Goal: Task Accomplishment & Management: Complete application form

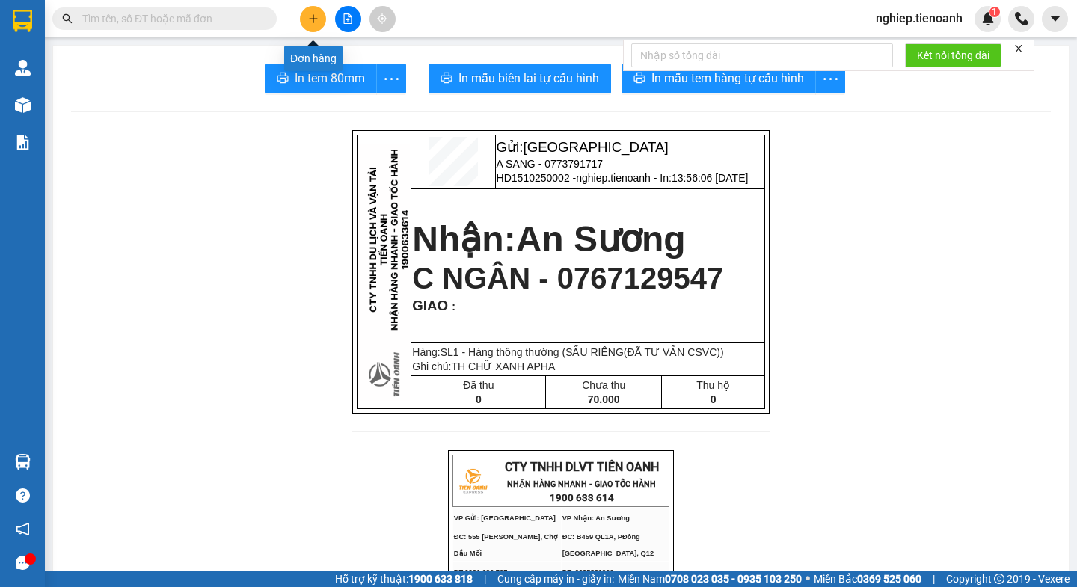
click at [312, 17] on icon "plus" at bounding box center [313, 18] width 10 height 10
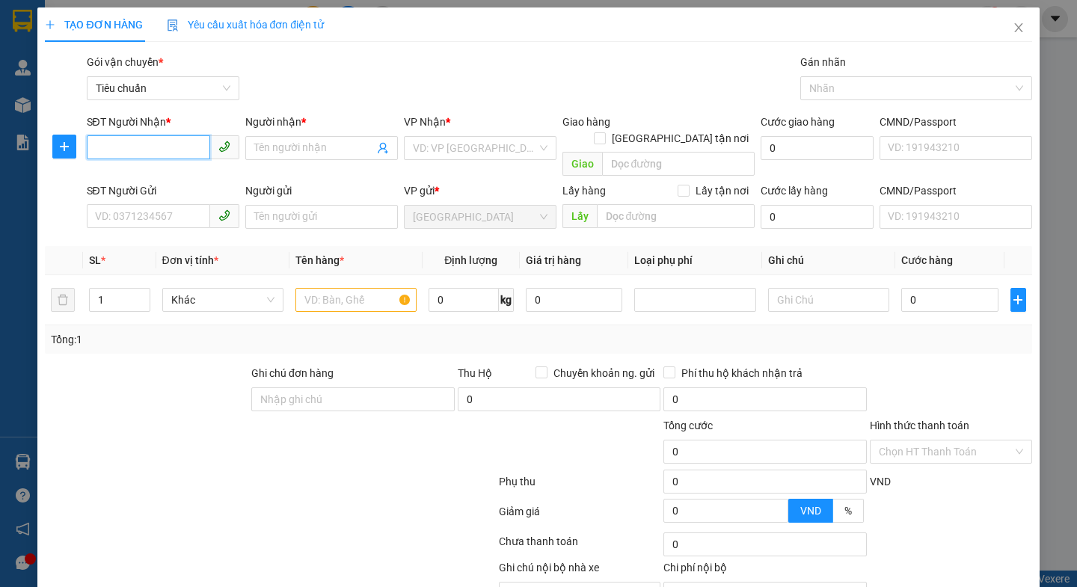
click at [168, 156] on input "SĐT Người Nhận *" at bounding box center [148, 147] width 123 height 24
click at [132, 147] on input "0912435564" at bounding box center [148, 147] width 123 height 24
click at [139, 150] on input "0912435564" at bounding box center [148, 147] width 123 height 24
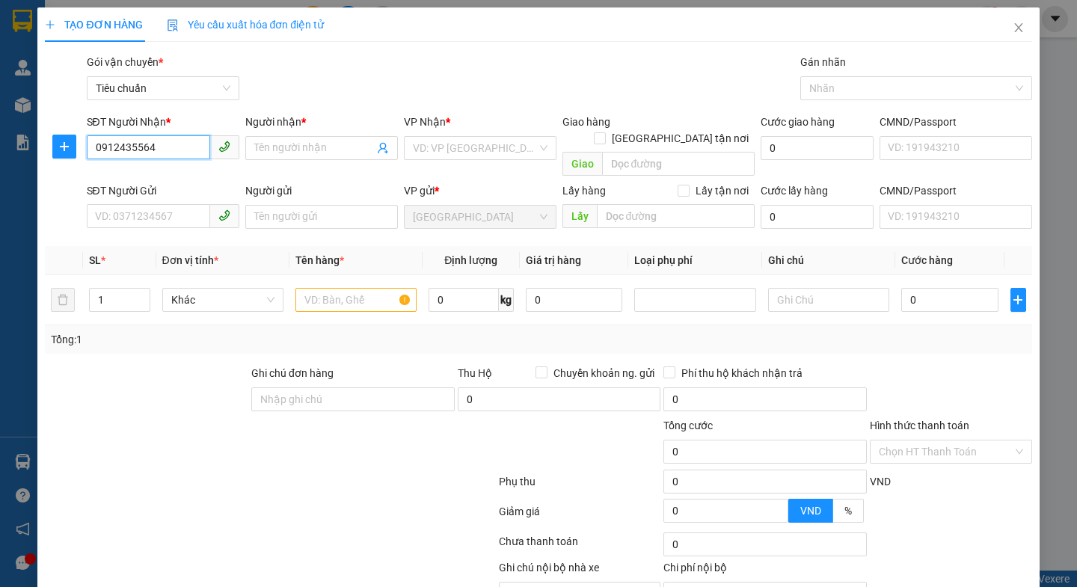
click at [135, 151] on input "0912435564" at bounding box center [148, 147] width 123 height 24
type input "0912436564"
click at [175, 181] on div "0912436564 - A Hải" at bounding box center [160, 178] width 132 height 16
type input "A Hải"
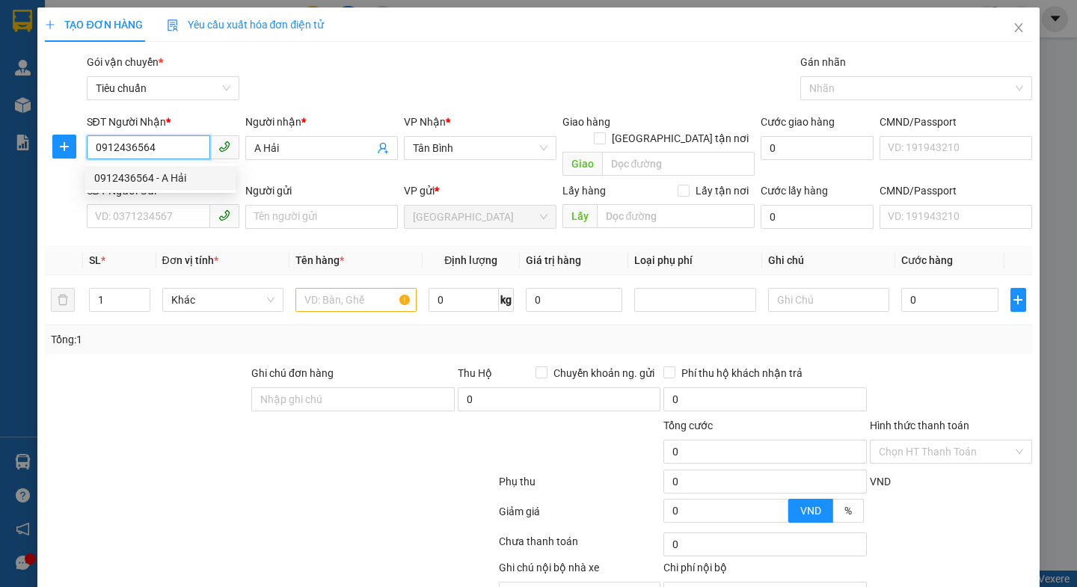
type input "50.000"
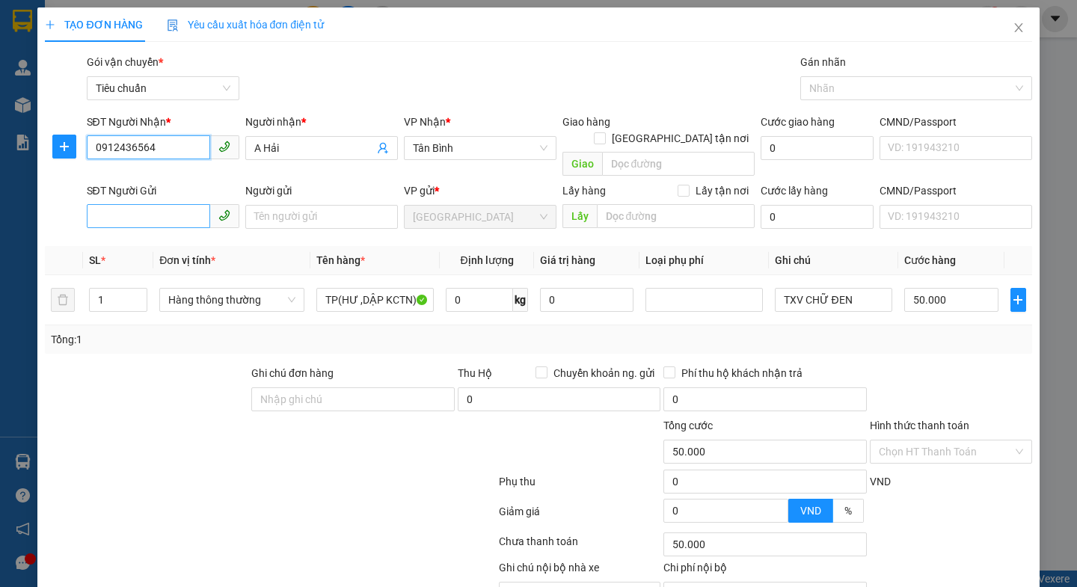
type input "0912436564"
click at [123, 204] on input "SĐT Người Gửi" at bounding box center [148, 216] width 123 height 24
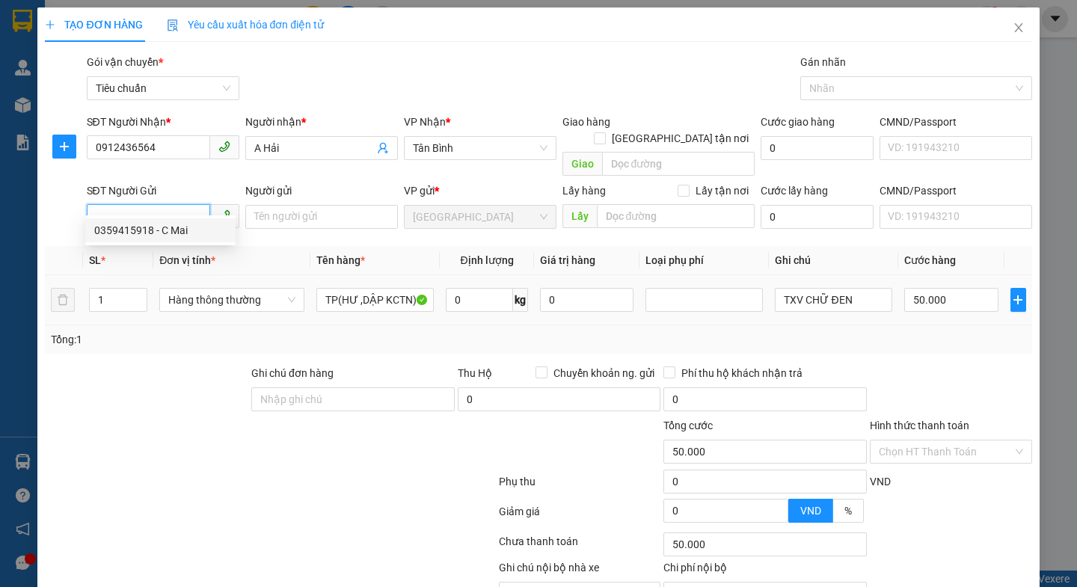
drag, startPoint x: 163, startPoint y: 227, endPoint x: 183, endPoint y: 307, distance: 82.5
click at [160, 226] on div "0359415918 - C Mai" at bounding box center [160, 230] width 132 height 16
type input "0359415918"
type input "C Mai"
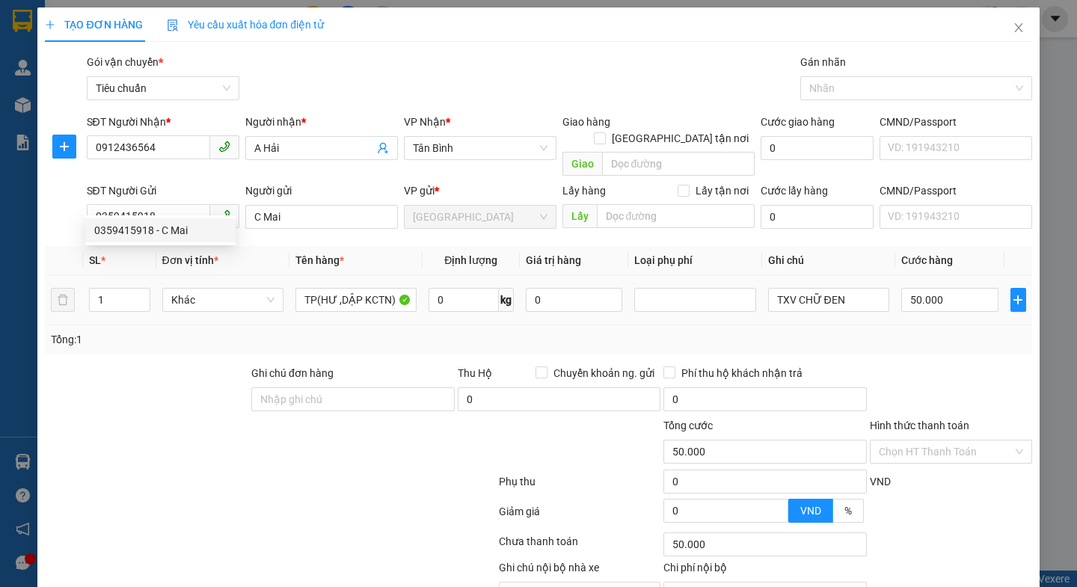
drag, startPoint x: 164, startPoint y: 342, endPoint x: 291, endPoint y: 307, distance: 131.3
click at [168, 341] on div "Transit Pickup Surcharge Ids Transit Deliver Surcharge Ids Transit Deliver Surc…" at bounding box center [538, 347] width 986 height 587
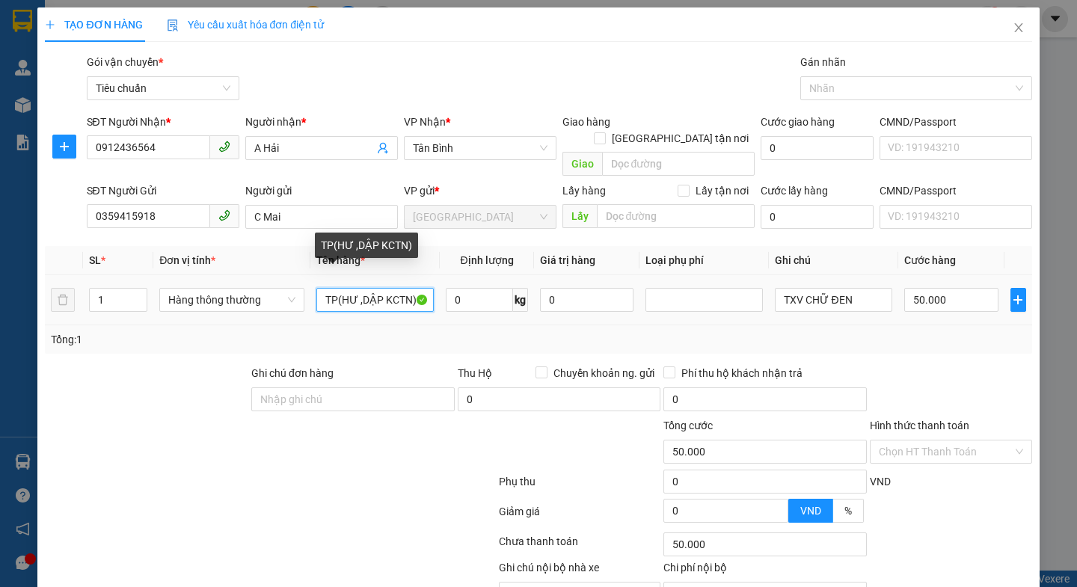
click at [400, 291] on input "TP(HƯ ,DẬP KCTN)" at bounding box center [374, 300] width 117 height 24
click at [415, 288] on input "TP(HƯ ,DẬP KCTN)" at bounding box center [374, 300] width 117 height 24
type input "T"
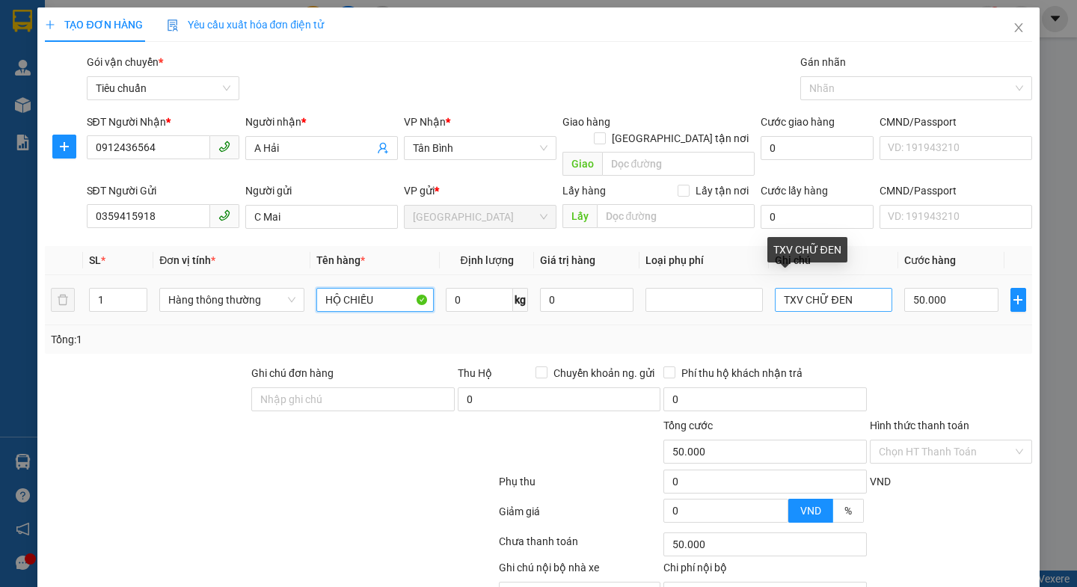
type input "HỘ CHIẾU"
click at [868, 288] on input "TXV CHỮ ĐEN" at bounding box center [833, 300] width 117 height 24
type input "T"
type input "PB NHỰA TRONG"
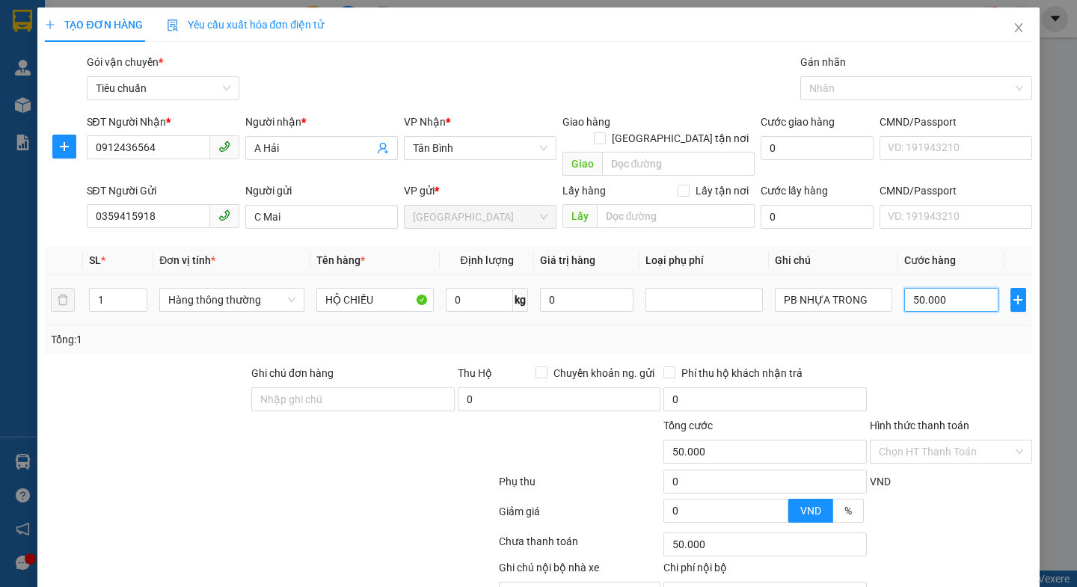
click at [945, 292] on input "50.000" at bounding box center [951, 300] width 94 height 24
type input "3"
type input "30"
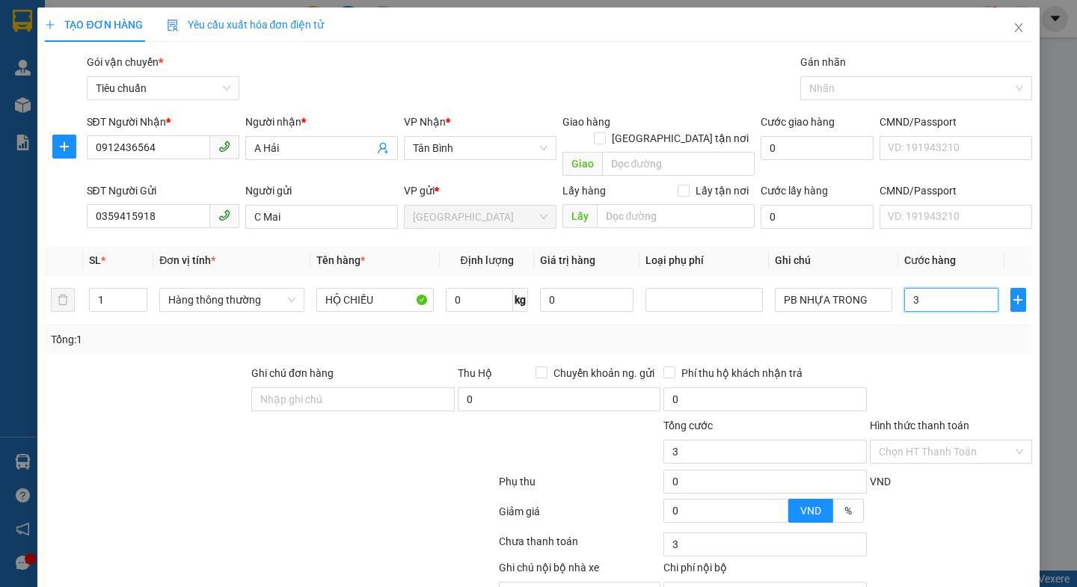
type input "30"
type input "30.000"
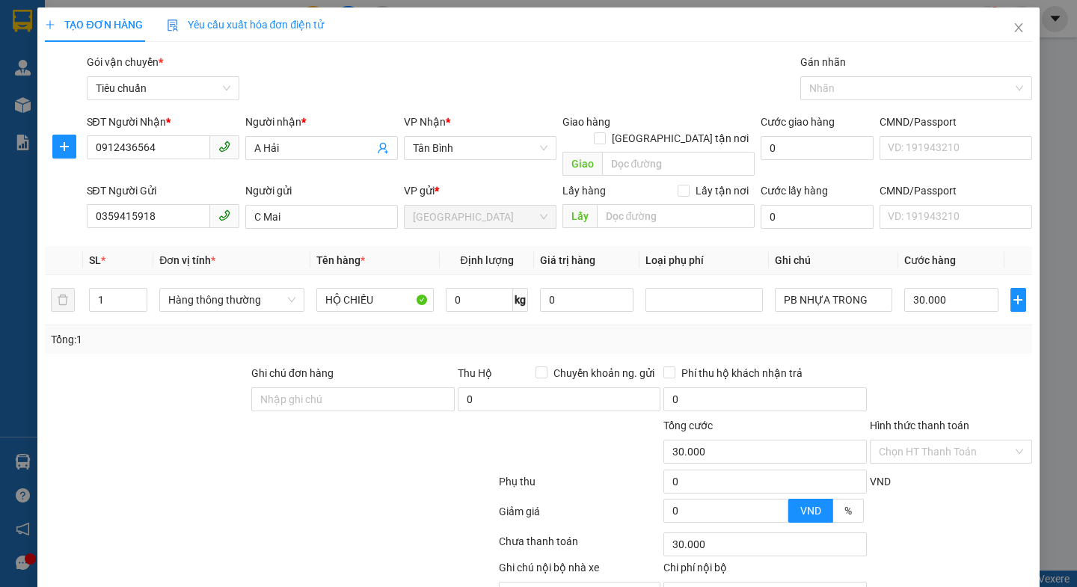
click at [951, 331] on div "Tổng: 1" at bounding box center [538, 339] width 986 height 28
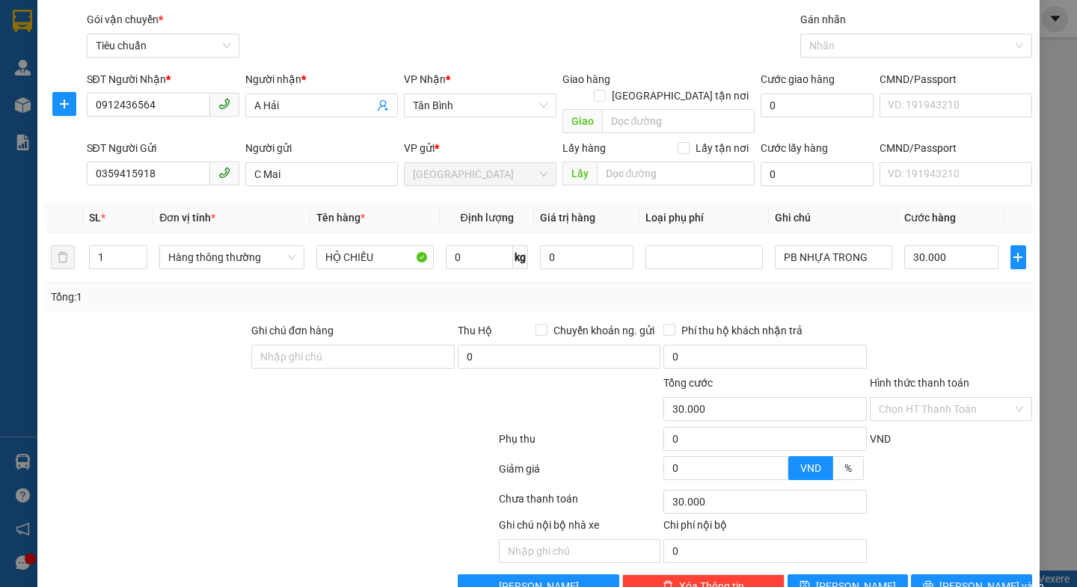
scroll to position [67, 0]
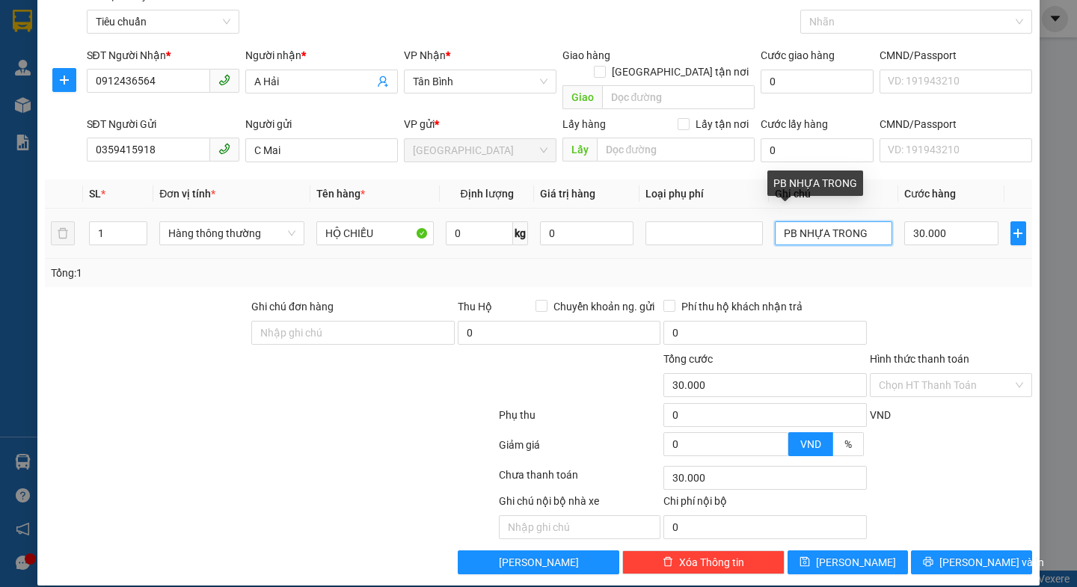
click at [789, 221] on input "PB NHỰA TRONG" at bounding box center [833, 233] width 117 height 24
type input "PB HỒ SƠ NHỰA TRONG"
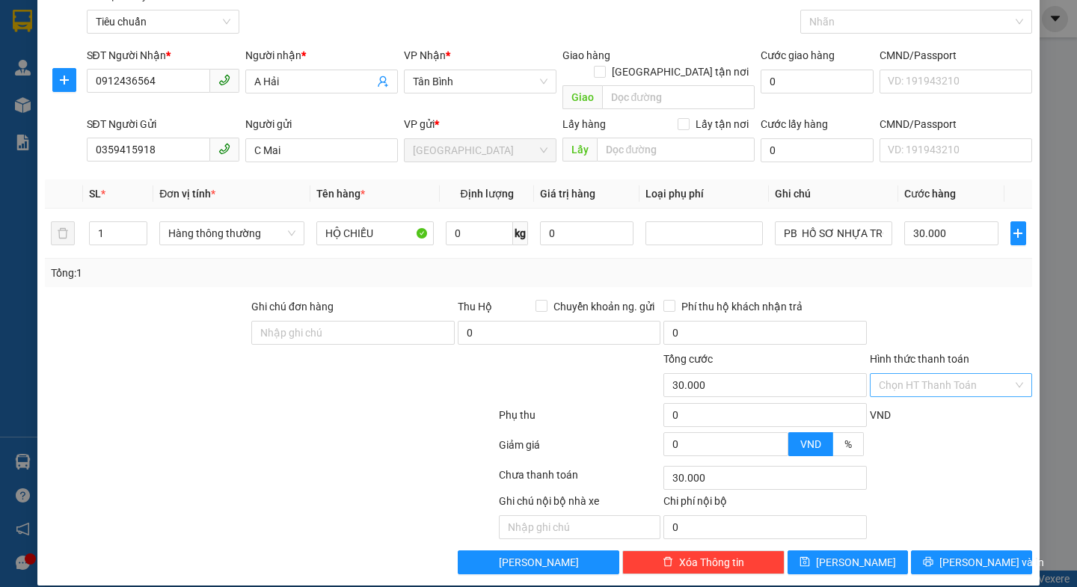
click at [932, 374] on input "Hình thức thanh toán" at bounding box center [945, 385] width 134 height 22
drag, startPoint x: 924, startPoint y: 396, endPoint x: 926, endPoint y: 422, distance: 26.3
click at [924, 397] on div "Tại văn phòng" at bounding box center [940, 398] width 142 height 16
type input "0"
click at [954, 554] on span "[PERSON_NAME] và In" at bounding box center [991, 562] width 105 height 16
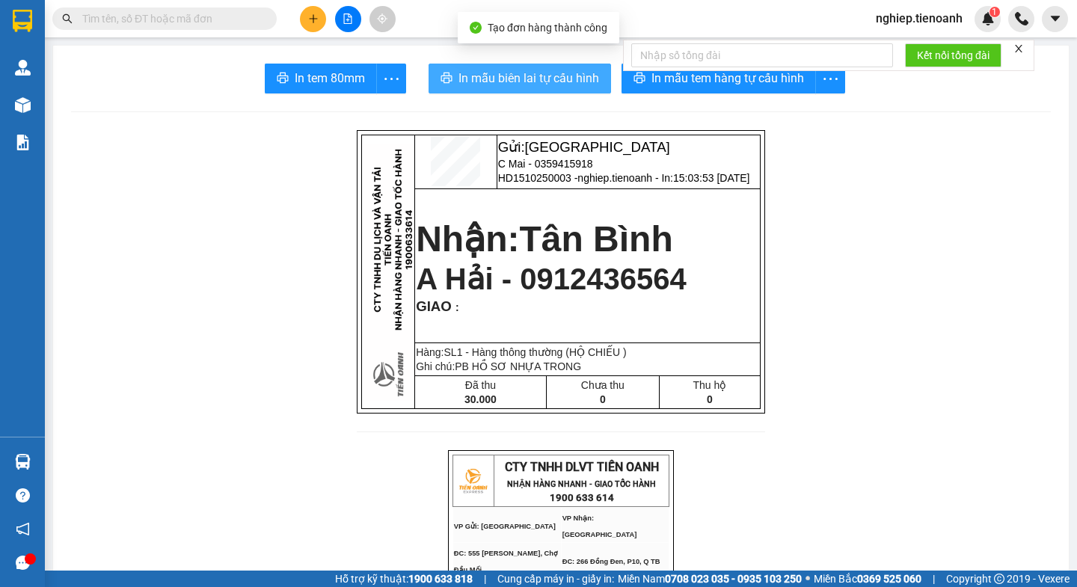
click at [517, 76] on span "In mẫu biên lai tự cấu hình" at bounding box center [528, 78] width 141 height 19
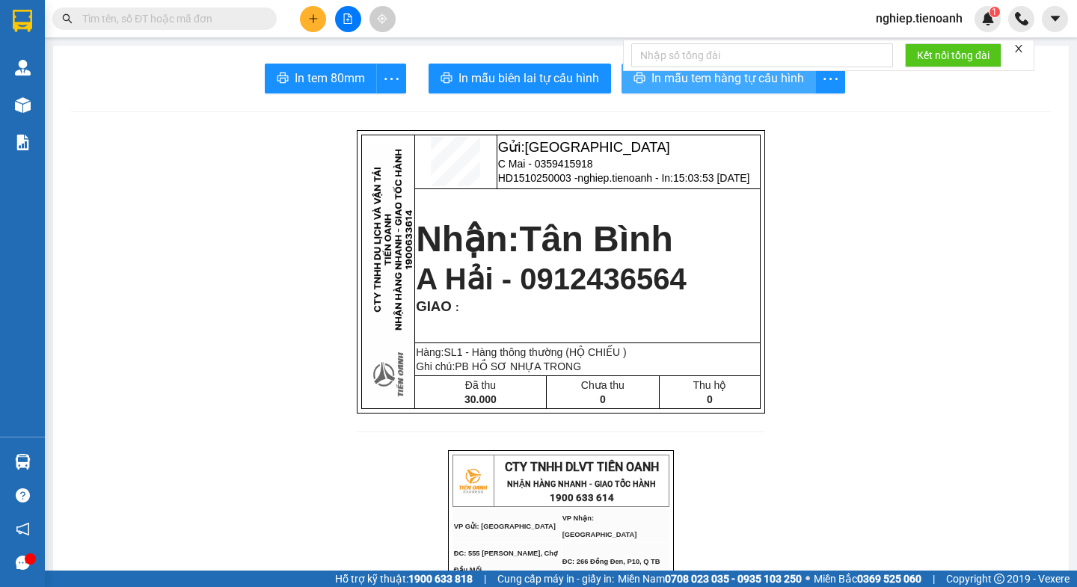
click at [720, 82] on span "In mẫu tem hàng tự cấu hình" at bounding box center [727, 78] width 153 height 19
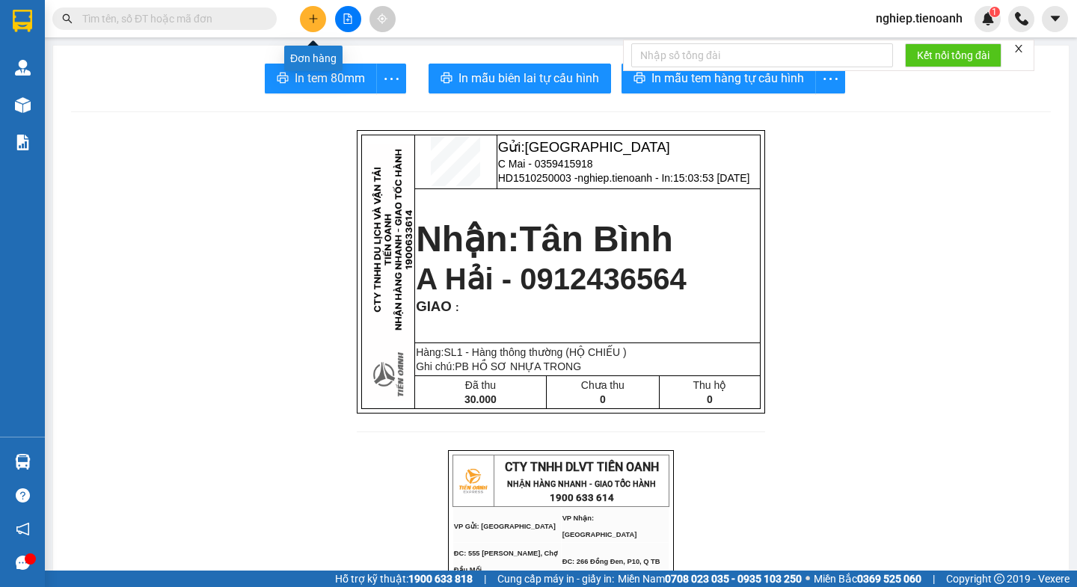
click at [315, 25] on button at bounding box center [313, 19] width 26 height 26
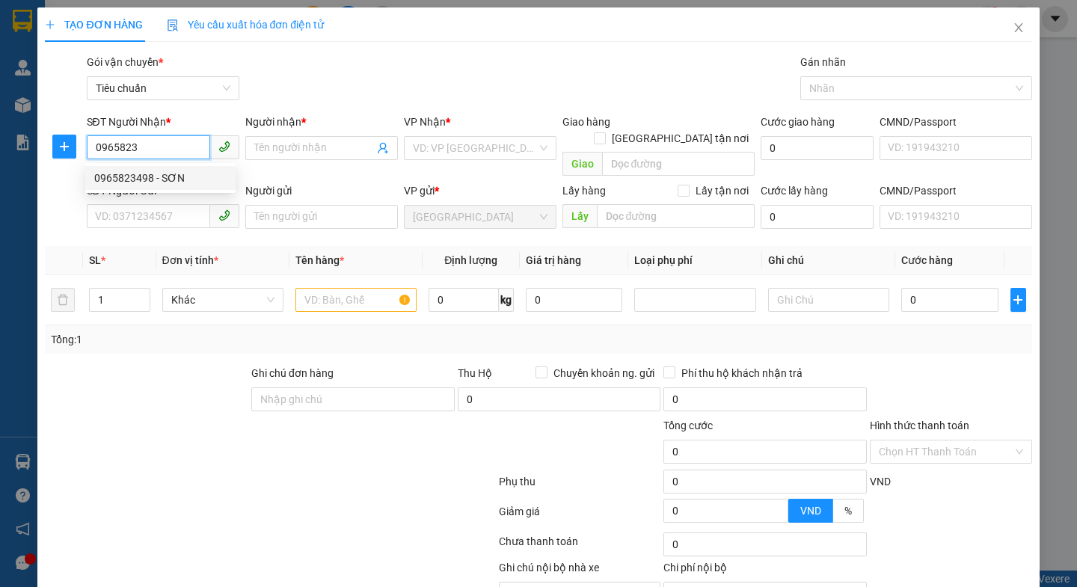
click at [162, 180] on div "0965823498 - SƠN" at bounding box center [160, 178] width 132 height 16
type input "0965823498"
type input "SƠN"
type input "30.000"
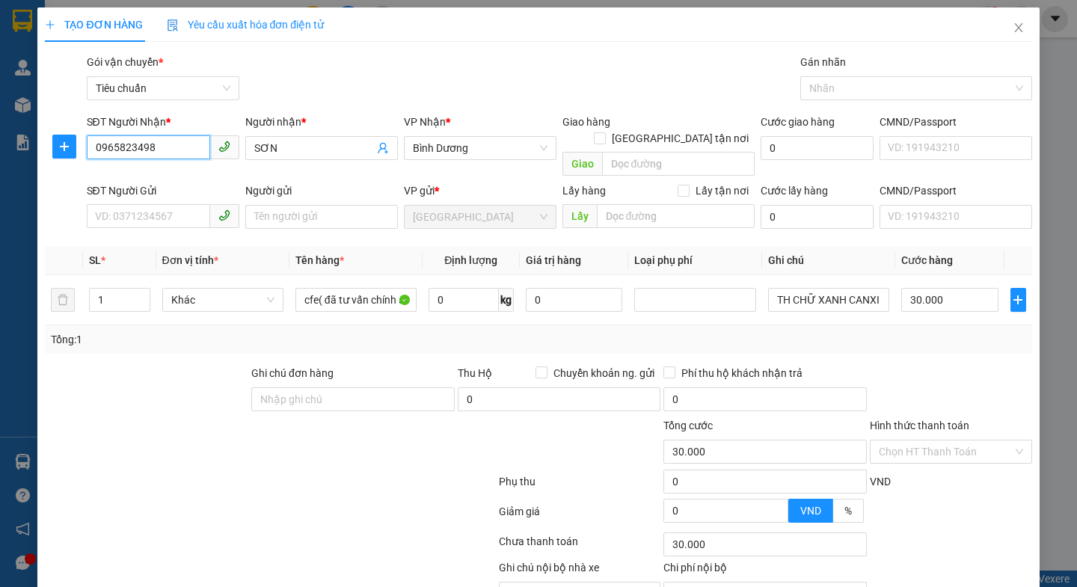
type input "0965823498"
drag, startPoint x: 177, startPoint y: 491, endPoint x: 120, endPoint y: 279, distance: 220.0
click at [177, 499] on div at bounding box center [269, 514] width 453 height 30
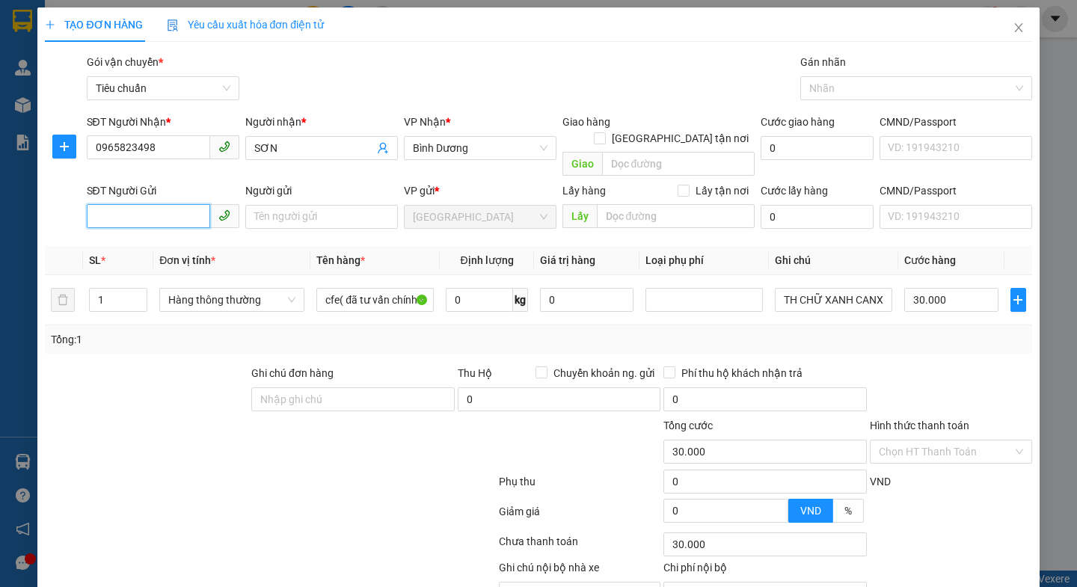
click at [135, 204] on input "SĐT Người Gửi" at bounding box center [148, 216] width 123 height 24
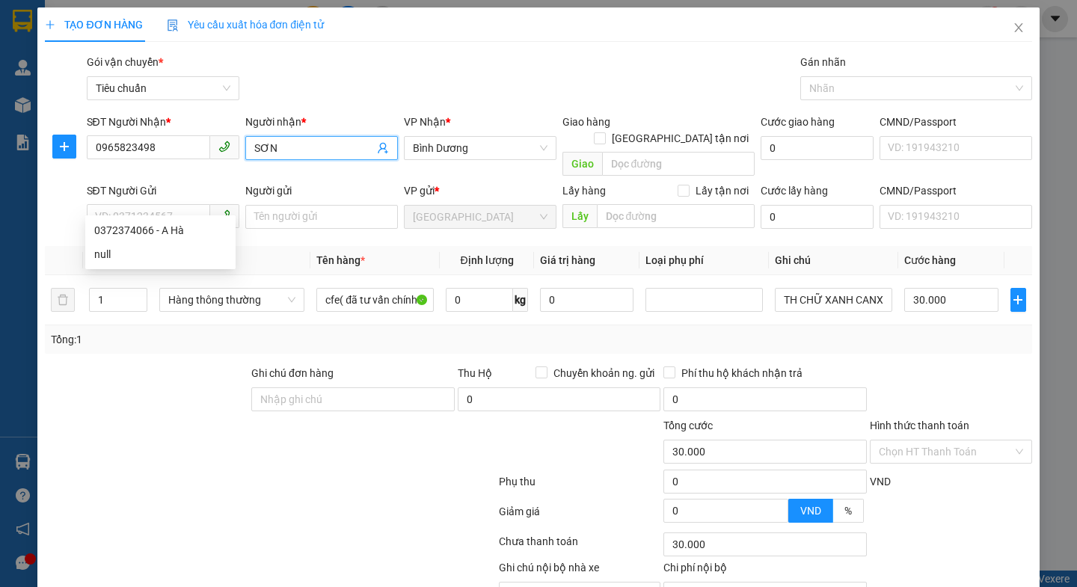
click at [254, 152] on input "SƠN" at bounding box center [314, 148] width 120 height 16
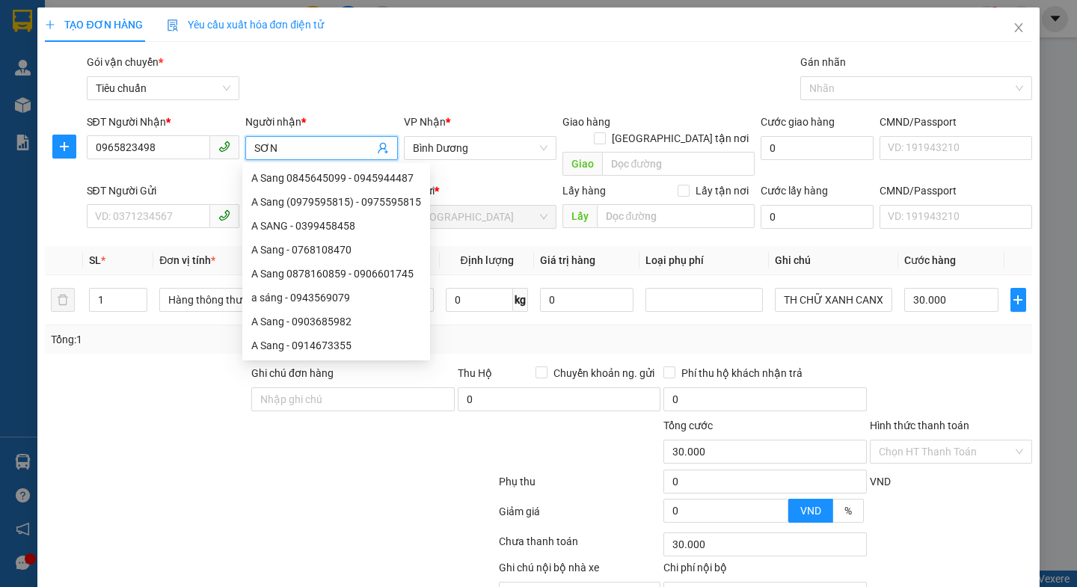
click at [254, 146] on input "SƠN" at bounding box center [314, 148] width 120 height 16
type input "A SƠN"
drag, startPoint x: 230, startPoint y: 355, endPoint x: 200, endPoint y: 302, distance: 60.9
click at [220, 333] on div "Transit Pickup Surcharge Ids Transit Deliver Surcharge Ids Transit Deliver Surc…" at bounding box center [538, 347] width 986 height 587
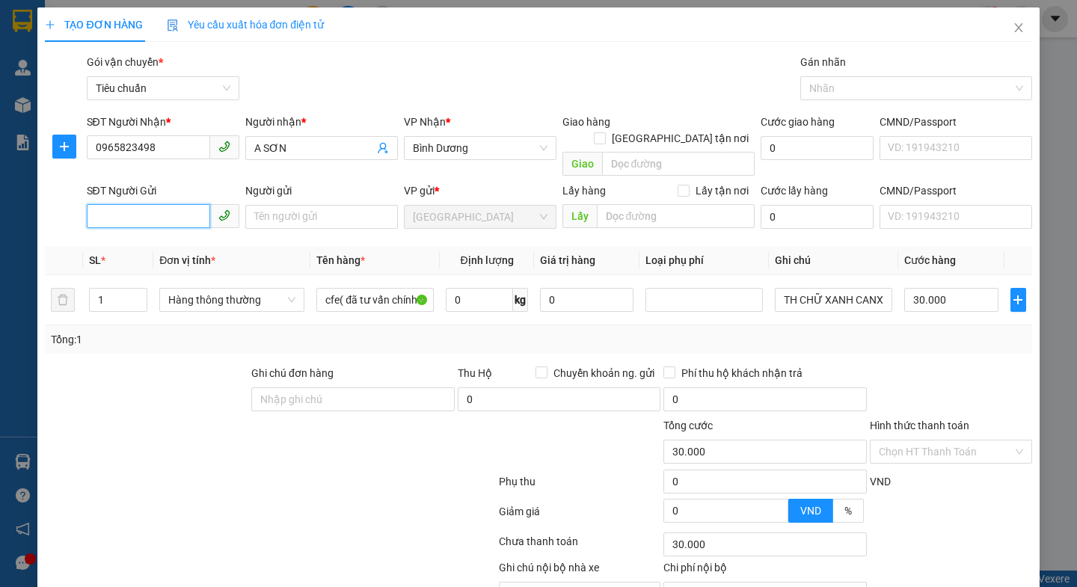
click at [146, 207] on input "SĐT Người Gửi" at bounding box center [148, 216] width 123 height 24
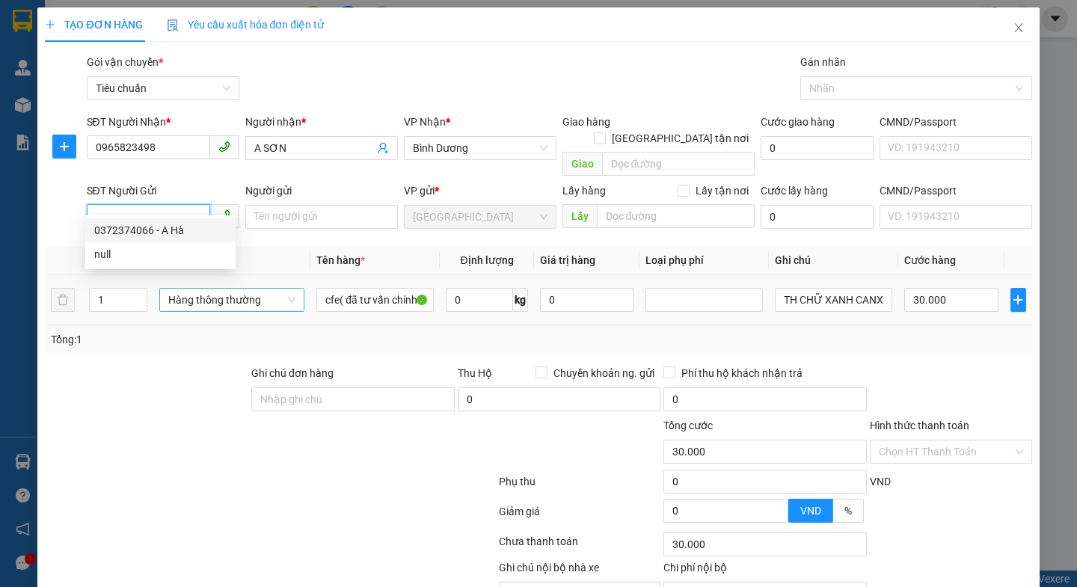
drag, startPoint x: 178, startPoint y: 230, endPoint x: 195, endPoint y: 277, distance: 50.1
click at [176, 232] on div "0372374066 - A Hà" at bounding box center [160, 230] width 132 height 16
type input "0372374066"
type input "A Hà"
type input "042164012803"
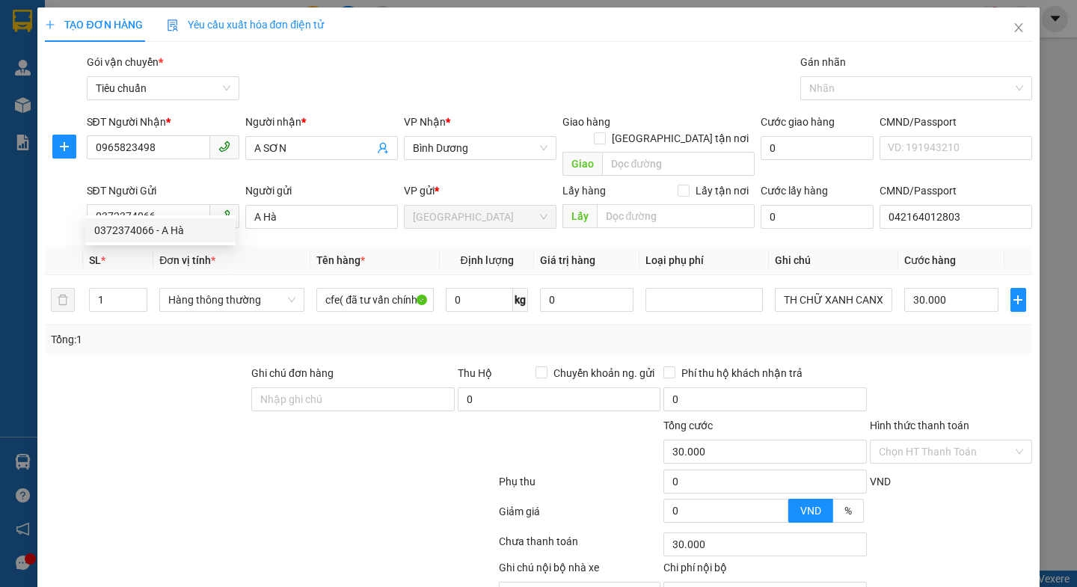
click at [199, 342] on div "Transit Pickup Surcharge Ids Transit Deliver Surcharge Ids Transit Deliver Surc…" at bounding box center [538, 347] width 986 height 587
click at [261, 205] on input "A Hà" at bounding box center [321, 217] width 153 height 24
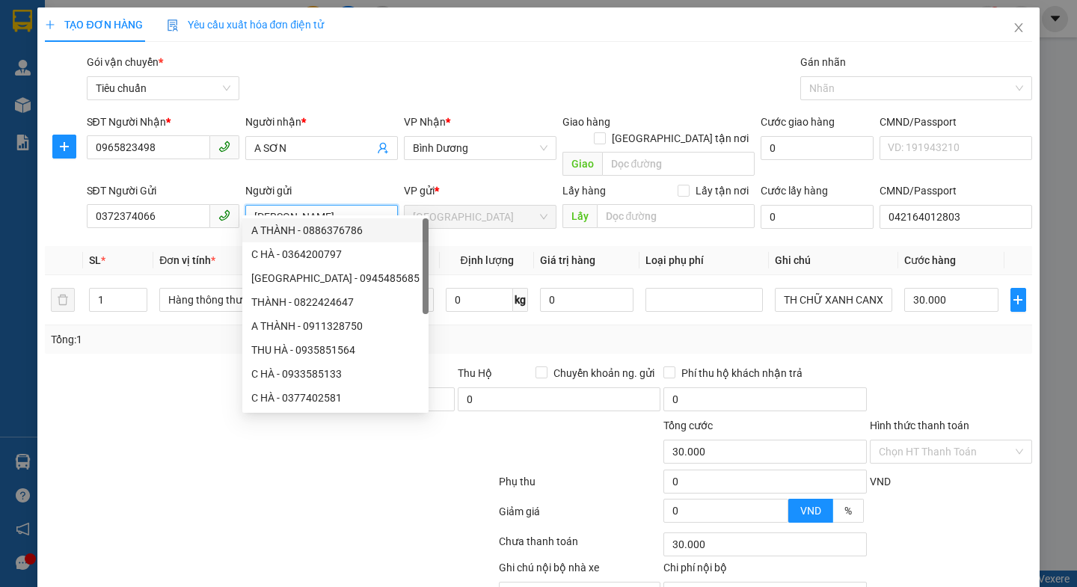
type input "[PERSON_NAME]"
click at [190, 365] on div at bounding box center [146, 391] width 206 height 52
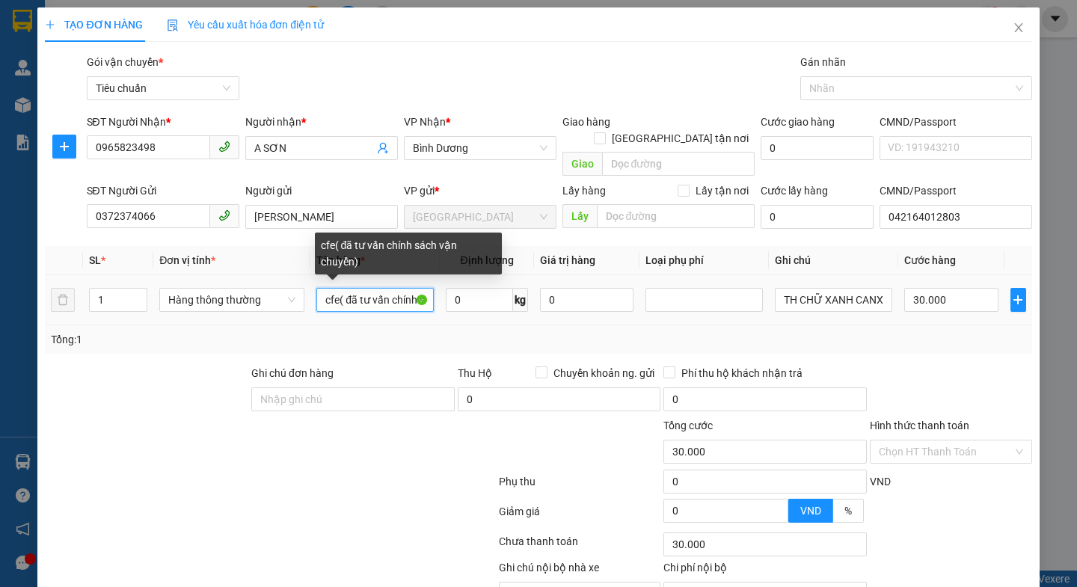
click at [419, 288] on input "cfe( đã tư vấn chính sách vận chuyển)" at bounding box center [374, 300] width 117 height 24
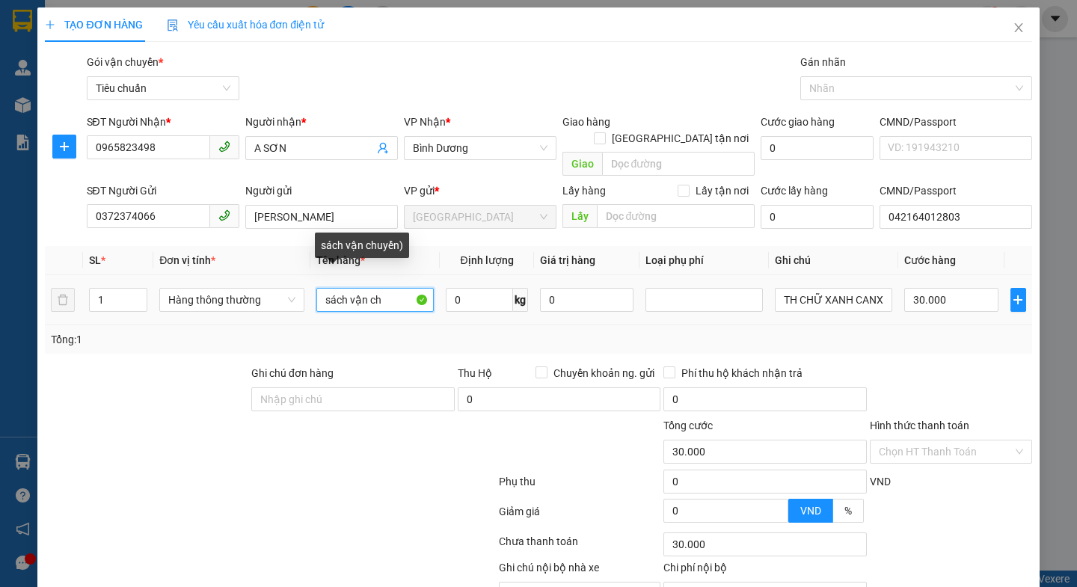
click at [413, 288] on input "sách vận ch" at bounding box center [374, 300] width 117 height 24
type input "s"
click at [413, 288] on input "text" at bounding box center [374, 300] width 117 height 24
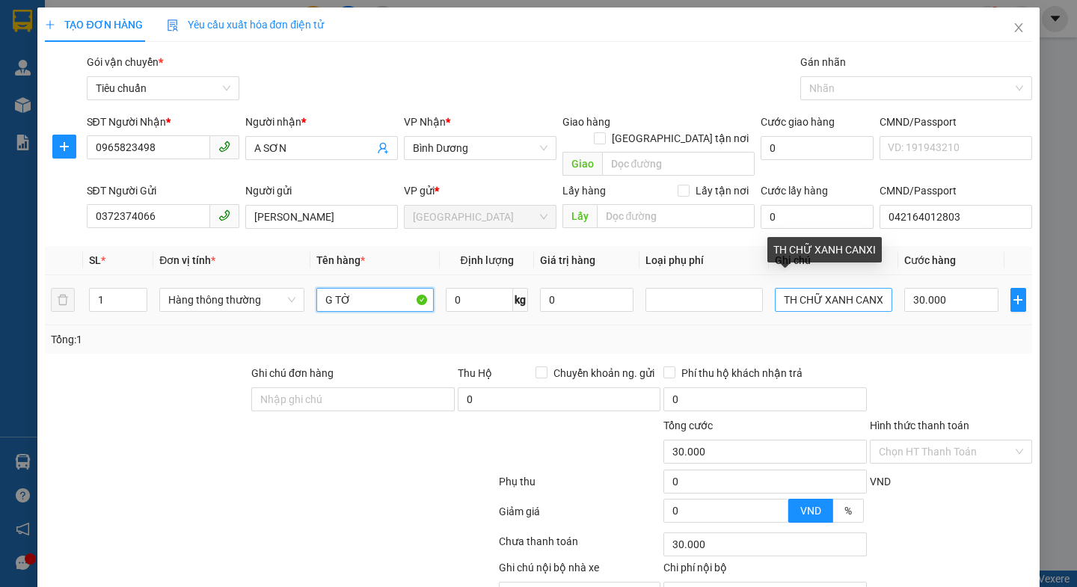
type input "G TỜ"
click at [870, 288] on input "TH CHỮ XANH CANXI" at bounding box center [833, 300] width 117 height 24
type input "I"
click at [808, 288] on input "I" at bounding box center [833, 300] width 117 height 24
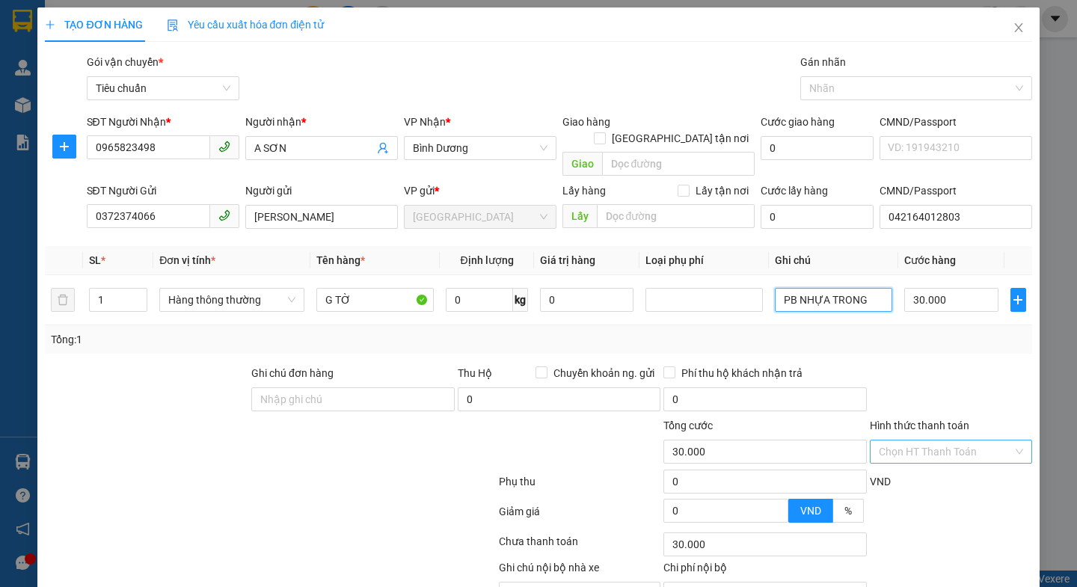
type input "PB NHỰA TRONG"
click at [943, 440] on input "Hình thức thanh toán" at bounding box center [945, 451] width 134 height 22
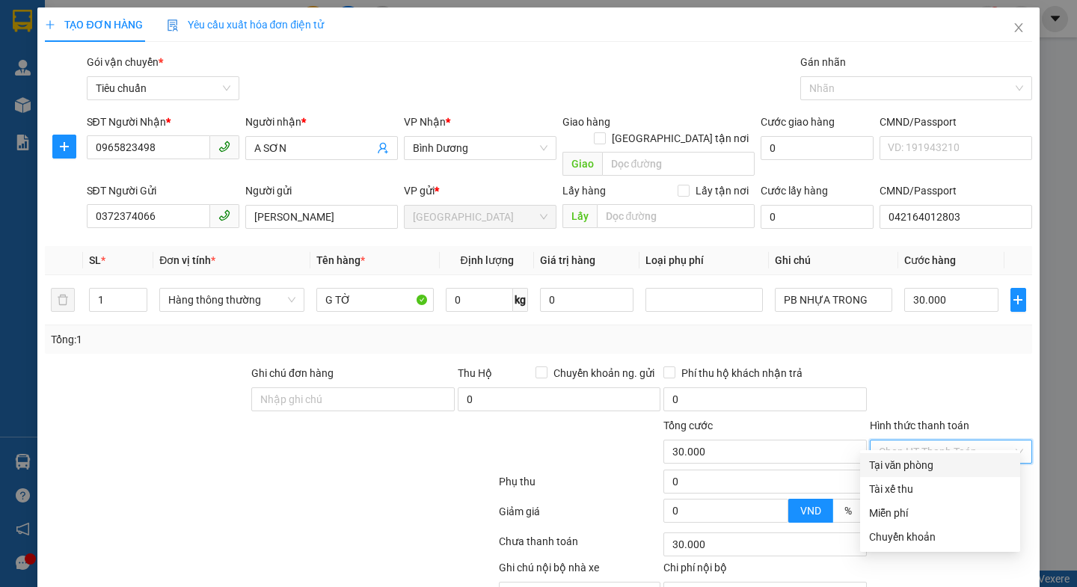
click at [941, 471] on div "Tại văn phòng" at bounding box center [940, 465] width 142 height 16
type input "0"
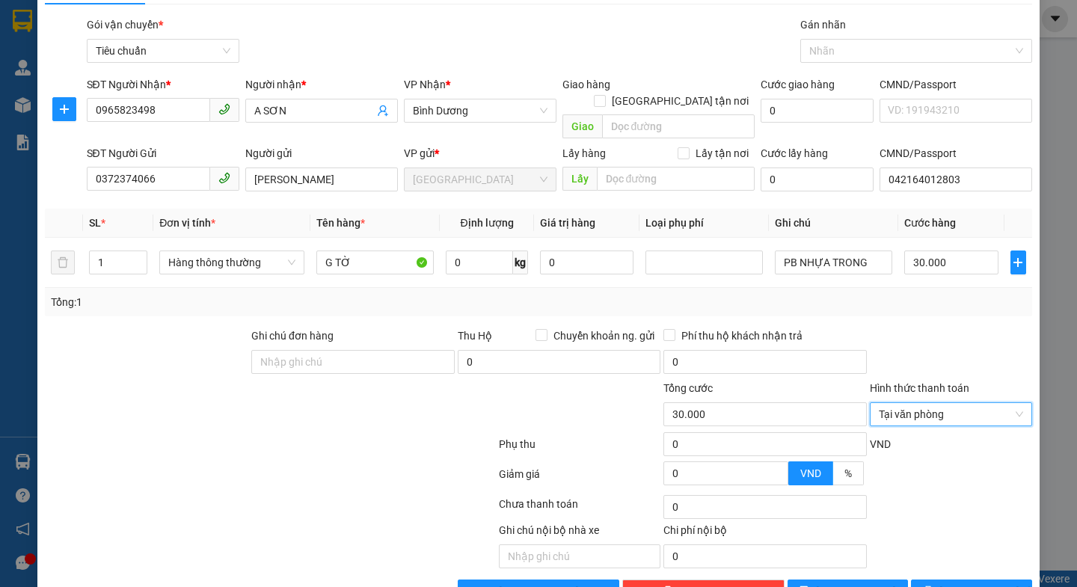
scroll to position [67, 0]
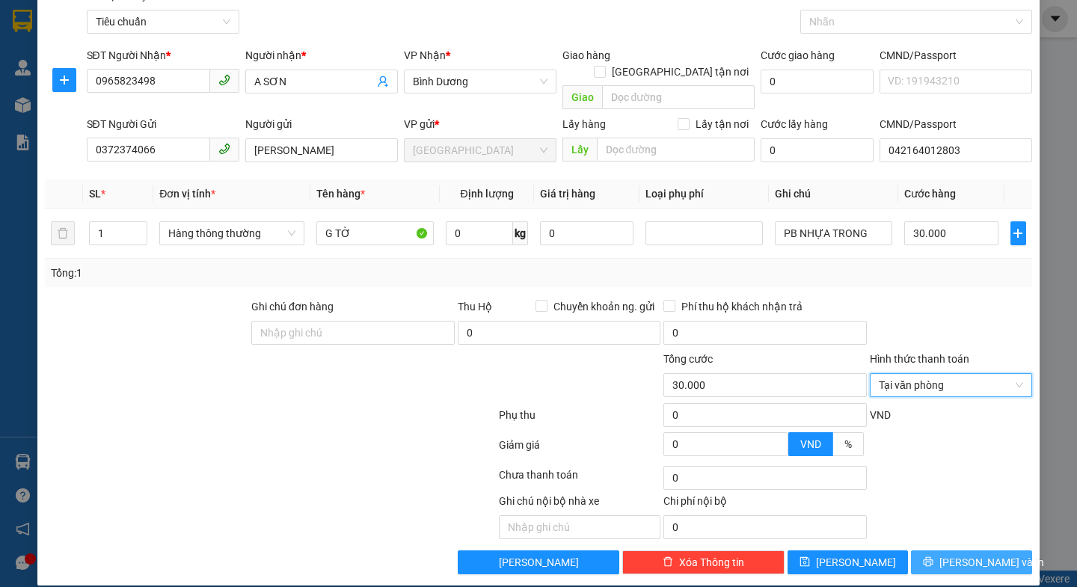
click at [955, 554] on span "[PERSON_NAME] và In" at bounding box center [991, 562] width 105 height 16
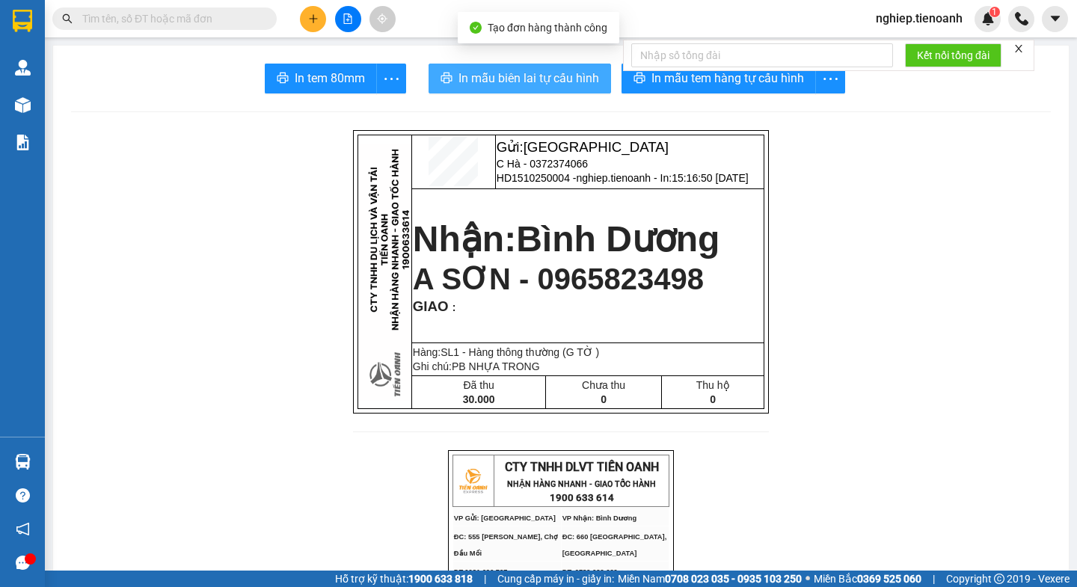
click at [558, 82] on span "In mẫu biên lai tự cấu hình" at bounding box center [528, 78] width 141 height 19
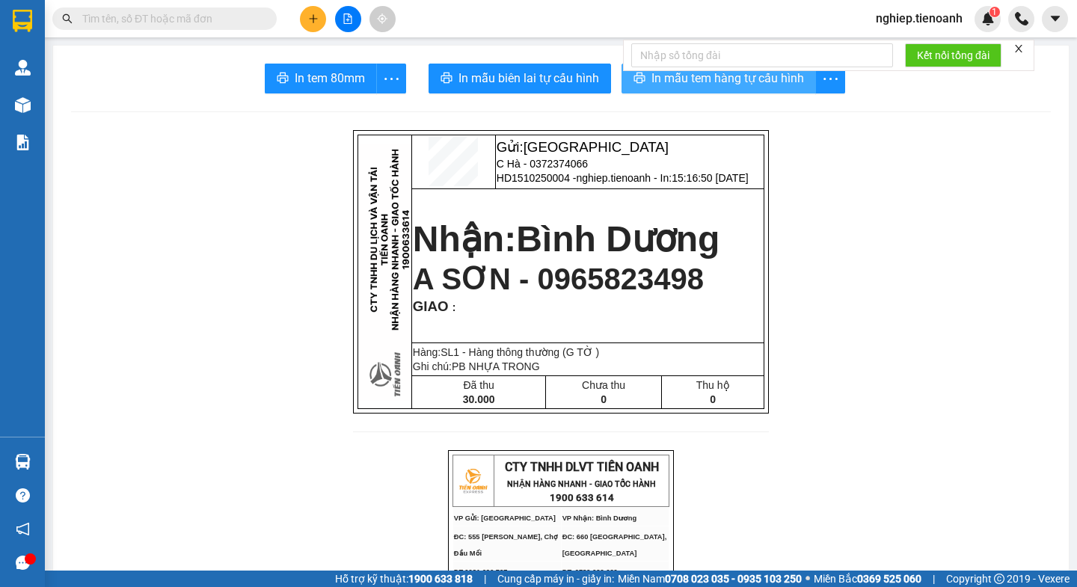
drag, startPoint x: 733, startPoint y: 83, endPoint x: 735, endPoint y: 68, distance: 15.0
click at [732, 81] on span "In mẫu tem hàng tự cấu hình" at bounding box center [727, 78] width 153 height 19
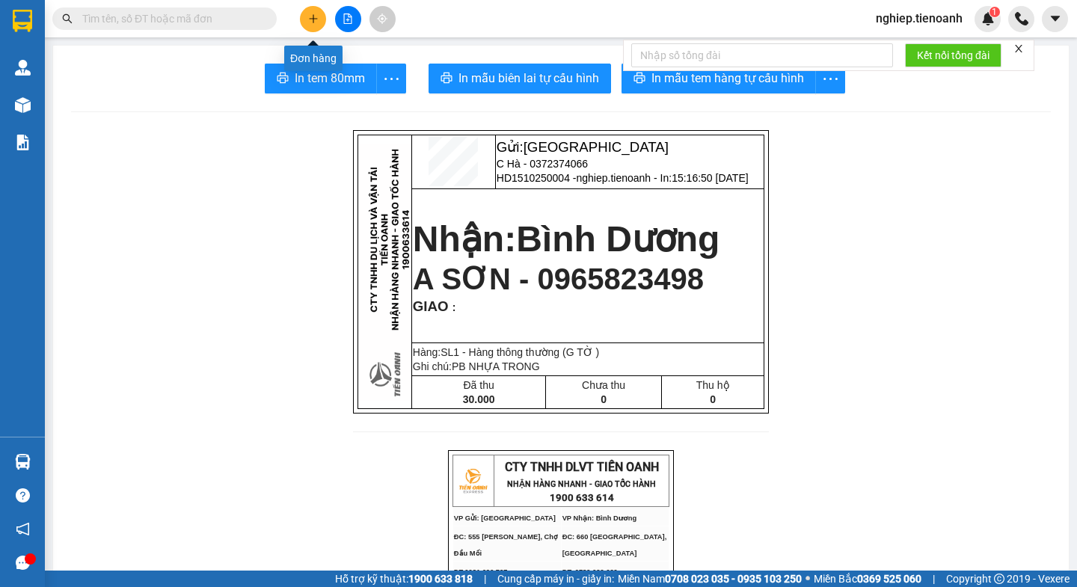
click at [318, 20] on button at bounding box center [313, 19] width 26 height 26
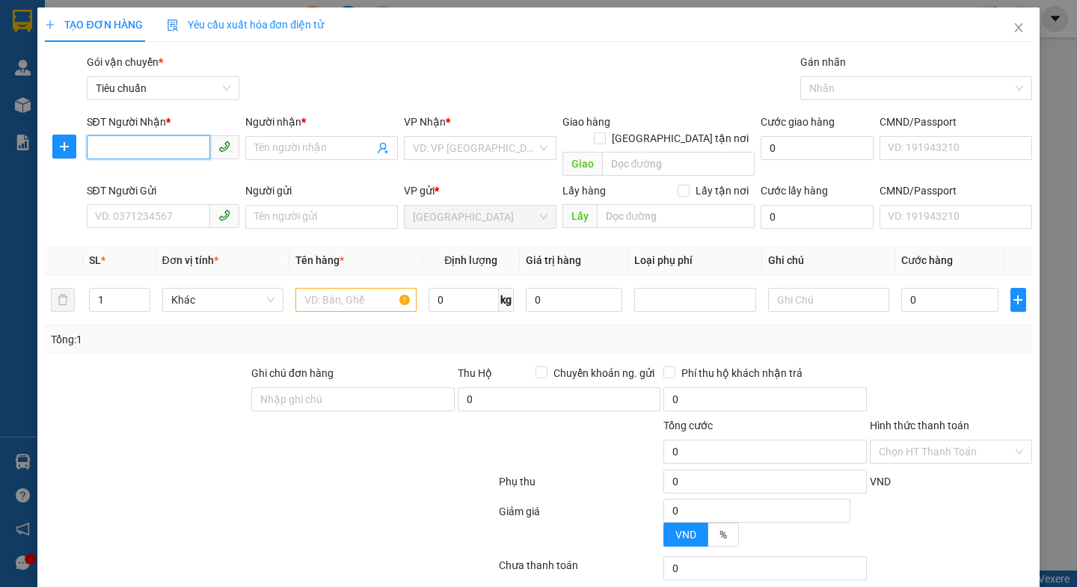
click at [99, 144] on input "SĐT Người Nhận *" at bounding box center [148, 147] width 123 height 24
click at [110, 153] on input "SĐT Người Nhận *" at bounding box center [148, 147] width 123 height 24
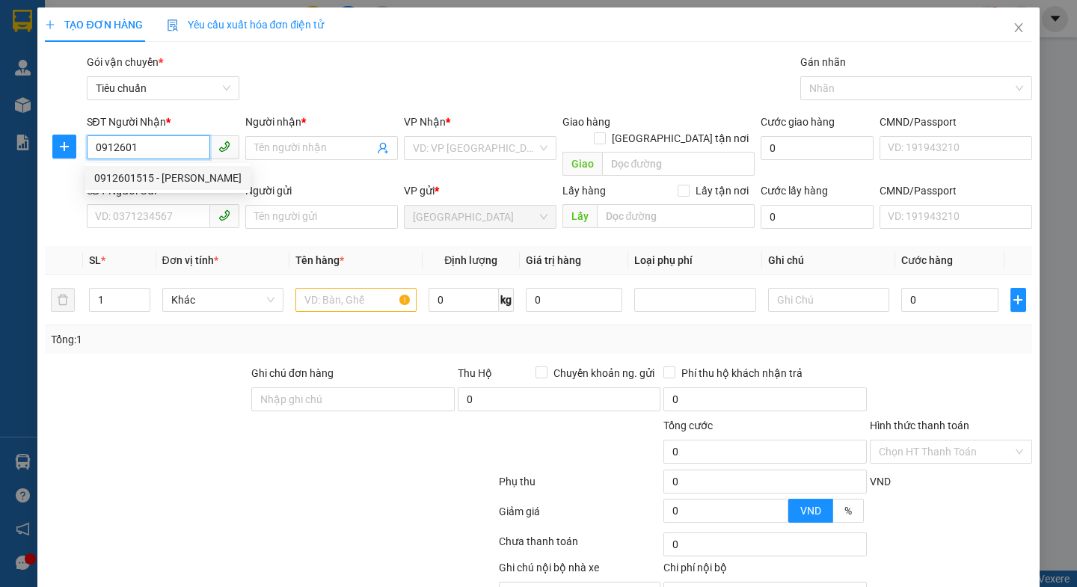
click at [147, 181] on div "0912601515 - [PERSON_NAME]" at bounding box center [167, 178] width 147 height 16
type input "0912601515"
type input "C Quyên"
type input "60.000"
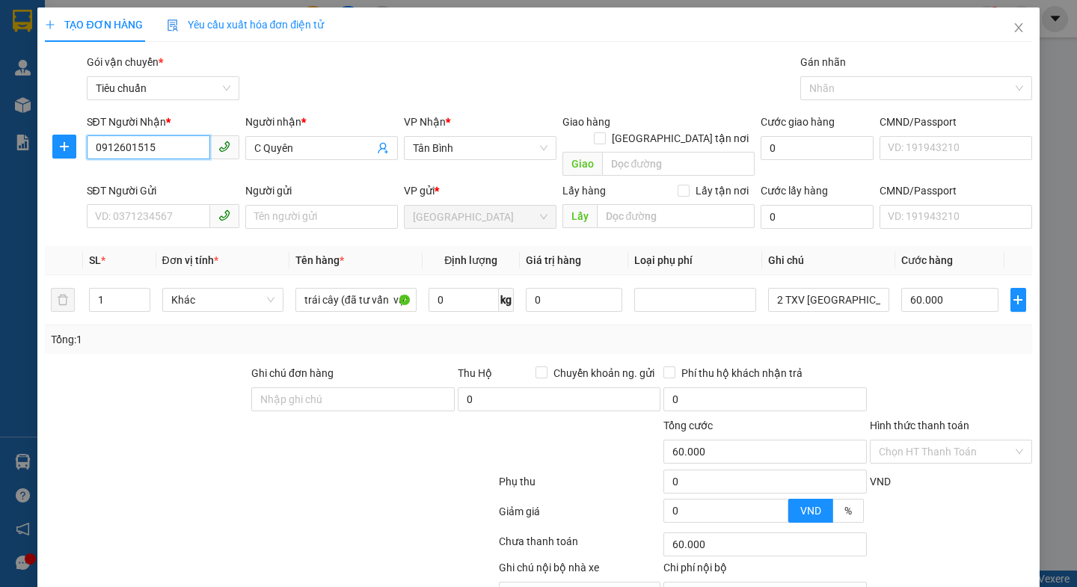
type input "0912601515"
click at [188, 342] on div "Transit Pickup Surcharge Ids Transit Deliver Surcharge Ids Transit Deliver Surc…" at bounding box center [538, 347] width 986 height 587
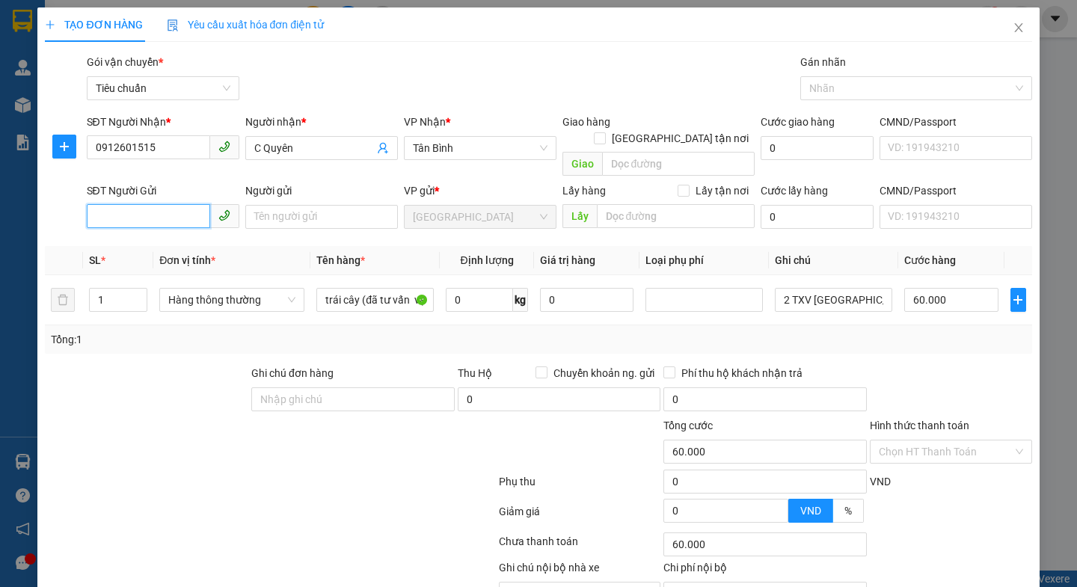
click at [117, 204] on input "SĐT Người Gửi" at bounding box center [148, 216] width 123 height 24
click at [160, 239] on div "0947468343 - [GEOGRAPHIC_DATA]" at bounding box center [178, 230] width 186 height 24
type input "0947468343"
type input "[PERSON_NAME]"
type input "066161002323"
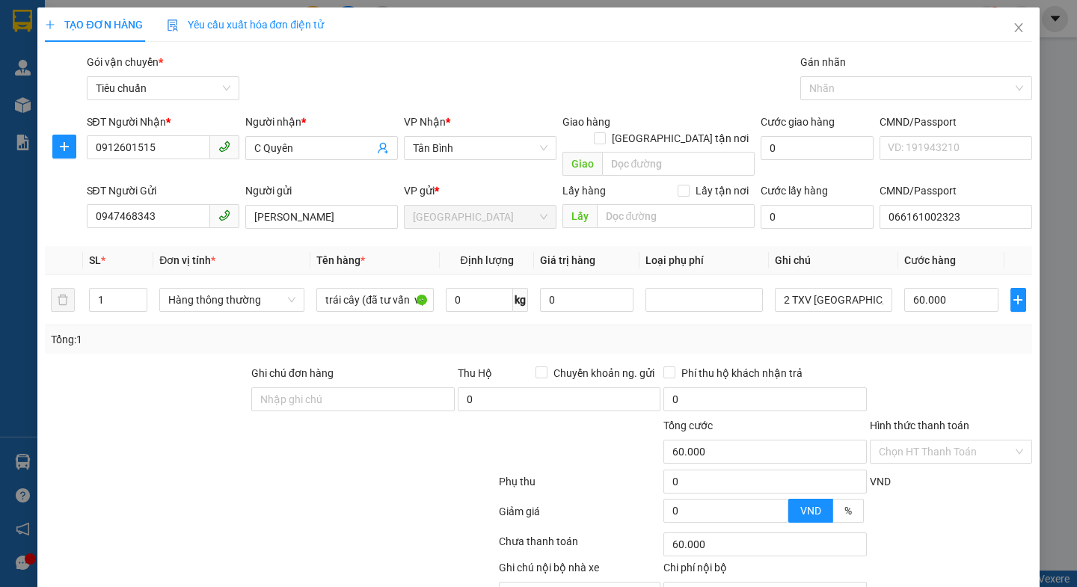
click at [182, 334] on div "Tổng: 1" at bounding box center [538, 339] width 986 height 28
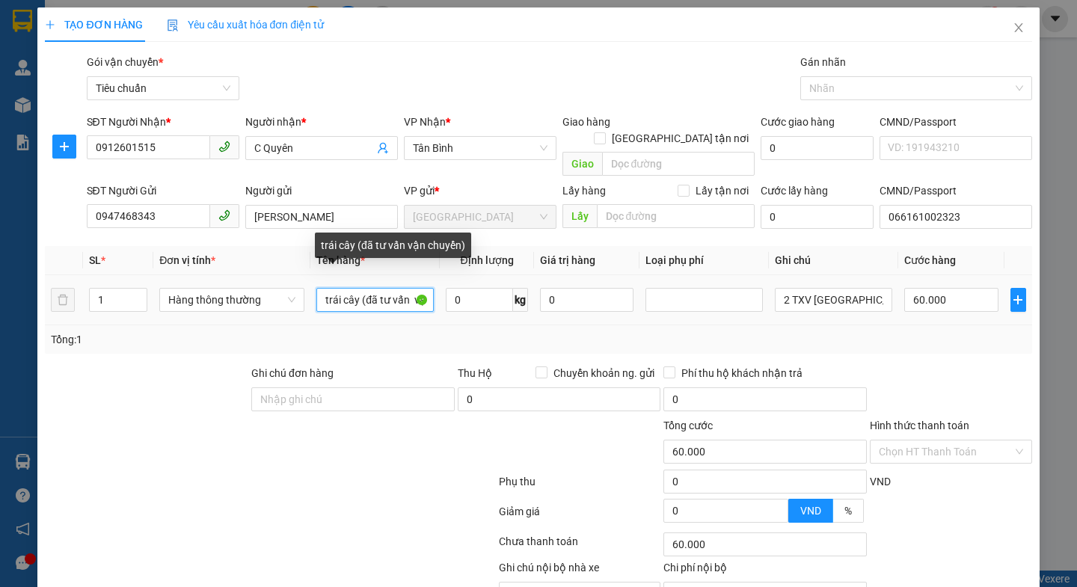
click at [413, 288] on input "trái cây (đã tư vấn vận chuyển)" at bounding box center [374, 300] width 117 height 24
click at [413, 288] on input "vận c" at bounding box center [374, 300] width 117 height 24
type input "v"
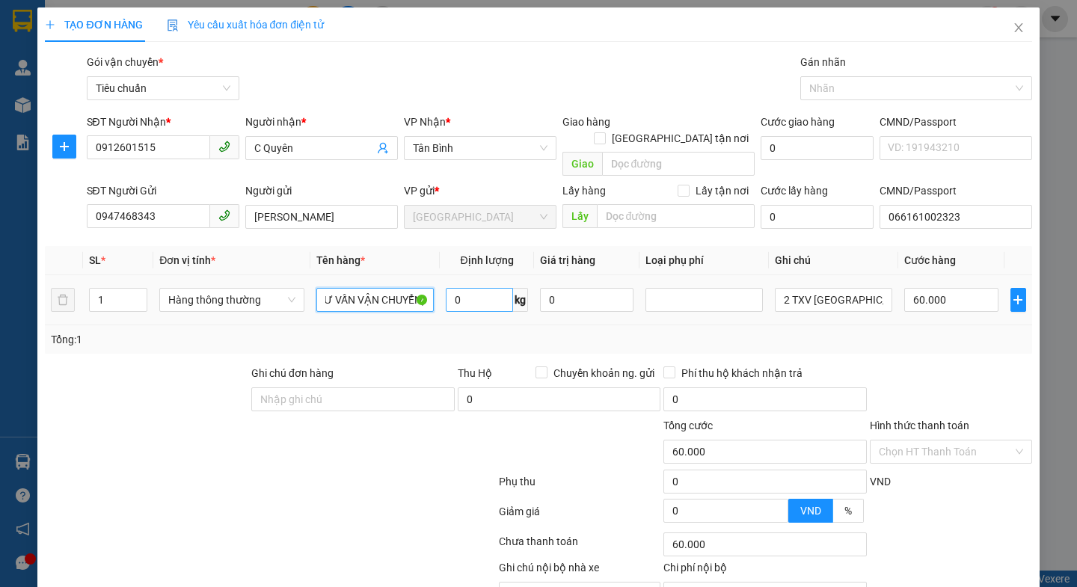
type input "TRÁI CÂY(ĐÃ TƯ VẤN VẬN CHUYỂN)"
click at [475, 292] on input "0" at bounding box center [479, 300] width 67 height 24
type input "30"
drag, startPoint x: 327, startPoint y: 445, endPoint x: 812, endPoint y: 296, distance: 506.8
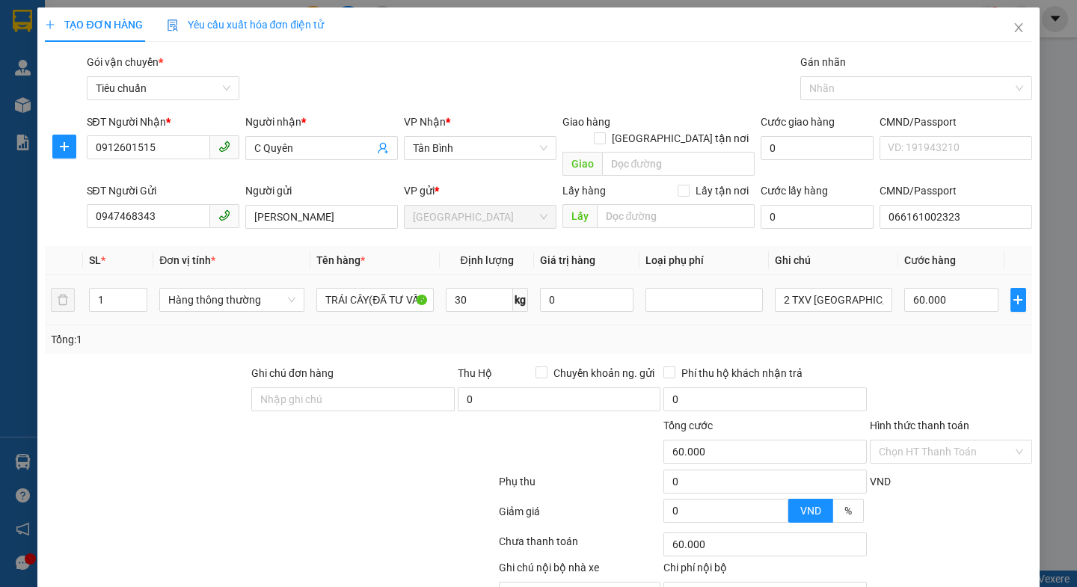
click at [334, 445] on div "Tổng cước 60.000 Hình thức thanh toán Chọn HT Thanh Toán" at bounding box center [537, 443] width 989 height 52
type input "65.000"
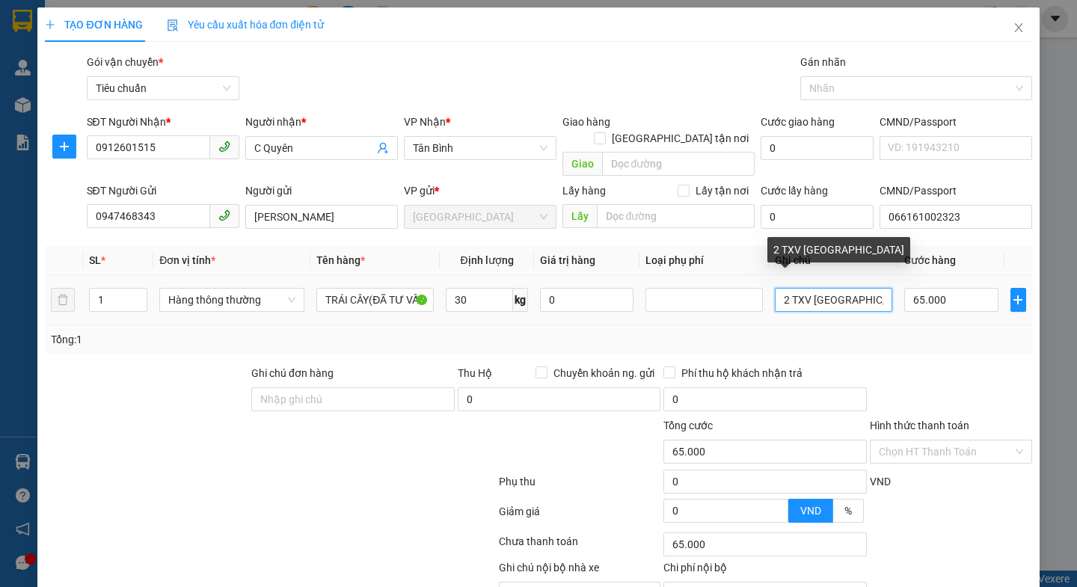
click at [778, 288] on input "2 TXV [GEOGRAPHIC_DATA]" at bounding box center [833, 300] width 117 height 24
click at [816, 288] on input "TXV [GEOGRAPHIC_DATA]" at bounding box center [833, 300] width 117 height 24
type input "TXV DC TH VÀNG XÁM"
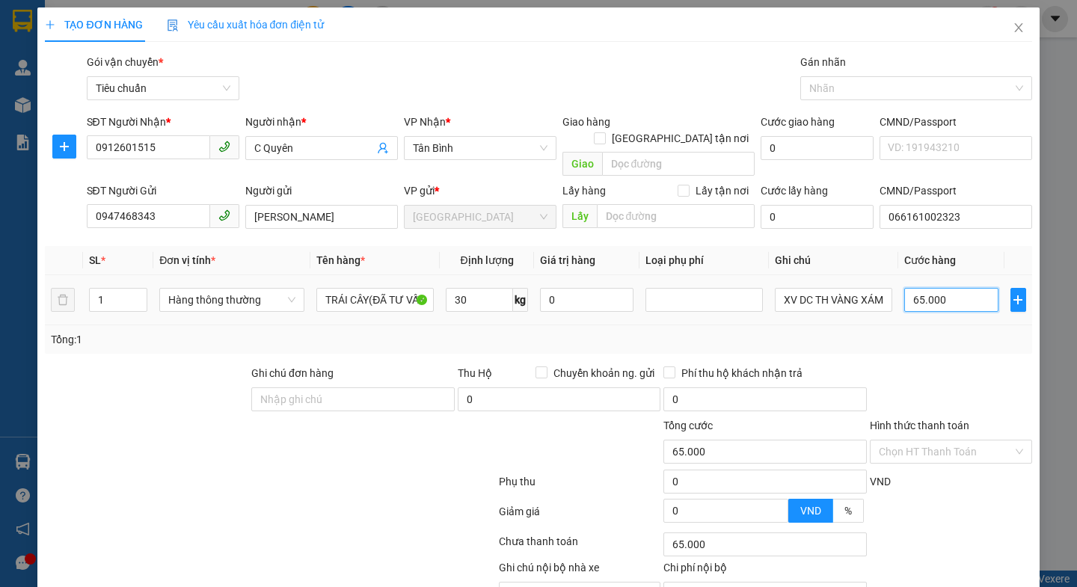
scroll to position [0, 0]
click at [945, 288] on input "65.000" at bounding box center [951, 300] width 94 height 24
type input "7"
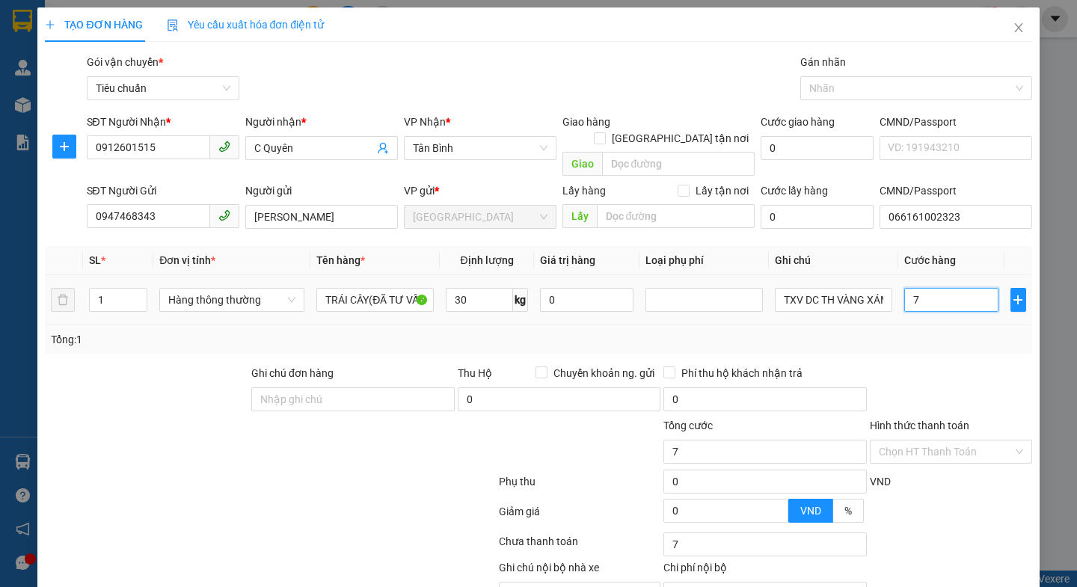
type input "70"
type input "70.000"
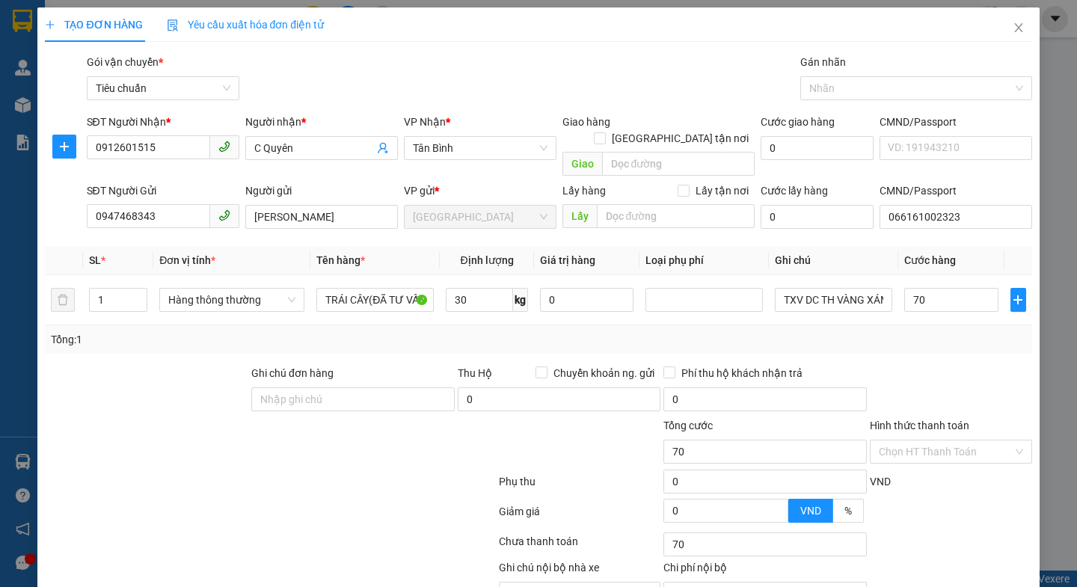
type input "70.000"
click at [961, 338] on div "Transit Pickup Surcharge Ids Transit Deliver Surcharge Ids Transit Deliver Surc…" at bounding box center [538, 347] width 986 height 587
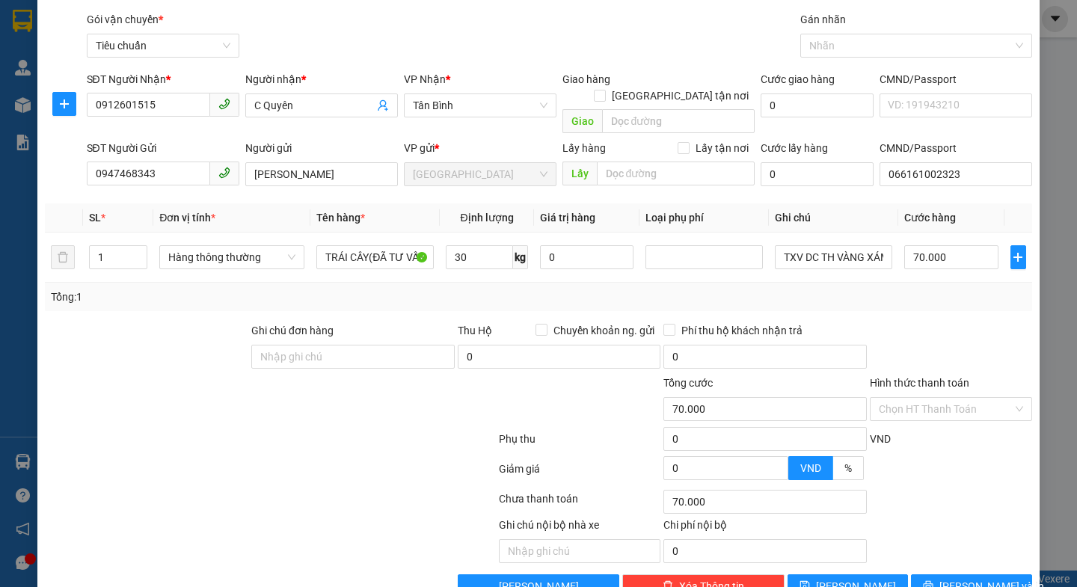
scroll to position [67, 0]
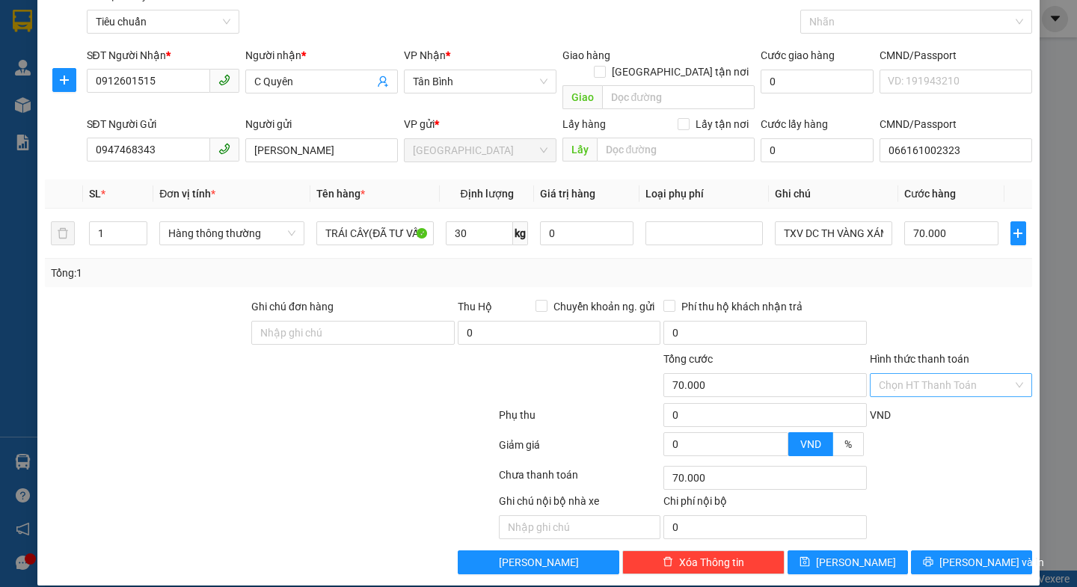
click at [925, 374] on input "Hình thức thanh toán" at bounding box center [945, 385] width 134 height 22
drag, startPoint x: 910, startPoint y: 398, endPoint x: 946, endPoint y: 458, distance: 69.7
click at [908, 398] on div "Tại văn phòng" at bounding box center [940, 398] width 142 height 16
type input "0"
drag, startPoint x: 932, startPoint y: 549, endPoint x: 890, endPoint y: 496, distance: 68.2
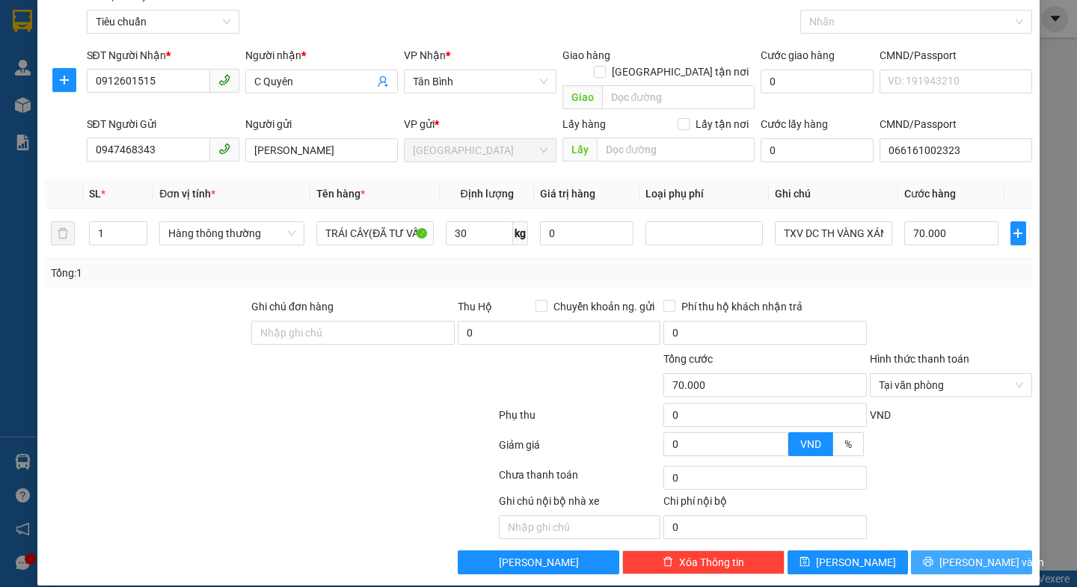
click at [933, 556] on icon "printer" at bounding box center [928, 561] width 10 height 10
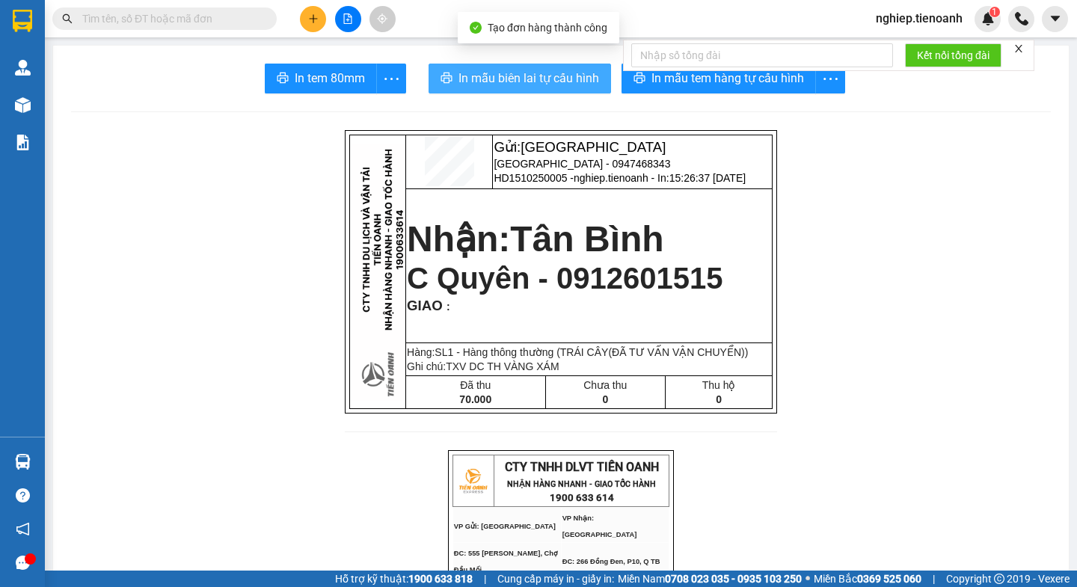
click at [539, 81] on span "In mẫu biên lai tự cấu hình" at bounding box center [528, 78] width 141 height 19
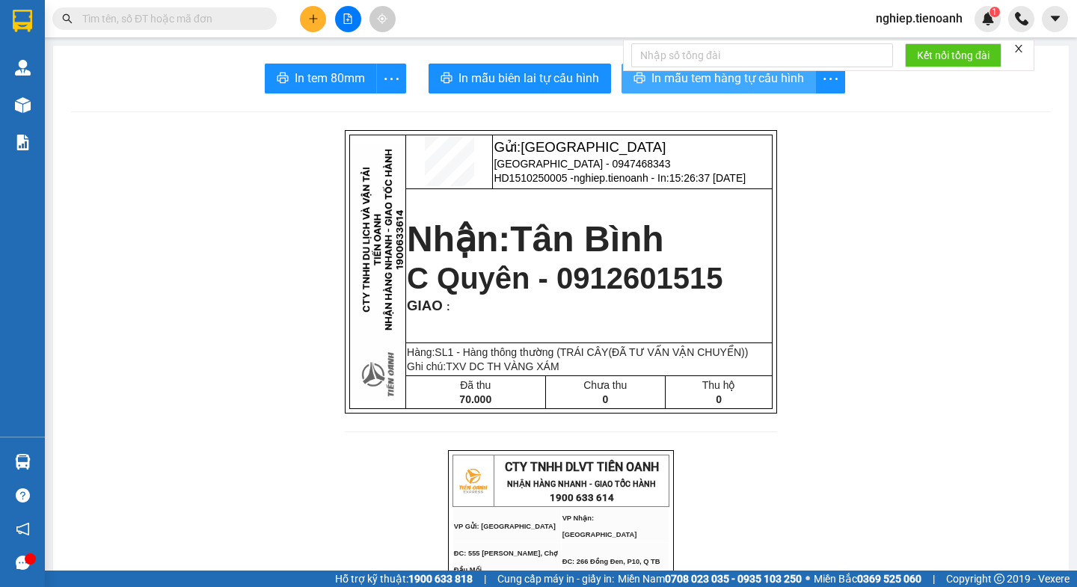
click at [695, 86] on span "In mẫu tem hàng tự cấu hình" at bounding box center [727, 78] width 153 height 19
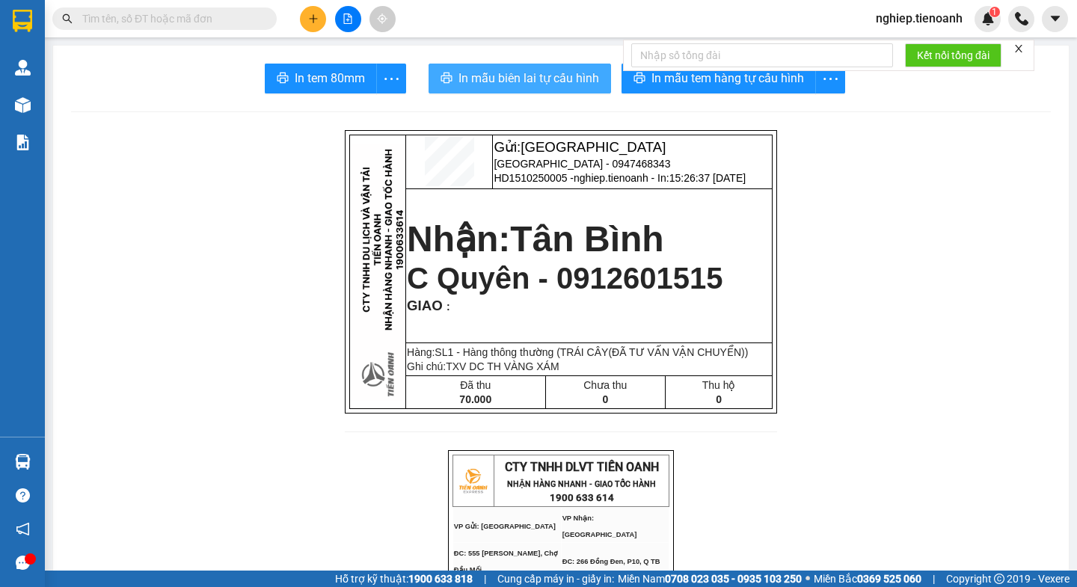
click at [578, 77] on span "In mẫu biên lai tự cấu hình" at bounding box center [528, 78] width 141 height 19
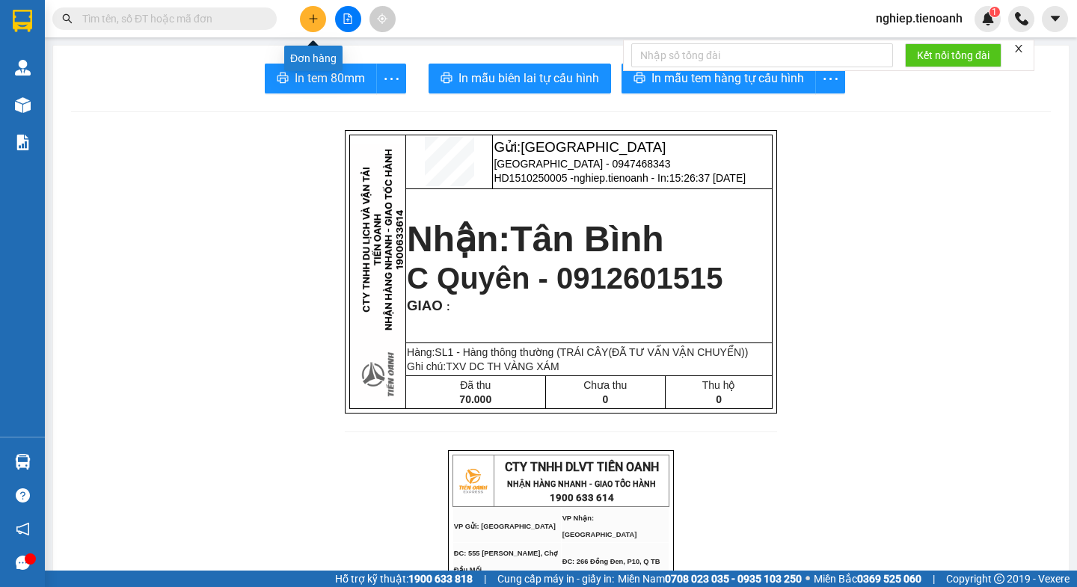
click at [313, 19] on icon "plus" at bounding box center [313, 18] width 10 height 10
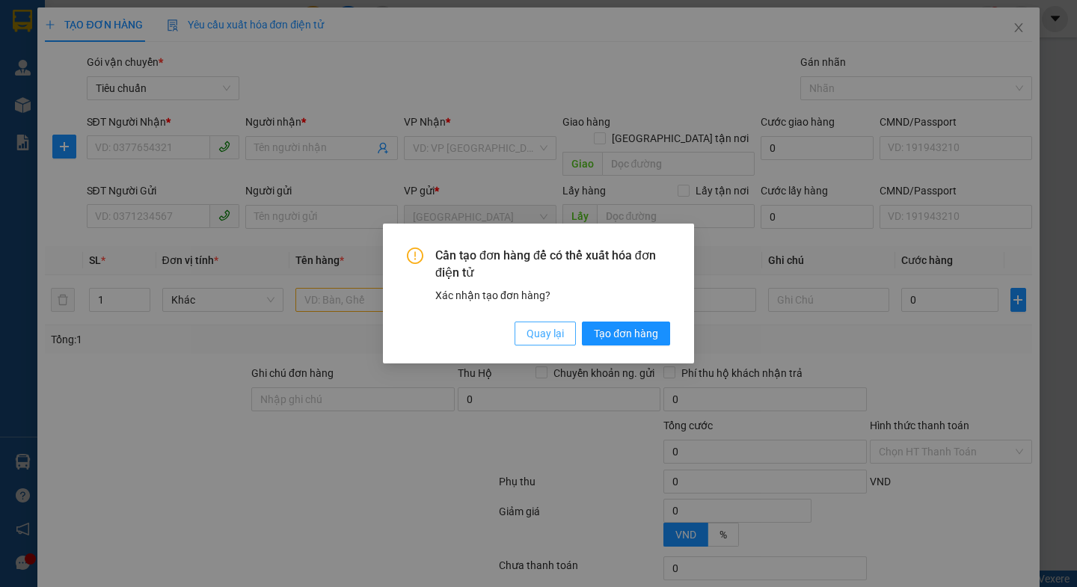
click at [538, 336] on span "Quay lại" at bounding box center [544, 333] width 37 height 16
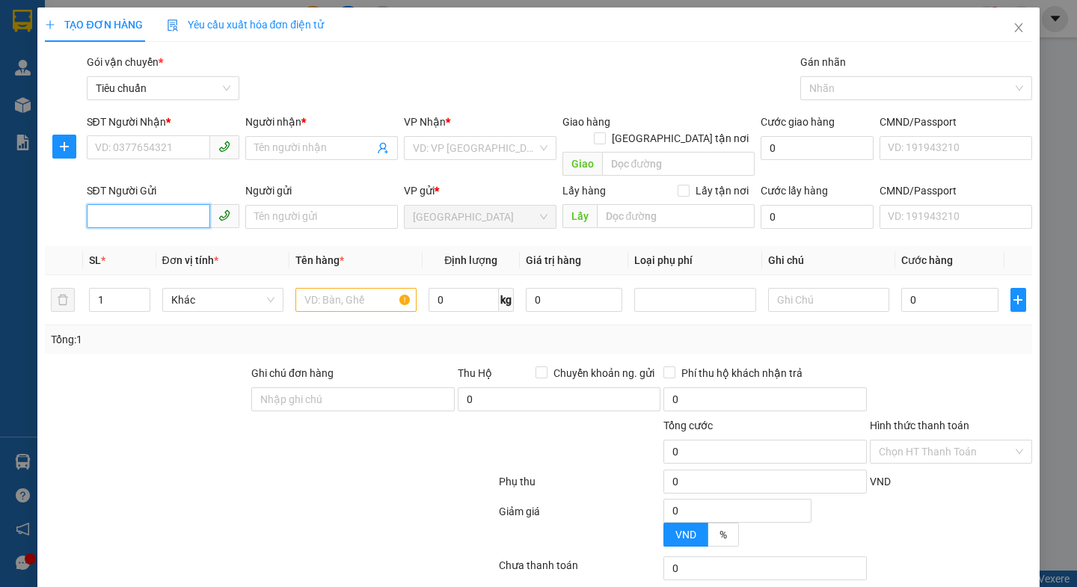
click at [132, 206] on input "SĐT Người Gửi" at bounding box center [148, 216] width 123 height 24
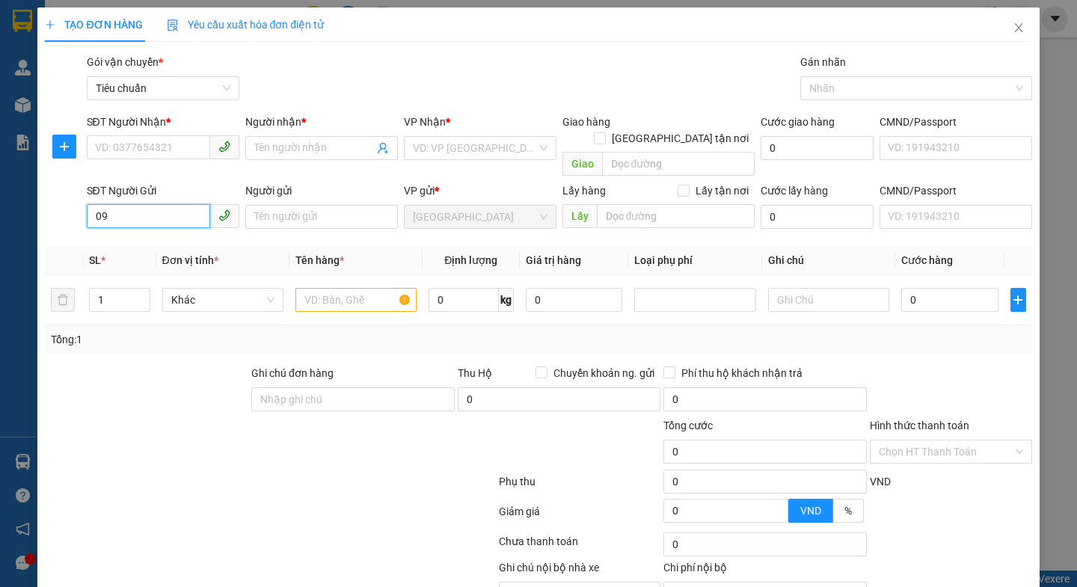
type input "0"
click at [143, 152] on input "SĐT Người Nhận *" at bounding box center [148, 147] width 123 height 24
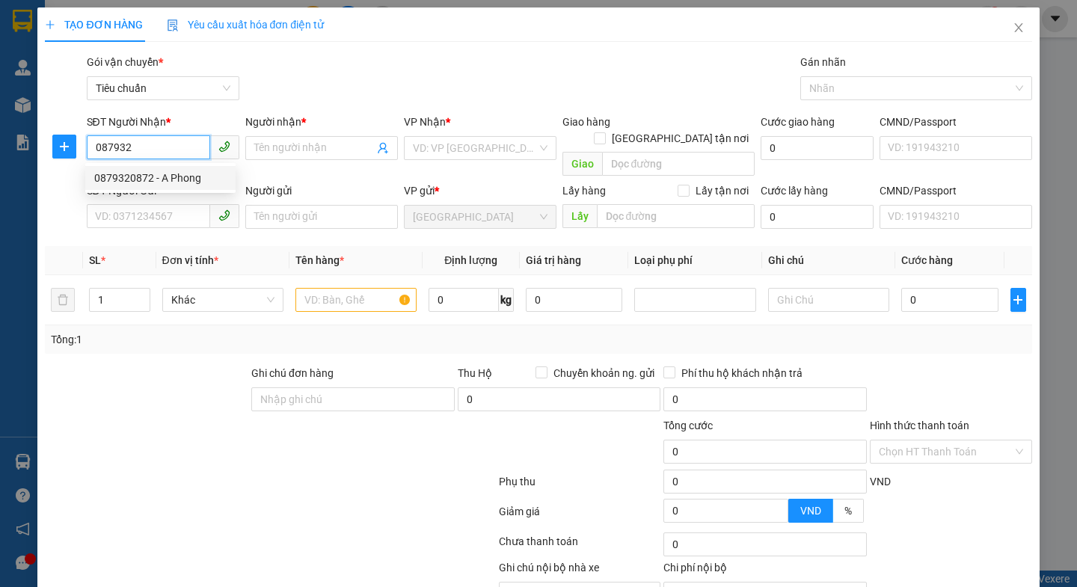
click at [189, 182] on div "0879320872 - A Phong" at bounding box center [160, 178] width 132 height 16
type input "0879320872"
type input "A Phong"
type input "70.000"
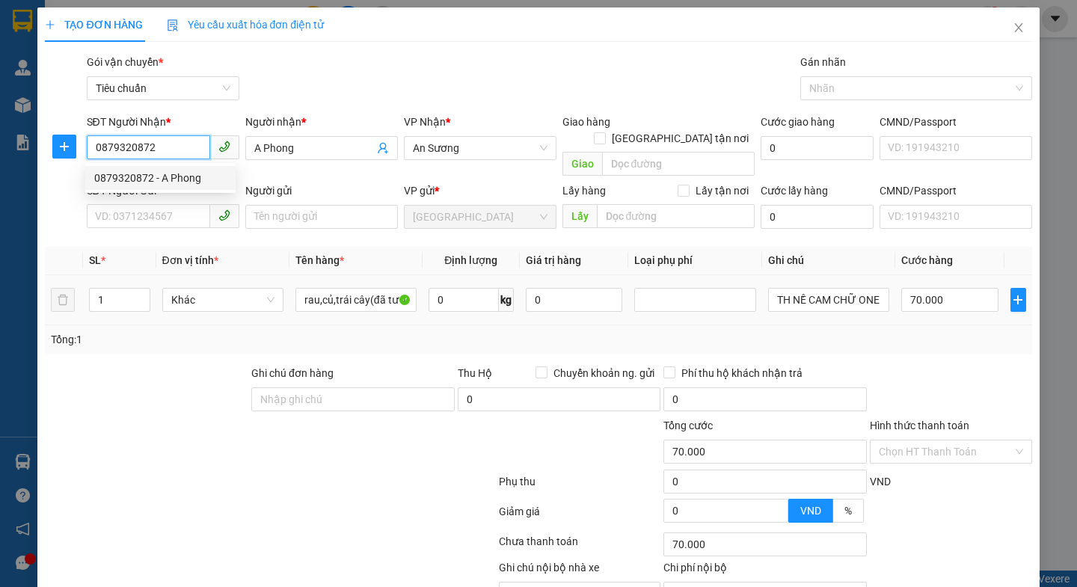
type input "0879320872"
click at [169, 417] on div at bounding box center [187, 443] width 289 height 52
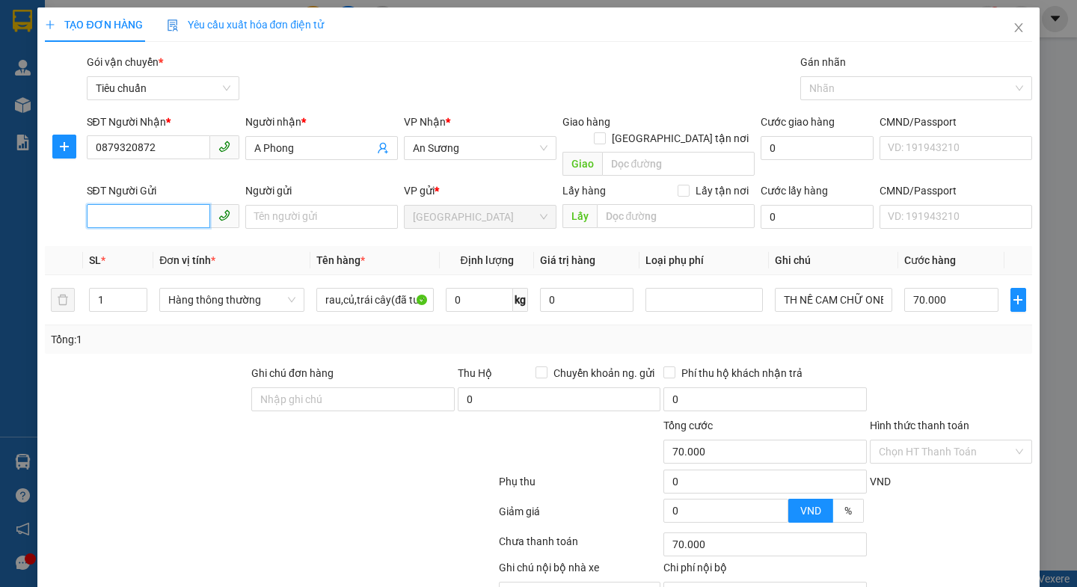
click at [154, 204] on input "SĐT Người Gửi" at bounding box center [148, 216] width 123 height 24
click at [191, 233] on div "0789852973 - A Hùng" at bounding box center [160, 230] width 132 height 16
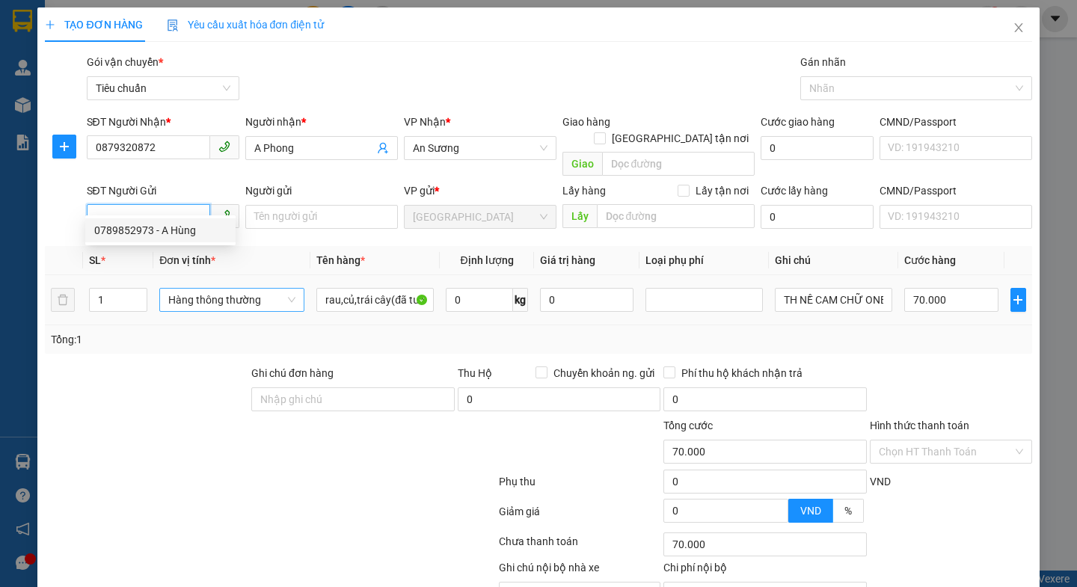
type input "0789852973"
type input "A Hùng"
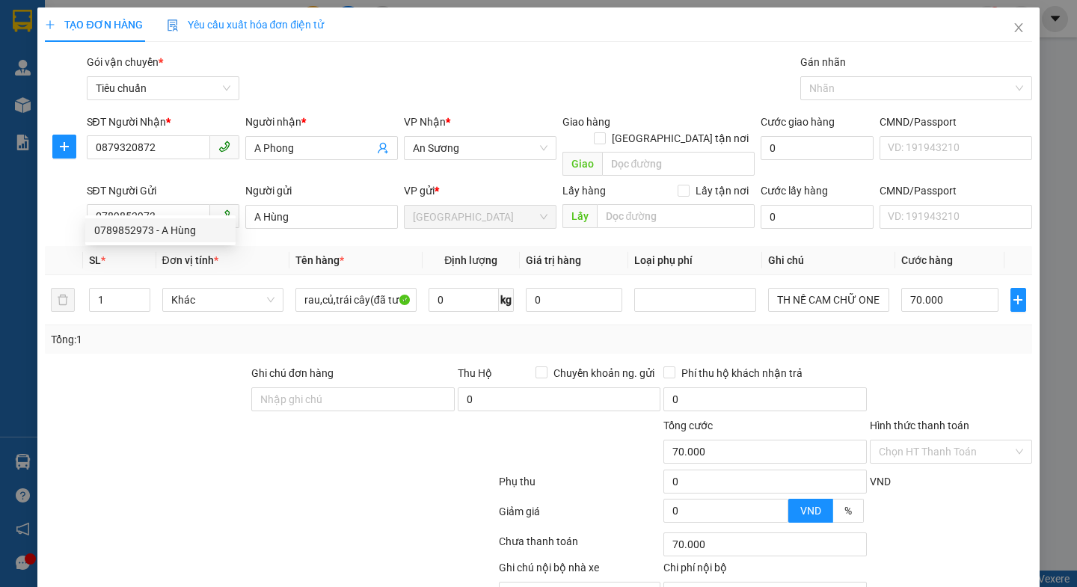
click at [135, 417] on div at bounding box center [187, 443] width 289 height 52
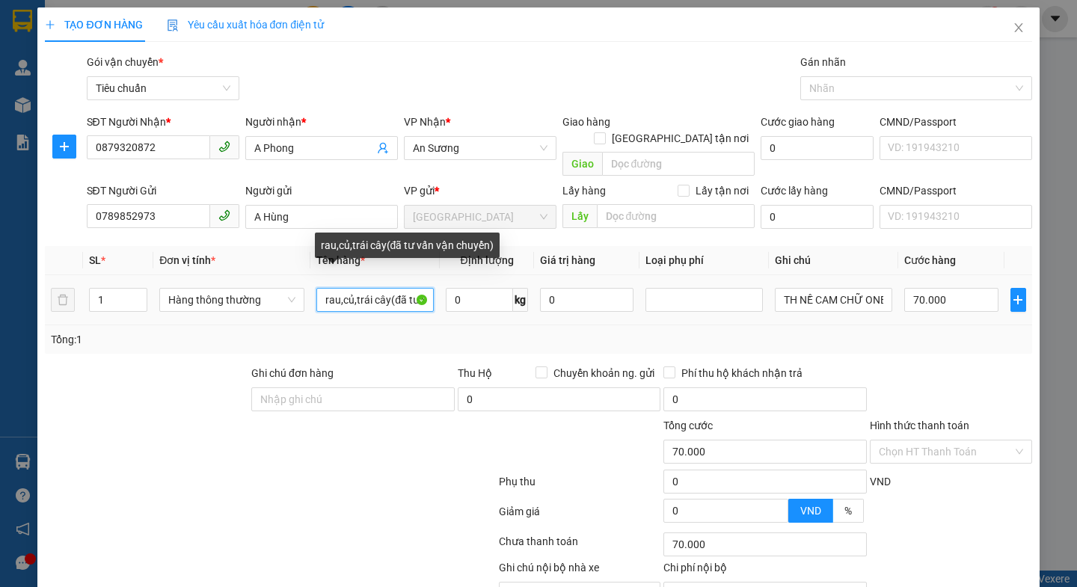
click at [401, 288] on input "rau,củ,trái cây(đã tư vấn vận chuyển)" at bounding box center [374, 300] width 117 height 24
click at [386, 289] on input "rau,củ,trái cây(đã tư vấn vận chuyển)" at bounding box center [374, 300] width 117 height 24
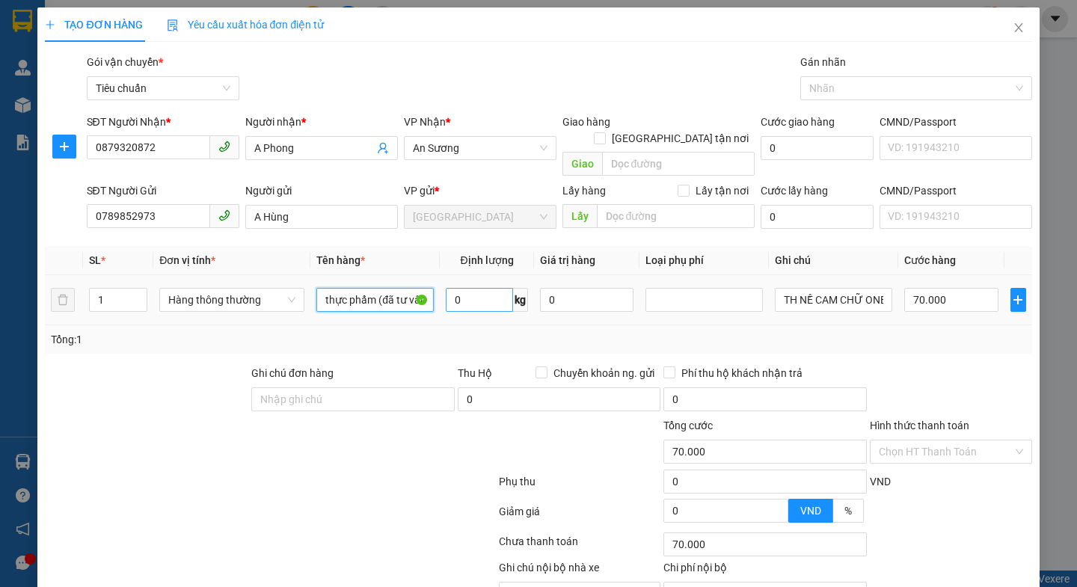
type input "thực phẩm (đã tư vấn vận chuyển)"
click at [471, 288] on input "0" at bounding box center [479, 300] width 67 height 24
type input "21"
drag, startPoint x: 317, startPoint y: 473, endPoint x: 1005, endPoint y: 294, distance: 710.8
click at [321, 470] on div at bounding box center [269, 485] width 453 height 30
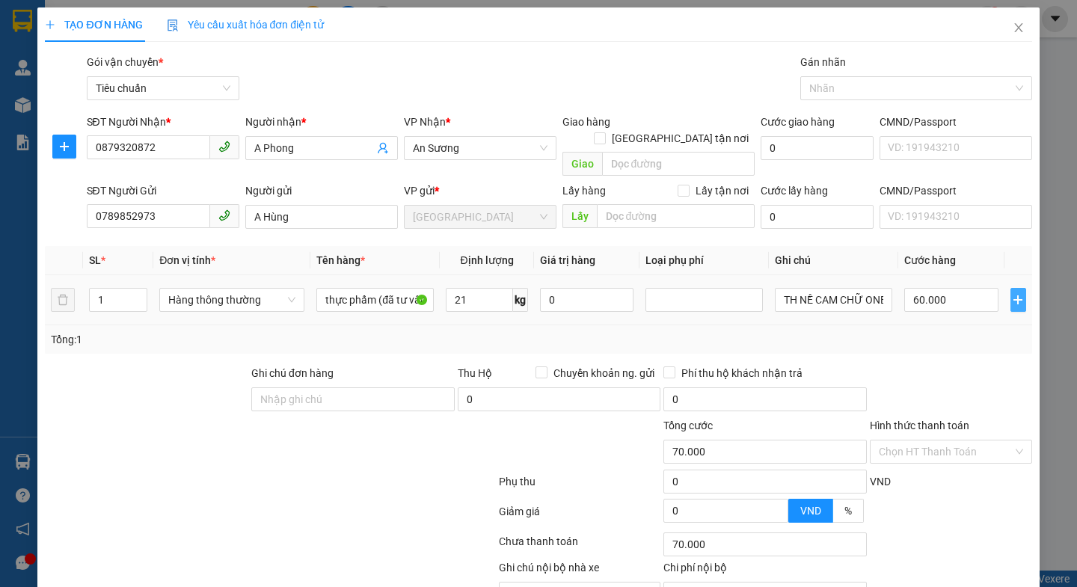
type input "60.000"
click at [825, 249] on div "TH NỀ CAM CHỮ ONE ONE" at bounding box center [836, 249] width 138 height 25
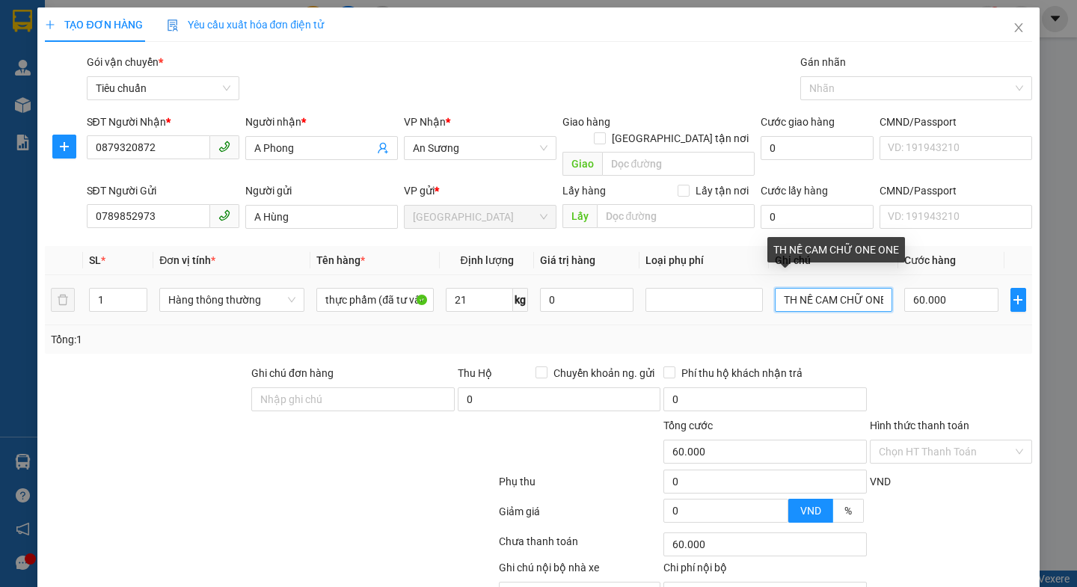
click at [807, 288] on input "TH NỀ CAM CHỮ ONE ONE" at bounding box center [833, 300] width 117 height 24
click at [815, 288] on input "TH CAM CHỮ ONE ONE" at bounding box center [833, 300] width 117 height 24
click at [814, 288] on input "TH CHỮ ONE ONE" at bounding box center [833, 300] width 117 height 24
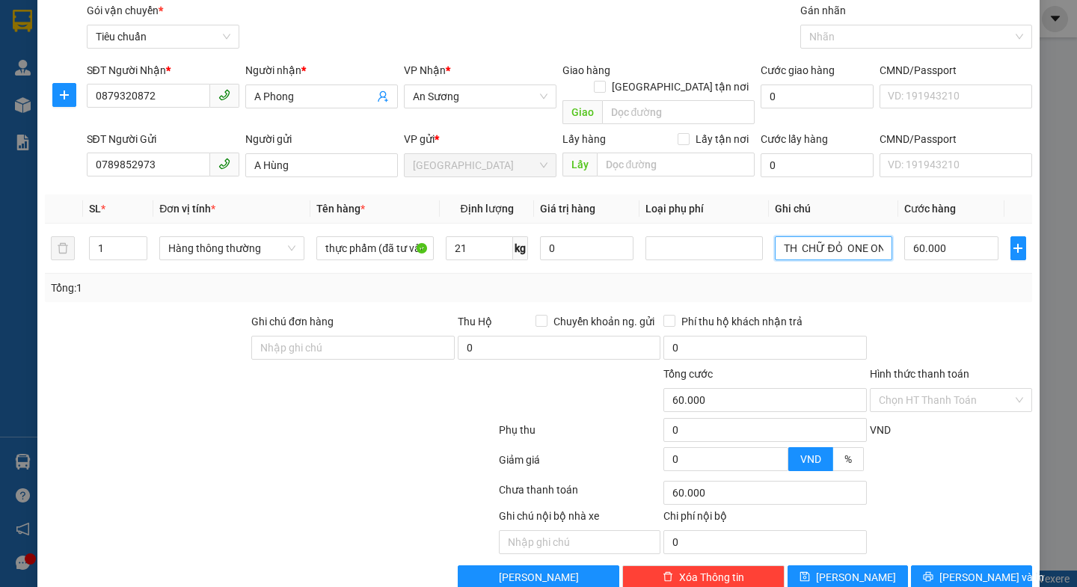
scroll to position [67, 0]
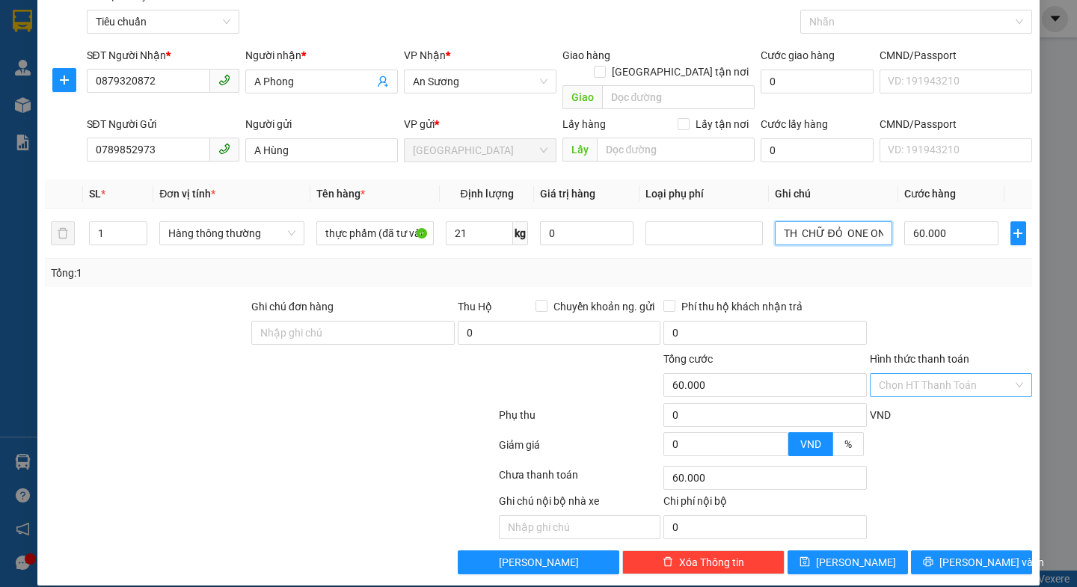
type input "TH CHỮ ĐỎ ONE ONE"
click at [935, 374] on input "Hình thức thanh toán" at bounding box center [945, 385] width 134 height 22
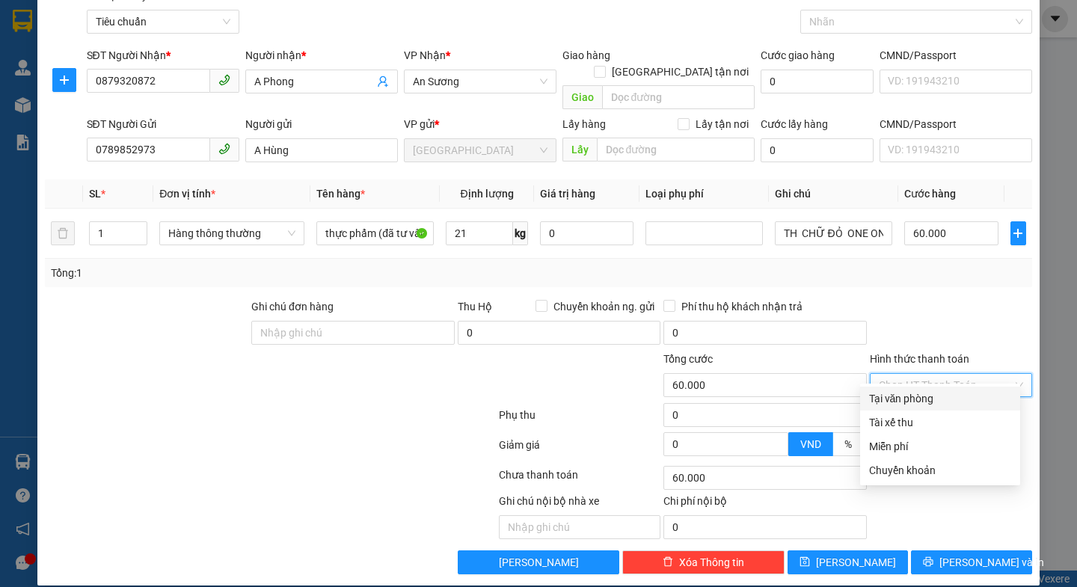
click at [923, 394] on div "Tại văn phòng" at bounding box center [940, 398] width 142 height 16
type input "0"
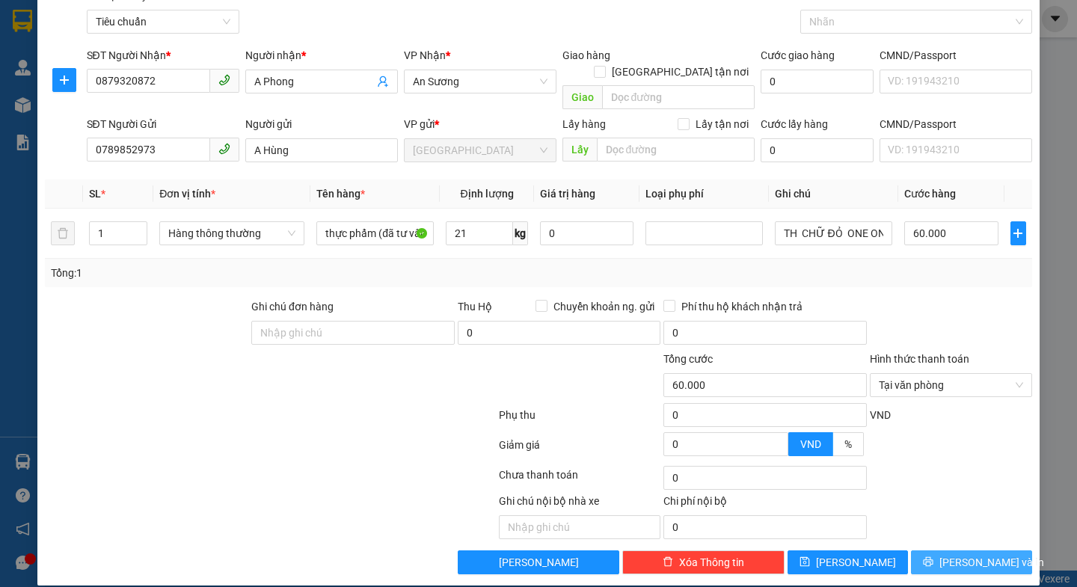
click at [933, 556] on icon "printer" at bounding box center [928, 561] width 10 height 10
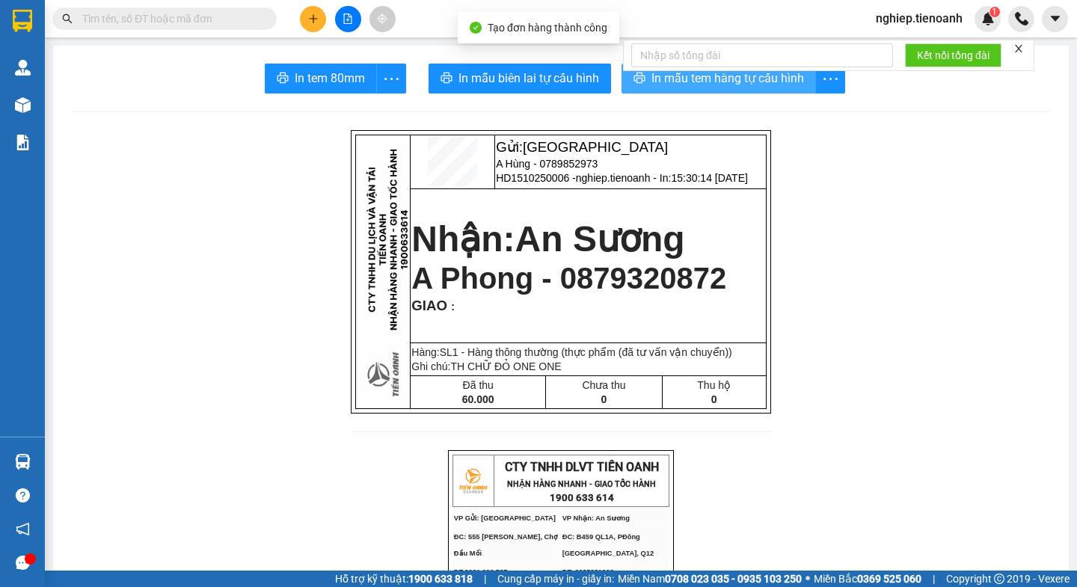
click at [677, 81] on span "In mẫu tem hàng tự cấu hình" at bounding box center [727, 78] width 153 height 19
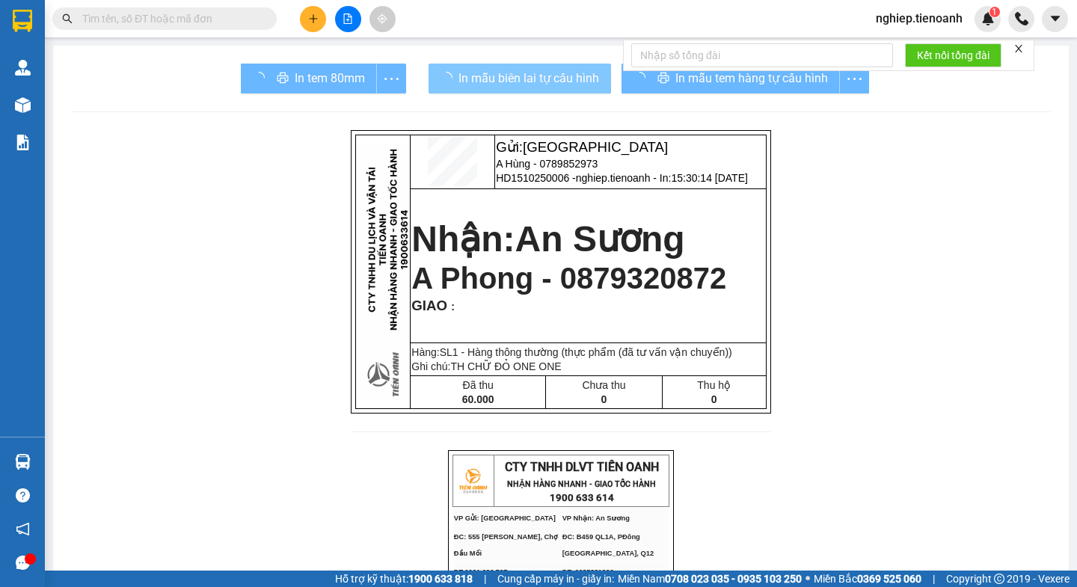
click at [545, 78] on span "In mẫu biên lai tự cấu hình" at bounding box center [528, 78] width 141 height 19
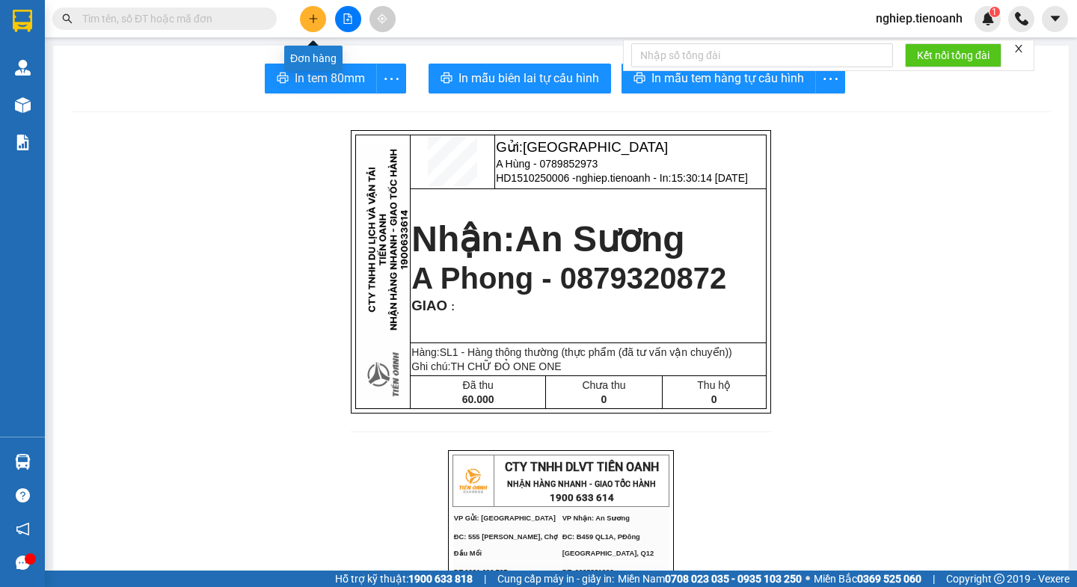
click at [318, 19] on icon "plus" at bounding box center [313, 18] width 10 height 10
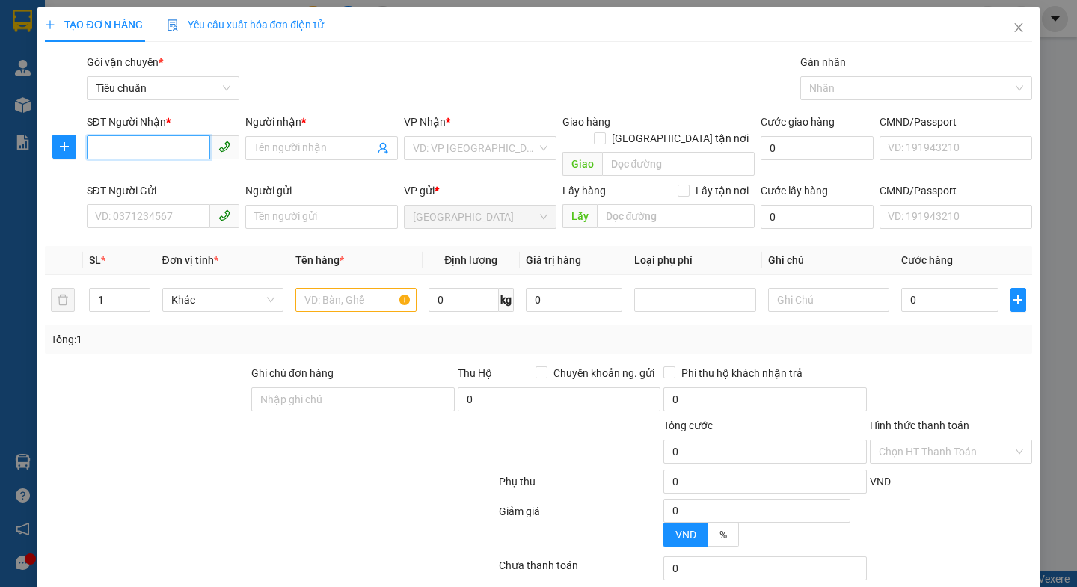
click at [128, 149] on input "SĐT Người Nhận *" at bounding box center [148, 147] width 123 height 24
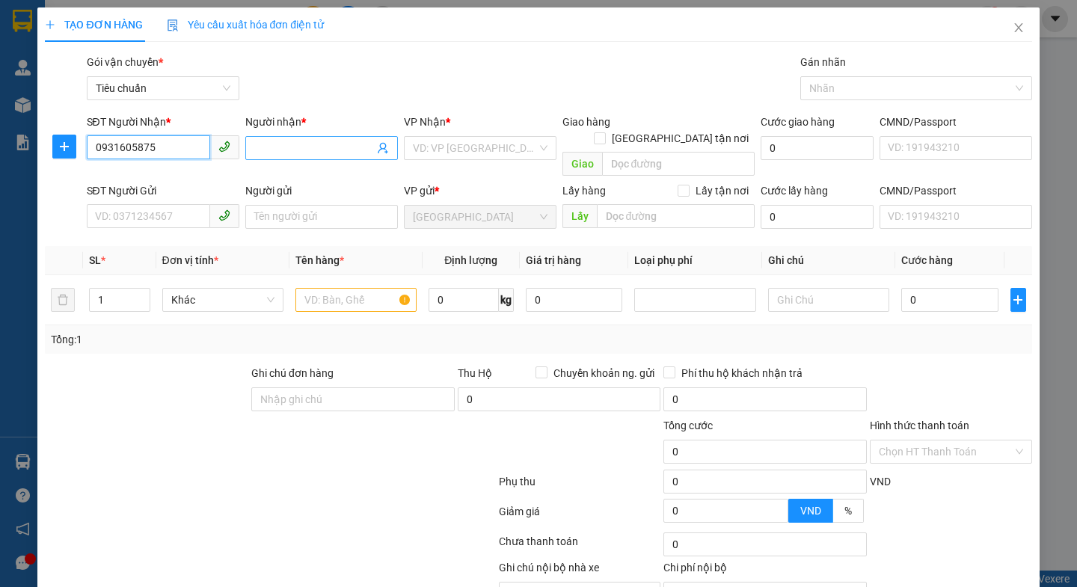
type input "0931605875"
click at [270, 144] on input "Người nhận *" at bounding box center [314, 148] width 120 height 16
click at [476, 162] on div "VP Nhận * VD: VP [GEOGRAPHIC_DATA]" at bounding box center [480, 140] width 153 height 52
click at [473, 147] on input "search" at bounding box center [475, 148] width 124 height 22
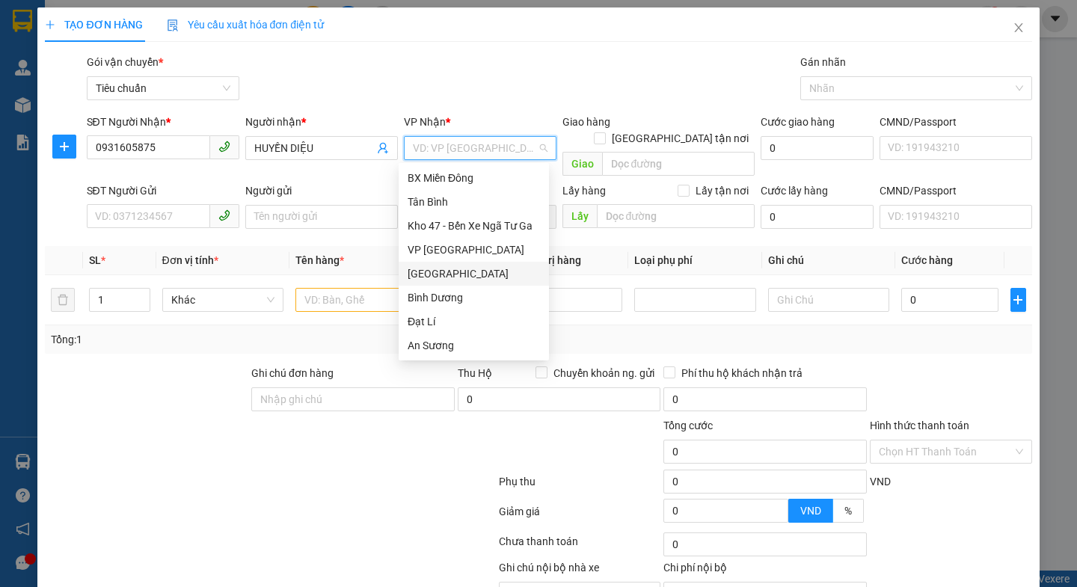
click at [433, 270] on div "[GEOGRAPHIC_DATA]" at bounding box center [473, 273] width 132 height 16
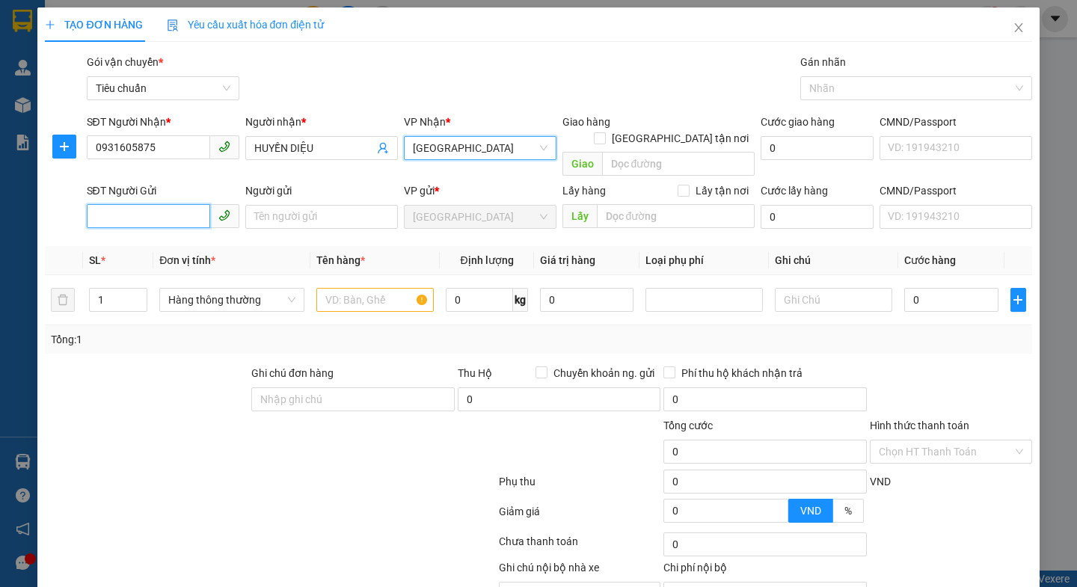
click at [138, 204] on input "SĐT Người Gửi" at bounding box center [148, 216] width 123 height 24
click at [284, 149] on input "HUYỀN DIỆU" at bounding box center [314, 148] width 120 height 16
type input "HIỀN DIỆU"
click at [175, 204] on input "SĐT Người Gửi" at bounding box center [148, 216] width 123 height 24
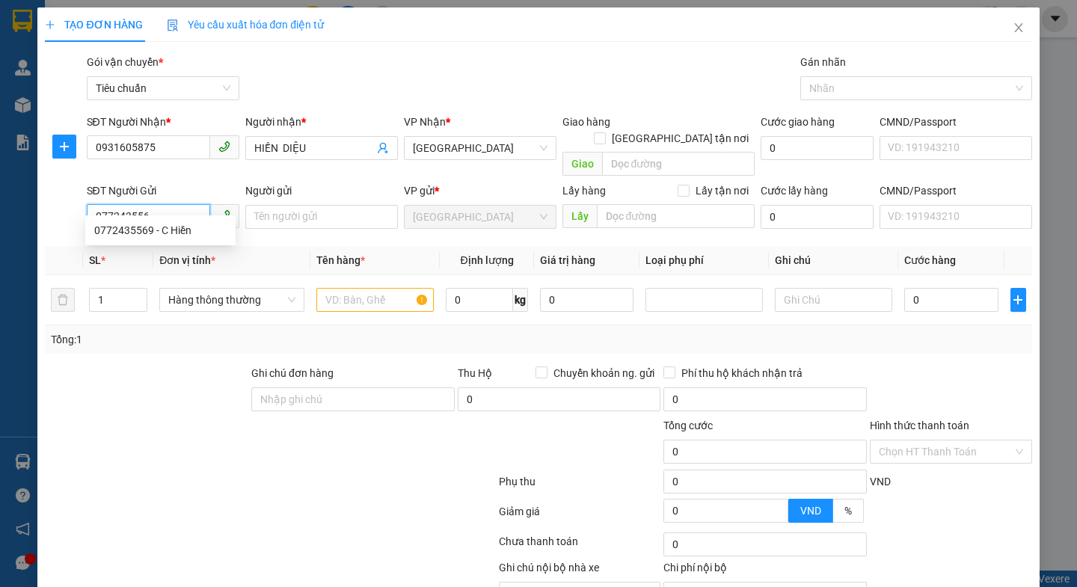
type input "0772435569"
click at [138, 233] on div "0772435569 - C Hiền" at bounding box center [160, 230] width 132 height 16
type input "C Hiền"
type input "30.000"
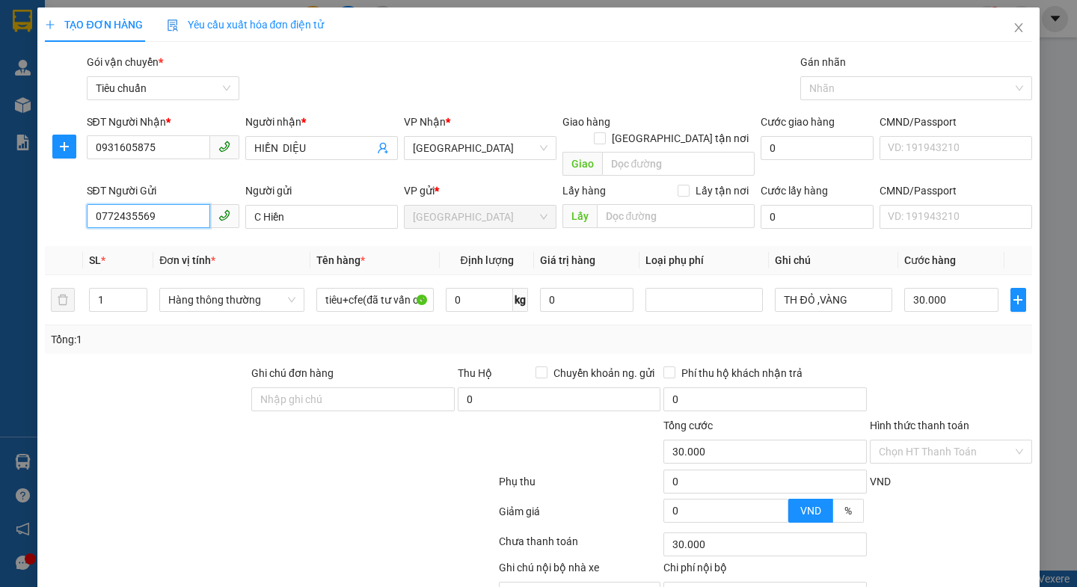
type input "0772435569"
drag, startPoint x: 175, startPoint y: 419, endPoint x: 245, endPoint y: 374, distance: 83.8
click at [175, 417] on div at bounding box center [187, 443] width 289 height 52
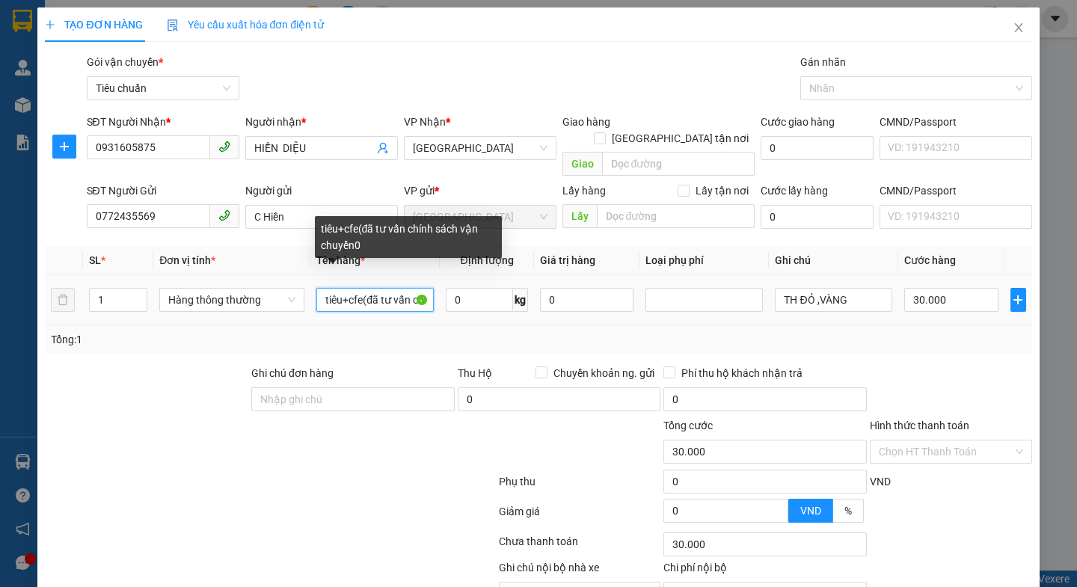
click at [414, 288] on input "tiêu+cfe(đã tư vấn chính sách vận chuyển0" at bounding box center [374, 300] width 117 height 24
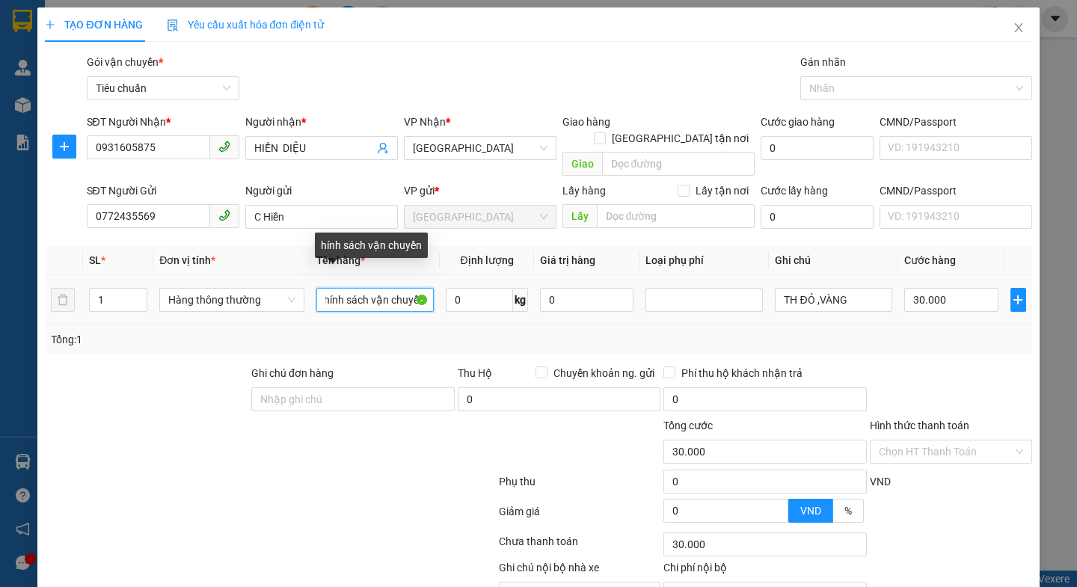
scroll to position [0, 1]
type input "h"
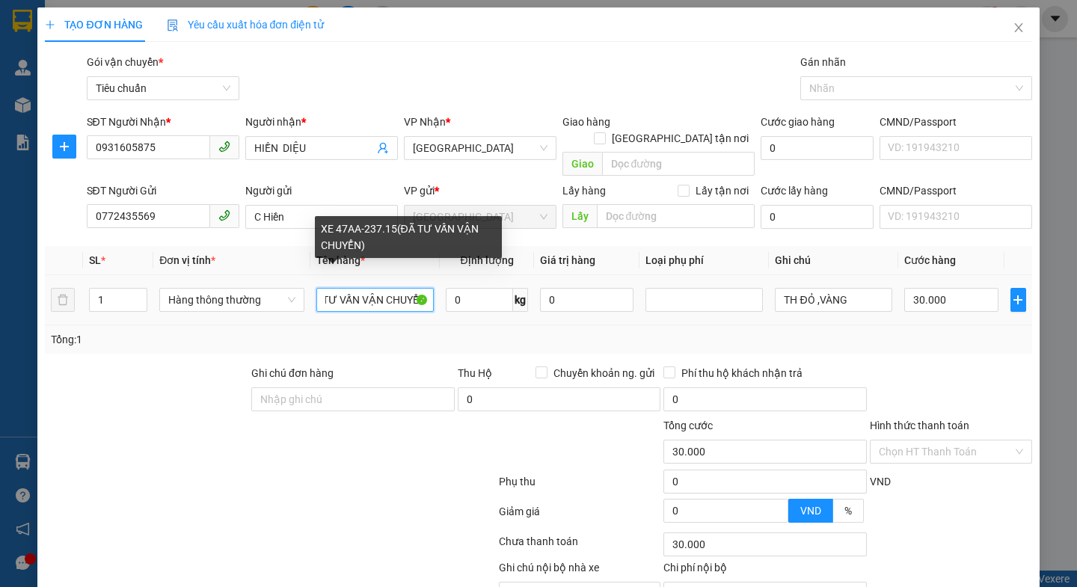
scroll to position [0, 103]
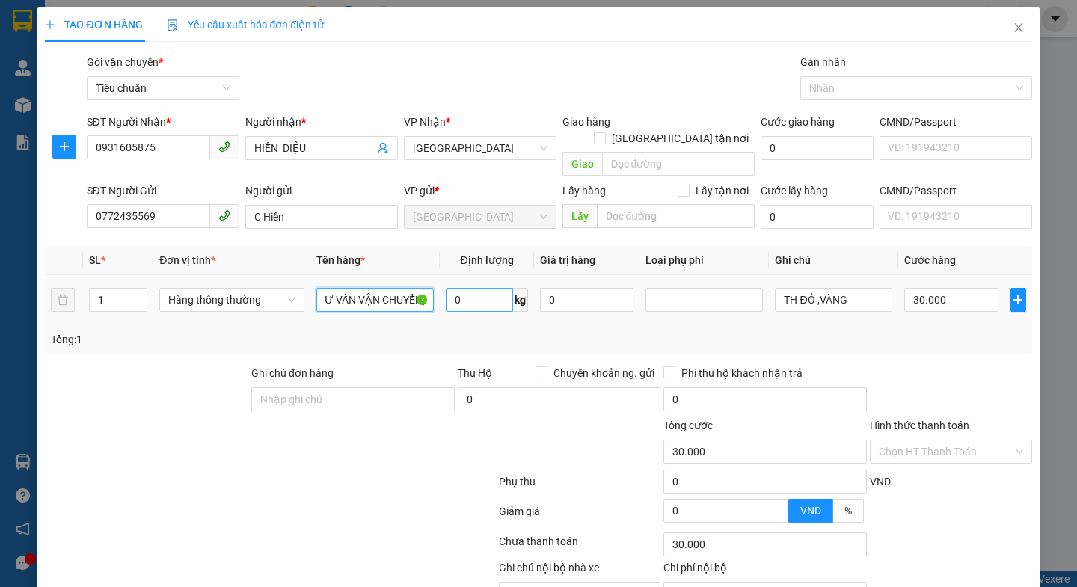
type input "XE 47AA-237.15(ĐÃ TƯ VẤN VẬN CHUYỂN)"
click at [485, 288] on input "0" at bounding box center [479, 300] width 67 height 24
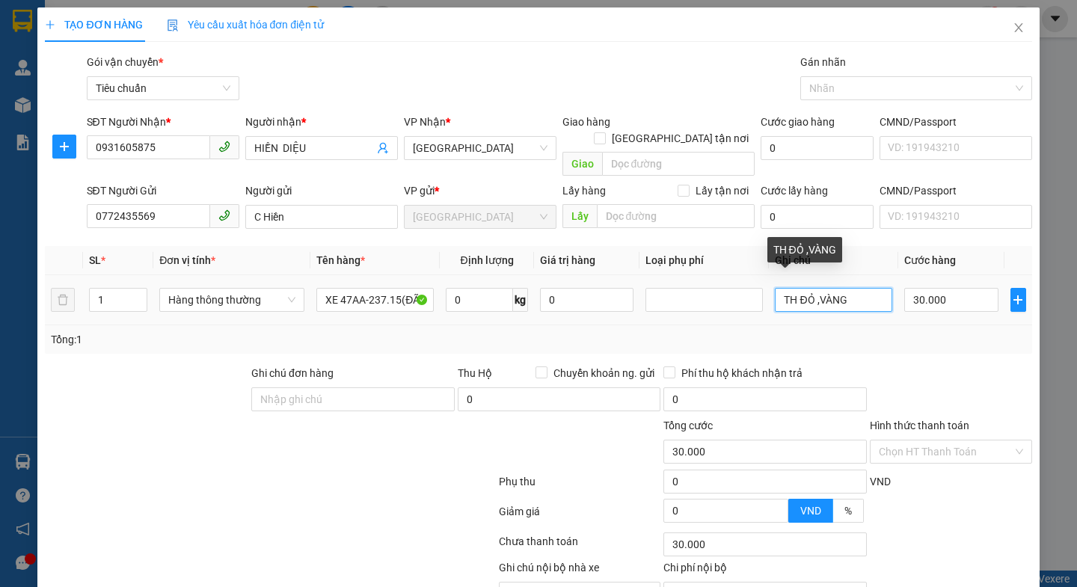
click at [846, 288] on input "TH ĐỎ ,VÀNG" at bounding box center [833, 300] width 117 height 24
type input "TH ĐỎ"
type input "0"
type input "TH Đ"
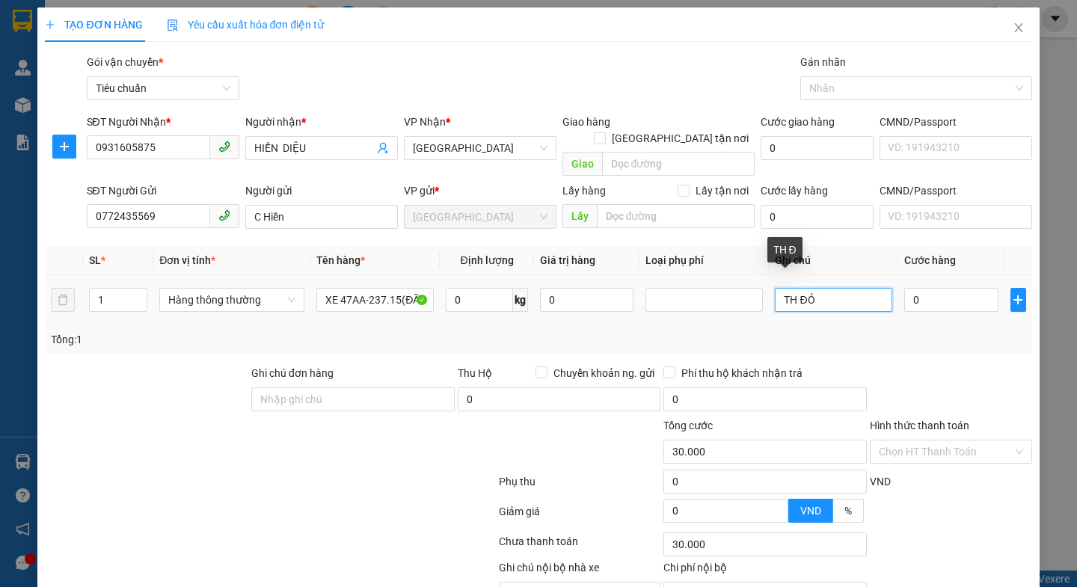
type input "0"
type input "T"
click at [242, 289] on span "Hàng thông thường" at bounding box center [231, 300] width 127 height 22
type input "XE VISION ĐEN+CV+BH+CK"
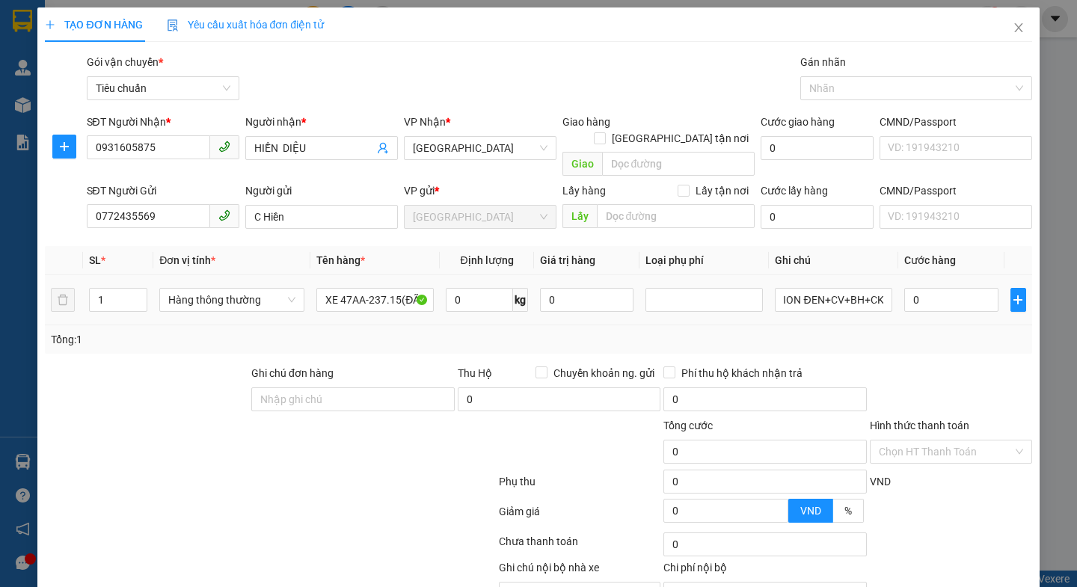
scroll to position [0, 0]
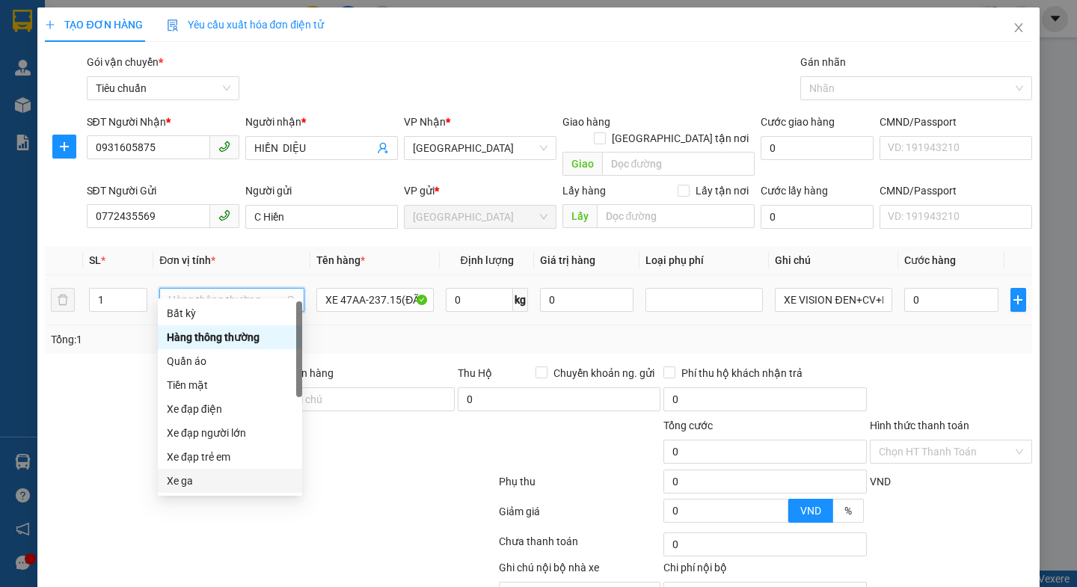
click at [204, 479] on div "Xe ga" at bounding box center [230, 480] width 126 height 16
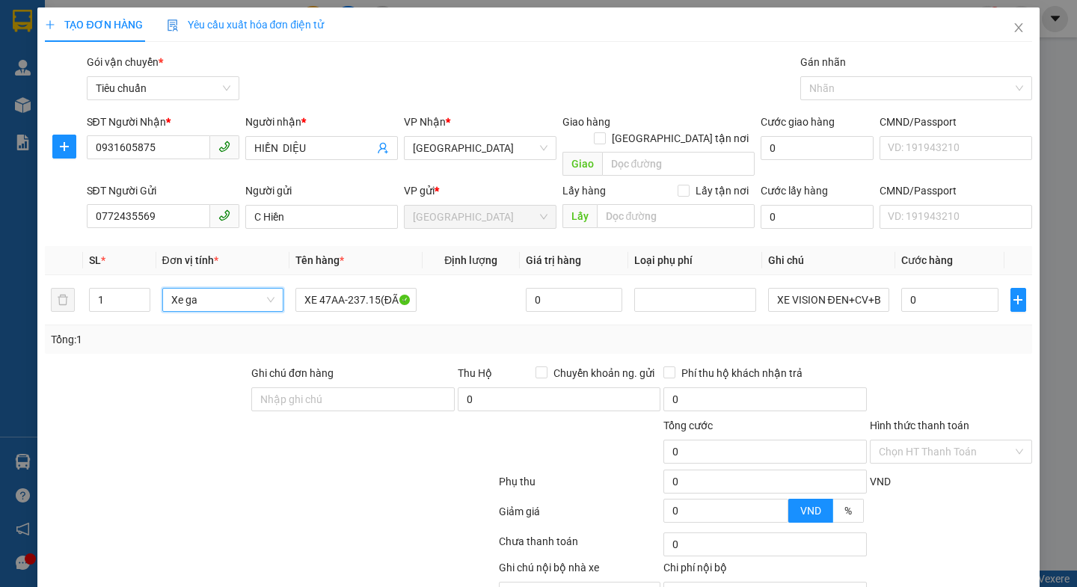
click at [934, 365] on div at bounding box center [950, 391] width 165 height 52
type input "400.000"
drag, startPoint x: 117, startPoint y: 508, endPoint x: 138, endPoint y: 502, distance: 21.3
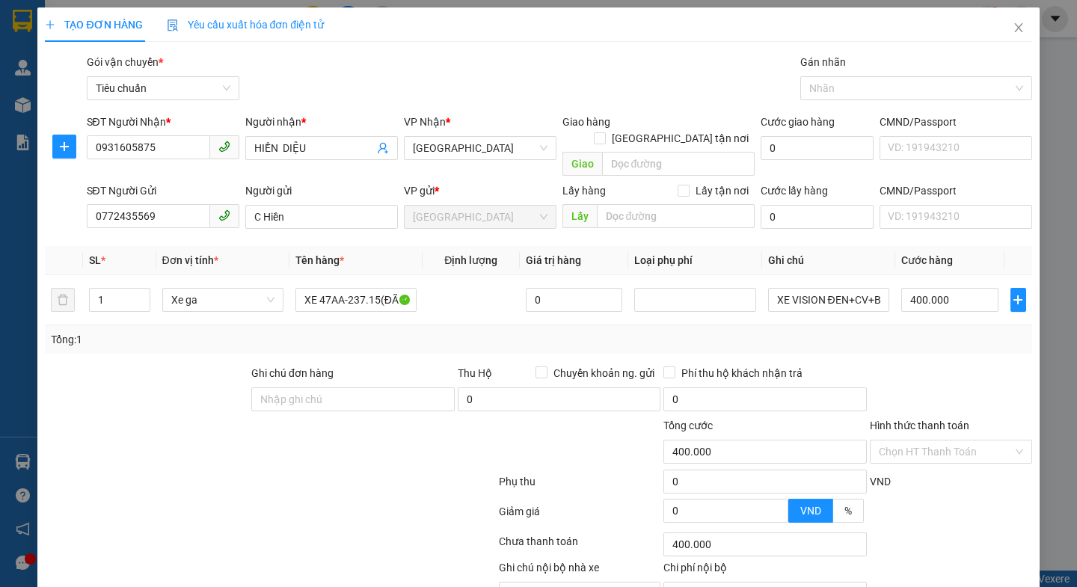
click at [120, 507] on div at bounding box center [269, 514] width 453 height 30
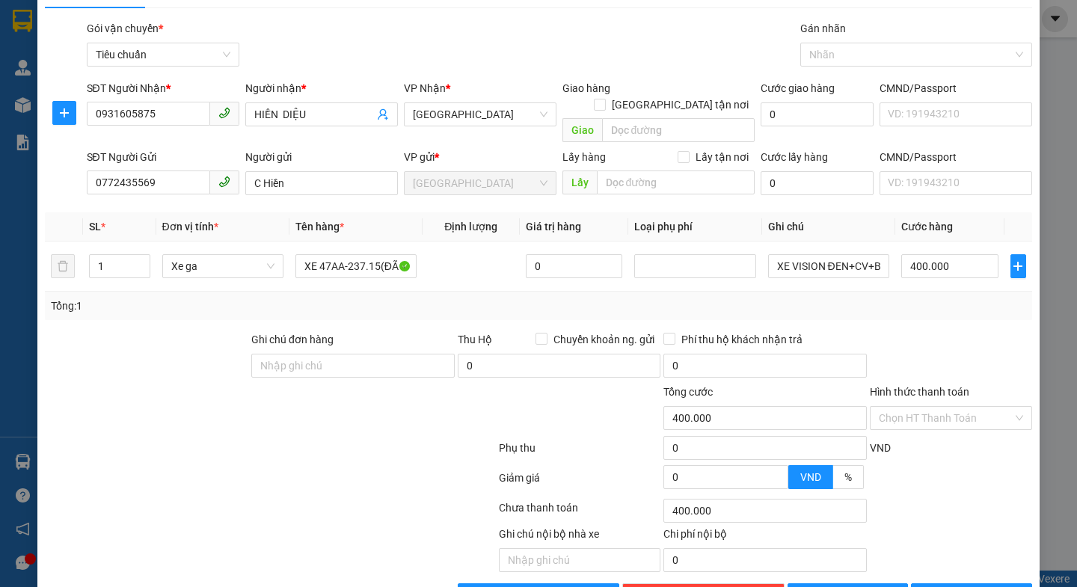
scroll to position [67, 0]
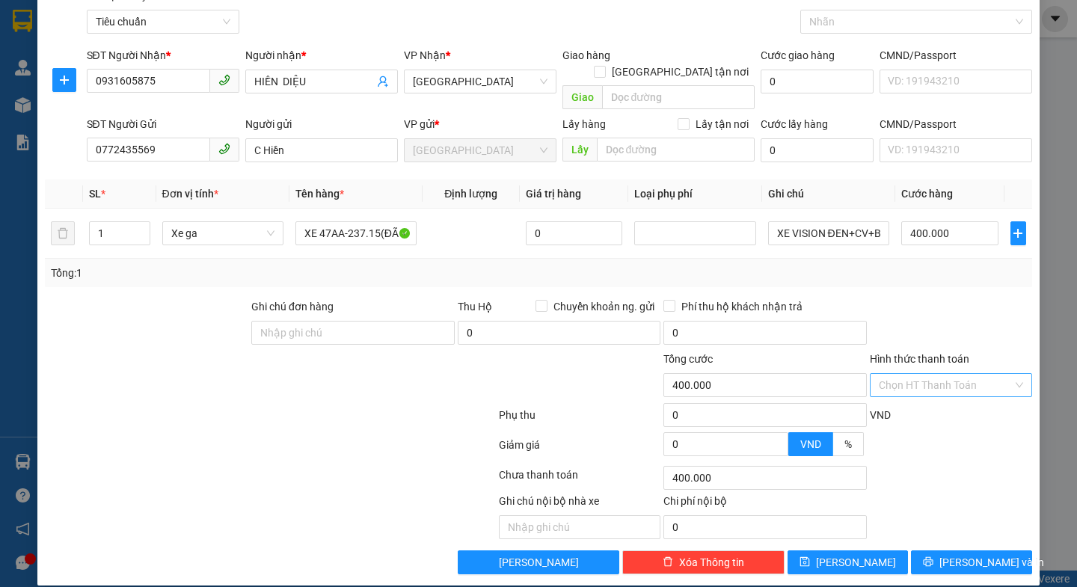
click at [942, 374] on input "Hình thức thanh toán" at bounding box center [945, 385] width 134 height 22
click at [921, 402] on div "Tại văn phòng" at bounding box center [940, 398] width 142 height 16
type input "0"
click at [958, 554] on span "[PERSON_NAME] và In" at bounding box center [991, 562] width 105 height 16
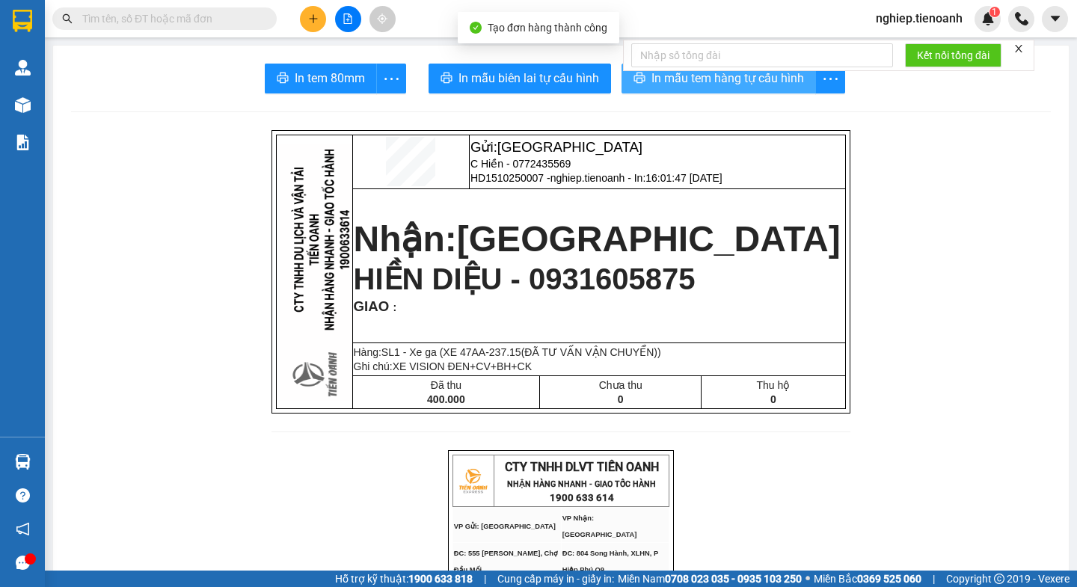
click at [668, 79] on span "In mẫu tem hàng tự cấu hình" at bounding box center [727, 78] width 153 height 19
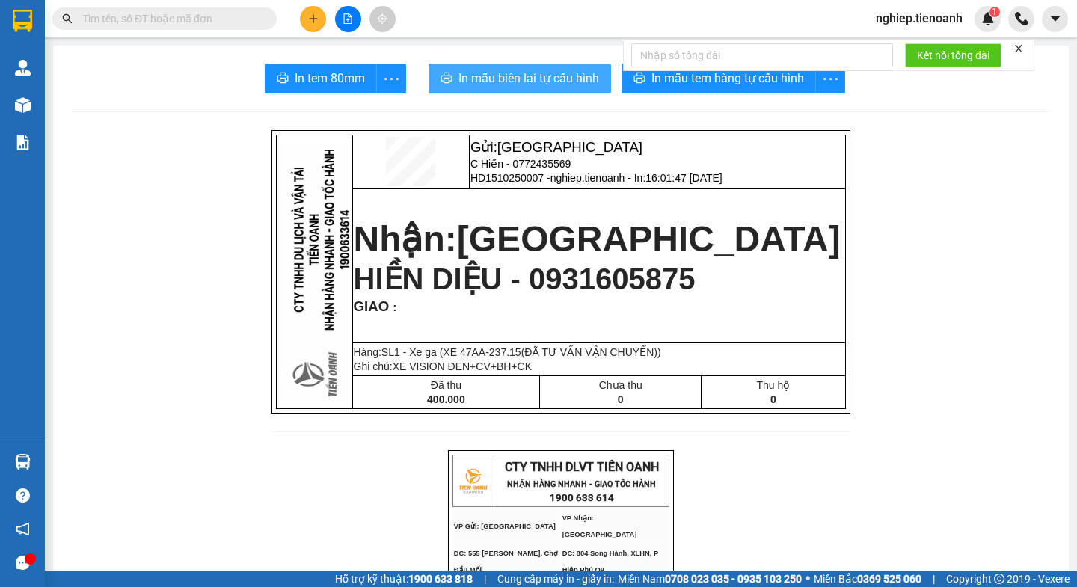
click at [476, 71] on span "In mẫu biên lai tự cấu hình" at bounding box center [528, 78] width 141 height 19
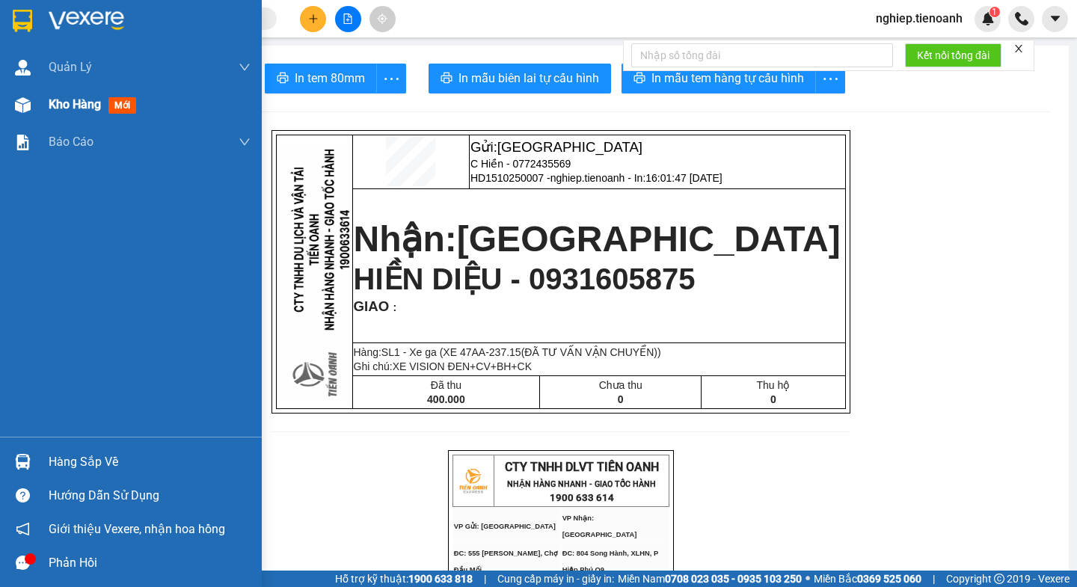
click at [65, 114] on div "Kho hàng mới" at bounding box center [150, 104] width 202 height 37
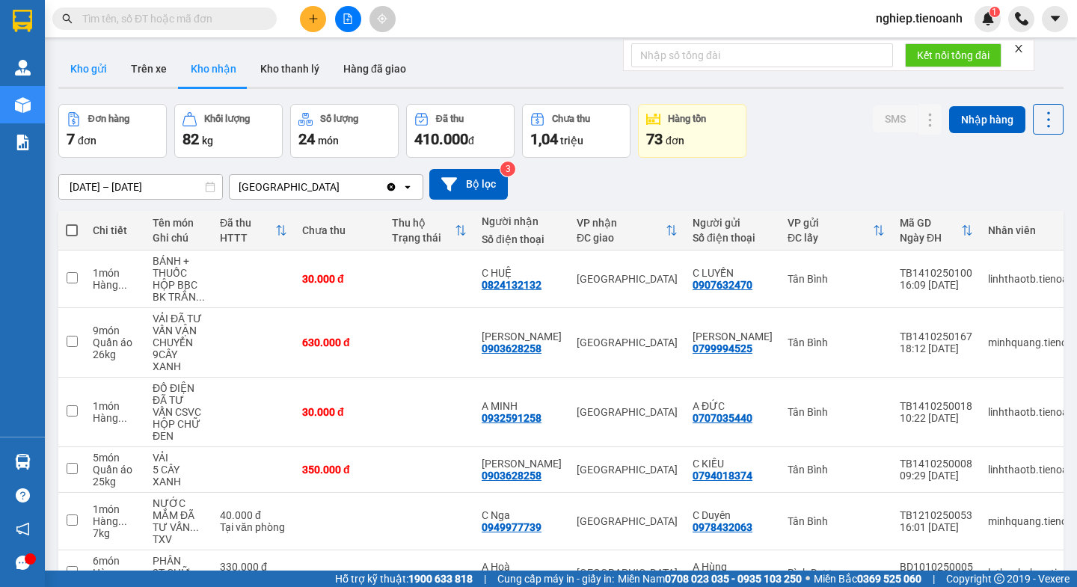
click at [87, 68] on button "Kho gửi" at bounding box center [88, 69] width 61 height 36
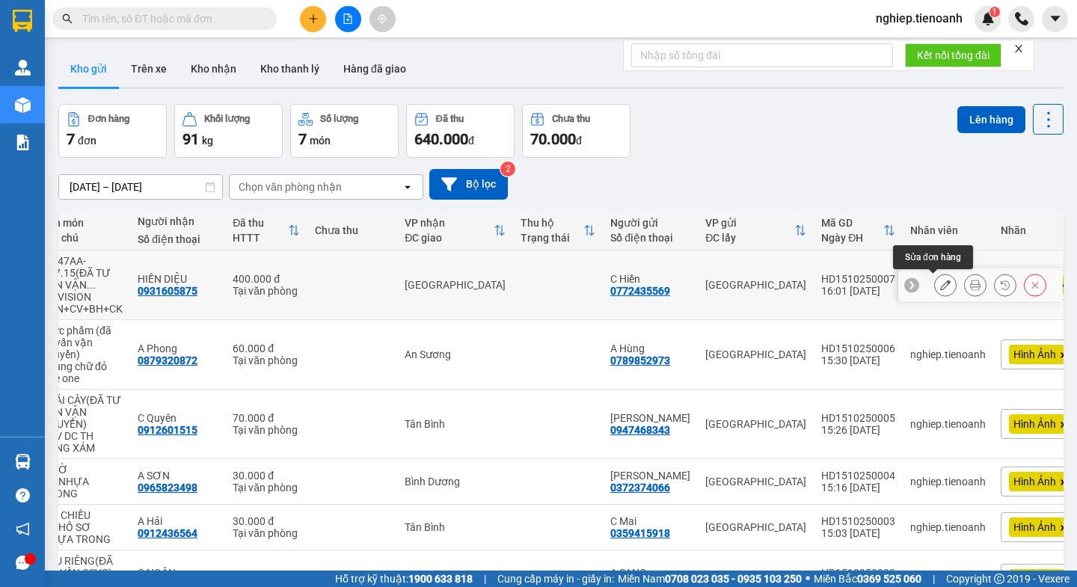
click at [940, 289] on icon at bounding box center [945, 285] width 10 height 10
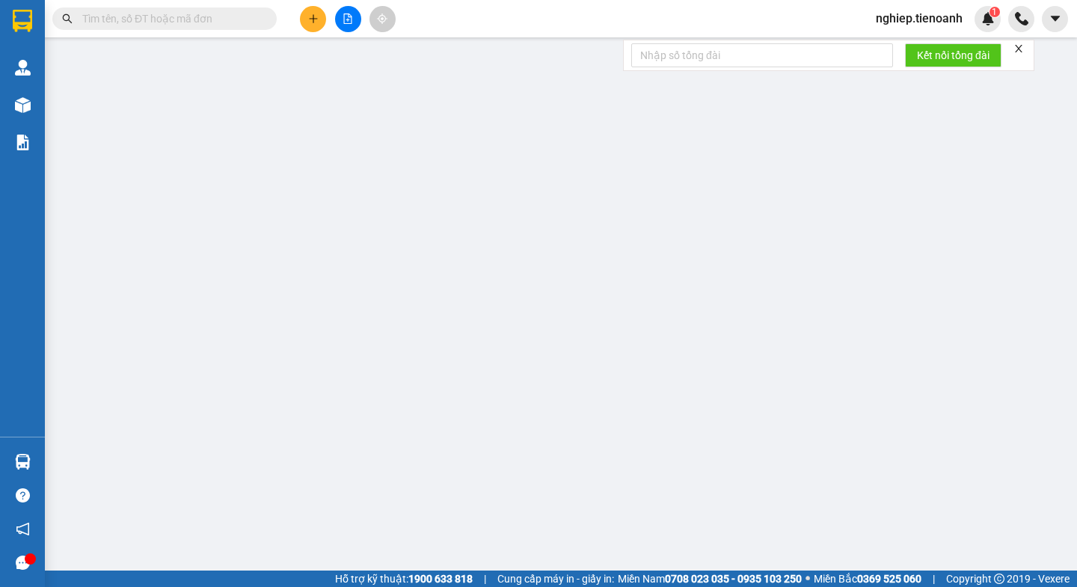
type input "0931605875"
type input "HIỀN DIỆU"
type input "0772435569"
type input "C Hiền"
type input "0"
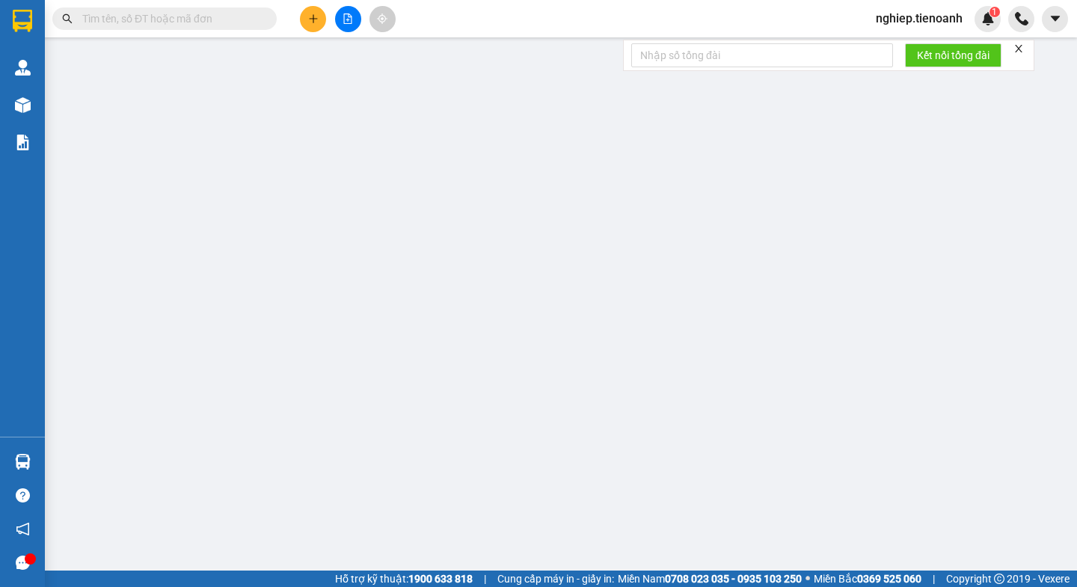
type input "400.000"
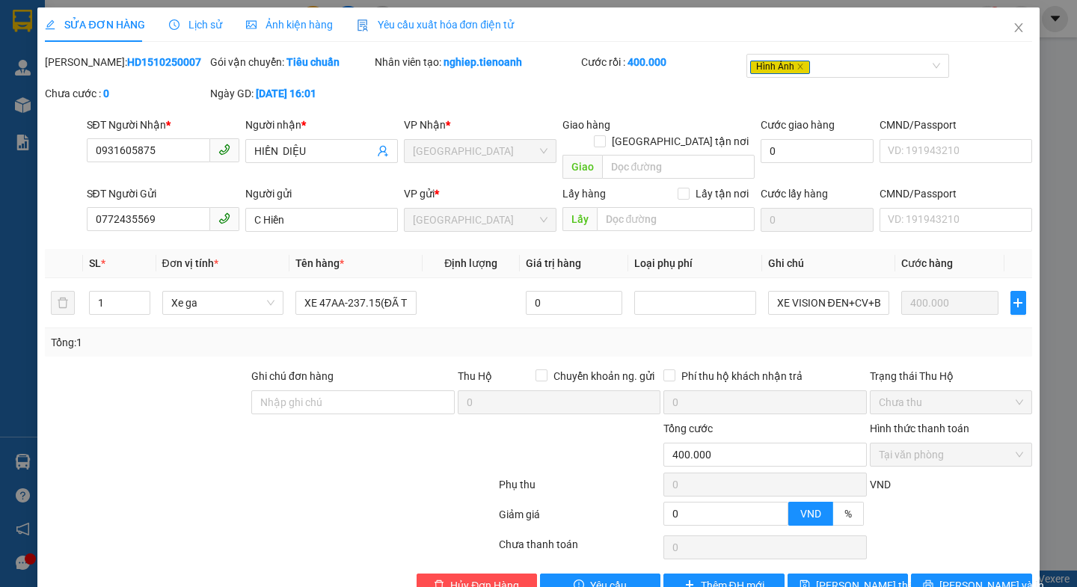
click at [289, 20] on span "Ảnh kiện hàng" at bounding box center [289, 25] width 87 height 12
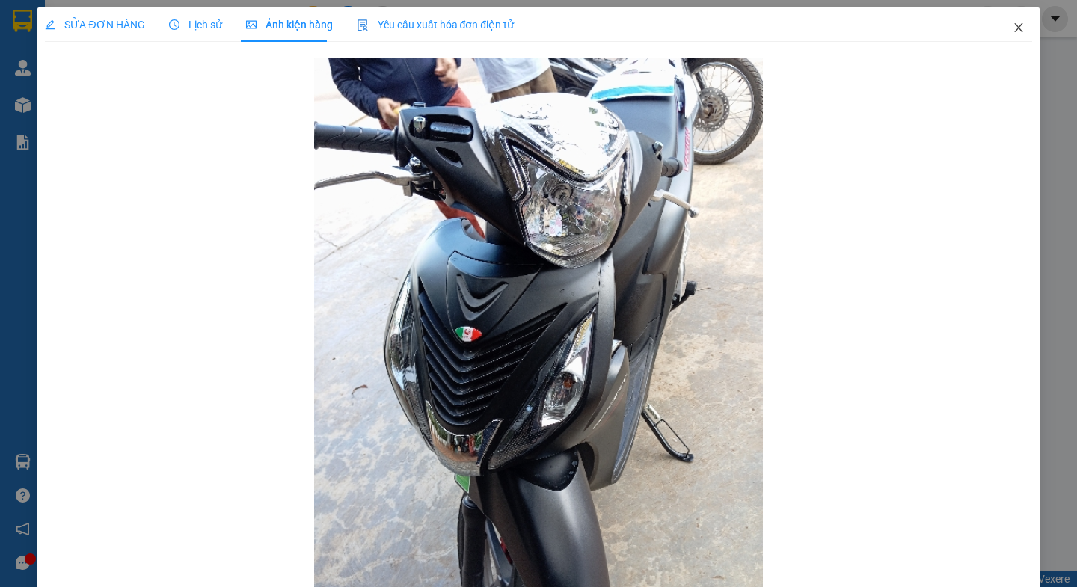
click at [1012, 26] on icon "close" at bounding box center [1018, 28] width 12 height 12
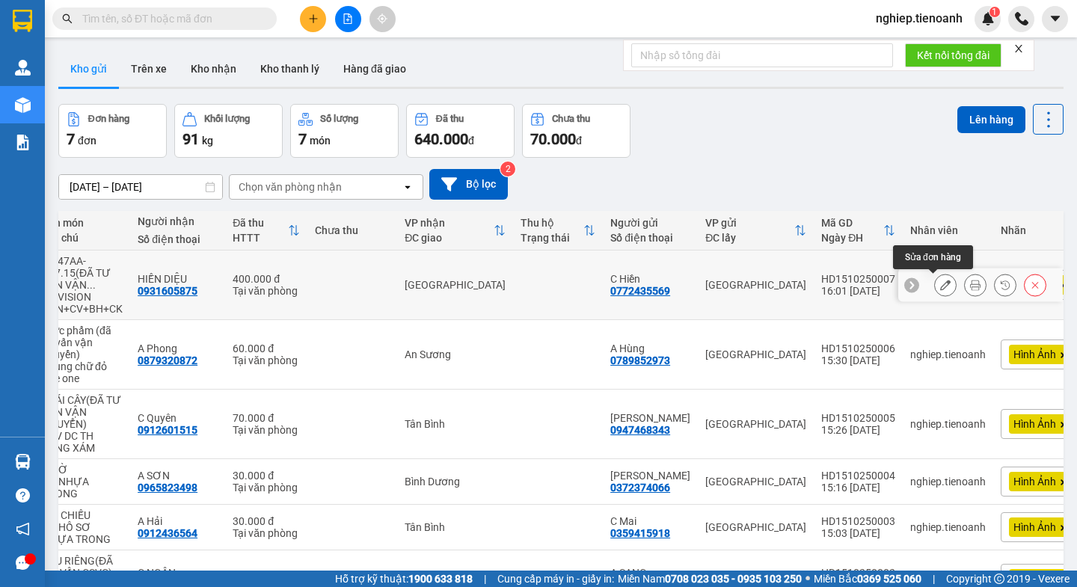
click at [935, 292] on button at bounding box center [945, 285] width 21 height 26
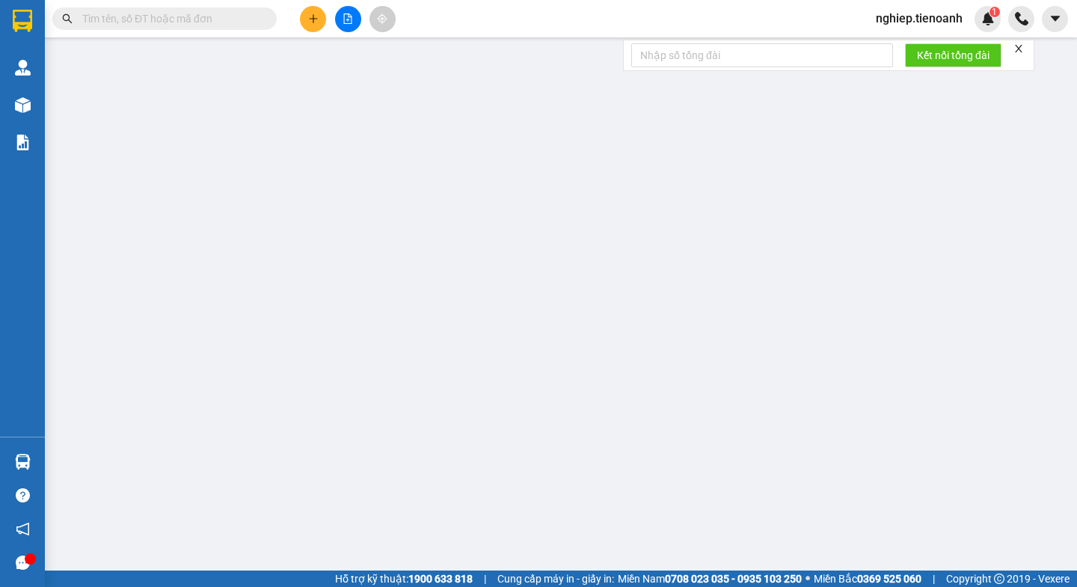
type input "0931605875"
type input "HIỀN DIỆU"
type input "0772435569"
type input "C Hiền"
type input "0"
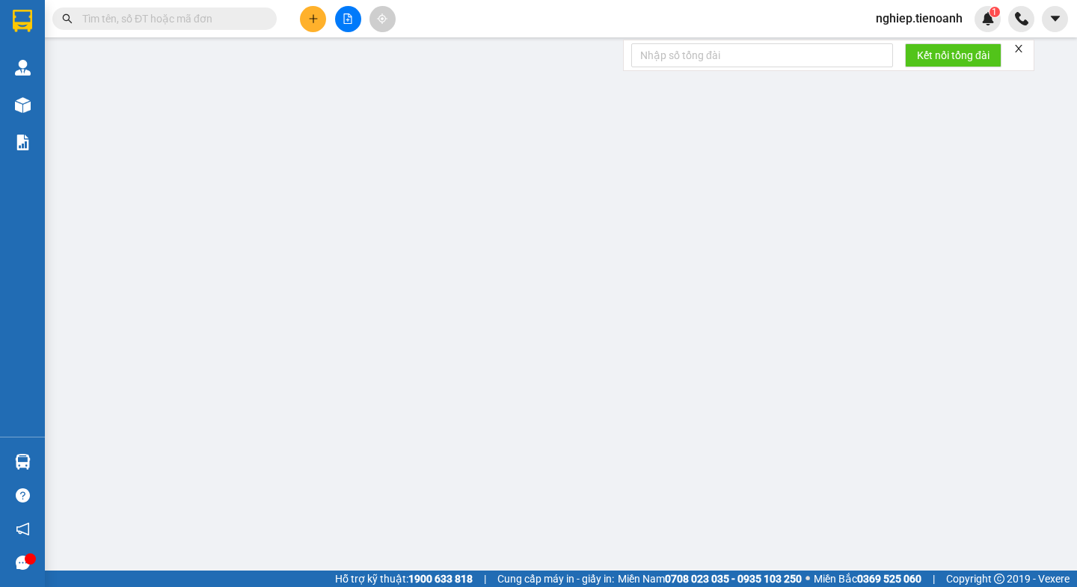
type input "400.000"
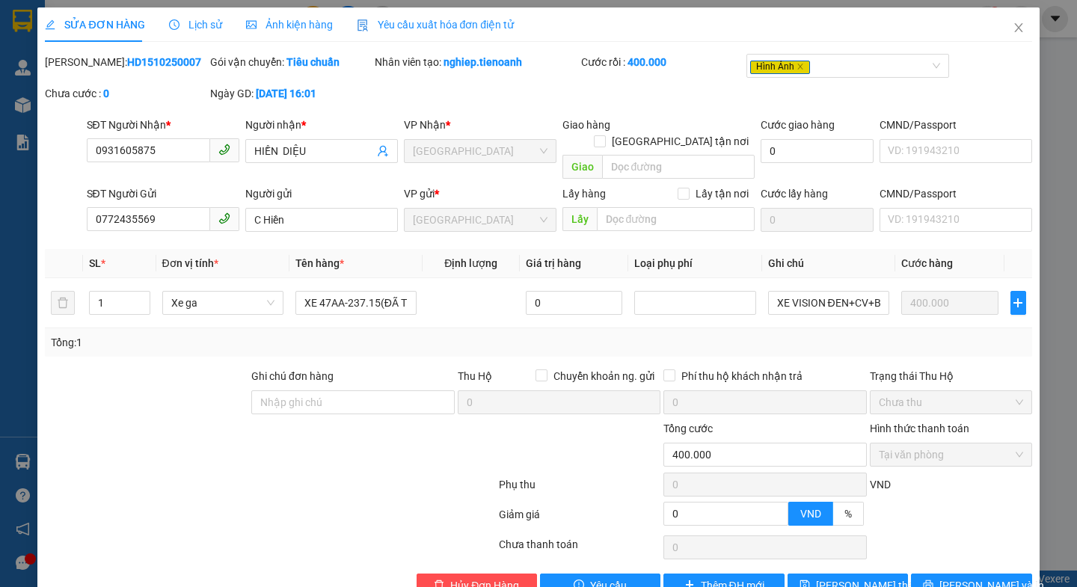
click at [300, 25] on span "Ảnh kiện hàng" at bounding box center [289, 25] width 87 height 12
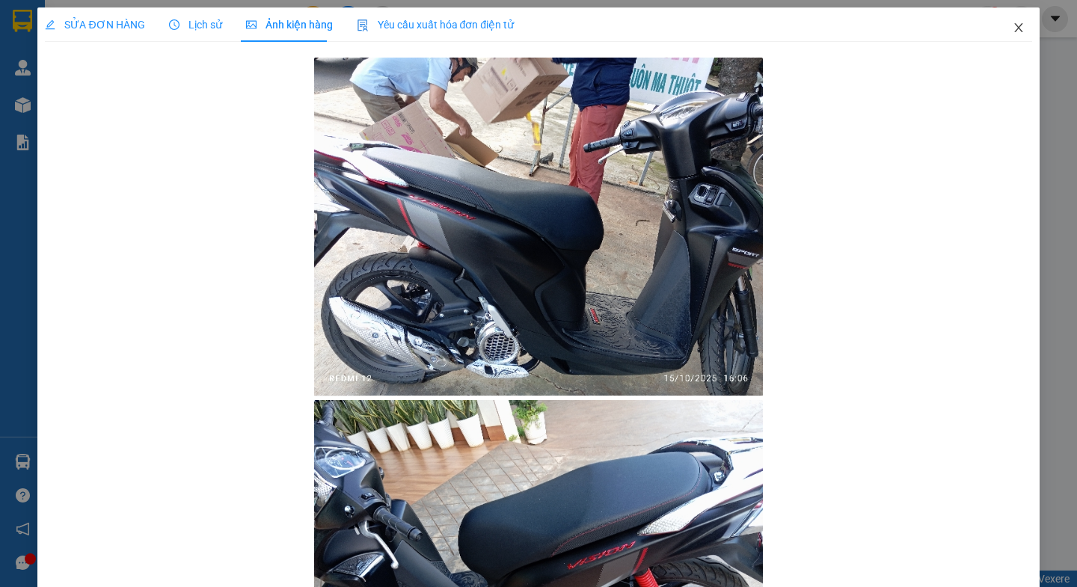
click at [1000, 20] on span "Close" at bounding box center [1018, 28] width 42 height 42
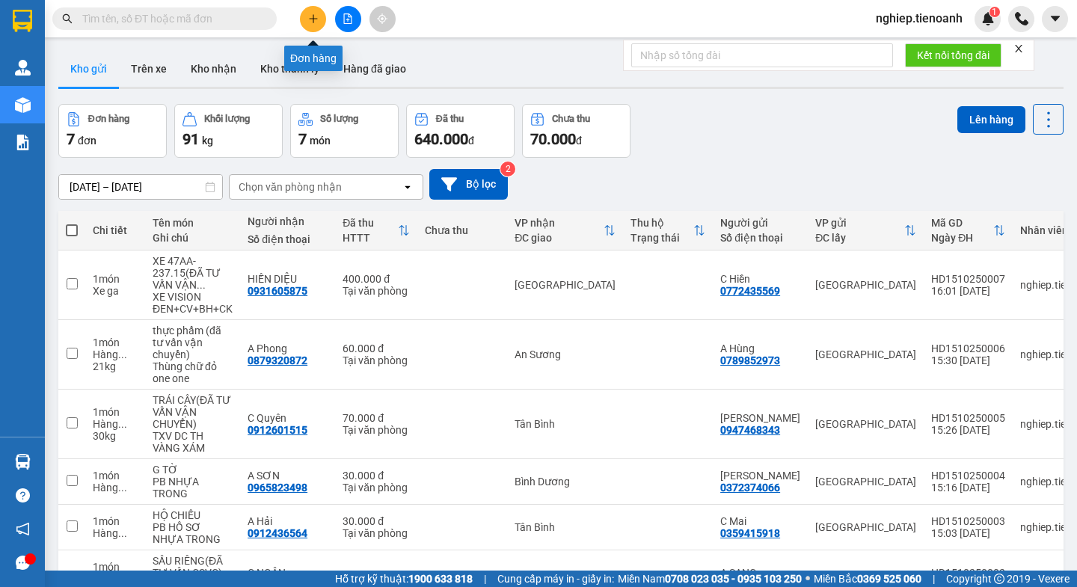
click at [313, 22] on icon "plus" at bounding box center [313, 18] width 1 height 8
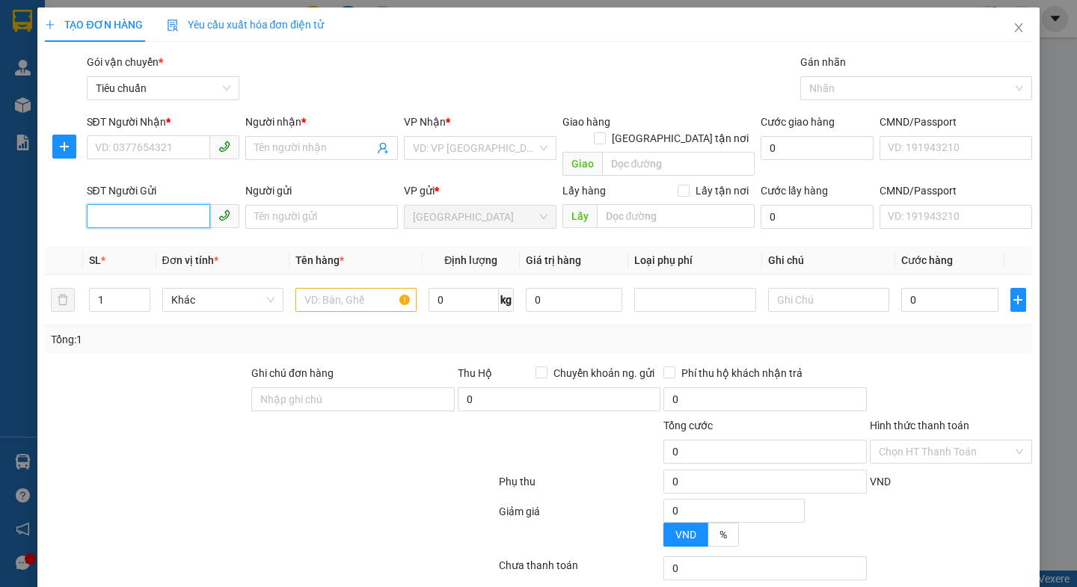
click at [153, 204] on input "SĐT Người Gửi" at bounding box center [148, 216] width 123 height 24
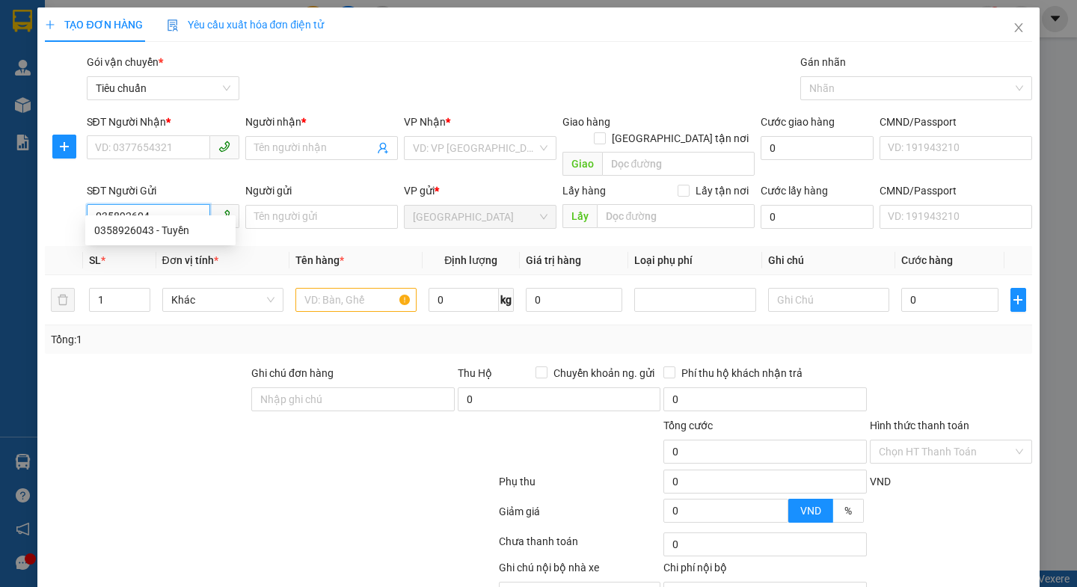
type input "0358926043"
click at [158, 231] on div "0358926043 - Tuyền" at bounding box center [160, 230] width 132 height 16
type input "0352945934"
type input "HUY"
type input "Tuyền"
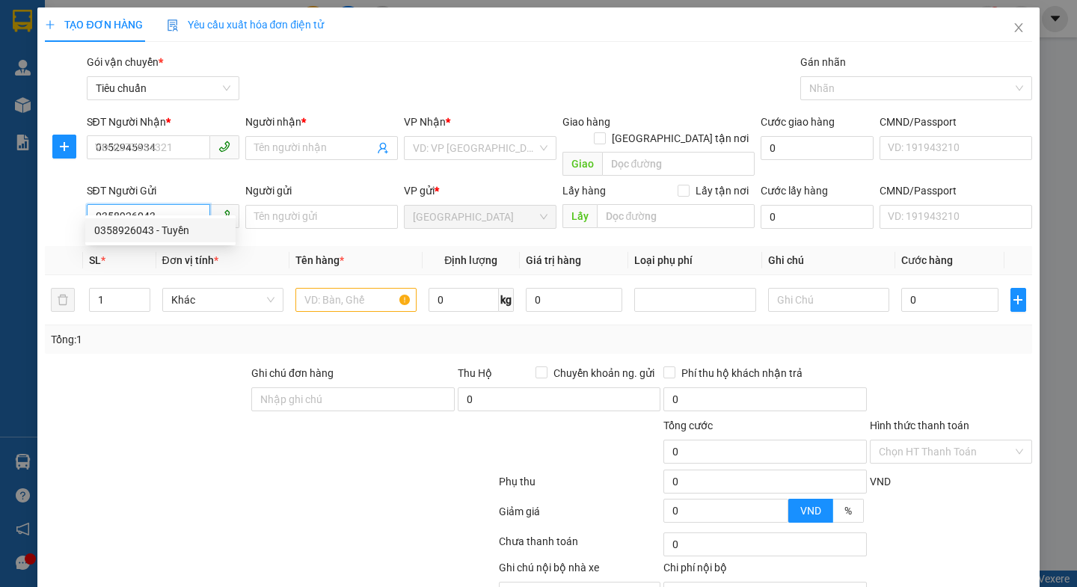
type input "038080025239"
type input "40.000"
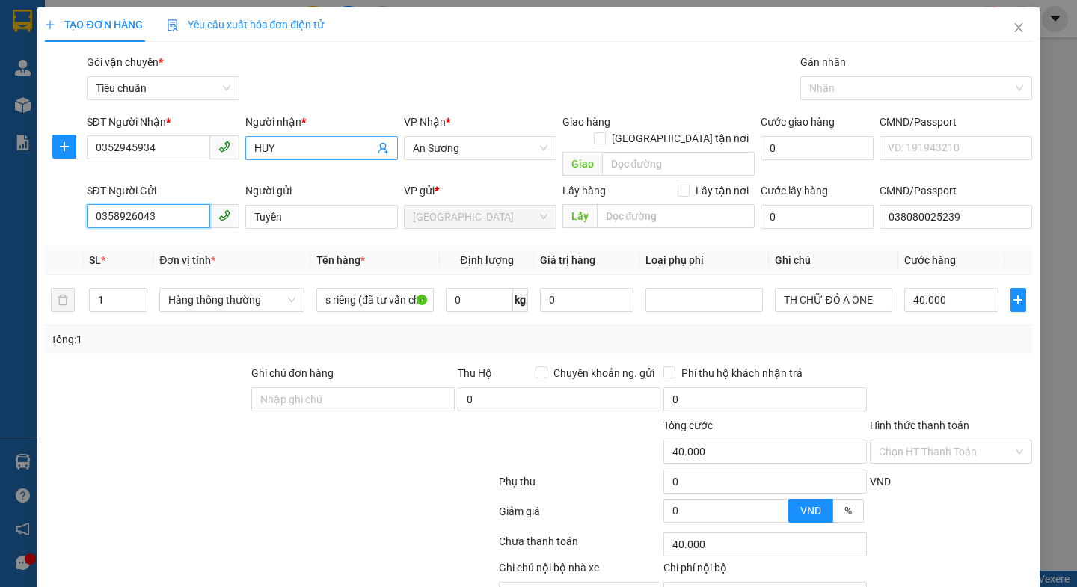
type input "0358926043"
click at [254, 150] on input "HUY" at bounding box center [314, 148] width 120 height 16
type input "A HUY"
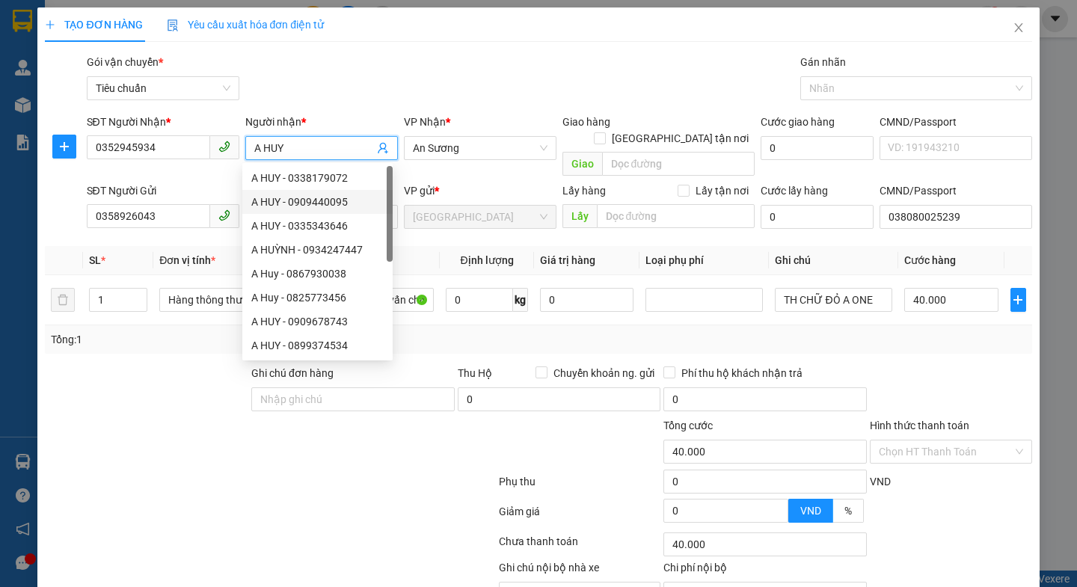
click at [289, 200] on div "A HUY - 0909440095" at bounding box center [317, 202] width 132 height 16
type input "0909440095"
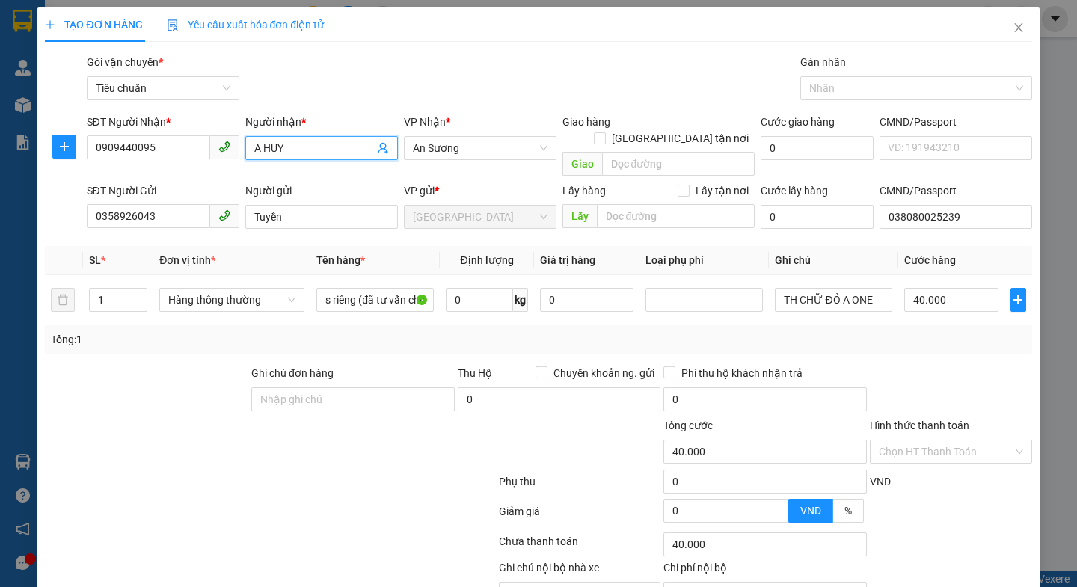
type input "A HUY"
drag, startPoint x: 214, startPoint y: 469, endPoint x: 215, endPoint y: 461, distance: 8.3
click at [215, 470] on div at bounding box center [269, 485] width 453 height 30
click at [1012, 23] on icon "close" at bounding box center [1018, 28] width 12 height 12
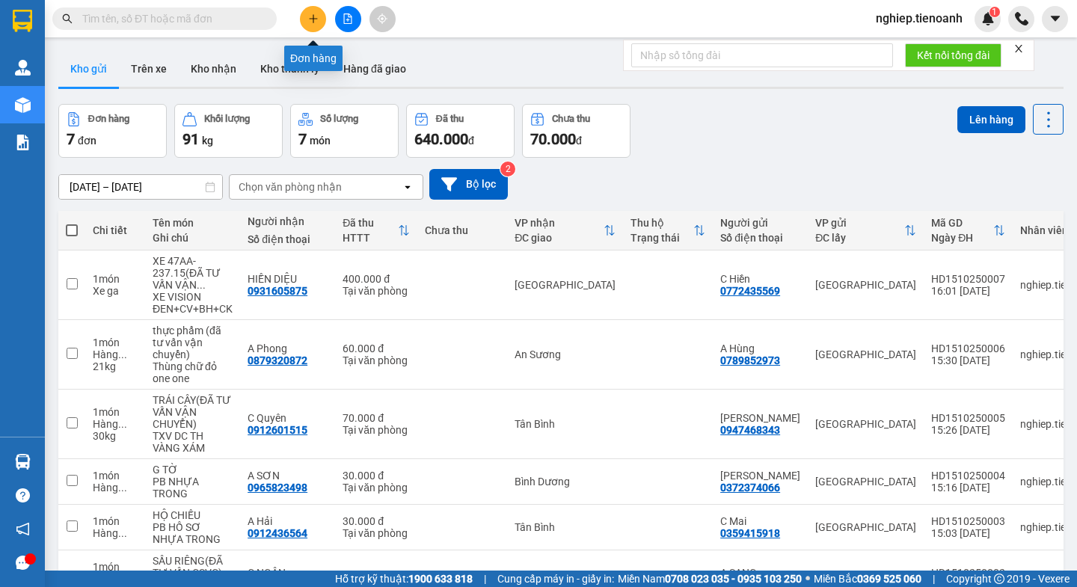
click at [316, 19] on icon "plus" at bounding box center [313, 18] width 10 height 10
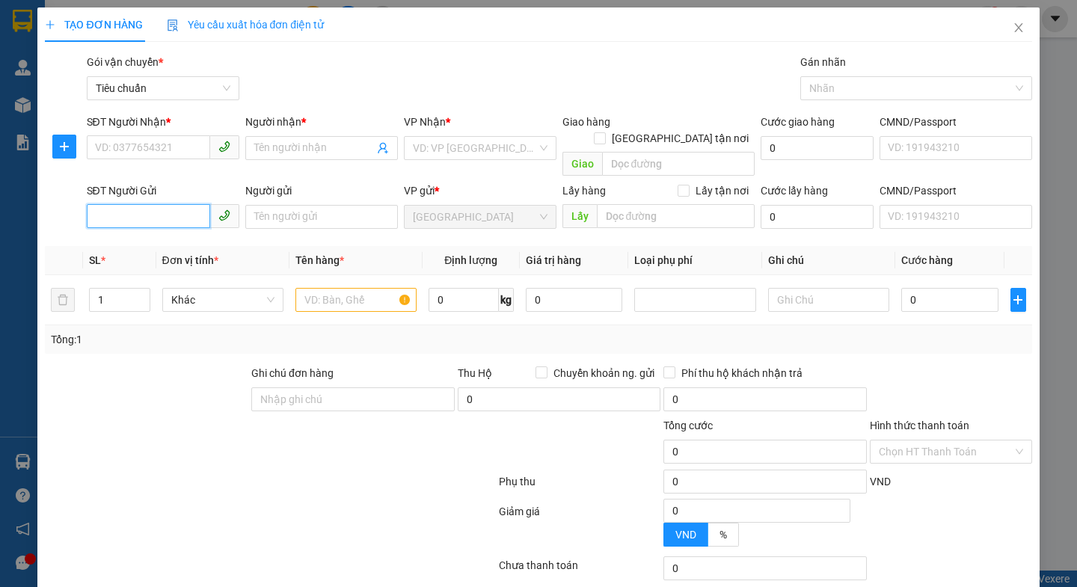
click at [156, 204] on input "SĐT Người Gửi" at bounding box center [148, 216] width 123 height 24
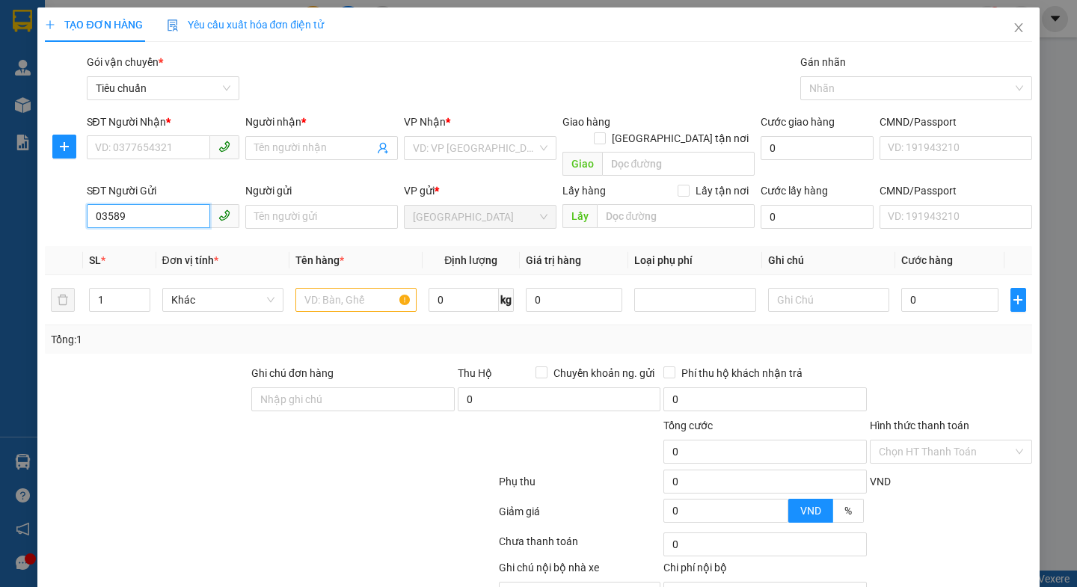
type input "035892"
click at [165, 233] on div "0358926043 - Tuyền" at bounding box center [160, 230] width 132 height 16
type input "0352945934"
type input "HUY"
type input "0358926043"
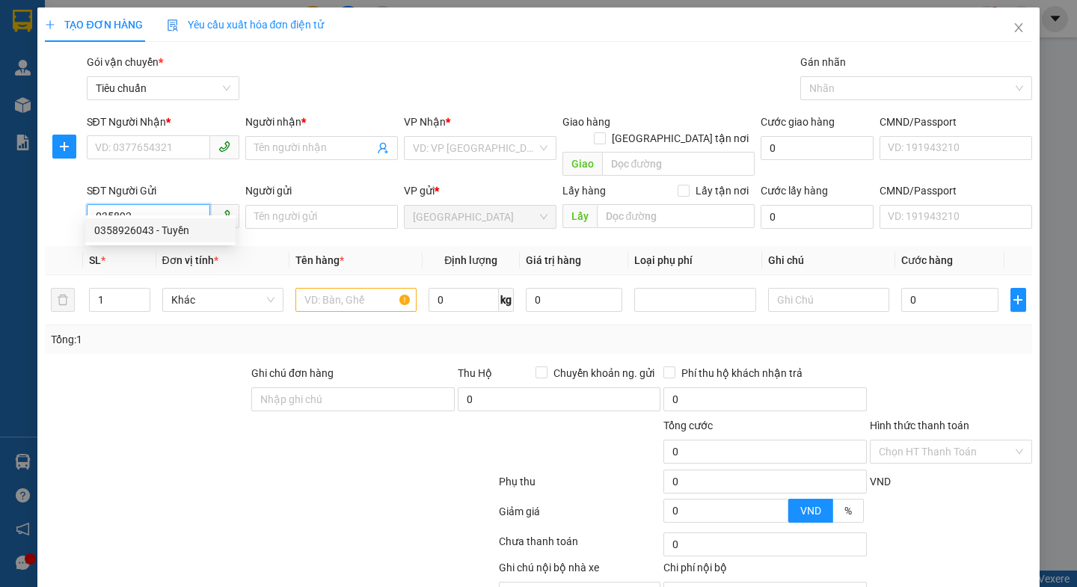
type input "Tuyền"
type input "038080025239"
type input "40.000"
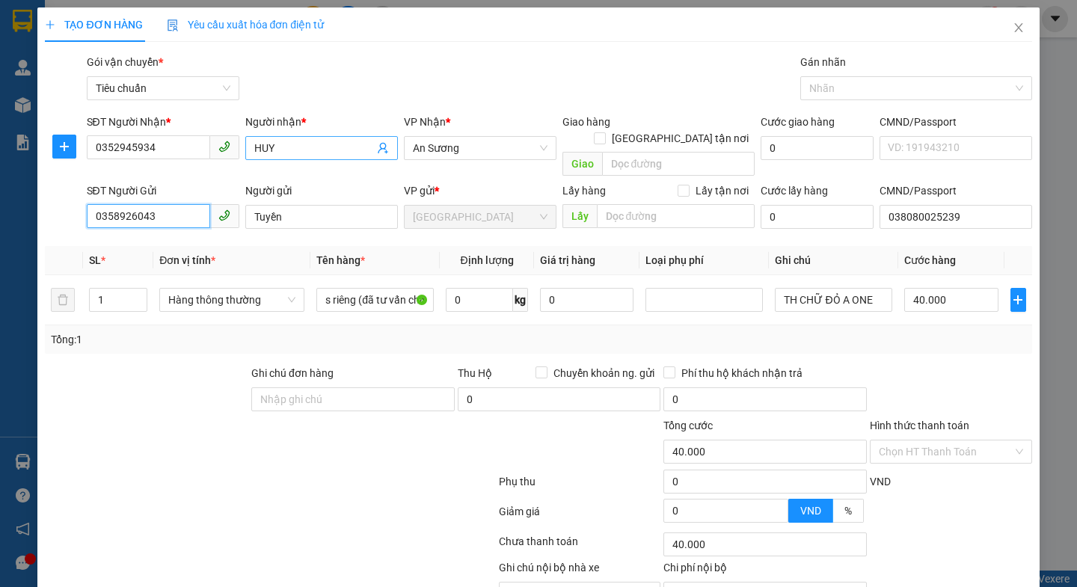
type input "0358926043"
click at [254, 148] on input "HUY" at bounding box center [314, 148] width 120 height 16
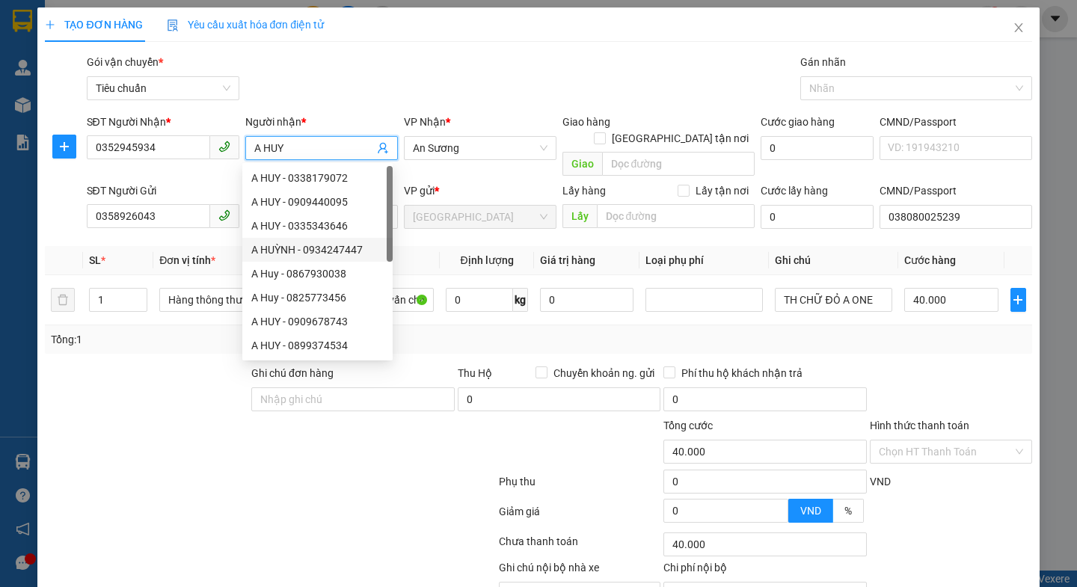
type input "A HUY"
drag, startPoint x: 206, startPoint y: 433, endPoint x: 213, endPoint y: 381, distance: 52.0
click at [206, 431] on div at bounding box center [187, 443] width 289 height 52
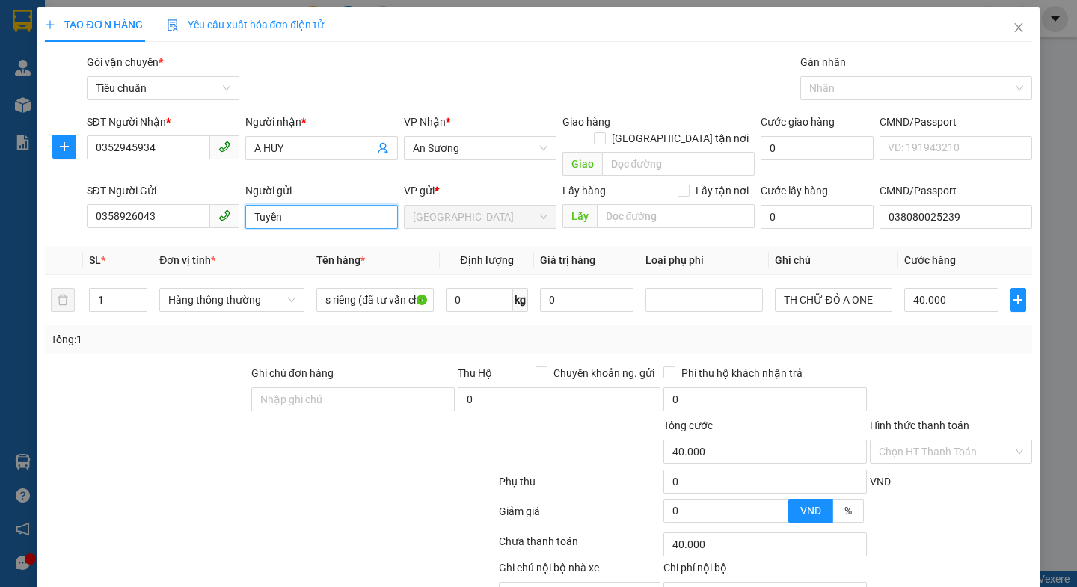
click at [251, 205] on input "Tuyền" at bounding box center [321, 217] width 153 height 24
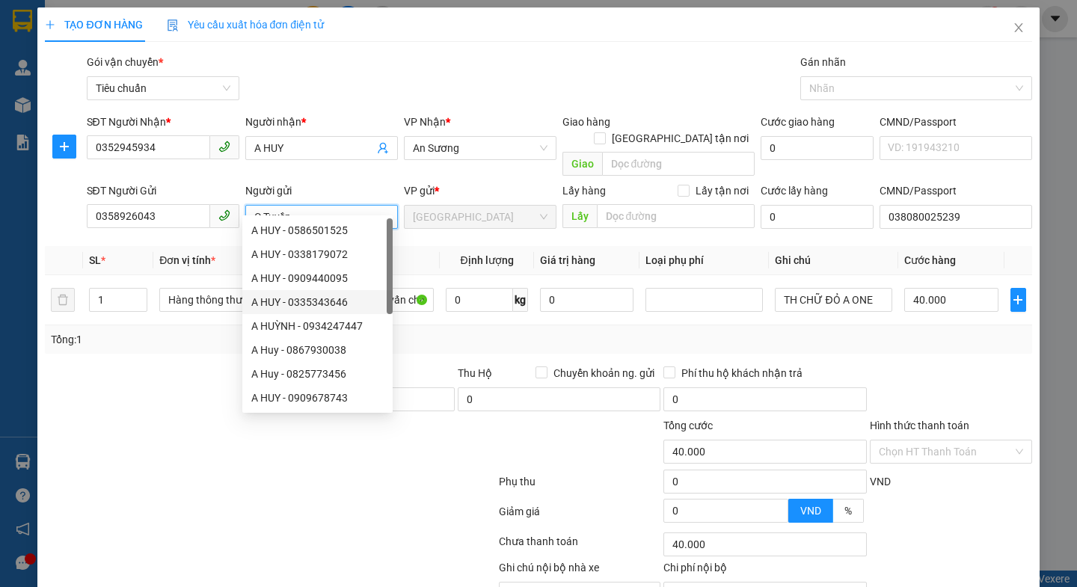
type input "C Tuyền"
drag, startPoint x: 172, startPoint y: 423, endPoint x: 206, endPoint y: 352, distance: 78.9
click at [176, 417] on div at bounding box center [187, 443] width 289 height 52
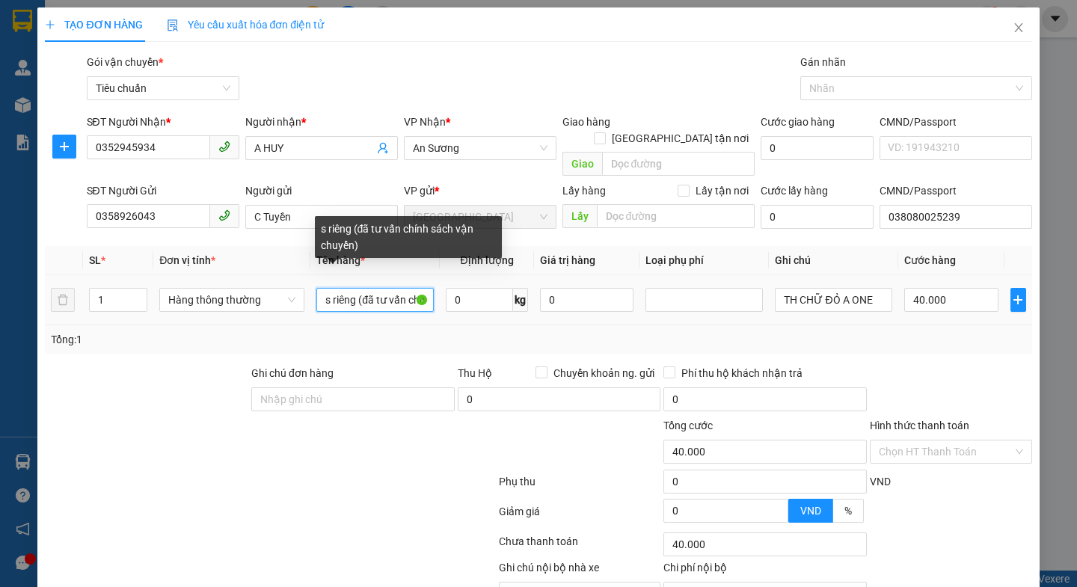
click at [419, 288] on input "s riêng (đã tư vấn chính sách vận chuyển)" at bounding box center [374, 300] width 117 height 24
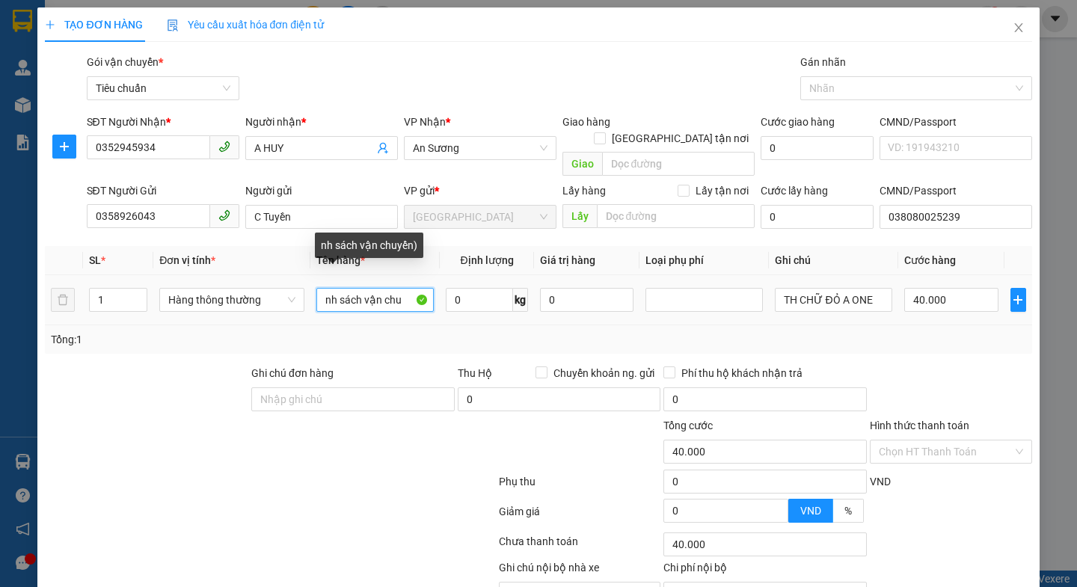
click at [419, 288] on input "nh sách vận chu" at bounding box center [374, 300] width 117 height 24
type input "n"
click at [419, 288] on input "text" at bounding box center [374, 300] width 117 height 24
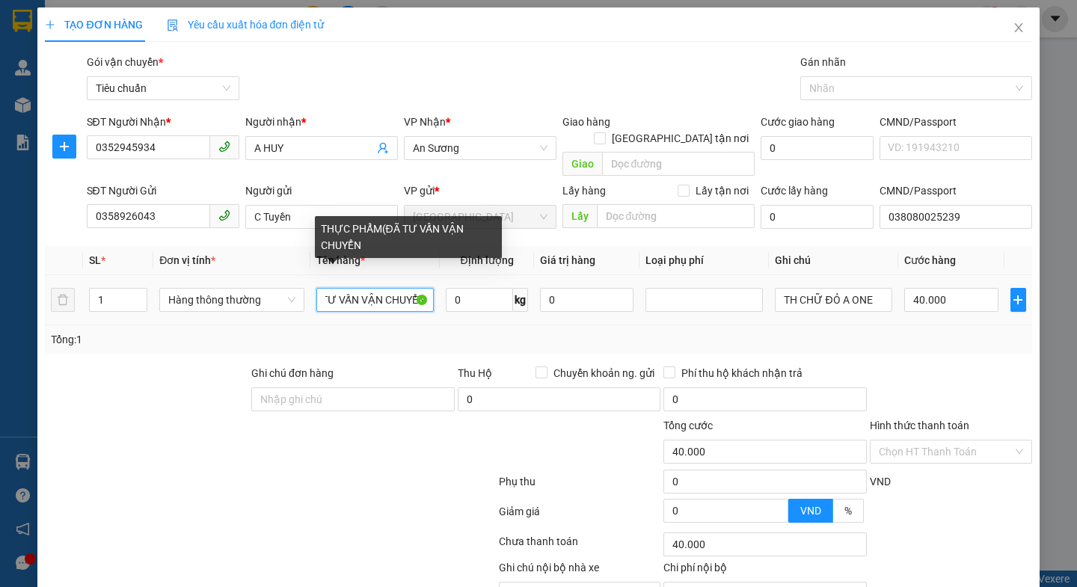
scroll to position [0, 88]
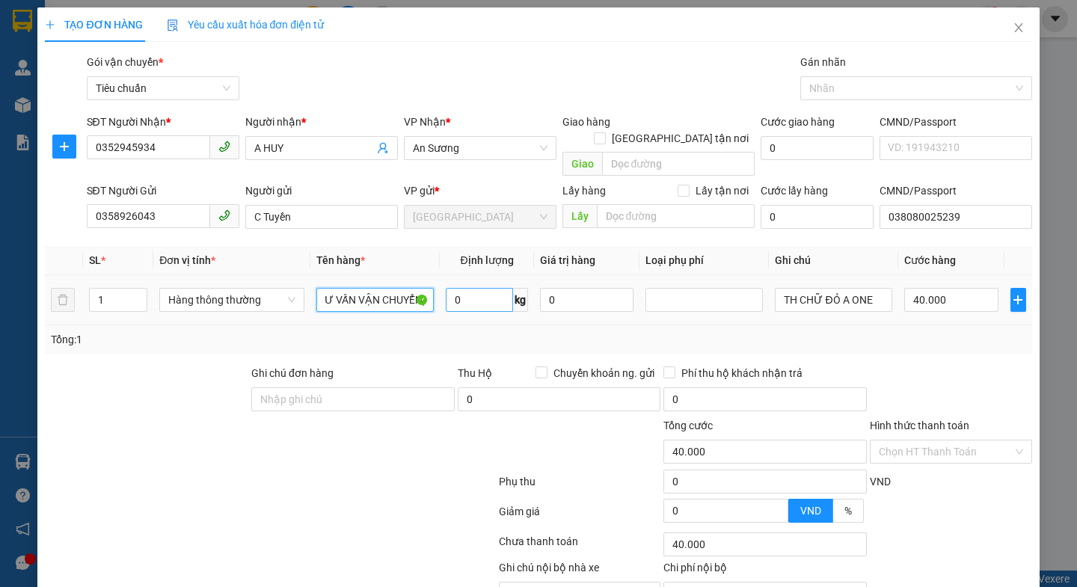
type input "THỰC PHẨM(ĐÃ TƯ VẤN VẬN CHUYỂN)"
click at [471, 288] on input "0" at bounding box center [479, 300] width 67 height 24
type input "13"
click at [339, 475] on div at bounding box center [269, 485] width 453 height 30
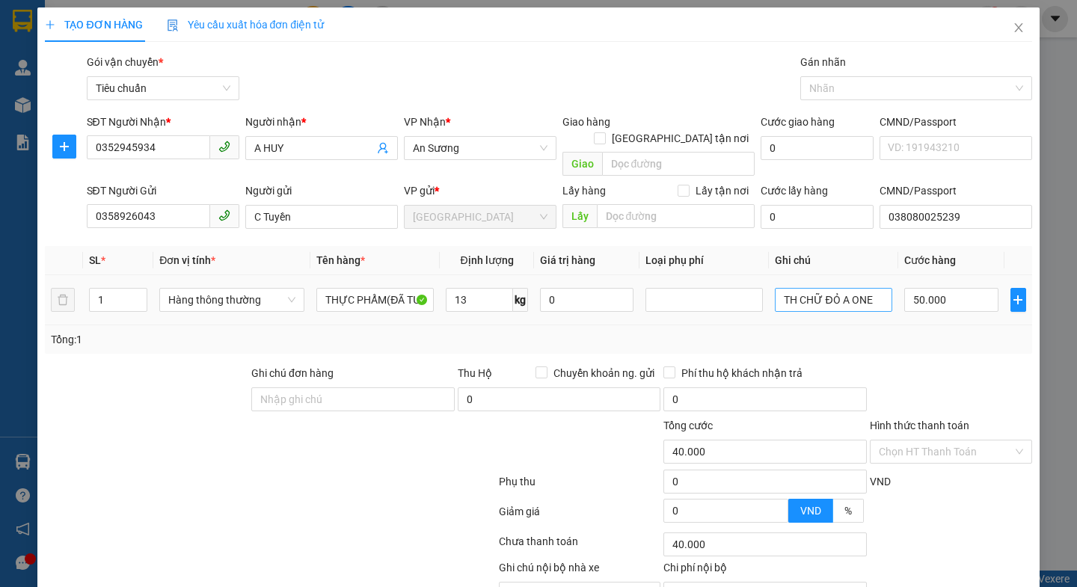
type input "50.000"
click at [867, 288] on input "TH CHỮ ĐỎ A ONE" at bounding box center [833, 300] width 117 height 24
type input "T"
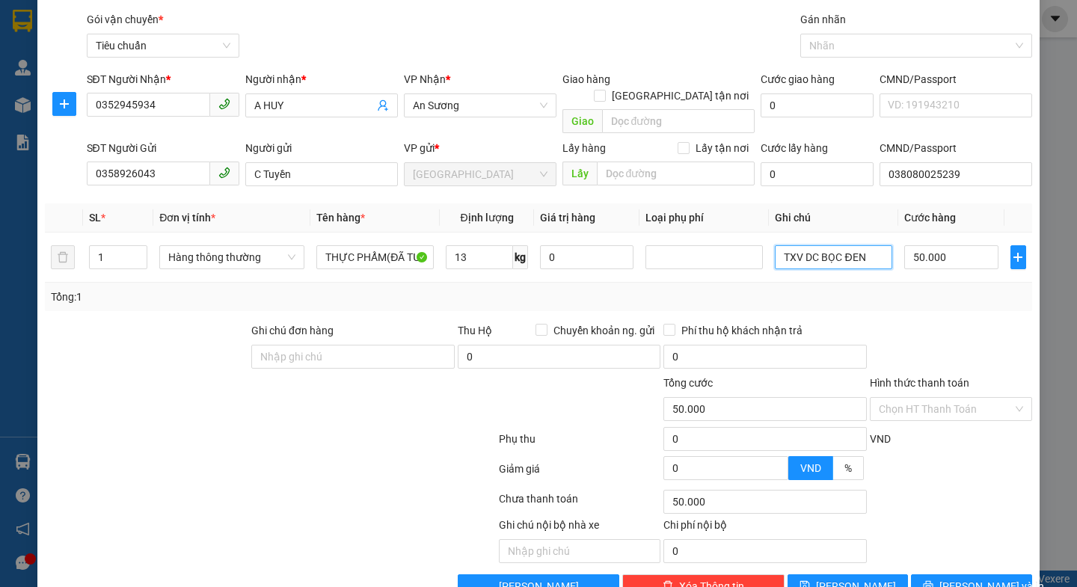
scroll to position [67, 0]
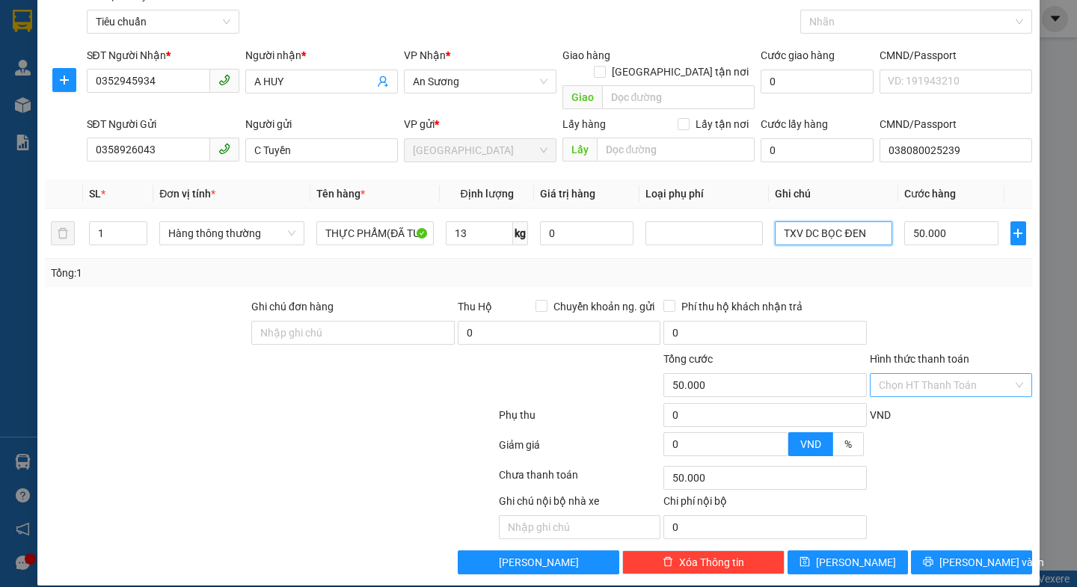
type input "TXV DC BỌC ĐEN"
click at [936, 374] on input "Hình thức thanh toán" at bounding box center [945, 385] width 134 height 22
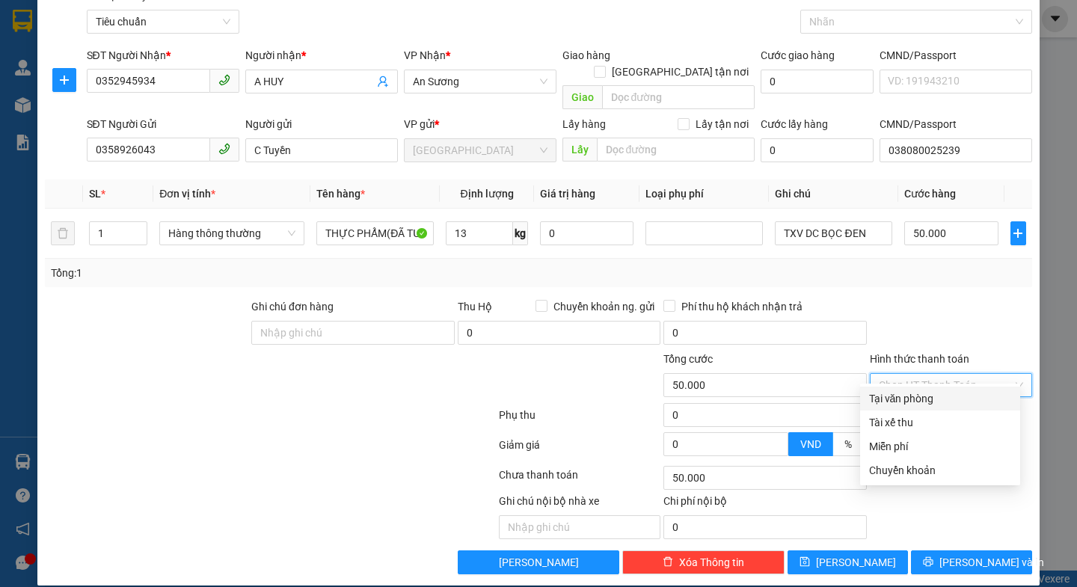
click at [943, 398] on div "Tại văn phòng" at bounding box center [940, 398] width 142 height 16
type input "0"
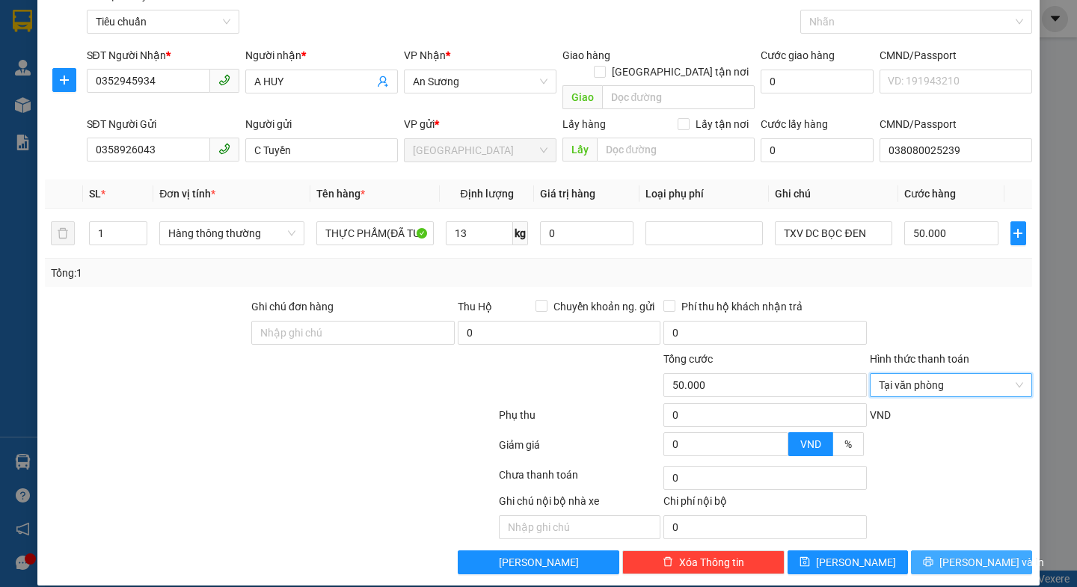
drag, startPoint x: 946, startPoint y: 545, endPoint x: 889, endPoint y: 491, distance: 78.8
click at [946, 554] on span "[PERSON_NAME] và In" at bounding box center [991, 562] width 105 height 16
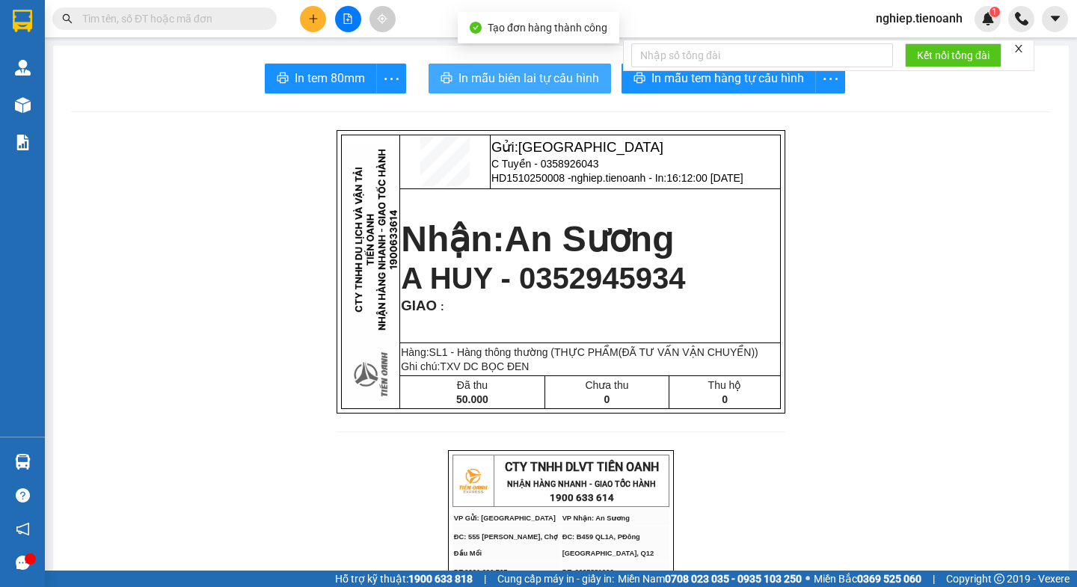
click at [585, 84] on span "In mẫu biên lai tự cấu hình" at bounding box center [528, 78] width 141 height 19
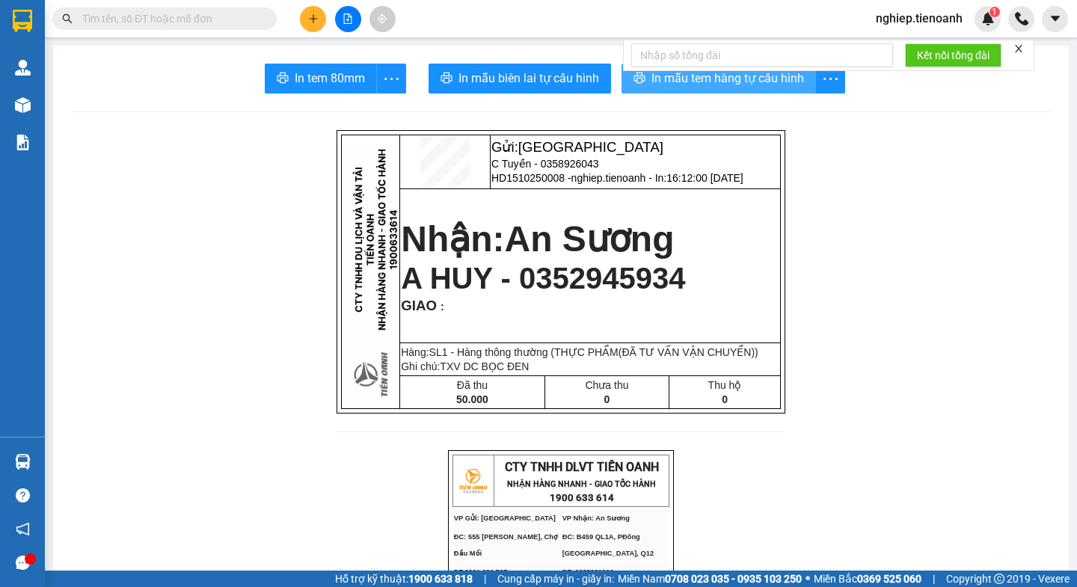
click at [741, 79] on span "In mẫu tem hàng tự cấu hình" at bounding box center [727, 78] width 153 height 19
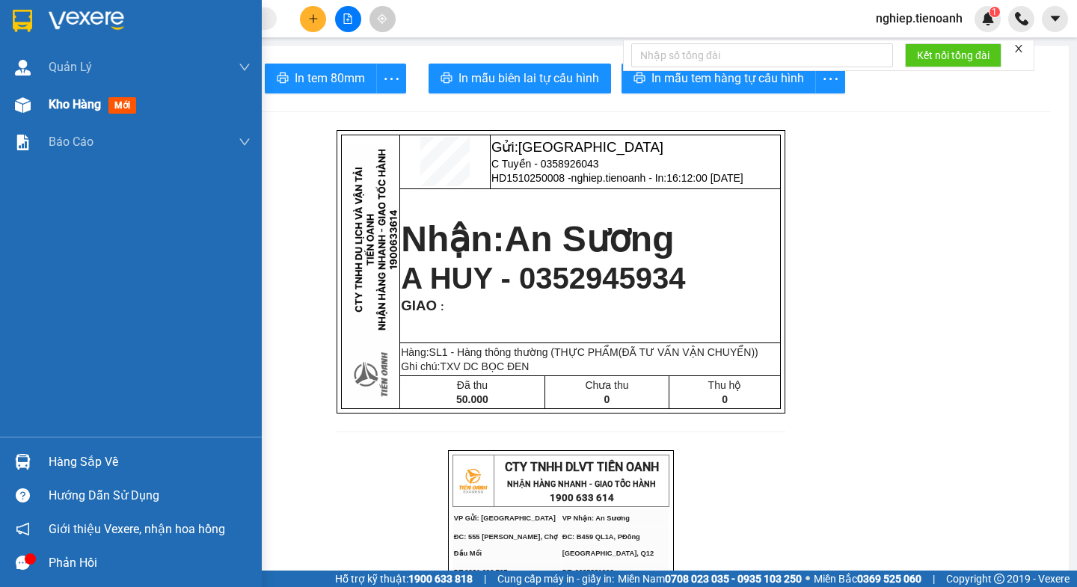
click at [58, 103] on span "Kho hàng" at bounding box center [75, 104] width 52 height 14
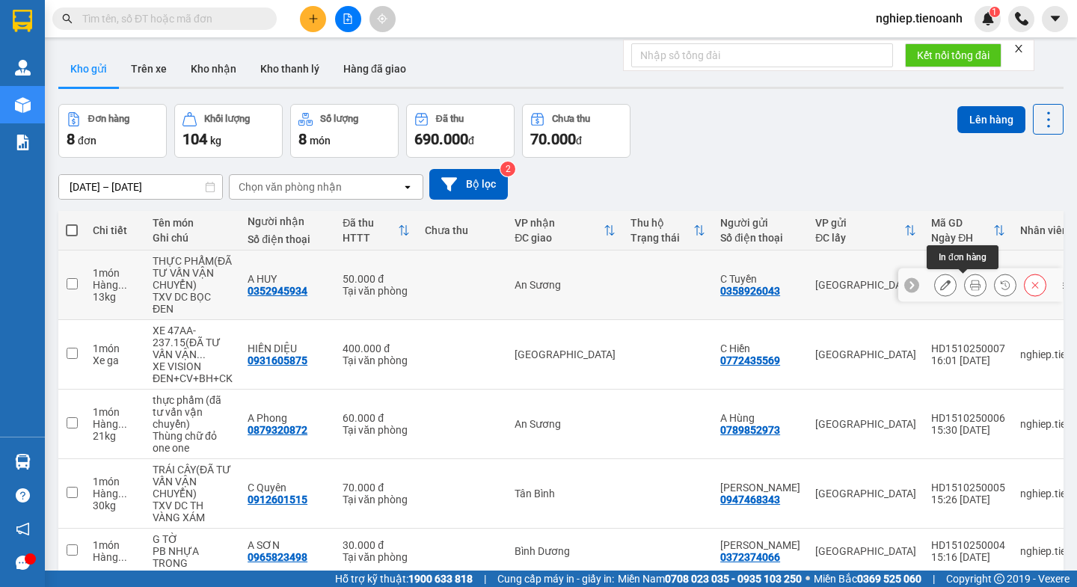
click at [970, 286] on icon at bounding box center [975, 285] width 10 height 10
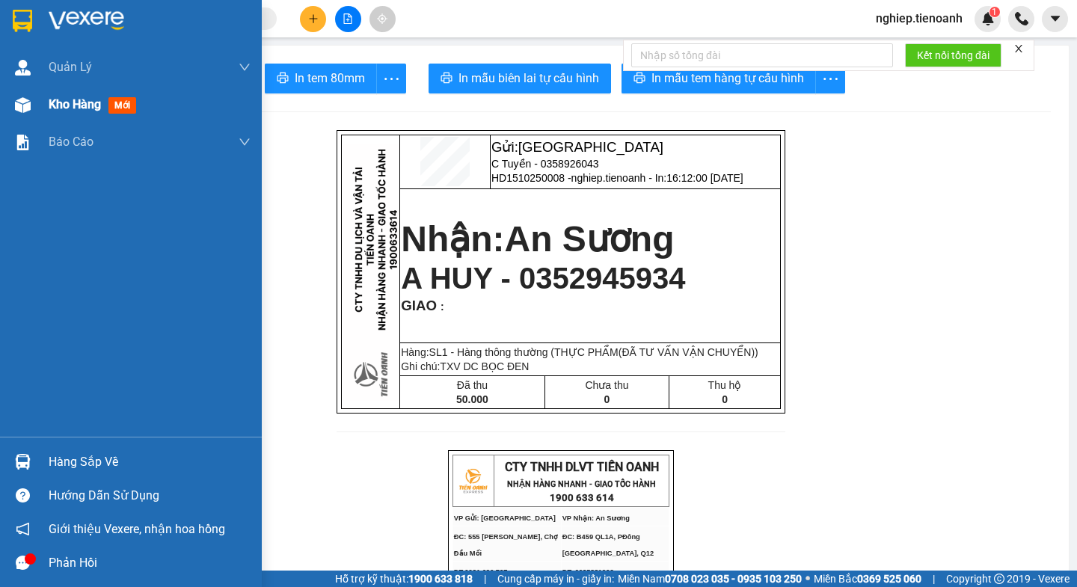
click at [66, 107] on span "Kho hàng" at bounding box center [75, 104] width 52 height 14
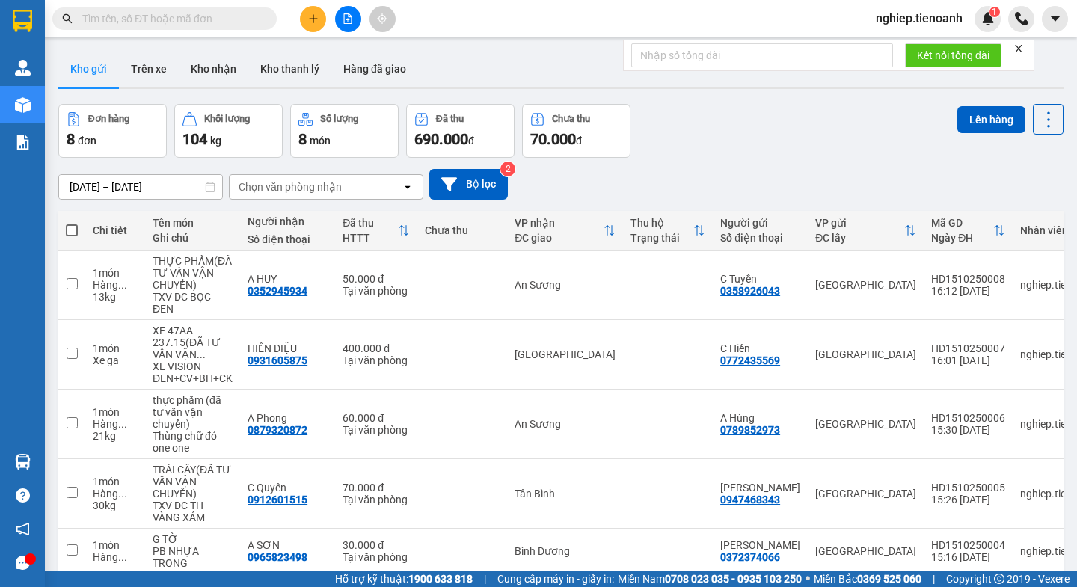
click at [729, 124] on div "Đơn hàng 8 đơn Khối lượng 104 kg Số lượng 8 món Đã thu 690.000 đ Chưa thu 70.00…" at bounding box center [560, 131] width 1005 height 54
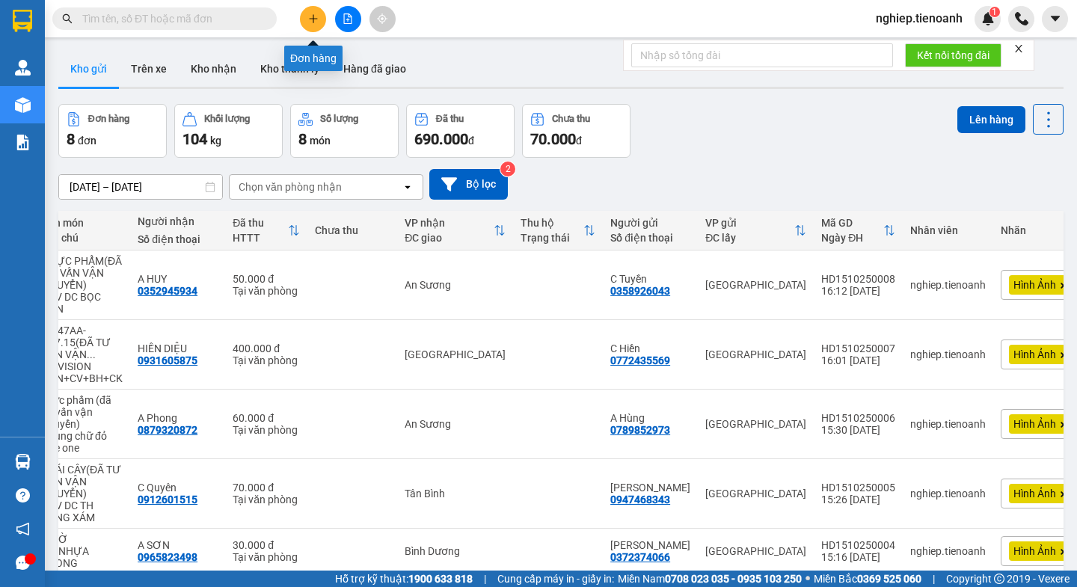
click at [315, 17] on icon "plus" at bounding box center [313, 18] width 10 height 10
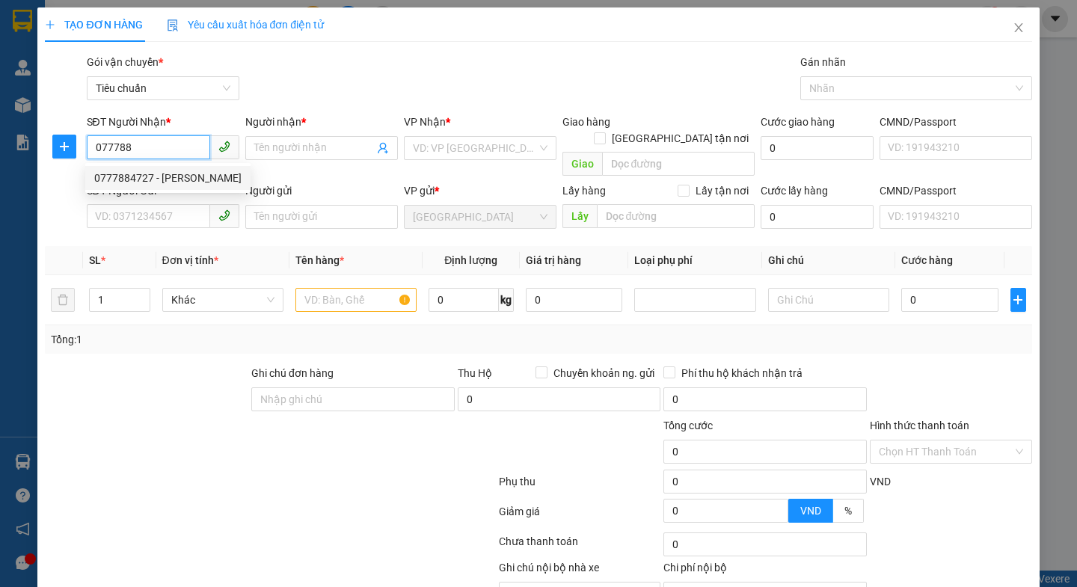
click at [153, 182] on div "0777884727 - [PERSON_NAME]" at bounding box center [167, 178] width 147 height 16
type input "0777884727"
type input "C Quyên"
type input "30.000"
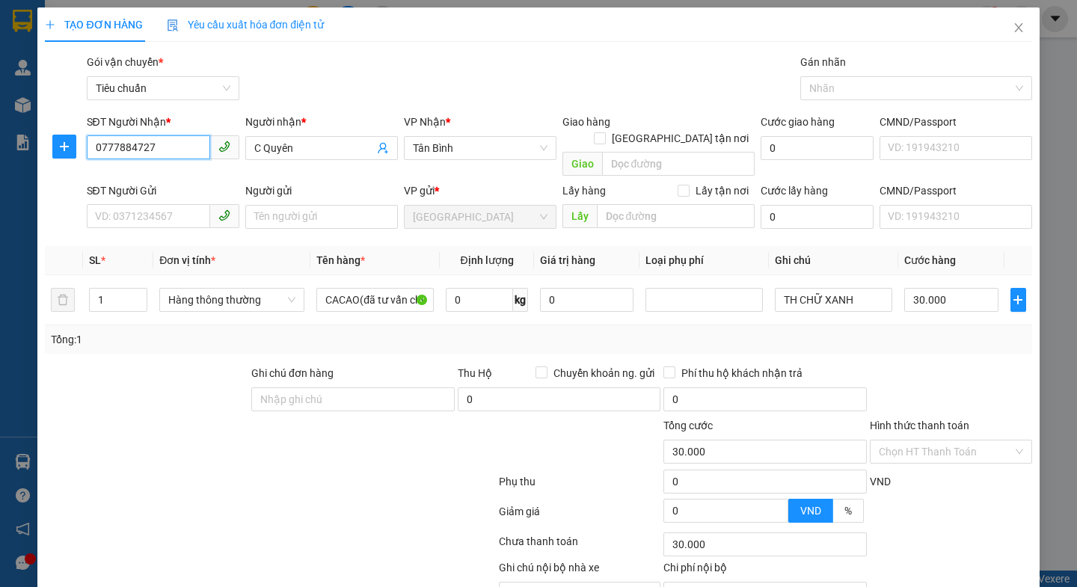
type input "0777884727"
drag, startPoint x: 138, startPoint y: 430, endPoint x: 138, endPoint y: 420, distance: 9.7
click at [140, 425] on div at bounding box center [187, 443] width 289 height 52
click at [152, 204] on input "SĐT Người Gửi" at bounding box center [148, 216] width 123 height 24
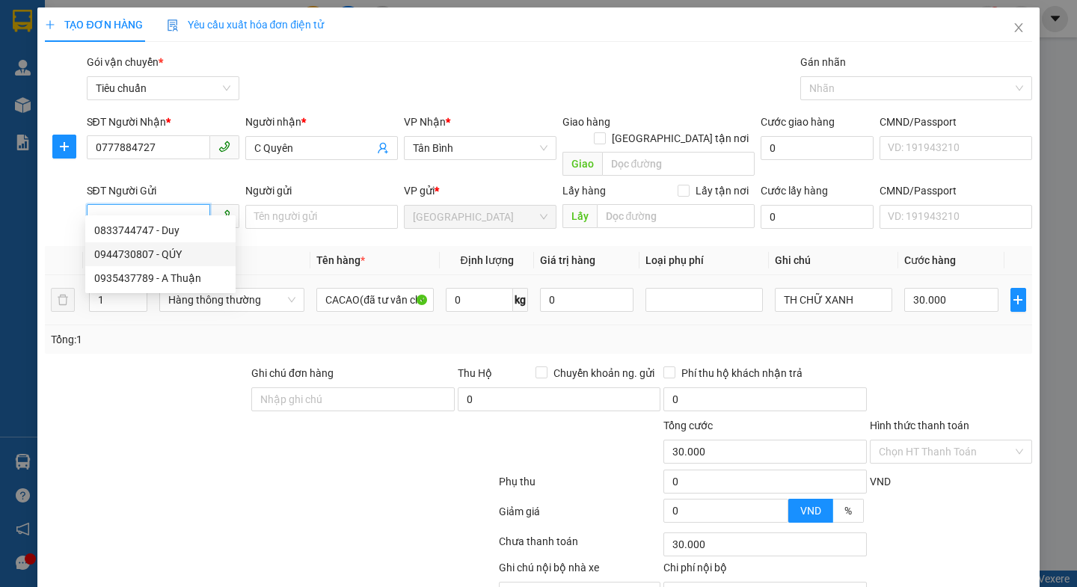
drag, startPoint x: 158, startPoint y: 253, endPoint x: 164, endPoint y: 268, distance: 15.4
click at [159, 255] on div "0944730807 - QÚY" at bounding box center [160, 254] width 132 height 16
type input "0944730807"
type input "QÚY"
type input "051099001253"
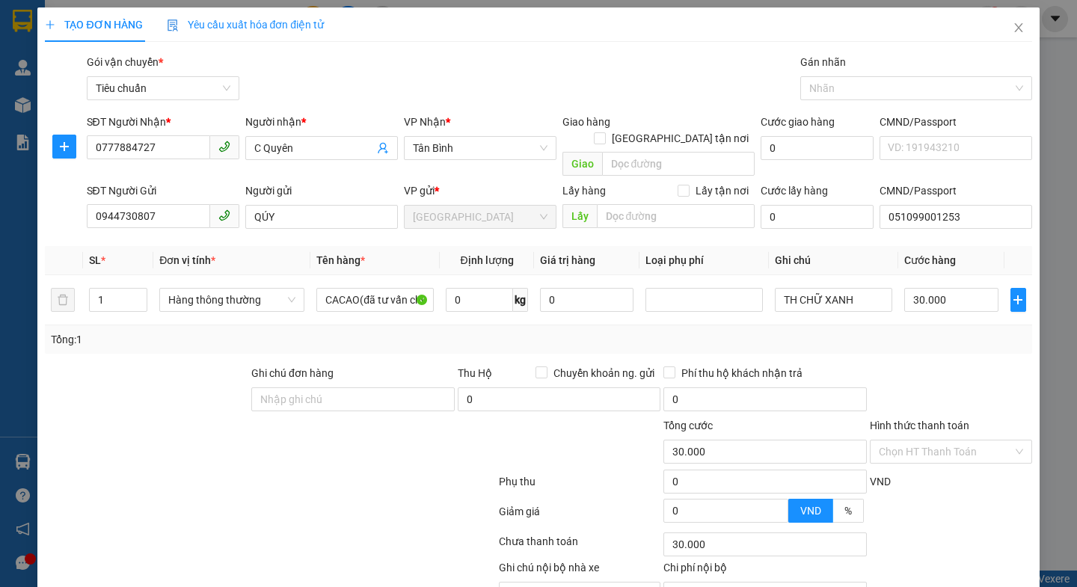
drag, startPoint x: 198, startPoint y: 420, endPoint x: 309, endPoint y: 318, distance: 150.3
click at [198, 418] on div at bounding box center [187, 443] width 289 height 52
type input "50.000"
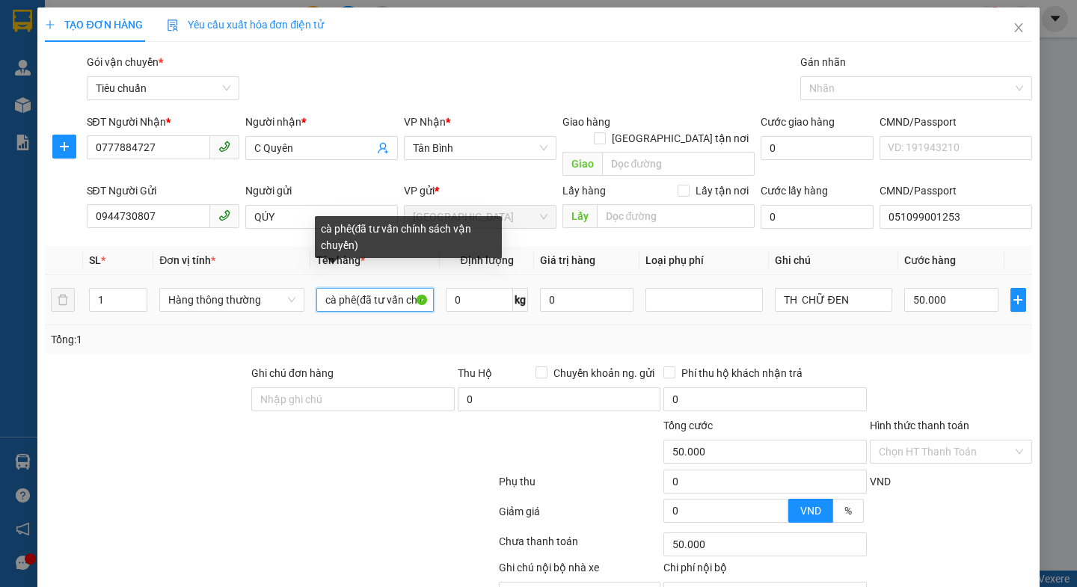
click at [397, 289] on input "cà phê(đã tư vấn chính sách vận chuyển)" at bounding box center [374, 300] width 117 height 24
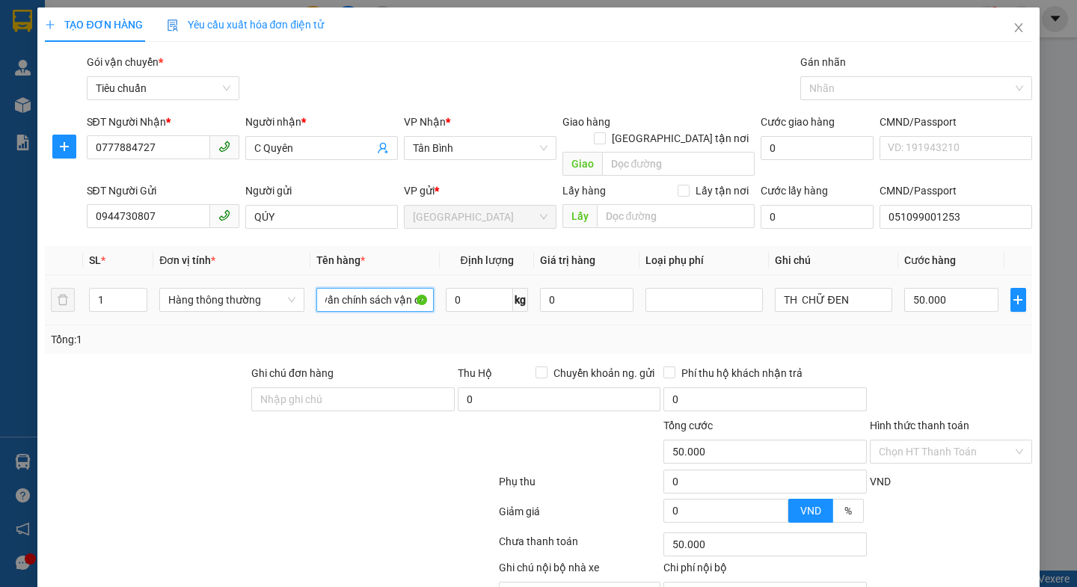
scroll to position [0, 70]
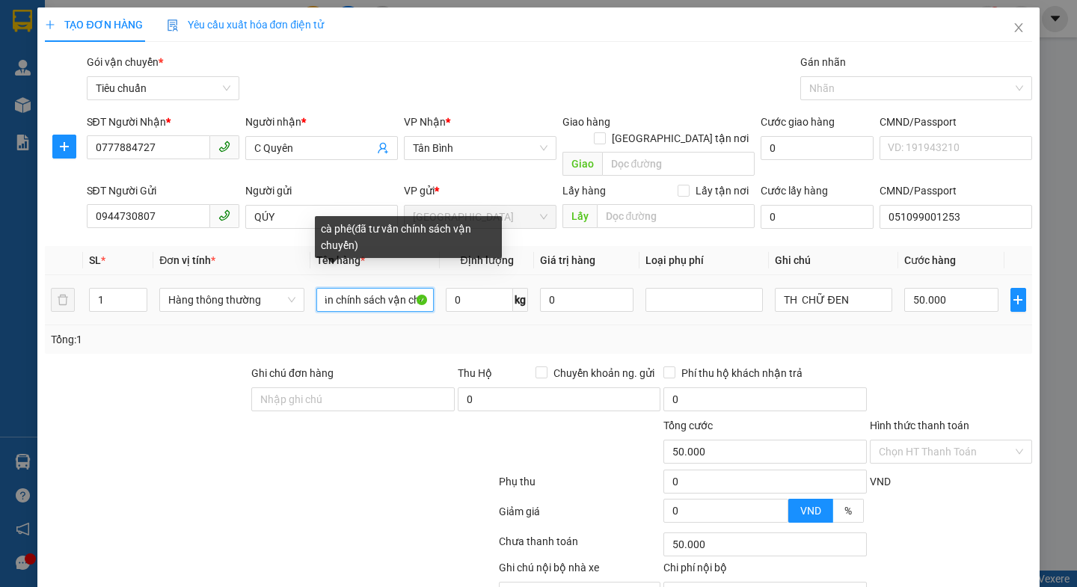
click at [380, 288] on input "cà phê(đã tư vấn chính sách vận chuyển)" at bounding box center [374, 300] width 117 height 24
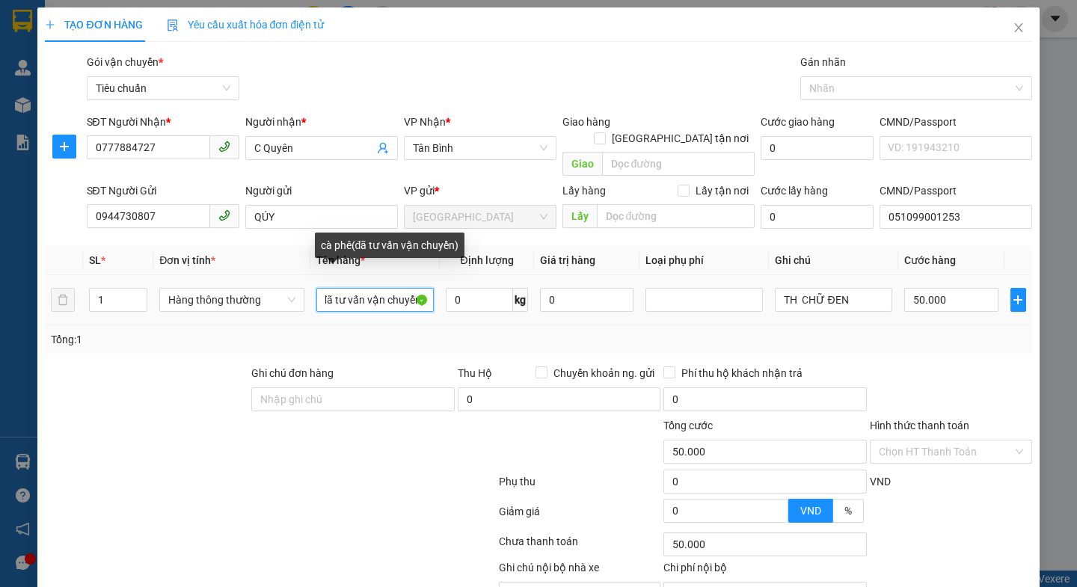
scroll to position [0, 37]
type input "cà phê(đã tư vấn vận chuyển)"
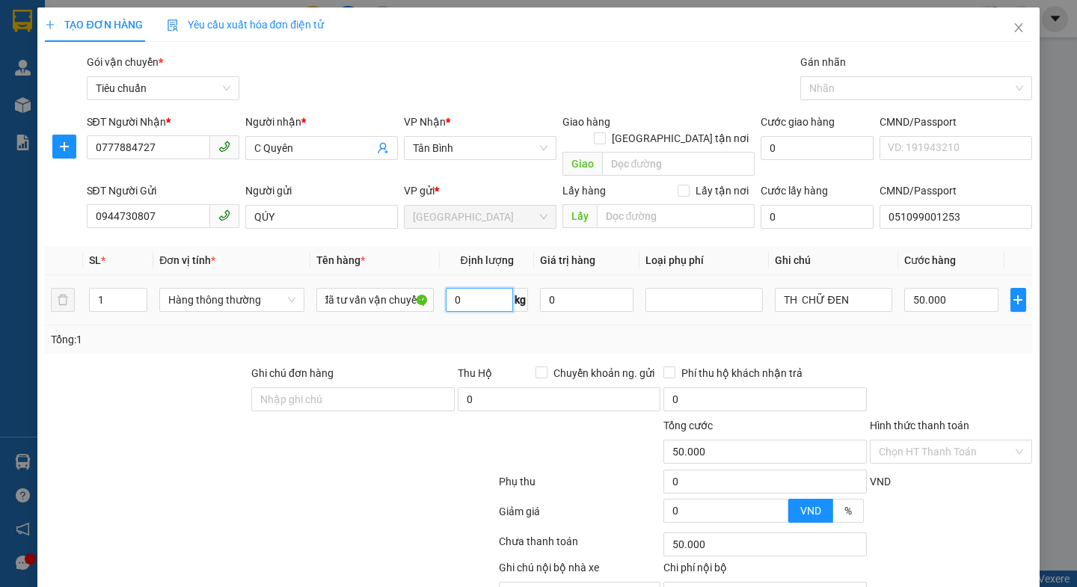
click at [462, 288] on input "0" at bounding box center [479, 300] width 67 height 24
type input "11"
drag, startPoint x: 336, startPoint y: 464, endPoint x: 887, endPoint y: 310, distance: 572.8
click at [338, 470] on div at bounding box center [269, 485] width 453 height 30
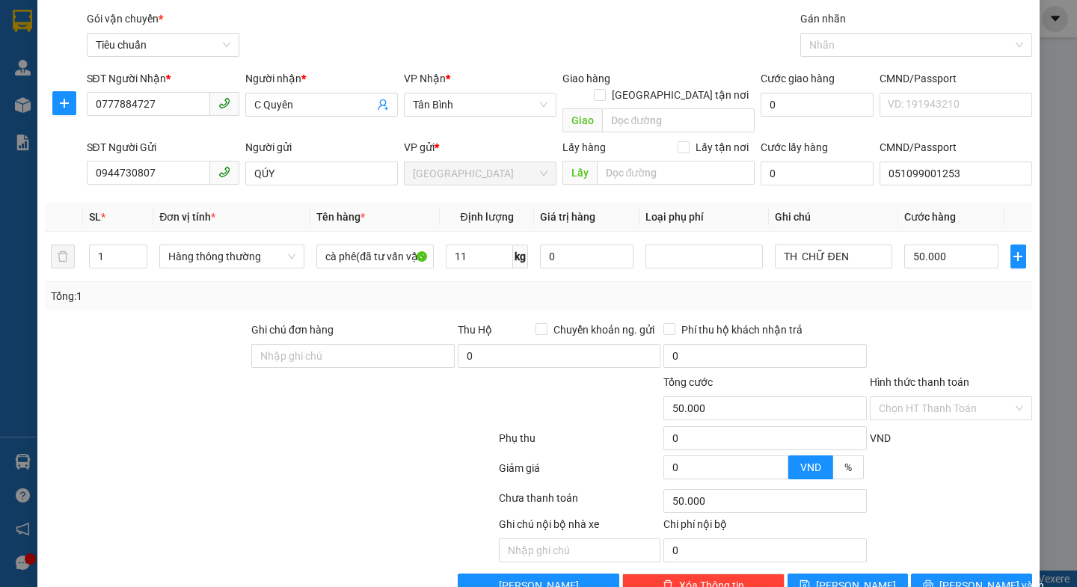
scroll to position [67, 0]
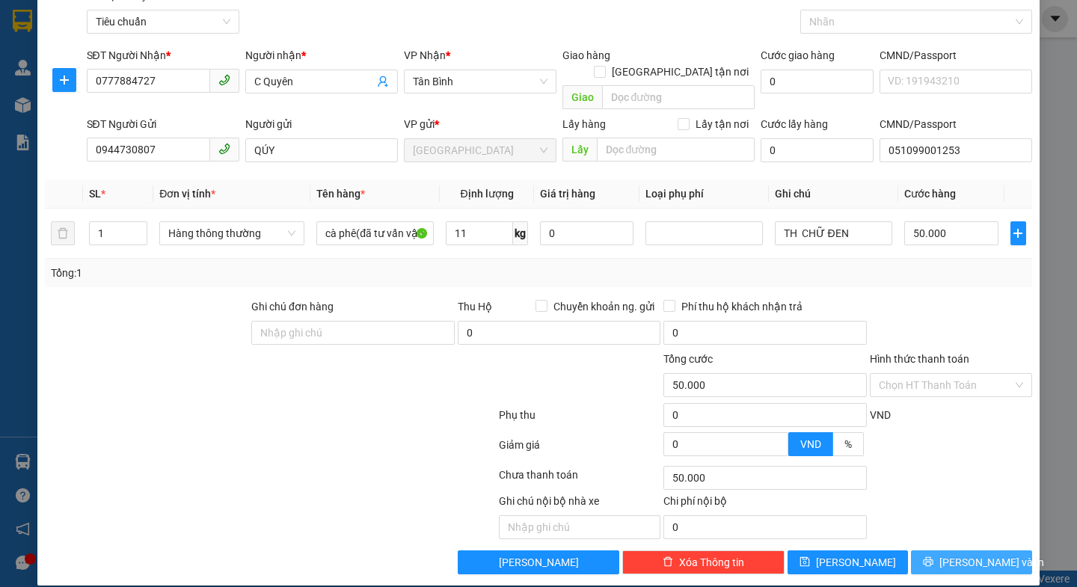
click at [959, 554] on span "[PERSON_NAME] và In" at bounding box center [991, 562] width 105 height 16
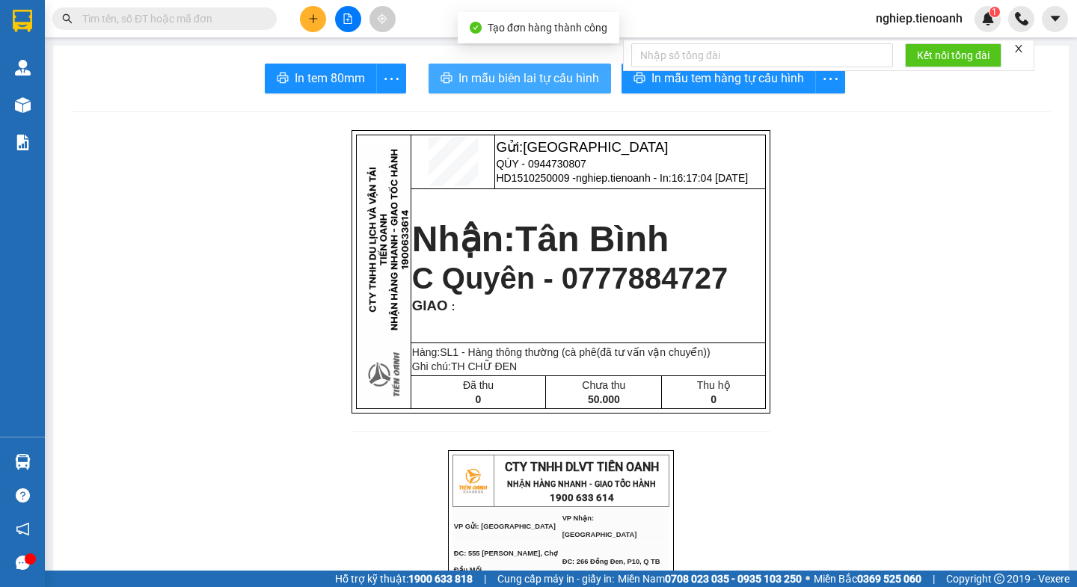
click at [494, 76] on span "In mẫu biên lai tự cấu hình" at bounding box center [528, 78] width 141 height 19
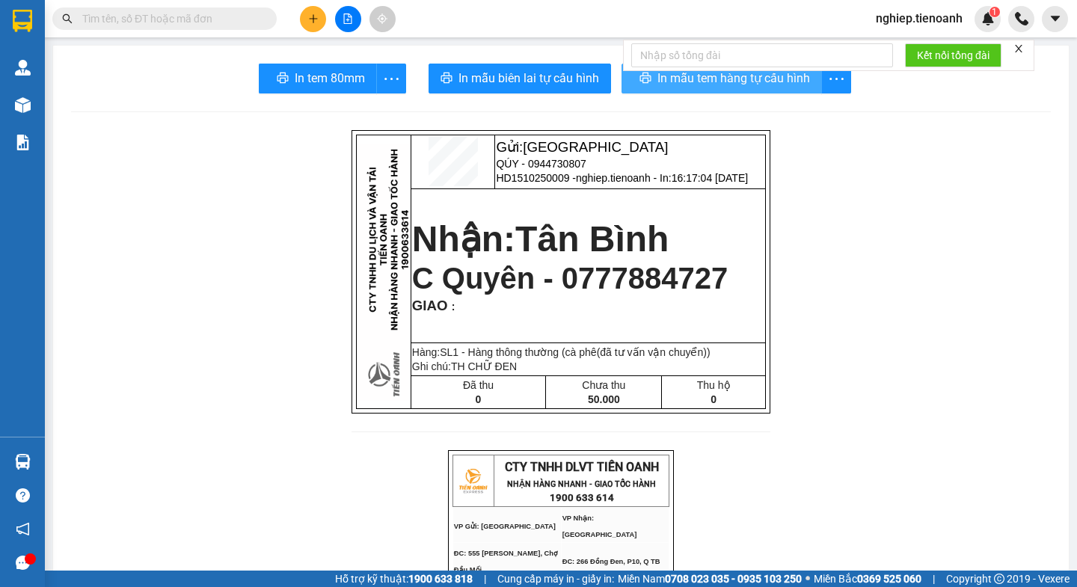
click at [666, 76] on span "In mẫu tem hàng tự cấu hình" at bounding box center [733, 78] width 153 height 19
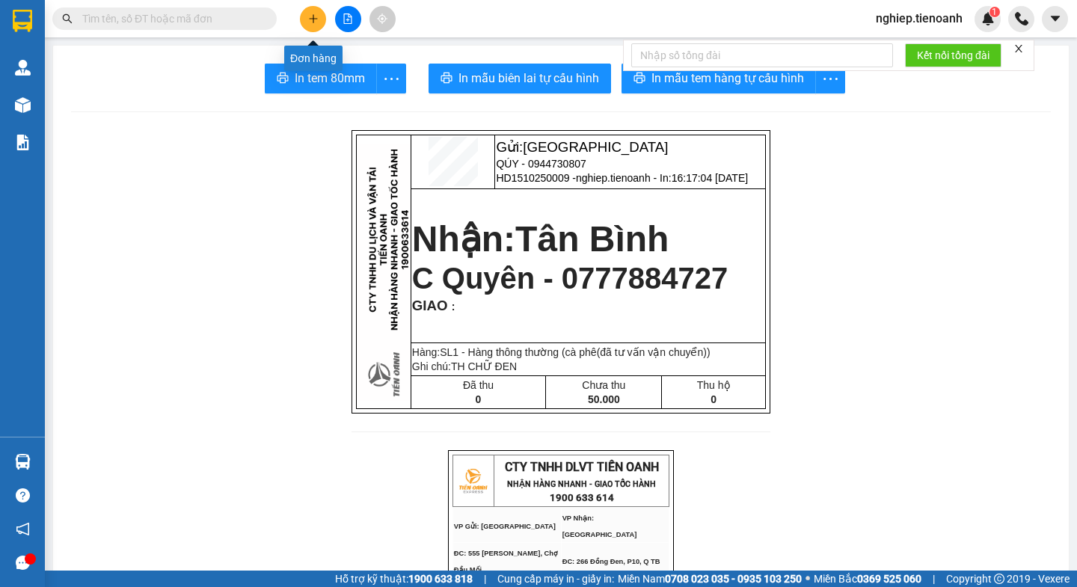
click at [307, 18] on button at bounding box center [313, 19] width 26 height 26
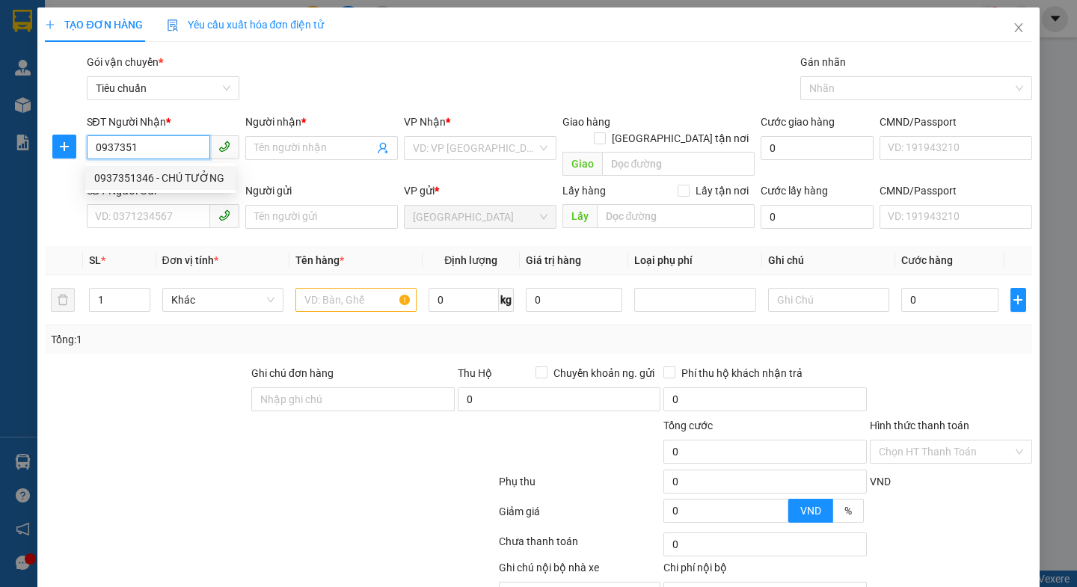
click at [167, 177] on div "0937351346 - CHÚ TƯỞNG" at bounding box center [160, 178] width 132 height 16
type input "0937351346"
type input "CHÚ TƯỞNG"
type input "271426232"
type input "0937351346"
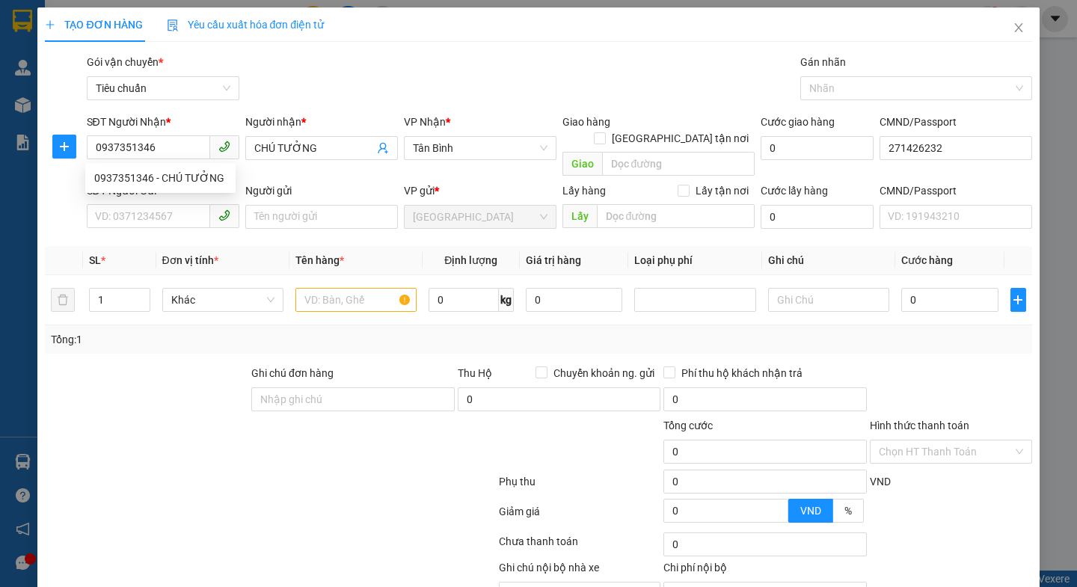
type input "50.000"
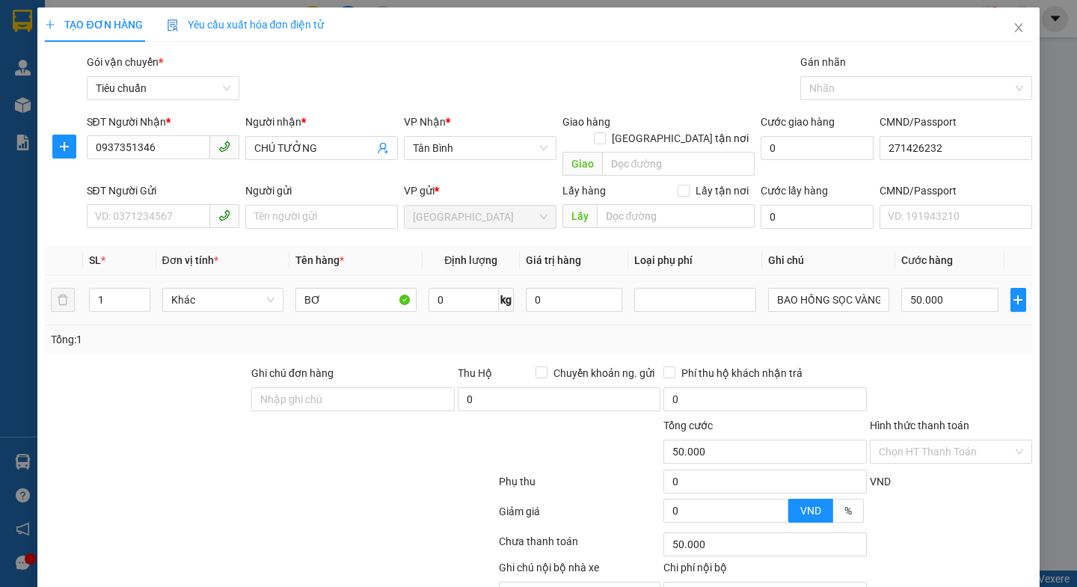
drag, startPoint x: 131, startPoint y: 317, endPoint x: 173, endPoint y: 215, distance: 110.0
click at [132, 331] on div "Tổng: 1" at bounding box center [234, 339] width 366 height 16
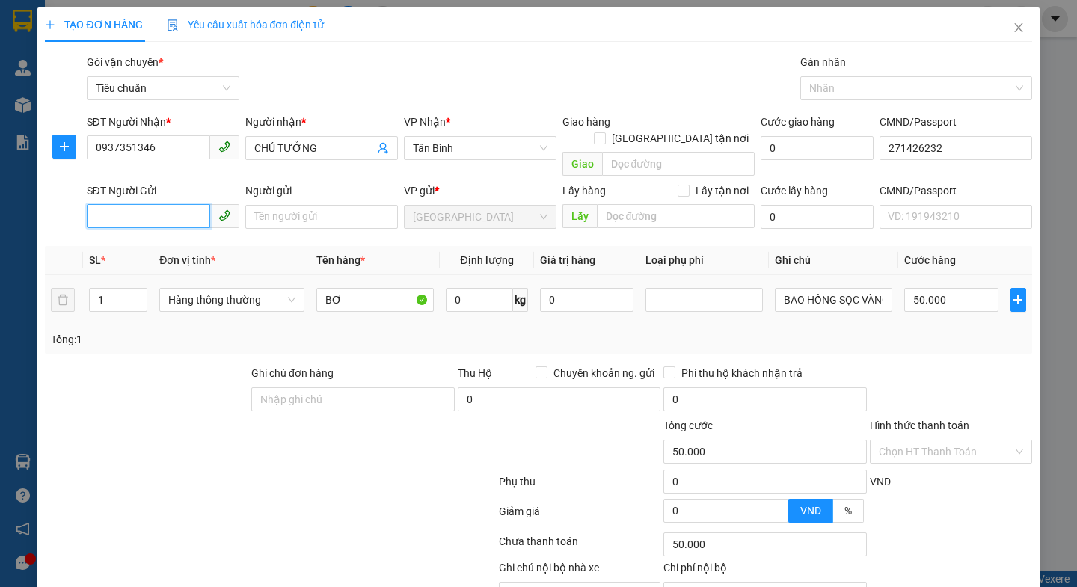
click at [173, 206] on input "SĐT Người Gửi" at bounding box center [148, 216] width 123 height 24
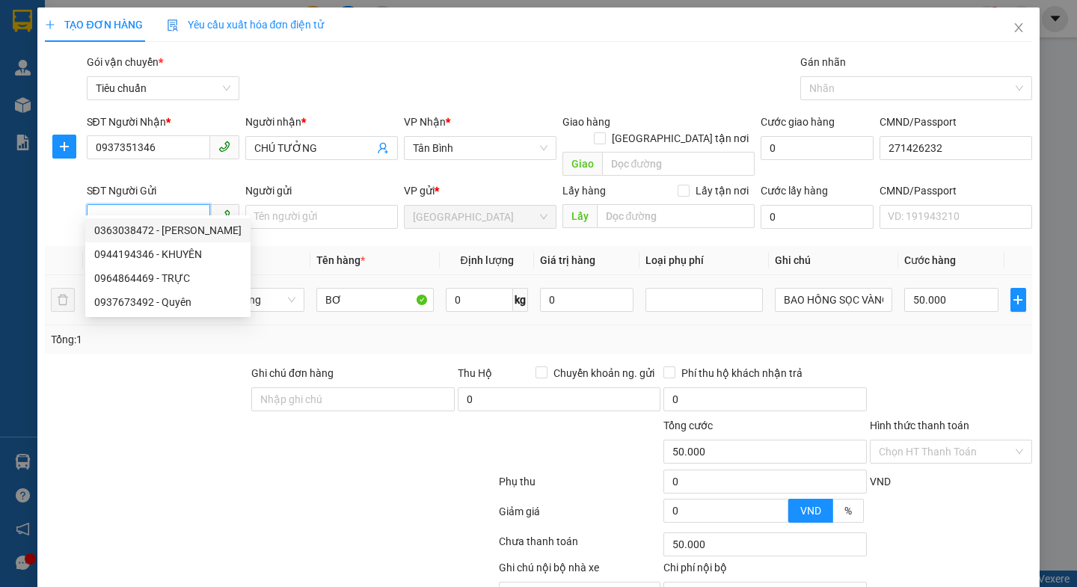
click at [172, 204] on input "SĐT Người Gửi" at bounding box center [148, 216] width 123 height 24
click at [153, 228] on div "0964864469 - TRỰC" at bounding box center [160, 230] width 132 height 16
type input "0964864469"
type input "TRỰC"
type input "264378677"
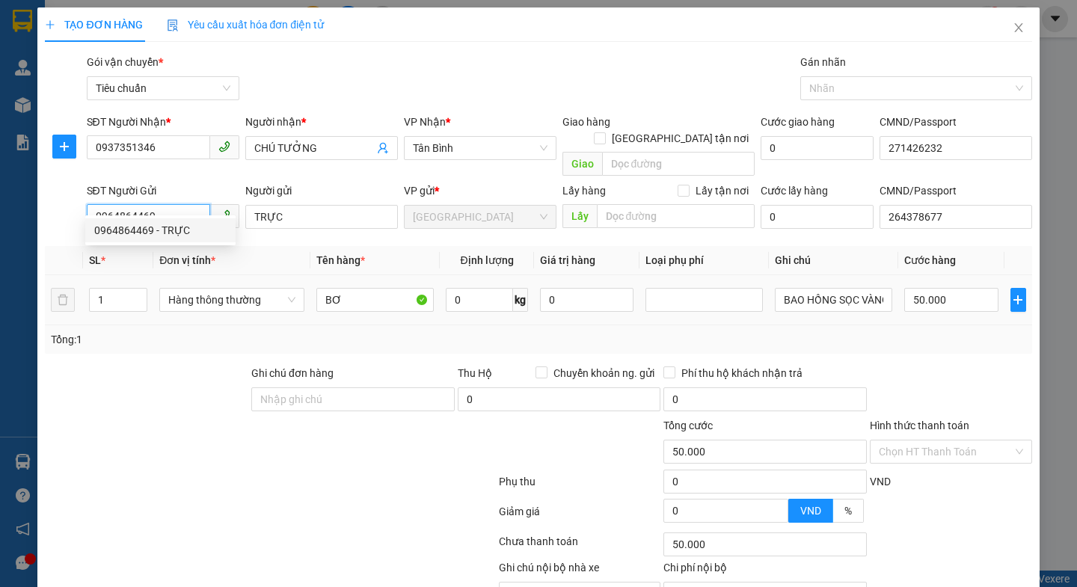
type input "60.000"
type input "0964864469"
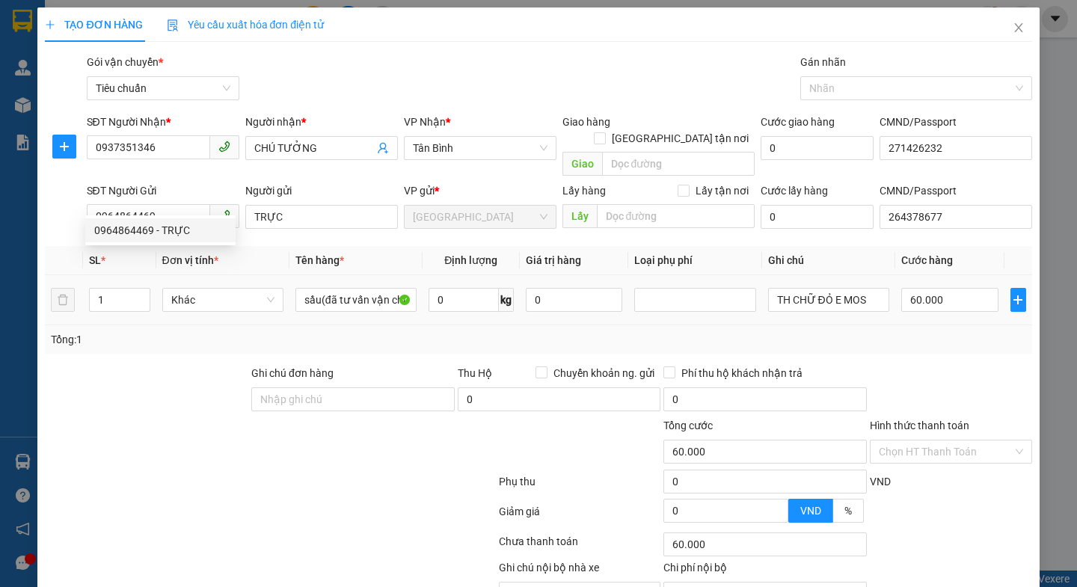
drag, startPoint x: 179, startPoint y: 411, endPoint x: 187, endPoint y: 360, distance: 51.4
click at [181, 417] on div at bounding box center [187, 443] width 289 height 52
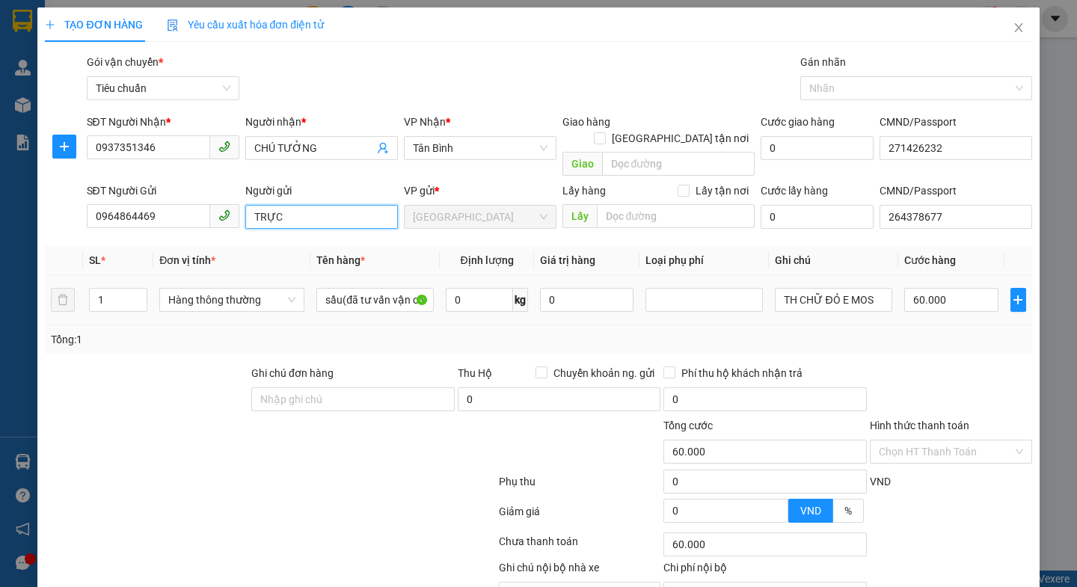
click at [253, 205] on input "TRỰC" at bounding box center [321, 217] width 153 height 24
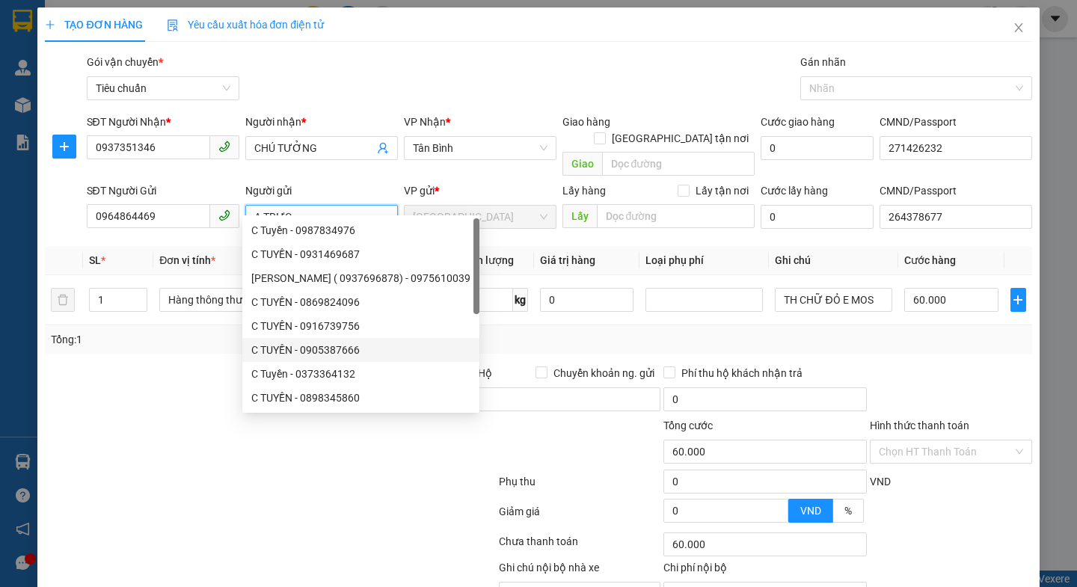
type input "A TRỰC"
drag, startPoint x: 237, startPoint y: 415, endPoint x: 230, endPoint y: 397, distance: 19.4
click at [235, 417] on div at bounding box center [187, 443] width 289 height 52
click at [234, 417] on div at bounding box center [187, 443] width 289 height 52
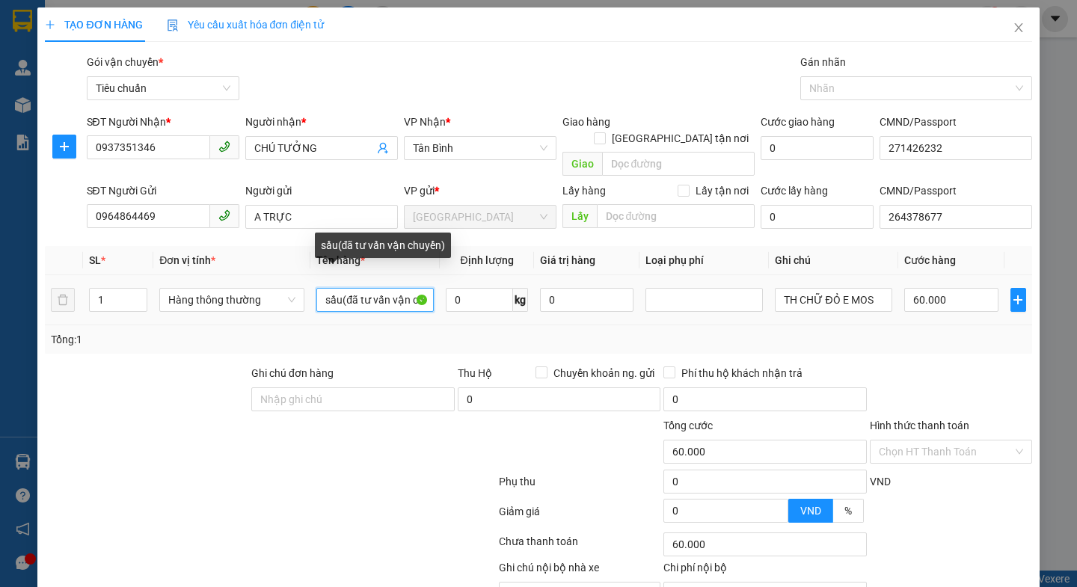
click at [337, 288] on input "sầu(đã tư vấn vận chuyển)" at bounding box center [374, 300] width 117 height 24
type input "(đã tư vấn vận chuyển)"
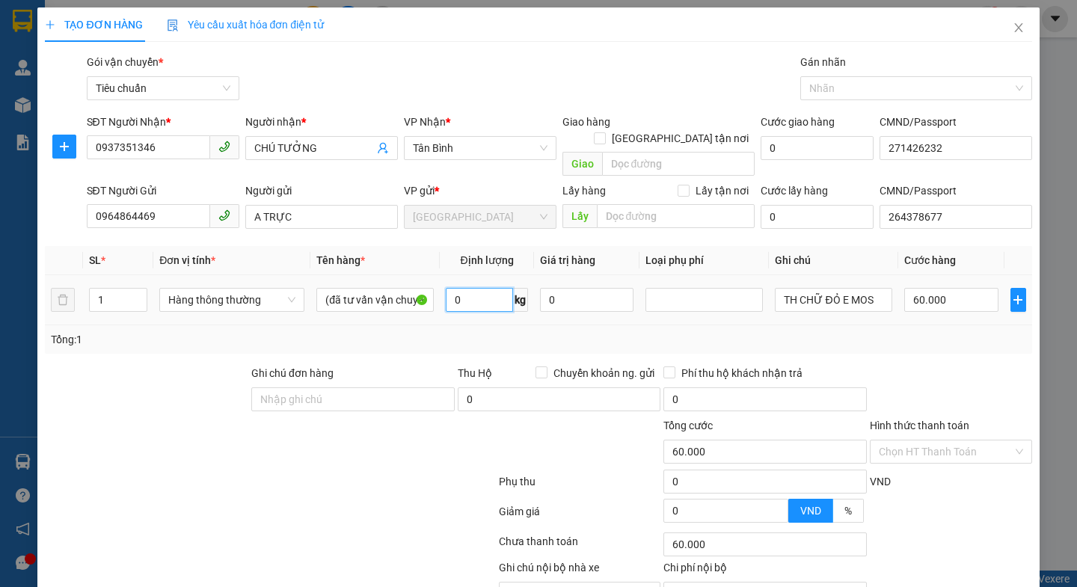
click at [487, 288] on input "0" at bounding box center [479, 300] width 67 height 24
type input "0"
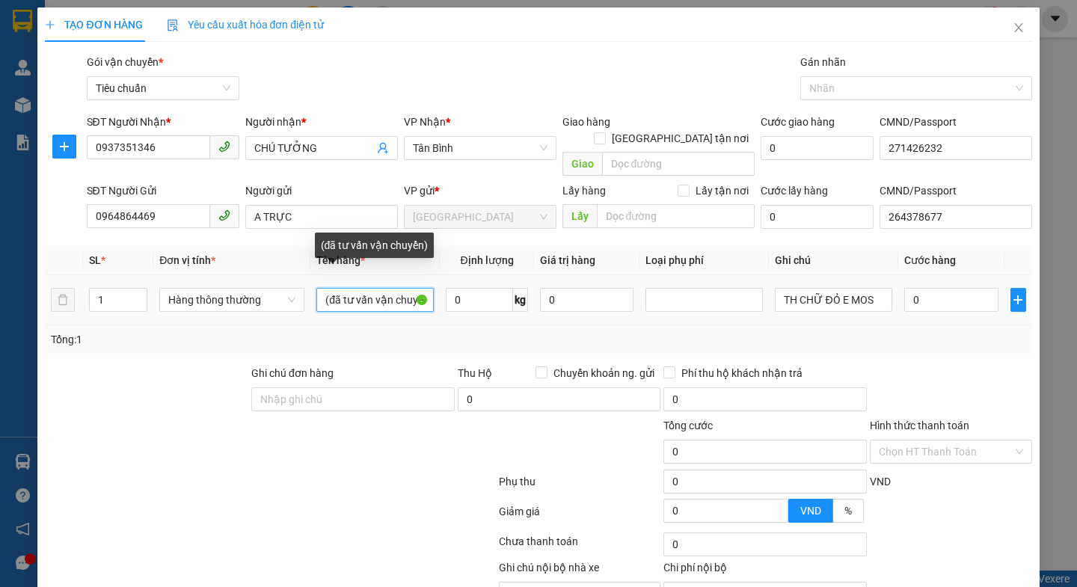
click at [321, 289] on input "(đã tư vấn vận chuyển)" at bounding box center [374, 300] width 117 height 24
type input "sầu riêng+mật ong (đã tư vấn vận chuyển)"
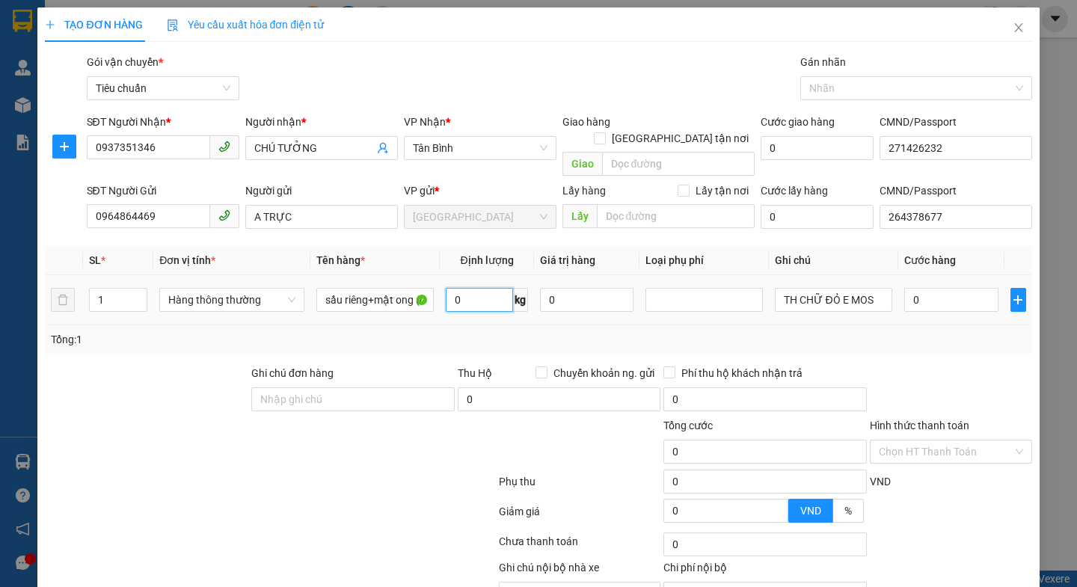
click at [478, 288] on input "0" at bounding box center [479, 300] width 67 height 24
type input "24"
click at [285, 474] on div at bounding box center [269, 485] width 453 height 30
type input "60.000"
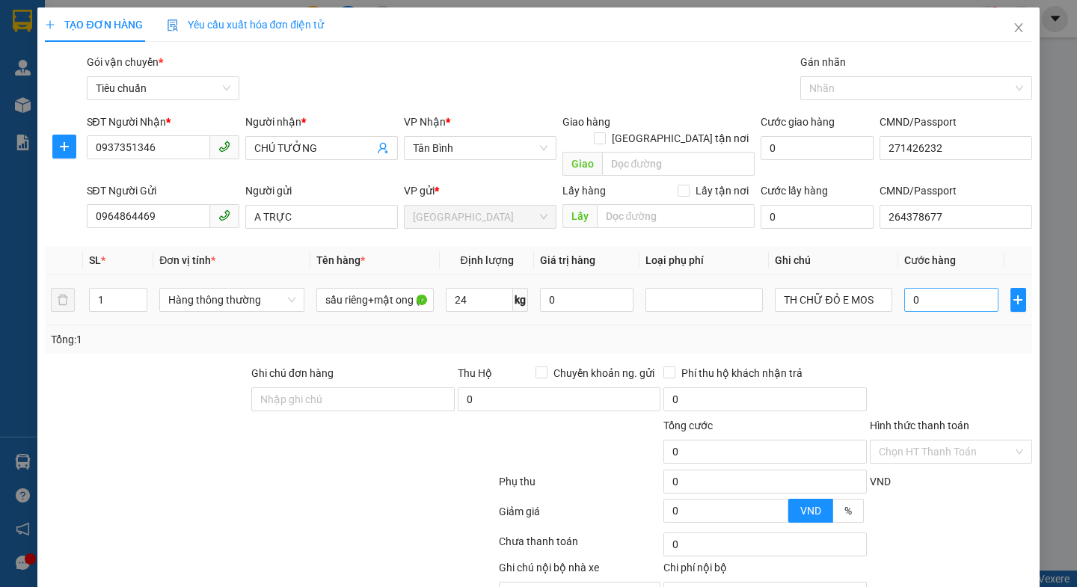
type input "60.000"
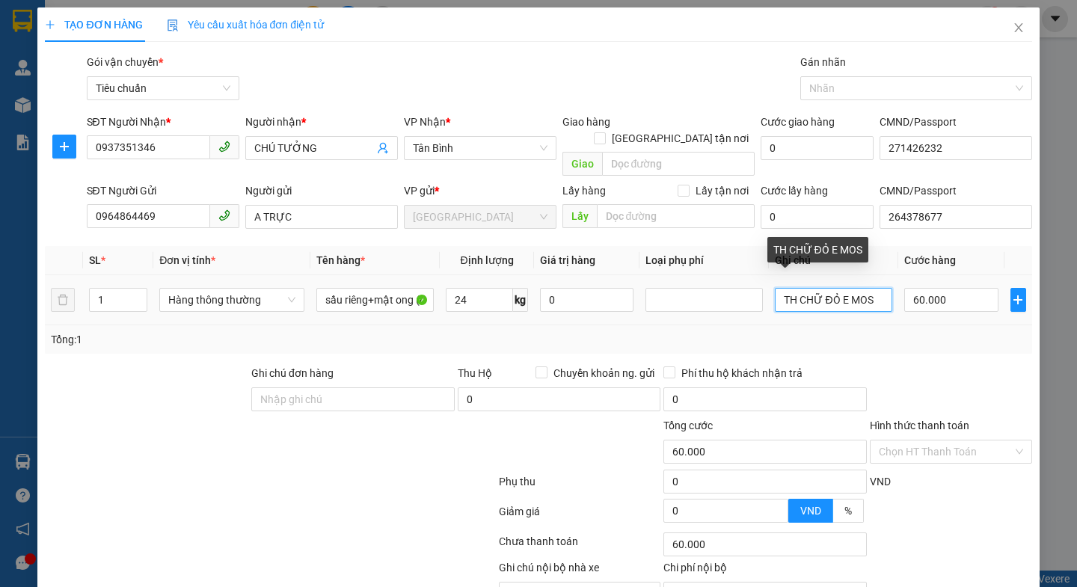
click at [874, 288] on input "TH CHỮ ĐỎ E MOS" at bounding box center [833, 300] width 117 height 24
type input "T"
type input "t"
type input "TXT NẮP CACTON"
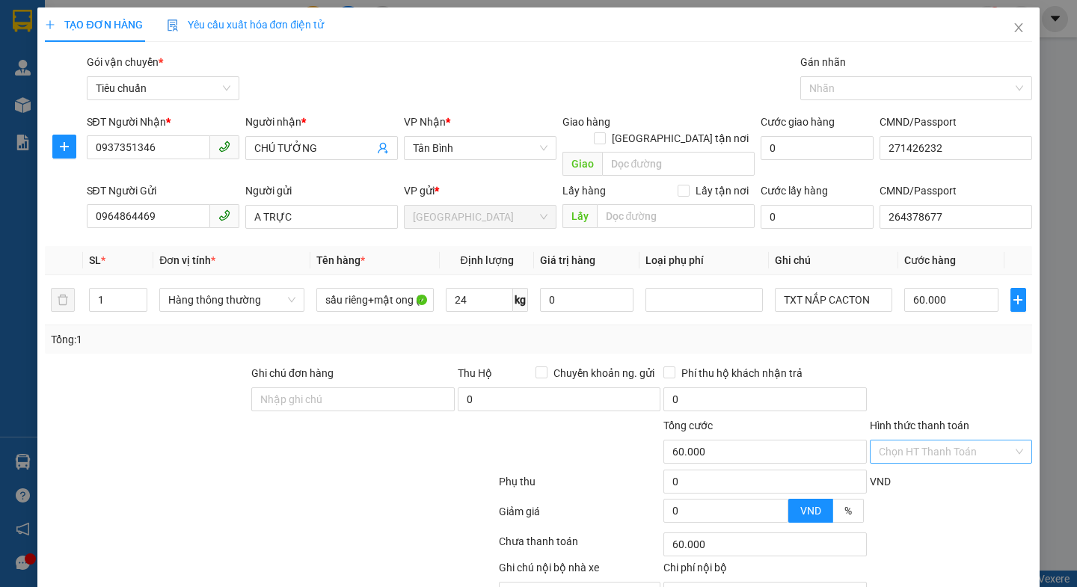
click at [908, 440] on input "Hình thức thanh toán" at bounding box center [945, 451] width 134 height 22
click at [890, 467] on div "Tại văn phòng" at bounding box center [940, 465] width 142 height 16
type input "0"
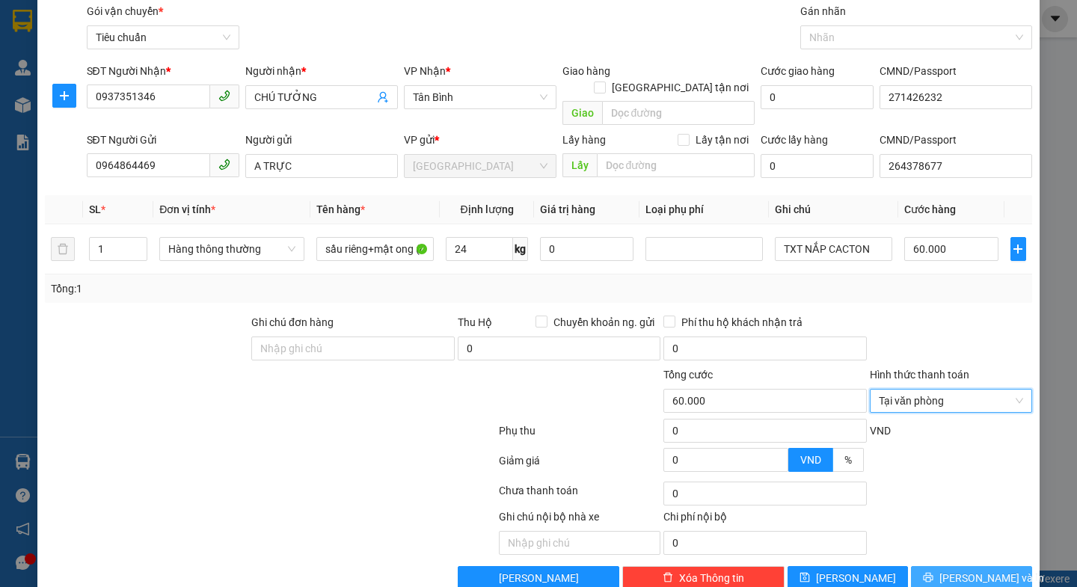
scroll to position [67, 0]
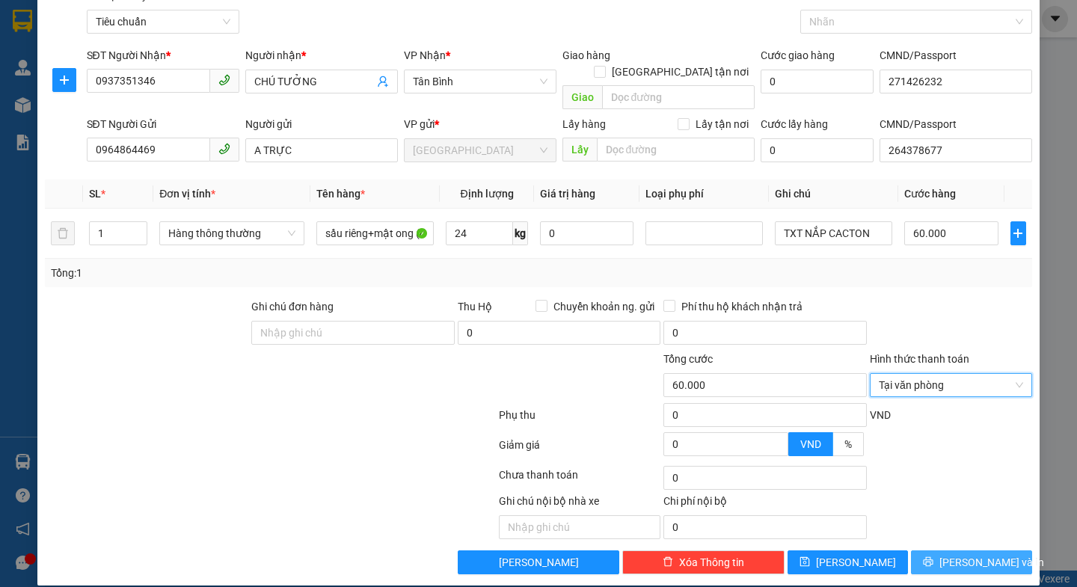
drag, startPoint x: 955, startPoint y: 551, endPoint x: 902, endPoint y: 493, distance: 78.9
click at [956, 554] on span "[PERSON_NAME] và In" at bounding box center [991, 562] width 105 height 16
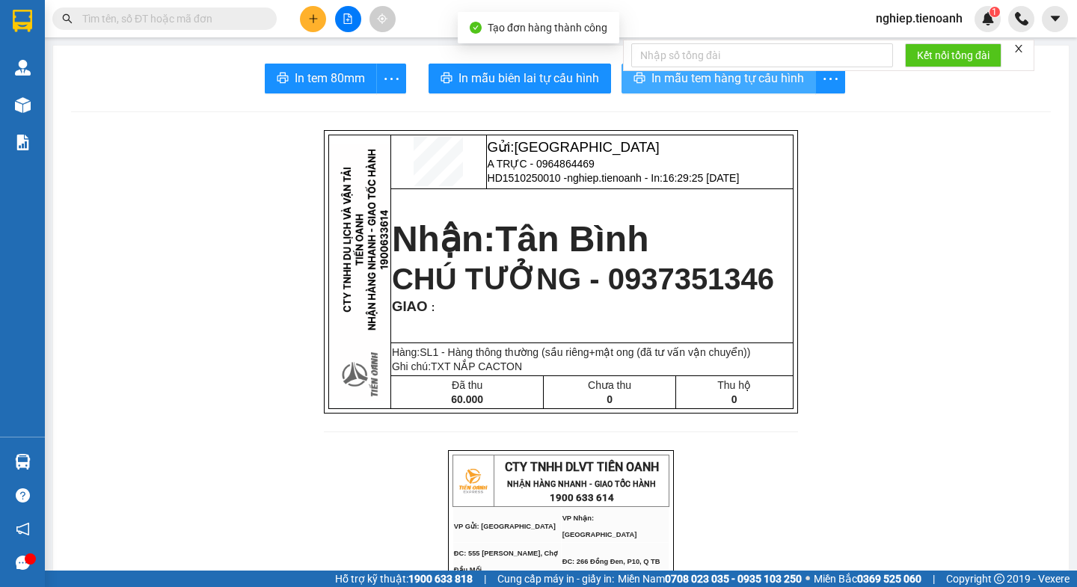
click at [657, 81] on span "In mẫu tem hàng tự cấu hình" at bounding box center [727, 78] width 153 height 19
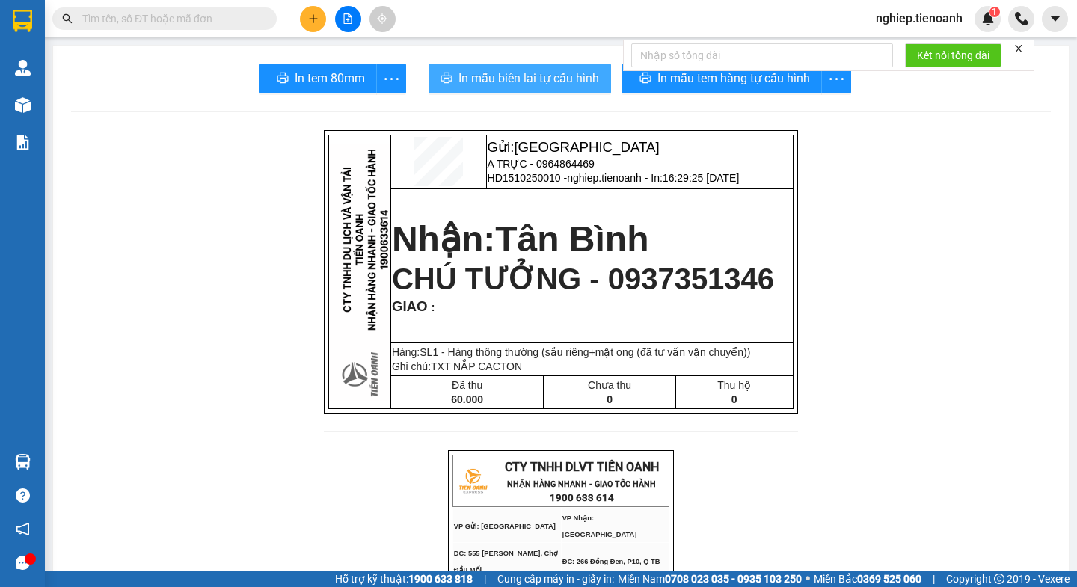
click at [525, 76] on span "In mẫu biên lai tự cấu hình" at bounding box center [528, 78] width 141 height 19
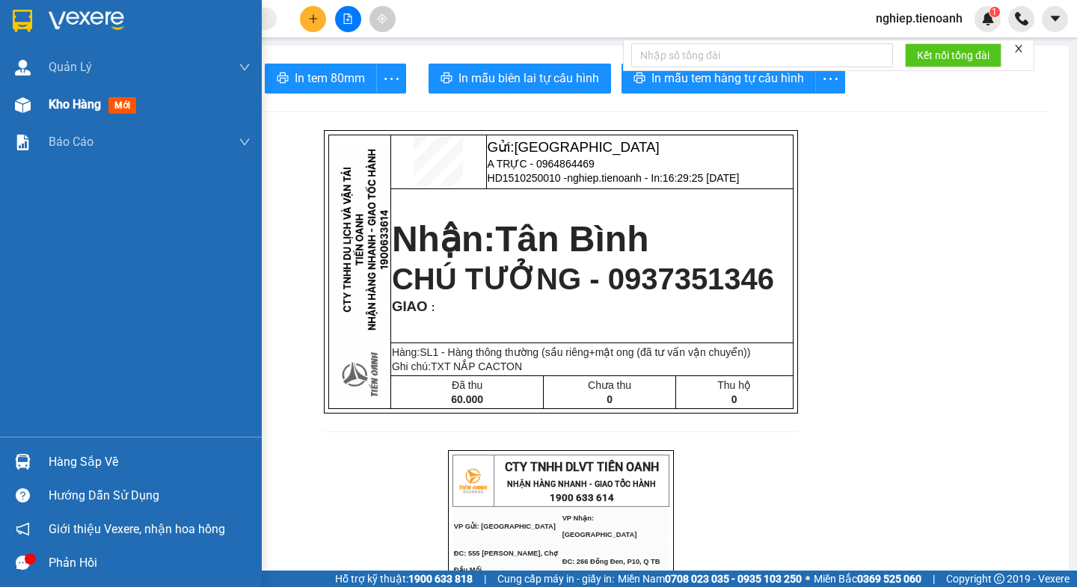
click at [75, 107] on span "Kho hàng" at bounding box center [75, 104] width 52 height 14
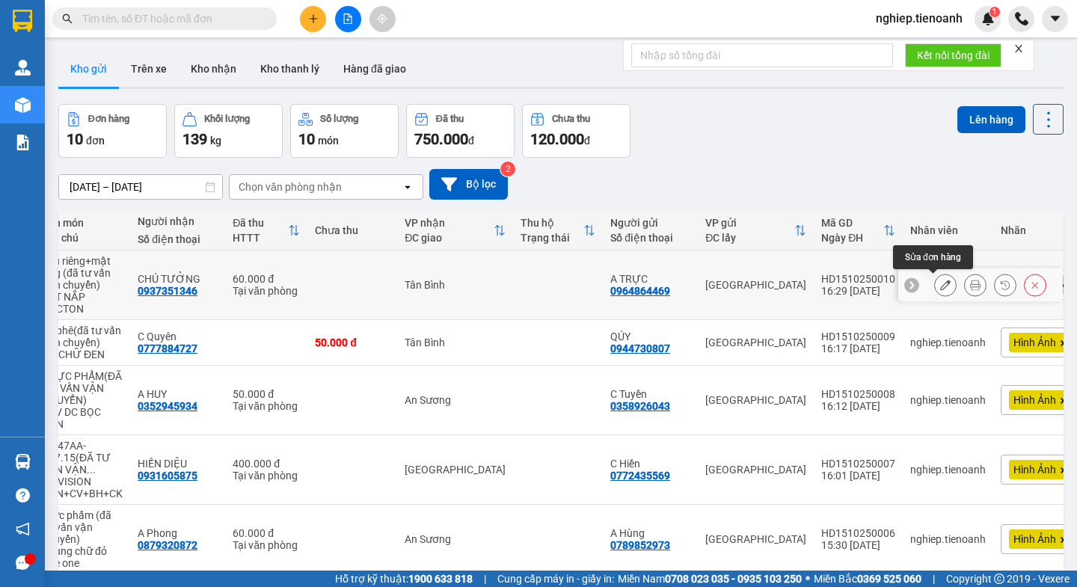
click at [940, 289] on icon at bounding box center [945, 285] width 10 height 10
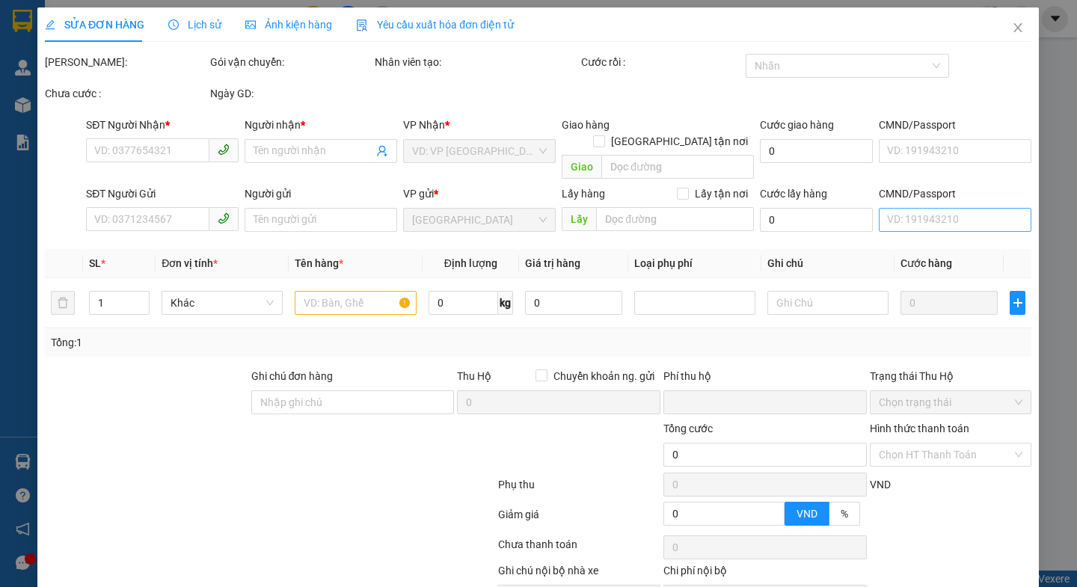
type input "0937351346"
type input "CHÚ TƯỞNG"
type input "271426232"
type input "0964864469"
type input "A TRỰC"
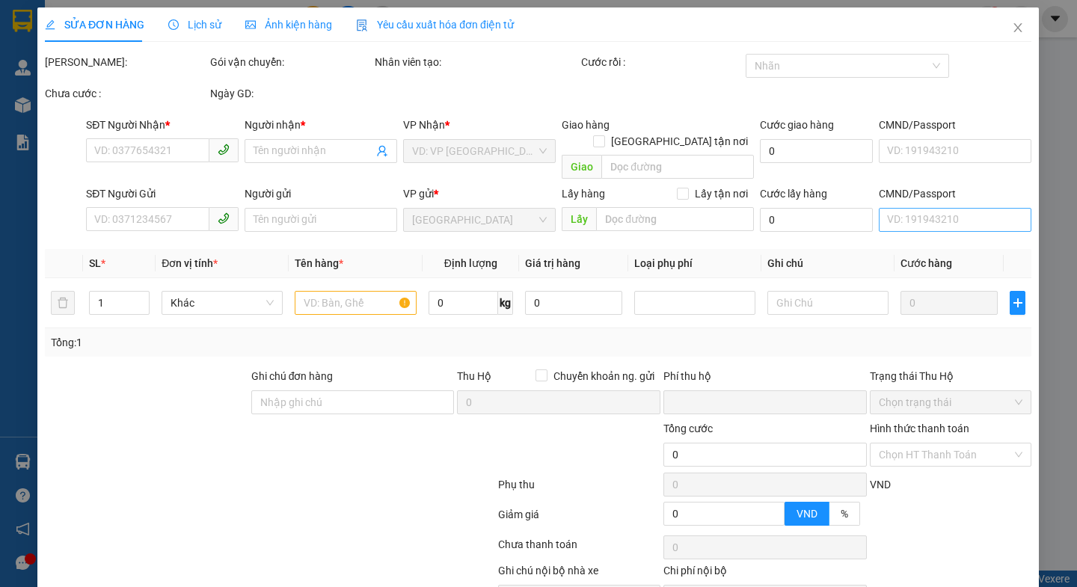
type input "264378677"
type input "0"
type input "60.000"
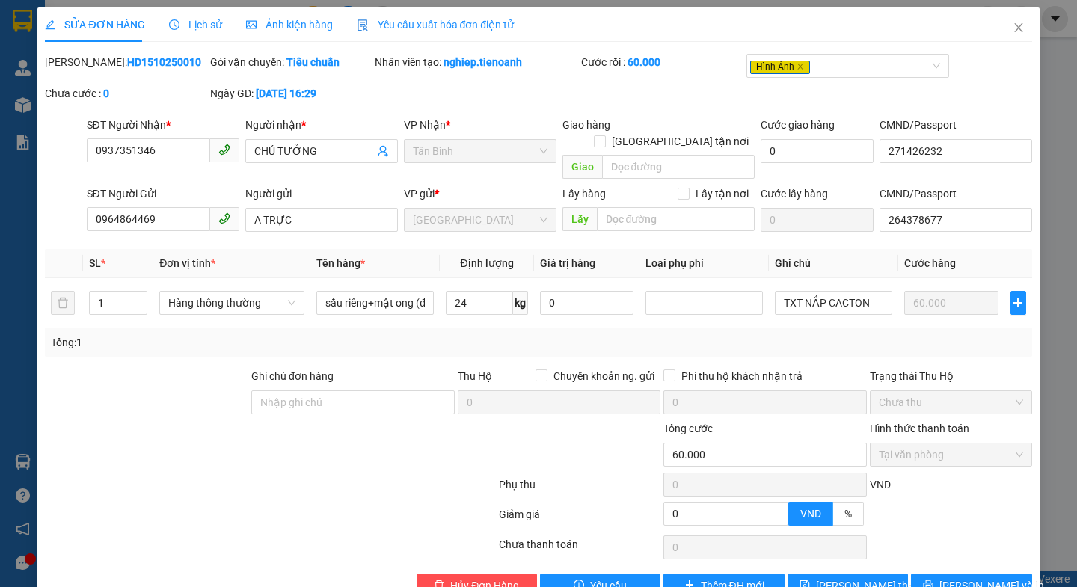
click at [297, 27] on span "Ảnh kiện hàng" at bounding box center [289, 25] width 87 height 12
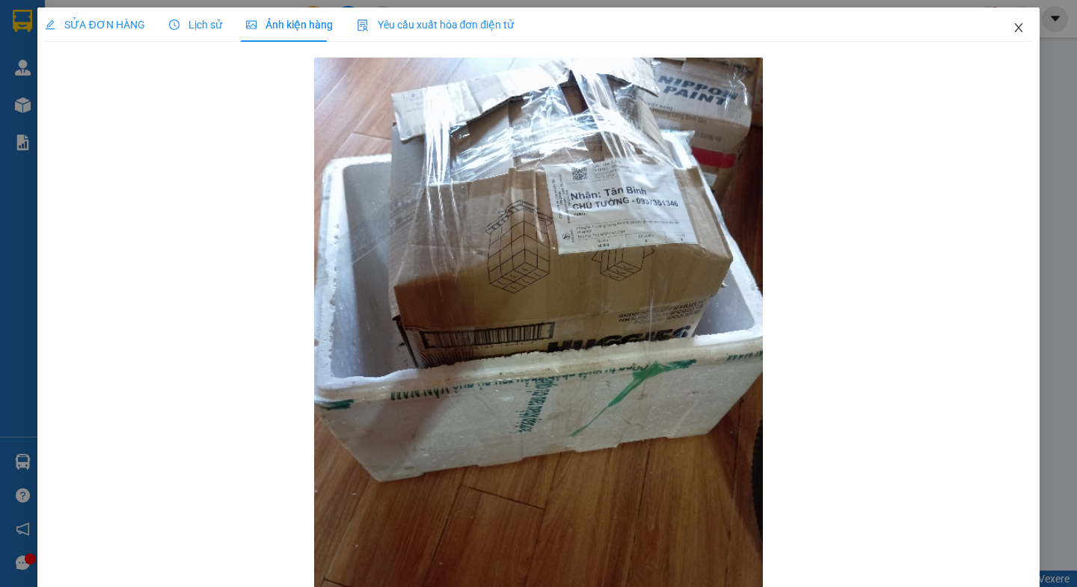
click at [1012, 26] on icon "close" at bounding box center [1018, 28] width 12 height 12
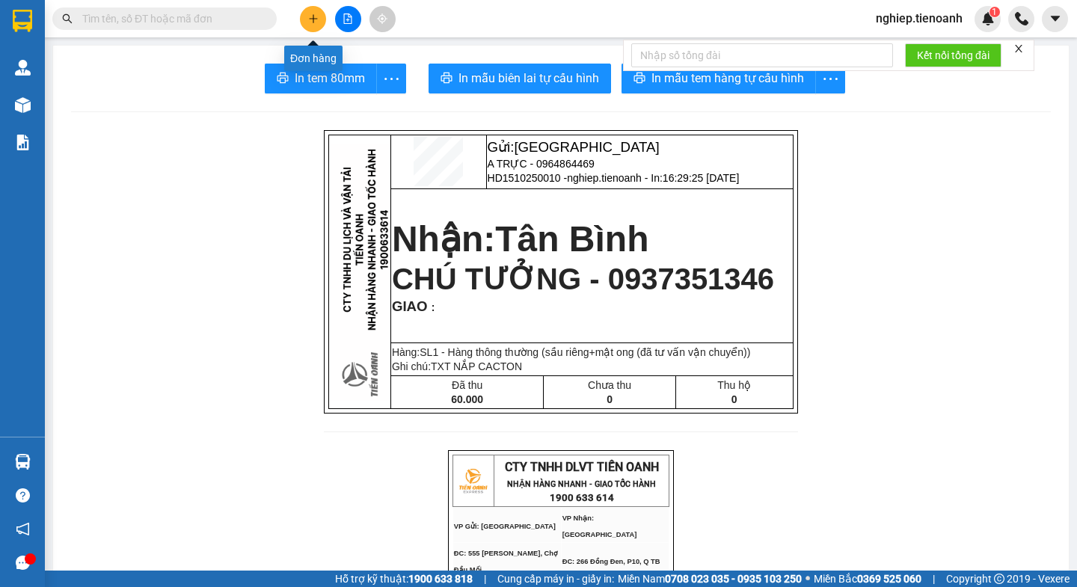
click at [314, 16] on icon "plus" at bounding box center [313, 18] width 10 height 10
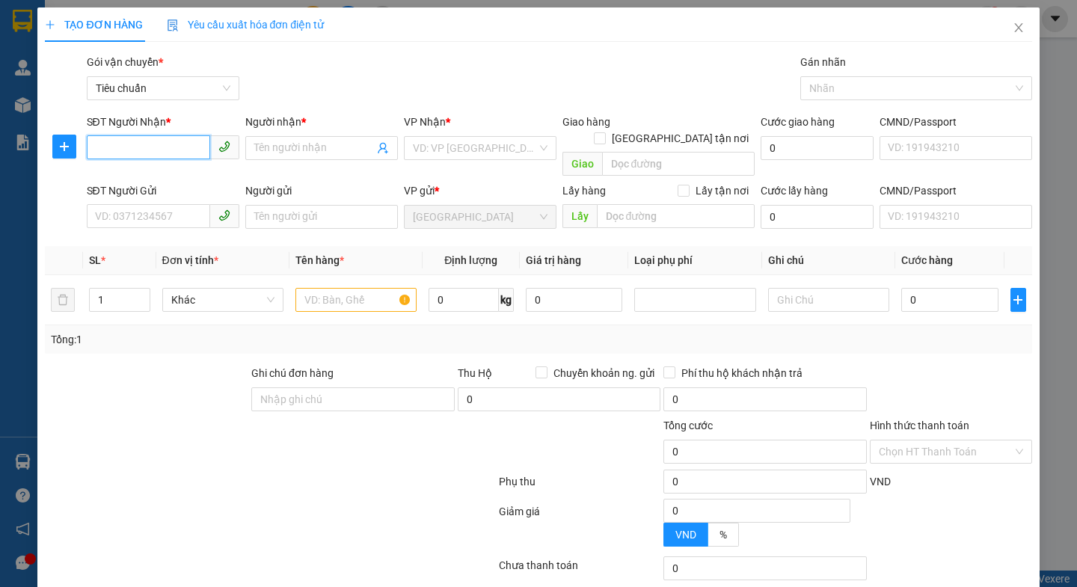
click at [126, 140] on input "SĐT Người Nhận *" at bounding box center [148, 147] width 123 height 24
click at [132, 204] on input "SĐT Người Gửi" at bounding box center [148, 216] width 123 height 24
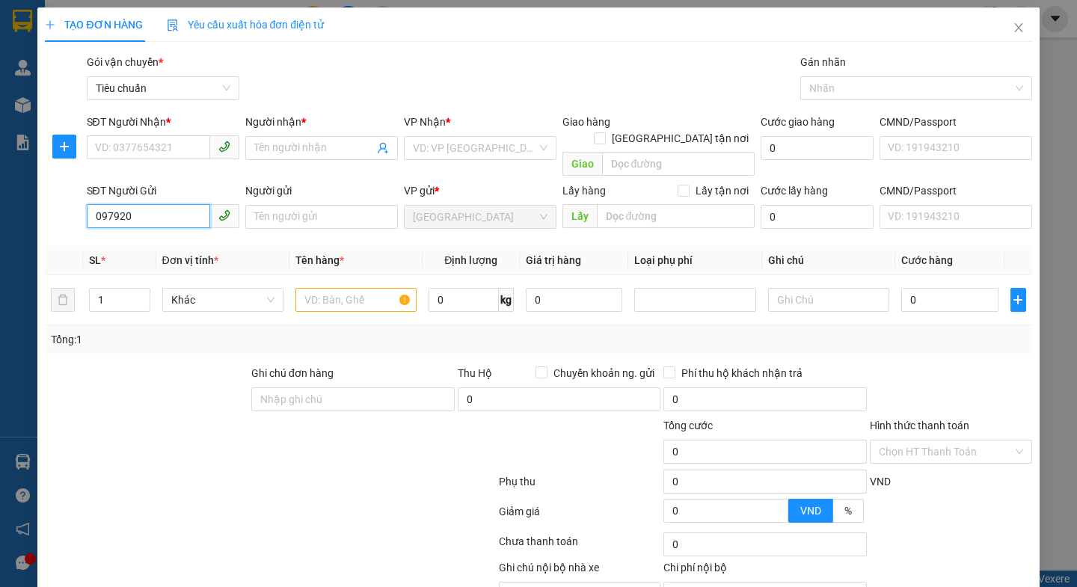
type input "0979207"
drag, startPoint x: 158, startPoint y: 227, endPoint x: 158, endPoint y: 257, distance: 29.9
click at [158, 228] on div "0979207110 - Hạnh" at bounding box center [160, 230] width 132 height 16
type input "0586288848"
type input "Sinh"
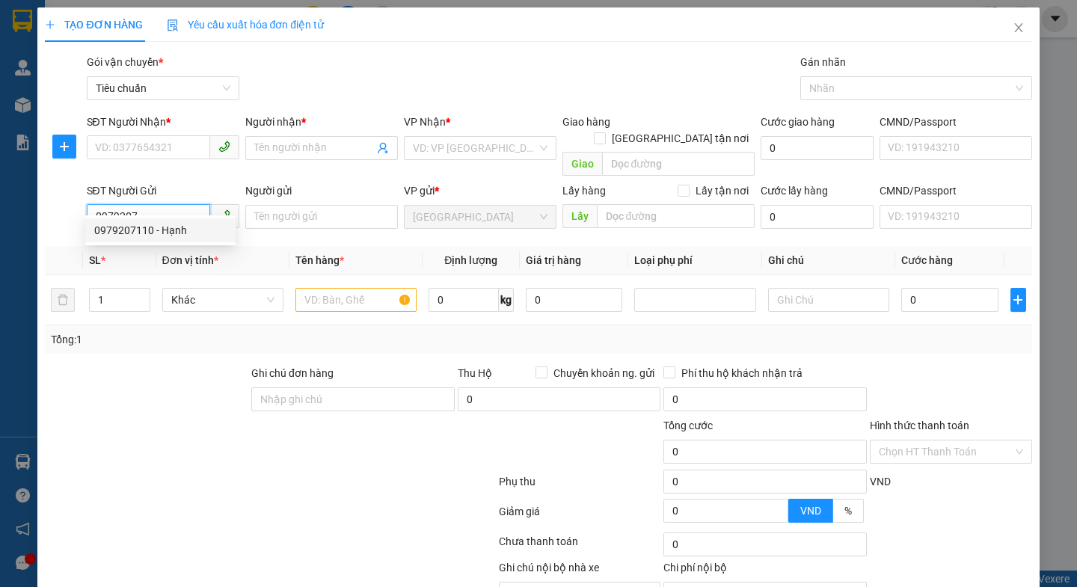
type input "0979207110"
type input "Hạnh"
type input "[GEOGRAPHIC_DATA] tận nơi: [GEOGRAPHIC_DATA], [PERSON_NAME] 7, [GEOGRAPHIC_DATA…"
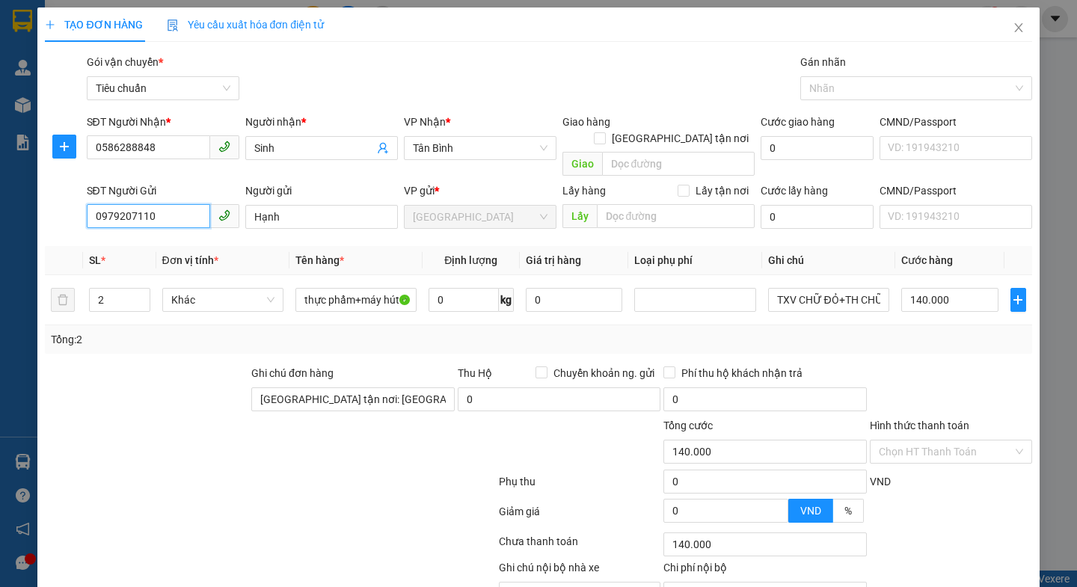
type input "140.000"
type input "0979207110"
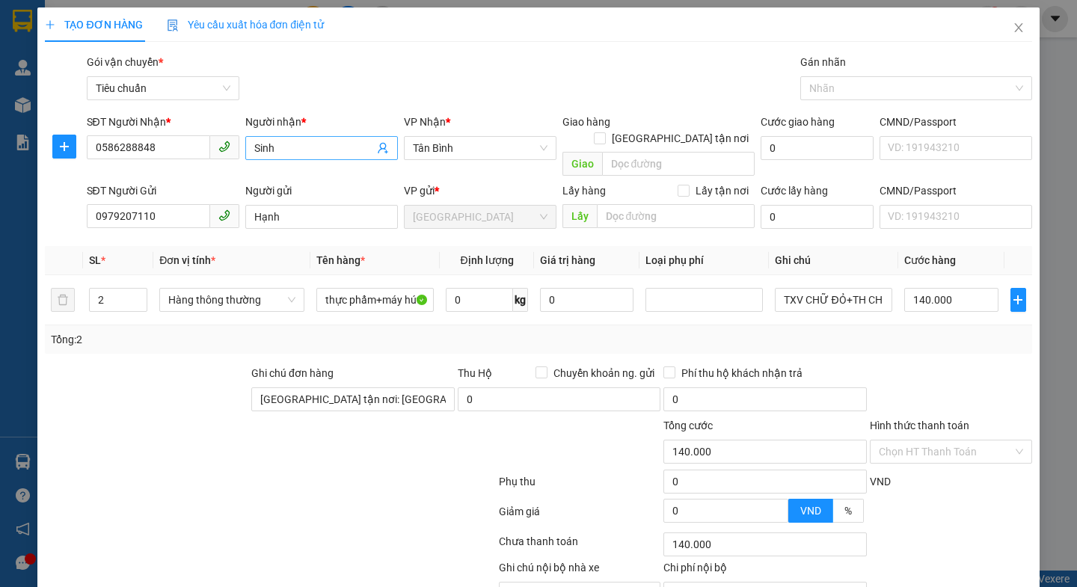
click at [254, 144] on input "Sinh" at bounding box center [314, 148] width 120 height 16
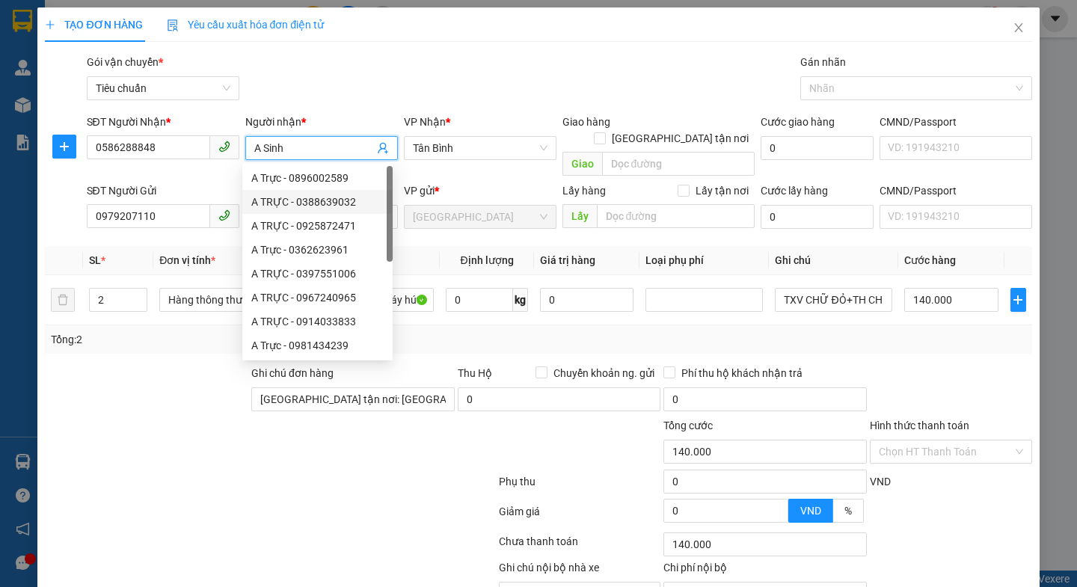
type input "A Sinh"
click at [151, 365] on div at bounding box center [146, 391] width 206 height 52
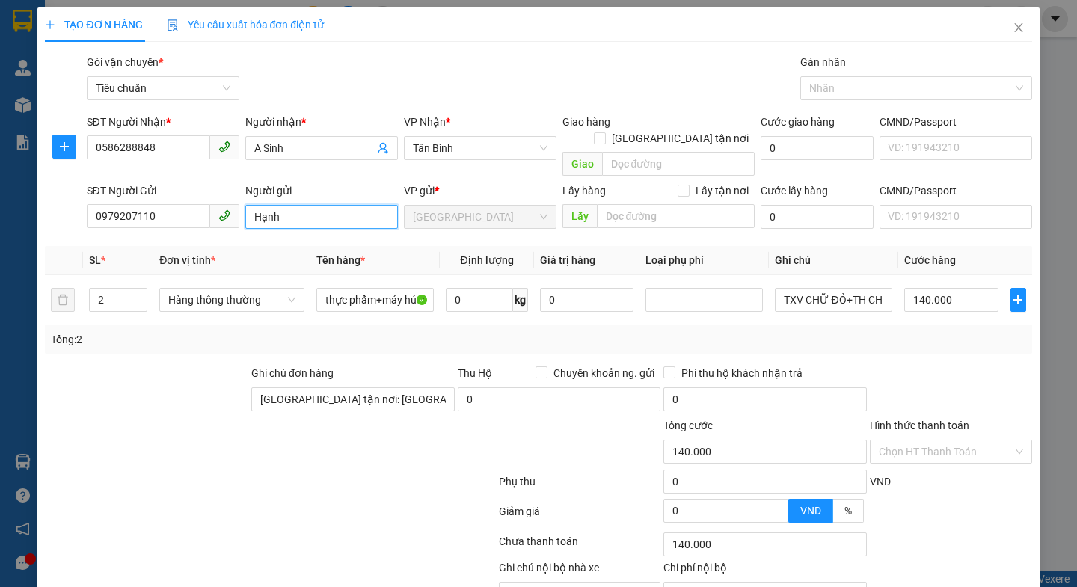
click at [250, 205] on input "Hạnh" at bounding box center [321, 217] width 153 height 24
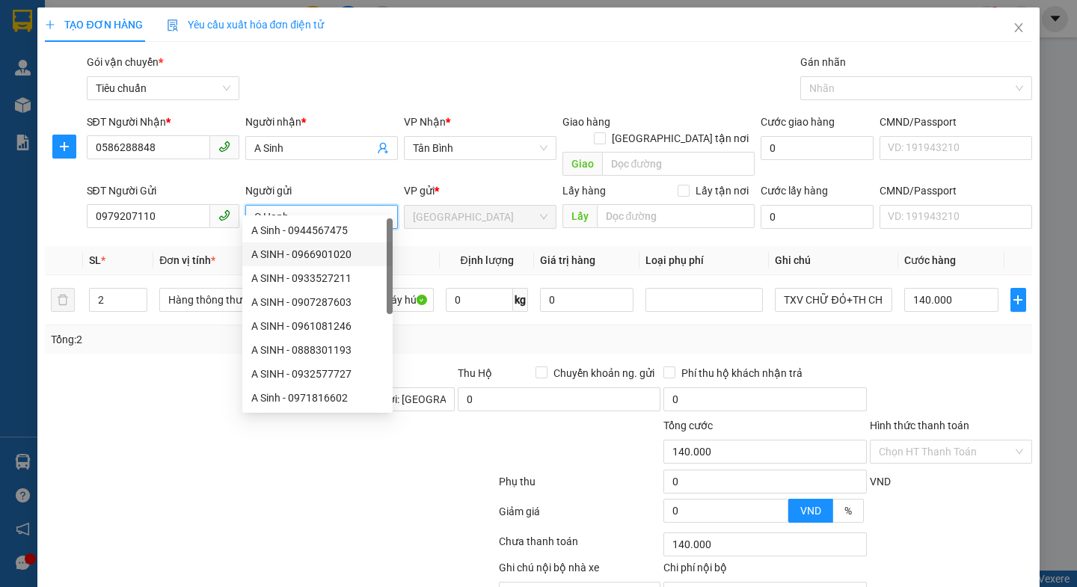
type input "C Hạnh"
drag, startPoint x: 167, startPoint y: 433, endPoint x: 182, endPoint y: 431, distance: 15.1
click at [168, 433] on div at bounding box center [187, 443] width 289 height 52
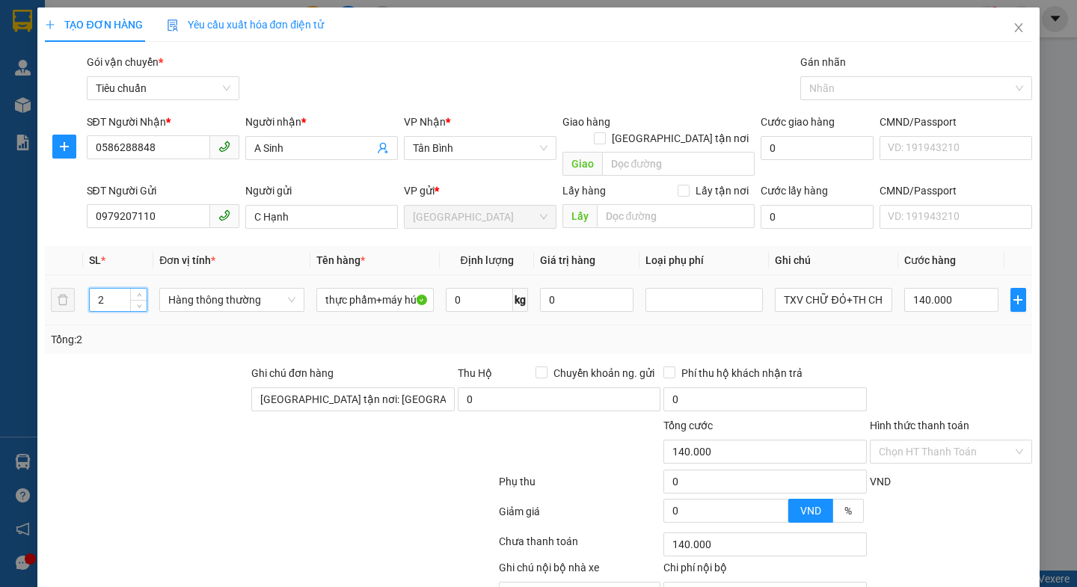
click at [102, 289] on input "2" at bounding box center [118, 300] width 57 height 22
type input "1"
drag, startPoint x: 146, startPoint y: 378, endPoint x: 215, endPoint y: 342, distance: 77.9
click at [151, 368] on div at bounding box center [146, 391] width 206 height 52
type input "0"
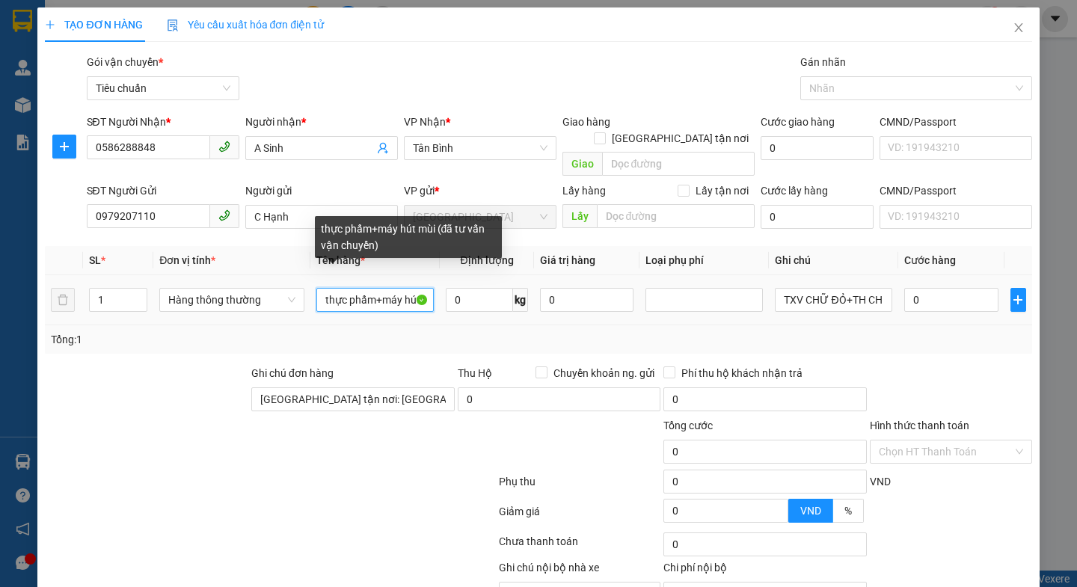
click at [404, 288] on input "thực phẩm+máy hút mùi (đã tư vấn vận chuyển)" at bounding box center [374, 300] width 117 height 24
click at [413, 288] on input "thực phẩm+hút mùi (đã tư vấn vận chuyển)" at bounding box center [374, 300] width 117 height 24
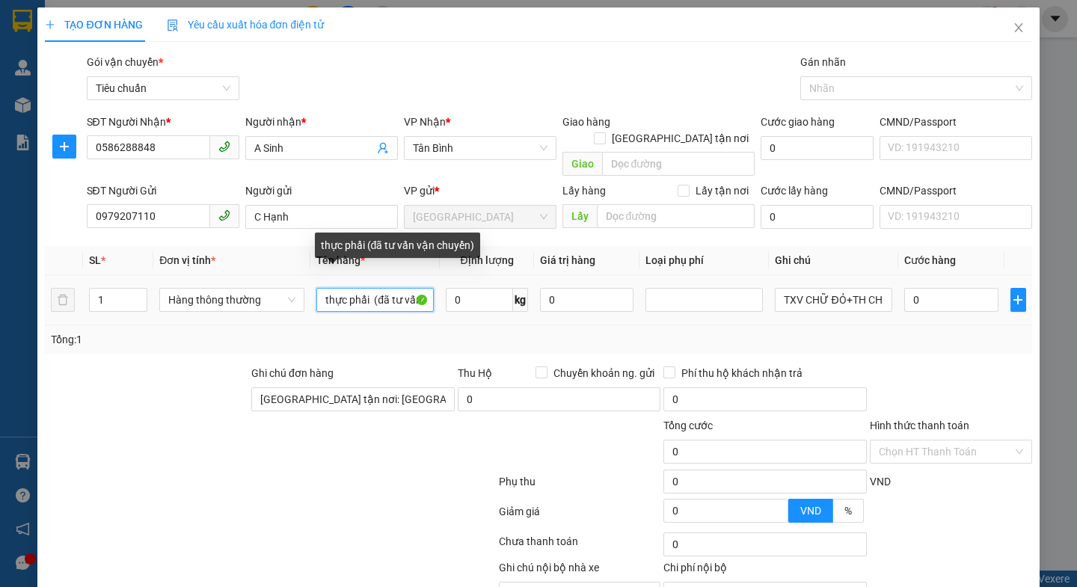
click at [371, 288] on input "thực phẩi (đã tư vấn vận chuyển)" at bounding box center [374, 300] width 117 height 24
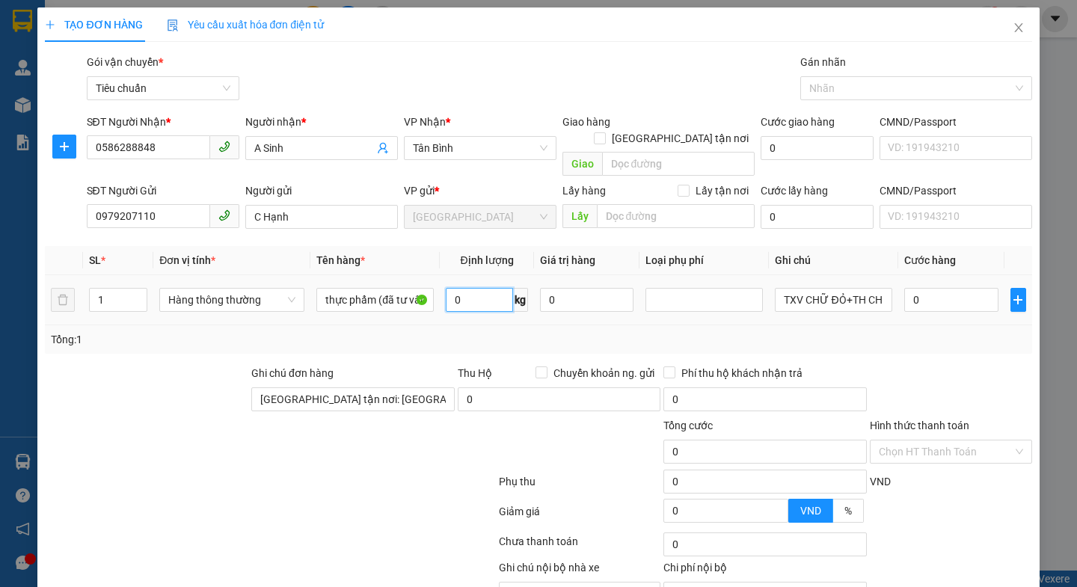
click at [464, 288] on input "0" at bounding box center [479, 300] width 67 height 24
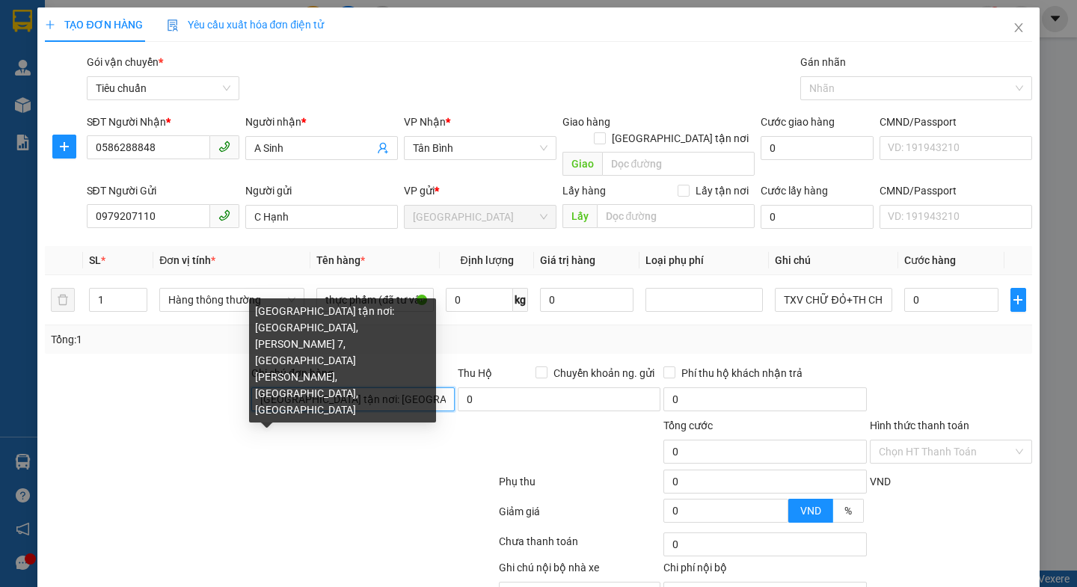
drag, startPoint x: 256, startPoint y: 383, endPoint x: 360, endPoint y: 395, distance: 104.7
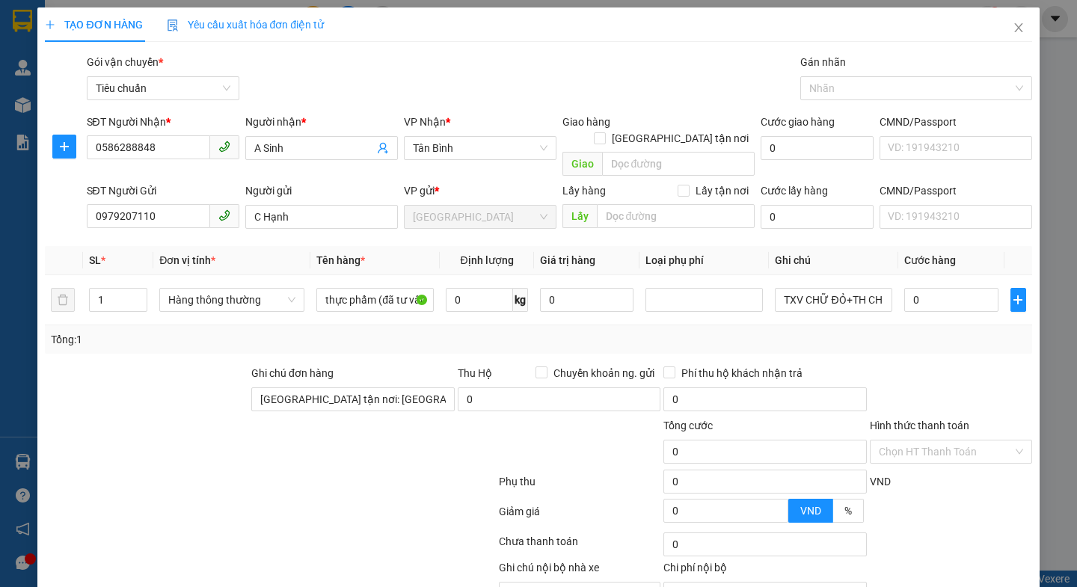
drag, startPoint x: 360, startPoint y: 395, endPoint x: 205, endPoint y: 355, distance: 160.7
click at [205, 365] on div at bounding box center [146, 391] width 206 height 52
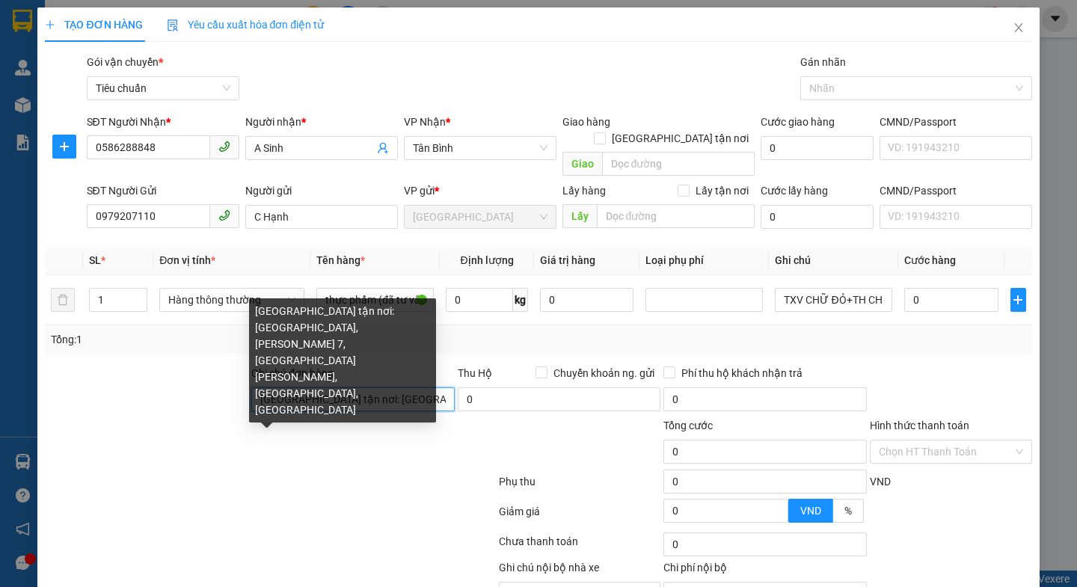
drag, startPoint x: 257, startPoint y: 378, endPoint x: 304, endPoint y: 387, distance: 47.8
drag, startPoint x: 304, startPoint y: 387, endPoint x: 215, endPoint y: 378, distance: 90.2
click at [215, 378] on div at bounding box center [146, 391] width 206 height 52
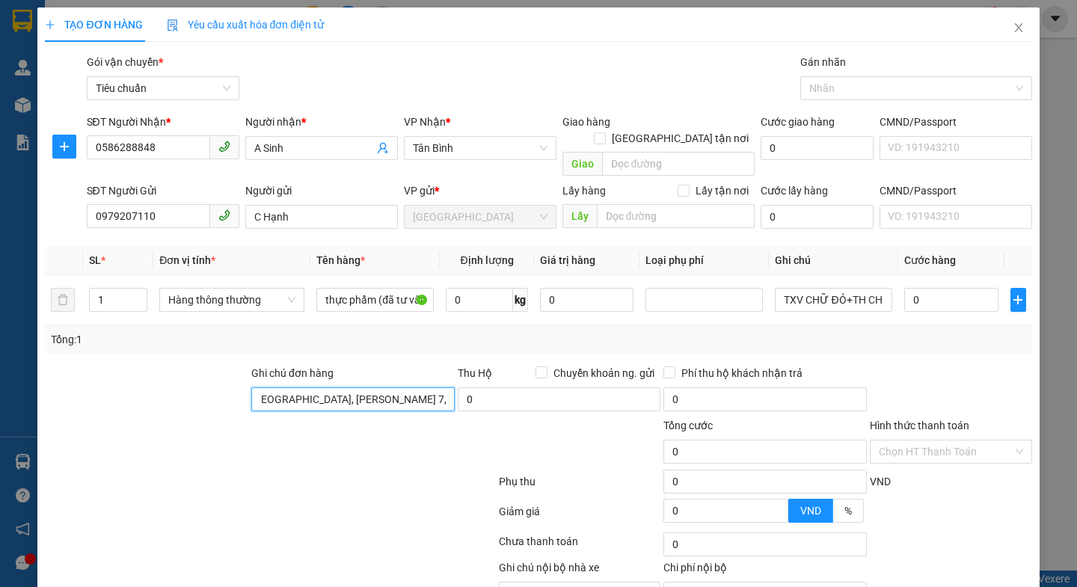
scroll to position [0, 230]
drag, startPoint x: 253, startPoint y: 384, endPoint x: 464, endPoint y: 400, distance: 211.4
click at [464, 400] on form "Ghi chú đơn hàng Giao tận nơi: Block B, Chung cư Carillon 7, 33 [PERSON_NAME], …" at bounding box center [538, 447] width 986 height 164
drag, startPoint x: 464, startPoint y: 400, endPoint x: 170, endPoint y: 371, distance: 295.3
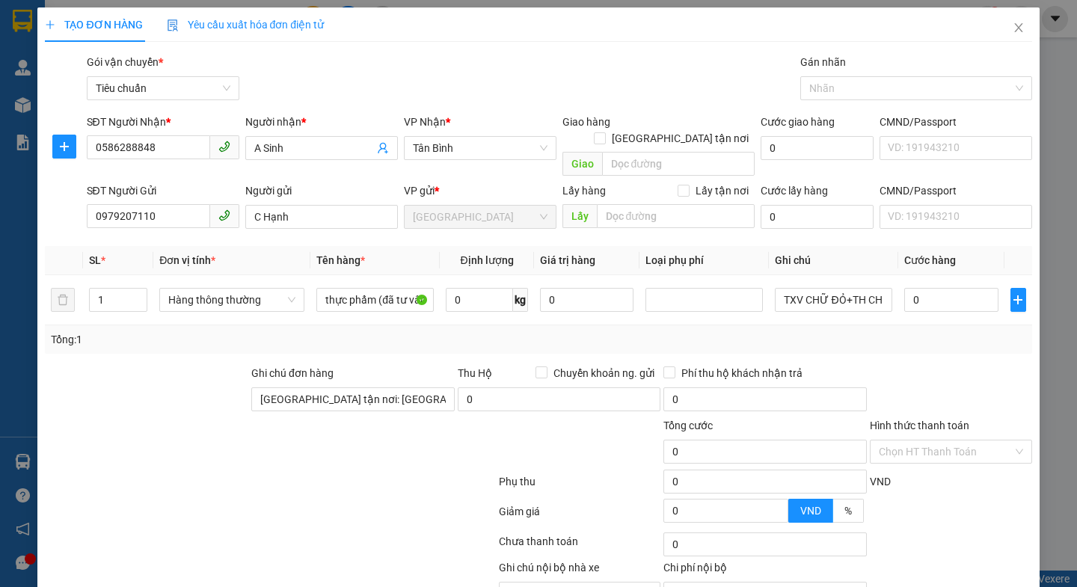
click at [170, 371] on div at bounding box center [146, 391] width 206 height 52
drag, startPoint x: 258, startPoint y: 382, endPoint x: 446, endPoint y: 396, distance: 188.2
click at [446, 396] on div "Ghi chú đơn hàng Giao tận nơi: Block B, Chung cư Carillon 7, [GEOGRAPHIC_DATA][…" at bounding box center [352, 391] width 203 height 52
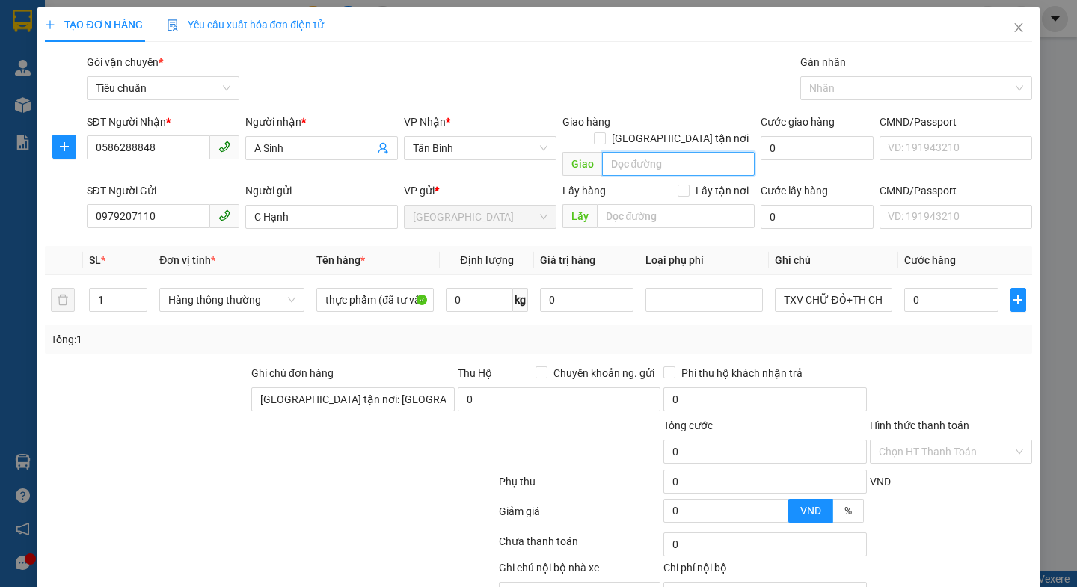
paste input "[GEOGRAPHIC_DATA] tận nơi: [GEOGRAPHIC_DATA], [PERSON_NAME] 7, [GEOGRAPHIC_DATA…"
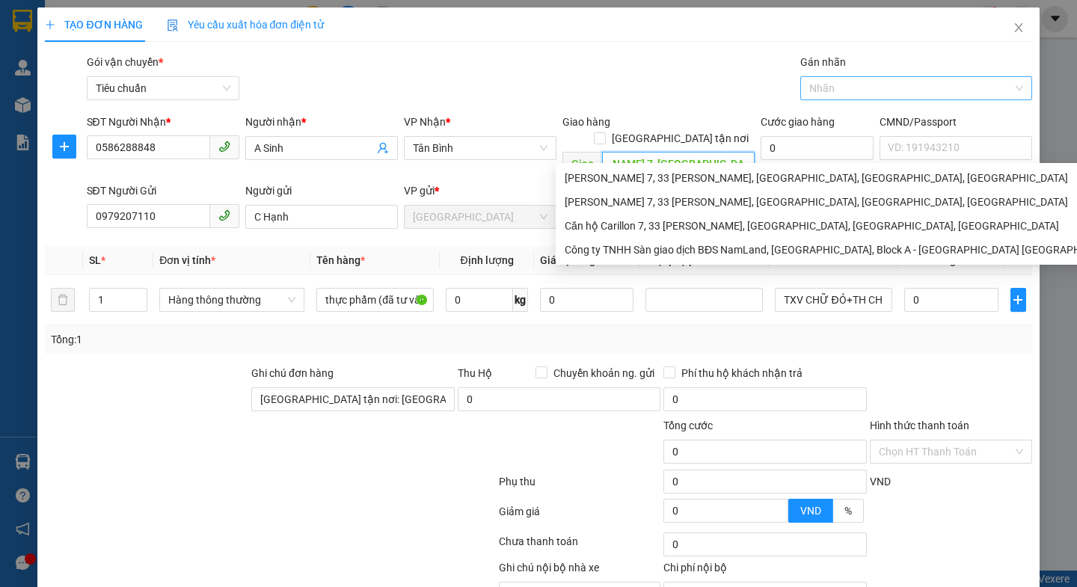
click at [820, 93] on div at bounding box center [908, 88] width 209 height 18
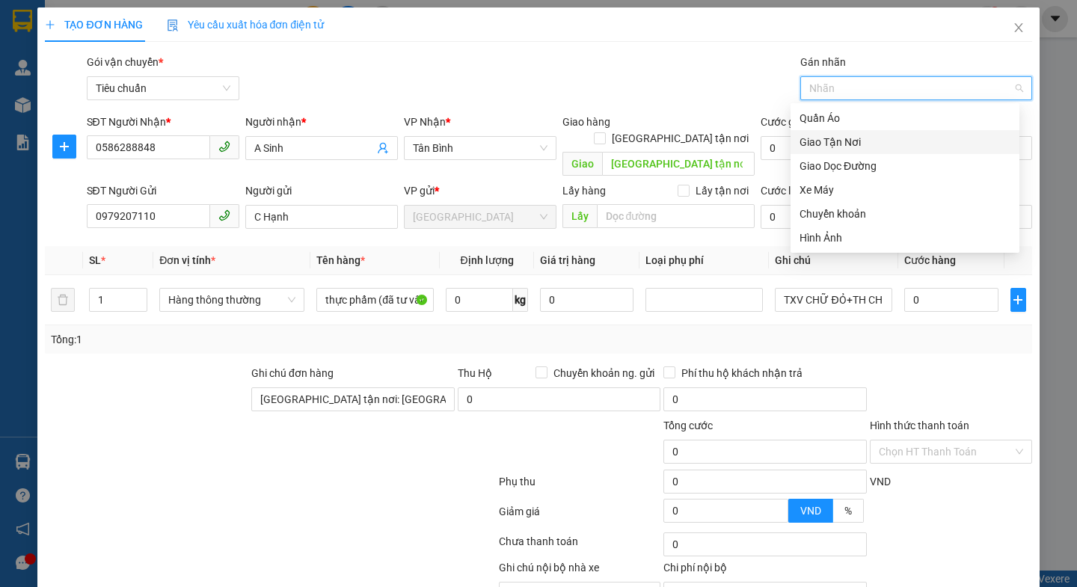
click at [825, 144] on div "Giao Tận Nơi" at bounding box center [904, 142] width 211 height 16
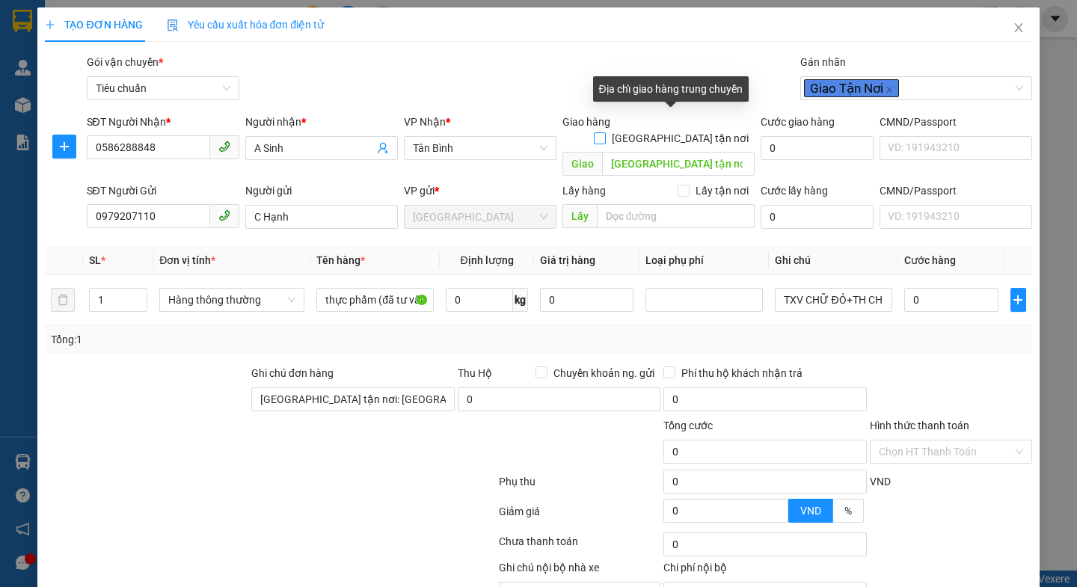
click at [604, 132] on input "[GEOGRAPHIC_DATA] tận nơi" at bounding box center [599, 137] width 10 height 10
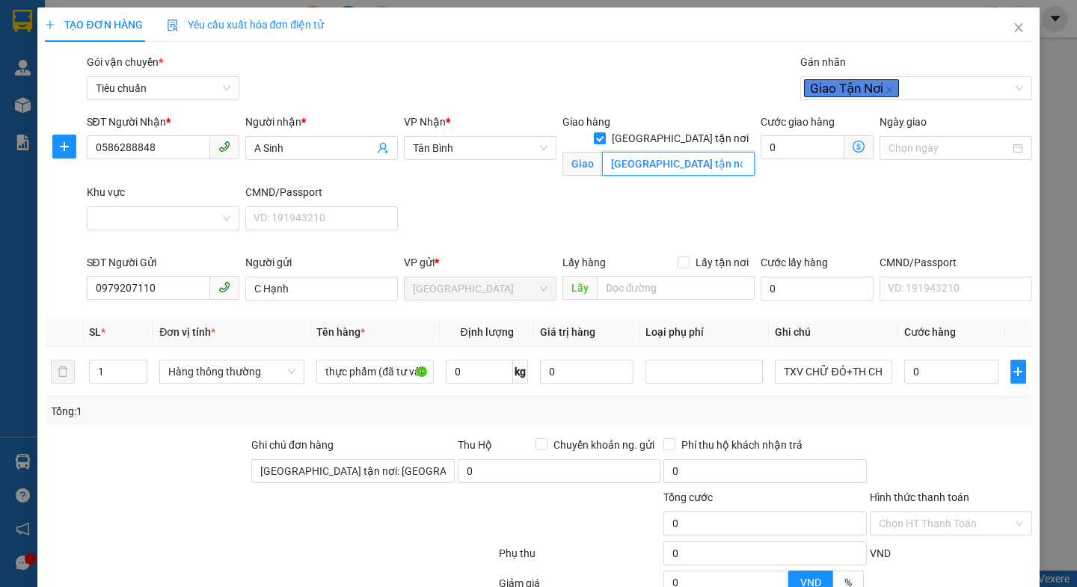
click at [663, 152] on input "[GEOGRAPHIC_DATA] tận nơi: [GEOGRAPHIC_DATA], [PERSON_NAME] 7, [GEOGRAPHIC_DATA…" at bounding box center [678, 164] width 153 height 24
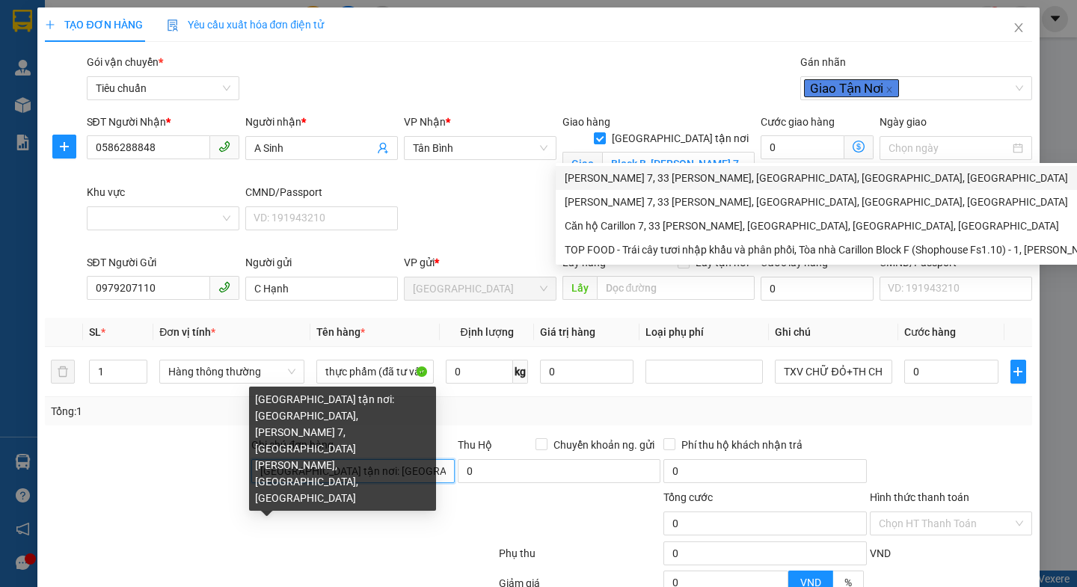
click at [429, 464] on input "[GEOGRAPHIC_DATA] tận nơi: [GEOGRAPHIC_DATA], [PERSON_NAME] 7, [GEOGRAPHIC_DATA…" at bounding box center [352, 471] width 203 height 24
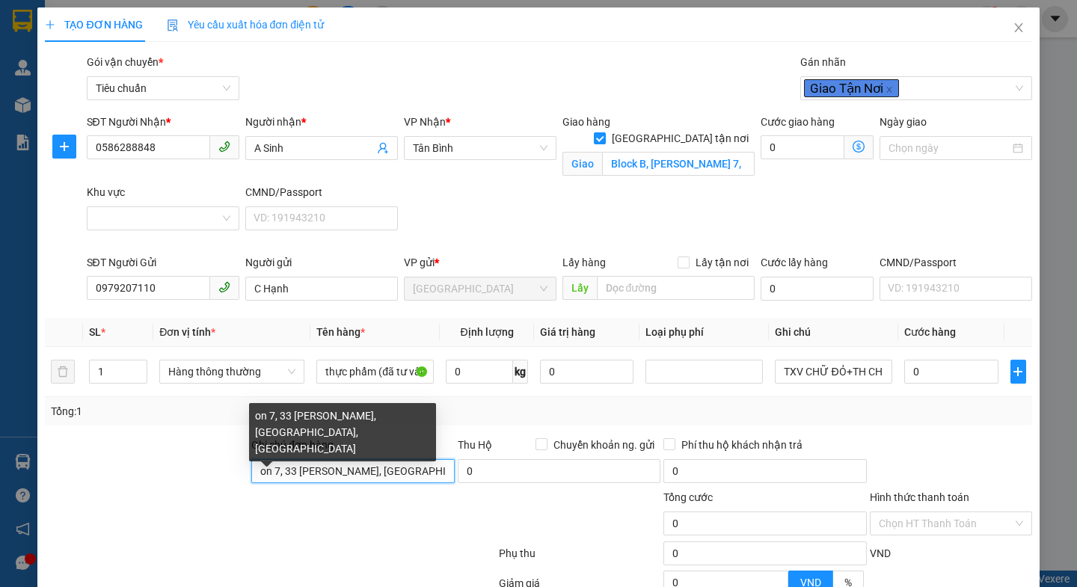
click at [418, 471] on input "on 7, 33 [PERSON_NAME], [GEOGRAPHIC_DATA], [GEOGRAPHIC_DATA]" at bounding box center [352, 471] width 203 height 24
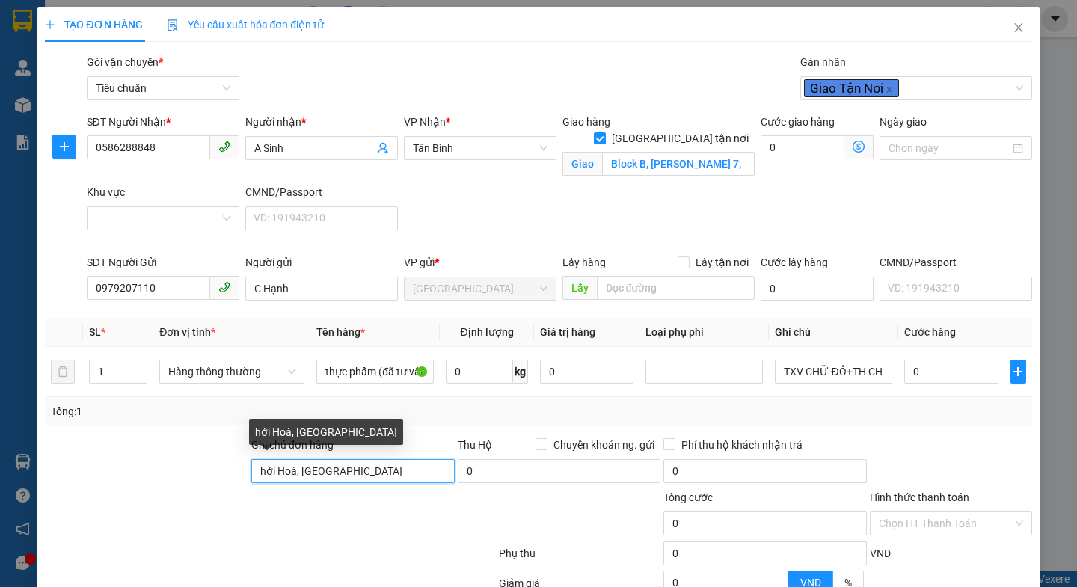
click at [432, 470] on input "hới Hoà, [GEOGRAPHIC_DATA]" at bounding box center [352, 471] width 203 height 24
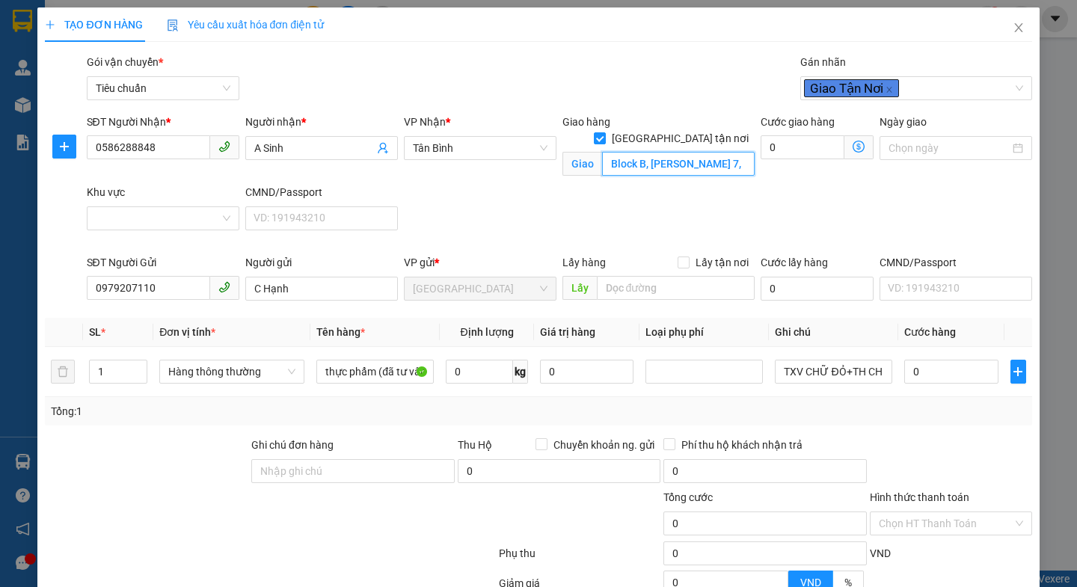
click at [636, 152] on input "Block B, [PERSON_NAME] 7, 33 [PERSON_NAME], [GEOGRAPHIC_DATA], [GEOGRAPHIC_DATA]" at bounding box center [678, 164] width 153 height 24
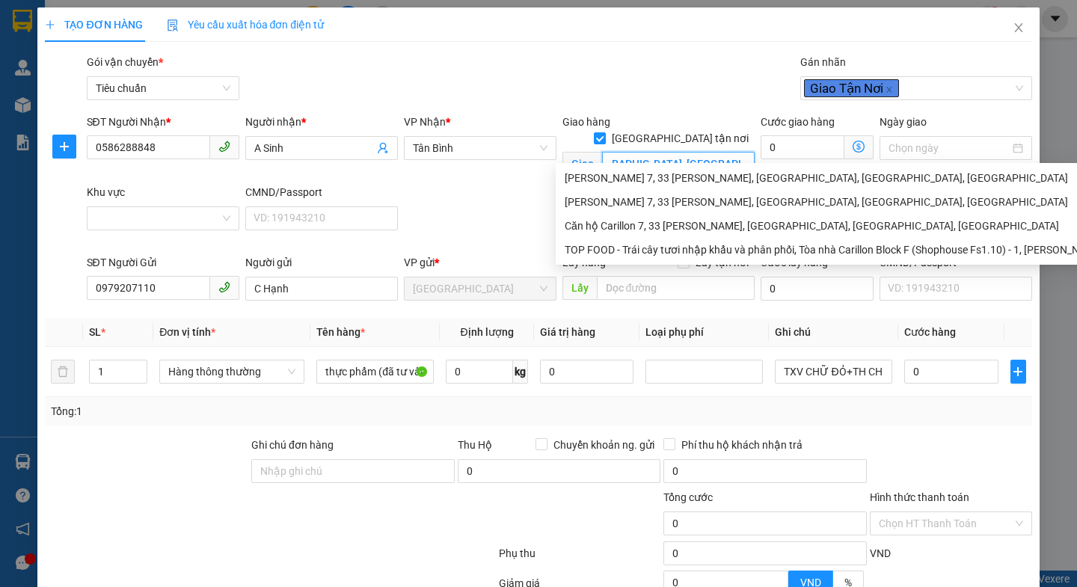
scroll to position [0, 265]
click at [479, 225] on div "SĐT Người Nhận * 0586288848 Người nhận * A Sinh VP Nhận * Tân Bình Giao hàng [G…" at bounding box center [559, 184] width 951 height 141
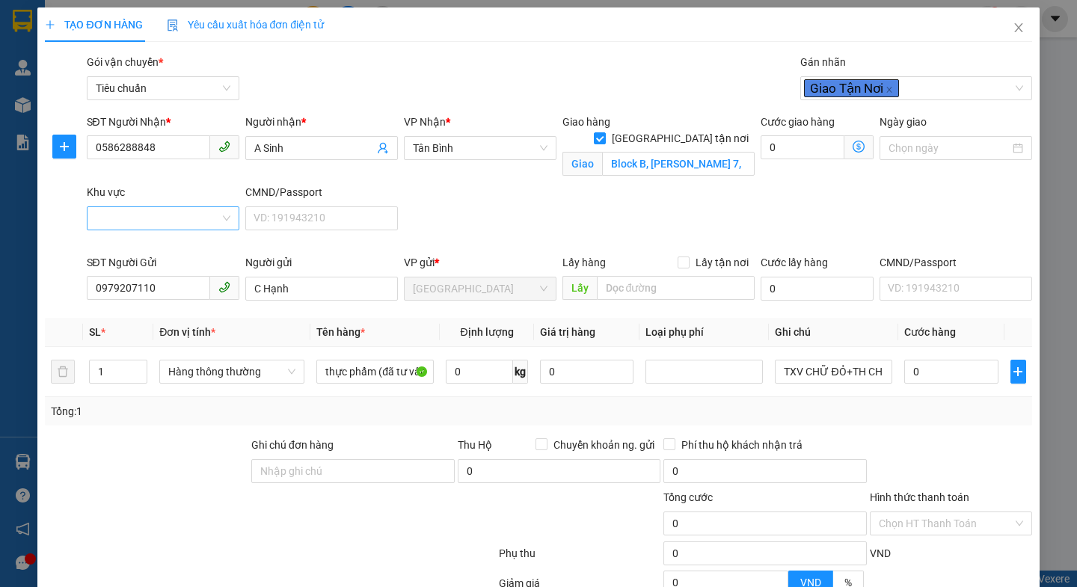
click at [137, 212] on input "Khu vực" at bounding box center [158, 218] width 124 height 22
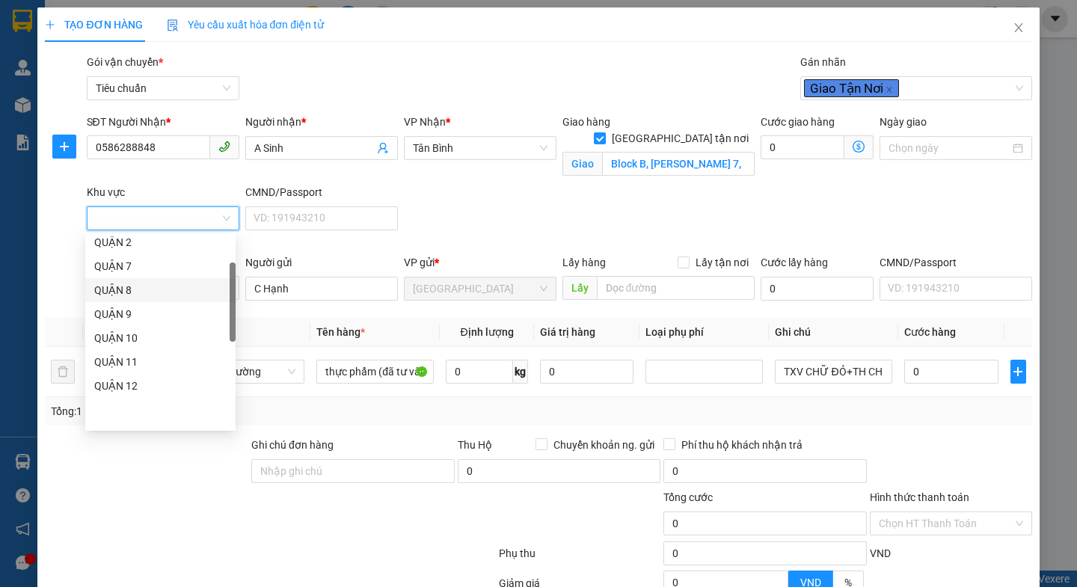
scroll to position [224, 0]
click at [119, 363] on div "TÂN PHÚ" at bounding box center [160, 359] width 132 height 16
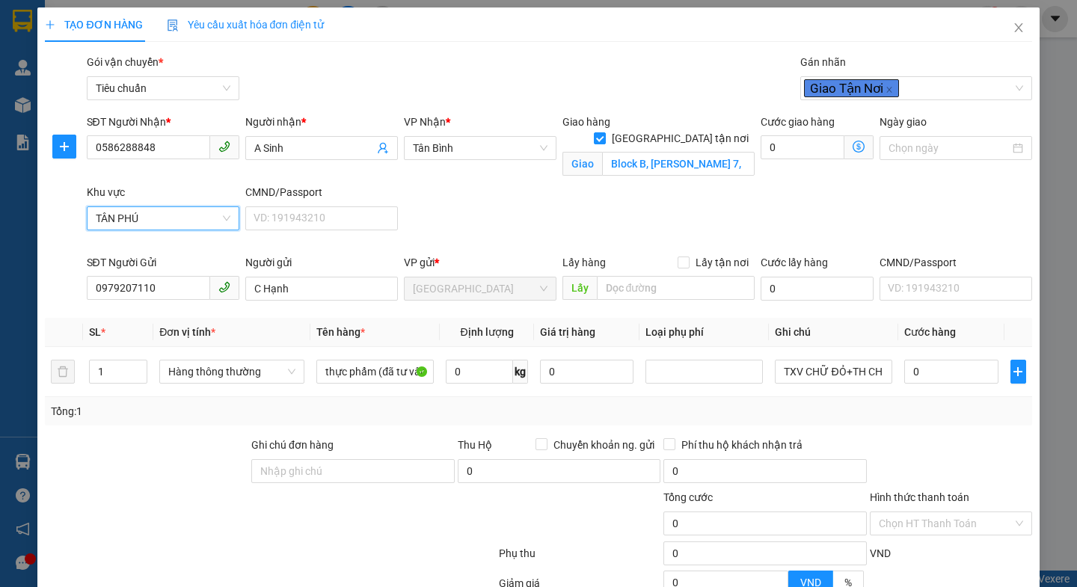
click at [449, 181] on div "VP Nhận * [GEOGRAPHIC_DATA]" at bounding box center [480, 149] width 158 height 70
click at [470, 378] on input "0" at bounding box center [479, 372] width 67 height 24
click at [120, 500] on div at bounding box center [187, 515] width 289 height 52
click at [852, 147] on icon "dollar-circle" at bounding box center [858, 147] width 12 height 12
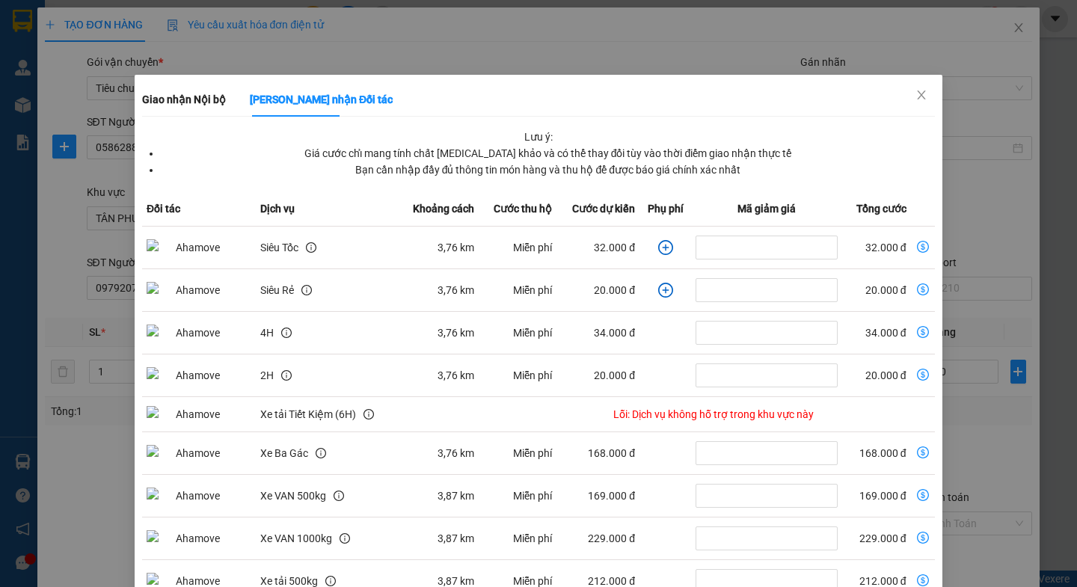
click at [662, 247] on icon "plus-circle" at bounding box center [665, 247] width 7 height 7
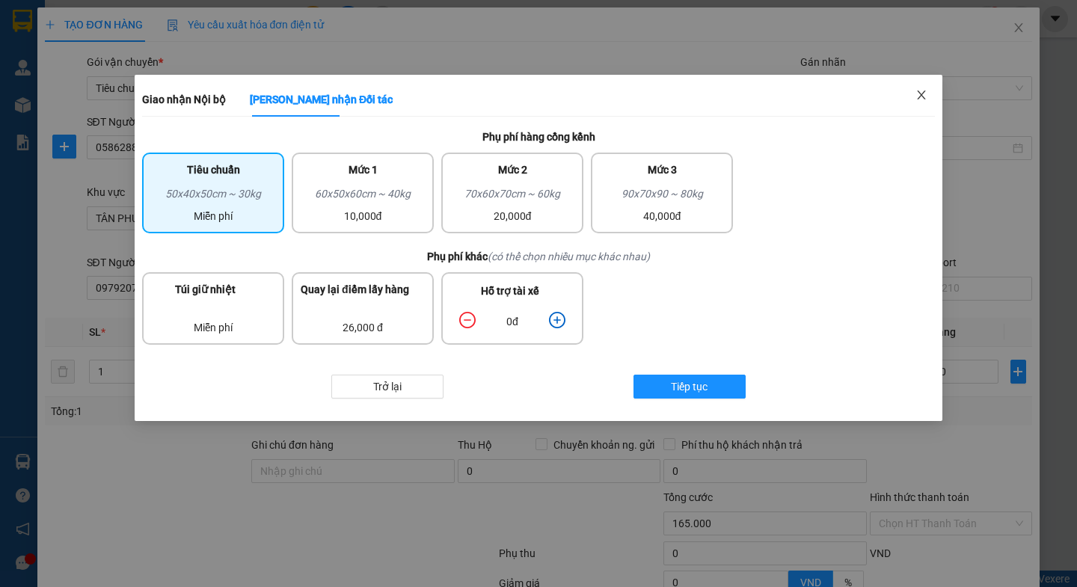
click at [925, 94] on icon "close" at bounding box center [921, 95] width 12 height 12
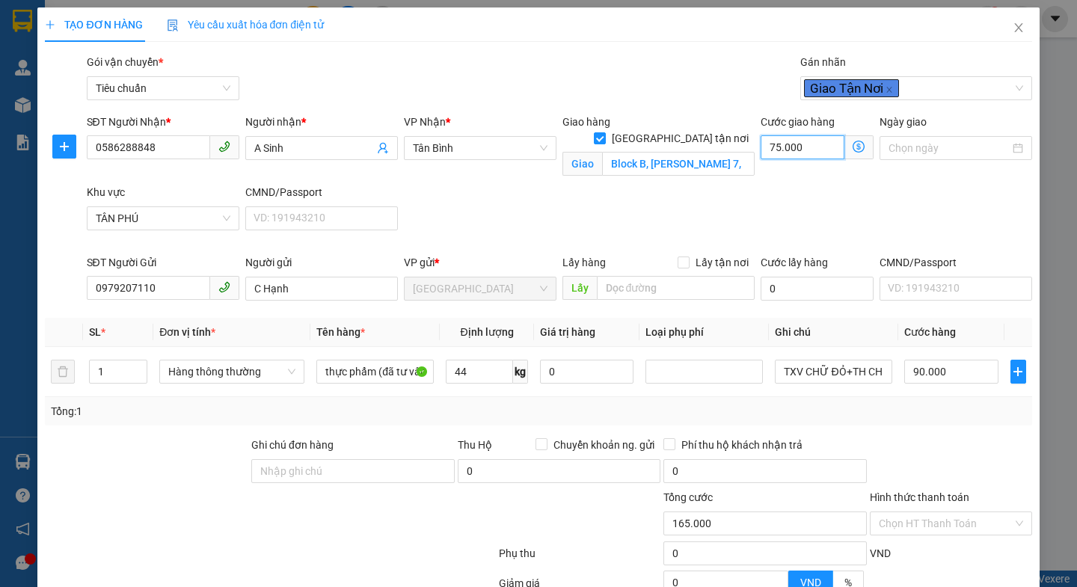
click at [811, 145] on input "75.000" at bounding box center [802, 147] width 84 height 24
click at [880, 204] on div "SĐT Người Nhận * 0586288848 Người nhận * A Sinh VP Nhận * Tân Bình Giao hàng [G…" at bounding box center [559, 184] width 951 height 141
click at [814, 150] on input "70.000" at bounding box center [802, 147] width 84 height 24
click at [881, 221] on div "SĐT Người Nhận * 0586288848 Người nhận * A Sinh VP Nhận * Tân Bình Giao hàng [G…" at bounding box center [559, 184] width 951 height 141
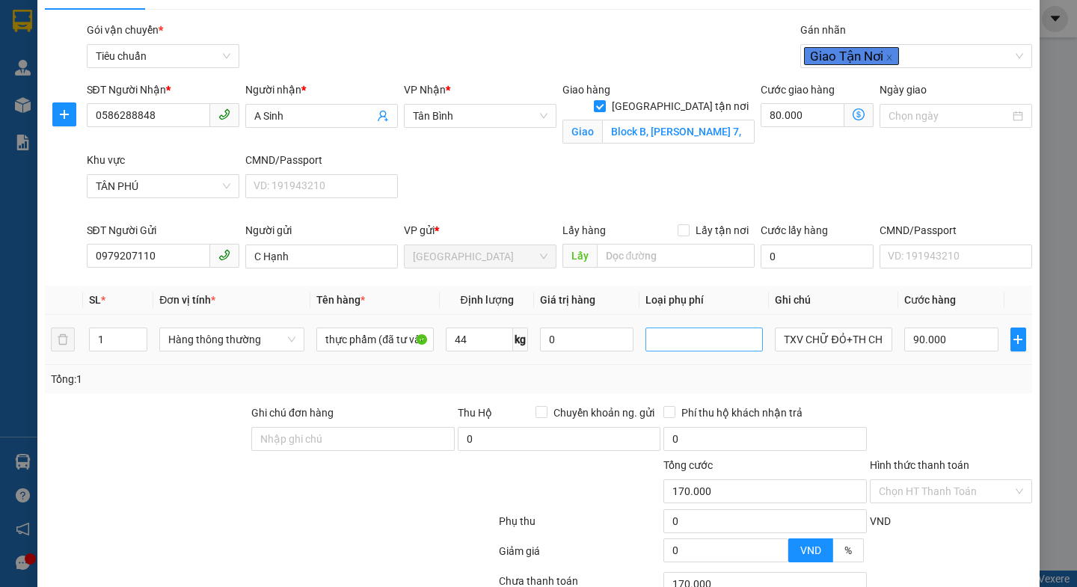
scroll to position [0, 0]
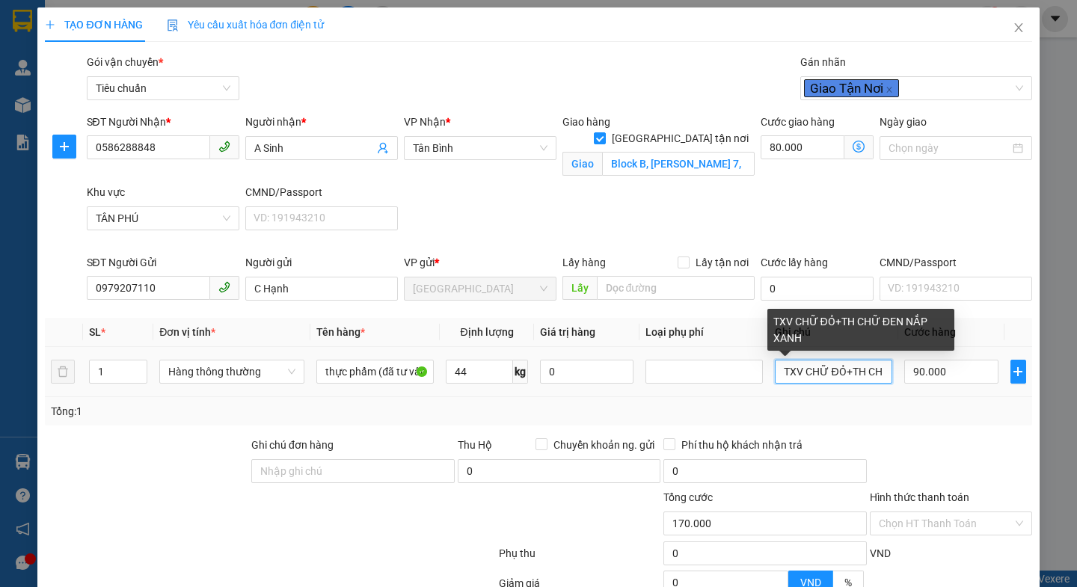
click at [874, 369] on input "TXV CHỮ ĐỎ+TH CHỮ ĐEN NẮP XANH" at bounding box center [833, 372] width 117 height 24
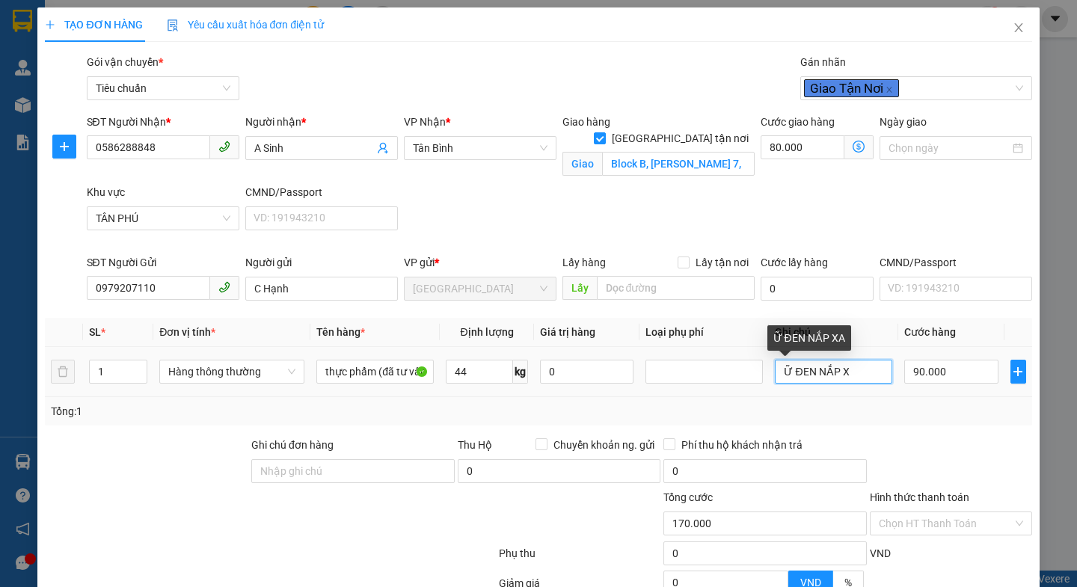
click at [871, 377] on input "Ữ ĐEN NẮP X" at bounding box center [833, 372] width 117 height 24
click at [871, 377] on input "text" at bounding box center [833, 372] width 117 height 24
click at [962, 432] on div "Transit Pickup Surcharge Ids Transit Deliver Surcharge Ids Transit Deliver Surc…" at bounding box center [538, 383] width 986 height 659
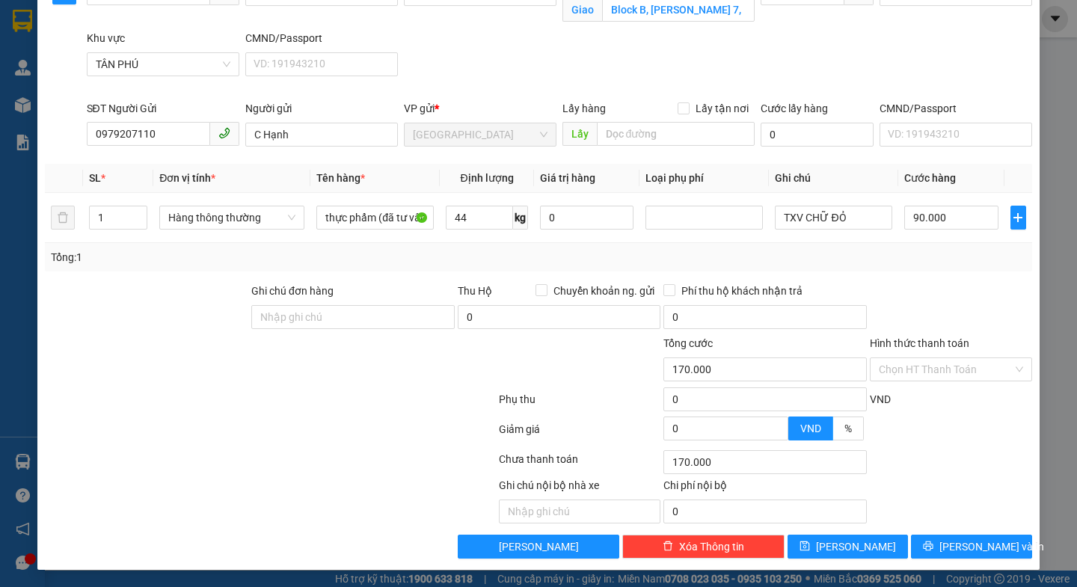
scroll to position [155, 0]
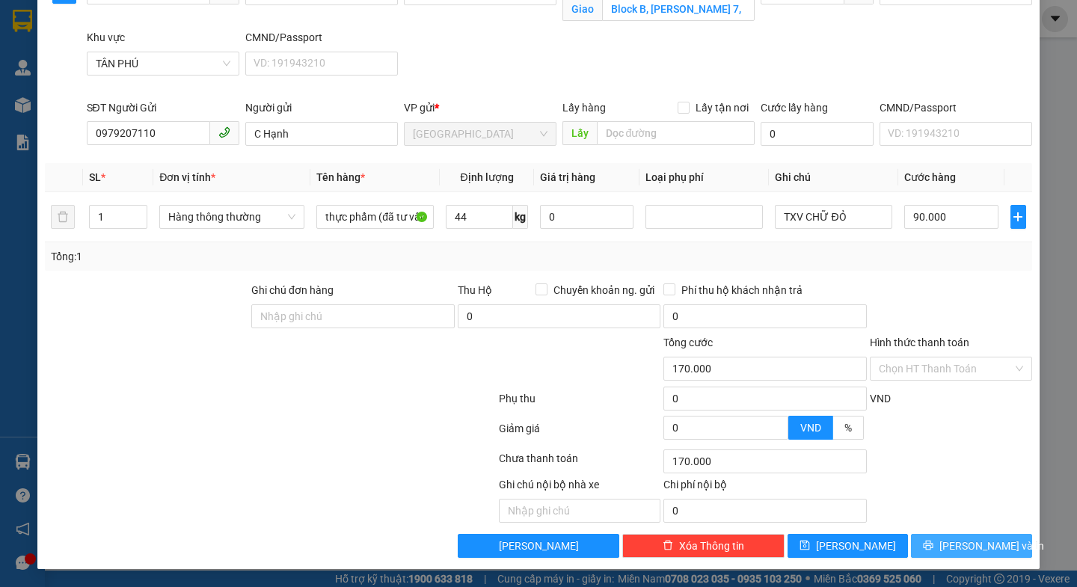
click at [968, 541] on span "[PERSON_NAME] và In" at bounding box center [991, 546] width 105 height 16
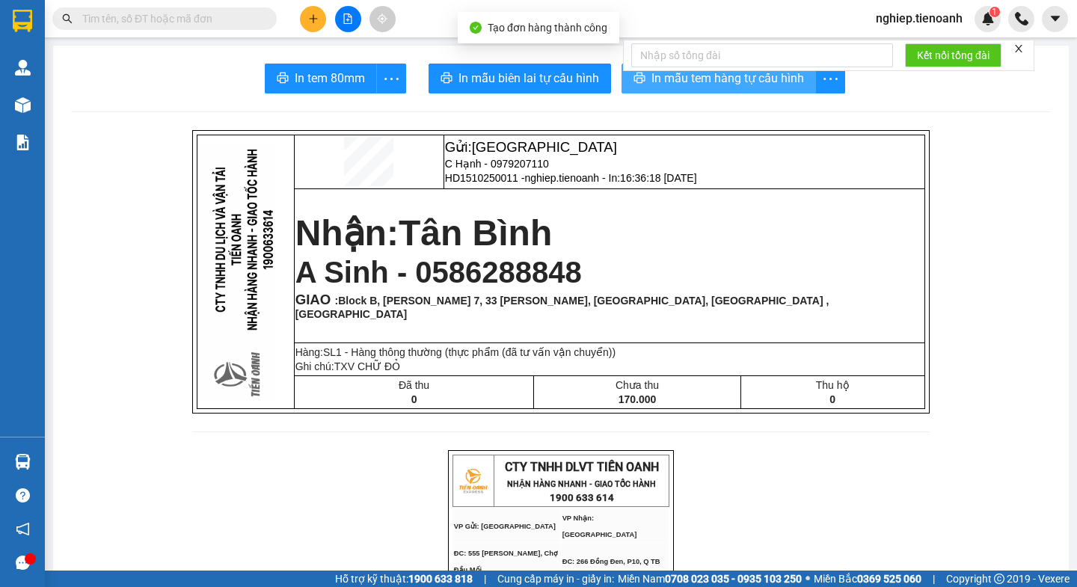
click at [706, 83] on span "In mẫu tem hàng tự cấu hình" at bounding box center [727, 78] width 153 height 19
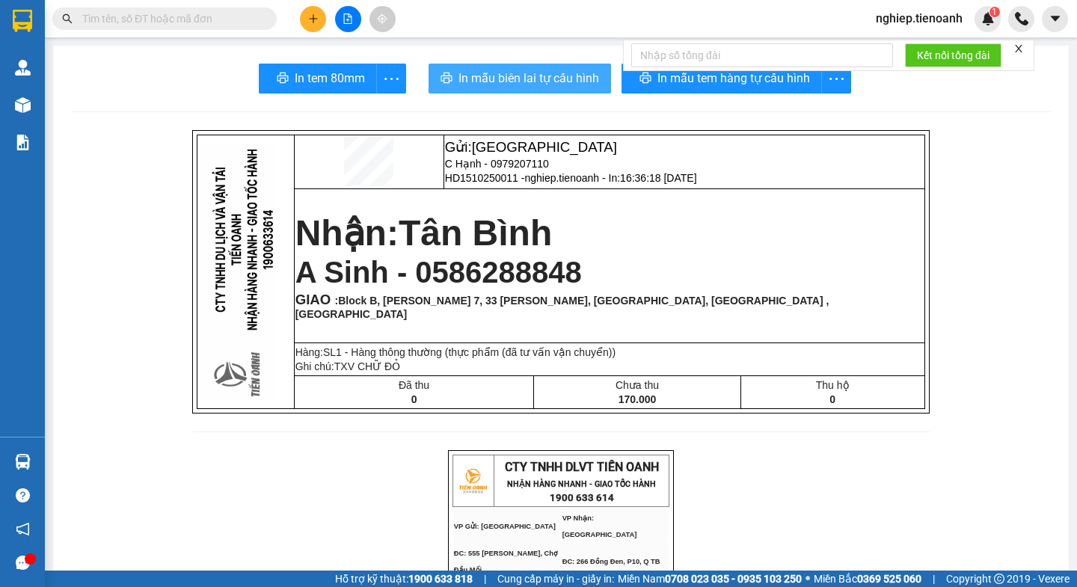
click at [505, 78] on span "In mẫu biên lai tự cấu hình" at bounding box center [528, 78] width 141 height 19
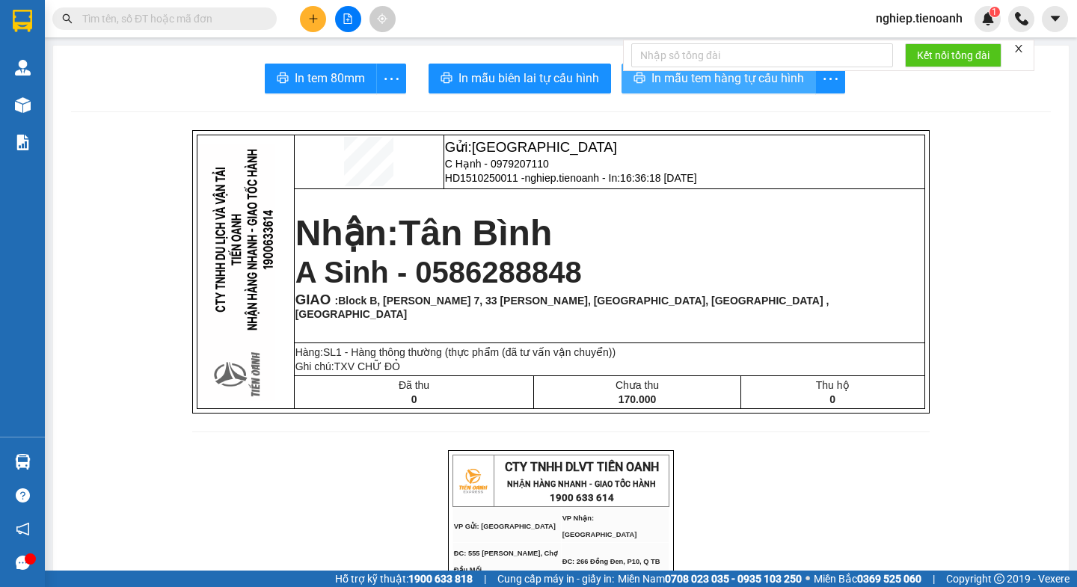
click at [683, 82] on span "In mẫu tem hàng tự cấu hình" at bounding box center [727, 78] width 153 height 19
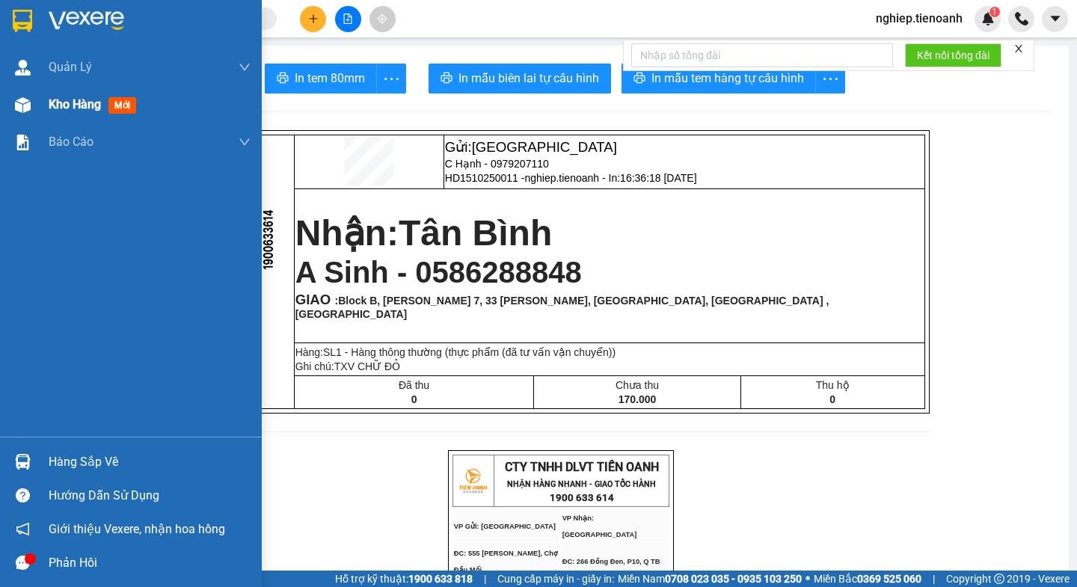
click at [51, 115] on div "Kho hàng mới" at bounding box center [150, 104] width 202 height 37
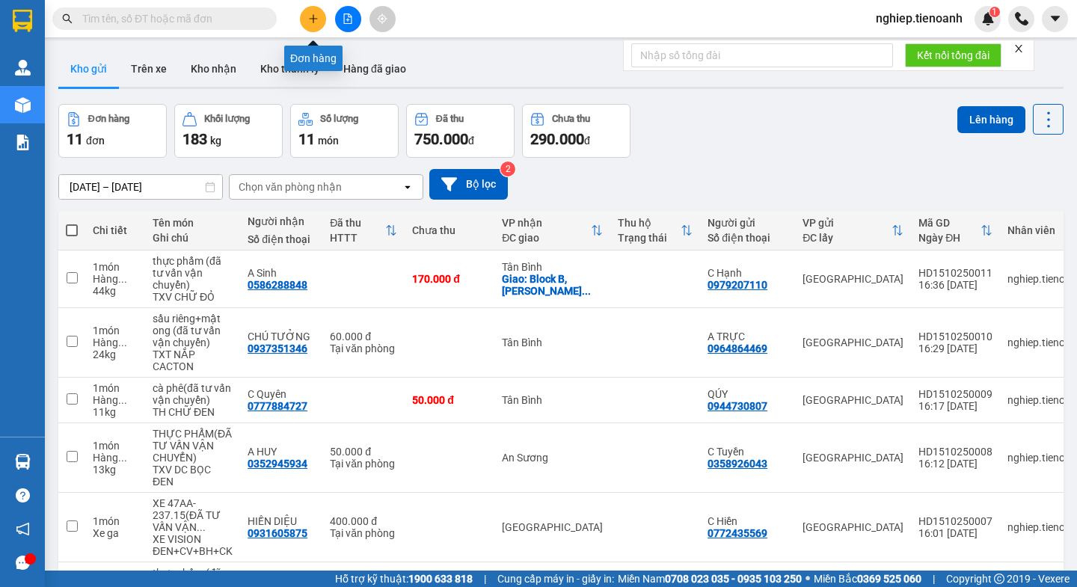
click at [307, 22] on button at bounding box center [313, 19] width 26 height 26
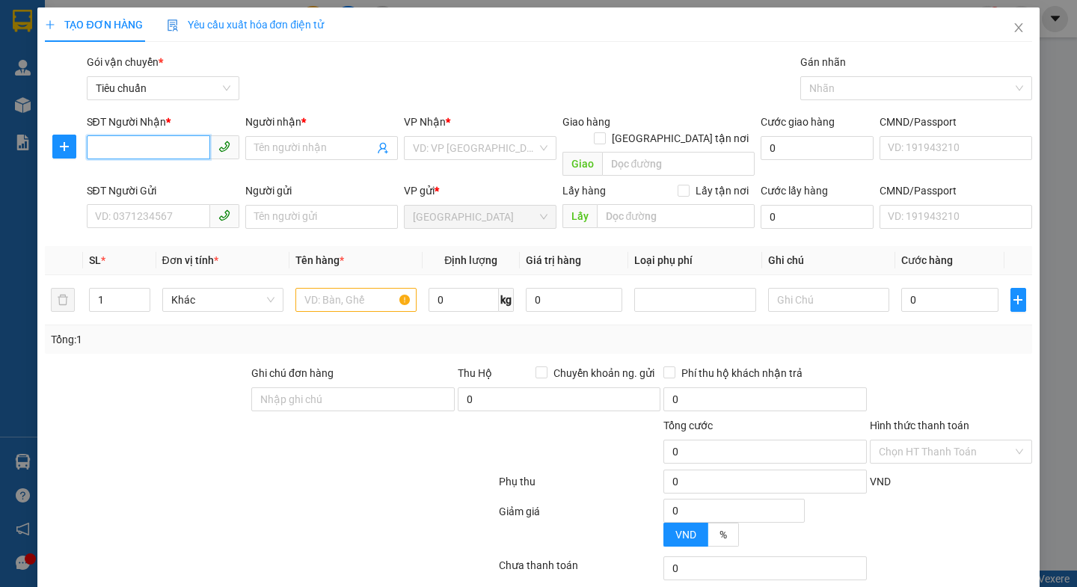
click at [141, 147] on input "SĐT Người Nhận *" at bounding box center [148, 147] width 123 height 24
click at [123, 204] on input "SĐT Người Gửi" at bounding box center [148, 216] width 123 height 24
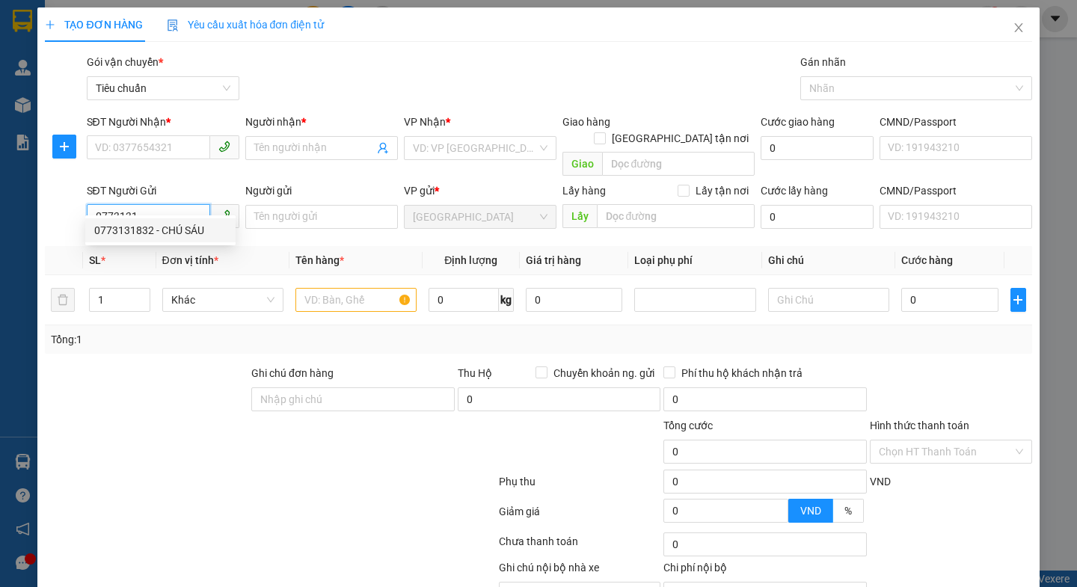
click at [123, 235] on div "0773131832 - CHÚ SÁU" at bounding box center [160, 230] width 132 height 16
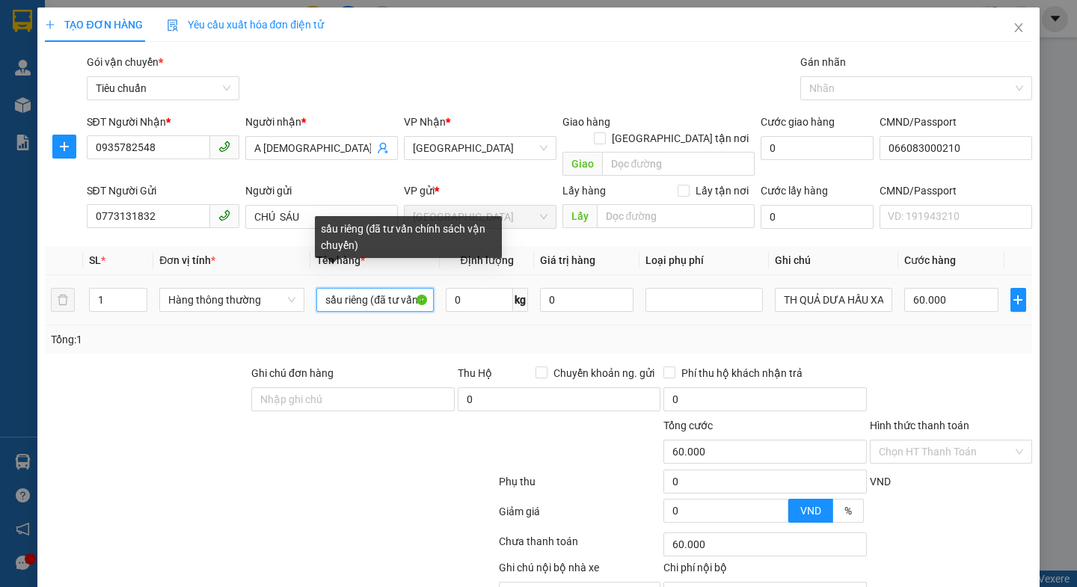
click at [369, 289] on input "sầu riêng (đã tư vấn chính sách vận chuyển)" at bounding box center [374, 300] width 117 height 24
click at [390, 288] on input "thực phẩm (đã tư vấn chính sách vận chuyển)" at bounding box center [374, 300] width 117 height 24
click at [411, 288] on input "thực phẩm (đã tư vấn chính sách vận chuyển)" at bounding box center [374, 300] width 117 height 24
click at [395, 288] on input "thực phẩm (đã tư vấn chính vận chuyển)" at bounding box center [374, 300] width 117 height 24
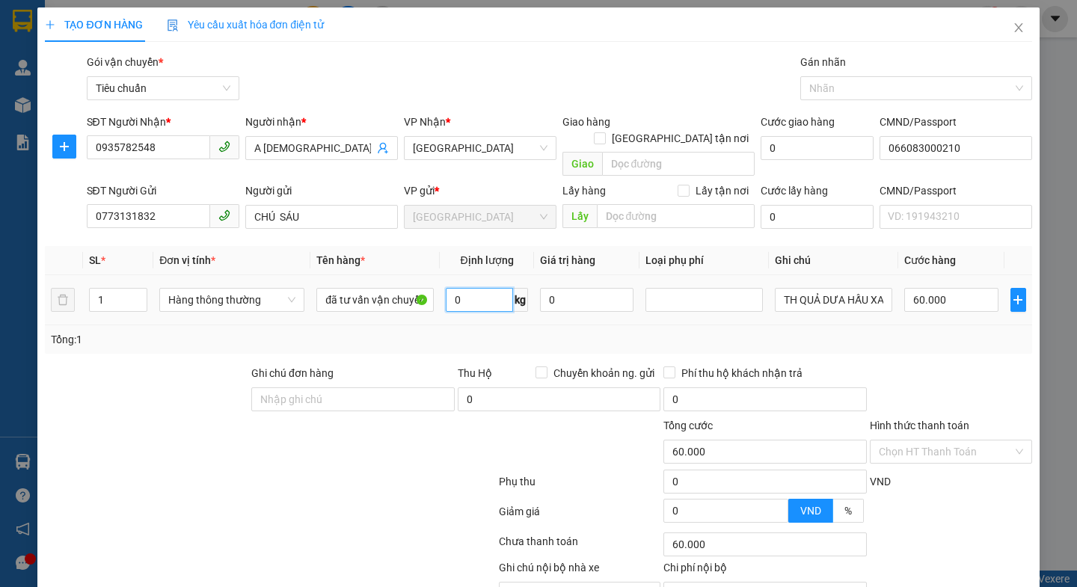
scroll to position [0, 0]
click at [470, 288] on input "0" at bounding box center [479, 300] width 67 height 24
drag, startPoint x: 381, startPoint y: 434, endPoint x: 855, endPoint y: 293, distance: 494.6
click at [394, 430] on div at bounding box center [414, 443] width 165 height 52
click at [953, 288] on input "65.000" at bounding box center [951, 300] width 94 height 24
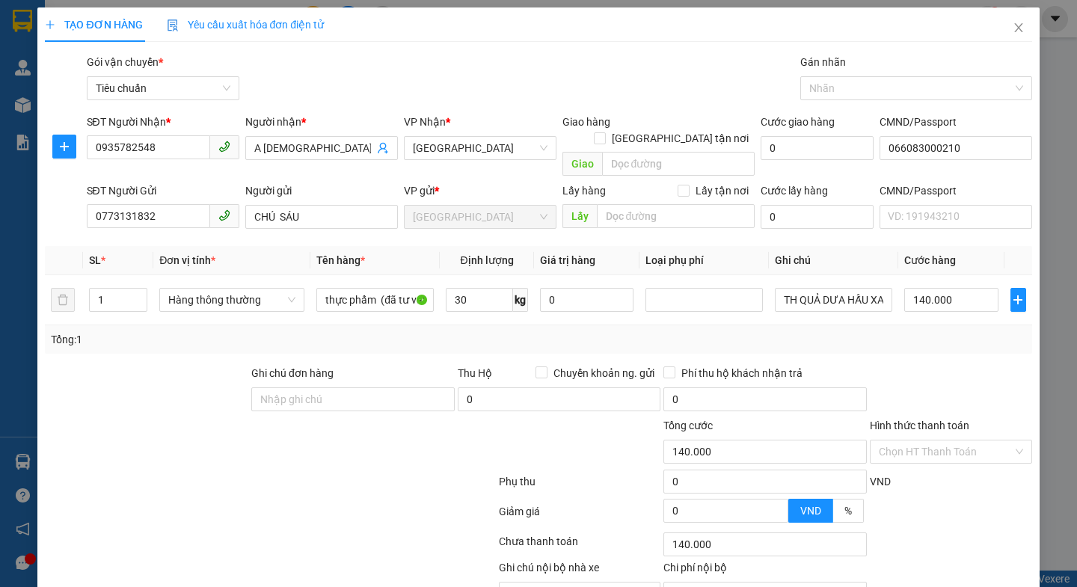
click at [921, 365] on div at bounding box center [950, 391] width 165 height 52
click at [111, 289] on input "1" at bounding box center [118, 300] width 57 height 22
drag, startPoint x: 117, startPoint y: 368, endPoint x: 334, endPoint y: 337, distance: 219.0
click at [125, 368] on div at bounding box center [146, 391] width 206 height 52
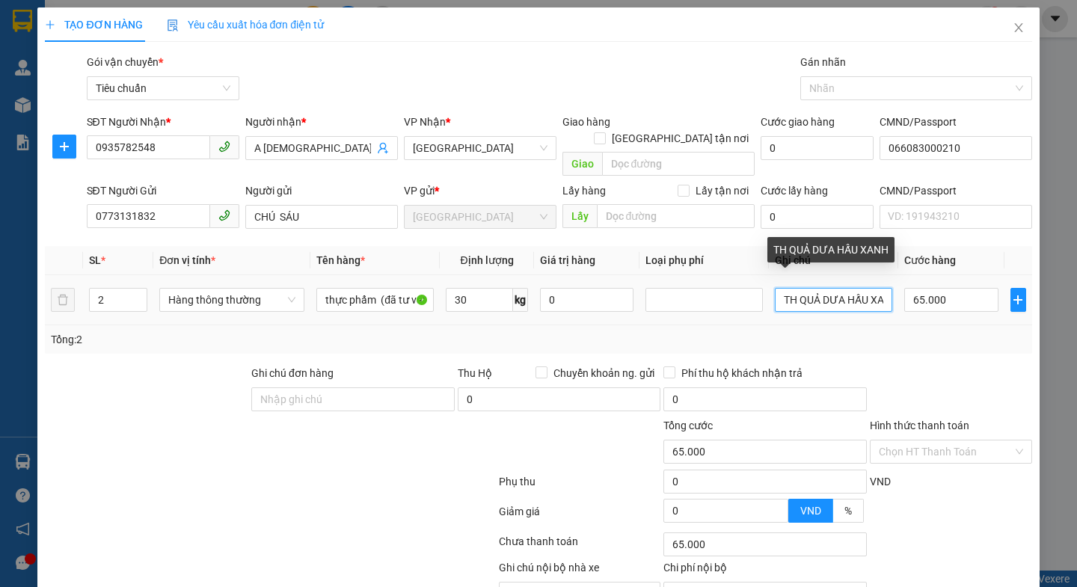
click at [873, 289] on input "TH QUẢ DƯA HẤU XANH" at bounding box center [833, 300] width 117 height 24
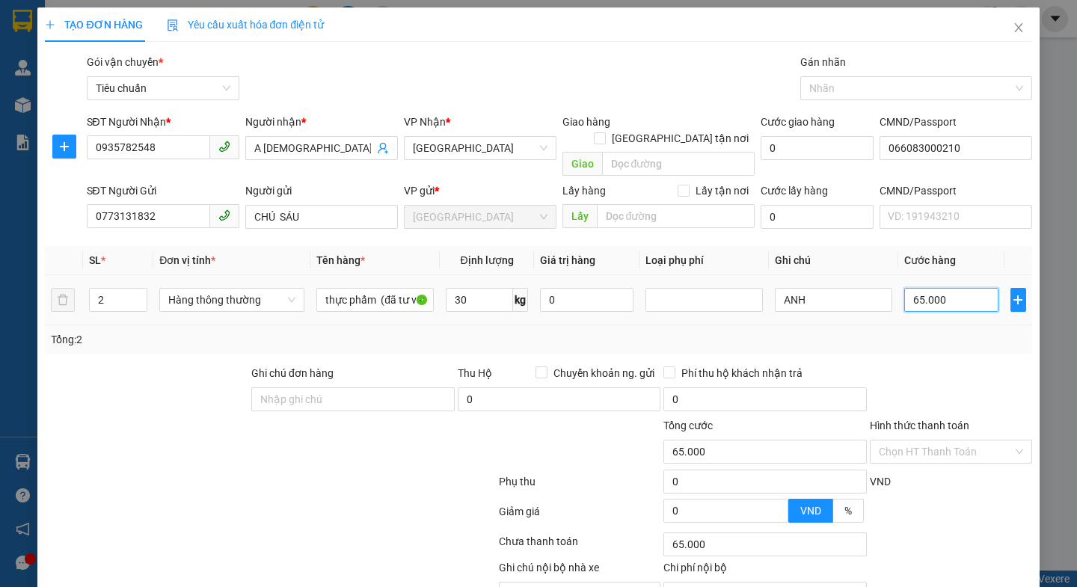
click at [949, 288] on input "65.000" at bounding box center [951, 300] width 94 height 24
drag, startPoint x: 928, startPoint y: 342, endPoint x: 827, endPoint y: 288, distance: 114.4
click at [928, 341] on div "Transit Pickup Surcharge Ids Transit Deliver Surcharge Ids Transit Deliver Surc…" at bounding box center [538, 347] width 986 height 587
click at [812, 288] on input "ANH" at bounding box center [833, 300] width 117 height 24
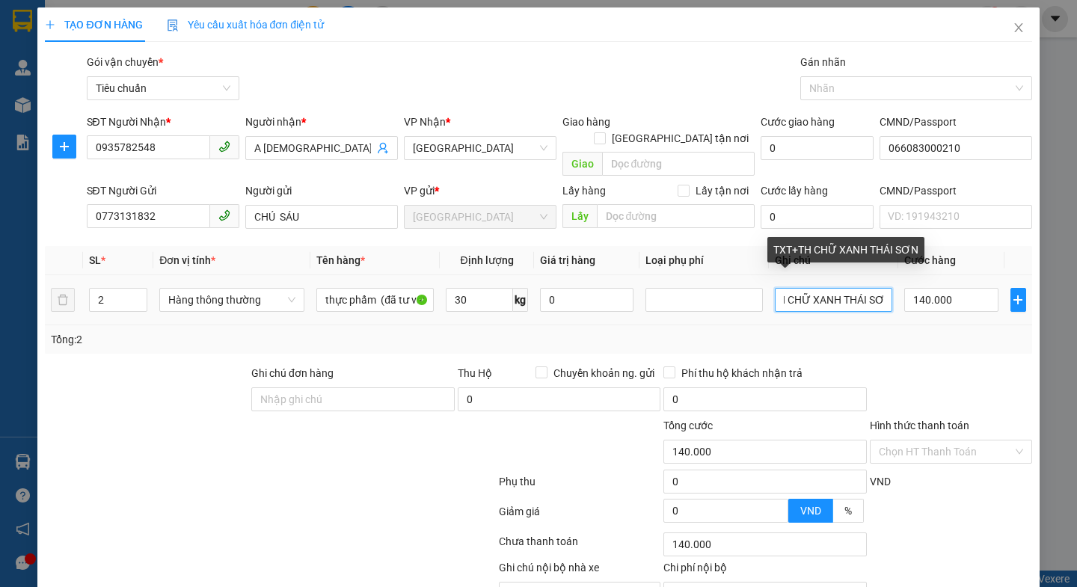
scroll to position [0, 47]
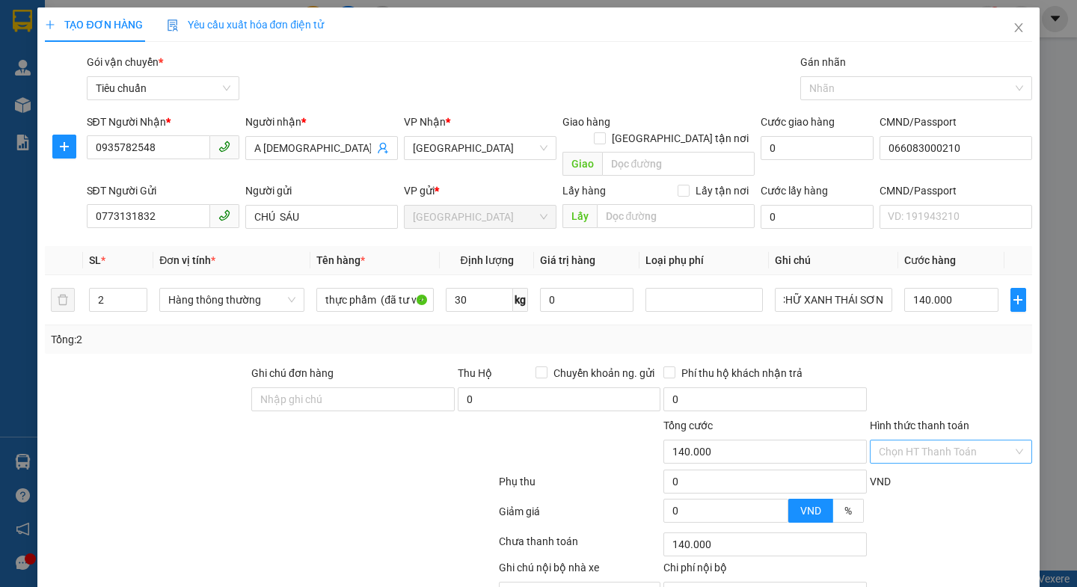
click at [913, 440] on input "Hình thức thanh toán" at bounding box center [945, 451] width 134 height 22
click at [895, 473] on div "Tại văn phòng" at bounding box center [940, 465] width 160 height 24
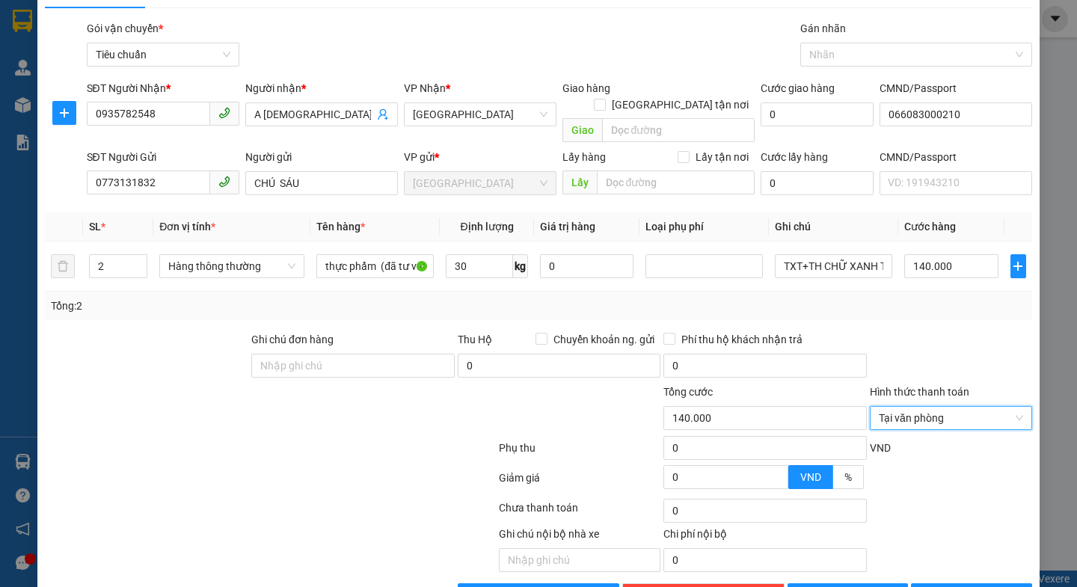
scroll to position [67, 0]
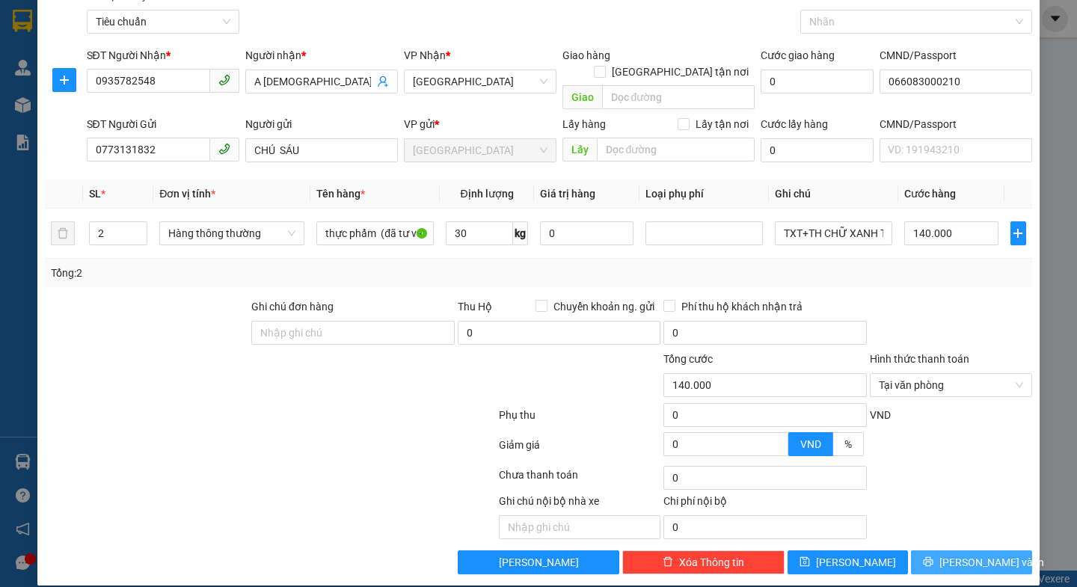
click at [922, 550] on button "[PERSON_NAME] và In" at bounding box center [971, 562] width 120 height 24
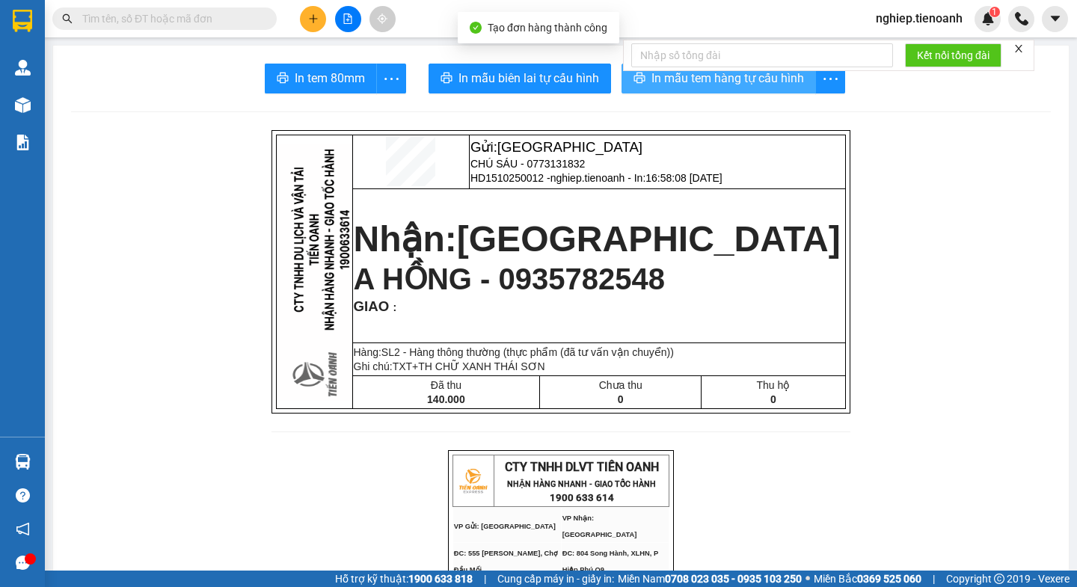
click at [655, 78] on span "In mẫu tem hàng tự cấu hình" at bounding box center [727, 78] width 153 height 19
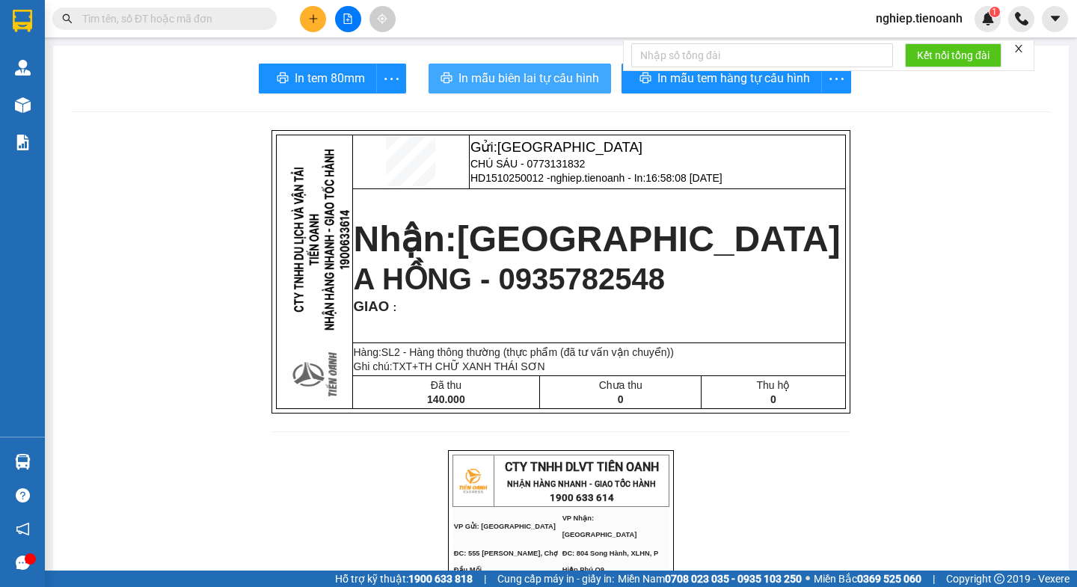
click at [459, 69] on span "In mẫu biên lai tự cấu hình" at bounding box center [528, 78] width 141 height 19
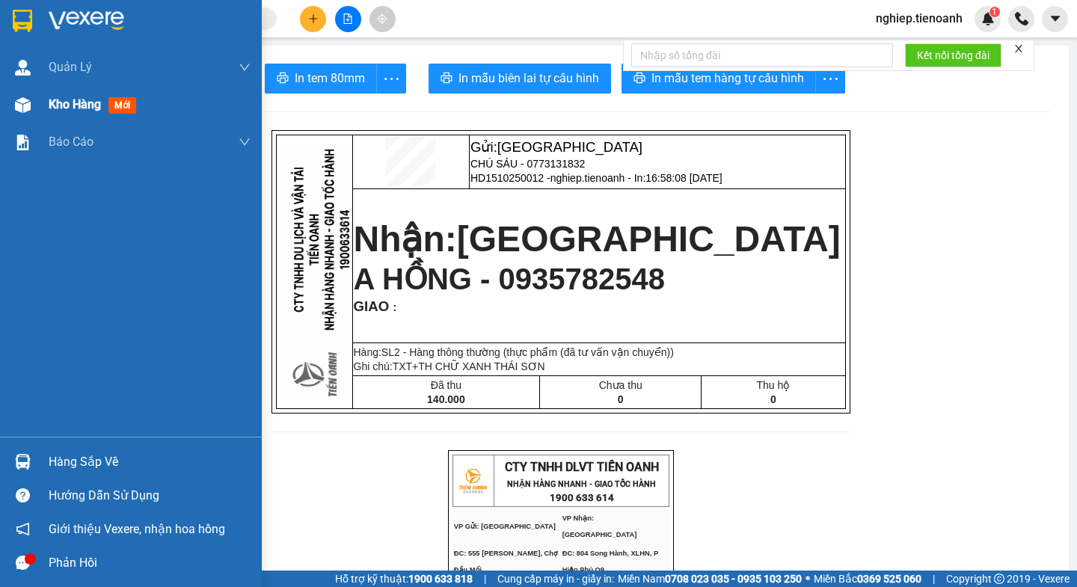
click at [73, 105] on span "Kho hàng" at bounding box center [75, 104] width 52 height 14
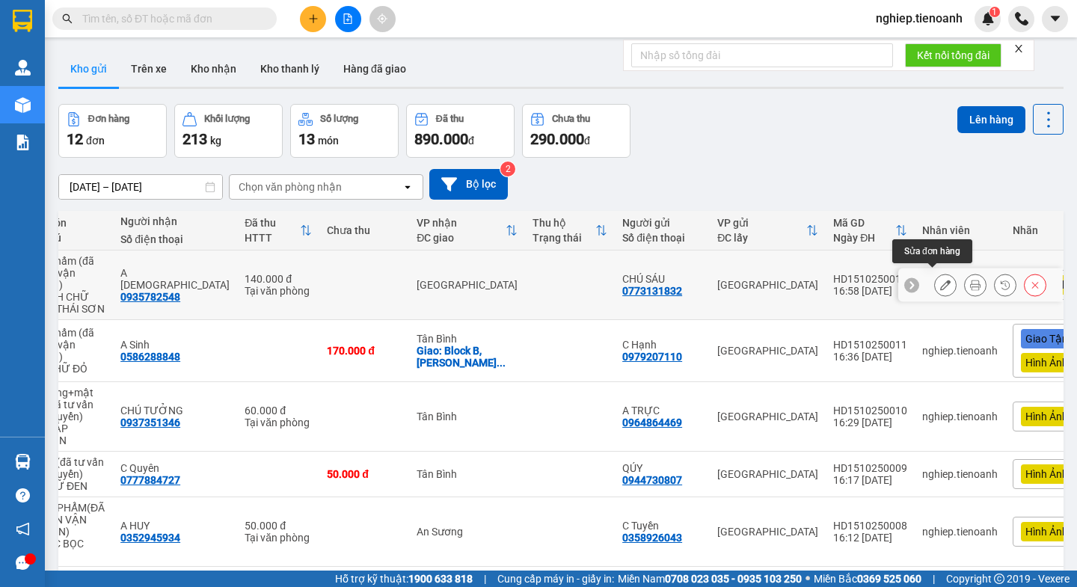
click at [940, 280] on icon at bounding box center [945, 285] width 10 height 10
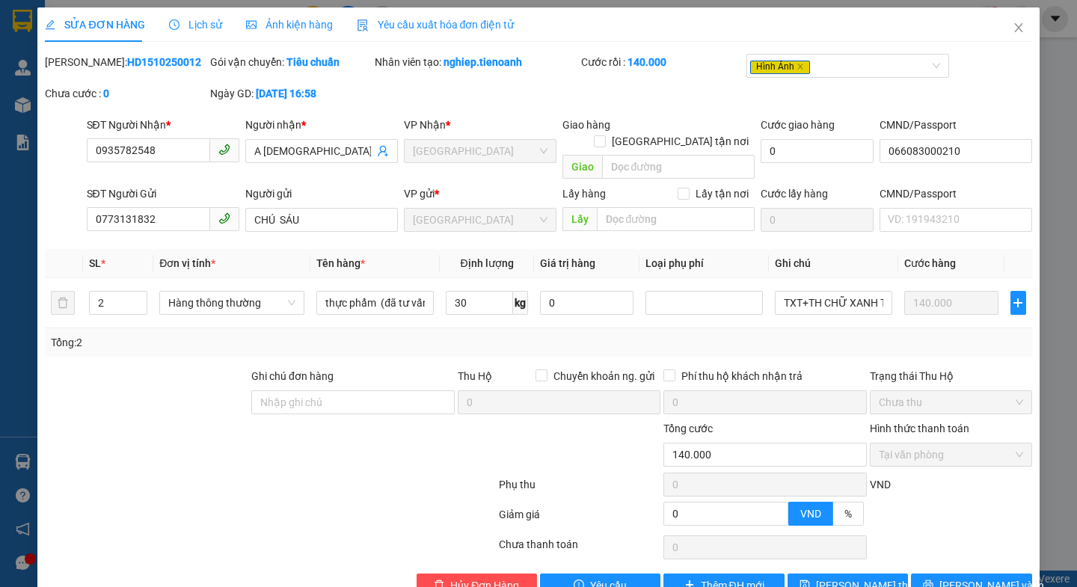
click at [275, 26] on span "Ảnh kiện hàng" at bounding box center [289, 25] width 87 height 12
click at [276, 26] on span "Ảnh kiện hàng" at bounding box center [289, 25] width 87 height 12
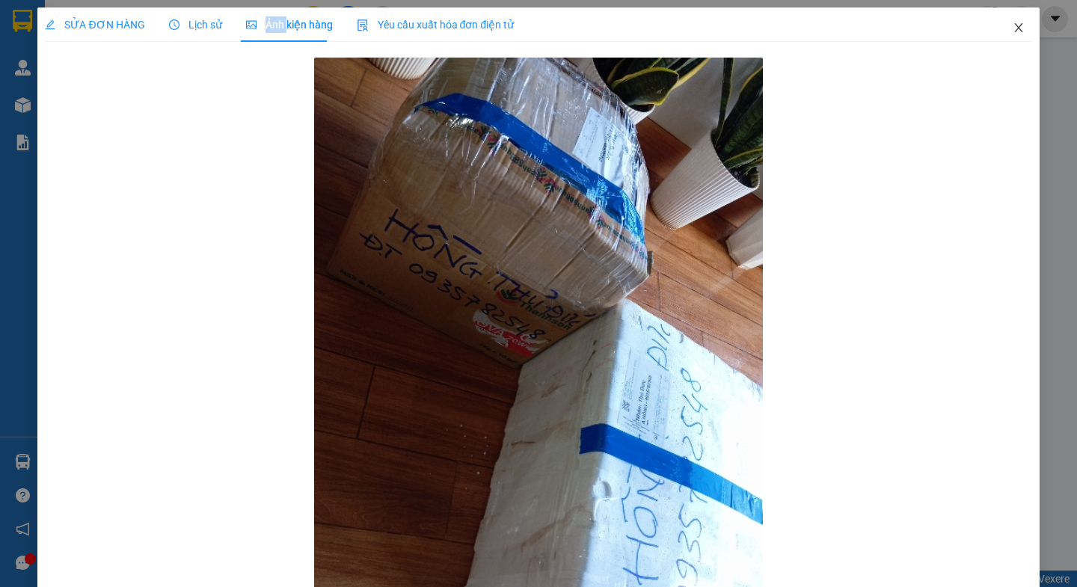
click at [1012, 25] on icon "close" at bounding box center [1018, 28] width 12 height 12
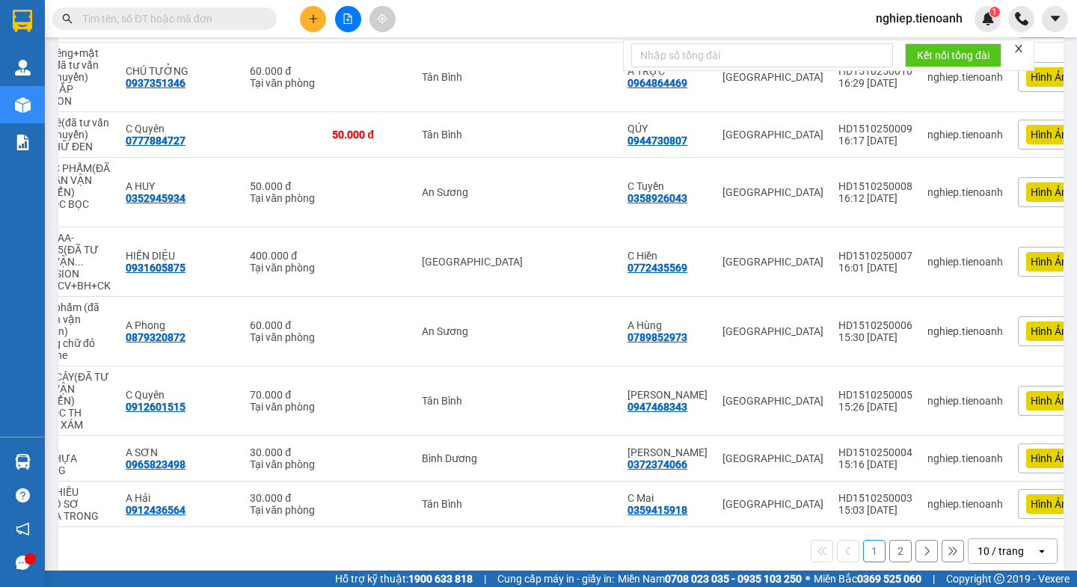
scroll to position [0, 127]
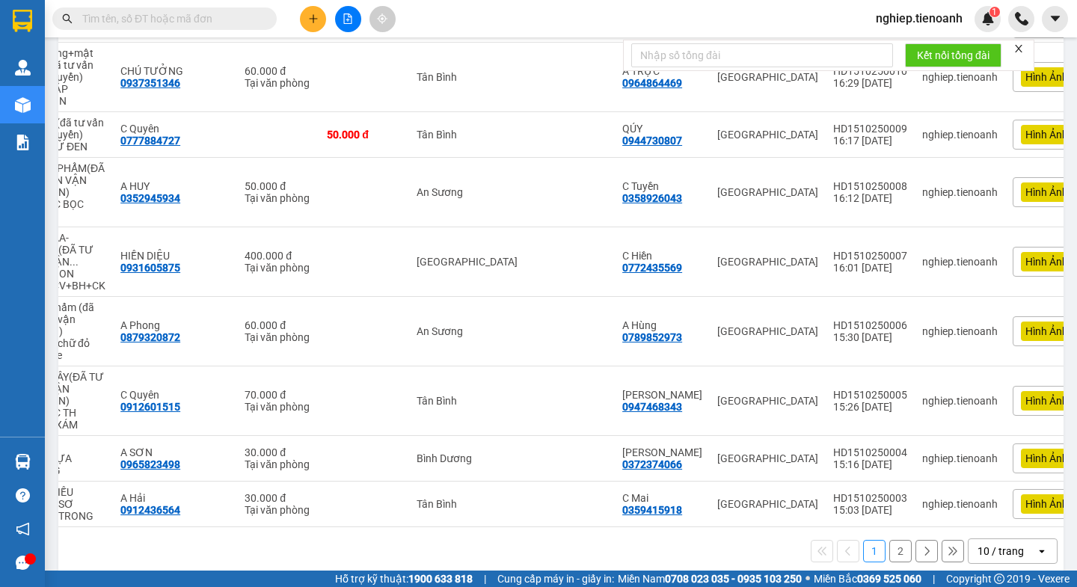
click at [1062, 442] on div at bounding box center [1062, 459] width 0 height 34
click at [889, 540] on button "2" at bounding box center [900, 551] width 22 height 22
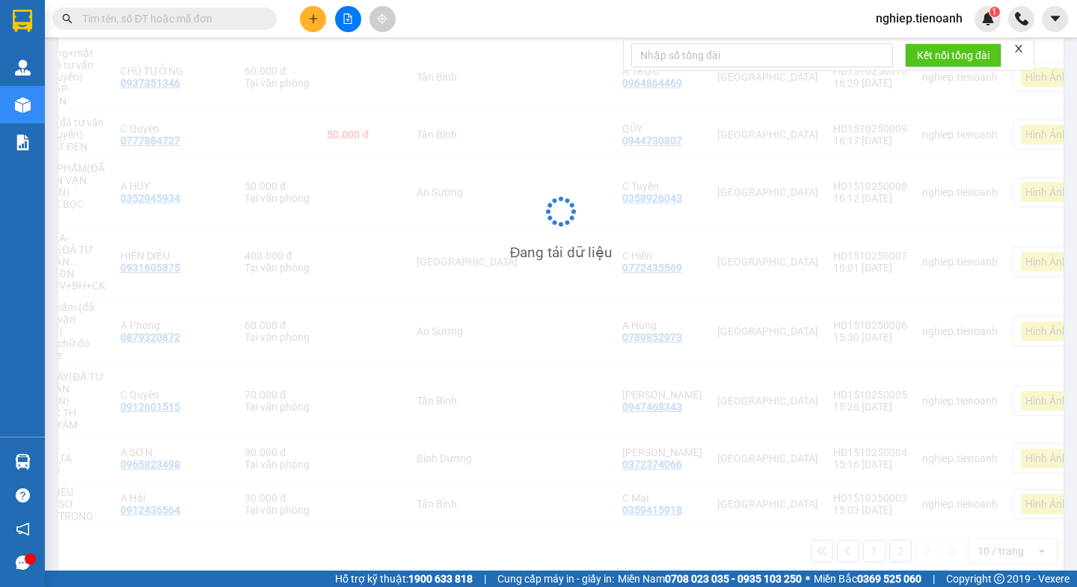
scroll to position [69, 0]
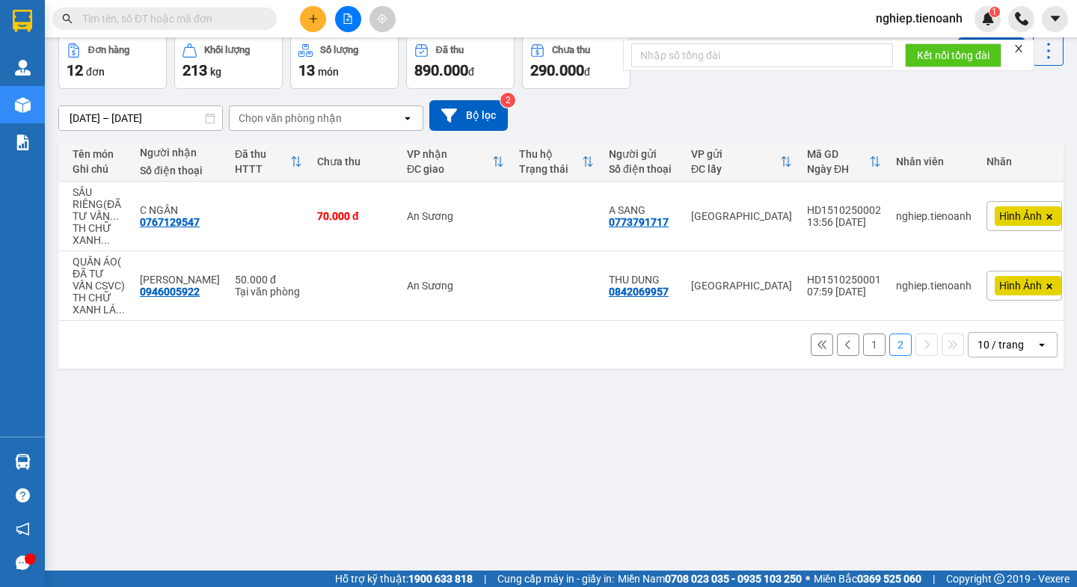
click at [863, 354] on button "1" at bounding box center [874, 344] width 22 height 22
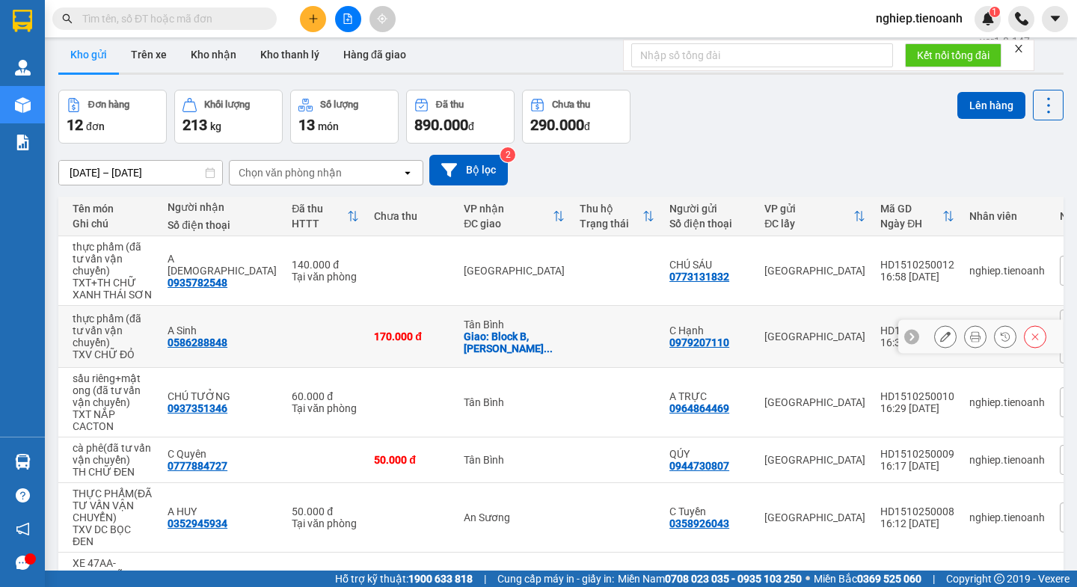
scroll to position [0, 0]
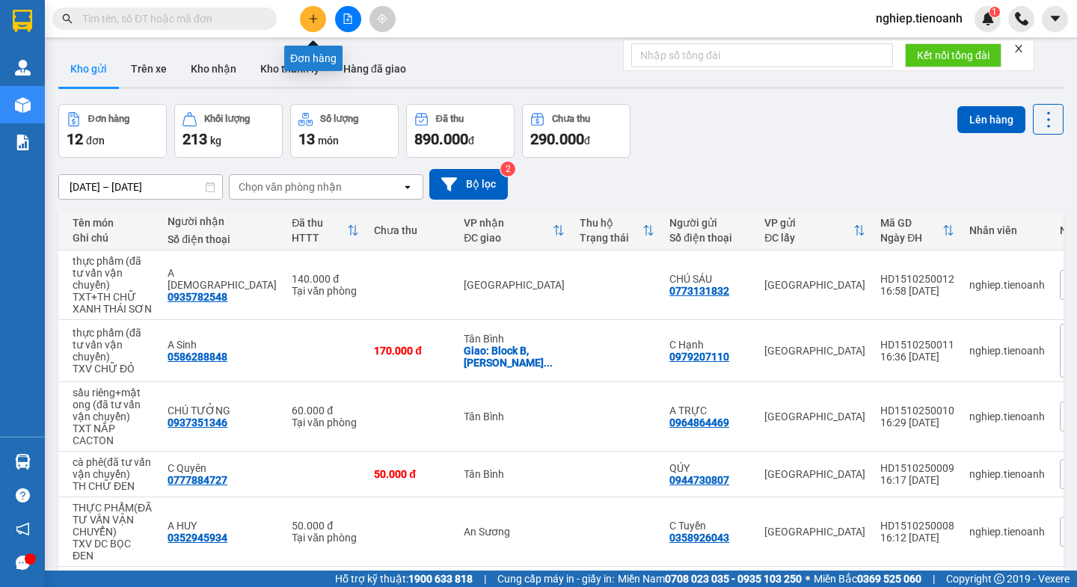
click at [310, 19] on icon "plus" at bounding box center [313, 18] width 10 height 10
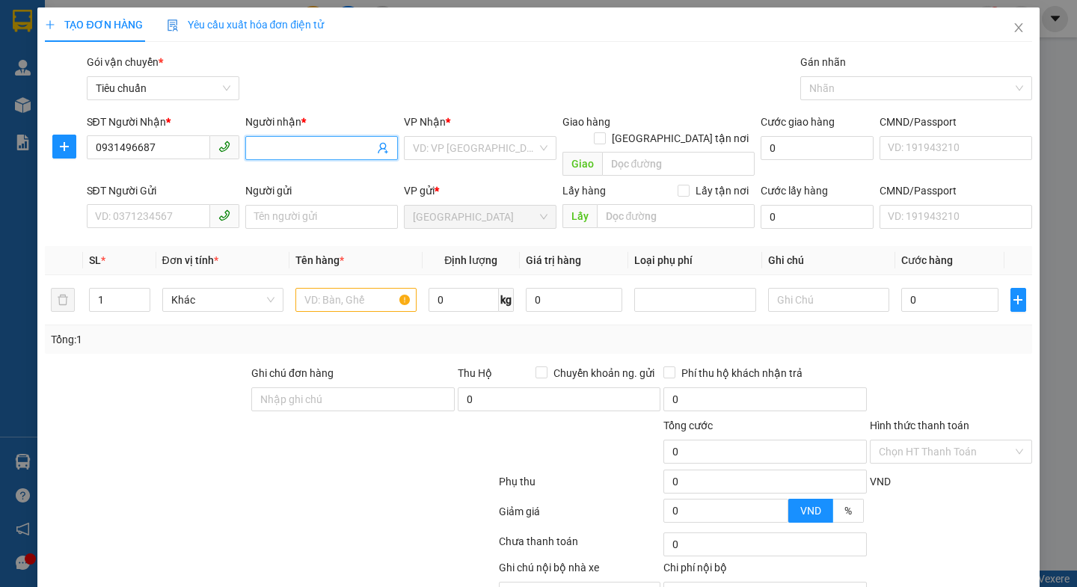
click at [284, 150] on input "Người nhận *" at bounding box center [314, 148] width 120 height 16
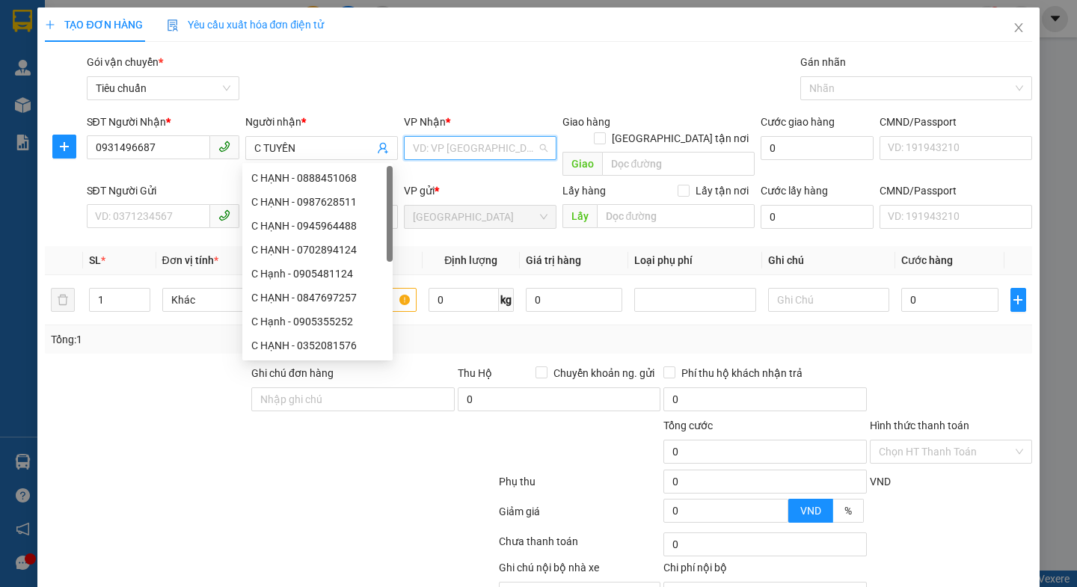
click at [436, 155] on input "search" at bounding box center [475, 148] width 124 height 22
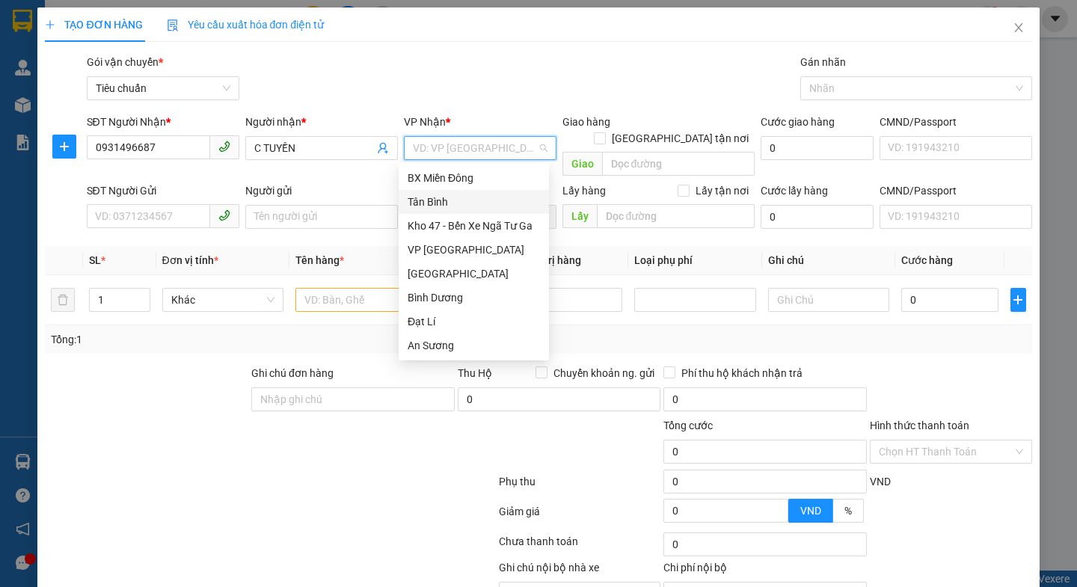
click at [417, 203] on div "Tân Bình" at bounding box center [473, 202] width 132 height 16
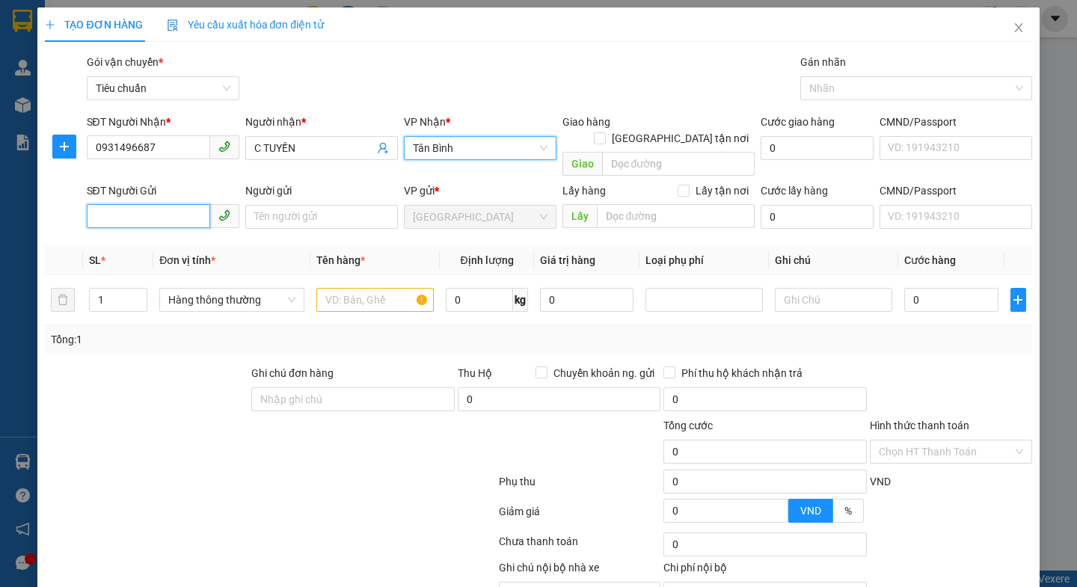
click at [121, 204] on input "SĐT Người Gửi" at bounding box center [148, 216] width 123 height 24
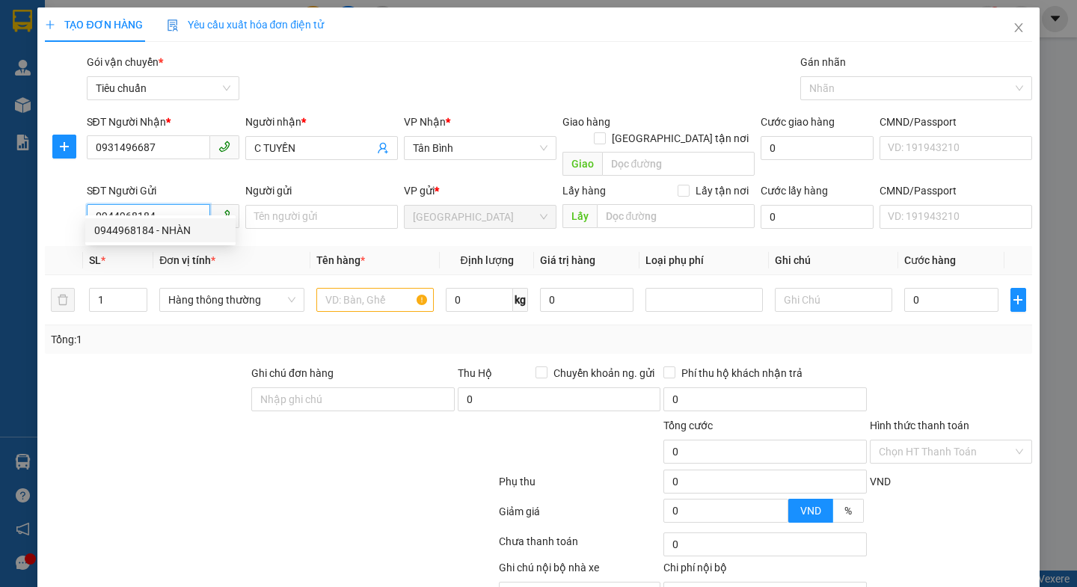
drag, startPoint x: 185, startPoint y: 235, endPoint x: 183, endPoint y: 252, distance: 17.3
click at [185, 234] on div "0944968184 - NHÀN" at bounding box center [160, 230] width 132 height 16
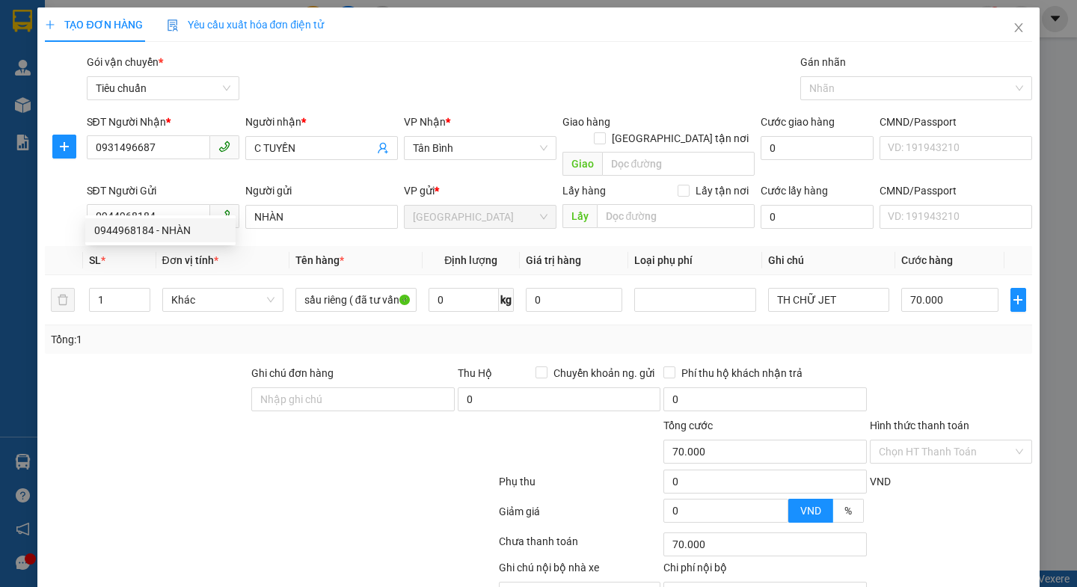
drag, startPoint x: 180, startPoint y: 365, endPoint x: 269, endPoint y: 312, distance: 103.6
click at [182, 365] on div at bounding box center [146, 391] width 206 height 52
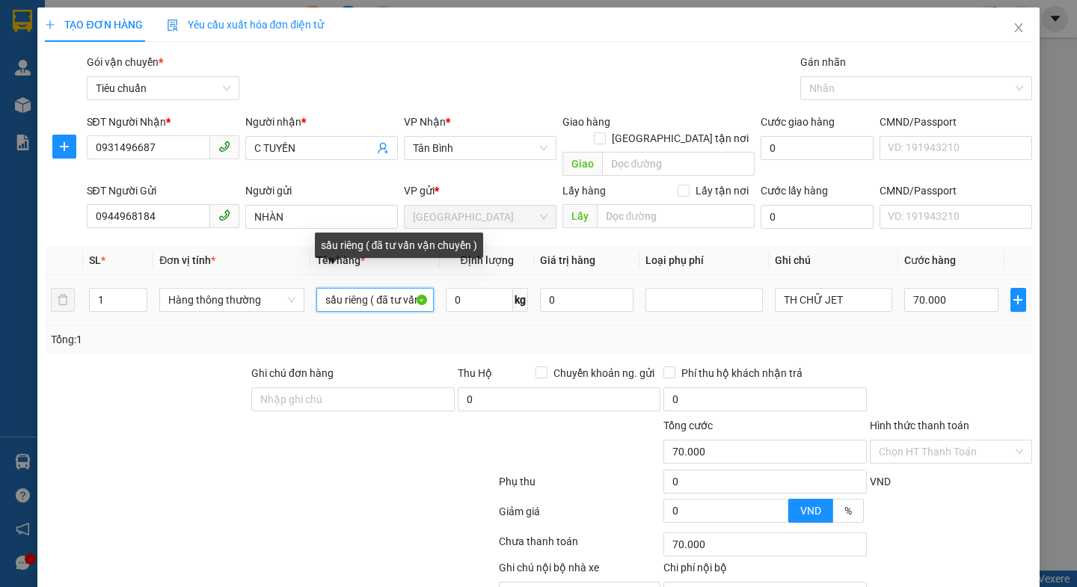
click at [366, 288] on input "sầu riêng ( đã tư vấn vận chuyển )" at bounding box center [374, 300] width 117 height 24
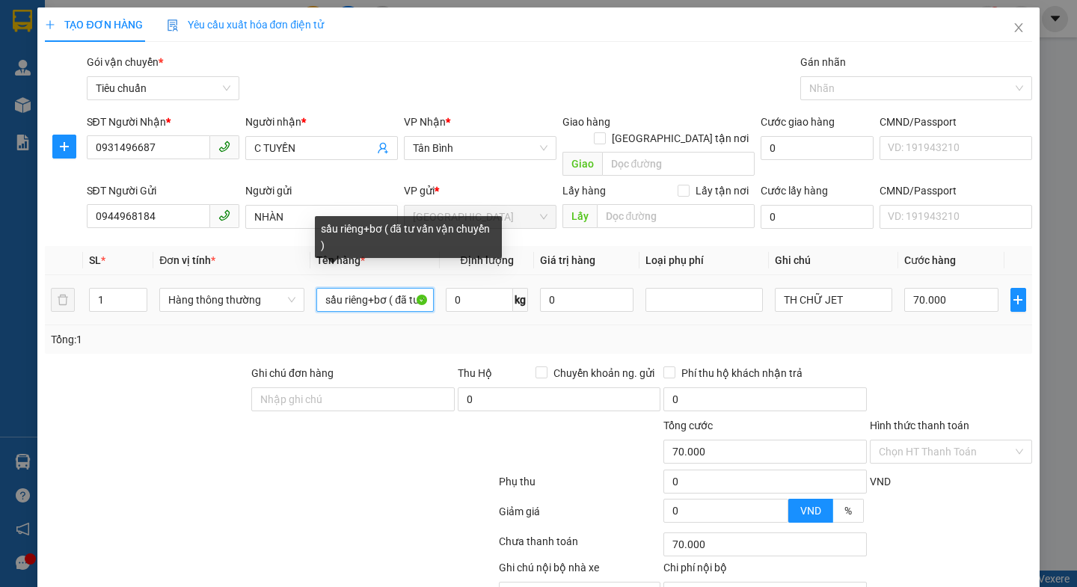
click at [392, 288] on input "sầu riêng+bơ ( đã tư vấn vận chuyển )" at bounding box center [374, 300] width 117 height 24
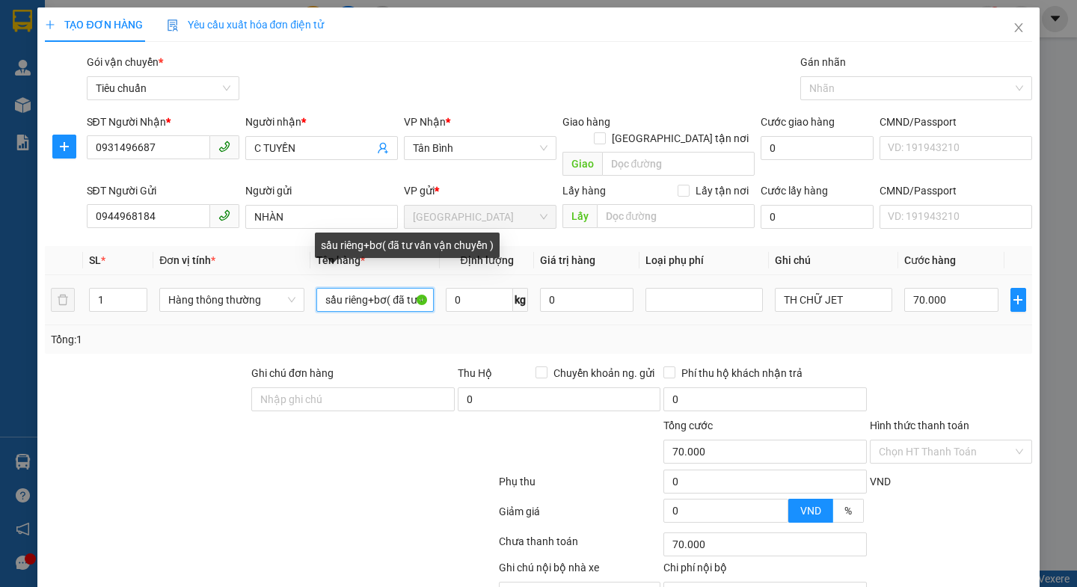
click at [384, 288] on input "sầu riêng+bơ( đã tư vấn vận chuyển )" at bounding box center [374, 300] width 117 height 24
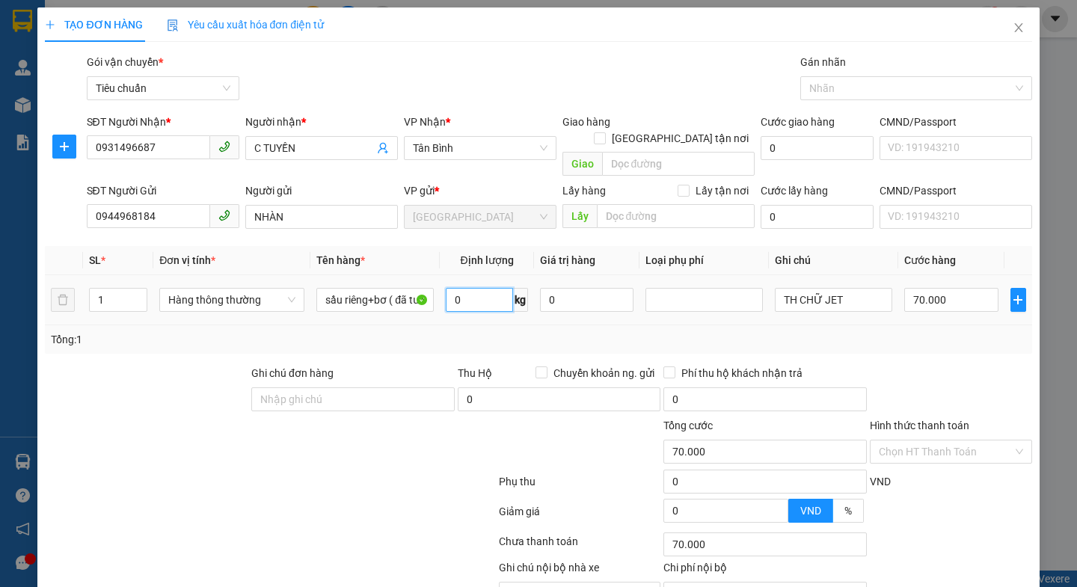
click at [472, 288] on input "0" at bounding box center [479, 300] width 67 height 24
drag, startPoint x: 348, startPoint y: 449, endPoint x: 832, endPoint y: 291, distance: 509.7
click at [348, 451] on div at bounding box center [414, 443] width 165 height 52
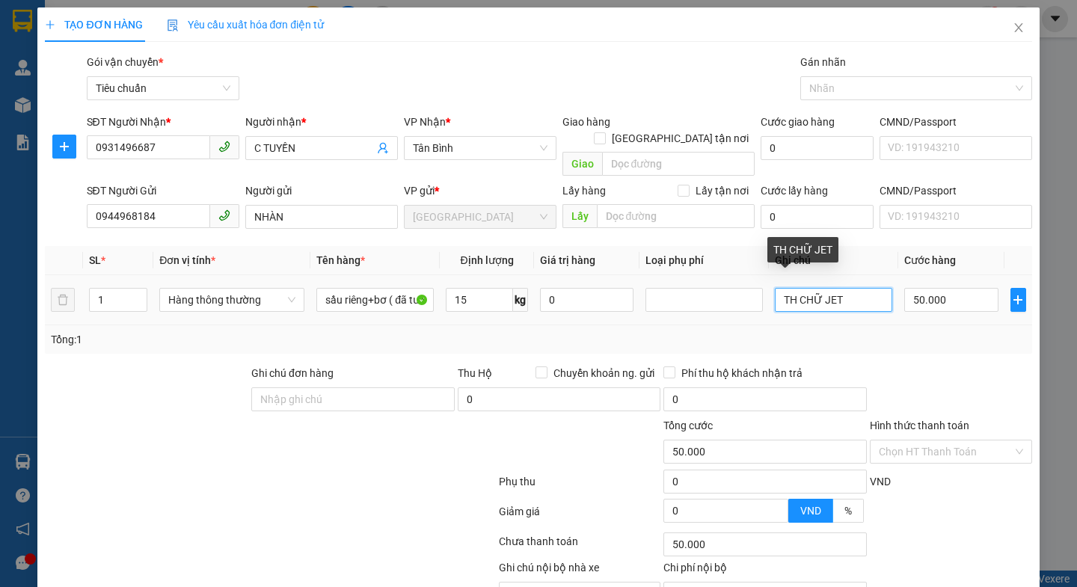
click at [860, 288] on input "TH CHỮ JET" at bounding box center [833, 300] width 117 height 24
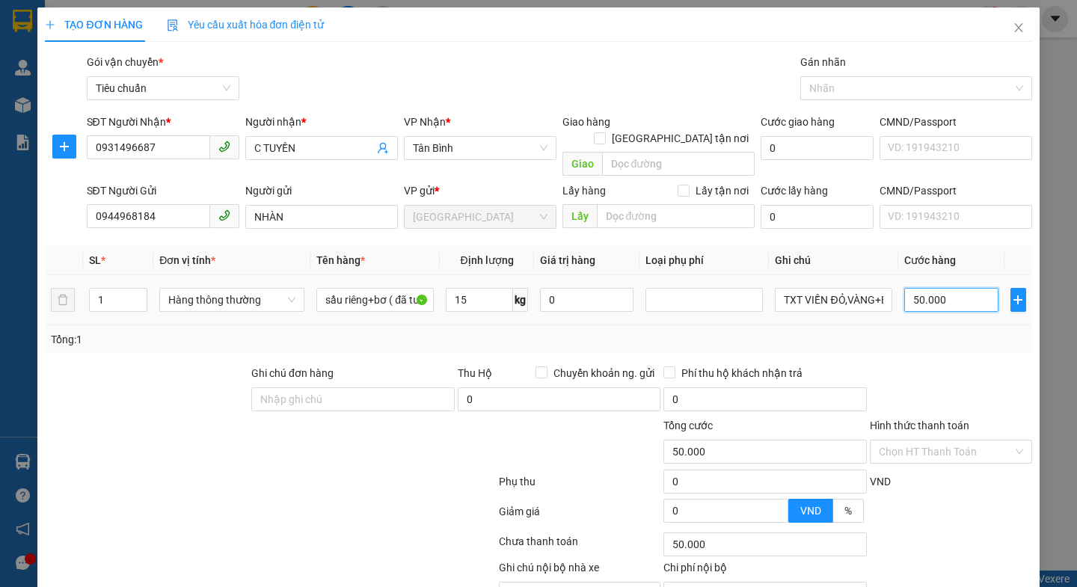
click at [945, 288] on input "50.000" at bounding box center [951, 300] width 94 height 24
click at [926, 335] on div "Tổng: 1" at bounding box center [538, 339] width 986 height 28
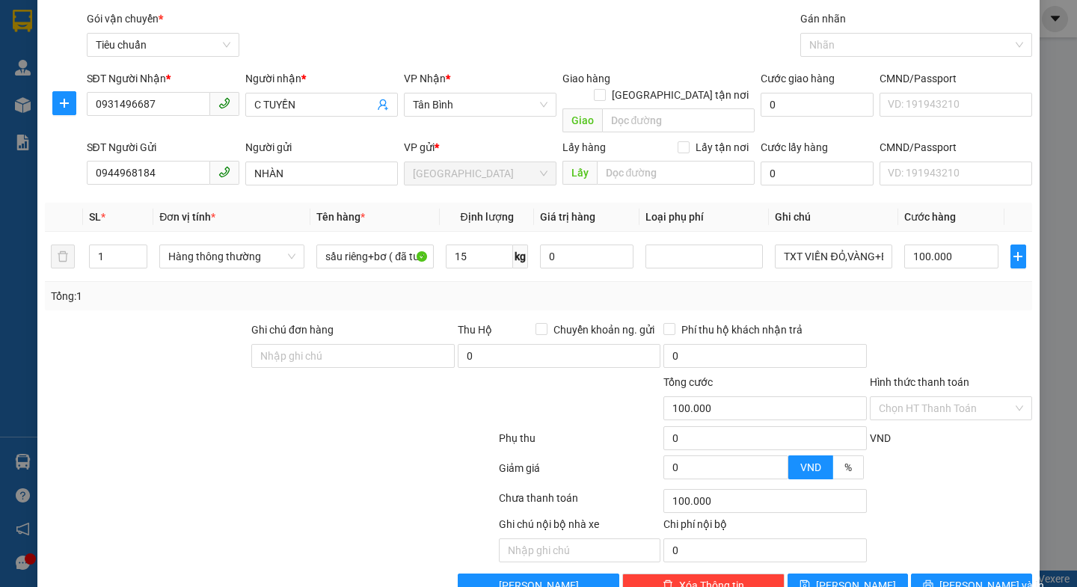
scroll to position [67, 0]
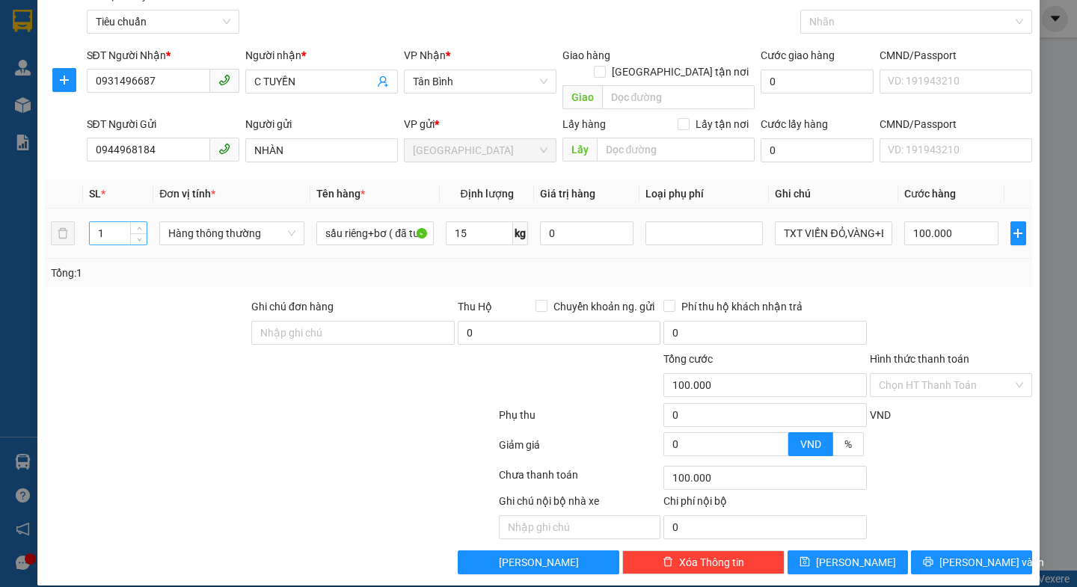
click at [111, 222] on input "1" at bounding box center [118, 233] width 57 height 22
click at [152, 321] on div at bounding box center [146, 324] width 206 height 52
click at [943, 222] on input "50.000" at bounding box center [951, 233] width 94 height 24
click at [931, 274] on div "Transit Pickup Surcharge Ids Transit Deliver Surcharge Ids Transit Deliver Surc…" at bounding box center [538, 280] width 986 height 587
click at [944, 374] on input "Hình thức thanh toán" at bounding box center [945, 385] width 134 height 22
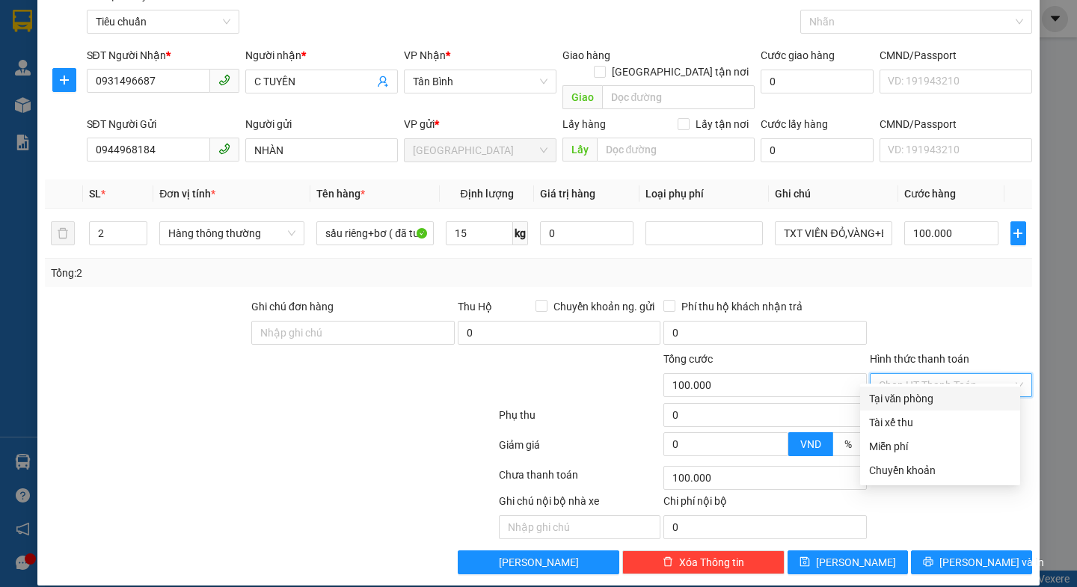
click at [920, 399] on div "Tại văn phòng" at bounding box center [940, 398] width 142 height 16
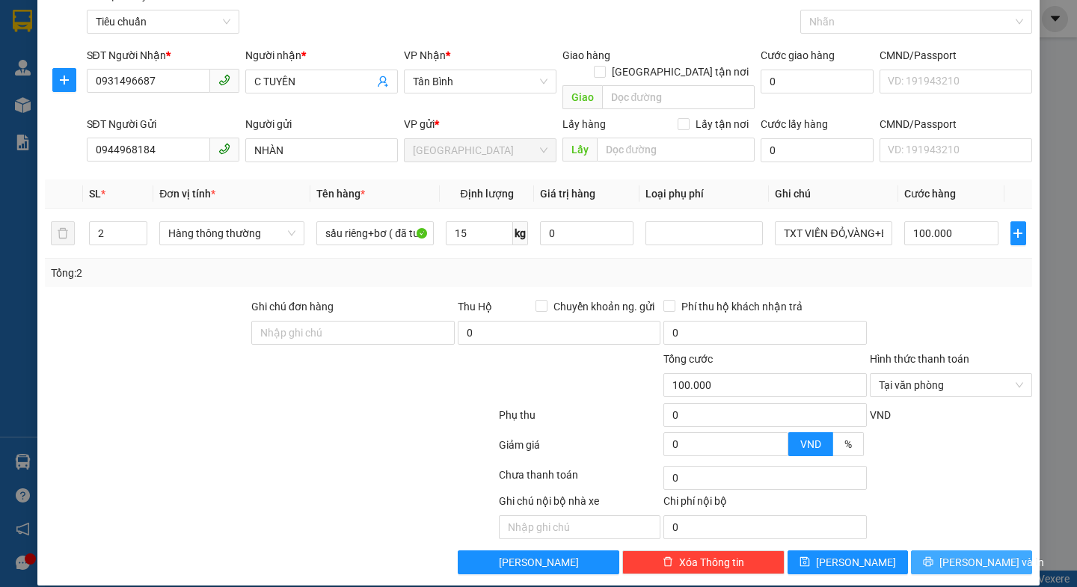
click at [955, 554] on span "[PERSON_NAME] và In" at bounding box center [991, 562] width 105 height 16
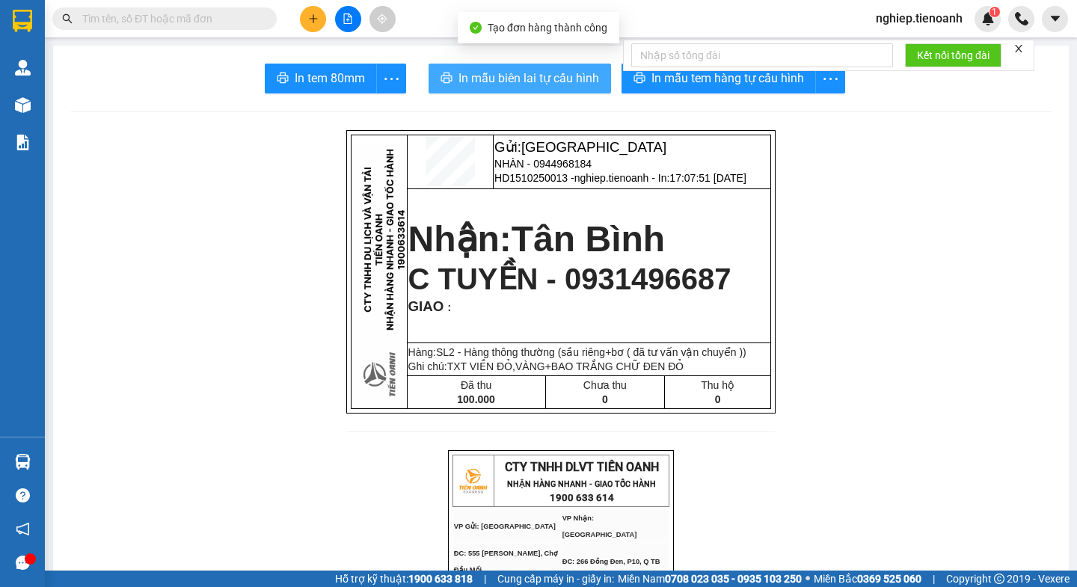
drag, startPoint x: 542, startPoint y: 73, endPoint x: 855, endPoint y: 208, distance: 340.2
click at [542, 74] on span "In mẫu biên lai tự cấu hình" at bounding box center [528, 78] width 141 height 19
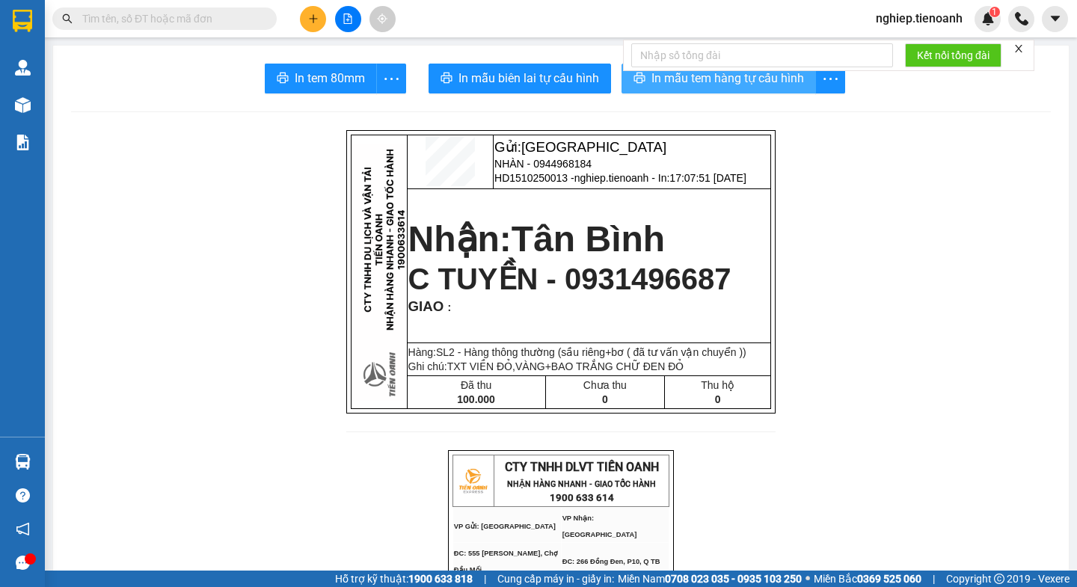
click at [731, 84] on span "In mẫu tem hàng tự cấu hình" at bounding box center [727, 78] width 153 height 19
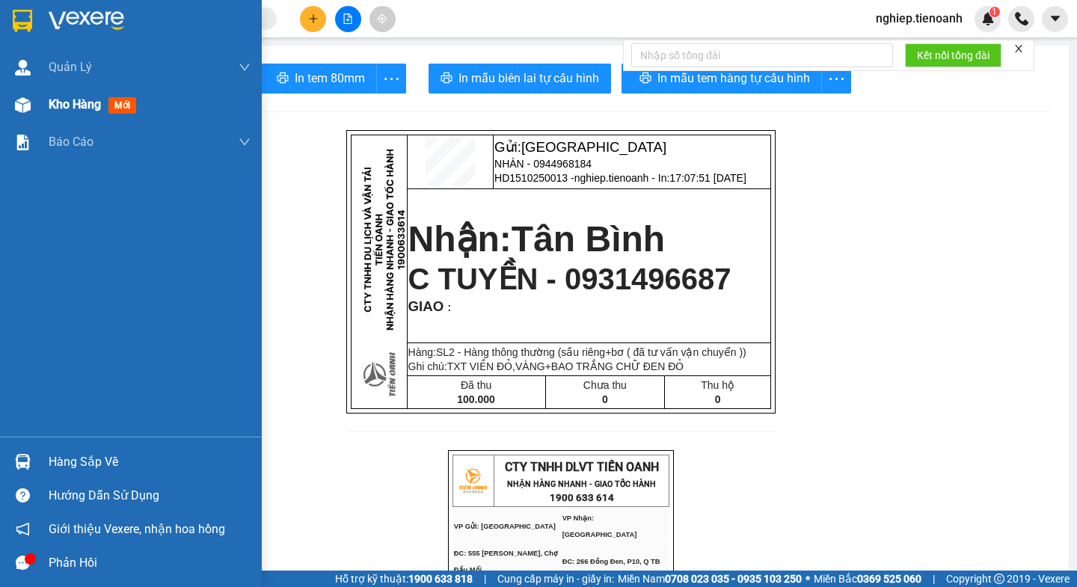
click at [57, 107] on span "Kho hàng" at bounding box center [75, 104] width 52 height 14
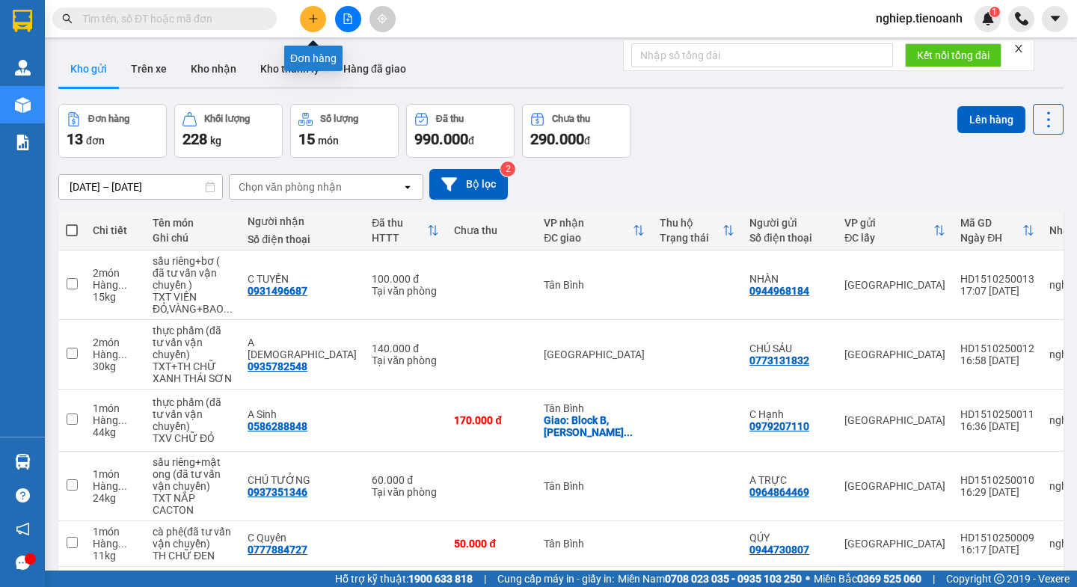
click at [308, 19] on icon "plus" at bounding box center [313, 18] width 10 height 10
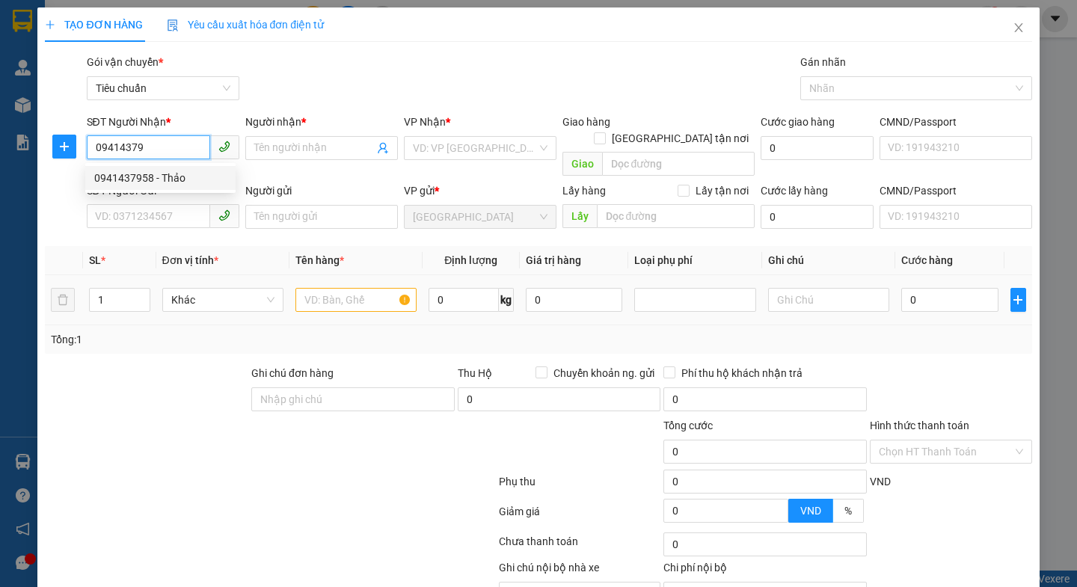
click at [122, 182] on div "0941437958 - Thảo" at bounding box center [160, 178] width 132 height 16
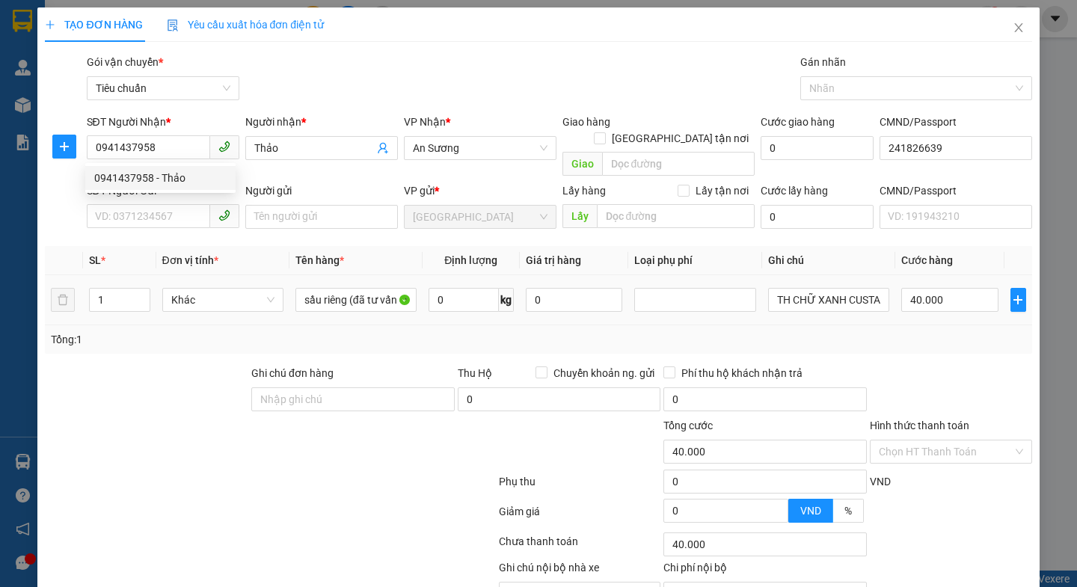
drag, startPoint x: 151, startPoint y: 360, endPoint x: 141, endPoint y: 309, distance: 52.5
click at [152, 365] on div at bounding box center [146, 391] width 206 height 52
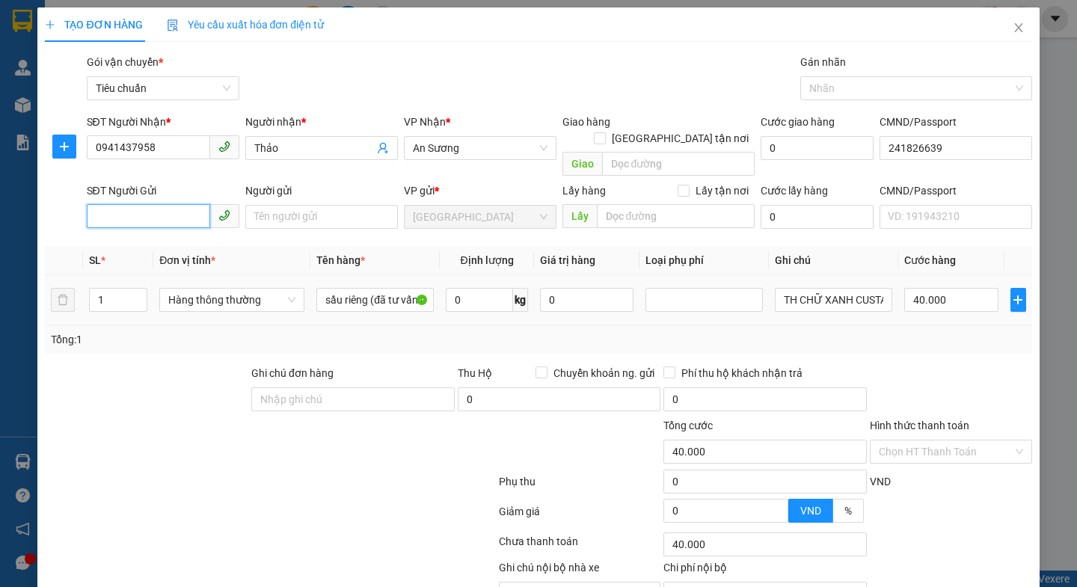
click at [145, 209] on input "SĐT Người Gửi" at bounding box center [148, 216] width 123 height 24
click at [155, 234] on div "0366485289 - CÔ THIỆN" at bounding box center [160, 230] width 132 height 16
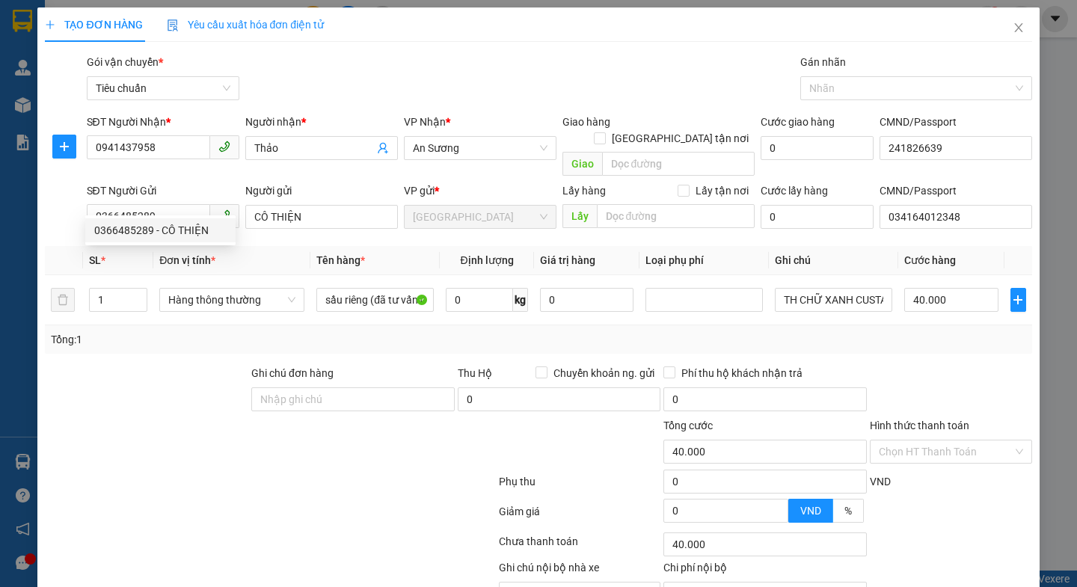
drag, startPoint x: 173, startPoint y: 354, endPoint x: 242, endPoint y: 321, distance: 76.2
click at [176, 365] on div at bounding box center [146, 391] width 206 height 52
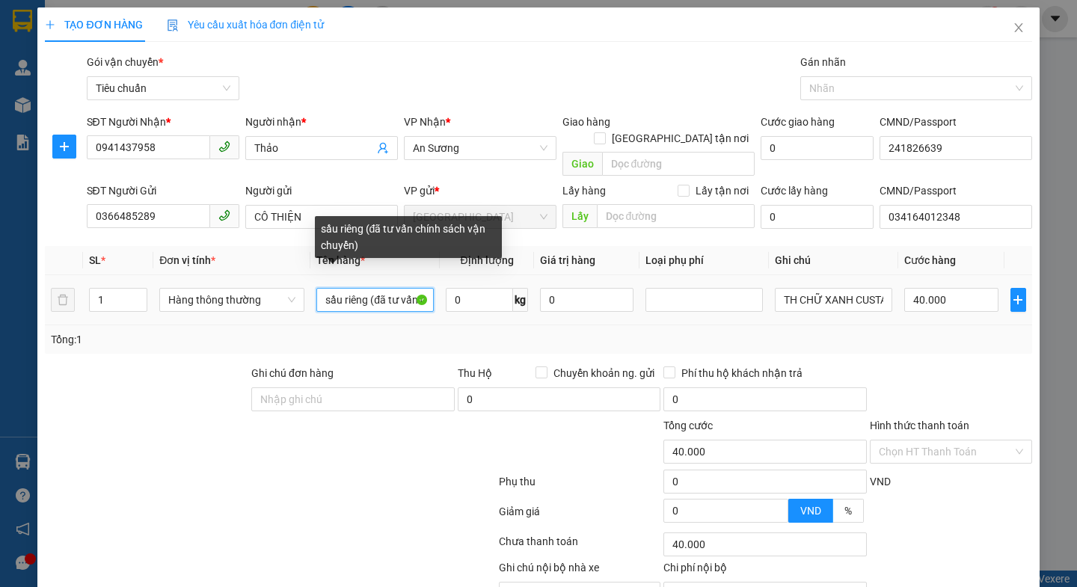
click at [364, 288] on input "sầu riêng (đã tư vấn chính sách vận chuyển)" at bounding box center [374, 300] width 117 height 24
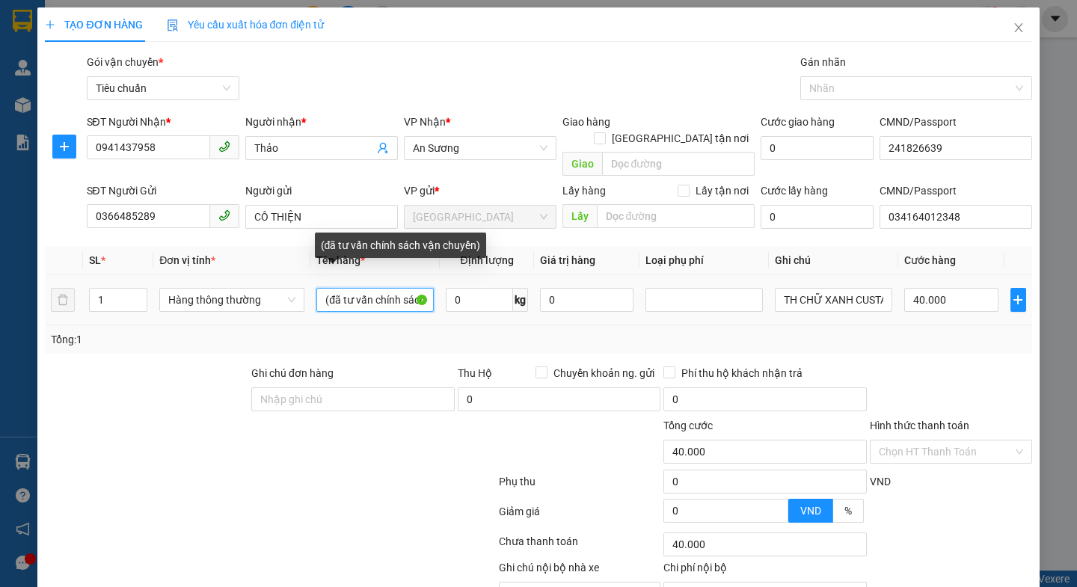
click at [410, 288] on input "(đã tư vấn chính sách vận chuyển)" at bounding box center [374, 300] width 117 height 24
click at [407, 288] on input "(đã tư vấn chínch vận chuyển)" at bounding box center [374, 300] width 117 height 24
click at [326, 289] on input "(đã tư vấn vận chuyển)" at bounding box center [374, 300] width 117 height 24
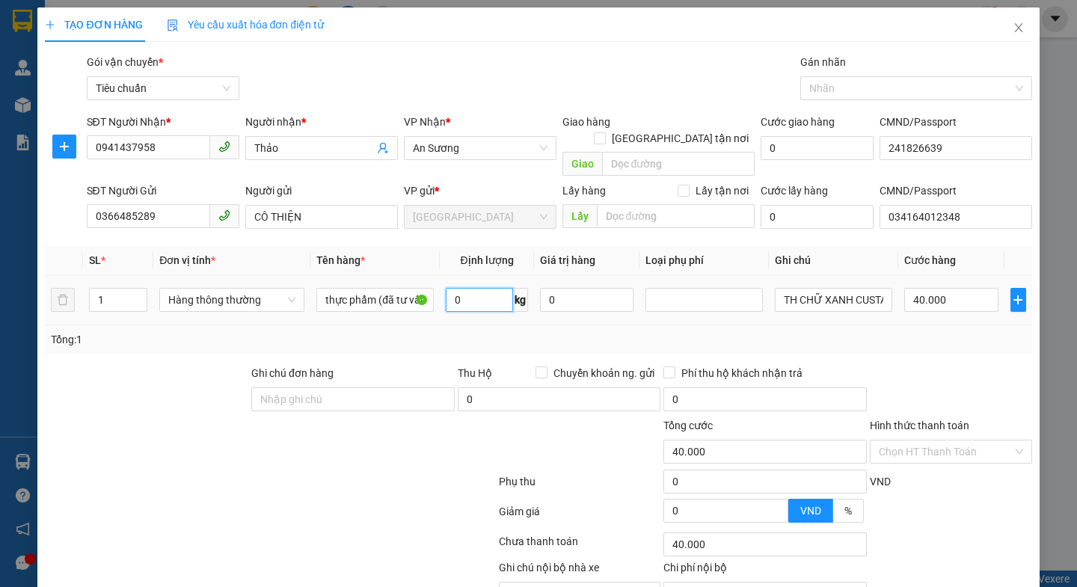
click at [487, 288] on input "0" at bounding box center [479, 300] width 67 height 24
drag, startPoint x: 292, startPoint y: 481, endPoint x: 830, endPoint y: 291, distance: 570.3
click at [294, 481] on div at bounding box center [269, 485] width 453 height 30
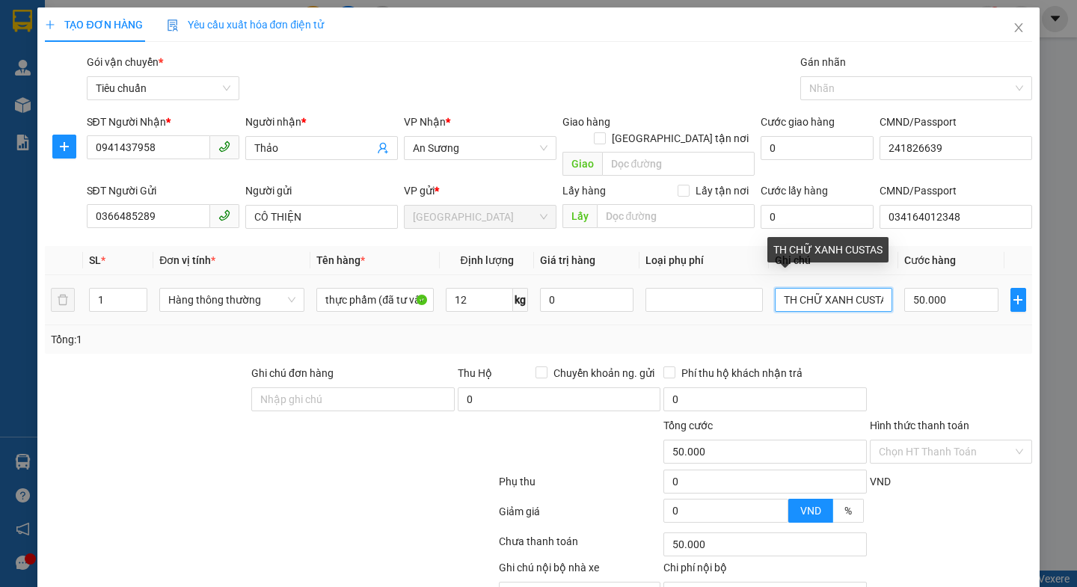
click at [875, 288] on input "TH CHỮ XANH CUSTAS" at bounding box center [833, 300] width 117 height 24
click at [849, 289] on input "text" at bounding box center [833, 300] width 117 height 24
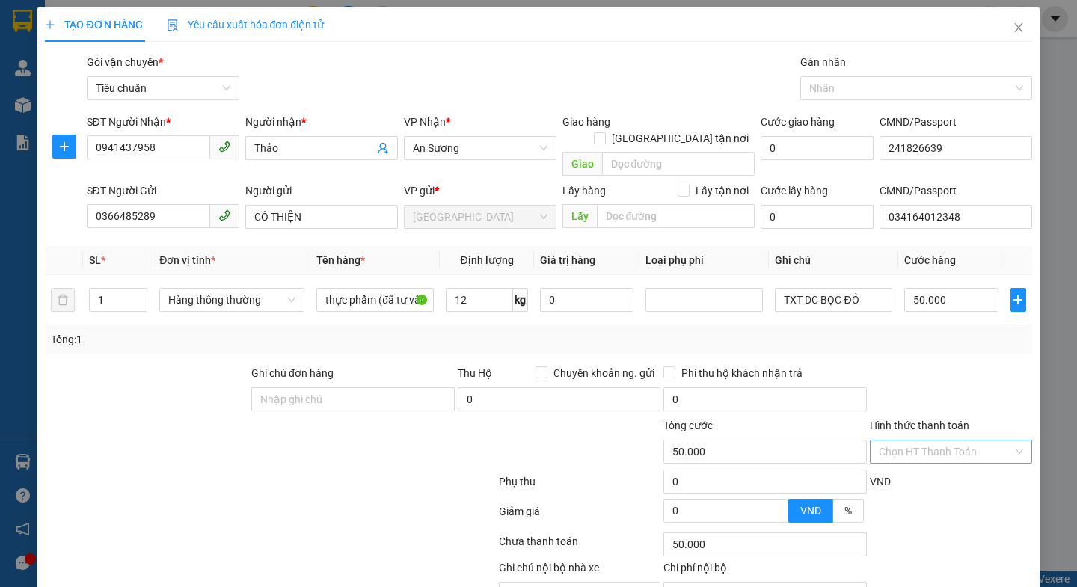
click at [929, 440] on input "Hình thức thanh toán" at bounding box center [945, 451] width 134 height 22
click at [910, 467] on div "Tại văn phòng" at bounding box center [940, 465] width 142 height 16
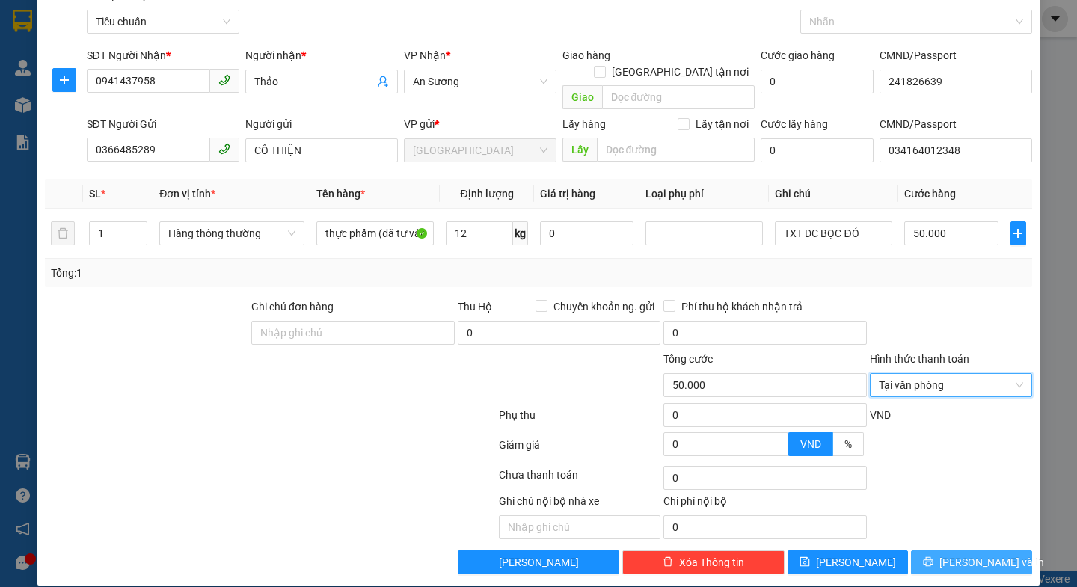
click at [949, 554] on span "[PERSON_NAME] và In" at bounding box center [991, 562] width 105 height 16
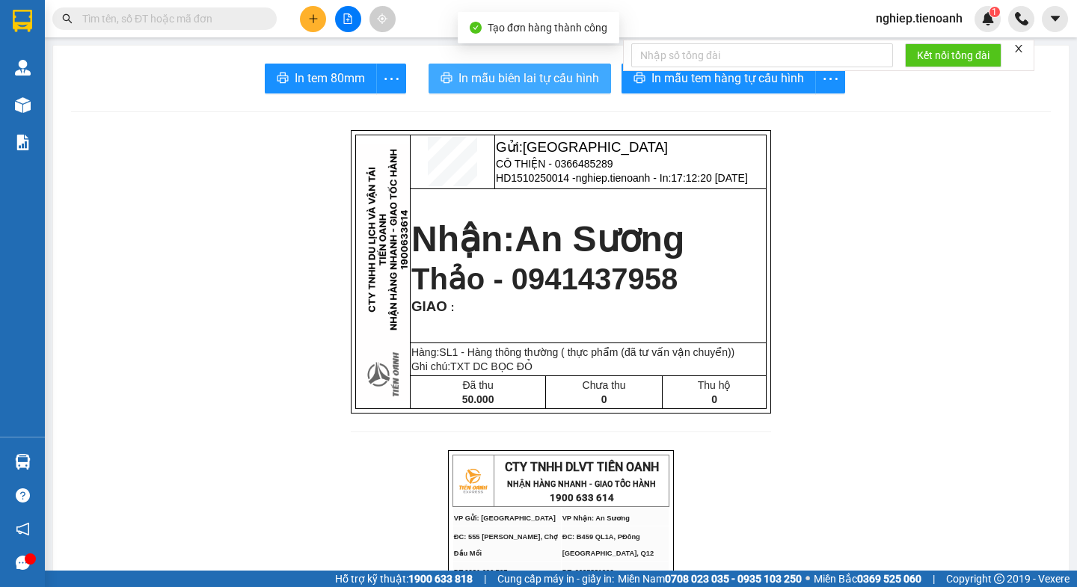
click at [466, 75] on span "In mẫu biên lai tự cấu hình" at bounding box center [528, 78] width 141 height 19
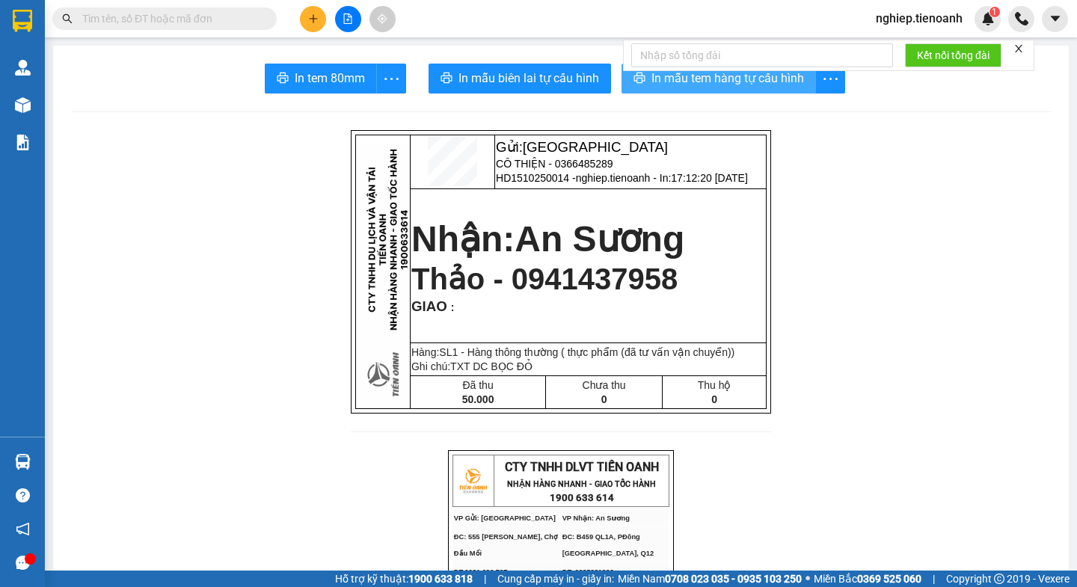
click at [683, 78] on span "In mẫu tem hàng tự cấu hình" at bounding box center [727, 78] width 153 height 19
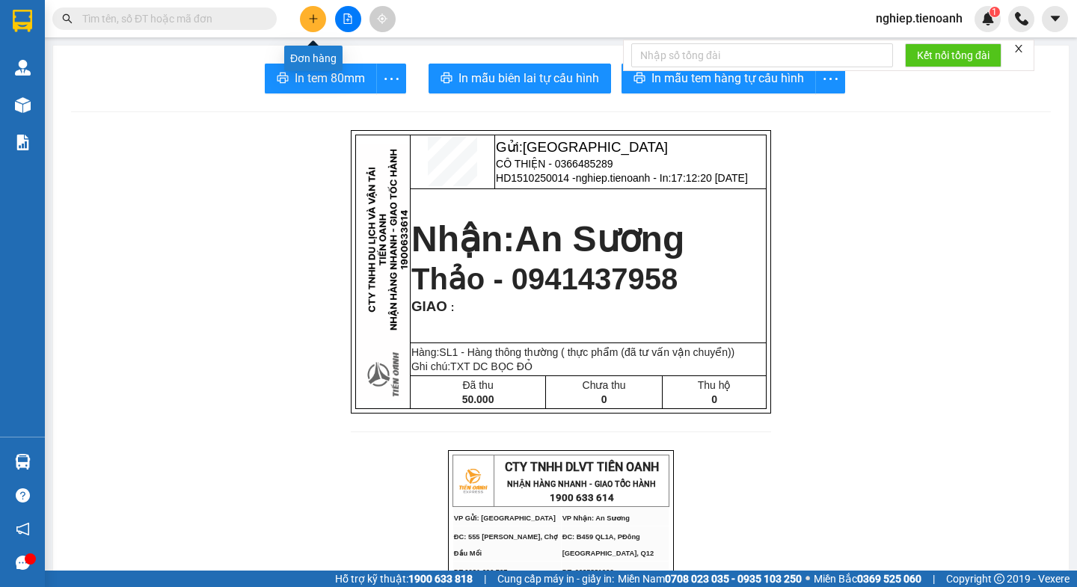
click at [311, 20] on icon "plus" at bounding box center [313, 18] width 10 height 10
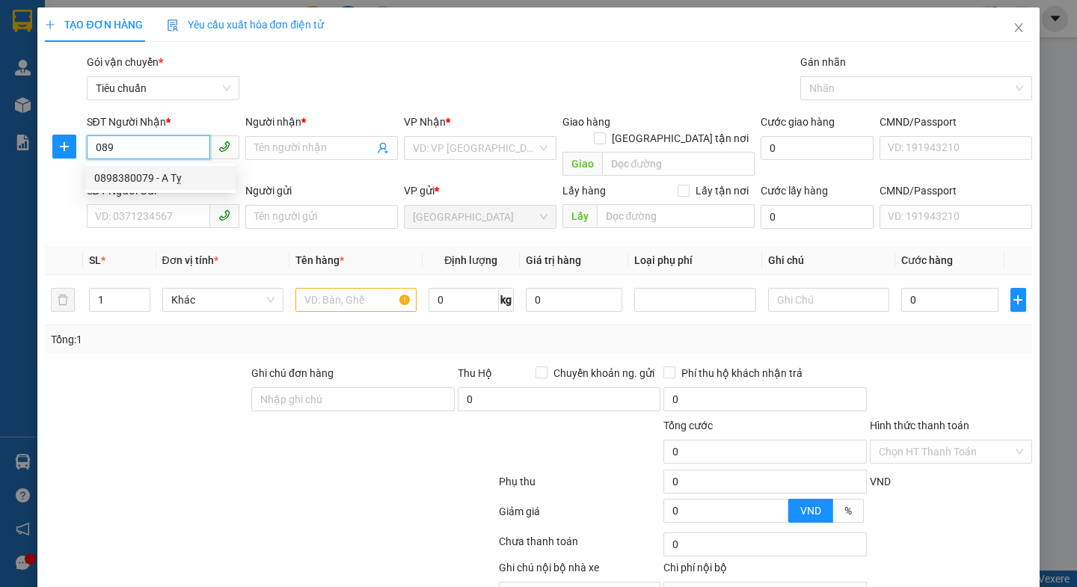
click at [139, 178] on div "0898380079 - A Tỵ" at bounding box center [160, 178] width 132 height 16
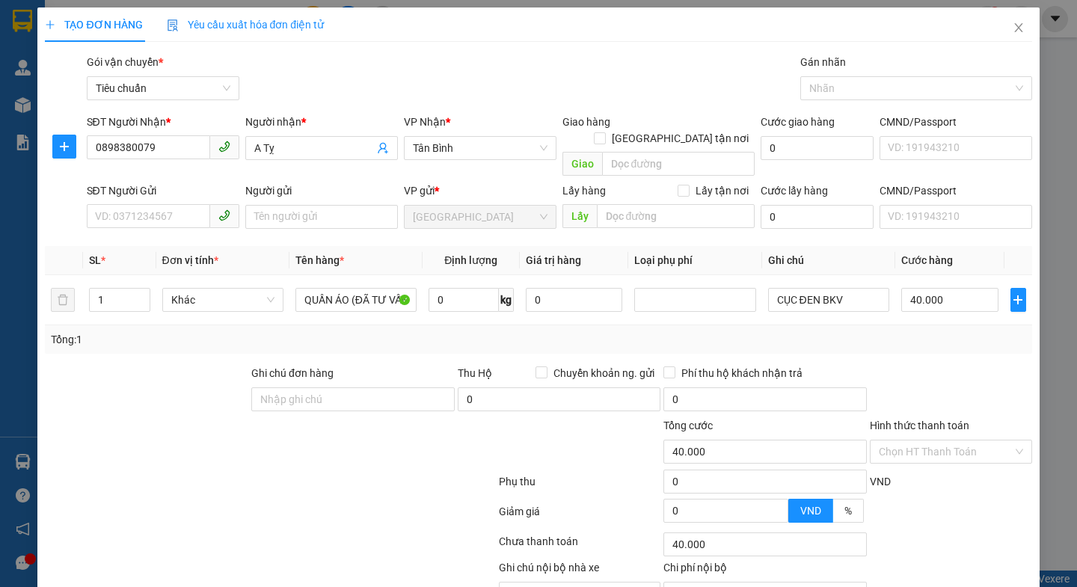
drag, startPoint x: 159, startPoint y: 390, endPoint x: 171, endPoint y: 240, distance: 150.0
click at [161, 384] on div at bounding box center [146, 391] width 206 height 52
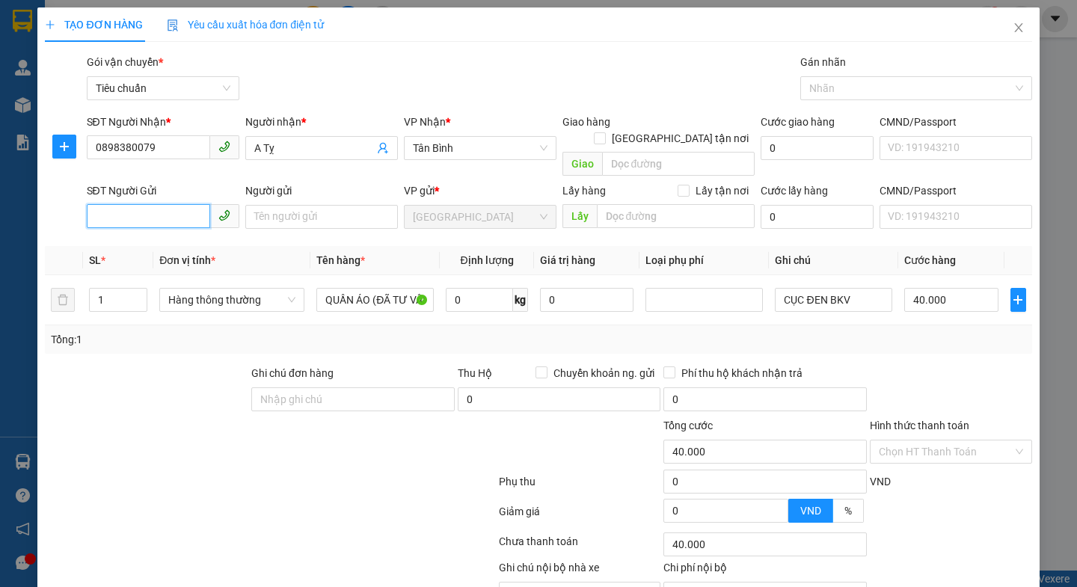
click at [167, 204] on input "SĐT Người Gửi" at bounding box center [148, 216] width 123 height 24
click at [148, 236] on div "0903628258 - [PERSON_NAME]" at bounding box center [167, 230] width 147 height 16
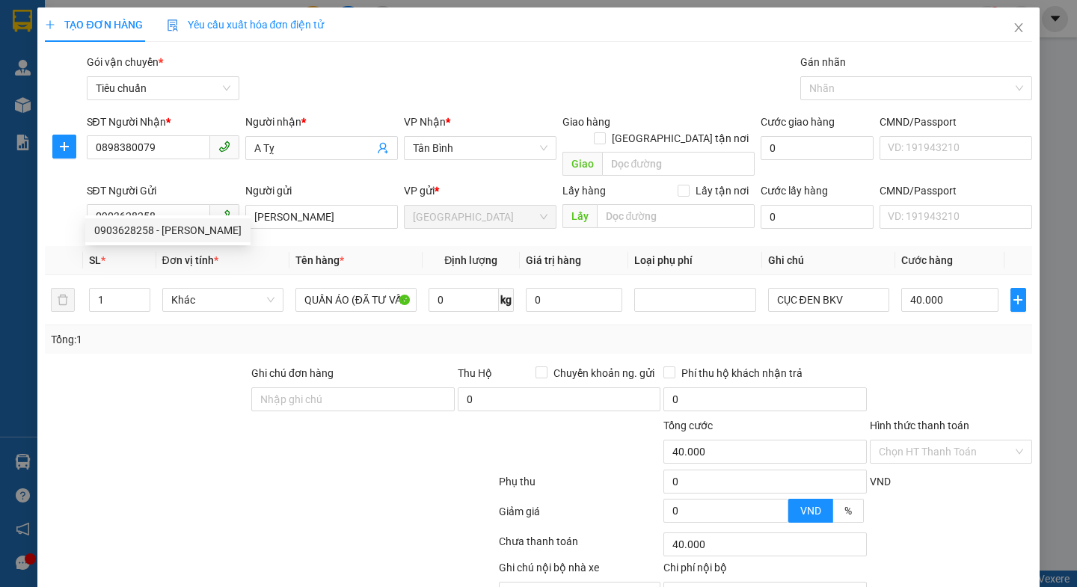
click at [129, 373] on div at bounding box center [146, 391] width 206 height 52
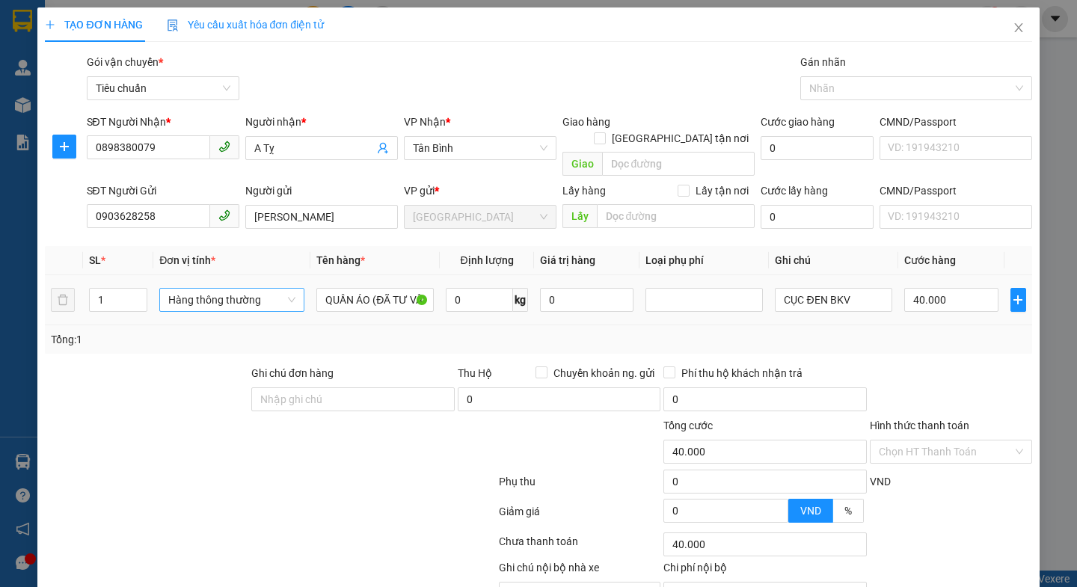
drag, startPoint x: 268, startPoint y: 286, endPoint x: 262, endPoint y: 300, distance: 14.4
click at [267, 289] on span "Hàng thông thường" at bounding box center [231, 300] width 127 height 22
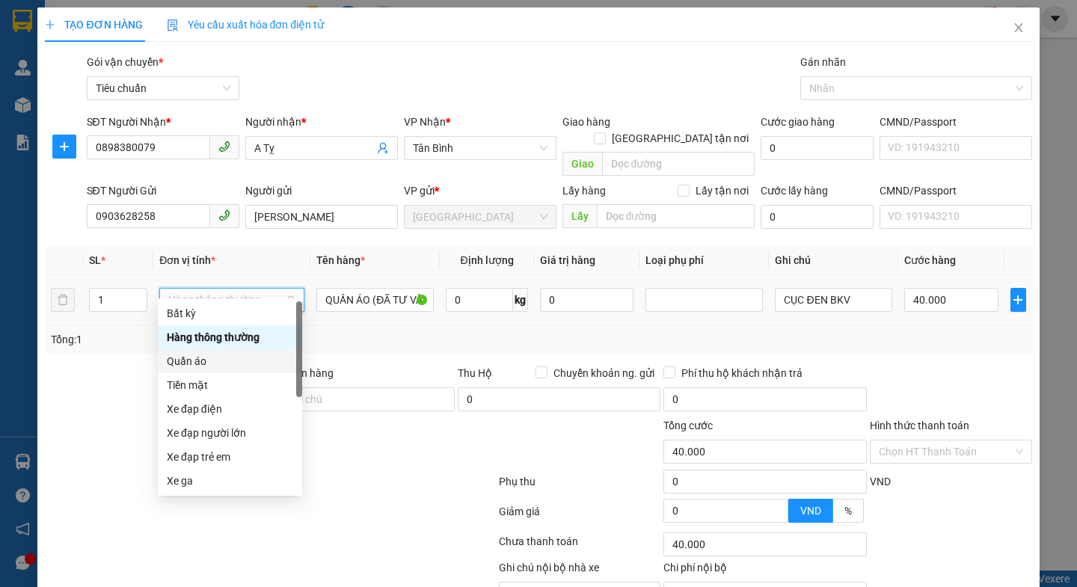
drag, startPoint x: 195, startPoint y: 369, endPoint x: 215, endPoint y: 358, distance: 23.1
click at [196, 369] on div "Quần áo" at bounding box center [230, 361] width 144 height 24
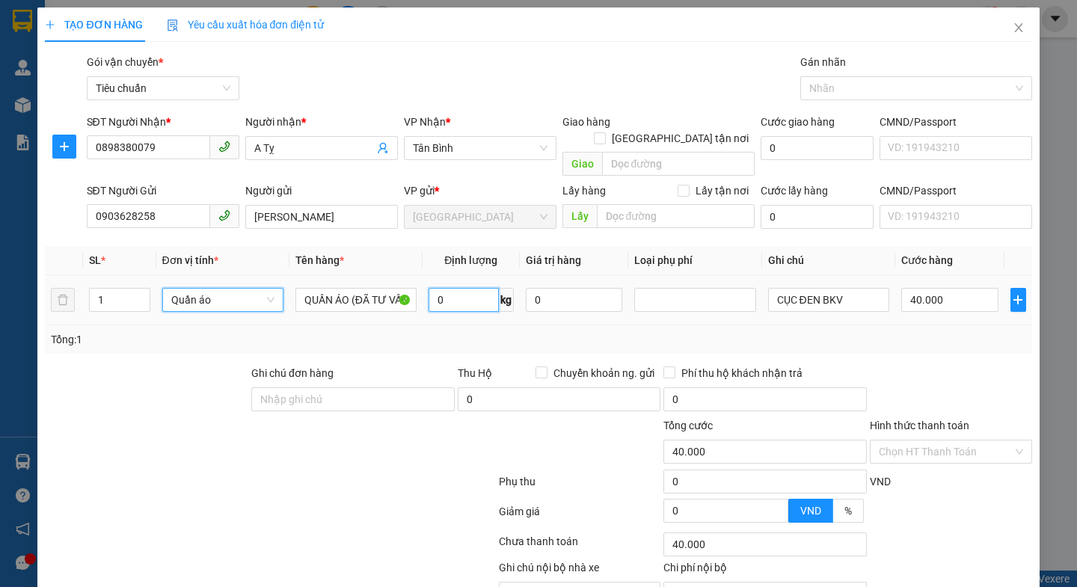
click at [459, 289] on input "0" at bounding box center [463, 300] width 70 height 24
click at [339, 500] on div at bounding box center [269, 514] width 453 height 30
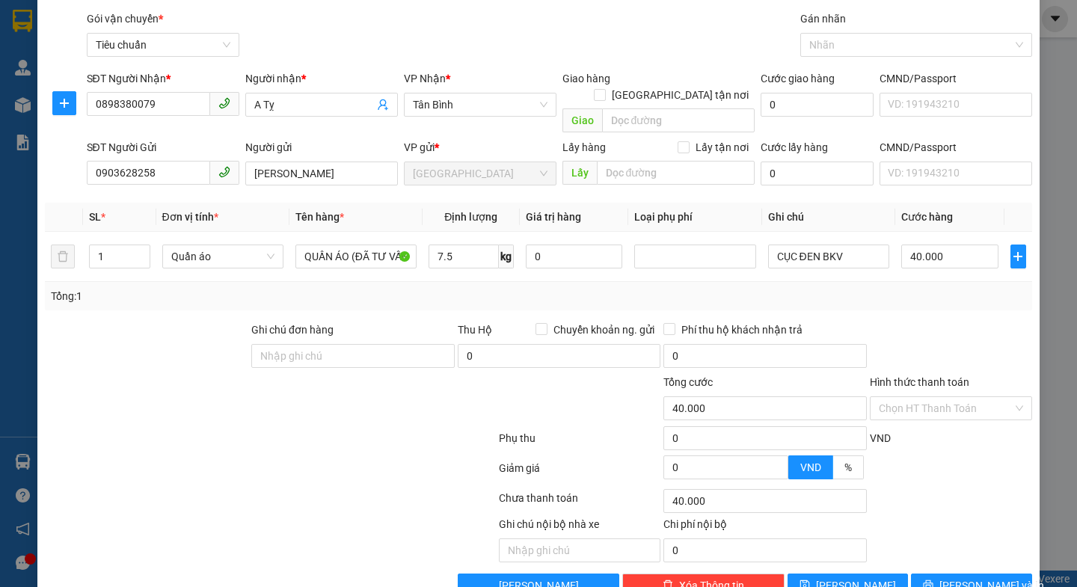
scroll to position [67, 0]
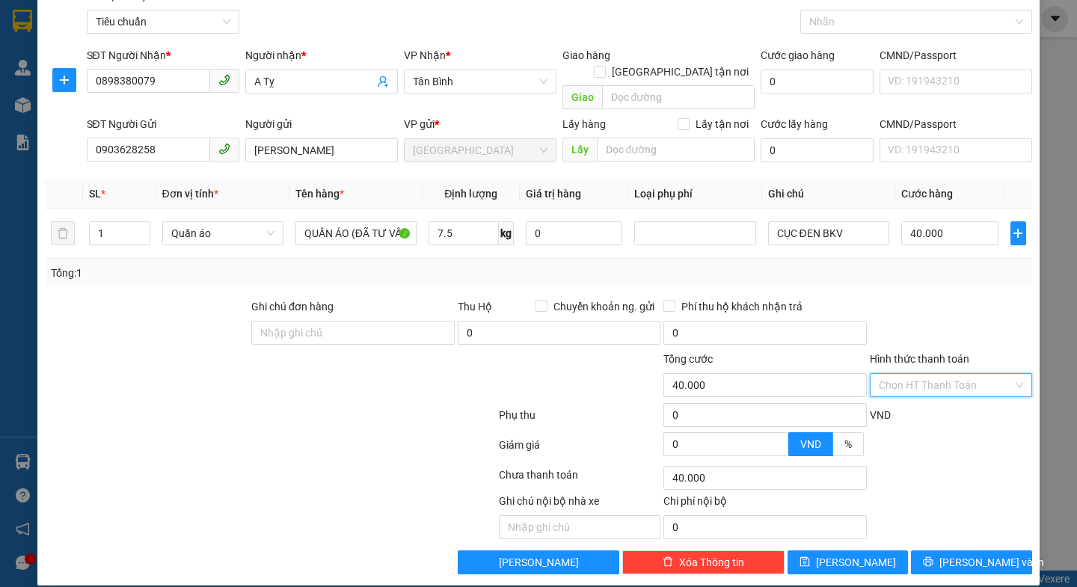
click at [935, 375] on input "Hình thức thanh toán" at bounding box center [945, 385] width 134 height 22
click at [936, 400] on div "Tại văn phòng" at bounding box center [940, 398] width 142 height 16
click at [974, 554] on span "[PERSON_NAME] và In" at bounding box center [991, 562] width 105 height 16
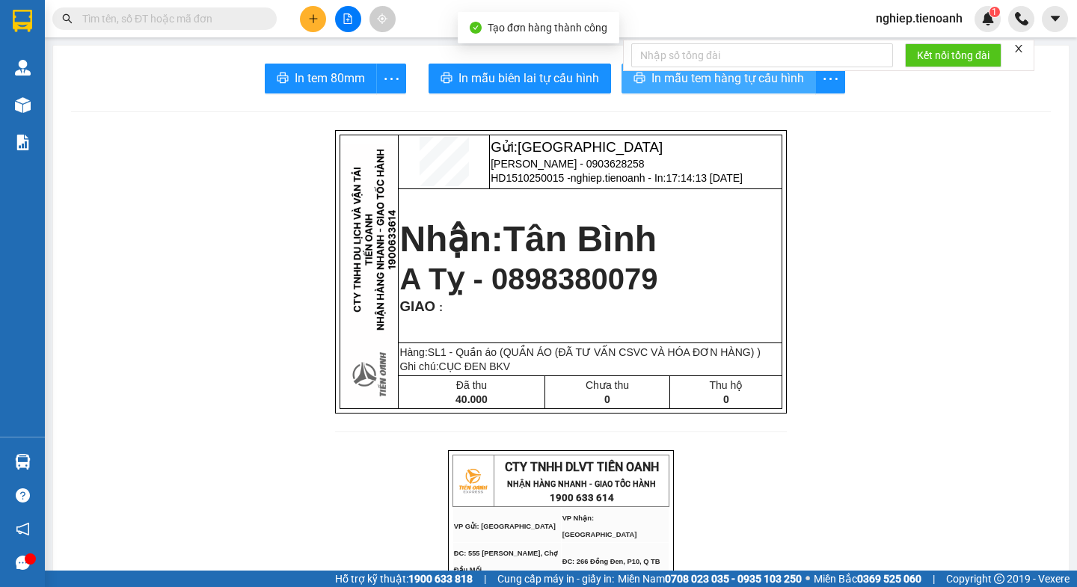
click at [651, 86] on span "In mẫu tem hàng tự cấu hình" at bounding box center [727, 78] width 153 height 19
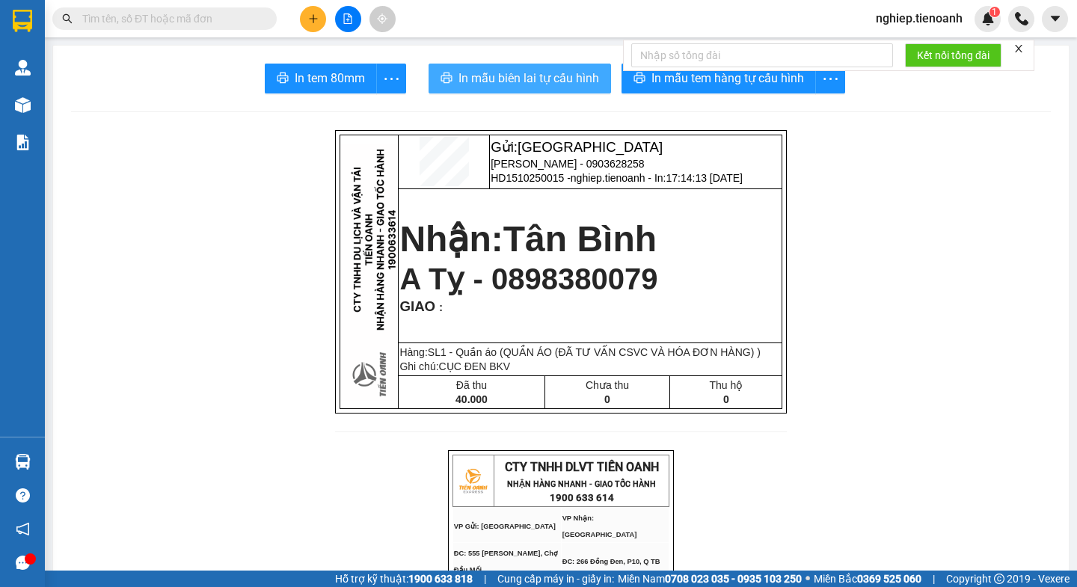
drag, startPoint x: 549, startPoint y: 92, endPoint x: 547, endPoint y: 81, distance: 11.3
click at [549, 91] on button "In mẫu biên lai tự cấu hình" at bounding box center [519, 79] width 182 height 30
click at [538, 70] on span "In mẫu biên lai tự cấu hình" at bounding box center [528, 78] width 141 height 19
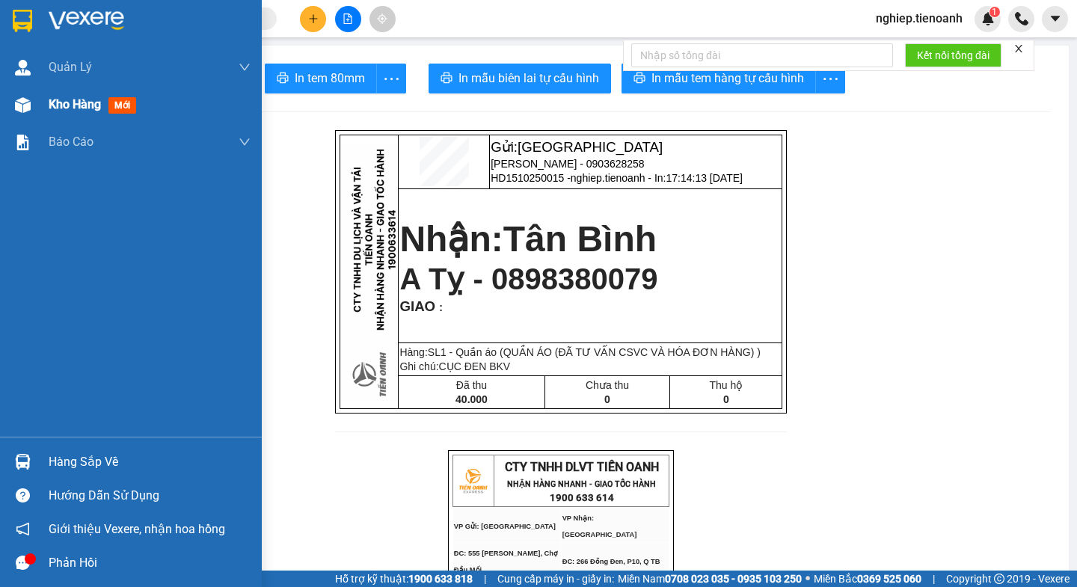
click at [74, 109] on span "Kho hàng" at bounding box center [75, 104] width 52 height 14
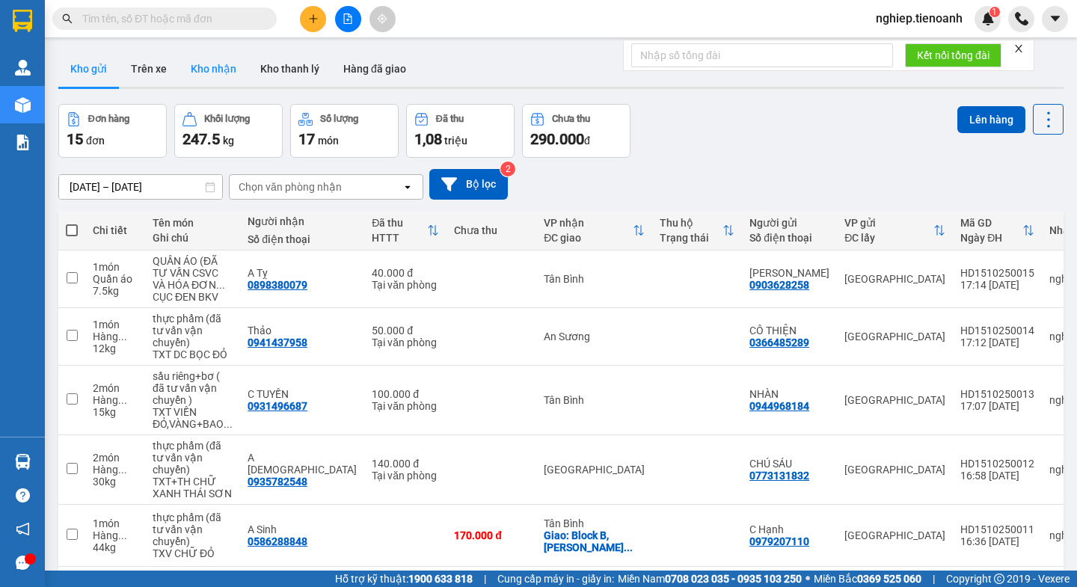
click at [215, 68] on button "Kho nhận" at bounding box center [214, 69] width 70 height 36
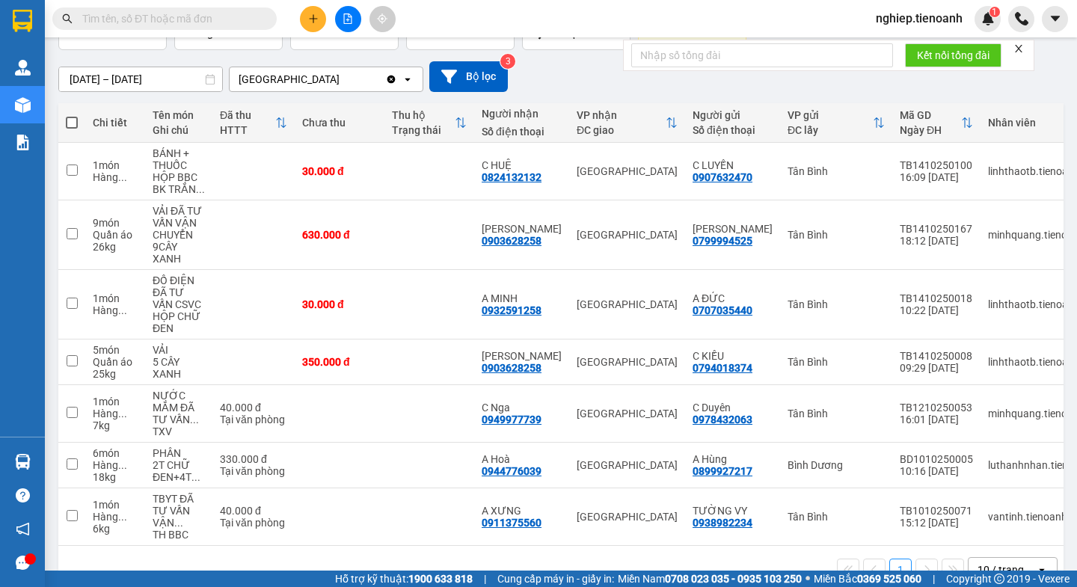
scroll to position [150, 0]
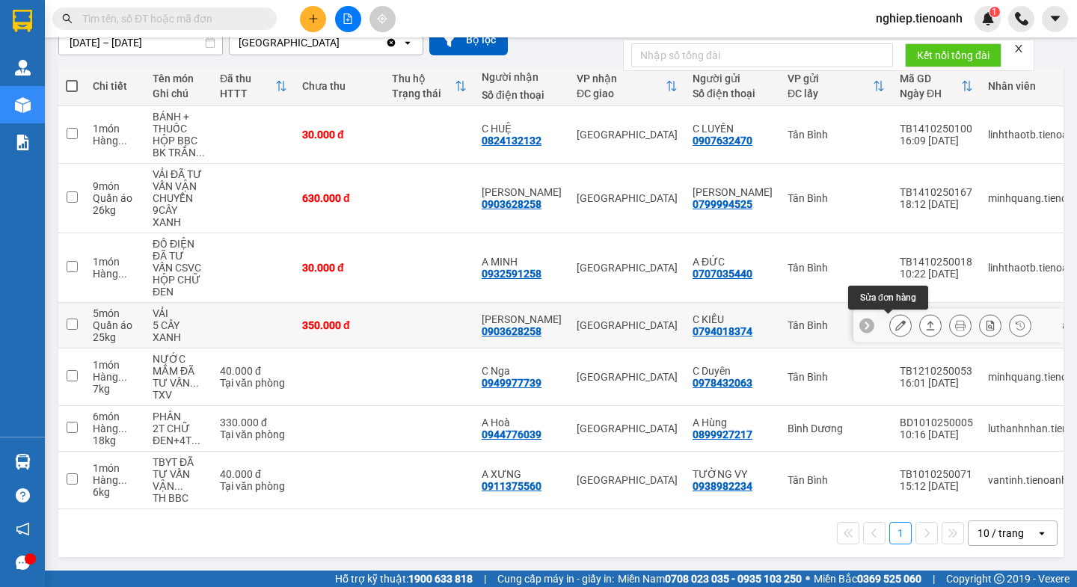
click at [895, 324] on icon at bounding box center [900, 325] width 10 height 10
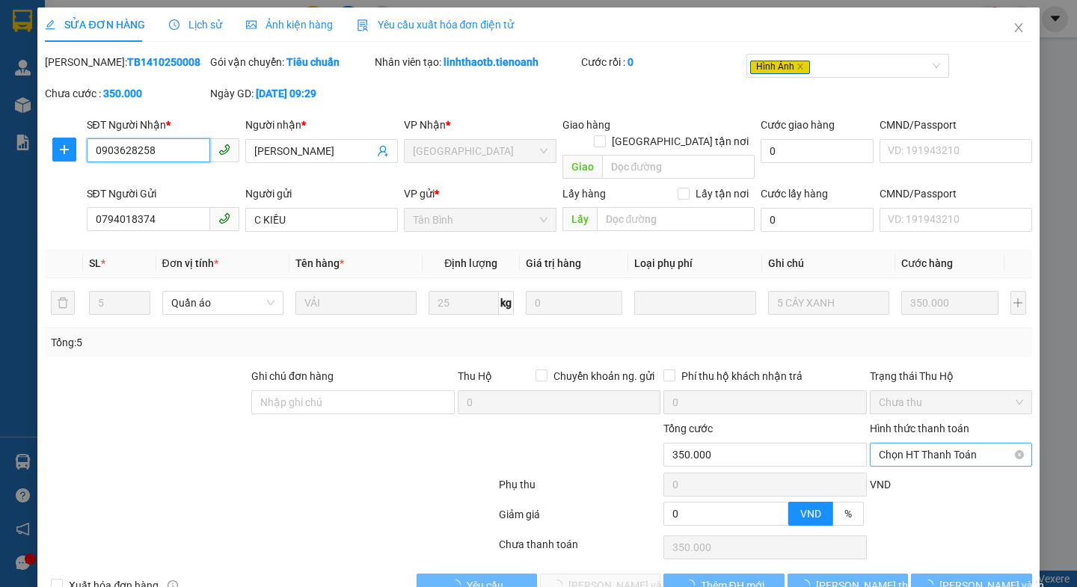
click at [893, 443] on span "Chọn HT Thanh Toán" at bounding box center [950, 454] width 144 height 22
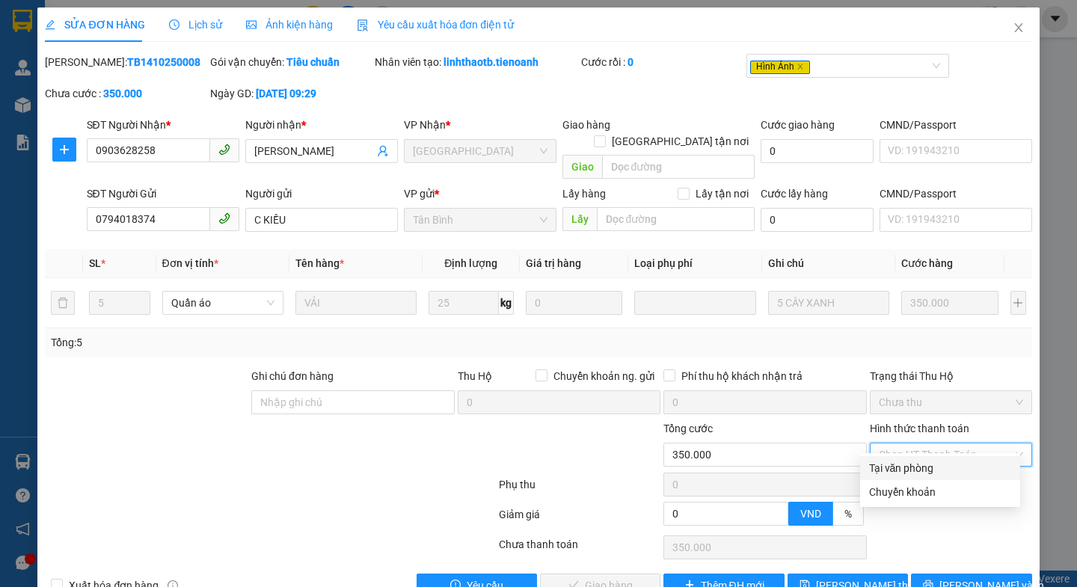
click at [880, 470] on div "Tại văn phòng" at bounding box center [940, 468] width 142 height 16
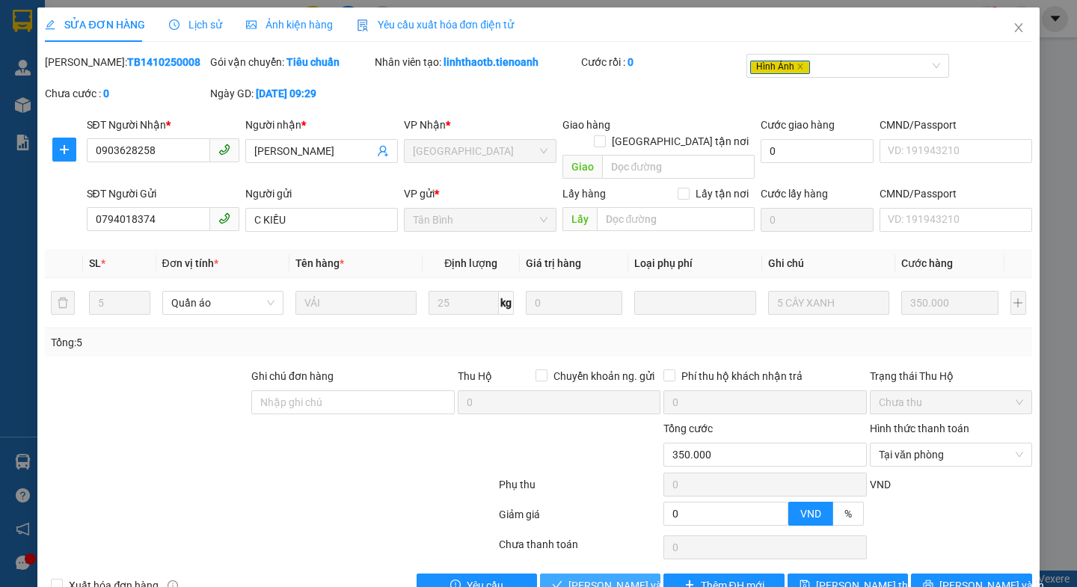
click at [590, 577] on span "[PERSON_NAME] và Giao hàng" at bounding box center [640, 585] width 144 height 16
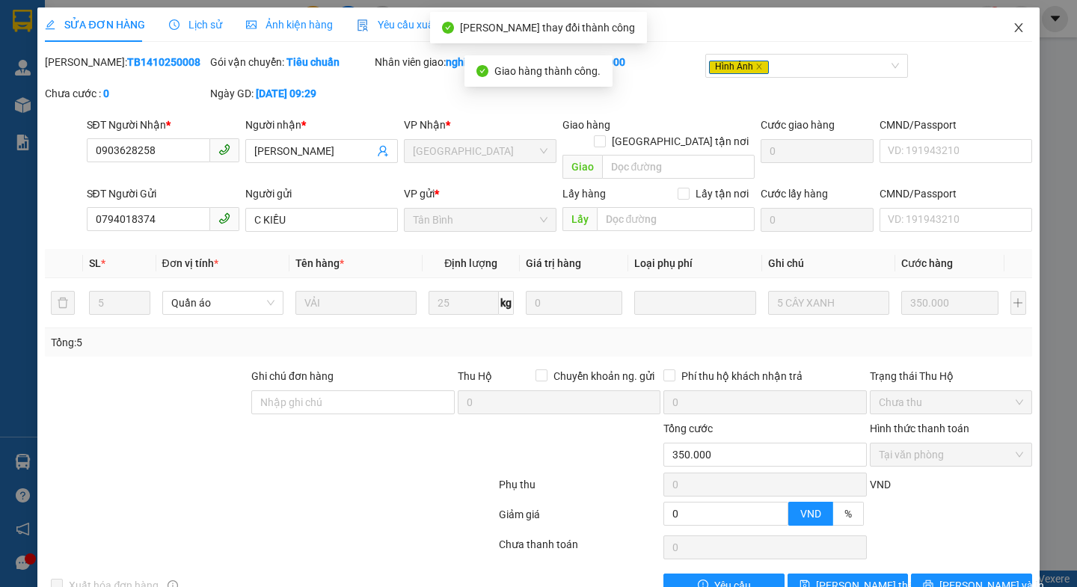
click at [997, 27] on span "Close" at bounding box center [1018, 28] width 42 height 42
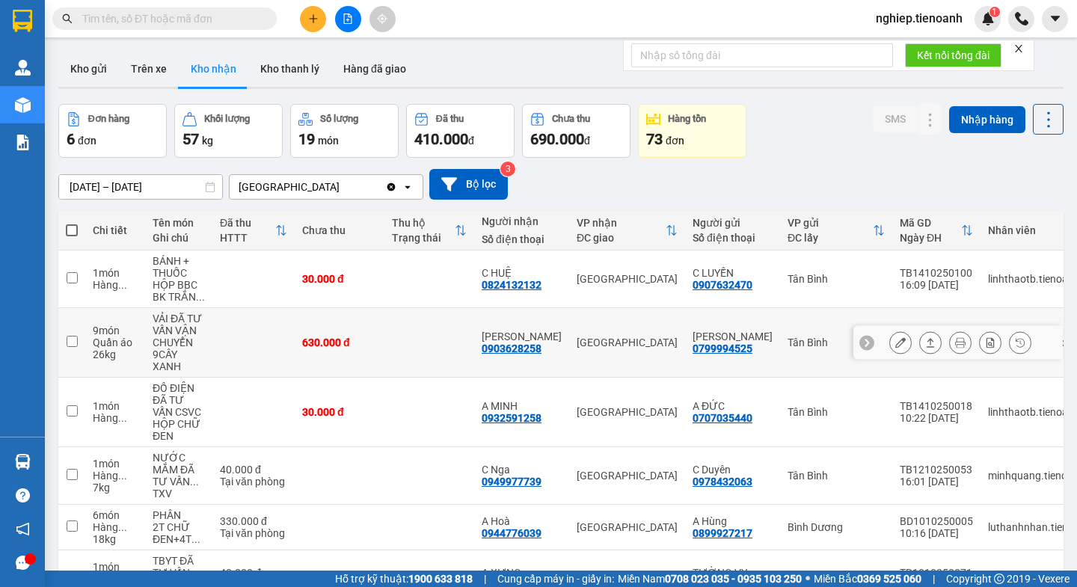
click at [890, 348] on button at bounding box center [900, 343] width 21 height 26
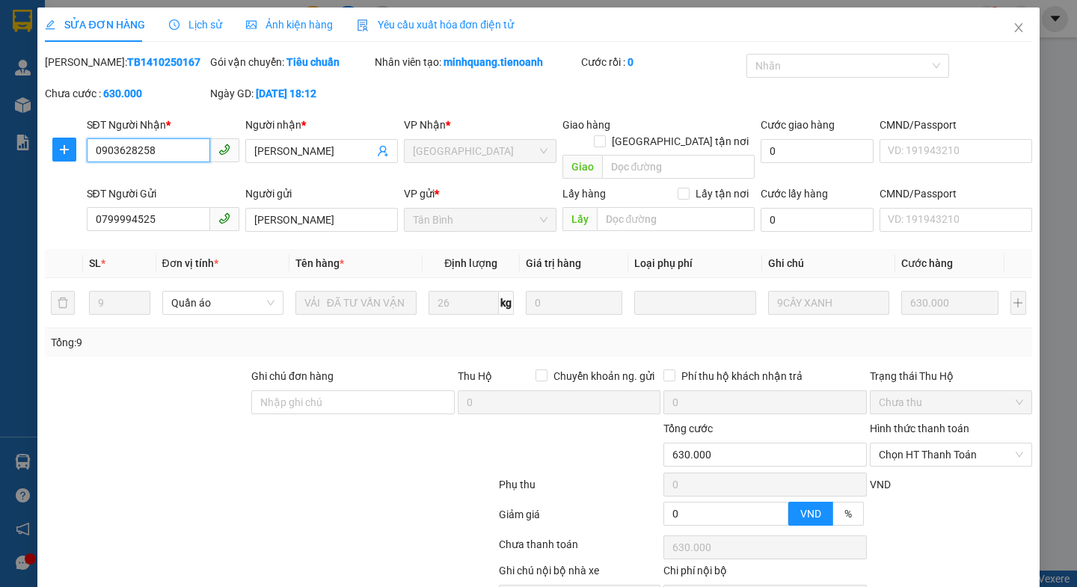
scroll to position [70, 0]
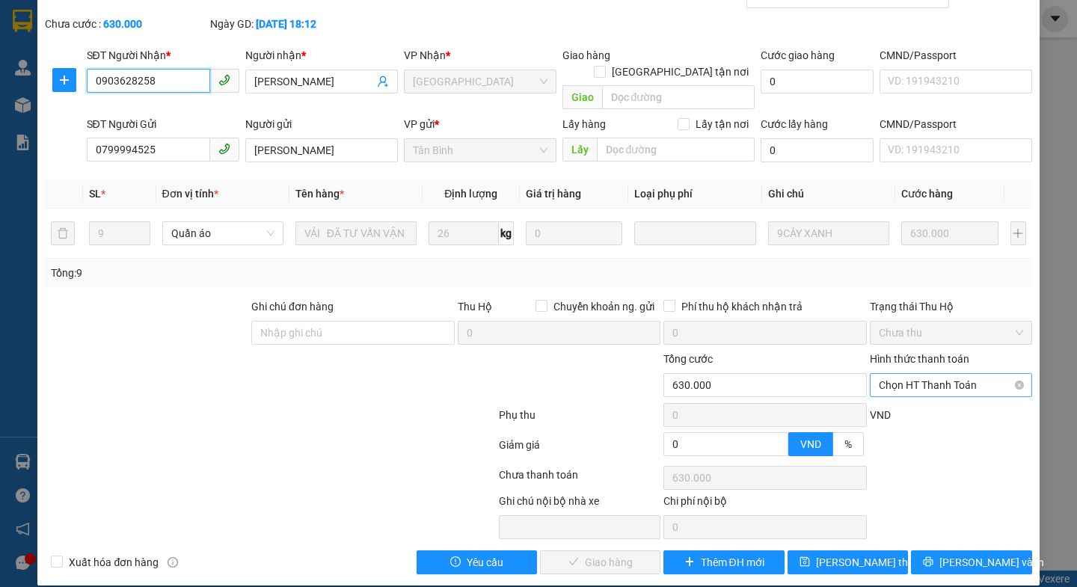
click at [887, 374] on span "Chọn HT Thanh Toán" at bounding box center [950, 385] width 144 height 22
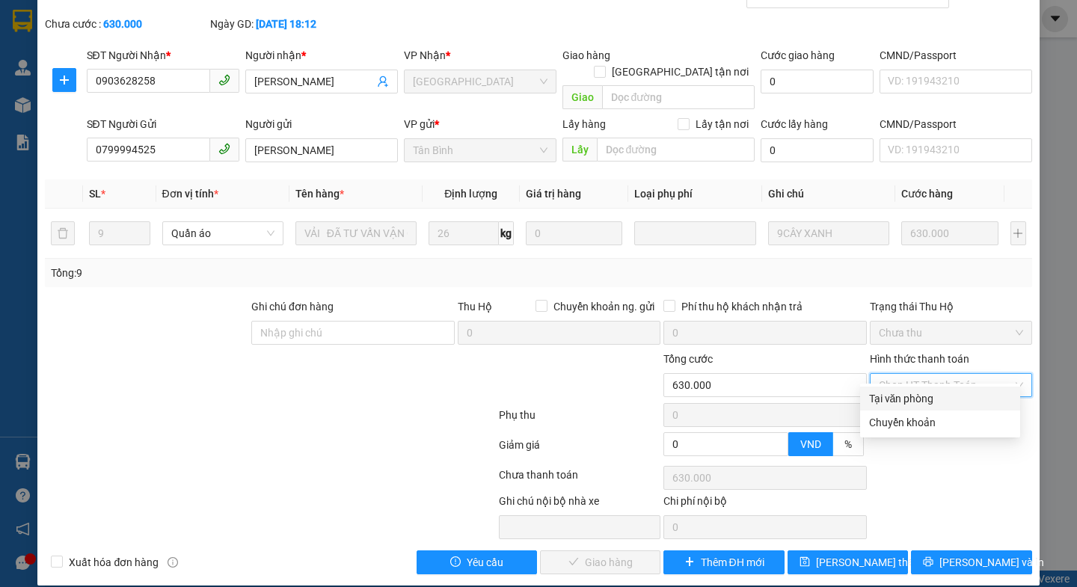
click at [881, 399] on div "Tại văn phòng" at bounding box center [940, 398] width 142 height 16
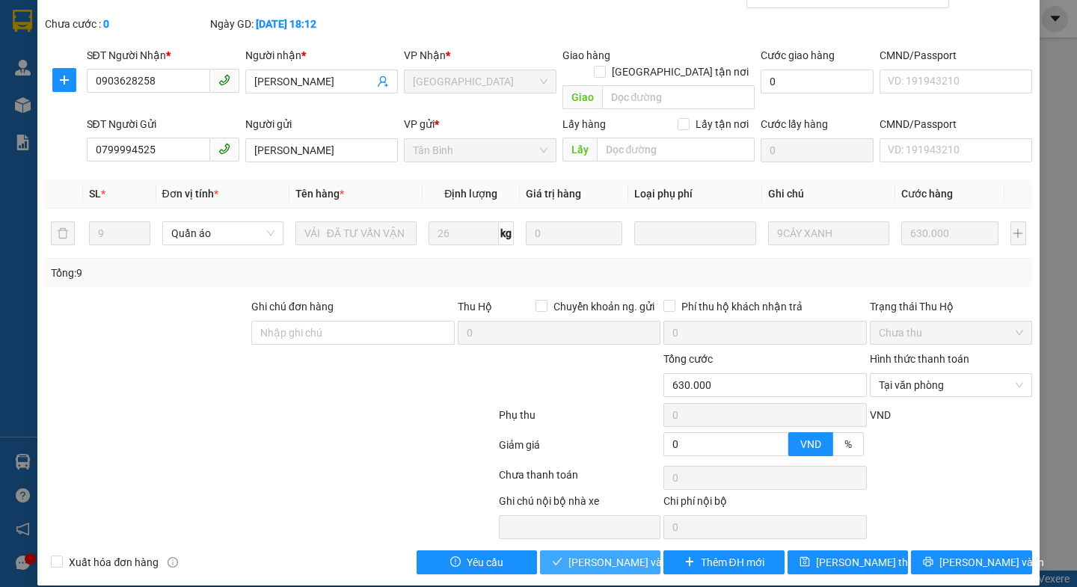
click at [609, 554] on span "[PERSON_NAME] và Giao hàng" at bounding box center [640, 562] width 144 height 16
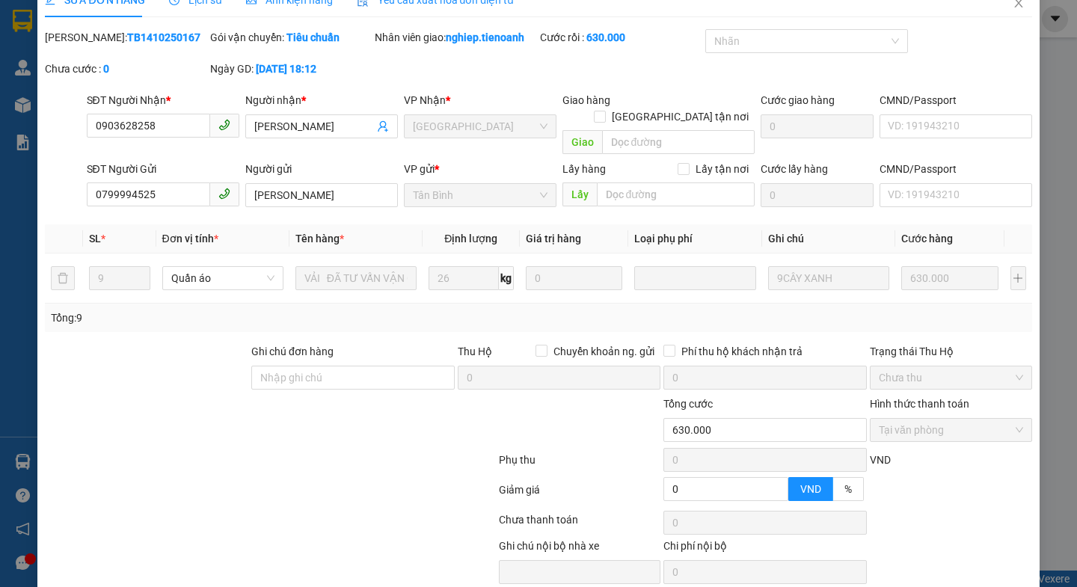
scroll to position [0, 0]
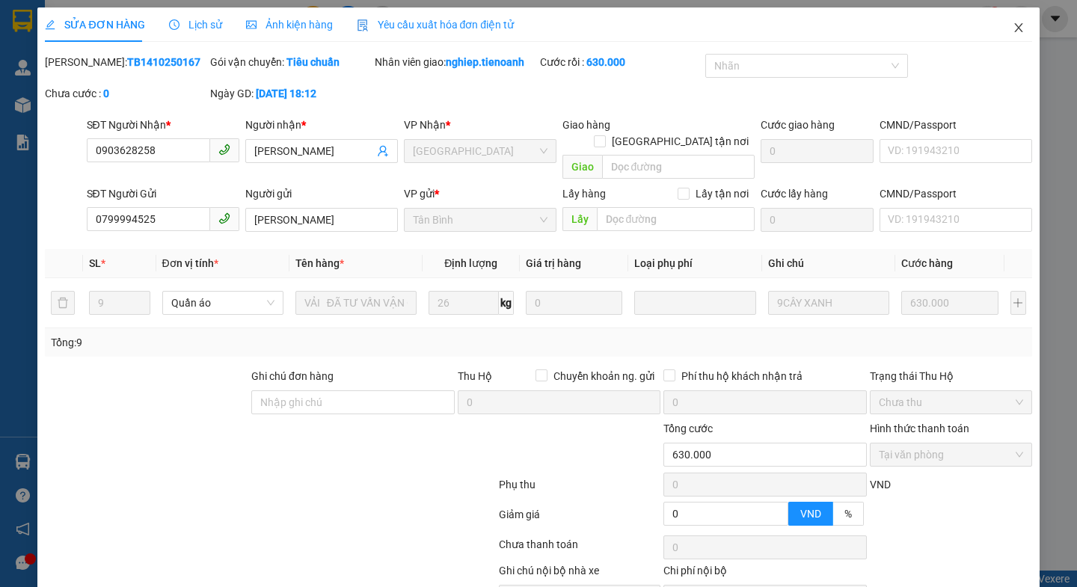
click at [997, 25] on span "Close" at bounding box center [1018, 28] width 42 height 42
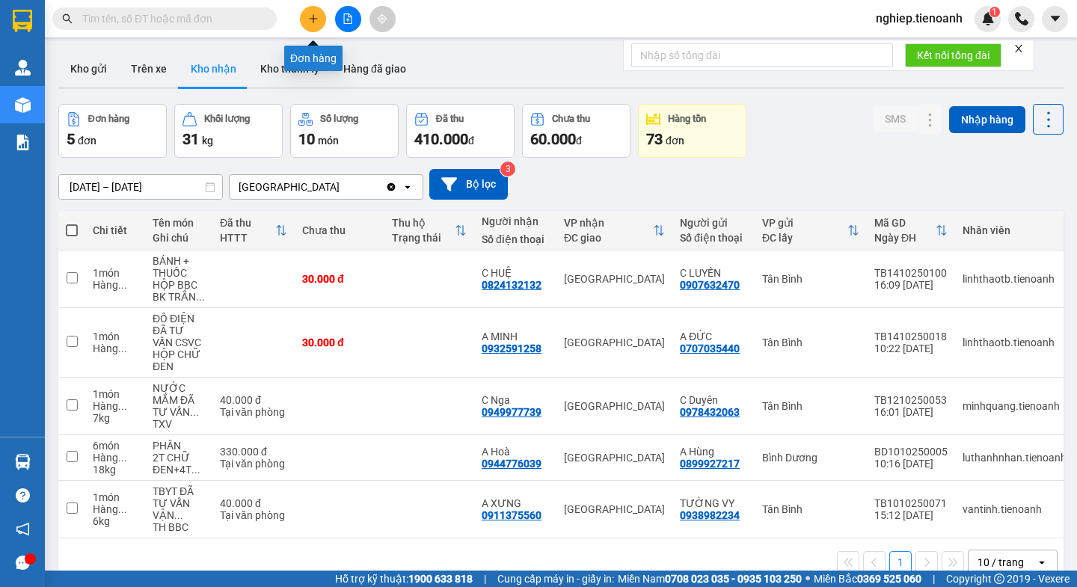
click at [313, 22] on icon "plus" at bounding box center [313, 18] width 1 height 8
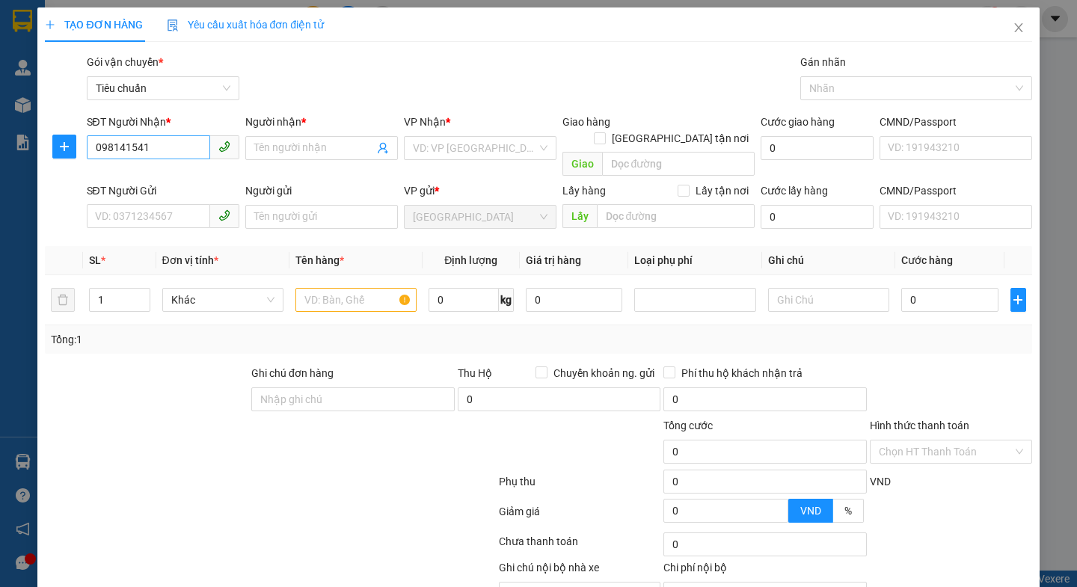
type input "0981415416"
click at [150, 177] on div "0981415416 - A Thường" at bounding box center [160, 178] width 132 height 16
type input "A Thường"
type input "70.000"
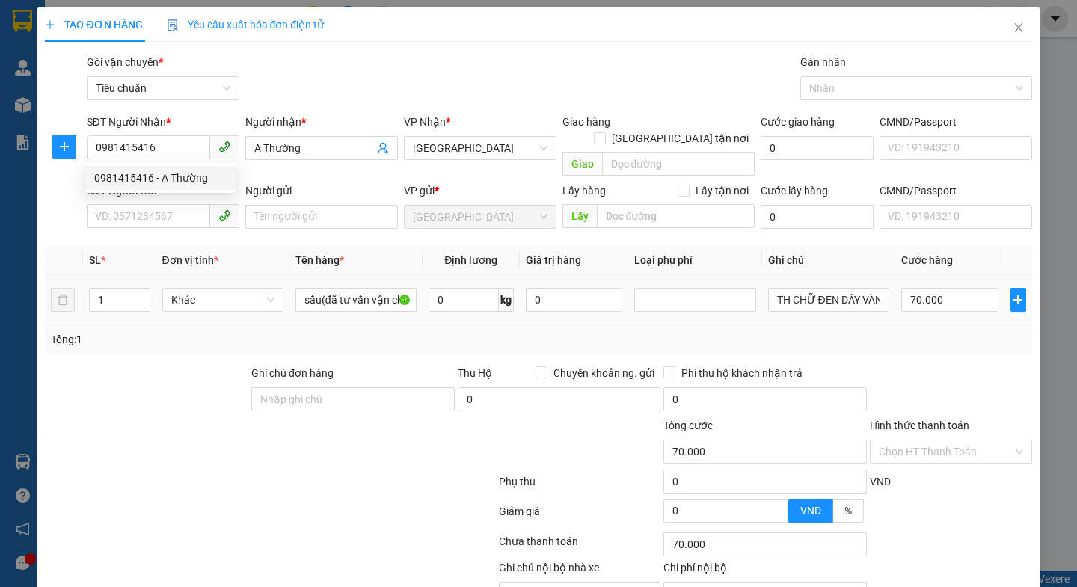
type input "0981415416"
click at [182, 373] on div at bounding box center [146, 391] width 206 height 52
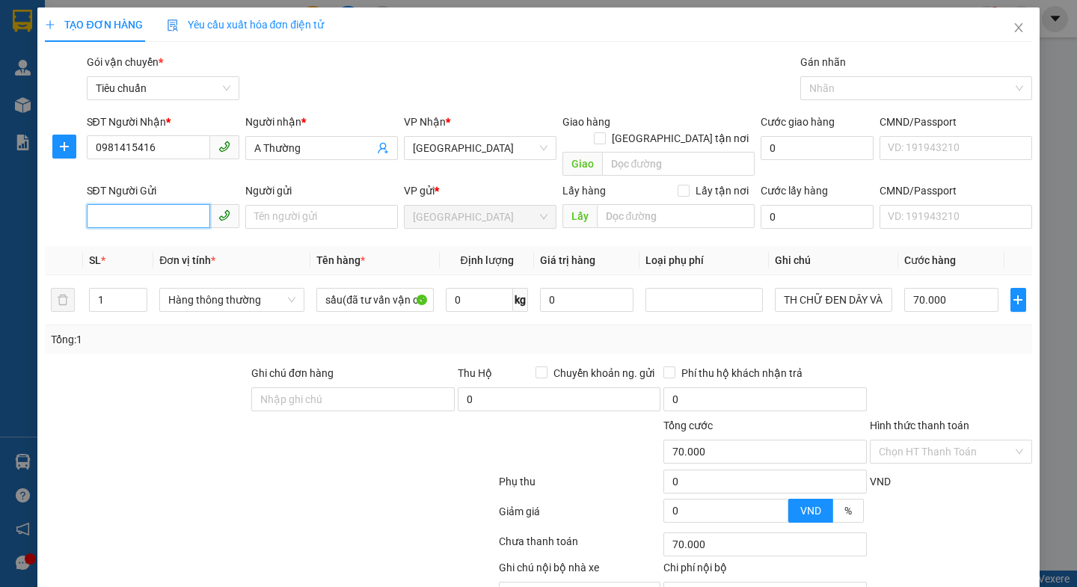
click at [147, 204] on input "SĐT Người Gửi" at bounding box center [148, 216] width 123 height 24
click at [174, 226] on div "0949873260 - C Hà" at bounding box center [178, 230] width 168 height 16
type input "0949873260"
type input "[PERSON_NAME]"
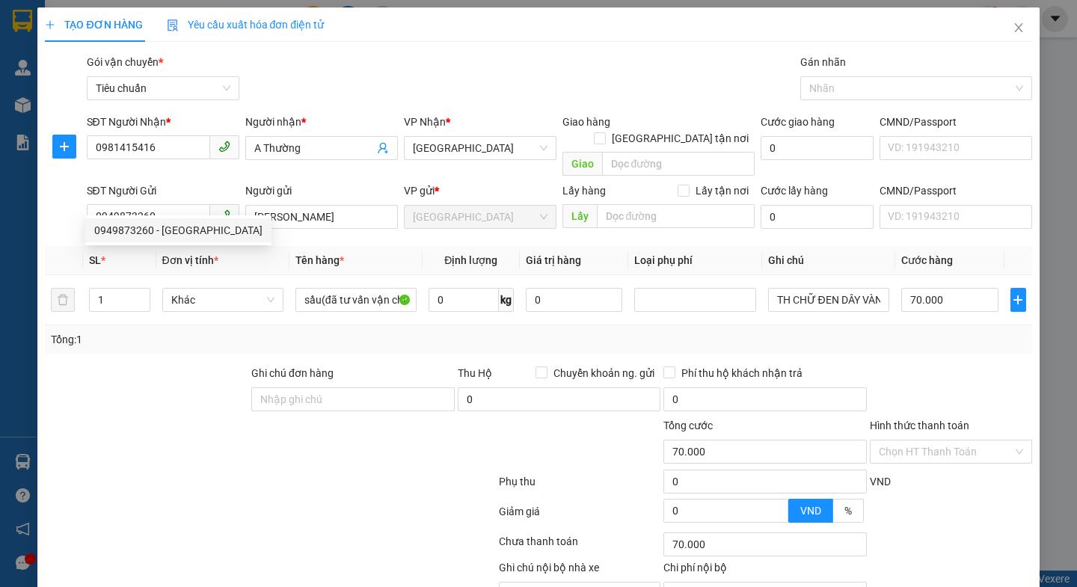
drag, startPoint x: 182, startPoint y: 363, endPoint x: 289, endPoint y: 316, distance: 116.8
click at [182, 365] on div at bounding box center [146, 391] width 206 height 52
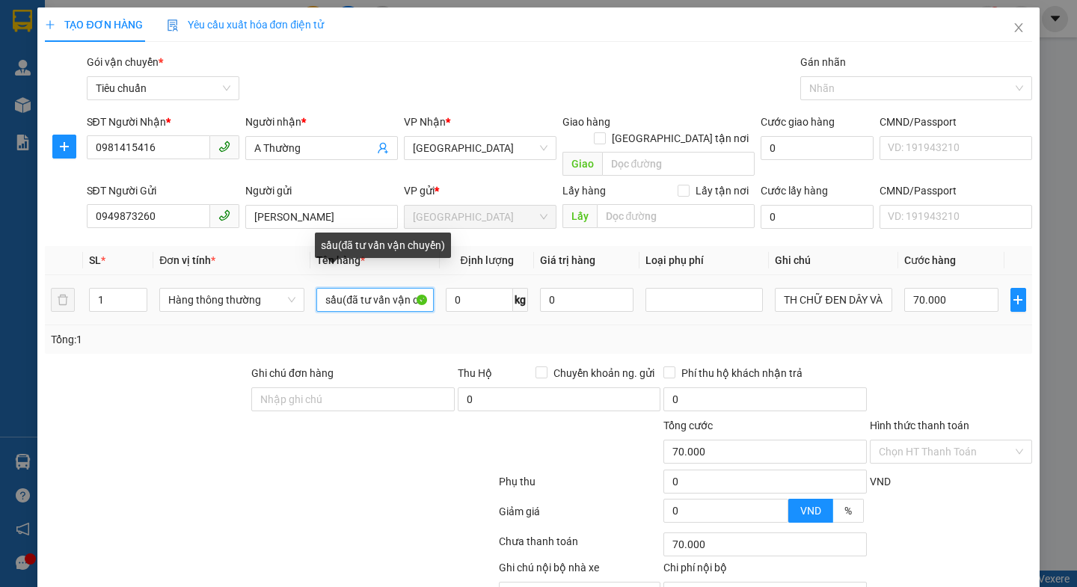
click at [336, 288] on input "sầu(đã tư vấn vận chuyển)" at bounding box center [374, 300] width 117 height 24
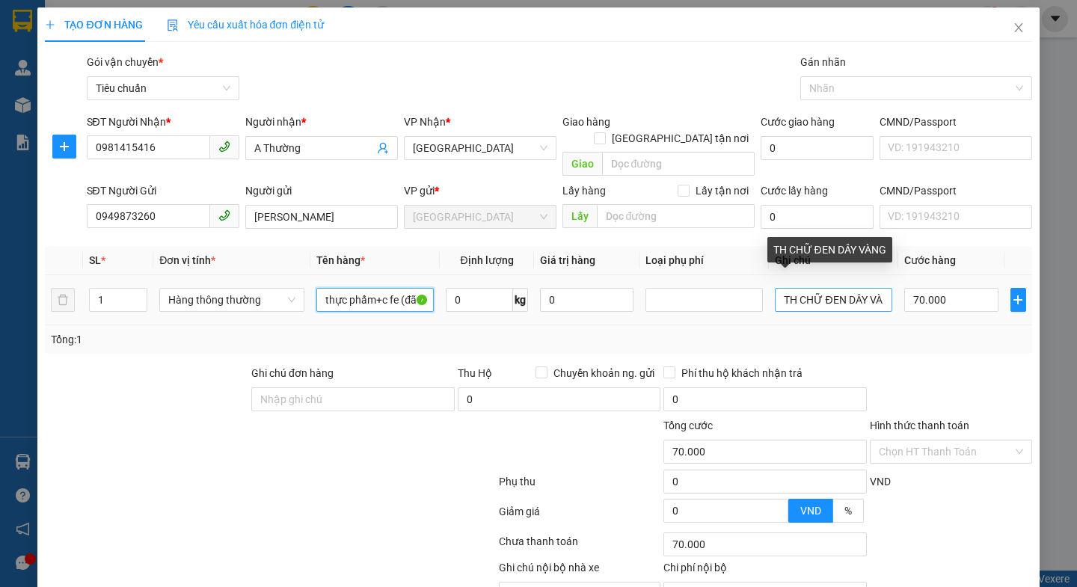
type input "thực phẩm+c fe (đã tư vấn vận chuyển)"
click at [872, 288] on input "TH CHỮ ĐEN DÂY VÀNG" at bounding box center [833, 300] width 117 height 24
click at [817, 288] on input "NG" at bounding box center [833, 300] width 117 height 24
click at [819, 288] on input "NG" at bounding box center [833, 300] width 117 height 24
type input "N"
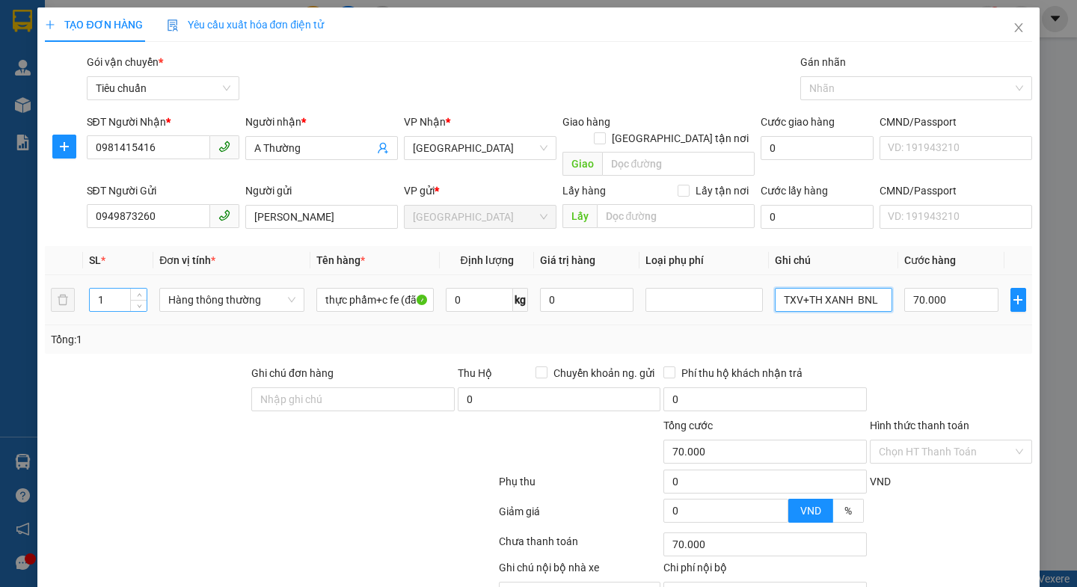
type input "TXV+TH XANH BNL"
click at [111, 289] on input "1" at bounding box center [118, 300] width 57 height 22
type input "2"
click at [134, 424] on div at bounding box center [187, 443] width 289 height 52
type input "0"
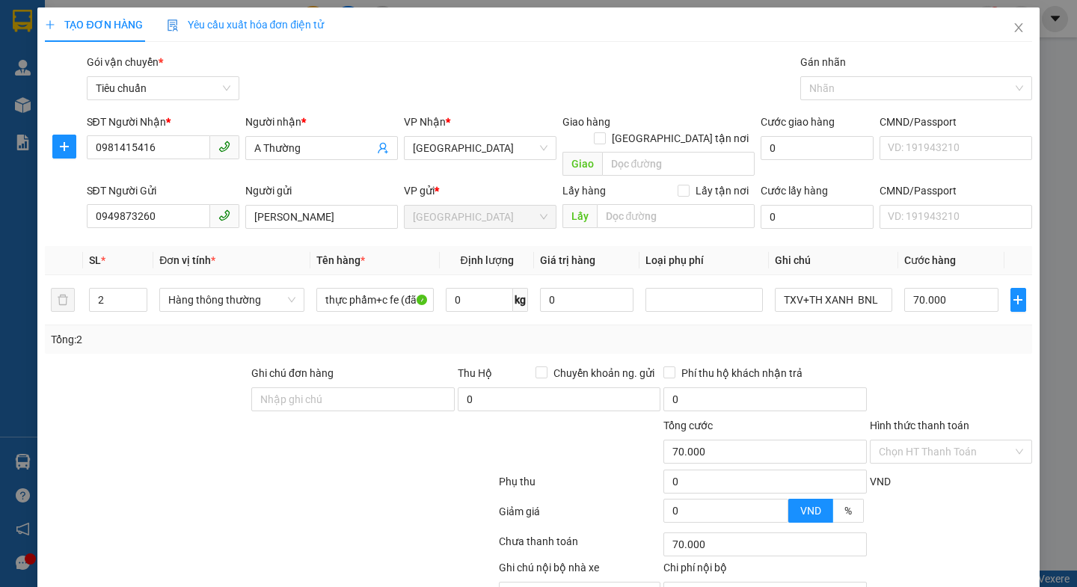
type input "0"
click at [465, 288] on input "0" at bounding box center [479, 300] width 67 height 24
type input "13"
drag, startPoint x: 317, startPoint y: 471, endPoint x: 355, endPoint y: 464, distance: 38.9
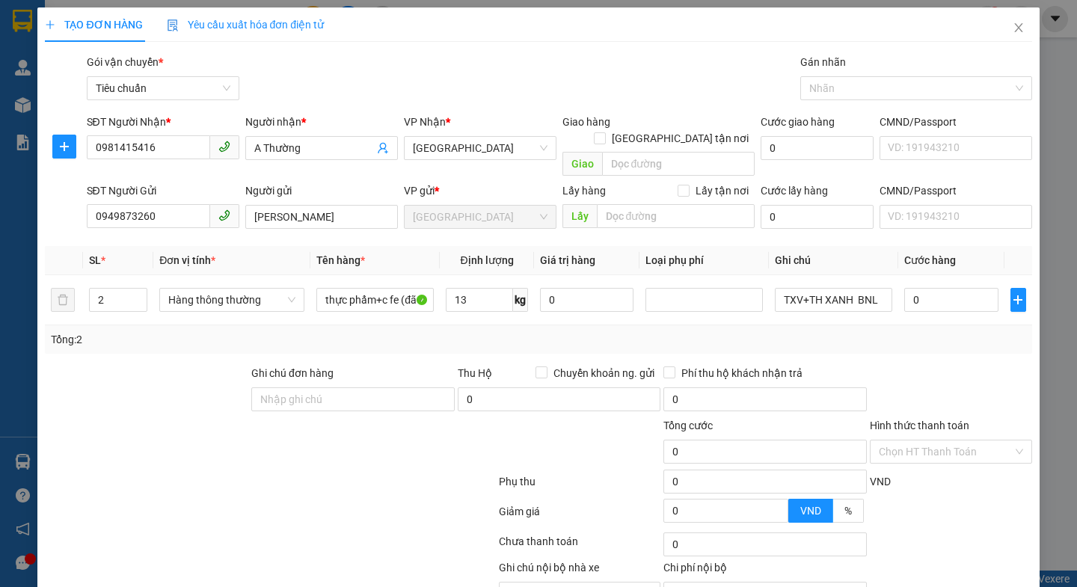
click at [321, 470] on div at bounding box center [269, 485] width 453 height 30
type input "50.000"
click at [938, 292] on input "50.000" at bounding box center [951, 300] width 94 height 24
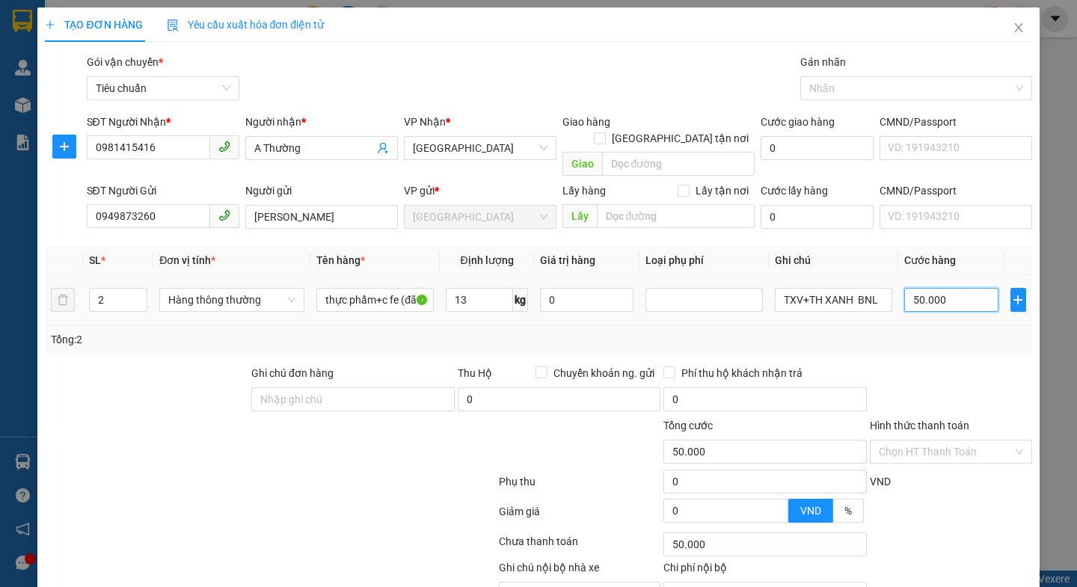
type input "1"
type input "10"
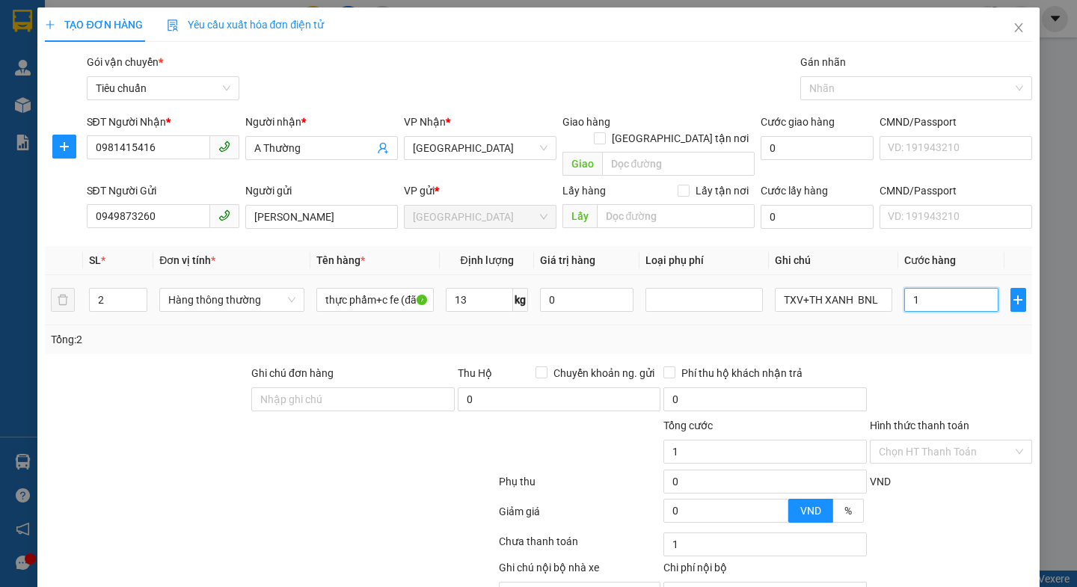
type input "10"
type input "100"
type input "100.000"
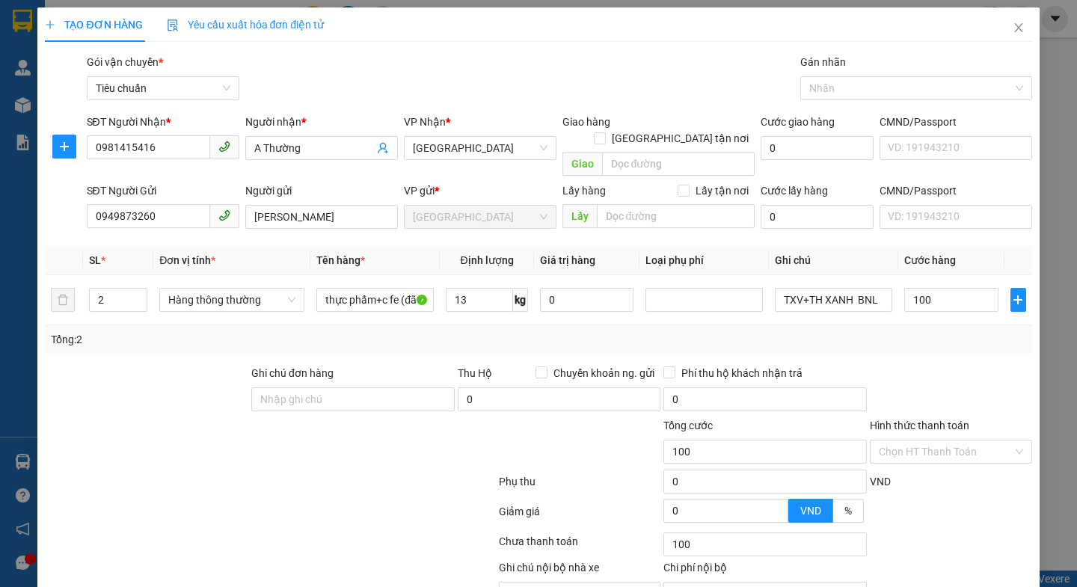
type input "100.000"
click at [916, 365] on div at bounding box center [950, 391] width 165 height 52
click at [920, 440] on input "Hình thức thanh toán" at bounding box center [945, 451] width 134 height 22
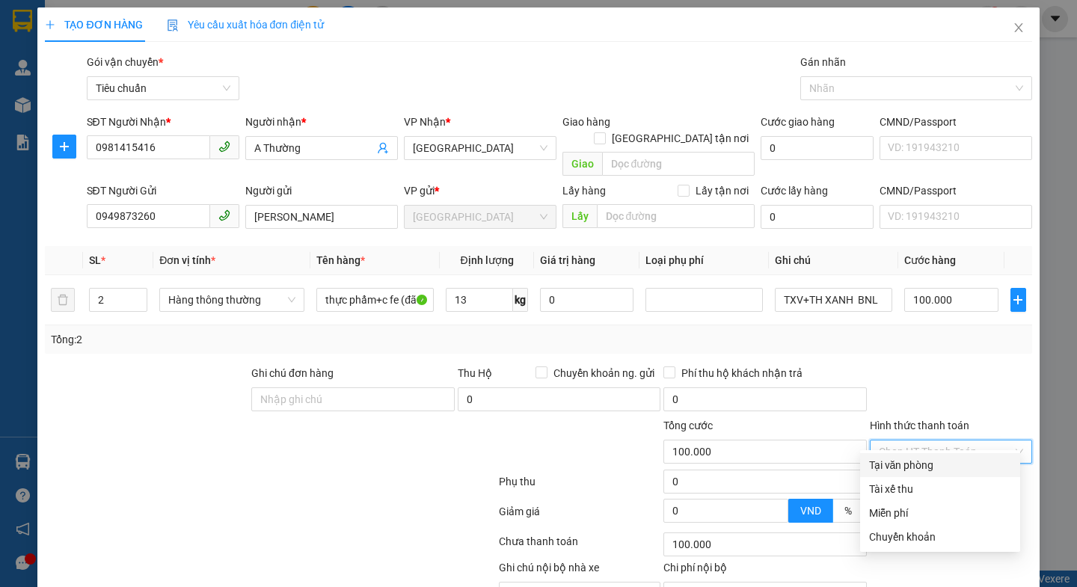
click at [921, 472] on div "Tại văn phòng" at bounding box center [940, 465] width 142 height 16
type input "0"
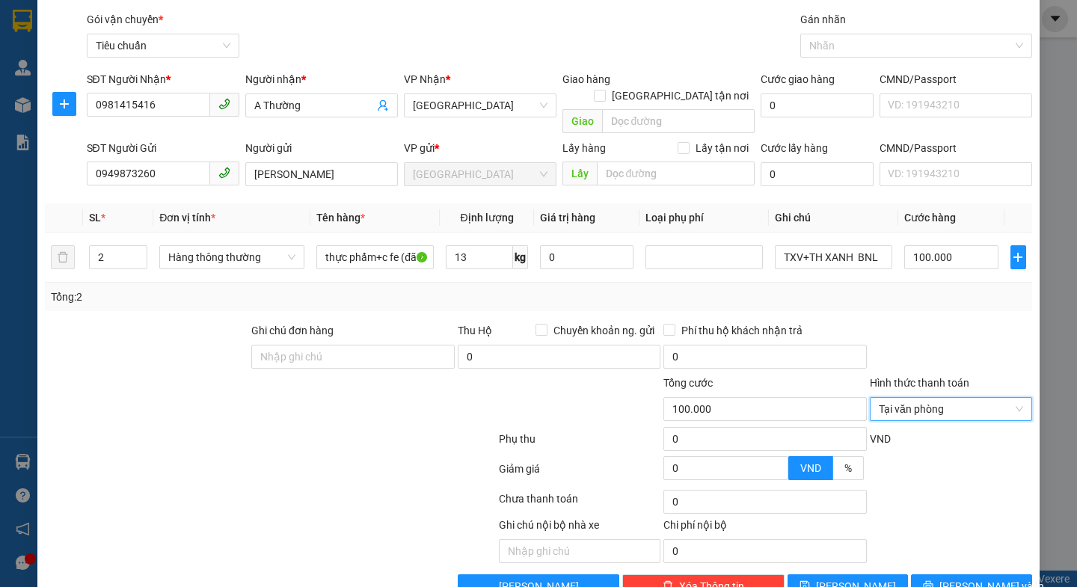
scroll to position [67, 0]
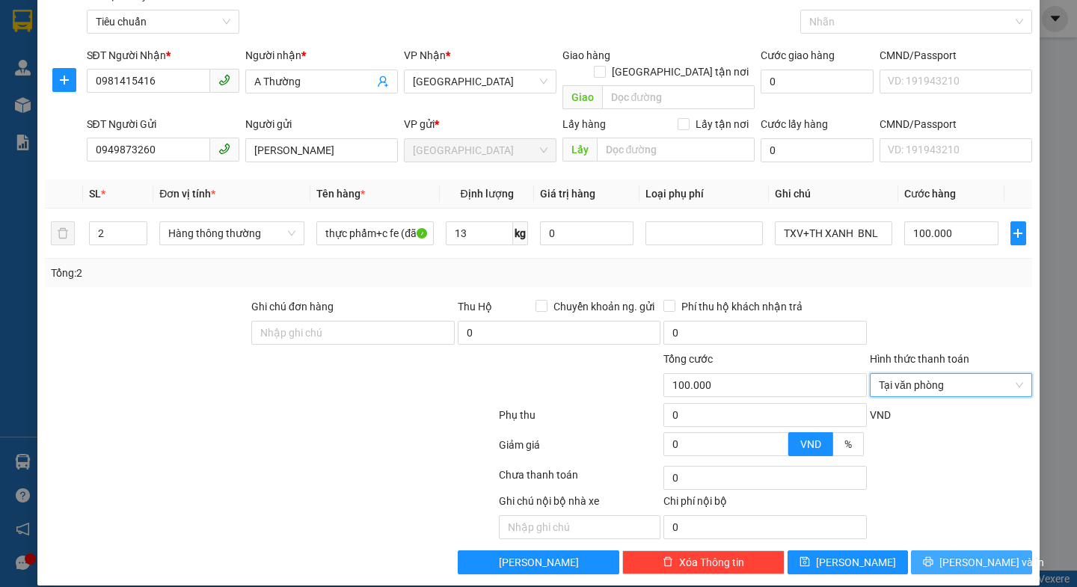
click at [949, 554] on span "[PERSON_NAME] và In" at bounding box center [991, 562] width 105 height 16
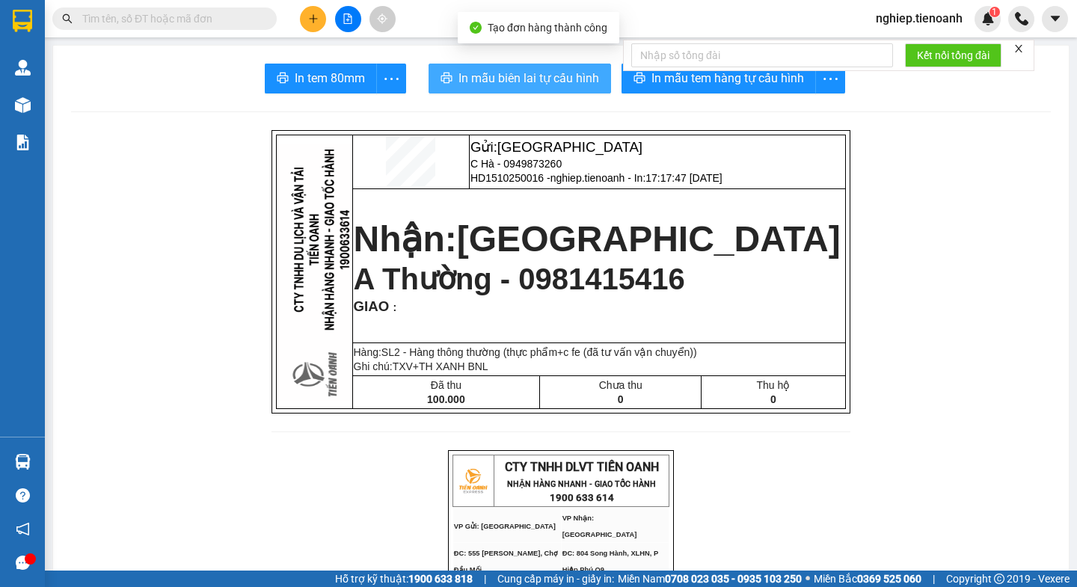
click at [552, 81] on span "In mẫu biên lai tự cấu hình" at bounding box center [528, 78] width 141 height 19
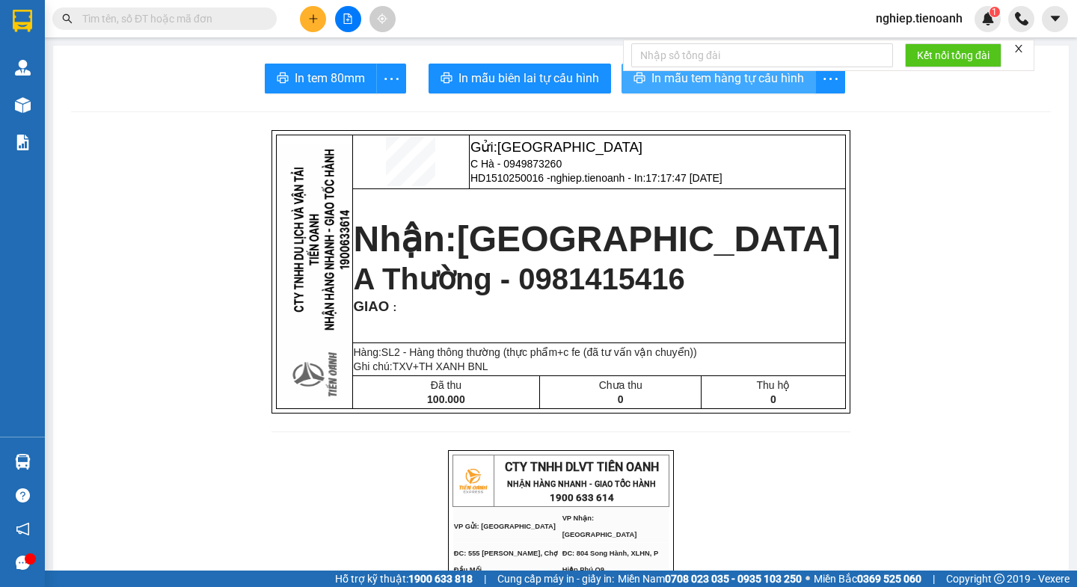
click at [737, 86] on span "In mẫu tem hàng tự cấu hình" at bounding box center [727, 78] width 153 height 19
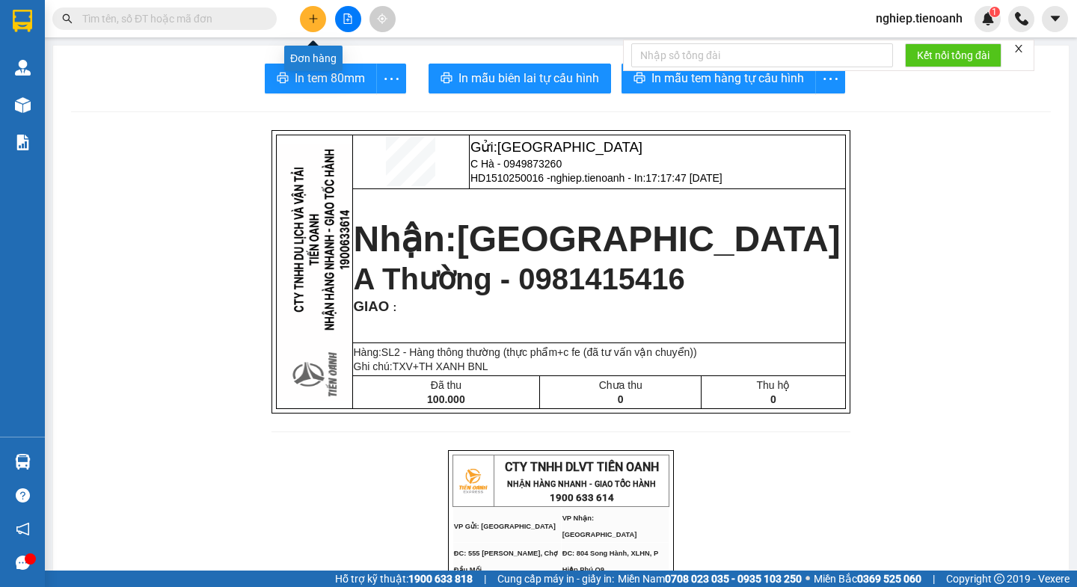
click at [304, 22] on button at bounding box center [313, 19] width 26 height 26
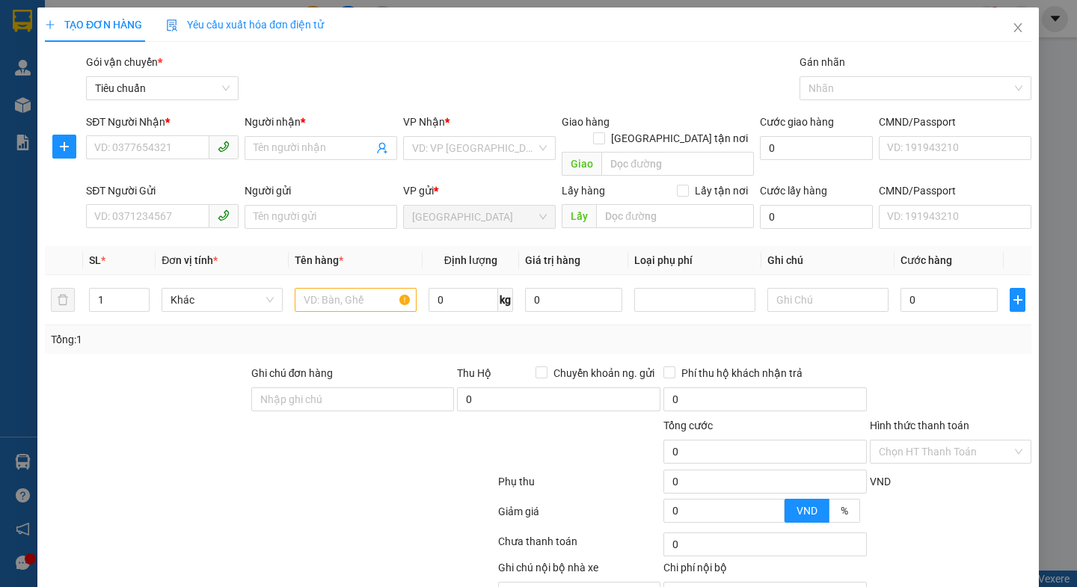
drag, startPoint x: 304, startPoint y: 22, endPoint x: 305, endPoint y: 39, distance: 17.2
click at [318, 22] on div "TẠO ĐƠN HÀNG Yêu cầu xuất hóa đơn điện tử" at bounding box center [538, 24] width 986 height 34
click at [318, 22] on span "Yêu cầu xuất hóa đơn điện tử" at bounding box center [246, 25] width 158 height 12
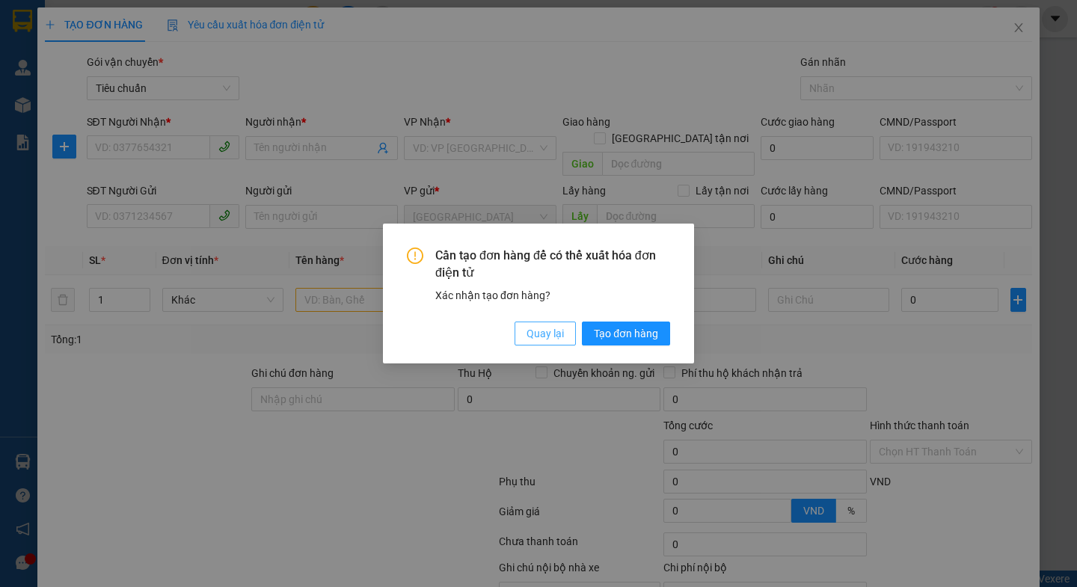
drag, startPoint x: 543, startPoint y: 337, endPoint x: 419, endPoint y: 309, distance: 126.6
click at [543, 336] on span "Quay lại" at bounding box center [544, 333] width 37 height 16
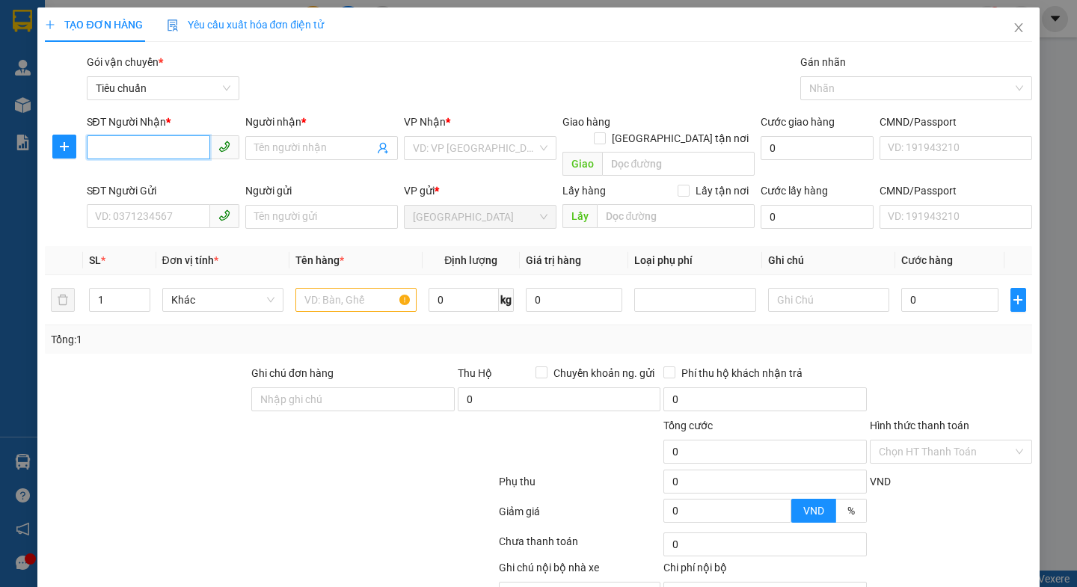
click at [168, 149] on input "SĐT Người Nhận *" at bounding box center [148, 147] width 123 height 24
drag, startPoint x: 156, startPoint y: 177, endPoint x: 203, endPoint y: 339, distance: 168.4
click at [156, 178] on div "0946131456 - TRANG" at bounding box center [160, 178] width 132 height 16
type input "0946131456"
type input "TRANG"
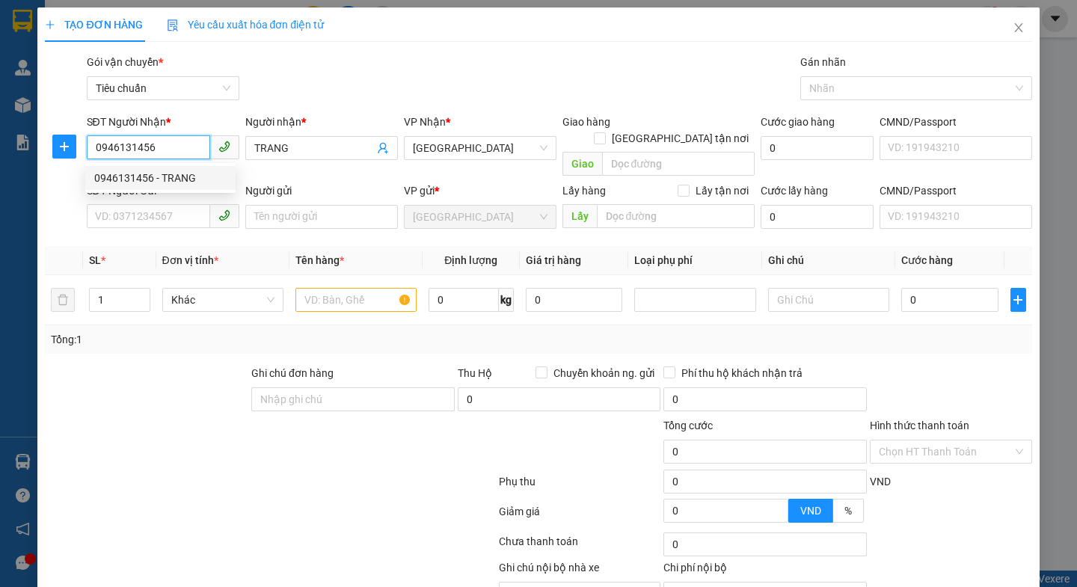
type input "0946131456"
click at [186, 470] on div at bounding box center [269, 485] width 453 height 30
type input "50.000"
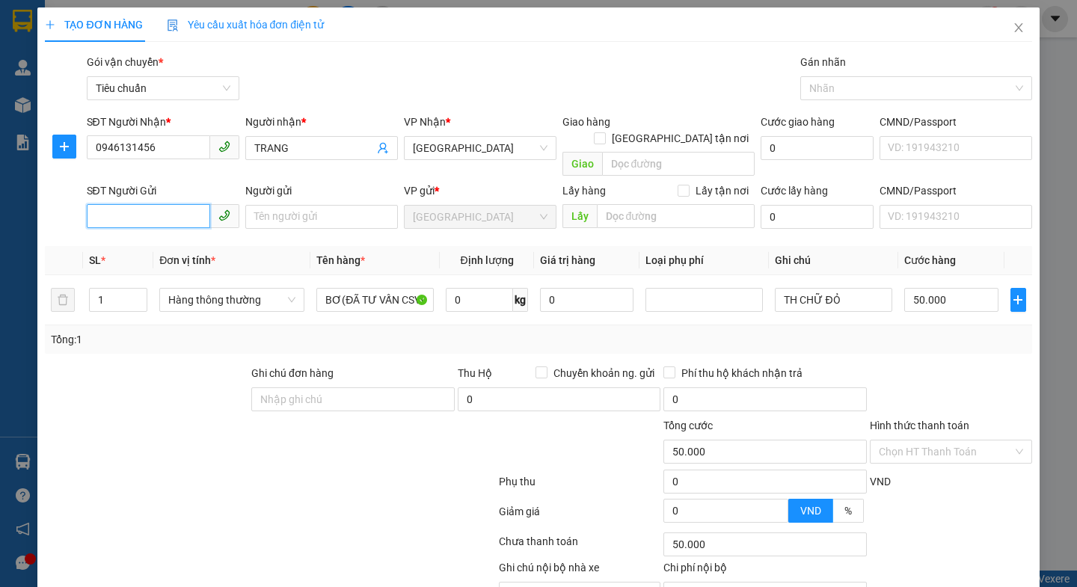
drag, startPoint x: 185, startPoint y: 204, endPoint x: 153, endPoint y: 255, distance: 59.8
click at [183, 206] on input "SĐT Người Gửi" at bounding box center [148, 216] width 123 height 24
click at [173, 204] on input "SĐT Người Gửi" at bounding box center [148, 216] width 123 height 24
click at [168, 228] on div "0938153987 - Hiếu" at bounding box center [160, 230] width 132 height 16
type input "0938153987"
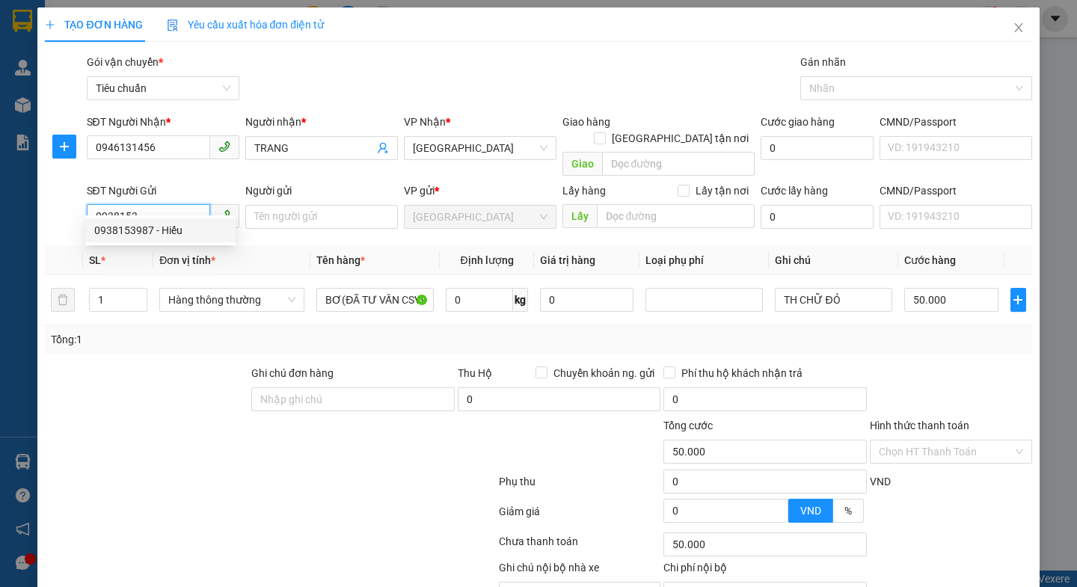
type input "Hiếu"
type input "110.000"
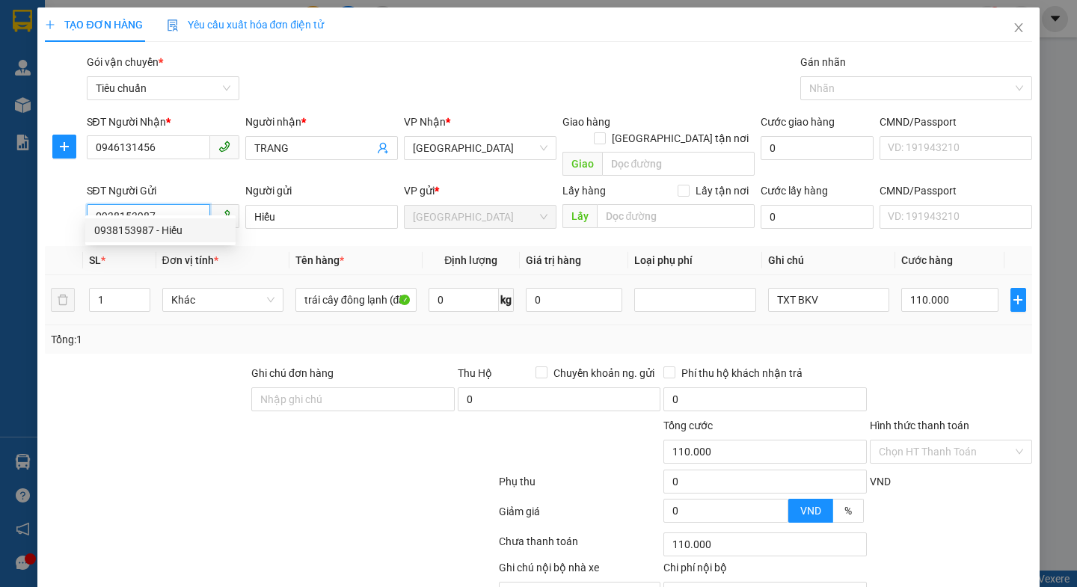
type input "0938153987"
click at [153, 389] on div at bounding box center [146, 391] width 206 height 52
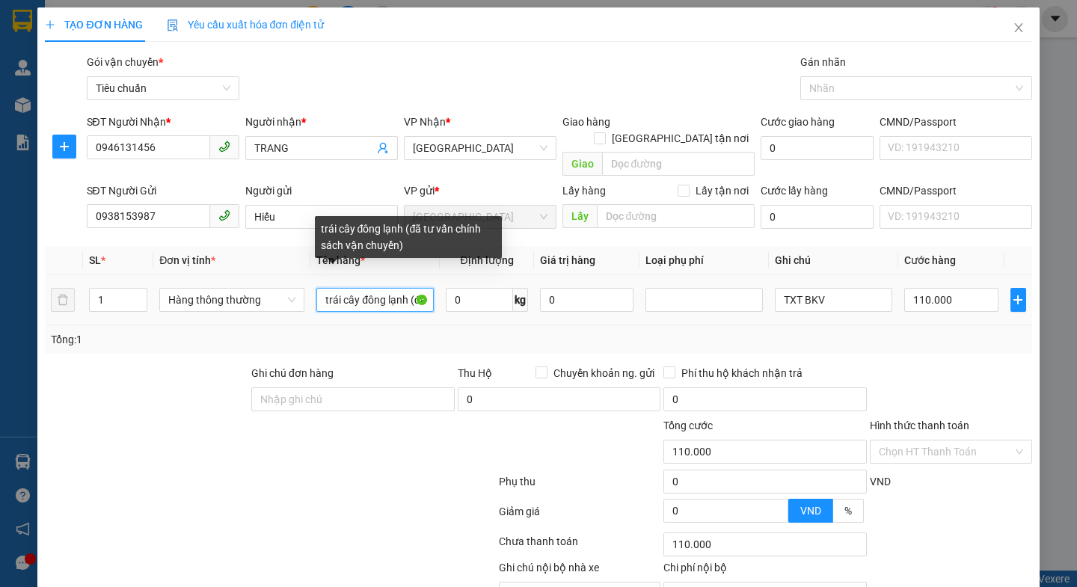
click at [357, 288] on input "trái cây đông lạnh (đã tư vấn chính sách vận chuyển)" at bounding box center [374, 300] width 117 height 24
click at [392, 288] on input "trái cây đông lạnh (đã tư vấn chính sách vận chuyển)" at bounding box center [374, 300] width 117 height 24
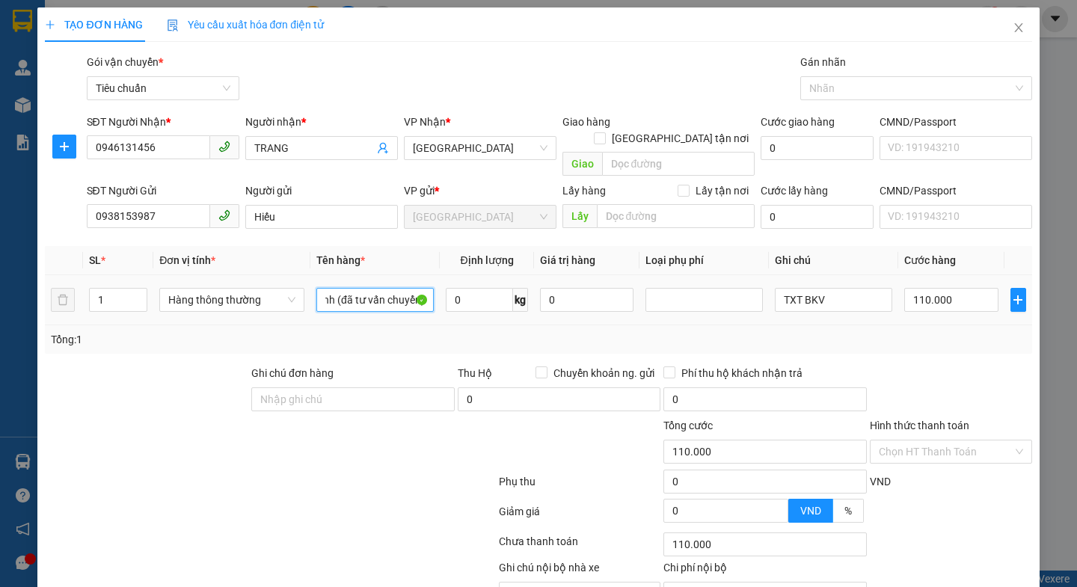
scroll to position [0, 73]
type input "trái cây đông lạnh (đã tư vấn vận chuyển)"
click at [458, 288] on input "0" at bounding box center [479, 300] width 67 height 24
type input "48"
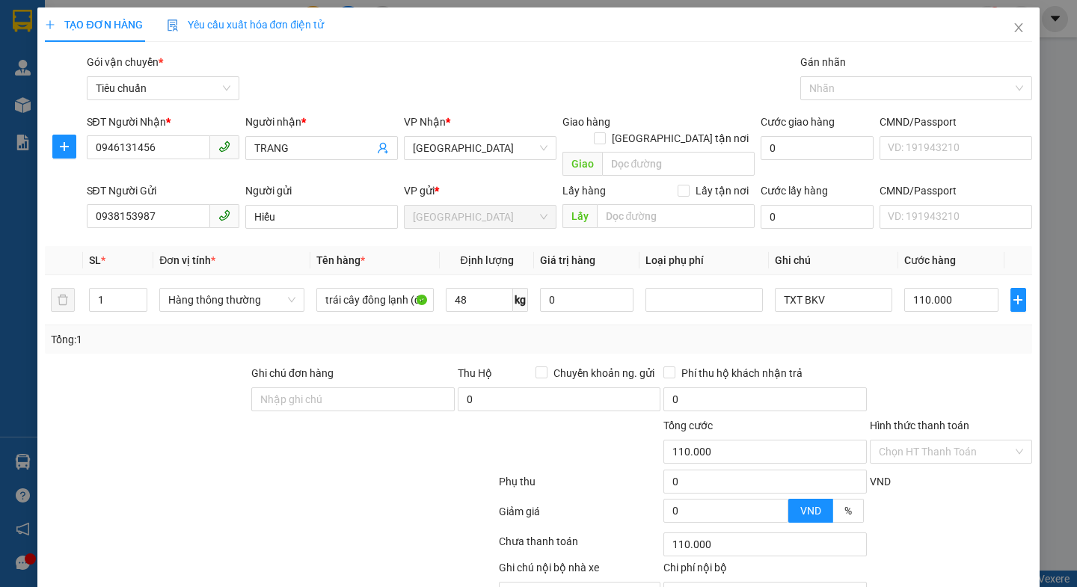
drag, startPoint x: 378, startPoint y: 454, endPoint x: 884, endPoint y: 315, distance: 524.9
click at [383, 452] on form "Ghi chú đơn hàng Thu Hộ Chuyển khoản ng. gửi 0 Phí thu hộ khách nhận trả 0 Tổng…" at bounding box center [538, 447] width 986 height 164
type input "90.000"
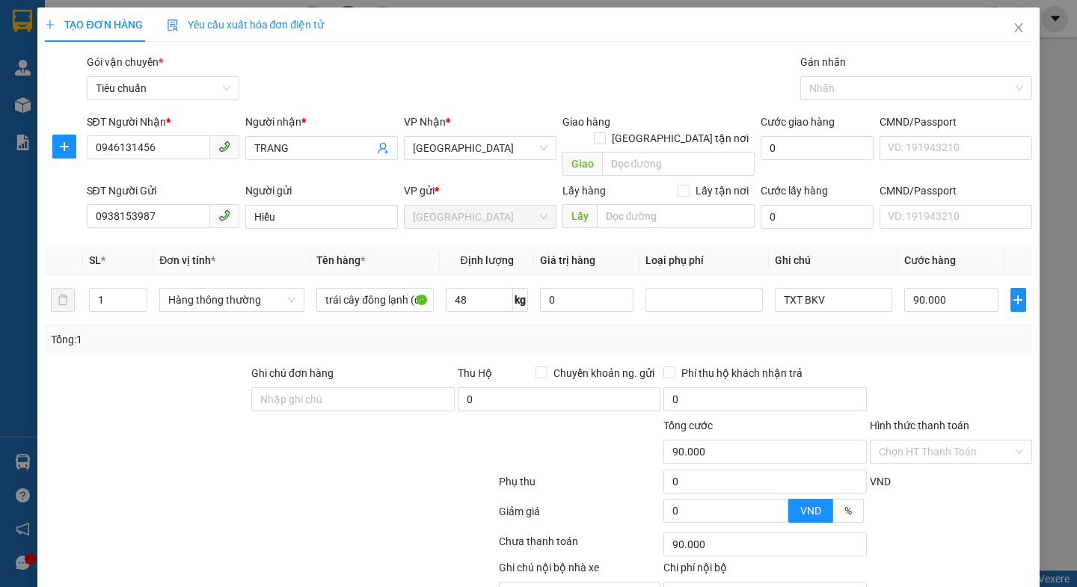
click at [892, 365] on div at bounding box center [950, 391] width 165 height 52
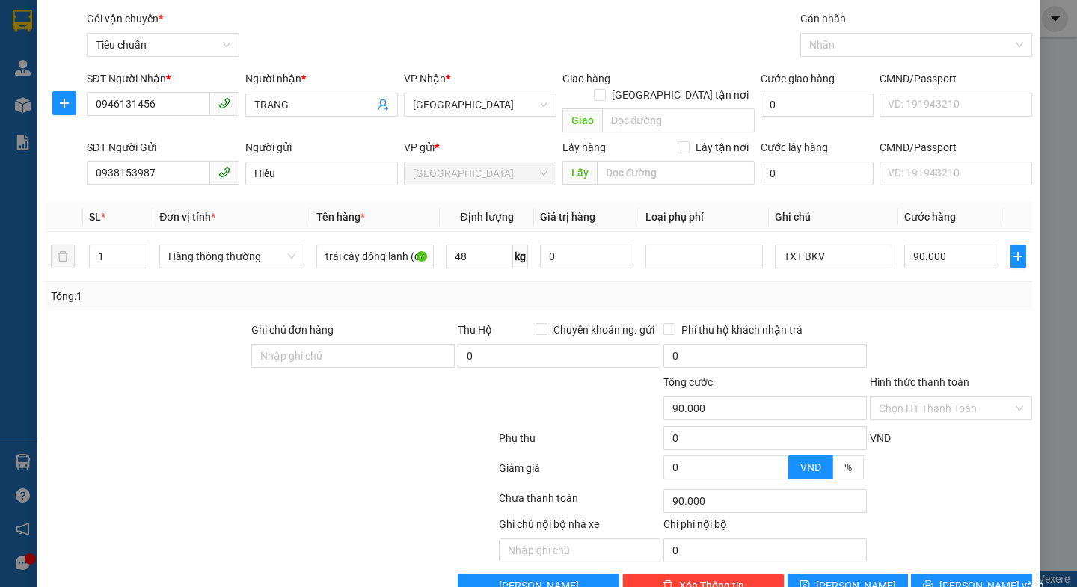
scroll to position [67, 0]
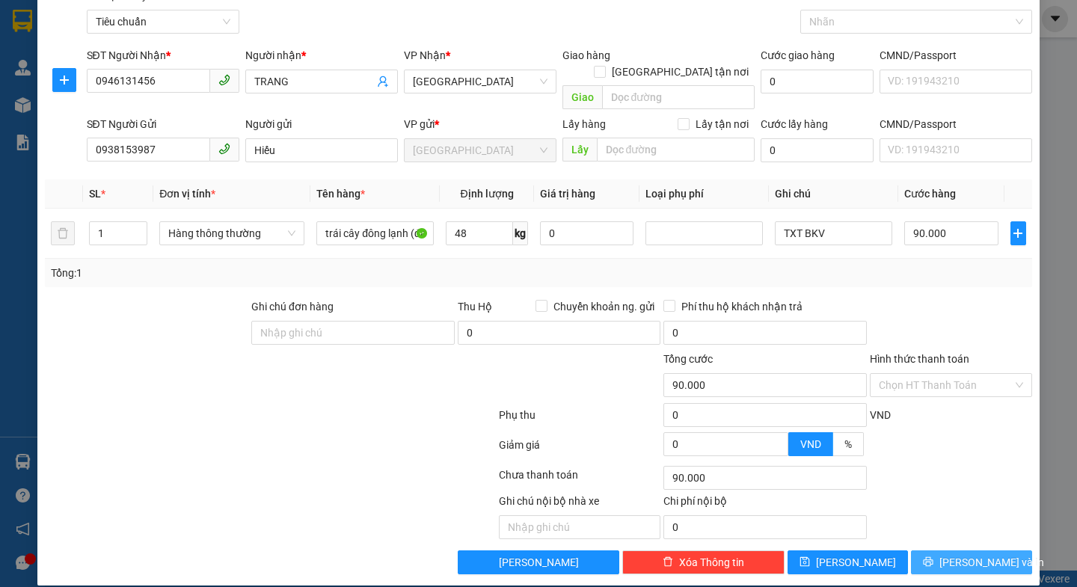
click at [968, 554] on span "[PERSON_NAME] và In" at bounding box center [991, 562] width 105 height 16
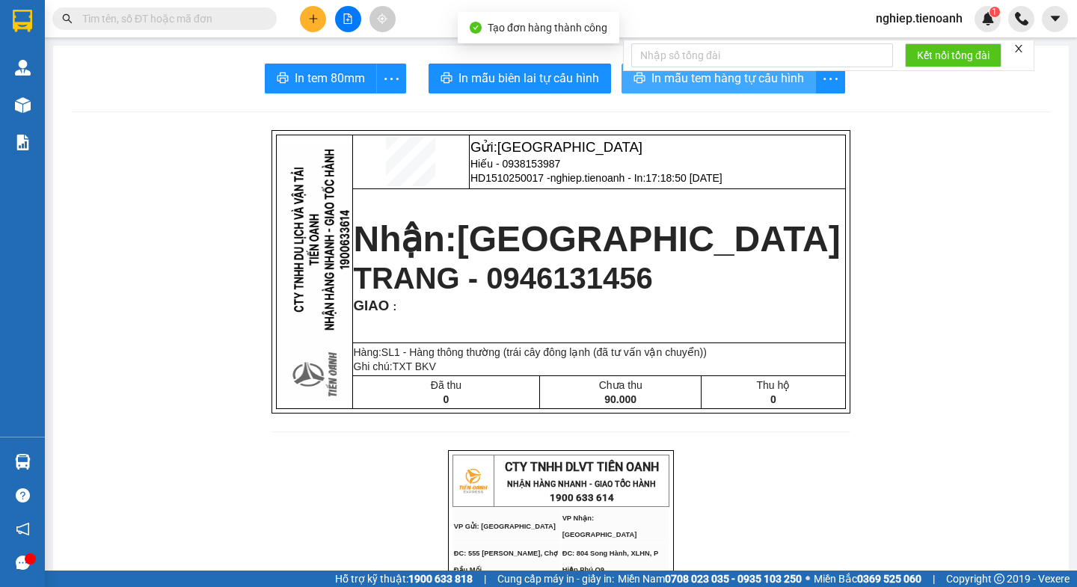
click at [681, 83] on span "In mẫu tem hàng tự cấu hình" at bounding box center [727, 78] width 153 height 19
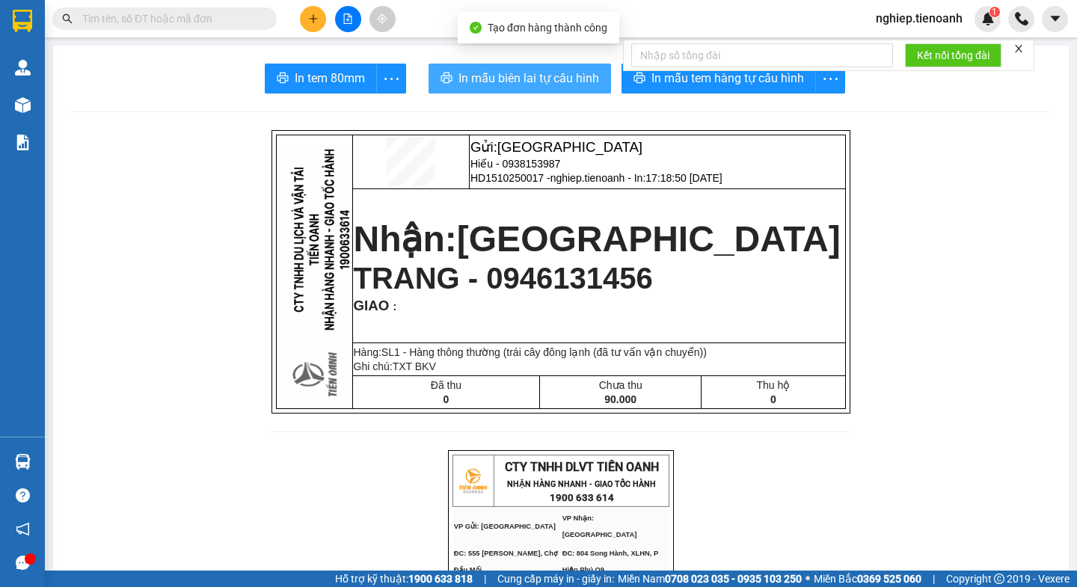
click at [529, 69] on span "In mẫu biên lai tự cấu hình" at bounding box center [528, 78] width 141 height 19
drag, startPoint x: 541, startPoint y: 82, endPoint x: 558, endPoint y: 81, distance: 17.2
click at [541, 81] on span "In mẫu biên lai tự cấu hình" at bounding box center [528, 78] width 141 height 19
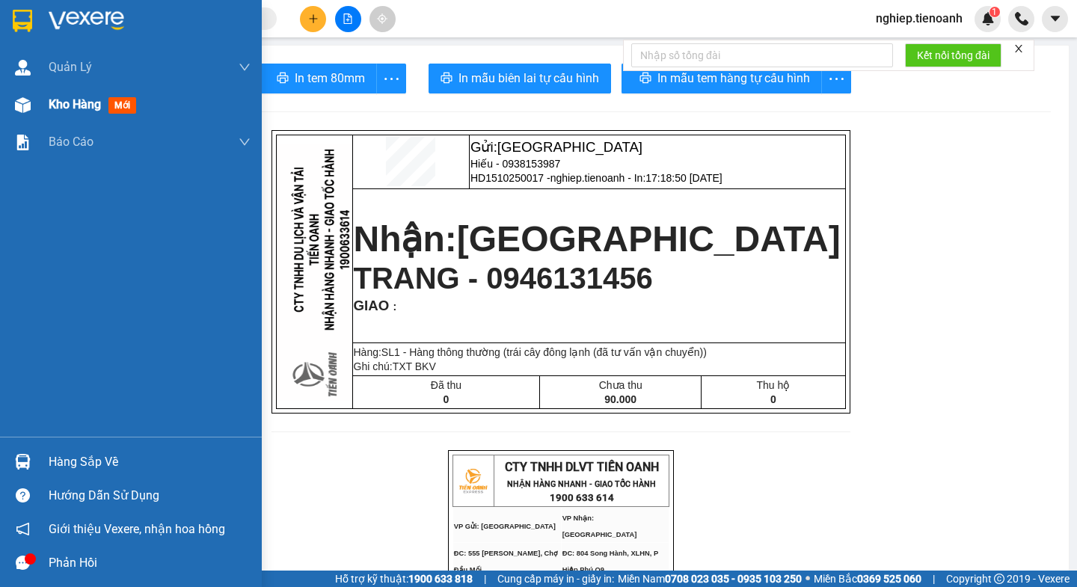
click at [80, 116] on div "Kho hàng mới" at bounding box center [150, 104] width 202 height 37
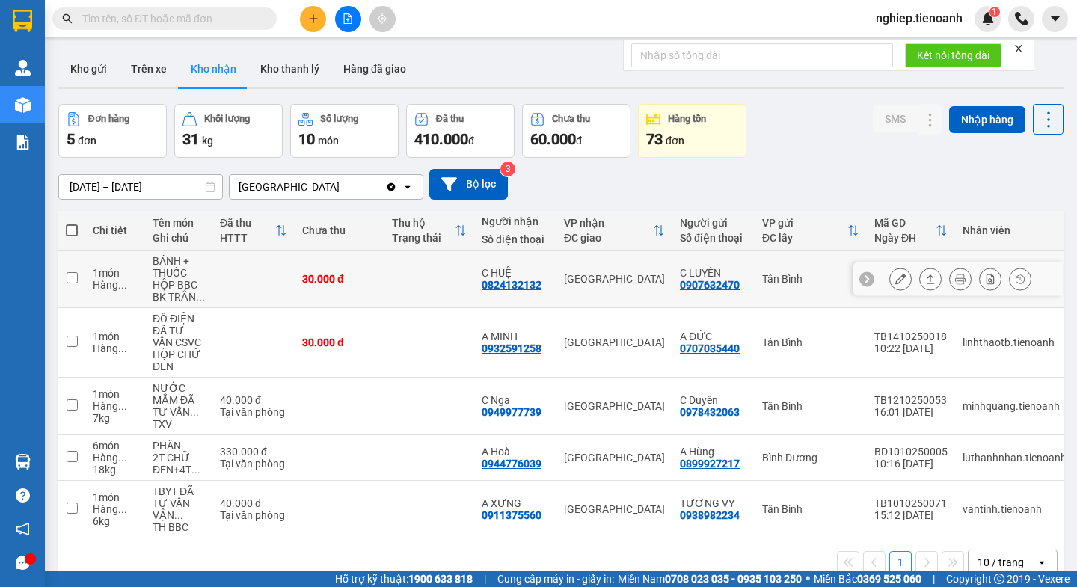
click at [895, 280] on icon at bounding box center [900, 279] width 10 height 10
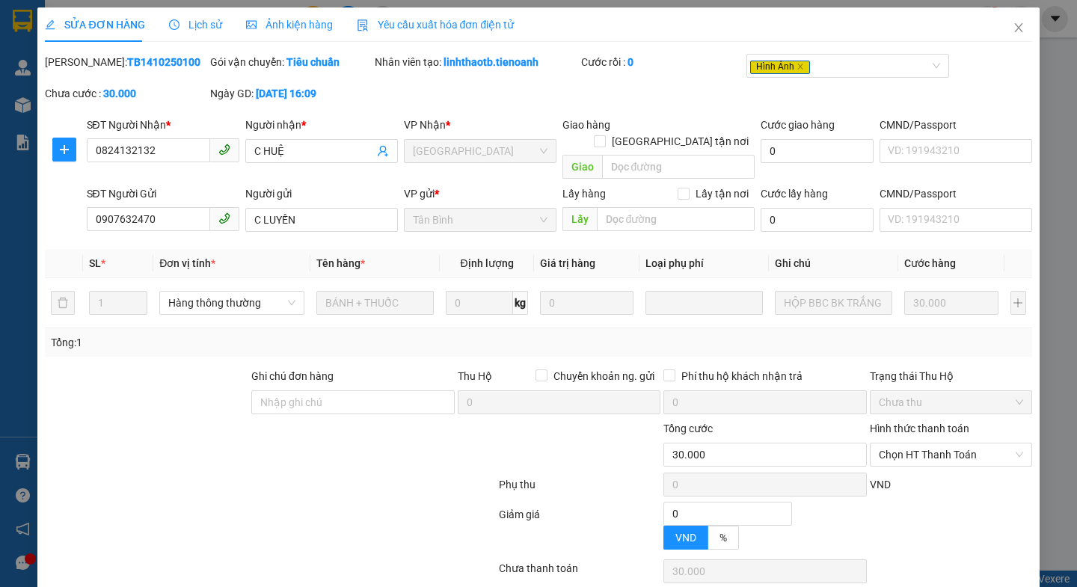
type input "0824132132"
type input "C HUỆ"
type input "0907632470"
type input "C LUYẾN"
type input "0"
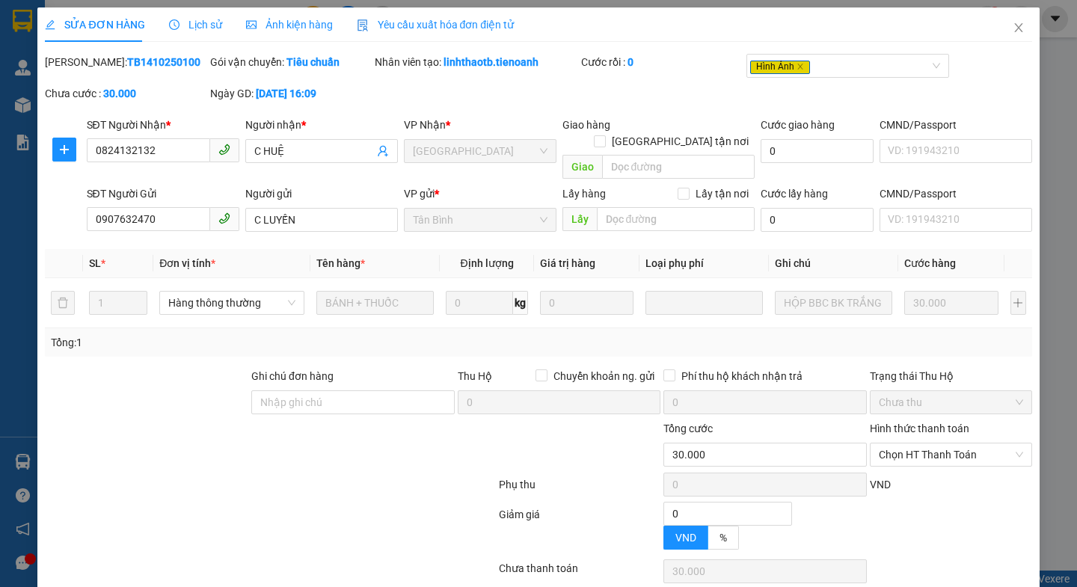
type input "30.000"
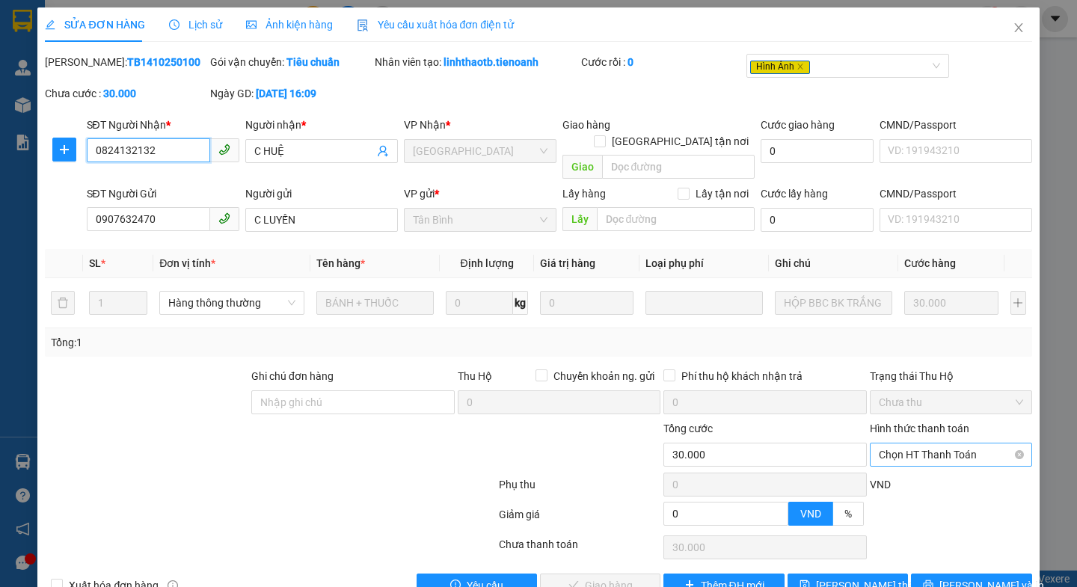
scroll to position [23, 0]
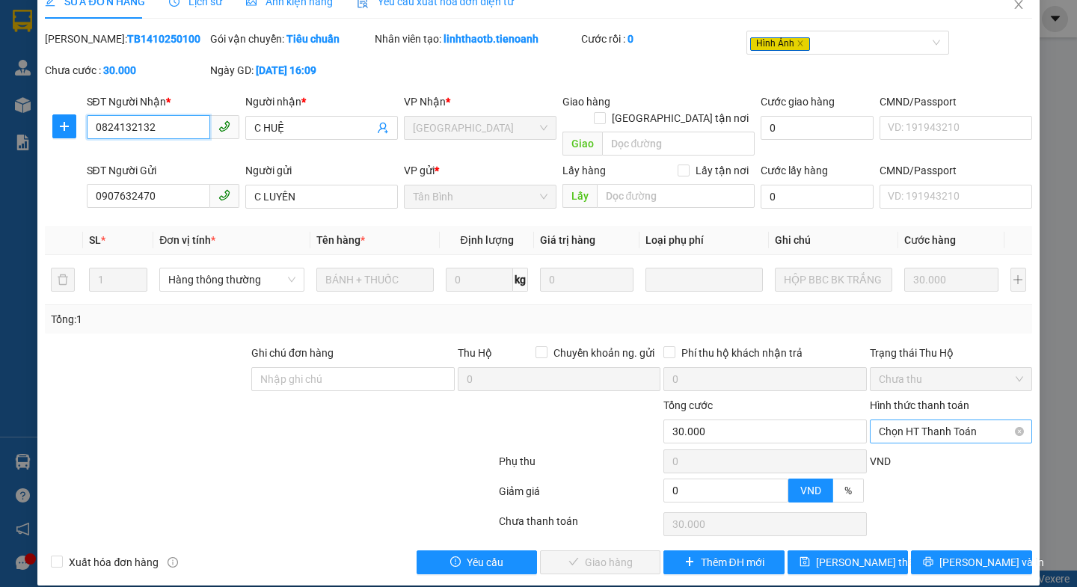
click at [897, 420] on span "Chọn HT Thanh Toán" at bounding box center [950, 431] width 144 height 22
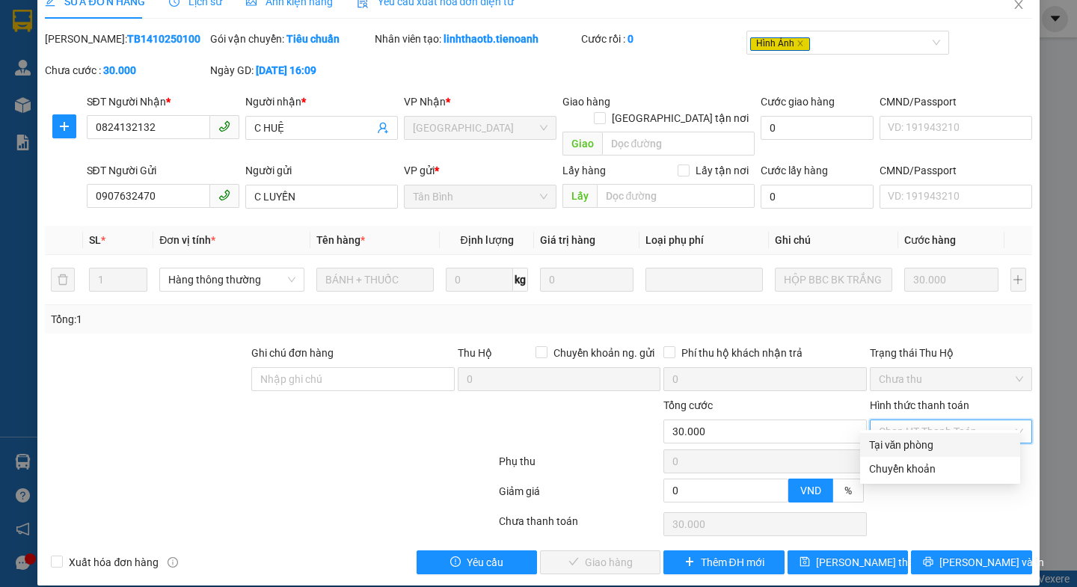
click at [889, 449] on div "Tại văn phòng" at bounding box center [940, 445] width 142 height 16
type input "0"
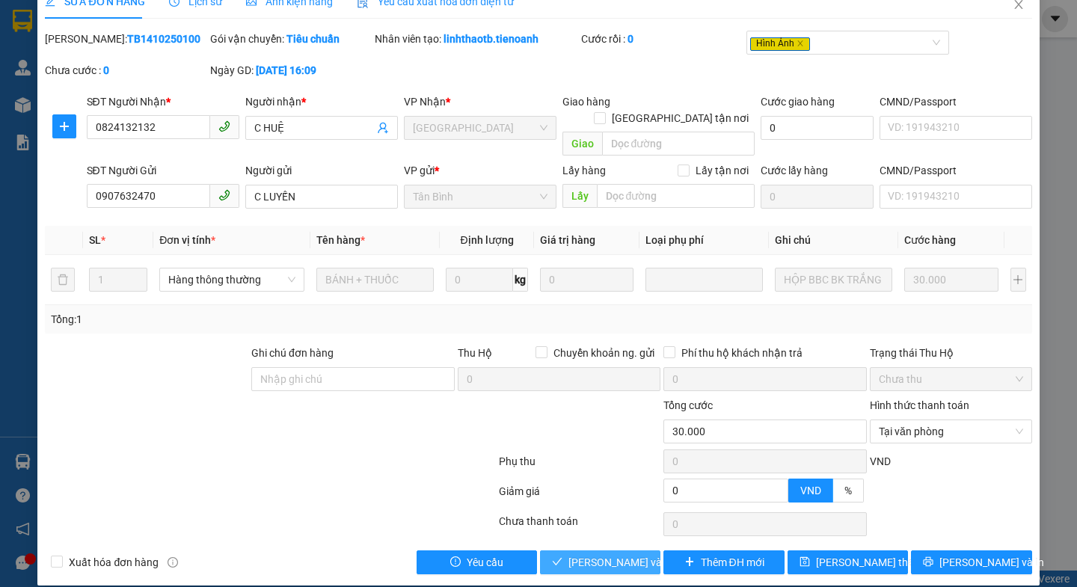
click at [568, 554] on span "[PERSON_NAME] và Giao hàng" at bounding box center [640, 562] width 144 height 16
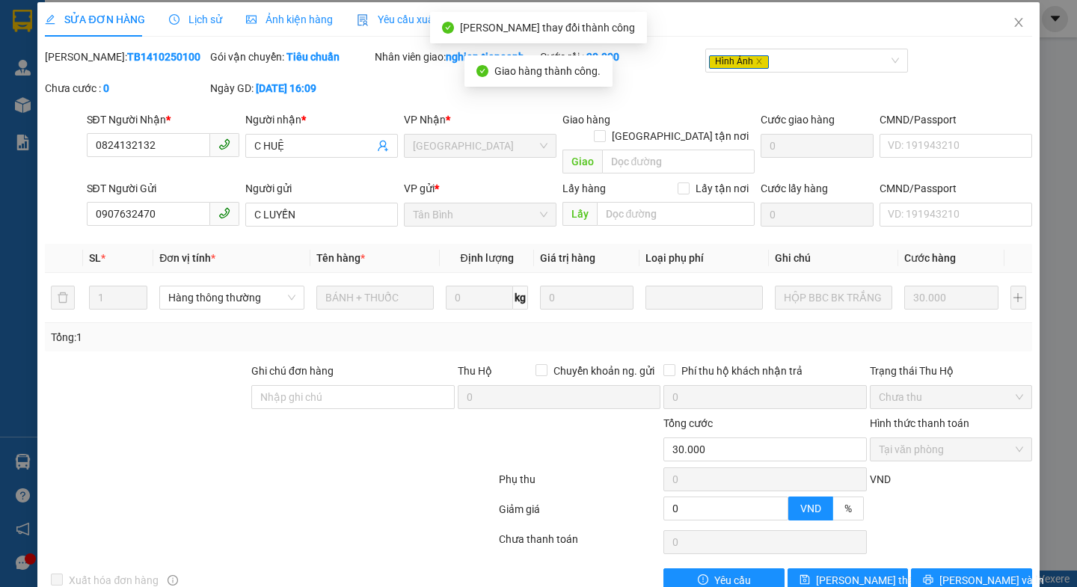
scroll to position [0, 0]
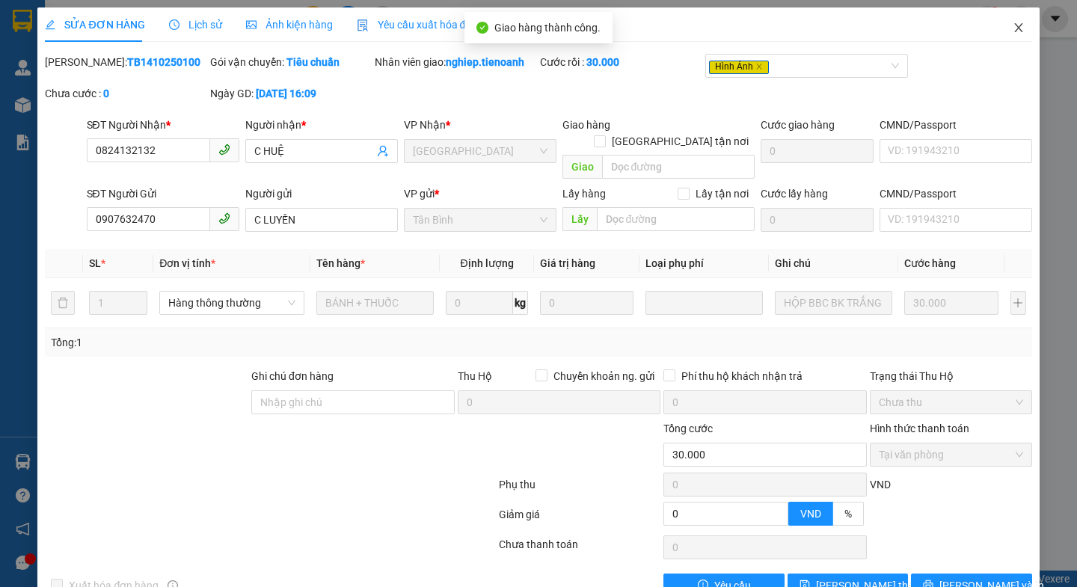
click at [997, 24] on span "Close" at bounding box center [1018, 28] width 42 height 42
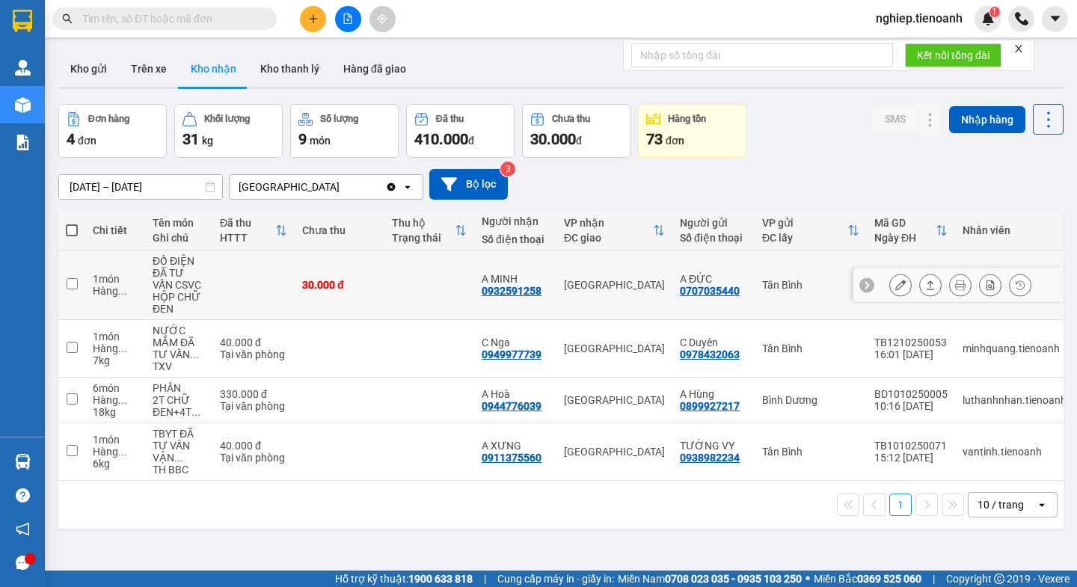
click at [895, 287] on icon at bounding box center [900, 285] width 10 height 10
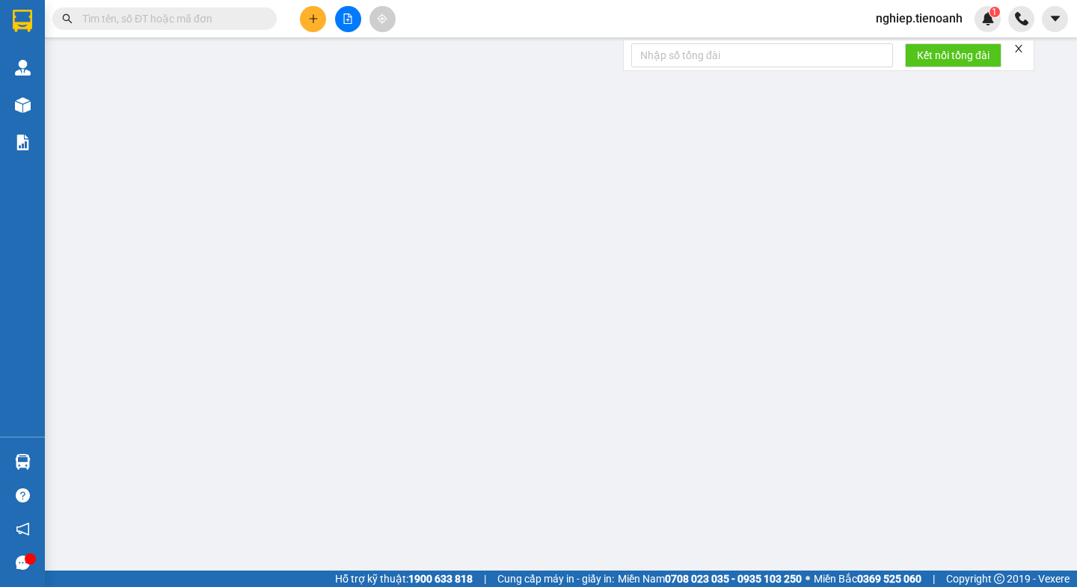
type input "0932591258"
type input "A MINH"
type input "0707035440"
type input "A ĐỨC"
type input "0"
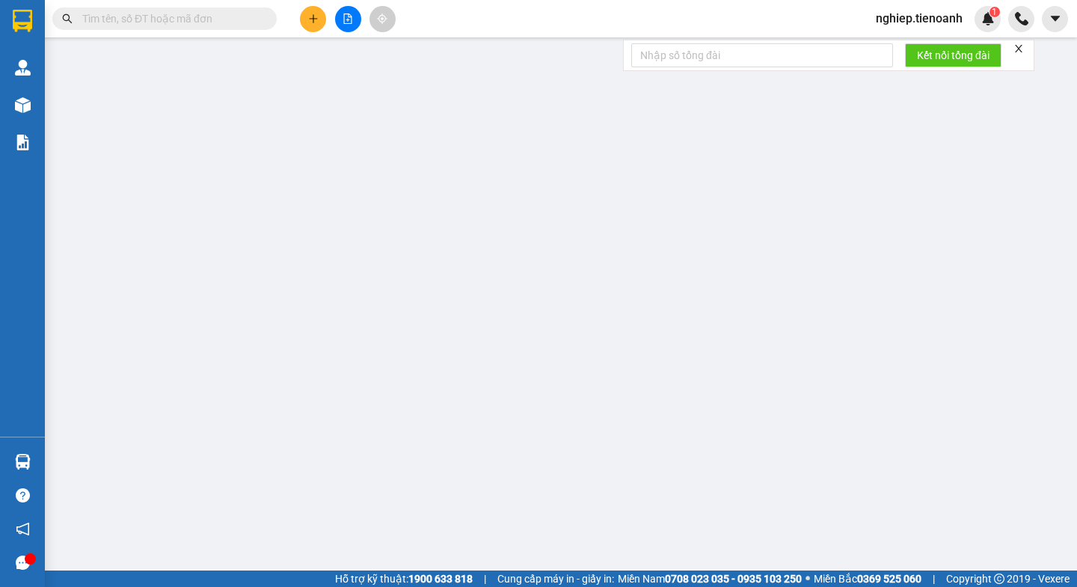
type input "30.000"
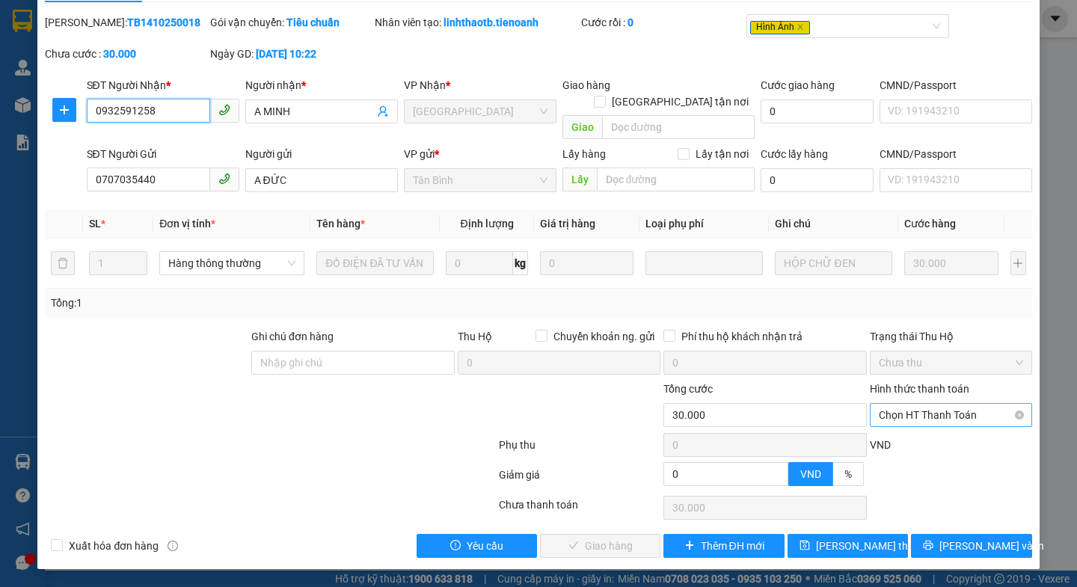
scroll to position [23, 0]
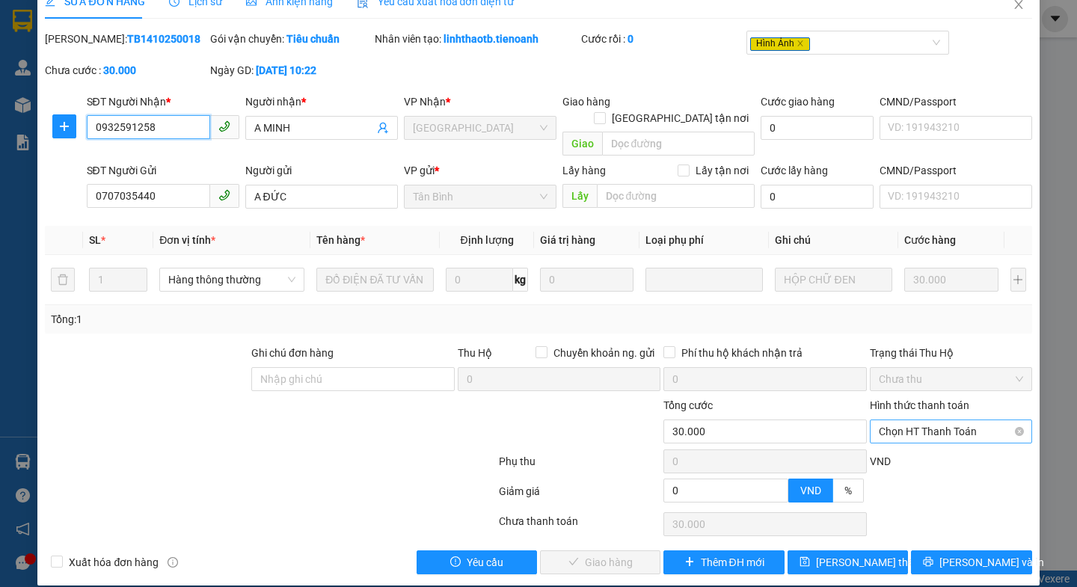
click at [899, 420] on span "Chọn HT Thanh Toán" at bounding box center [950, 431] width 144 height 22
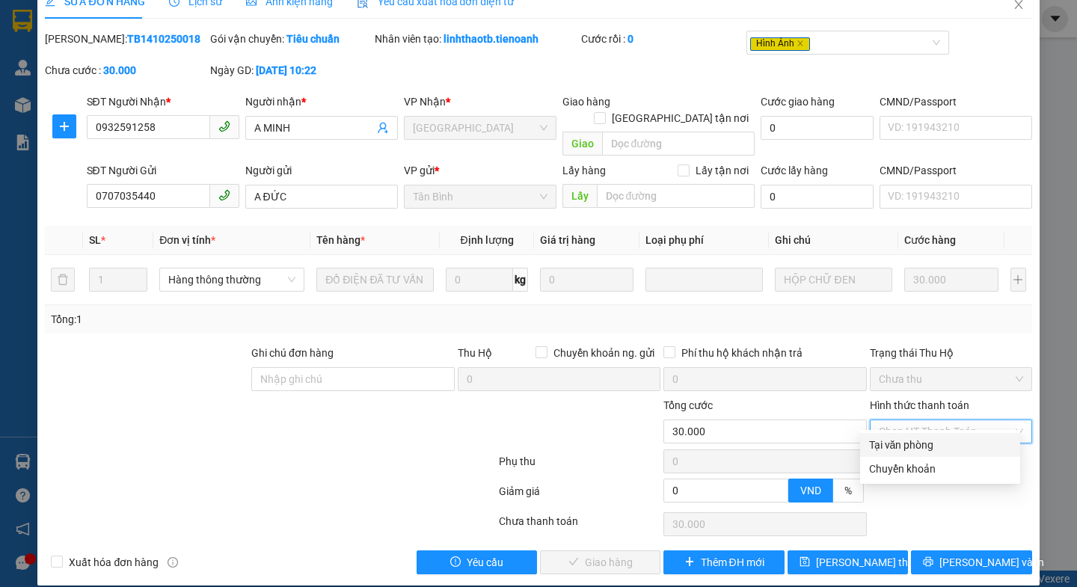
click at [888, 441] on div "Tại văn phòng" at bounding box center [940, 445] width 142 height 16
type input "0"
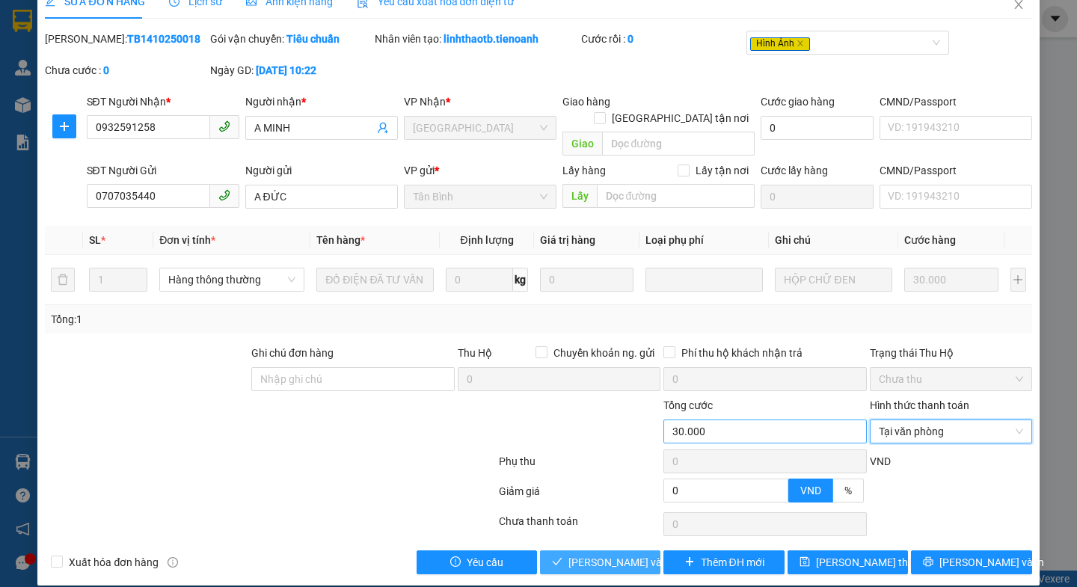
drag, startPoint x: 609, startPoint y: 541, endPoint x: 753, endPoint y: 416, distance: 190.2
click at [609, 554] on span "[PERSON_NAME] và Giao hàng" at bounding box center [640, 562] width 144 height 16
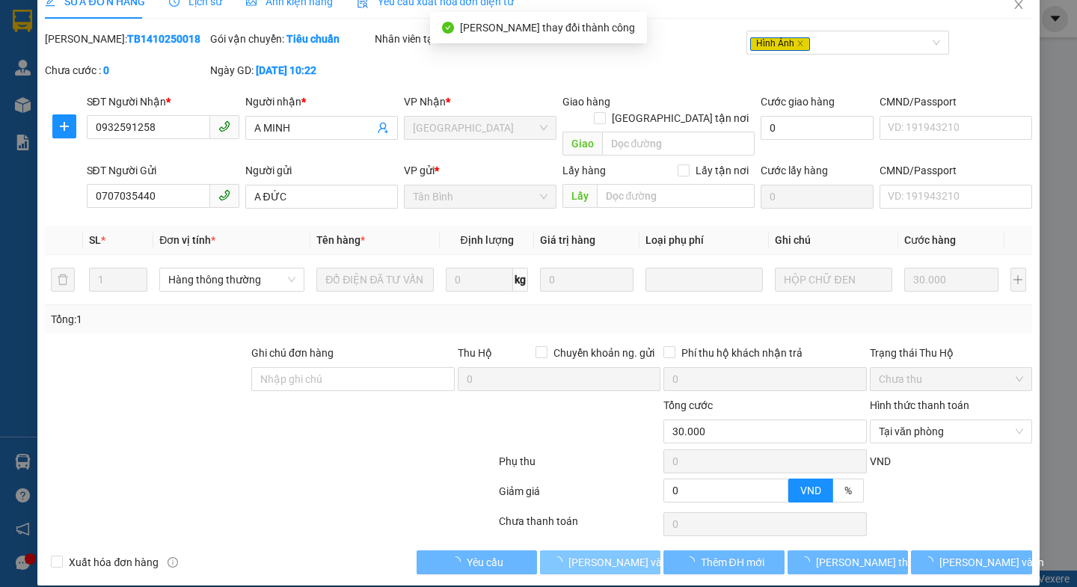
scroll to position [4, 0]
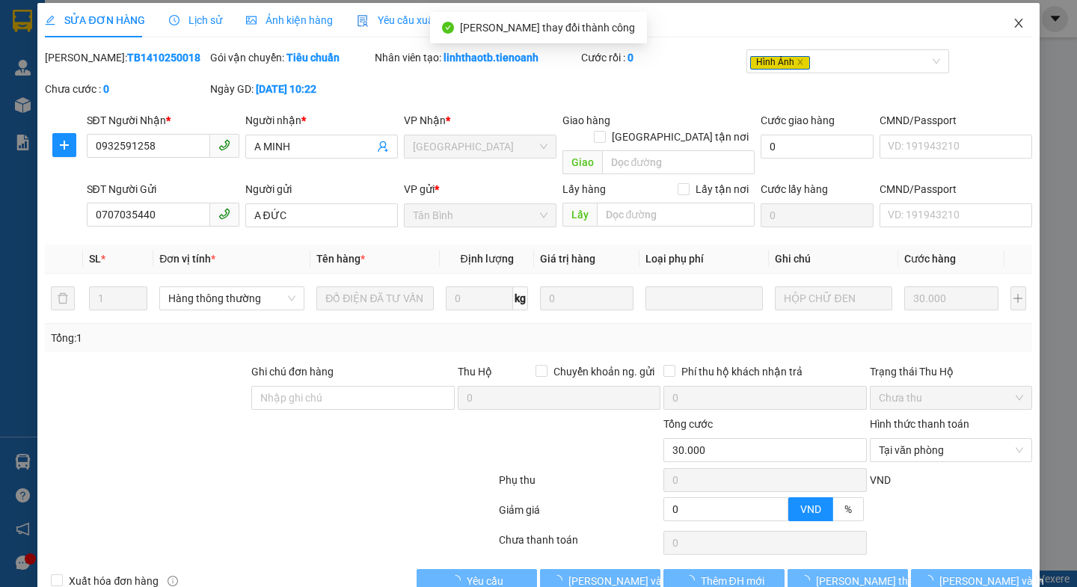
click at [999, 31] on span "Close" at bounding box center [1018, 24] width 42 height 42
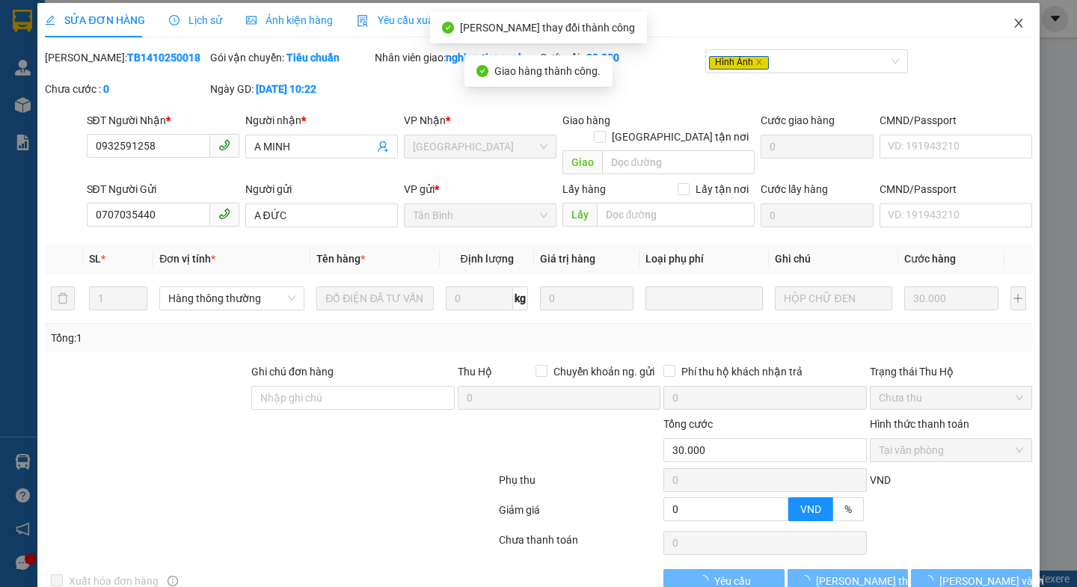
scroll to position [0, 0]
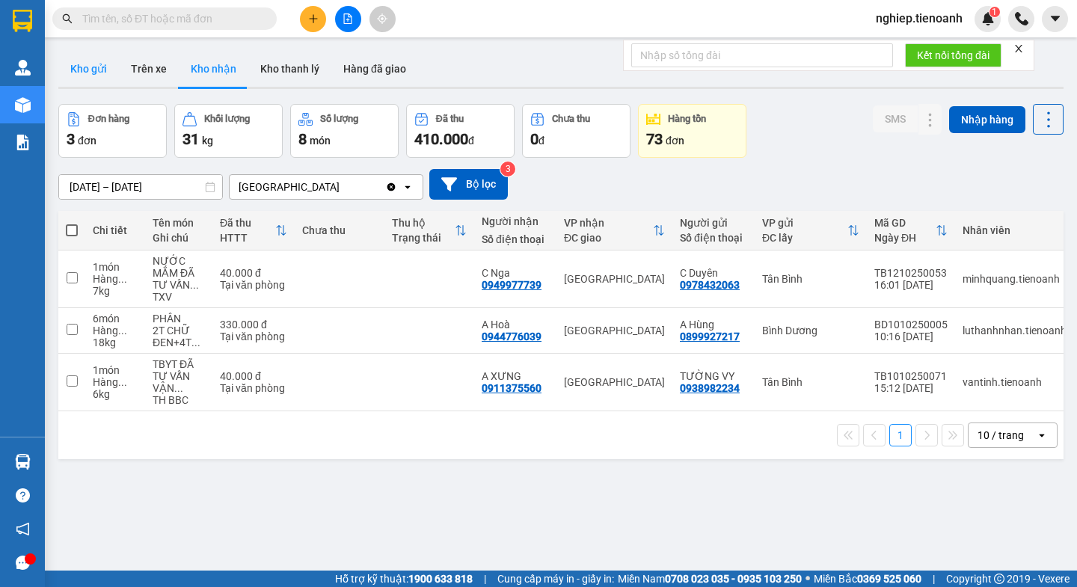
click at [64, 55] on button "Kho gửi" at bounding box center [88, 69] width 61 height 36
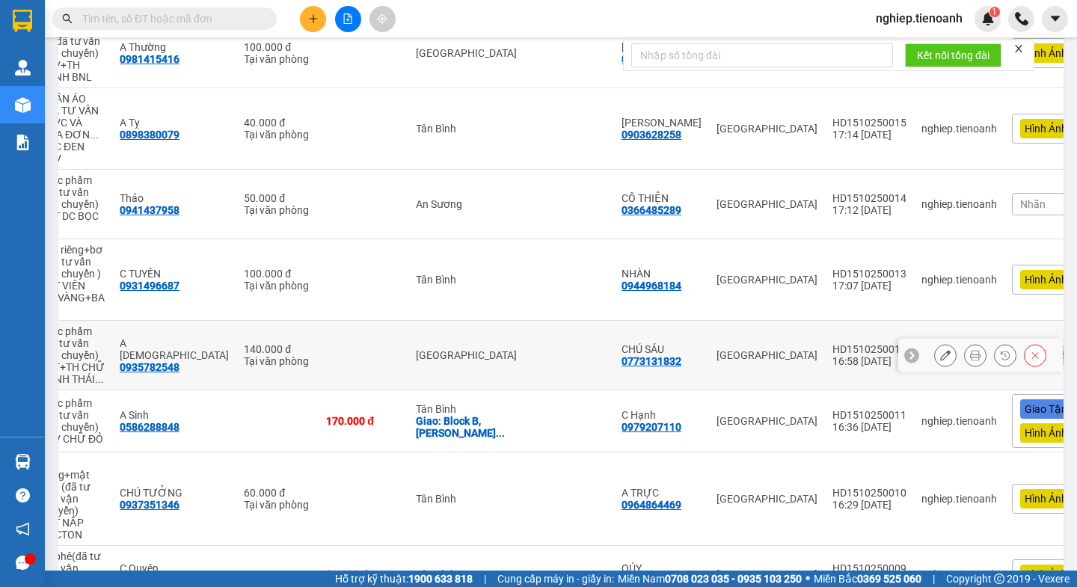
scroll to position [10, 0]
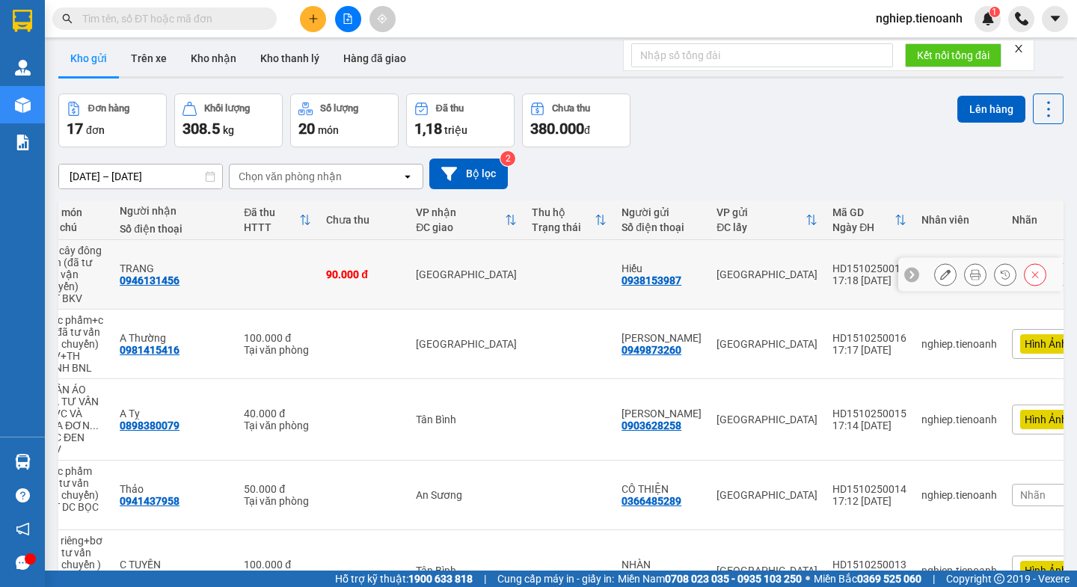
click at [970, 274] on icon at bounding box center [975, 274] width 10 height 10
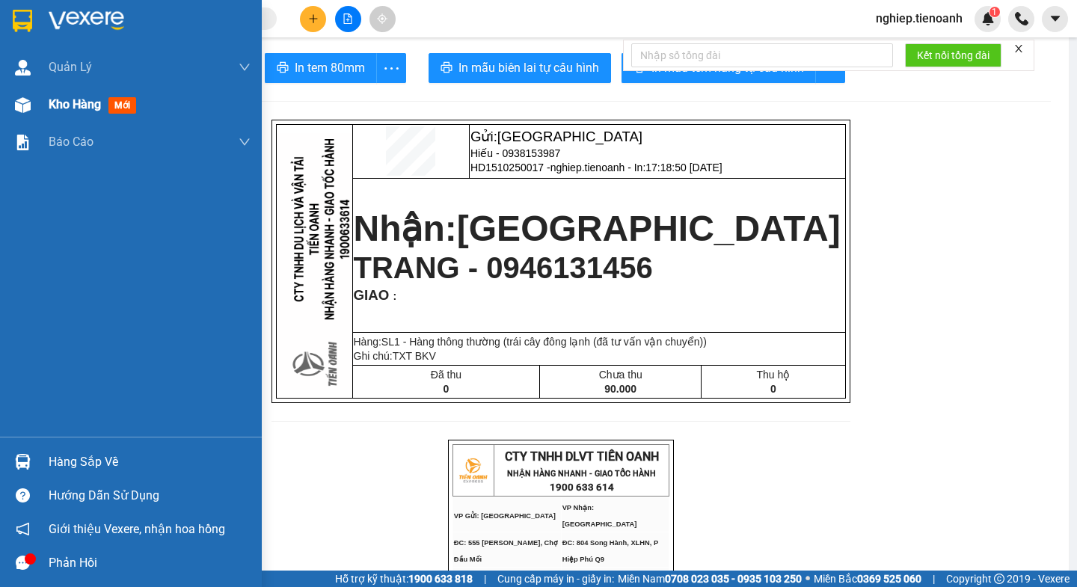
click at [71, 114] on div "Kho hàng mới" at bounding box center [95, 104] width 93 height 19
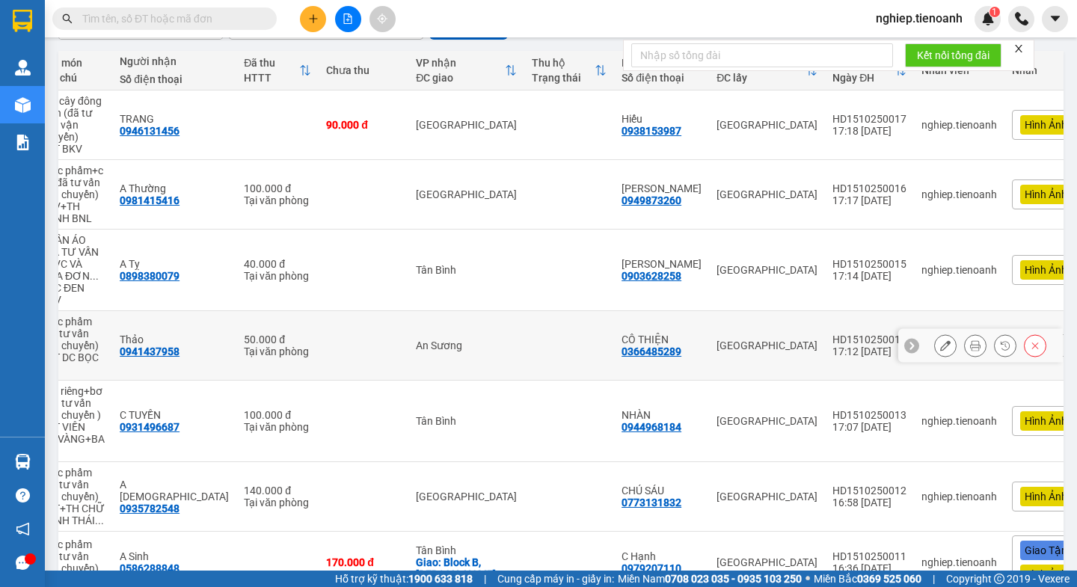
scroll to position [85, 0]
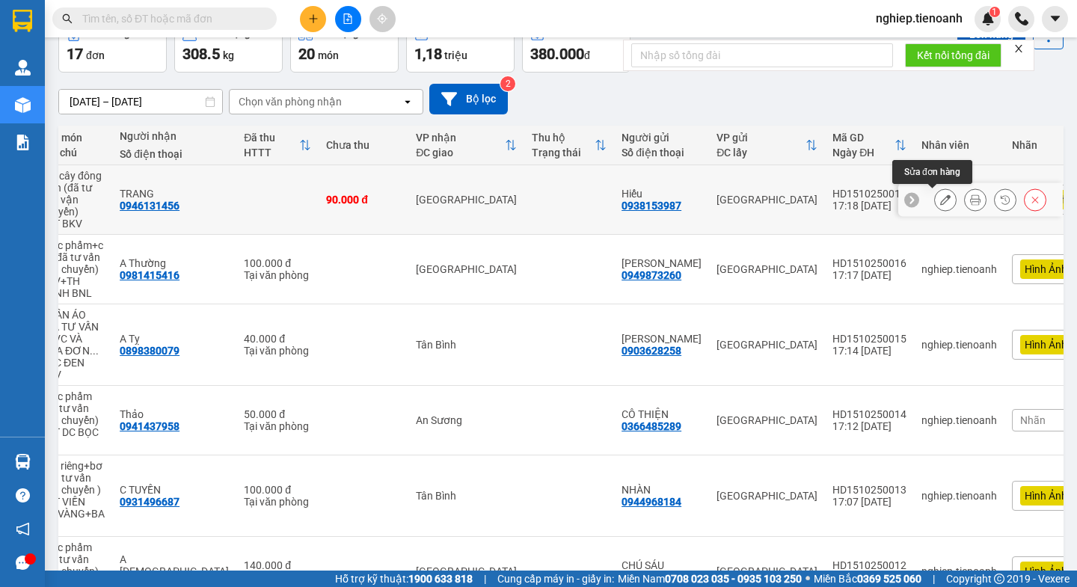
click at [940, 201] on icon at bounding box center [945, 199] width 10 height 10
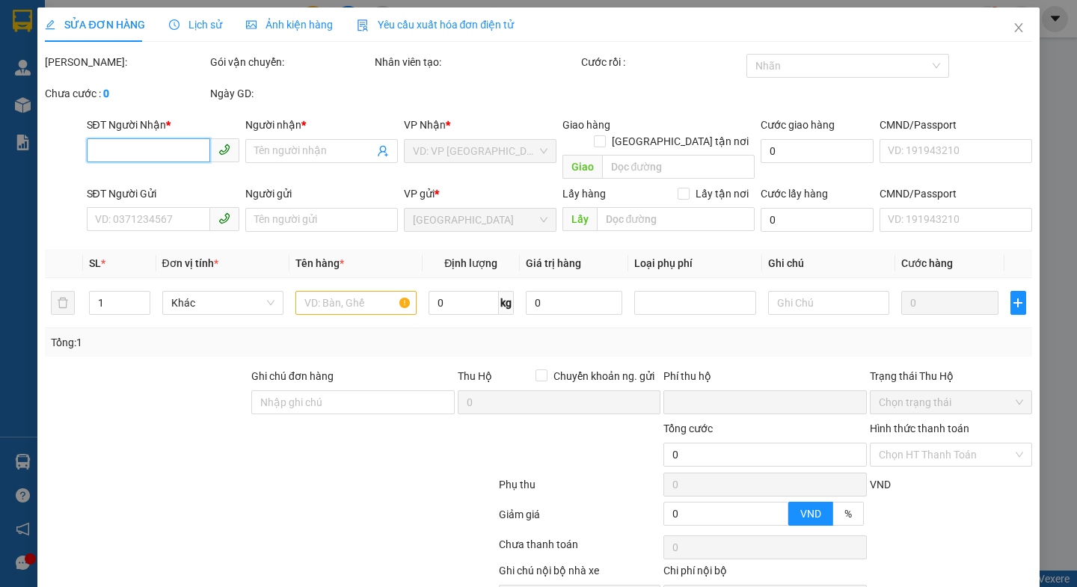
type input "0946131456"
type input "TRANG"
type input "0938153987"
type input "Hiếu"
type input "0"
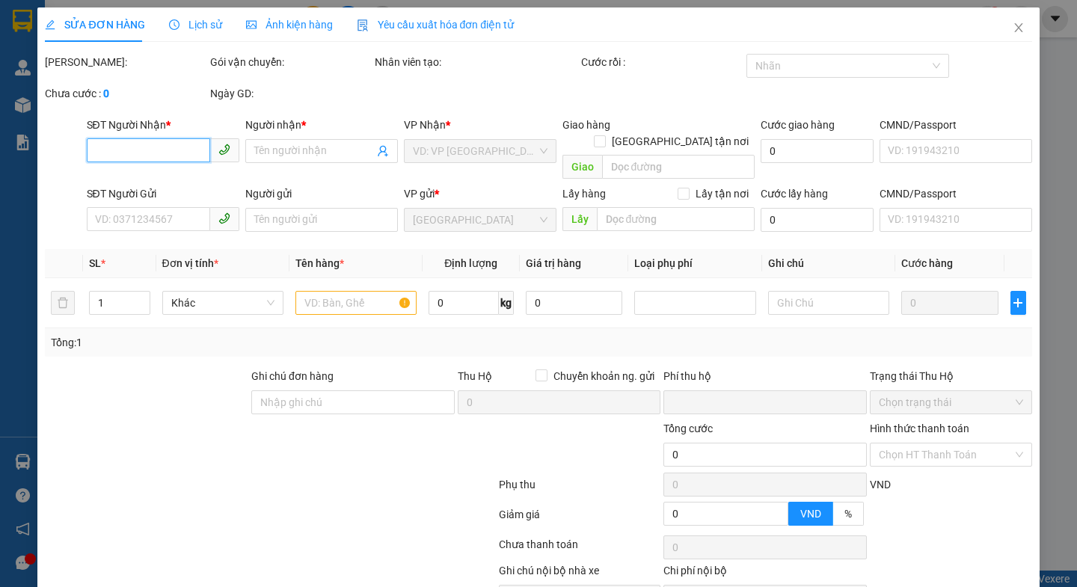
type input "90.000"
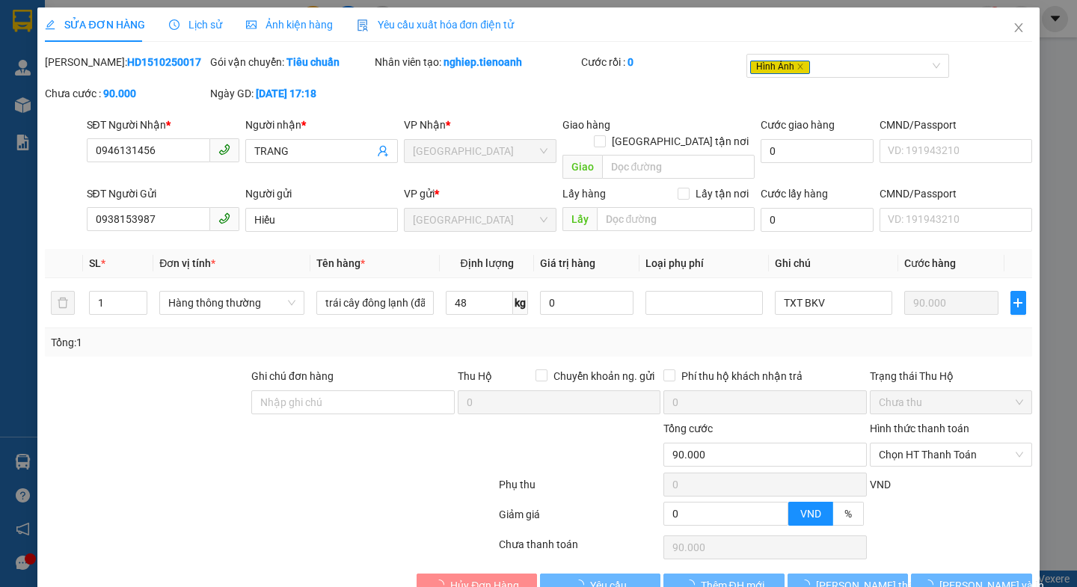
drag, startPoint x: 289, startPoint y: 19, endPoint x: 341, endPoint y: 92, distance: 89.0
click at [290, 19] on span "Ảnh kiện hàng" at bounding box center [289, 25] width 87 height 12
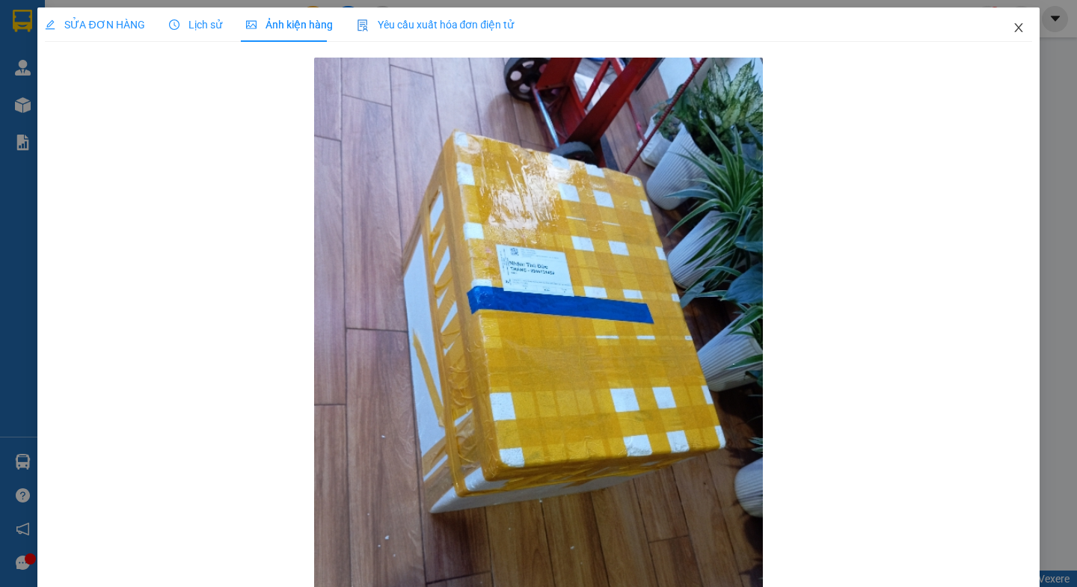
click at [1005, 22] on span "Close" at bounding box center [1018, 28] width 42 height 42
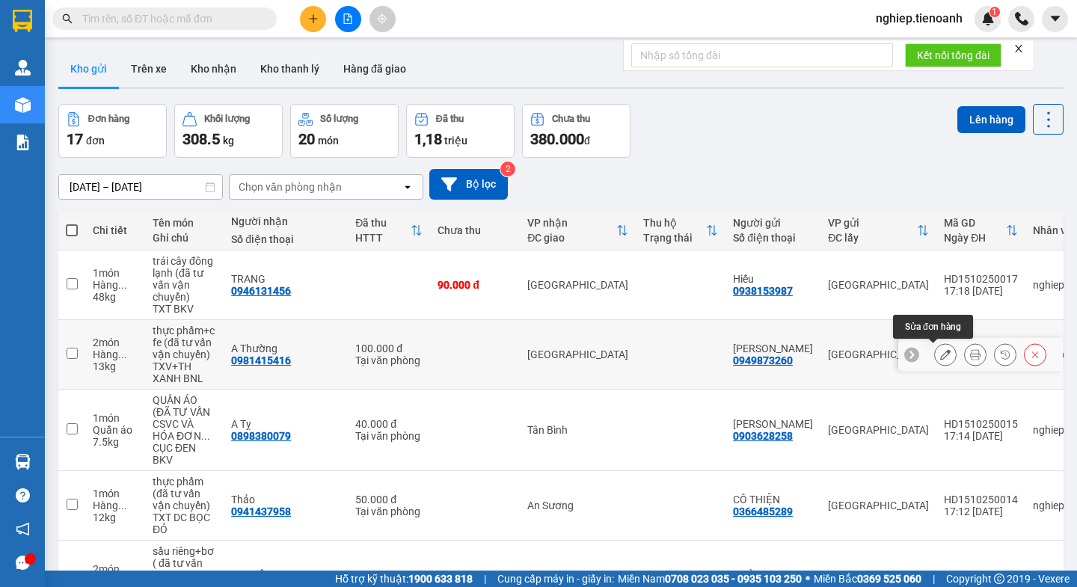
click at [935, 360] on button at bounding box center [945, 355] width 21 height 26
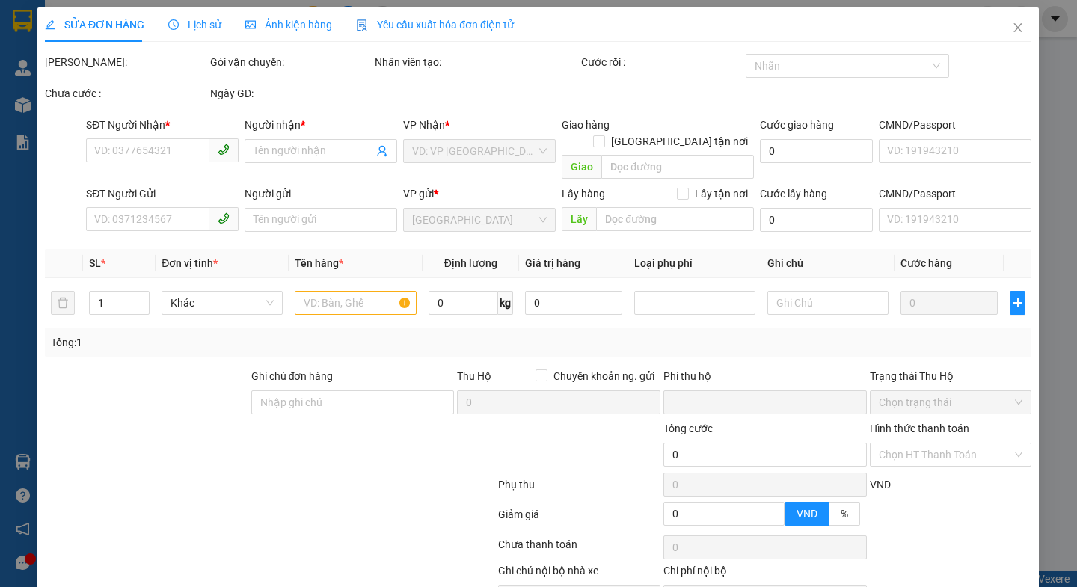
type input "0981415416"
type input "A Thường"
type input "0949873260"
type input "[PERSON_NAME]"
type input "0"
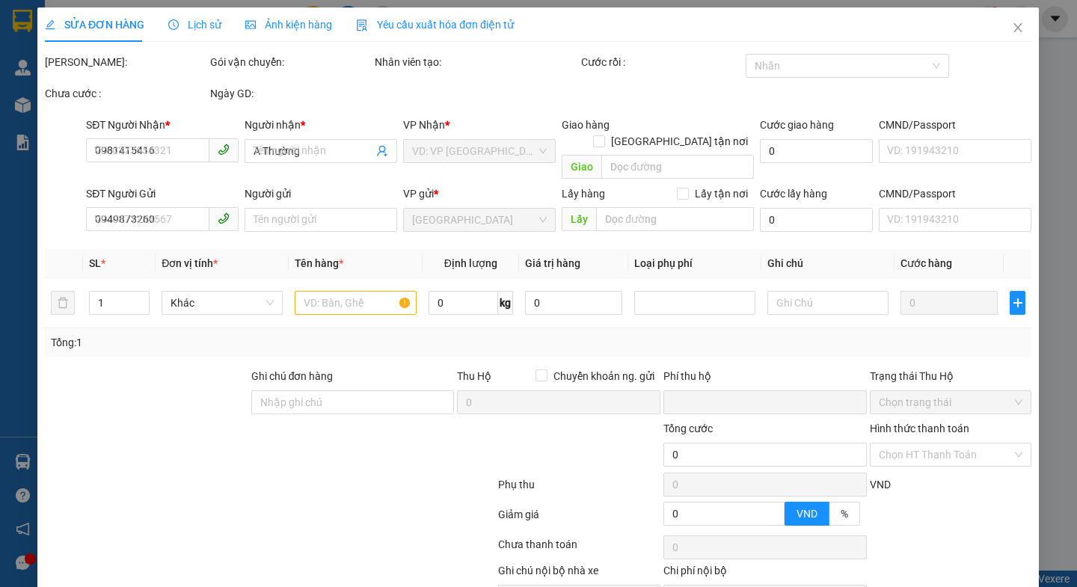
type input "100.000"
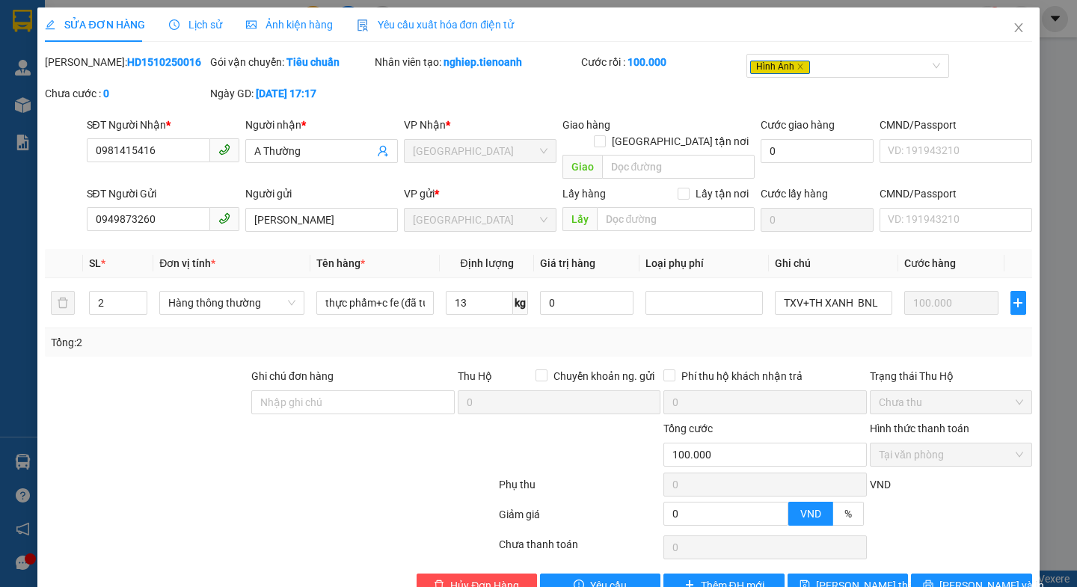
click at [276, 24] on span "Ảnh kiện hàng" at bounding box center [289, 25] width 87 height 12
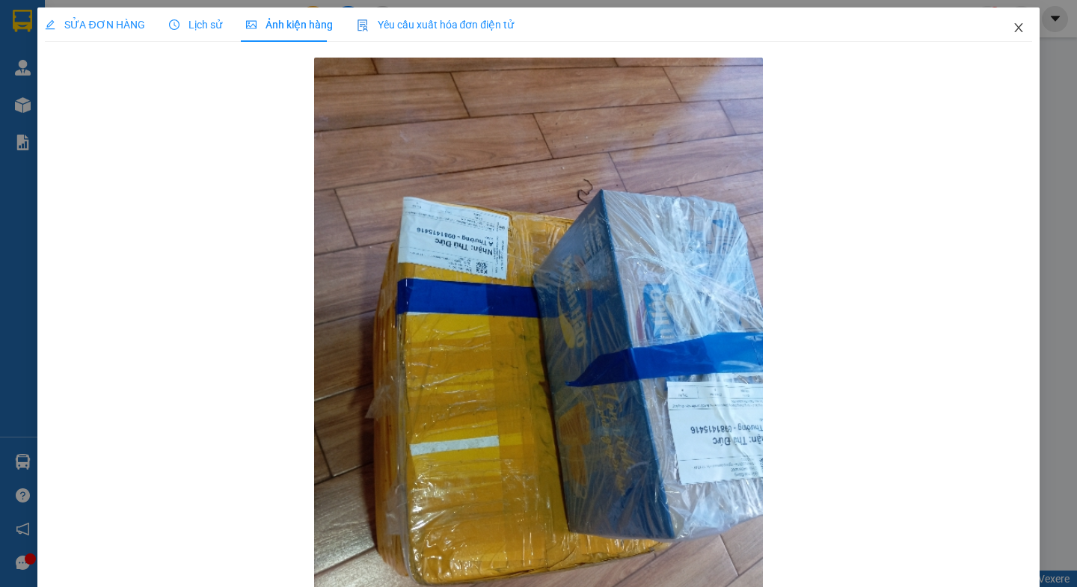
click at [1012, 28] on icon "close" at bounding box center [1018, 28] width 12 height 12
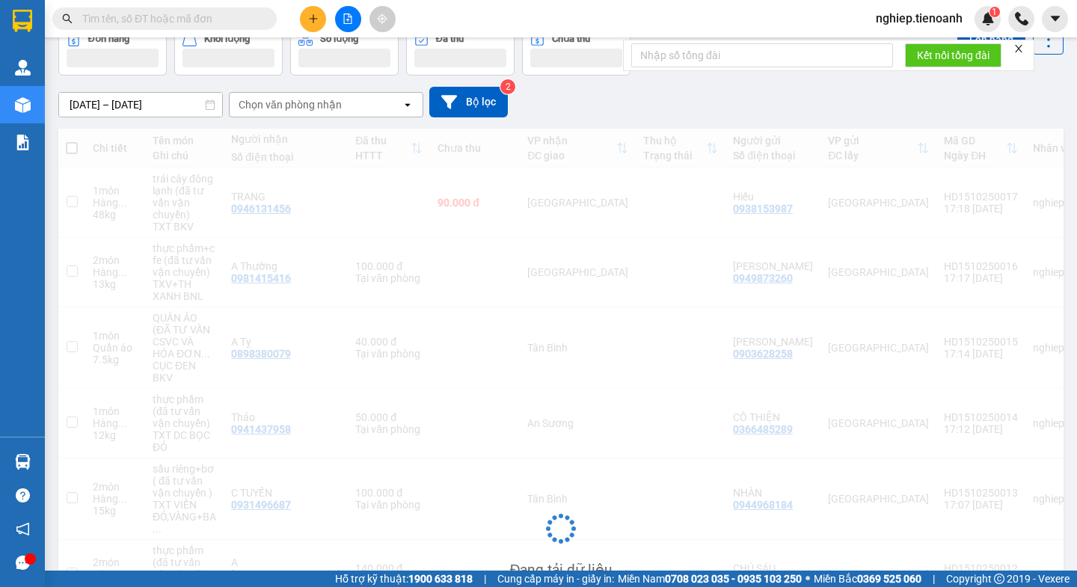
scroll to position [150, 0]
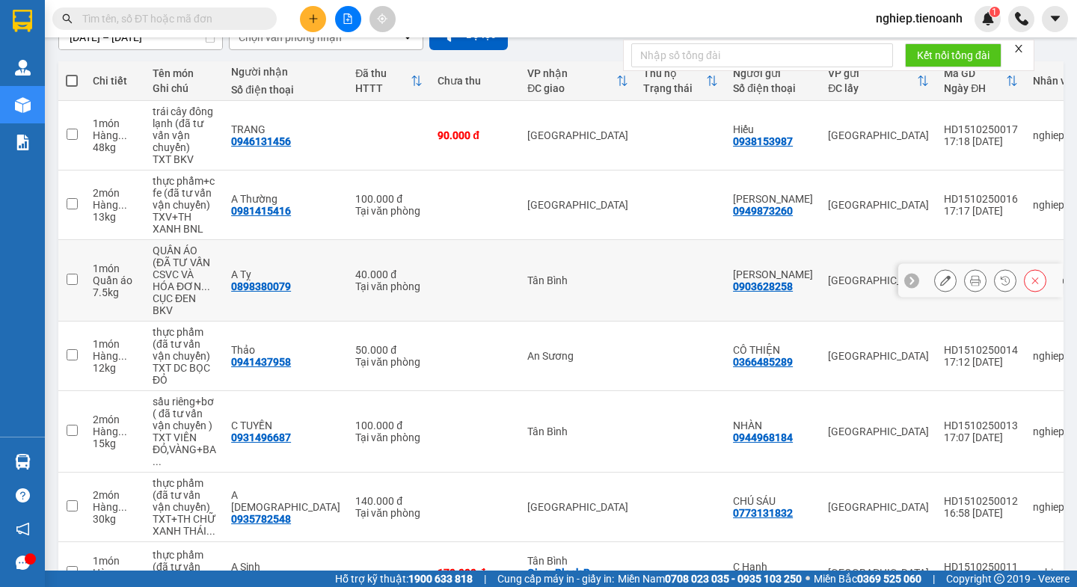
click at [935, 275] on button at bounding box center [945, 281] width 21 height 26
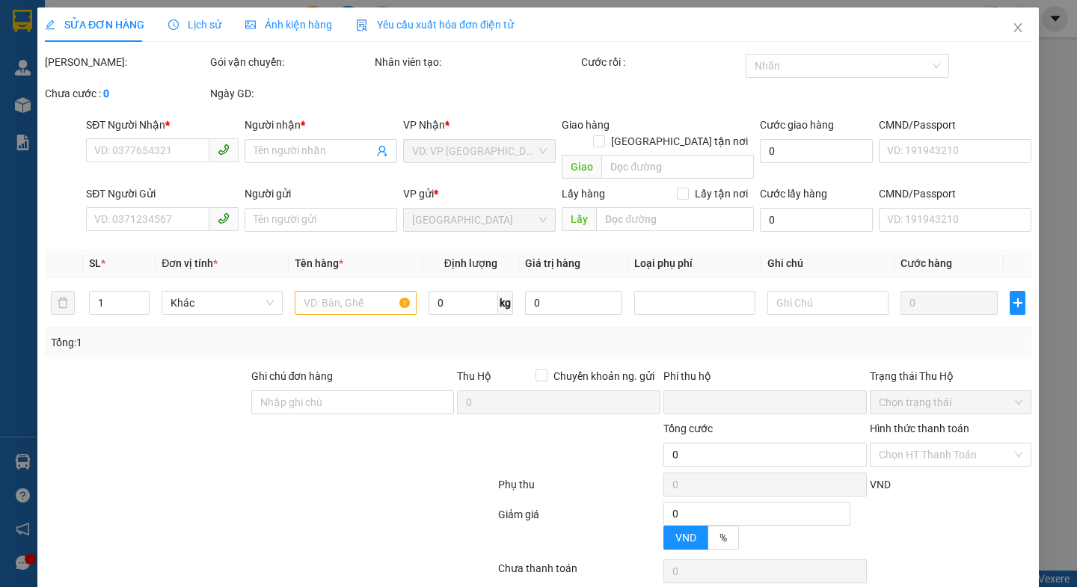
type input "0898380079"
type input "A Tỵ"
type input "0903628258"
type input "[PERSON_NAME]"
type input "0"
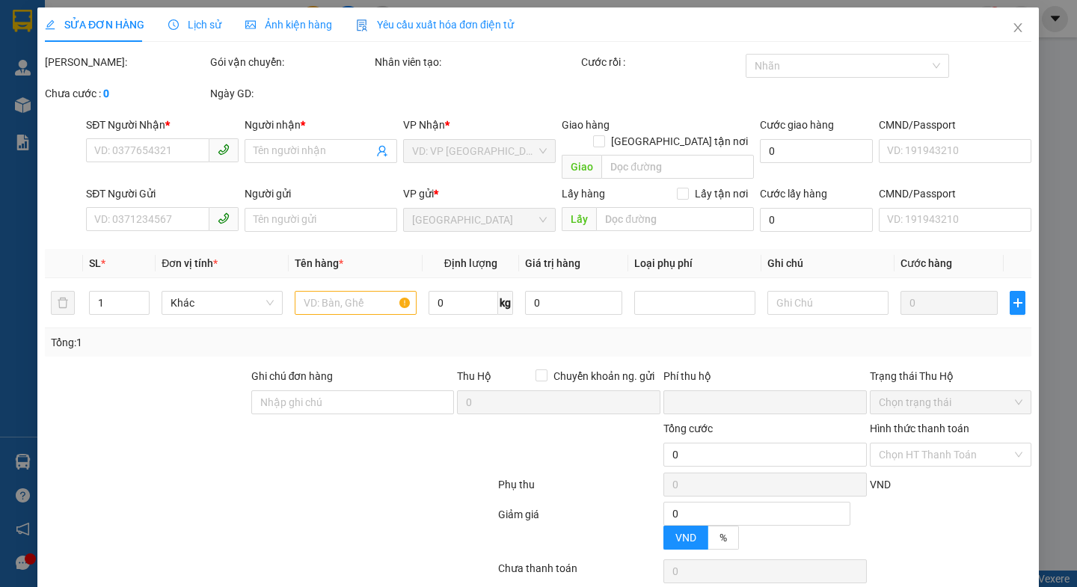
type input "40.000"
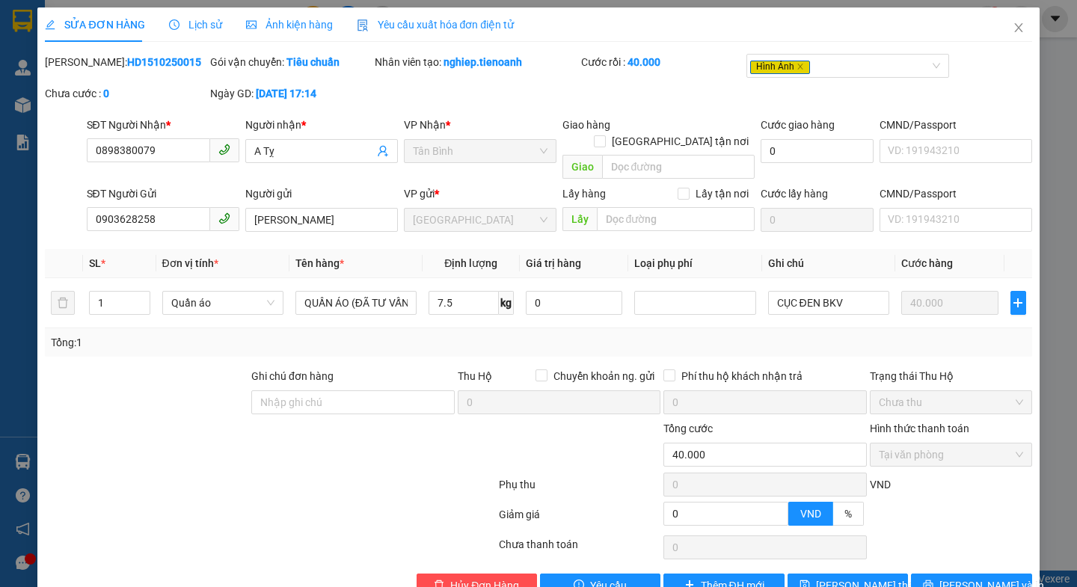
click at [281, 21] on span "Ảnh kiện hàng" at bounding box center [289, 25] width 87 height 12
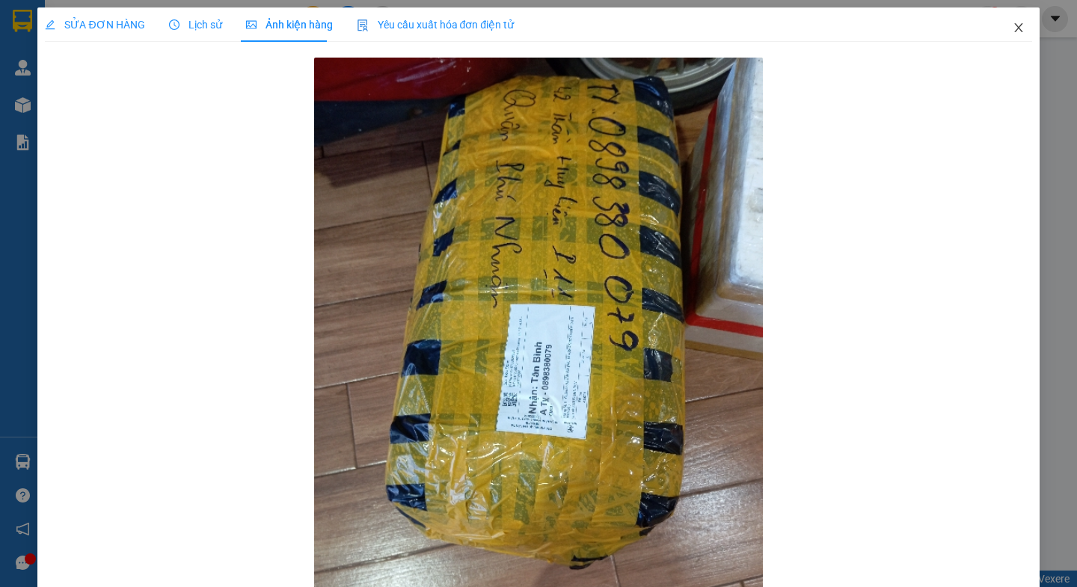
click at [1012, 25] on icon "close" at bounding box center [1018, 28] width 12 height 12
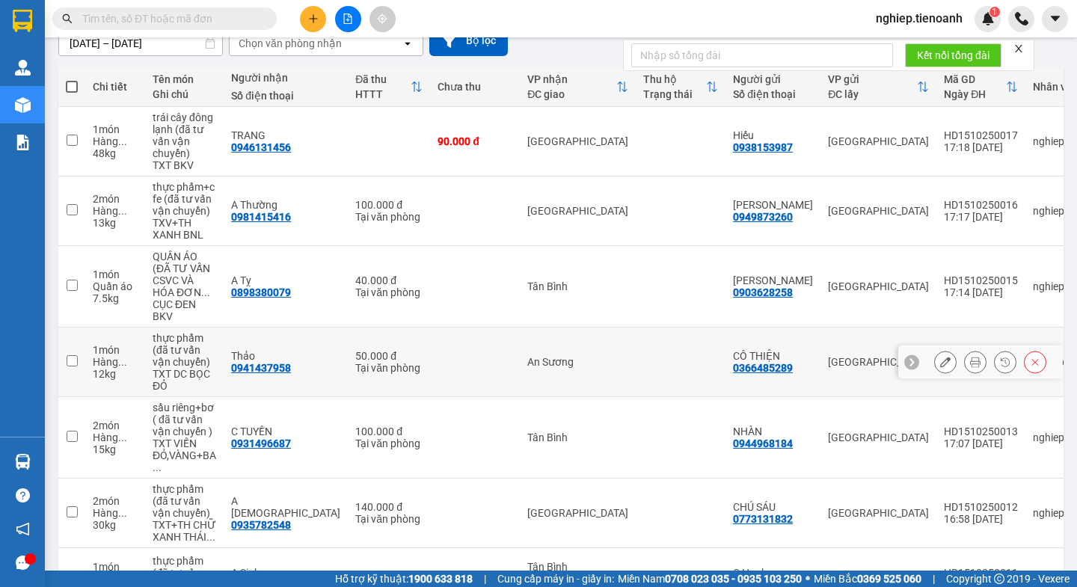
scroll to position [150, 0]
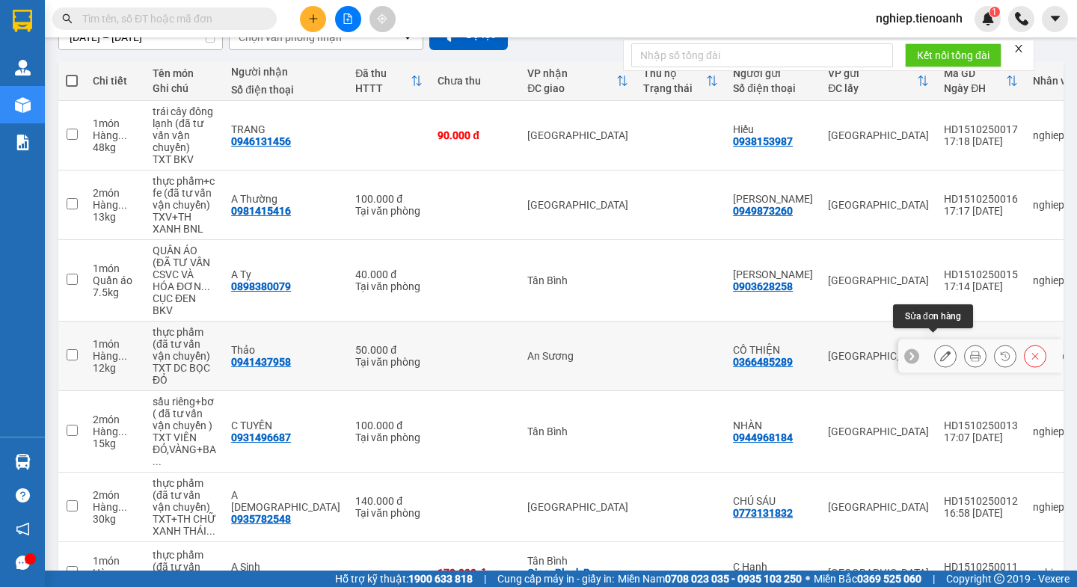
click at [935, 345] on button at bounding box center [945, 356] width 21 height 26
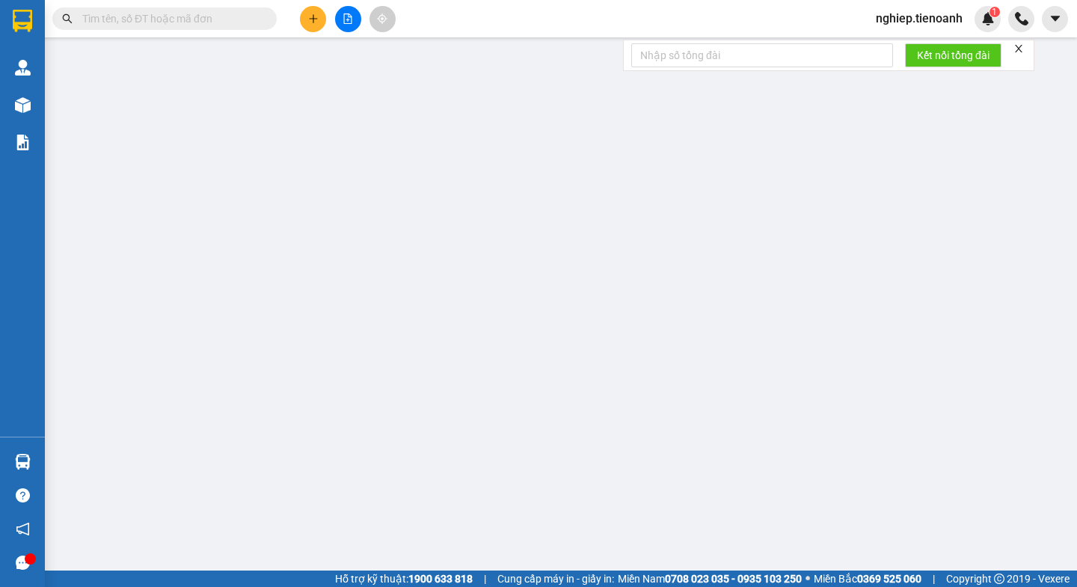
type input "0941437958"
type input "Thảo"
type input "241826639"
type input "0366485289"
type input "CÔ THIỆN"
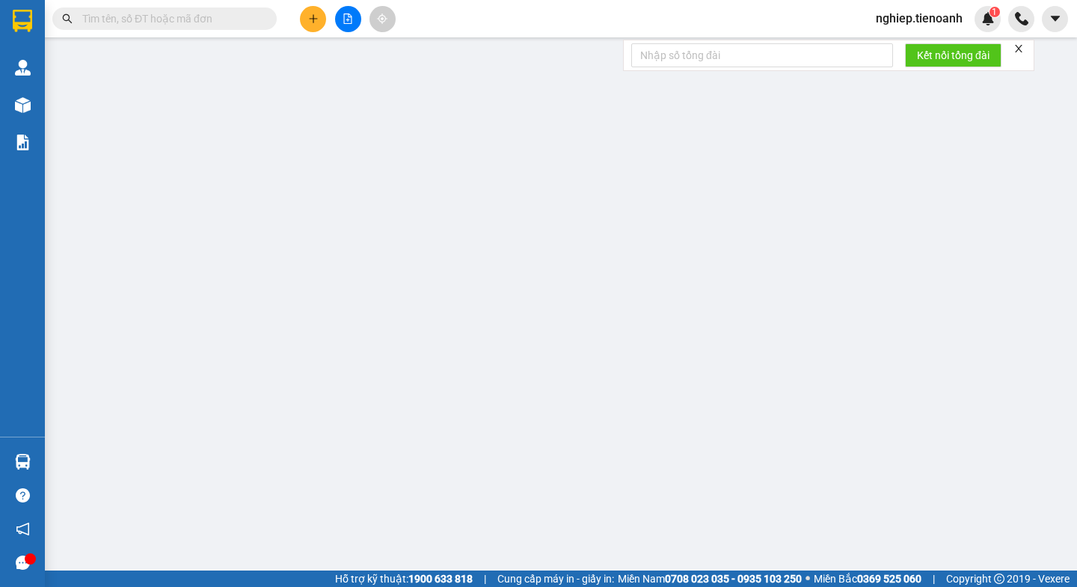
type input "034164012348"
type input "0"
type input "50.000"
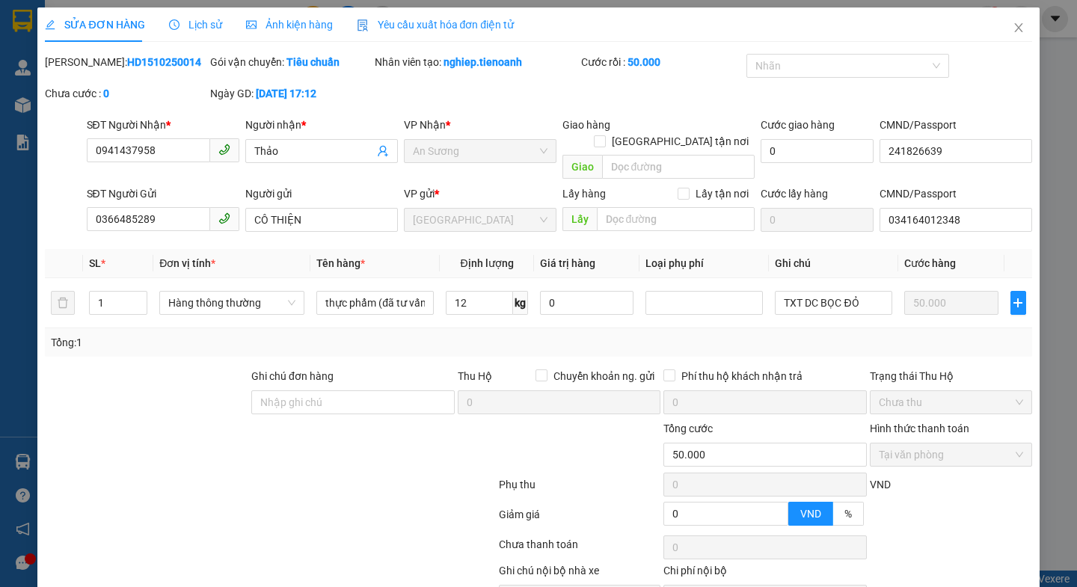
click at [287, 25] on span "Ảnh kiện hàng" at bounding box center [289, 25] width 87 height 12
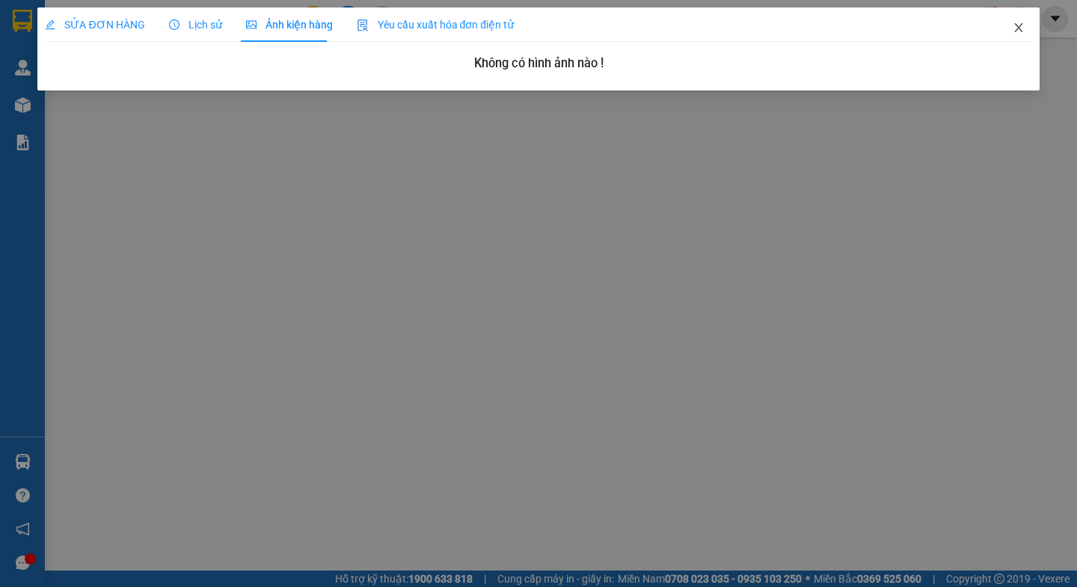
click at [1010, 26] on span "Close" at bounding box center [1018, 28] width 42 height 42
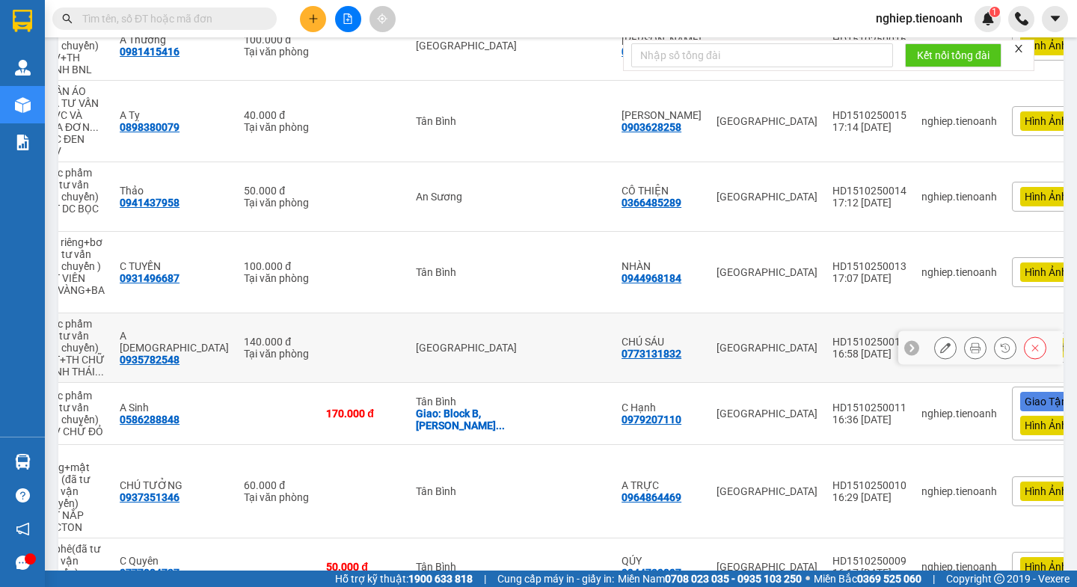
scroll to position [310, 0]
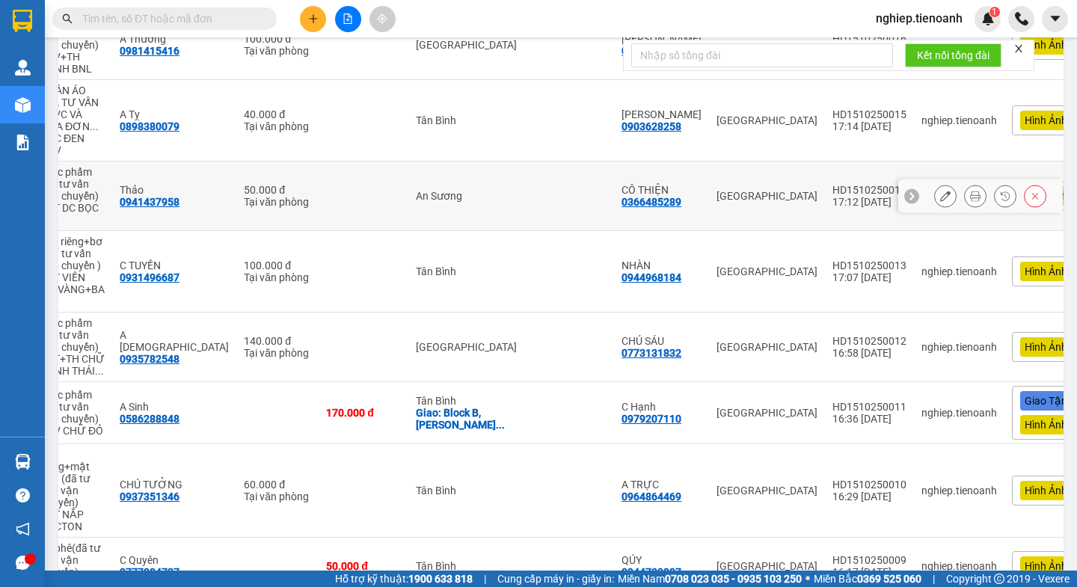
click at [940, 191] on icon at bounding box center [945, 196] width 10 height 10
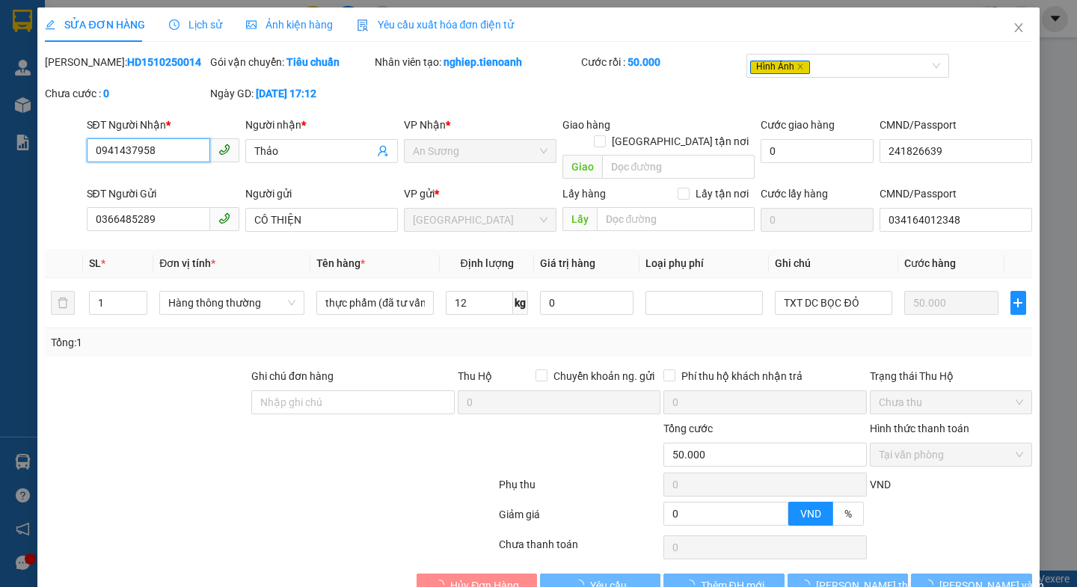
type input "0941437958"
type input "Thảo"
type input "241826639"
type input "0366485289"
type input "CÔ THIỆN"
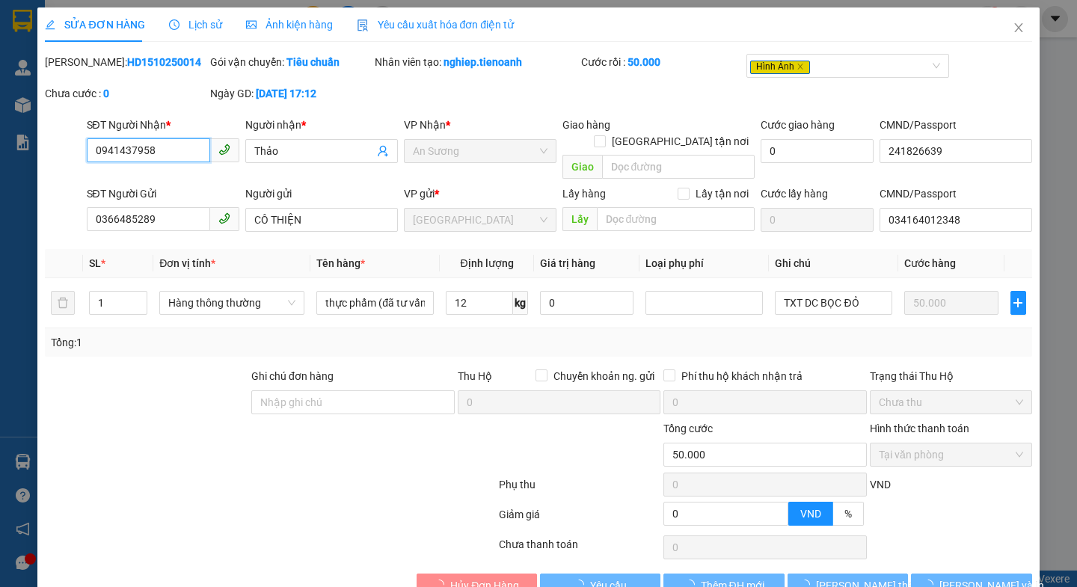
type input "034164012348"
type input "0"
type input "50.000"
click at [291, 31] on div "Ảnh kiện hàng" at bounding box center [289, 24] width 87 height 16
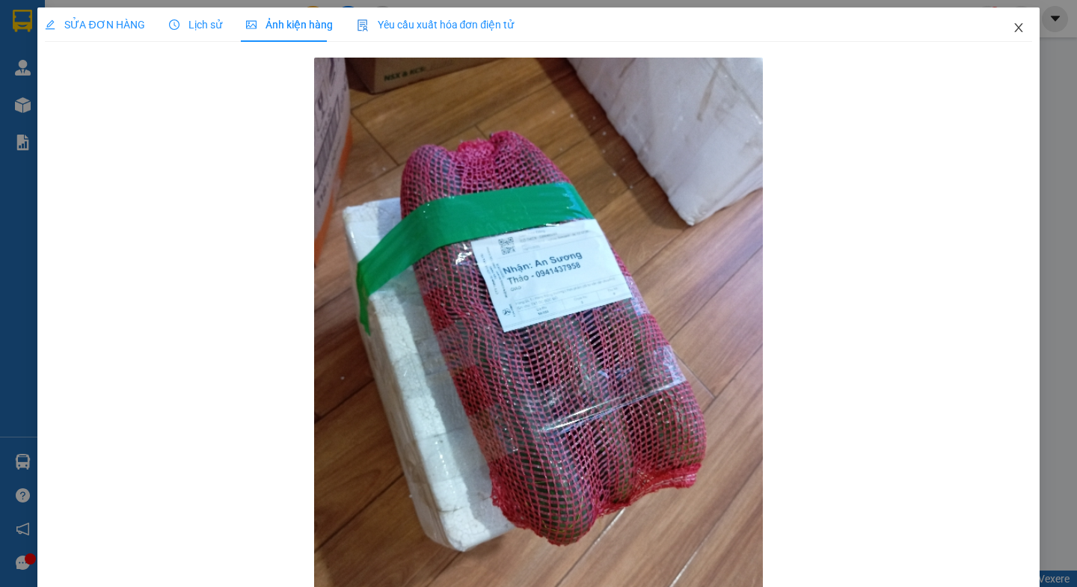
click at [1012, 26] on icon "close" at bounding box center [1018, 28] width 12 height 12
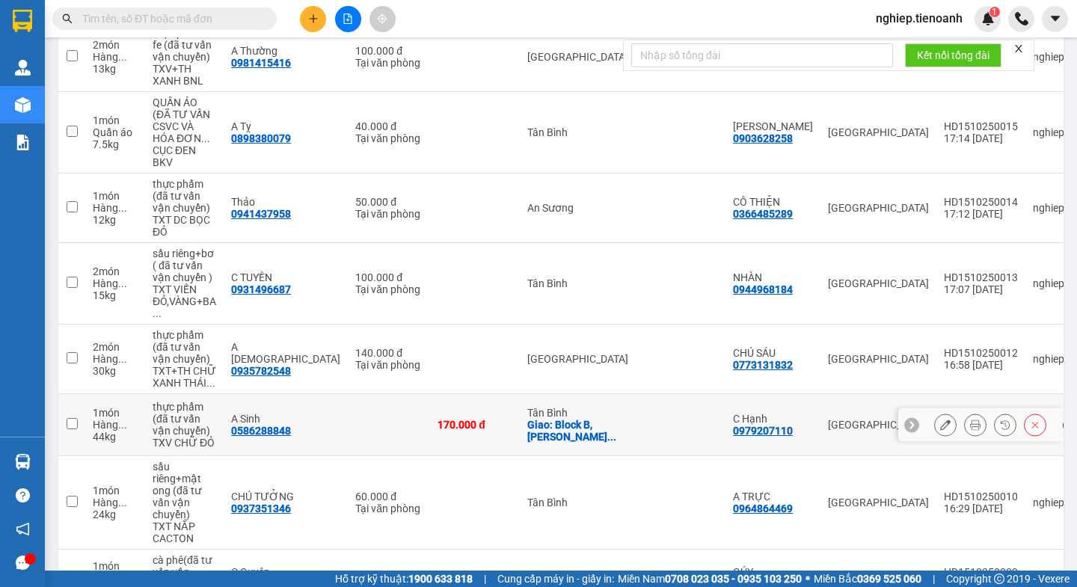
scroll to position [299, 0]
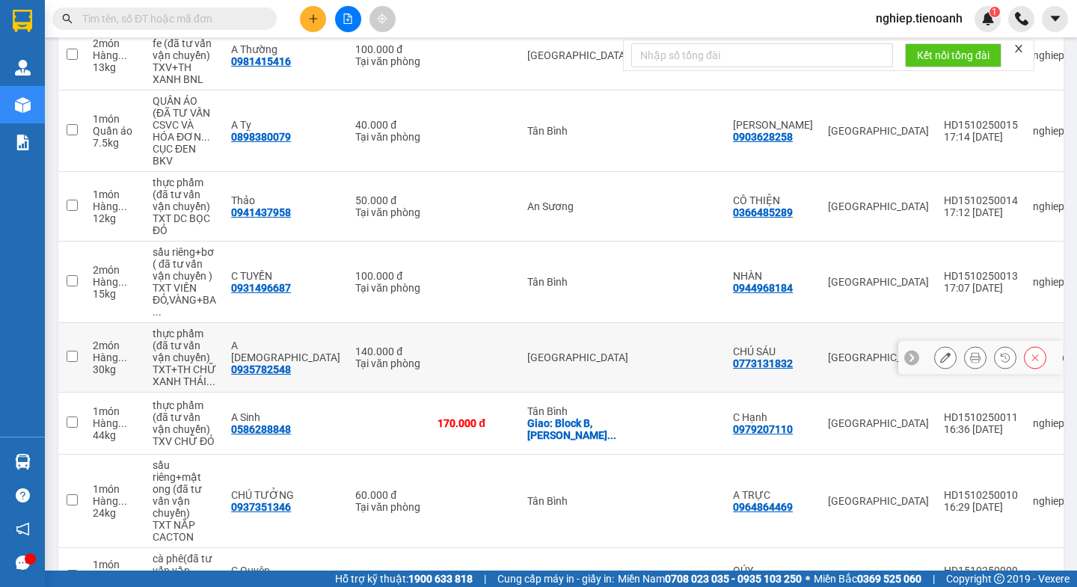
click at [935, 348] on button at bounding box center [945, 358] width 21 height 26
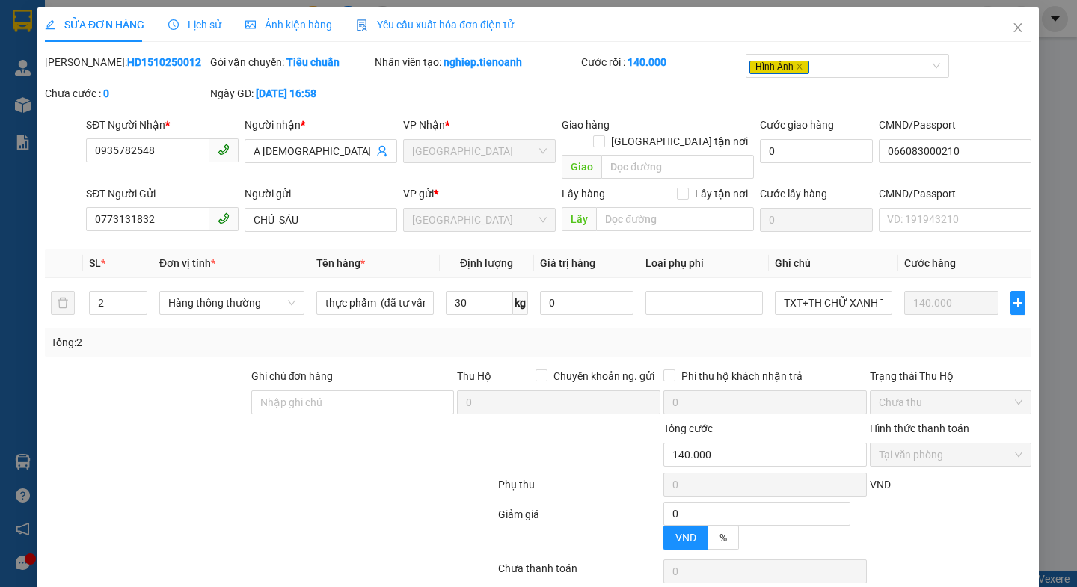
type input "0935782548"
type input "A [DEMOGRAPHIC_DATA]"
type input "066083000210"
type input "0773131832"
type input "CHÚ SÁU"
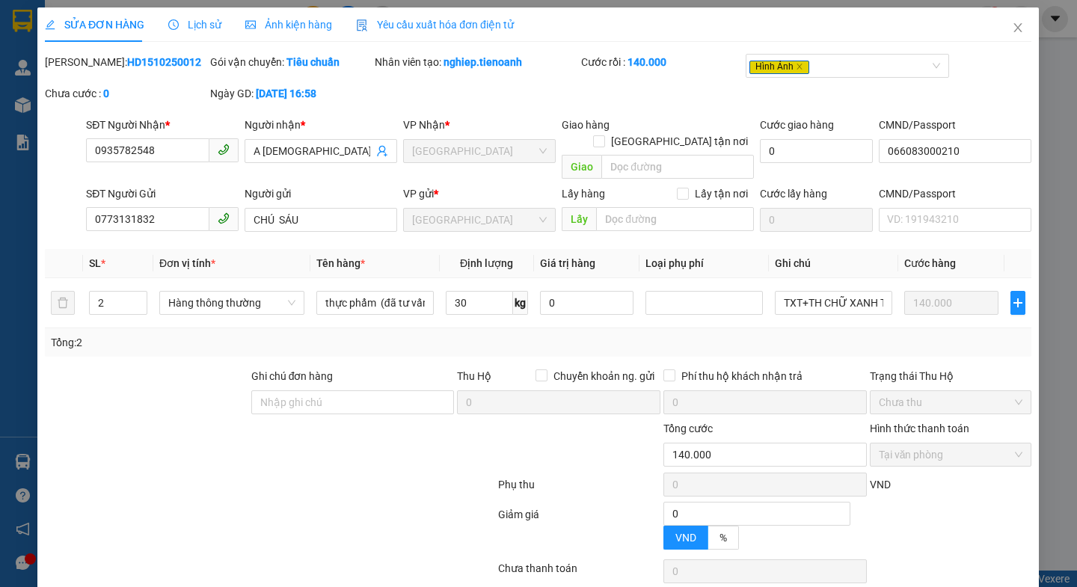
type input "0"
type input "140.000"
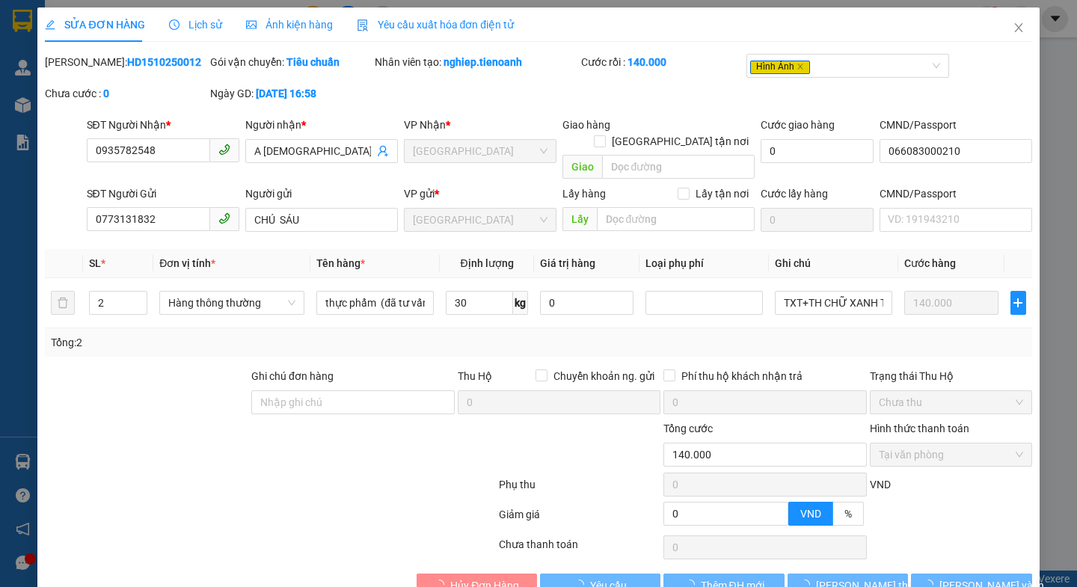
click at [298, 22] on span "Ảnh kiện hàng" at bounding box center [289, 25] width 87 height 12
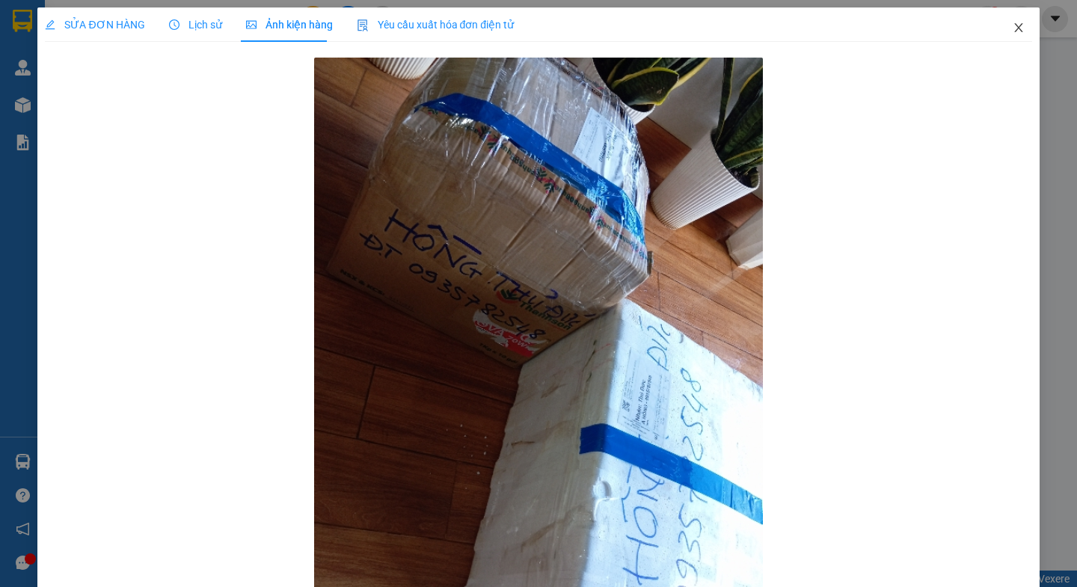
click at [1012, 25] on icon "close" at bounding box center [1018, 28] width 12 height 12
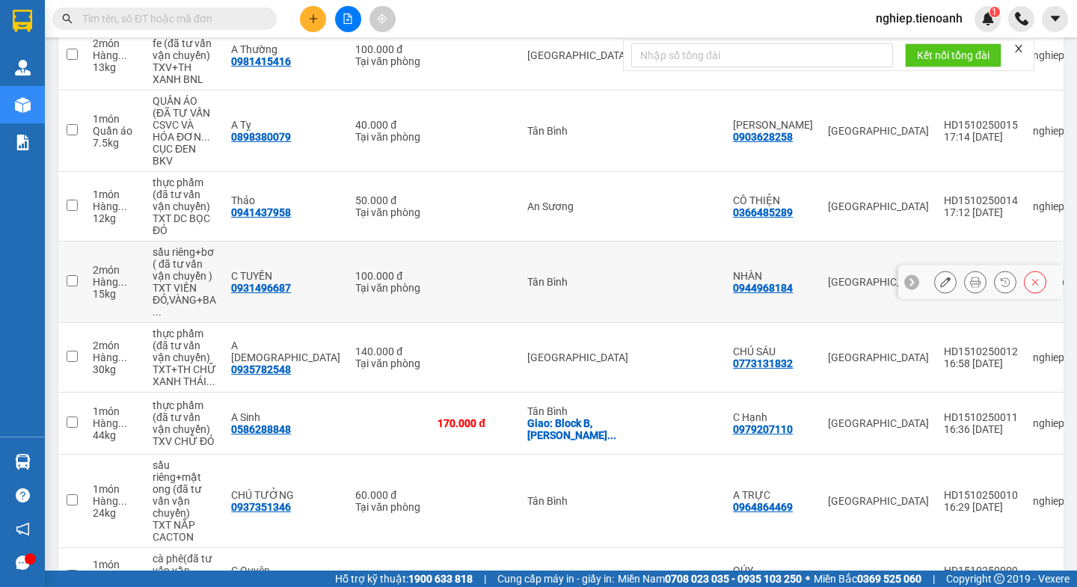
scroll to position [374, 0]
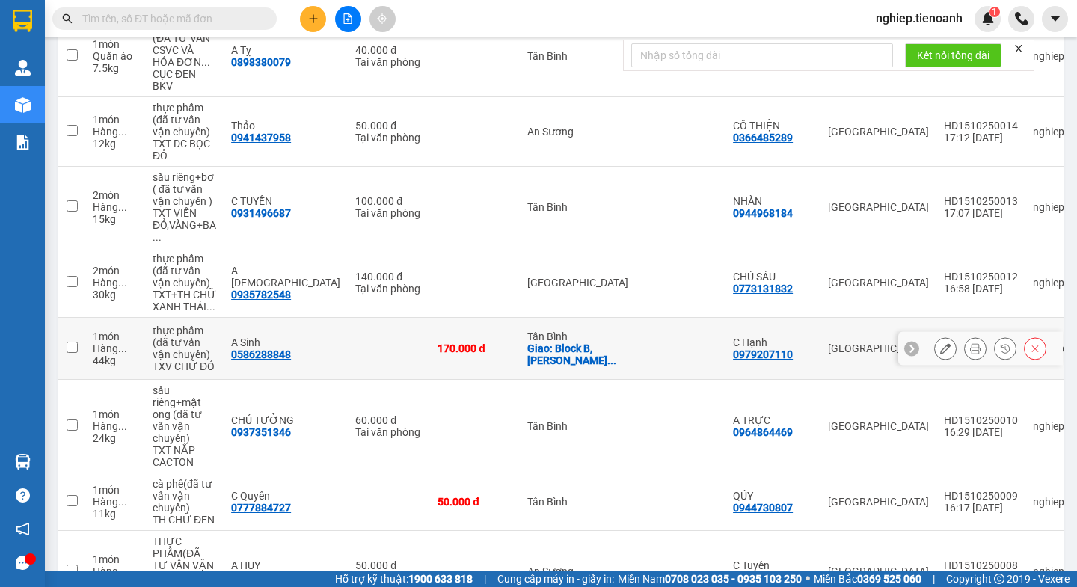
click at [940, 343] on icon at bounding box center [945, 348] width 10 height 10
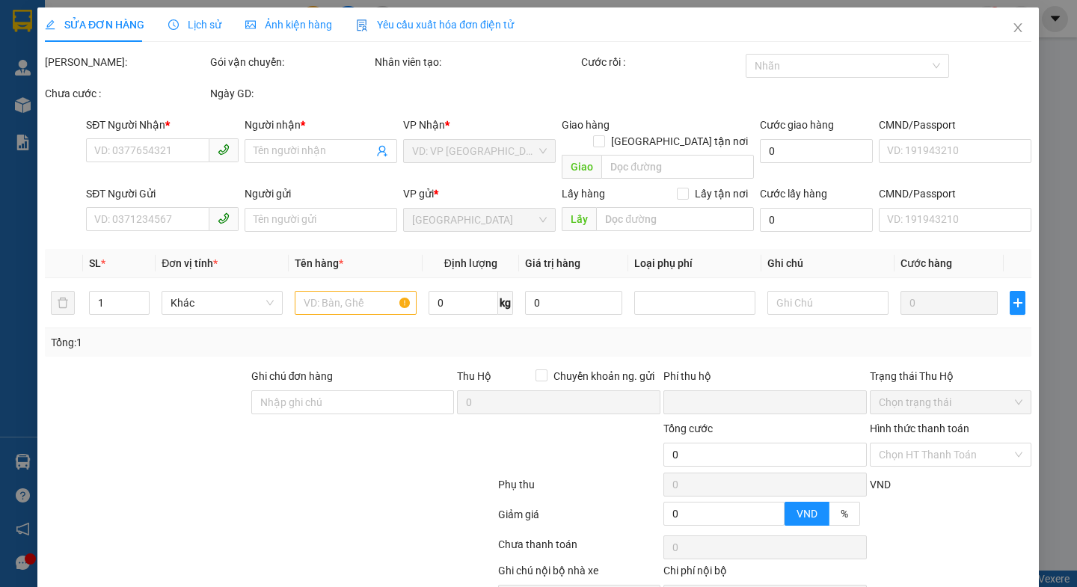
type input "0586288848"
type input "A Sinh"
checkbox input "true"
type input "Block B, [PERSON_NAME] 7, 33 [PERSON_NAME], [GEOGRAPHIC_DATA], [GEOGRAPHIC_DATA…"
type input "0979207110"
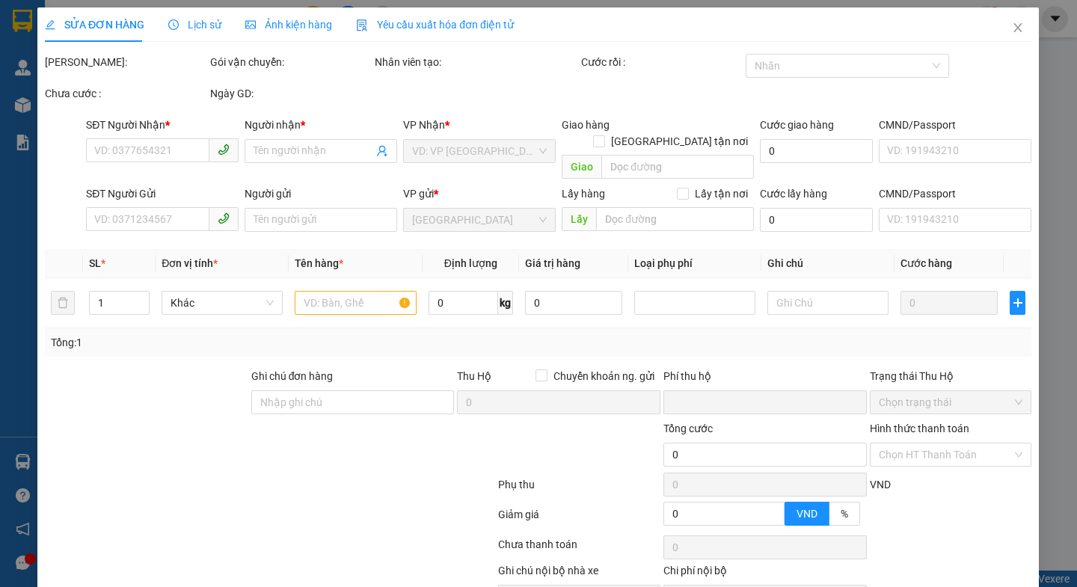
type input "C Hạnh"
type input "0"
type input "170.000"
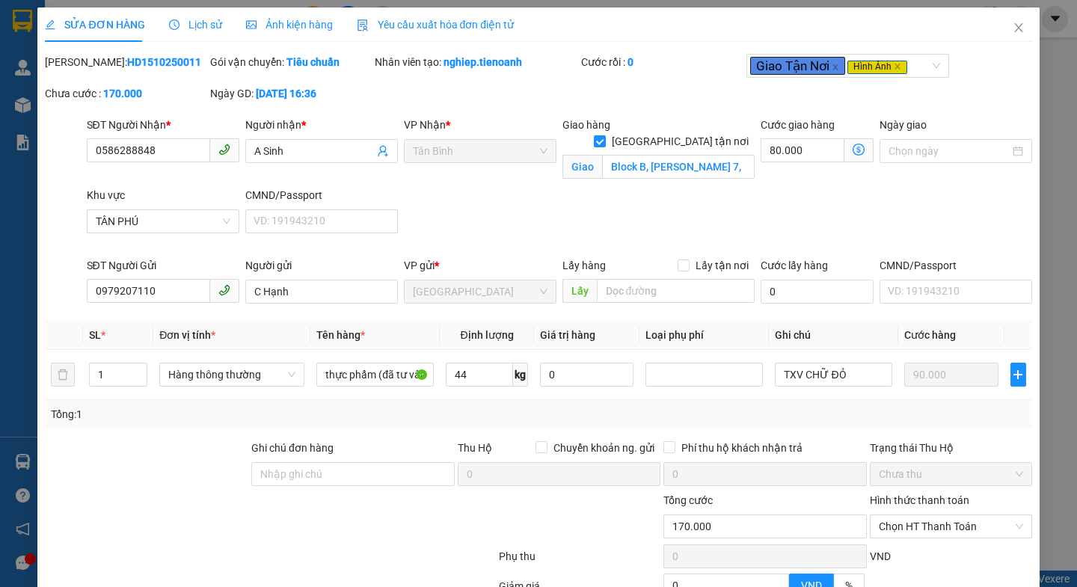
click at [301, 25] on span "Ảnh kiện hàng" at bounding box center [289, 25] width 87 height 12
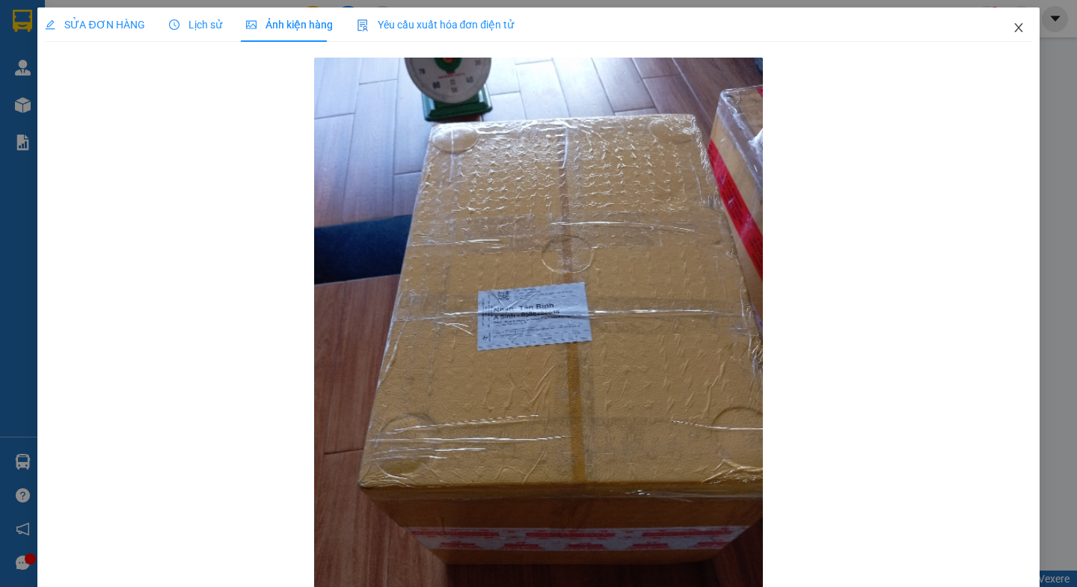
click at [1012, 31] on icon "close" at bounding box center [1018, 28] width 12 height 12
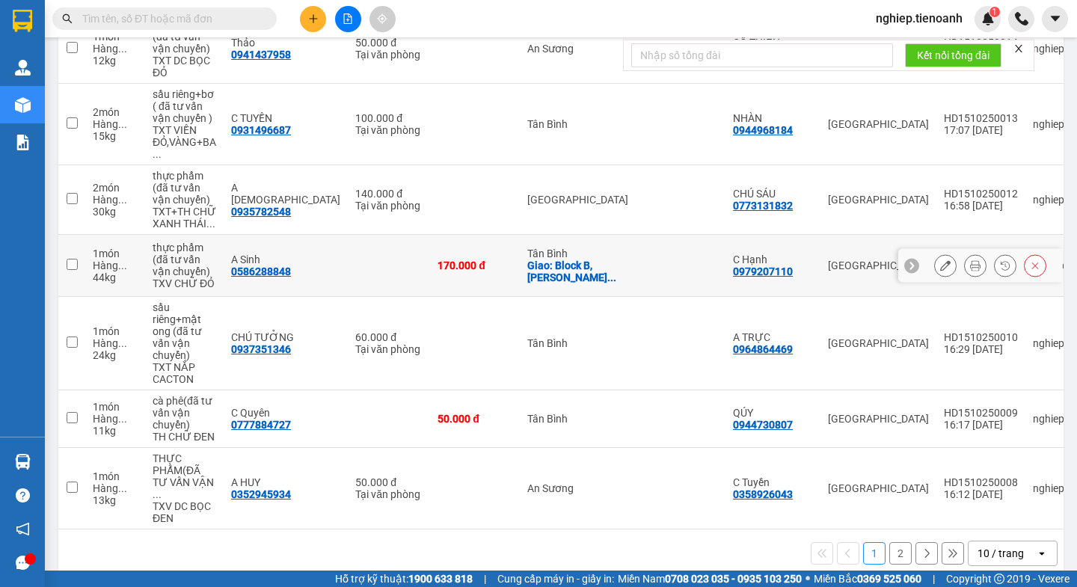
scroll to position [459, 0]
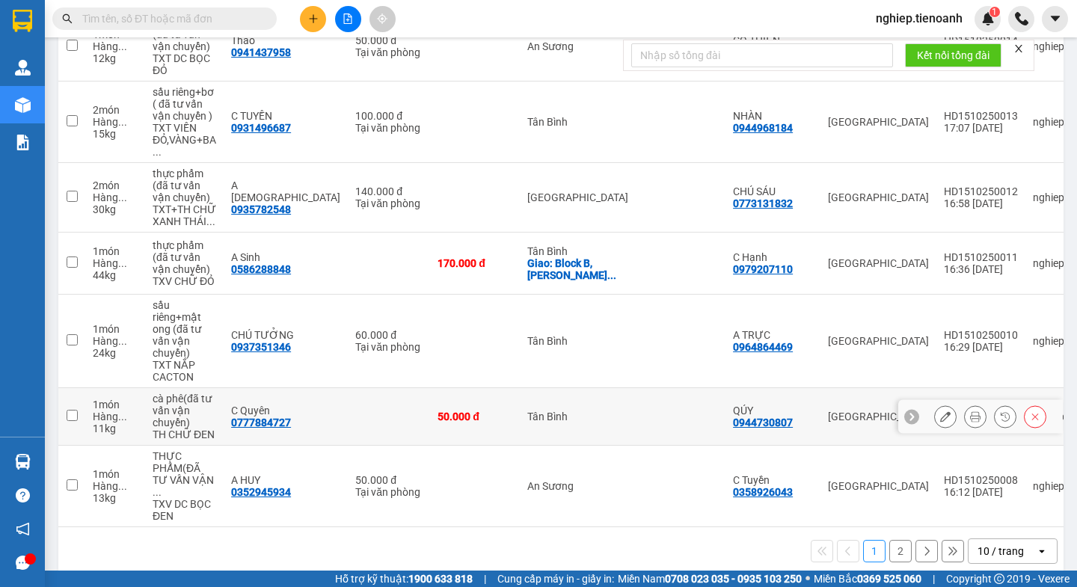
click at [935, 404] on button at bounding box center [945, 417] width 21 height 26
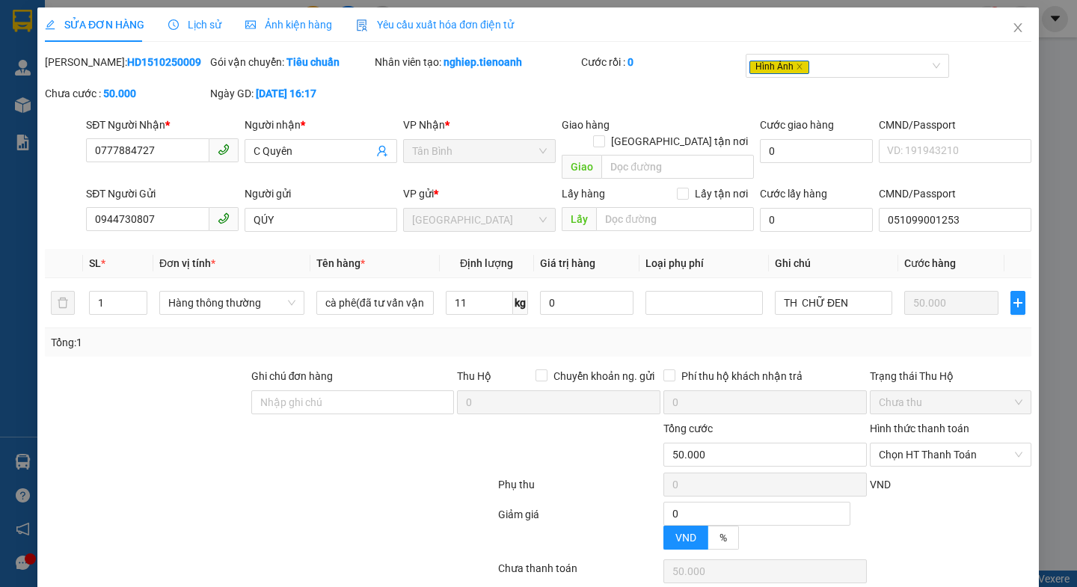
type input "0777884727"
type input "C Quyên"
type input "0944730807"
type input "QÚY"
type input "051099001253"
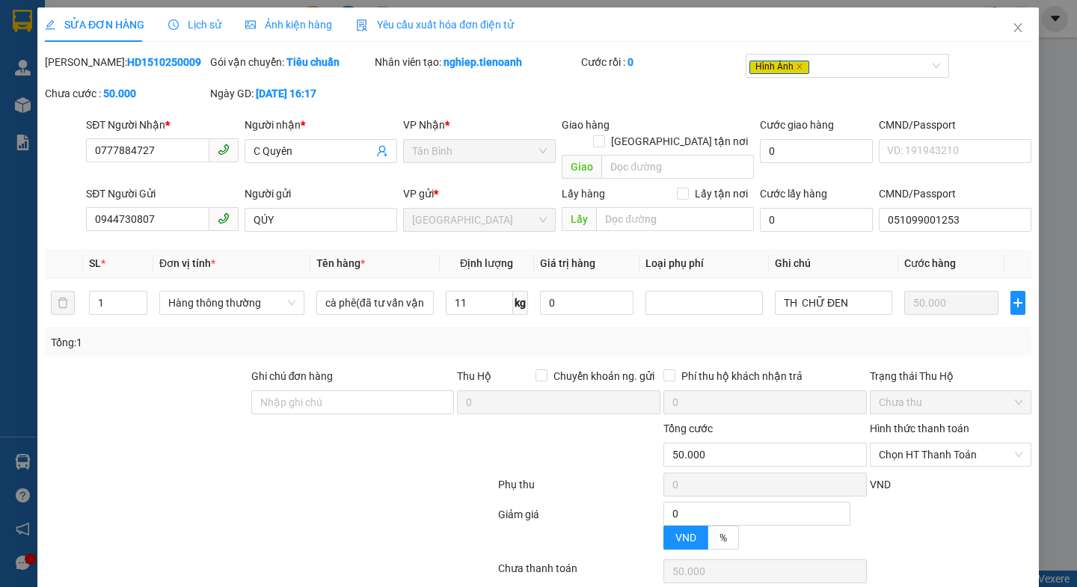
type input "0"
type input "50.000"
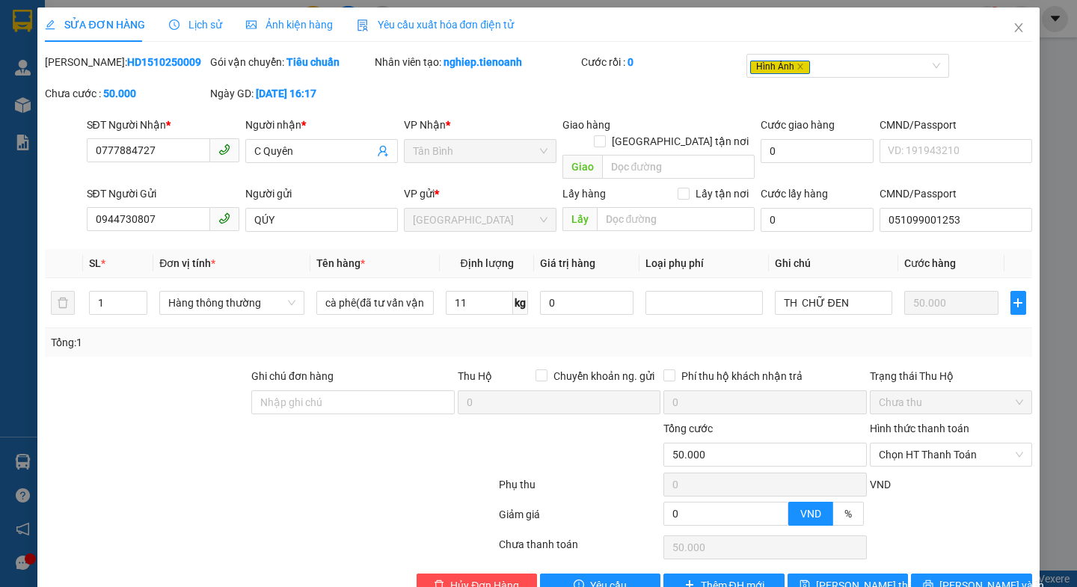
click at [294, 23] on span "Ảnh kiện hàng" at bounding box center [289, 25] width 87 height 12
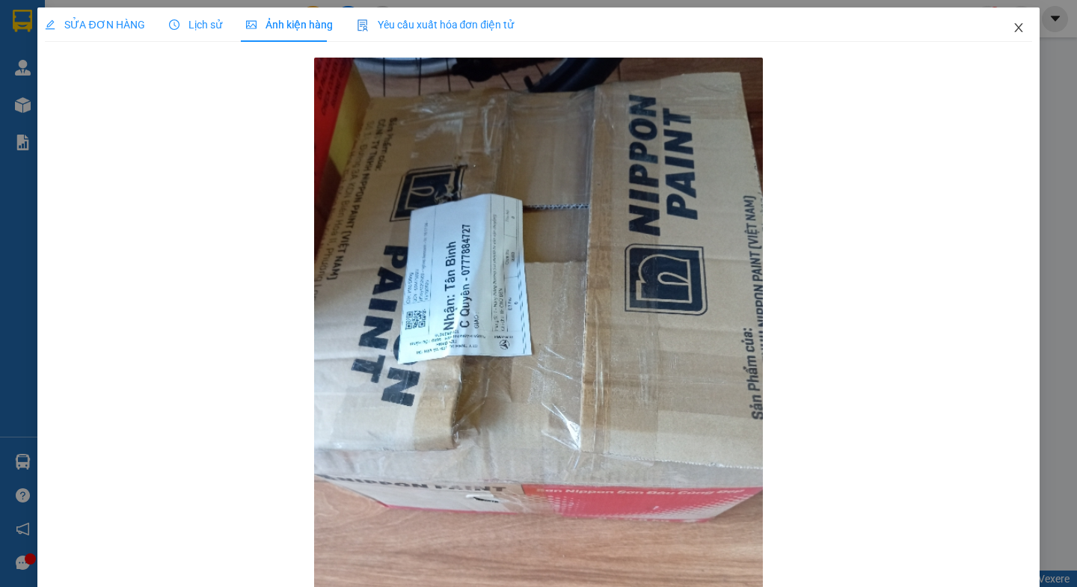
click at [1012, 25] on icon "close" at bounding box center [1018, 28] width 12 height 12
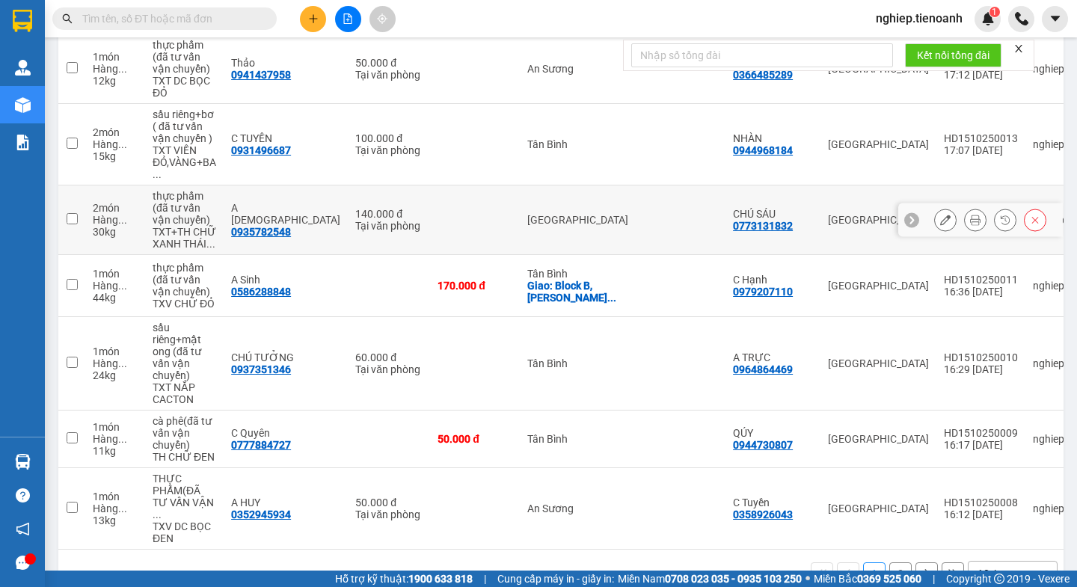
scroll to position [449, 0]
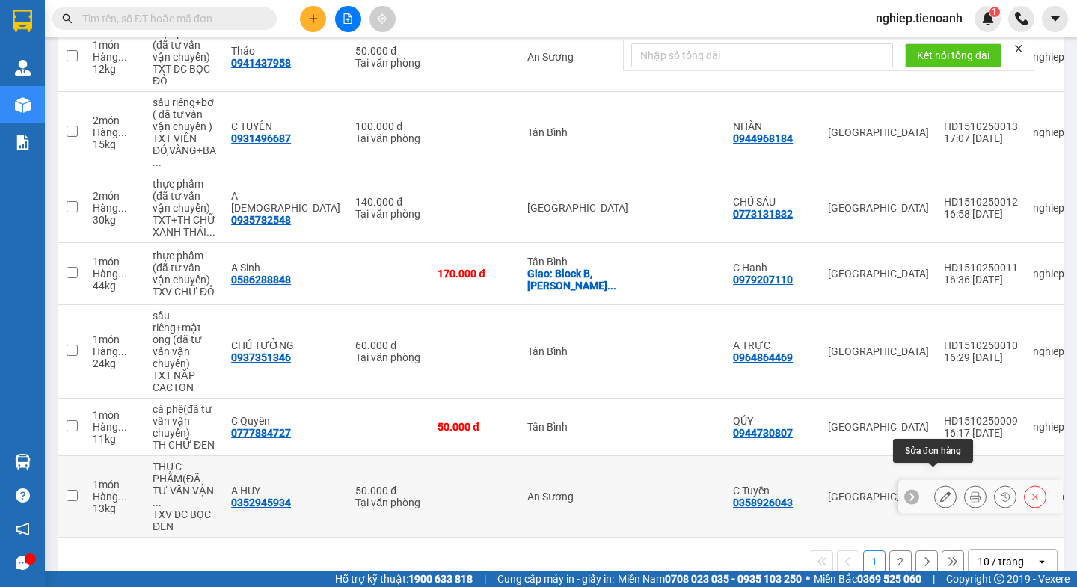
click at [935, 487] on button at bounding box center [945, 497] width 21 height 26
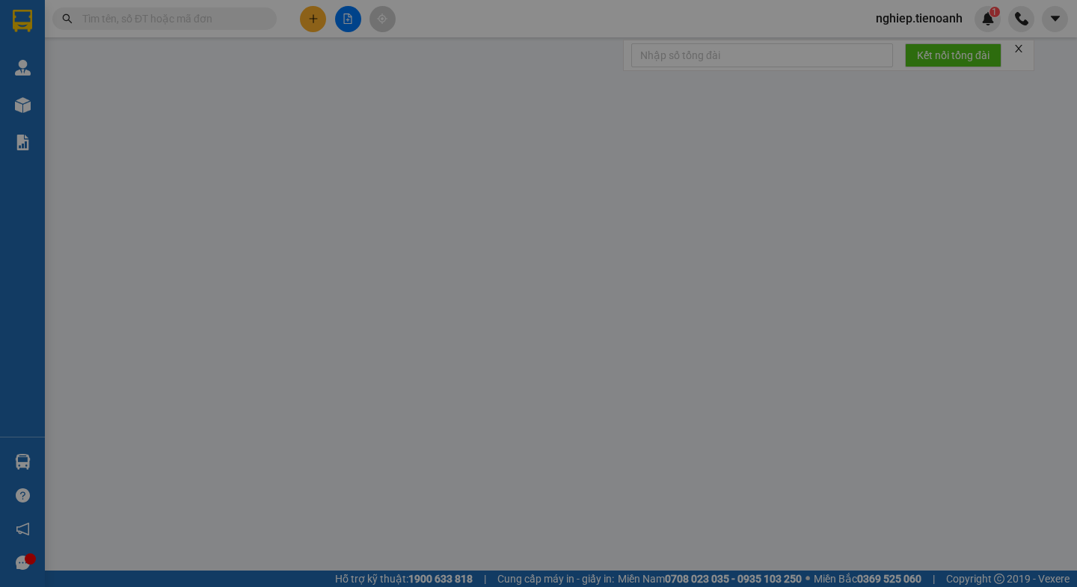
type input "0352945934"
type input "A HUY"
type input "0358926043"
type input "C Tuyền"
type input "038080025239"
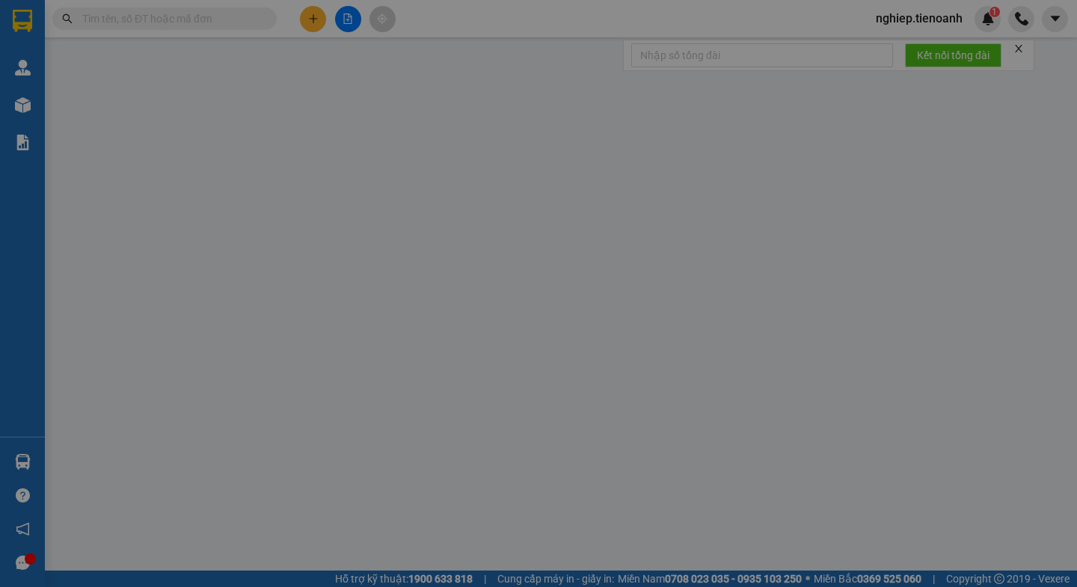
type input "0"
type input "50.000"
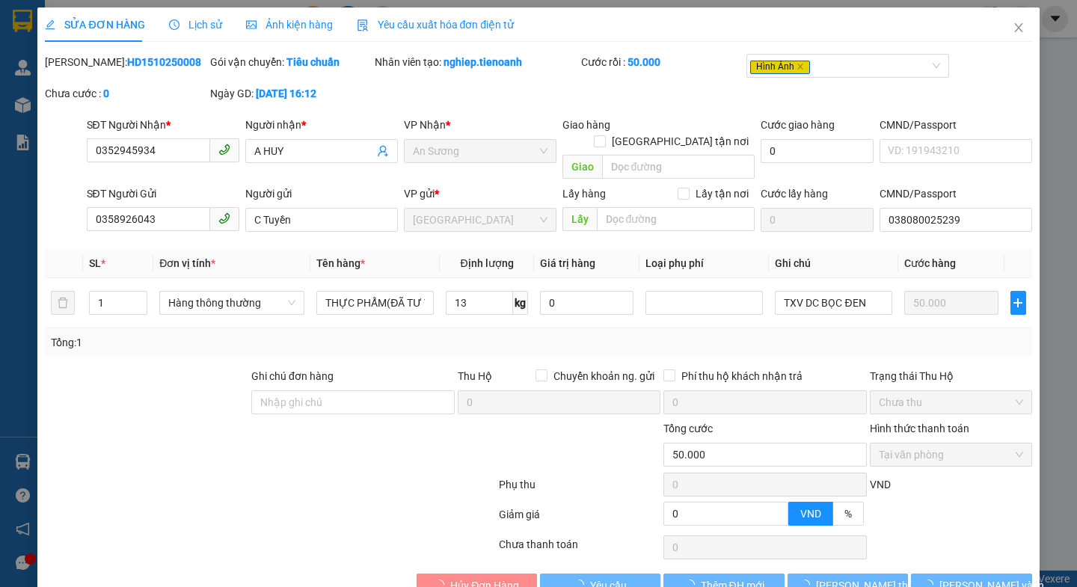
click at [289, 25] on span "Ảnh kiện hàng" at bounding box center [289, 25] width 87 height 12
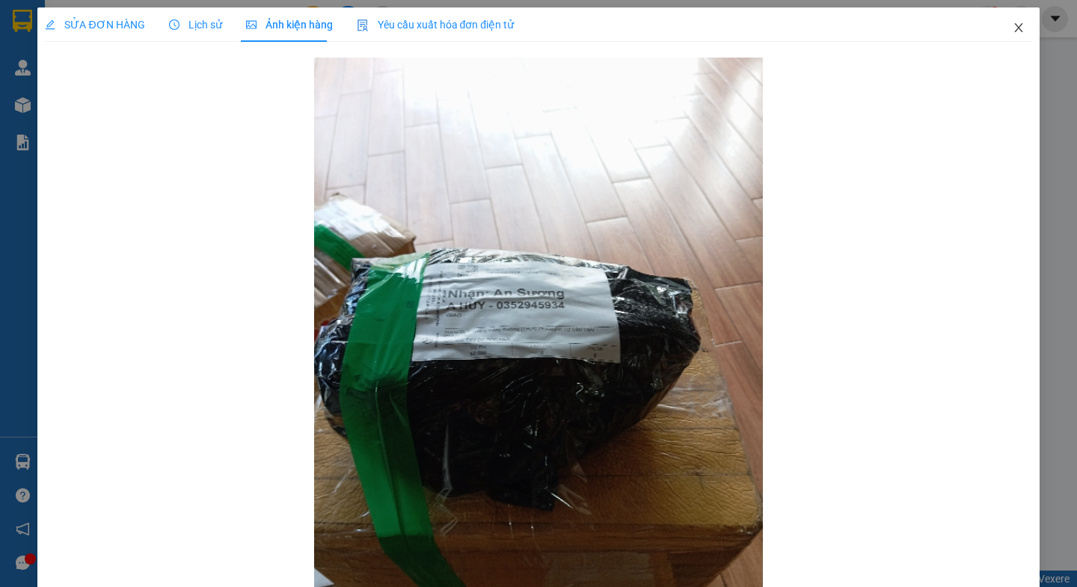
click at [1012, 26] on icon "close" at bounding box center [1018, 28] width 12 height 12
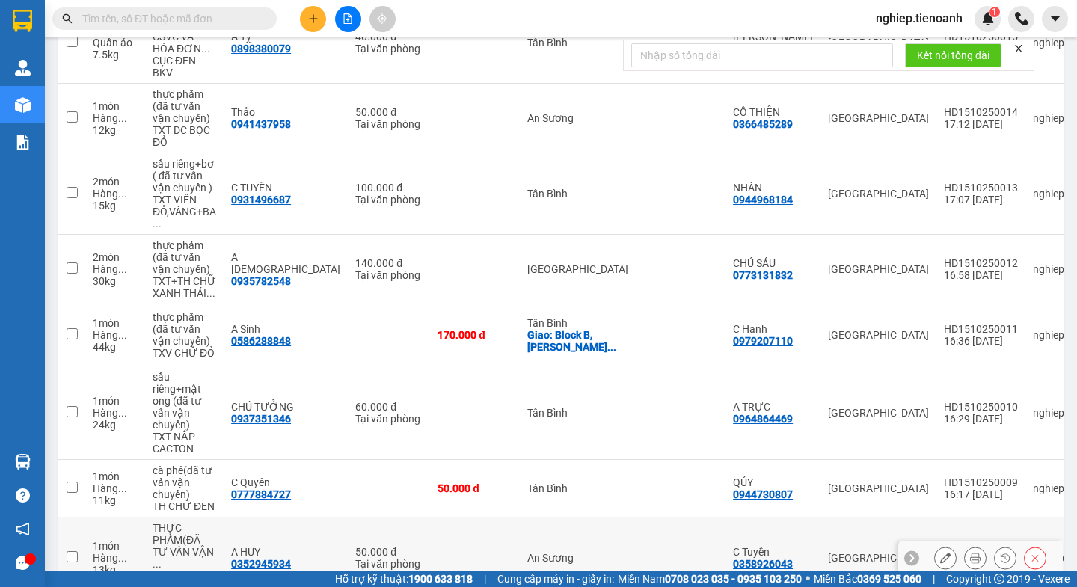
scroll to position [459, 0]
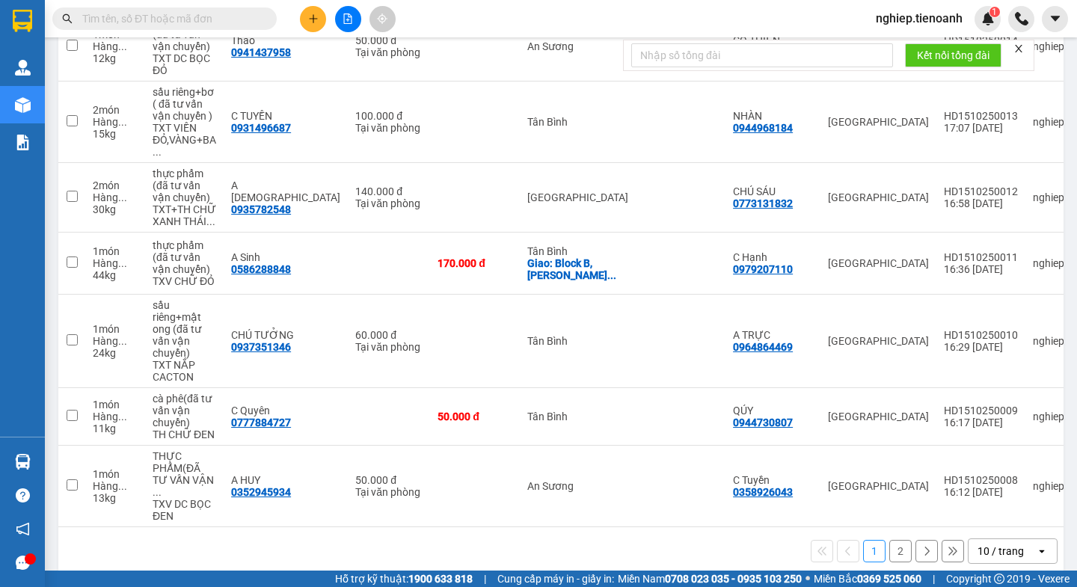
drag, startPoint x: 888, startPoint y: 530, endPoint x: 855, endPoint y: 485, distance: 55.6
click at [890, 540] on button "2" at bounding box center [900, 551] width 22 height 22
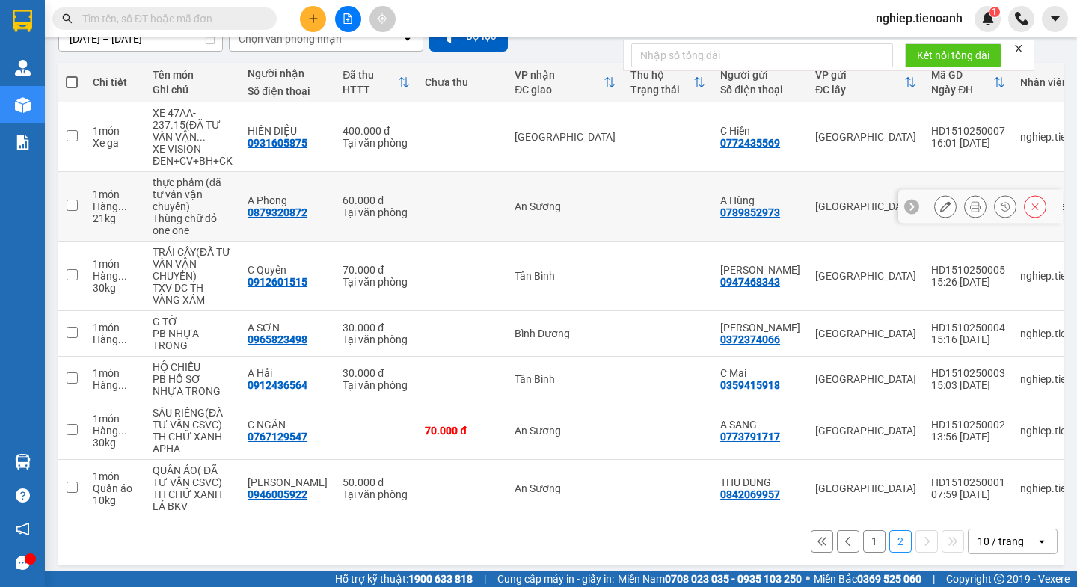
scroll to position [150, 0]
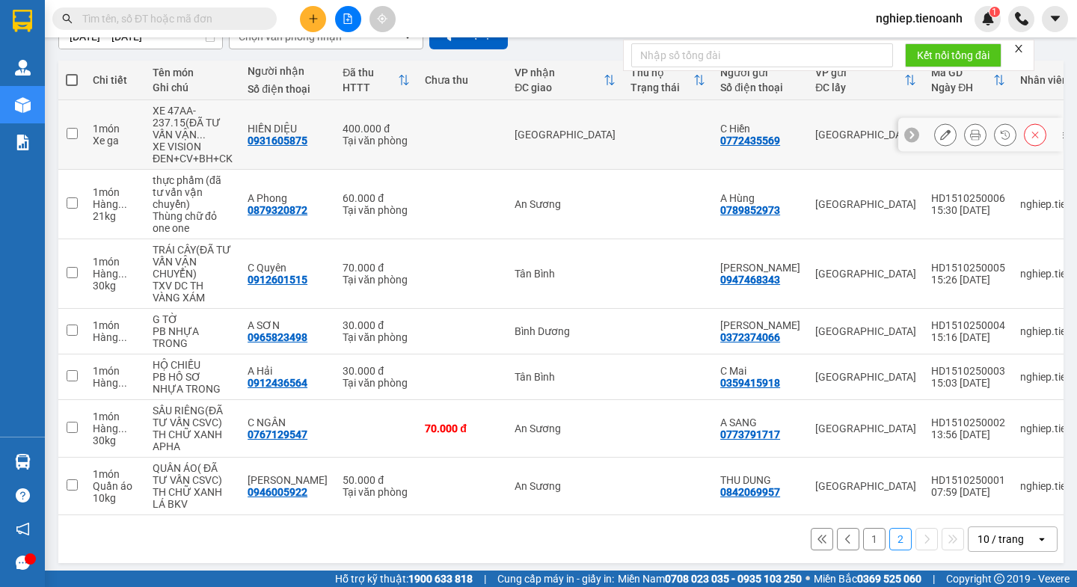
click at [935, 144] on button at bounding box center [945, 135] width 21 height 26
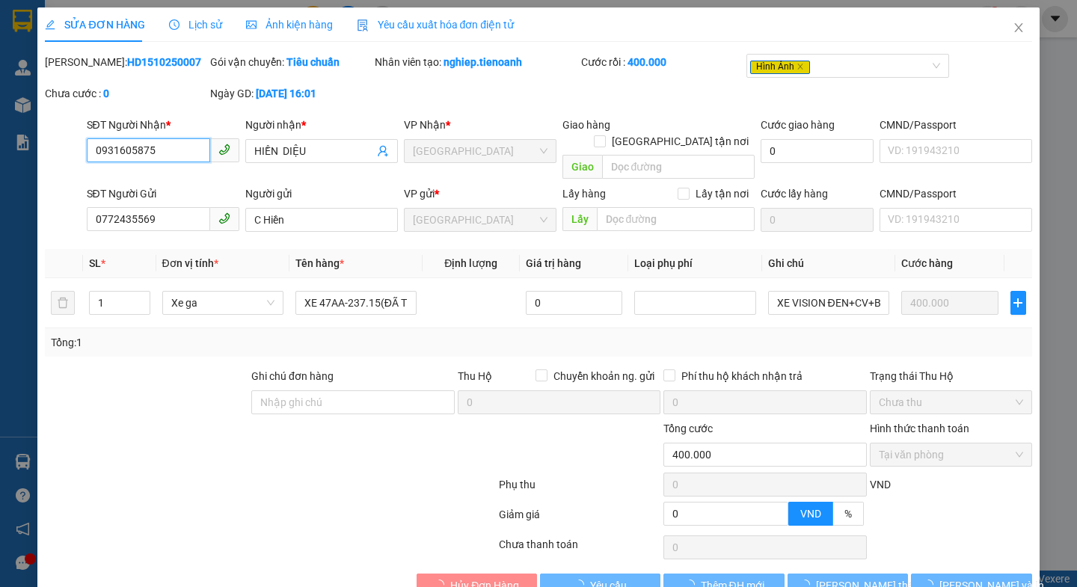
type input "0931605875"
type input "HIỀN DIỆU"
type input "0772435569"
type input "C Hiền"
type input "0"
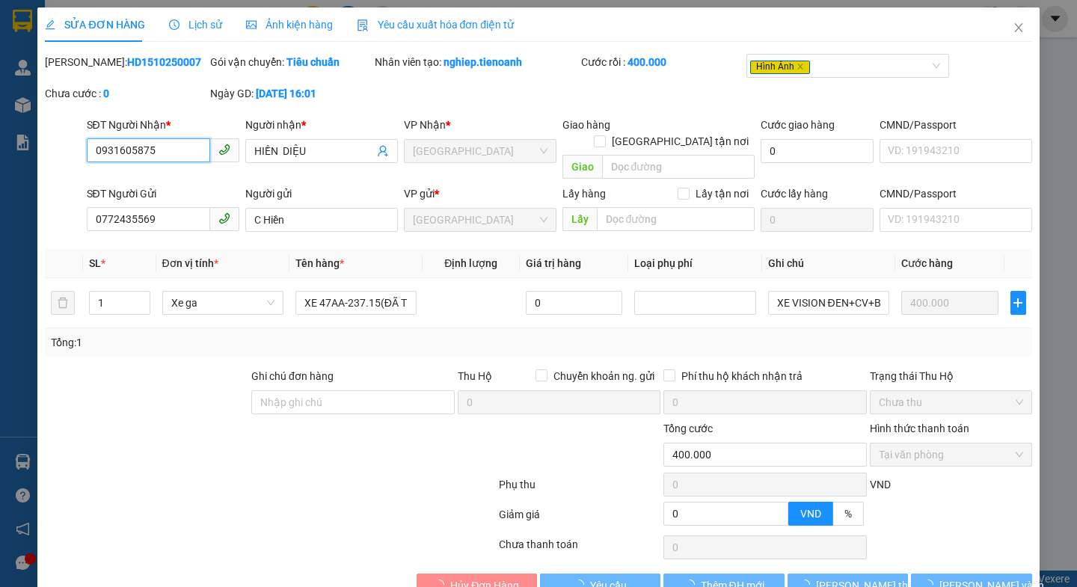
type input "400.000"
click at [295, 27] on span "Ảnh kiện hàng" at bounding box center [289, 25] width 87 height 12
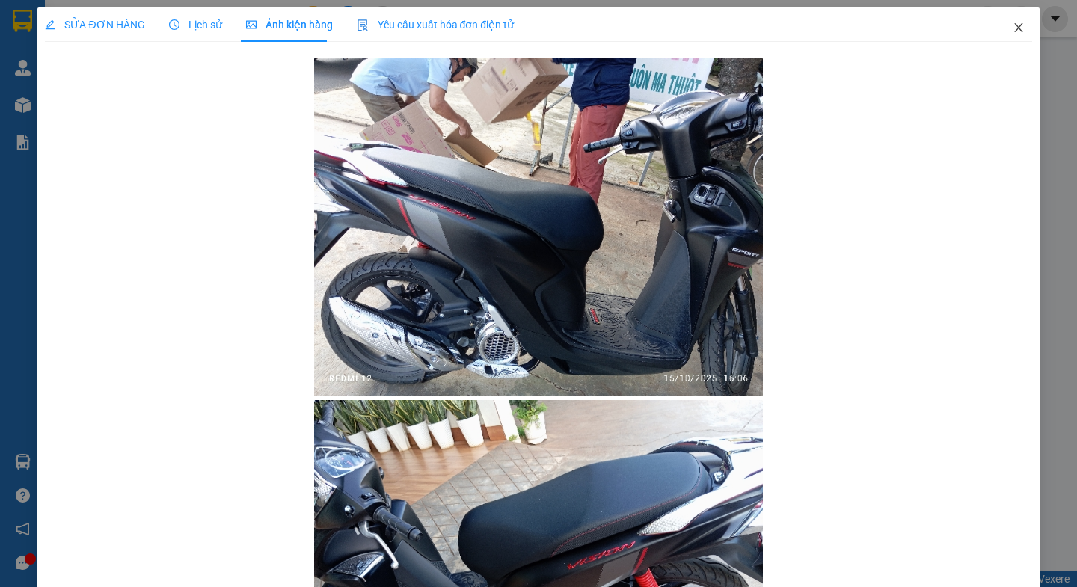
click at [1012, 29] on icon "close" at bounding box center [1018, 28] width 12 height 12
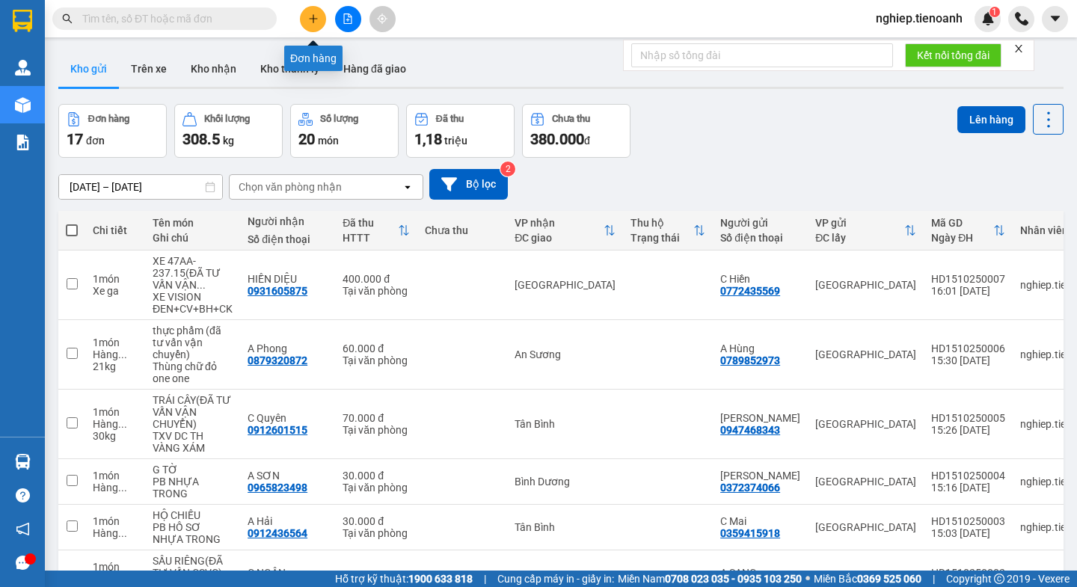
click at [313, 16] on icon "plus" at bounding box center [313, 18] width 1 height 8
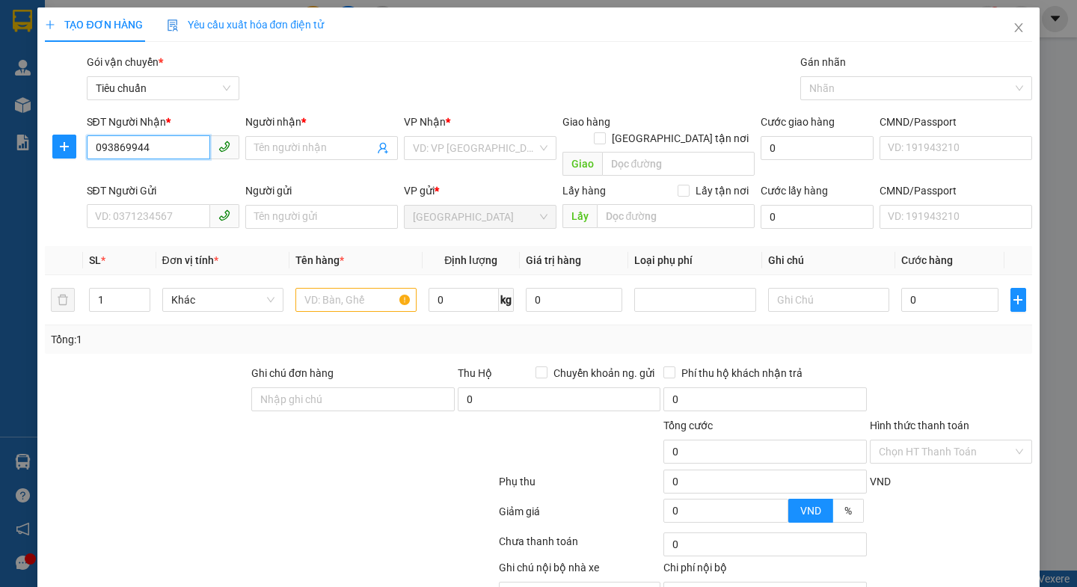
type input "0938699441"
click at [162, 182] on div "0938699441 - C Xuyến" at bounding box center [160, 178] width 132 height 16
type input "C Xuyến"
checkbox input "true"
type input "Block AK8 - Sảnh hướng Trường Ngô Thời Nhiệm, 77 Võ Văn Kiệt, An Lạc, Bình Tân,…"
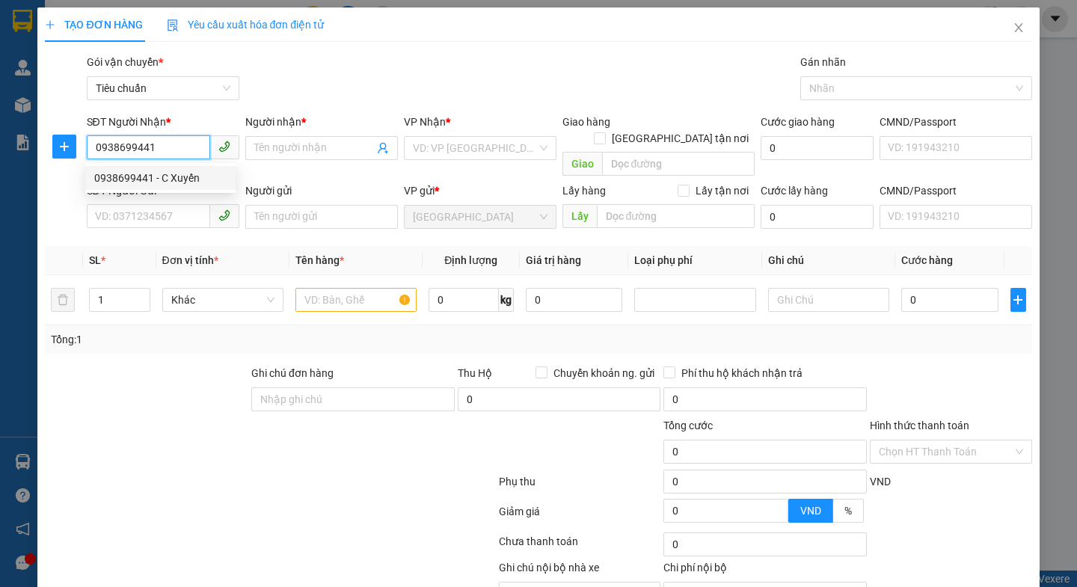
type input "70.000"
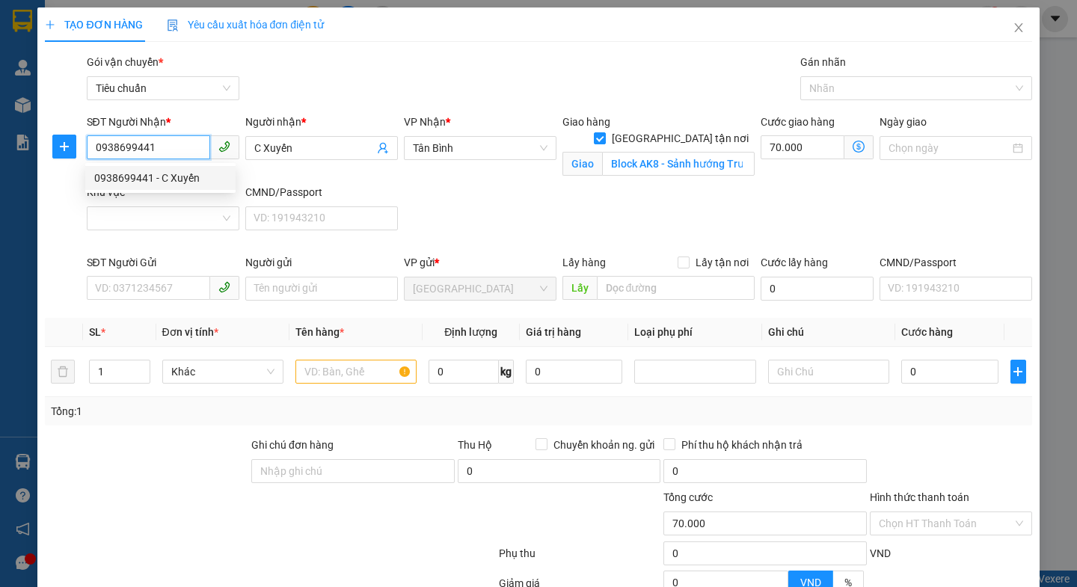
type input "110.000"
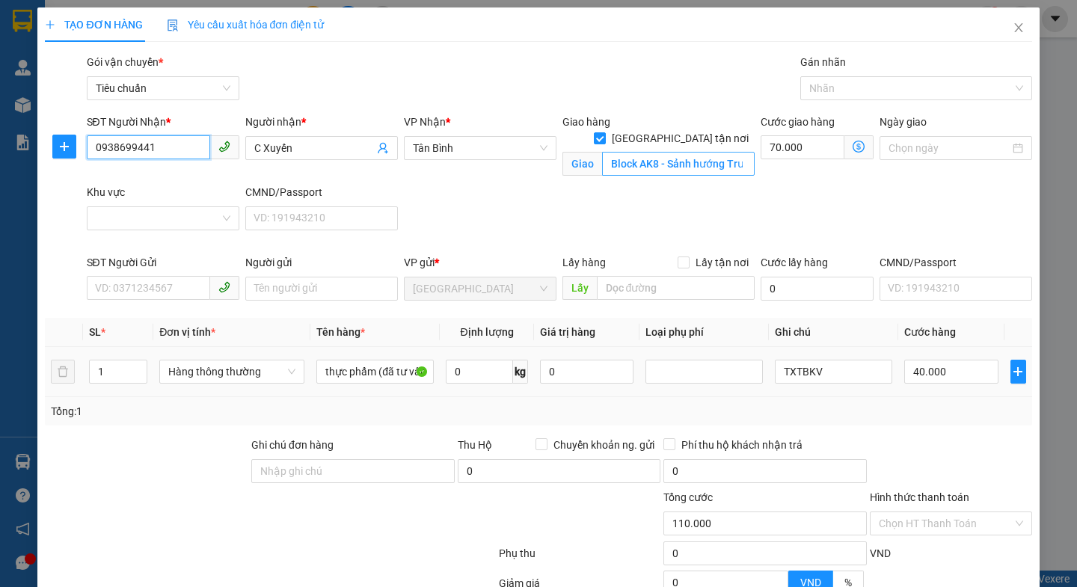
type input "0938699441"
click at [676, 152] on input "Block AK8 - Sảnh hướng Trường Ngô Thời Nhiệm, 77 Võ Văn Kiệt, An Lạc, Bình Tân,…" at bounding box center [678, 164] width 153 height 24
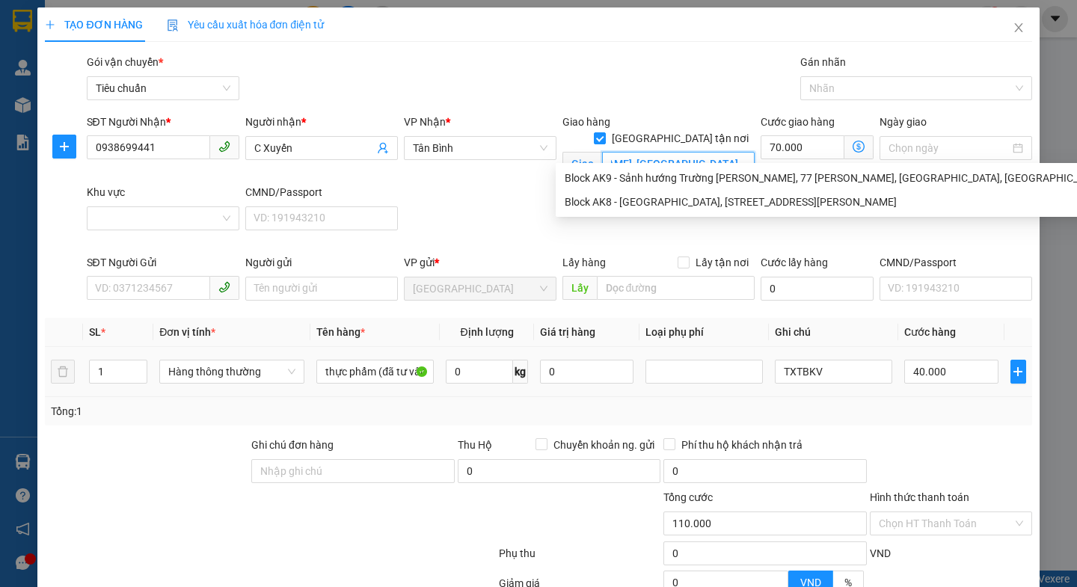
scroll to position [0, 326]
click at [858, 91] on div at bounding box center [908, 88] width 209 height 18
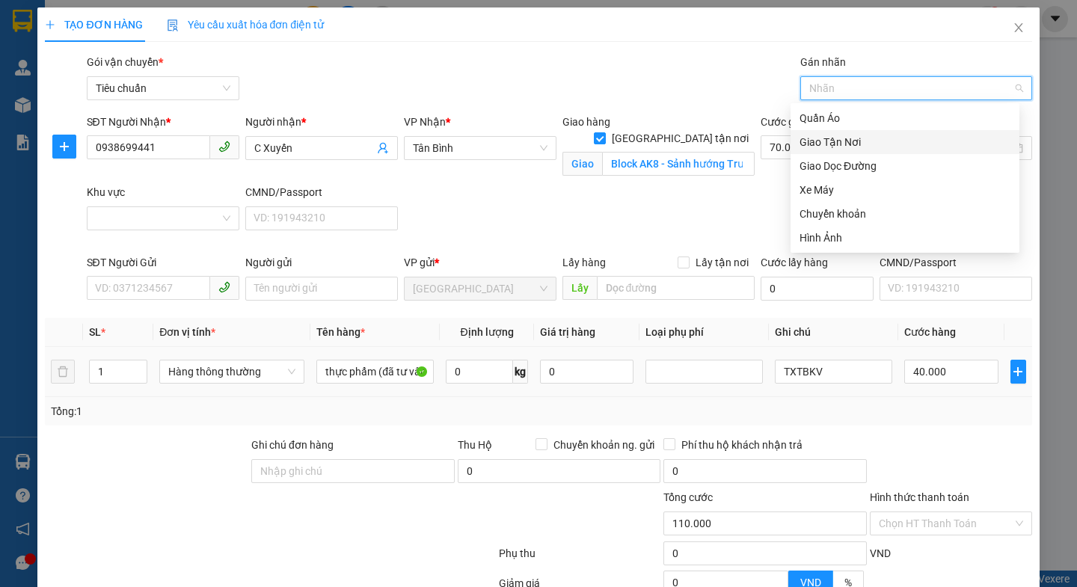
click at [827, 142] on div "Giao Tận Nơi" at bounding box center [904, 142] width 211 height 16
click at [496, 236] on div "SĐT Người Nhận * 0938699441 Người nhận * C Xuyến VP Nhận * Tân Bình Giao hàng G…" at bounding box center [559, 184] width 951 height 141
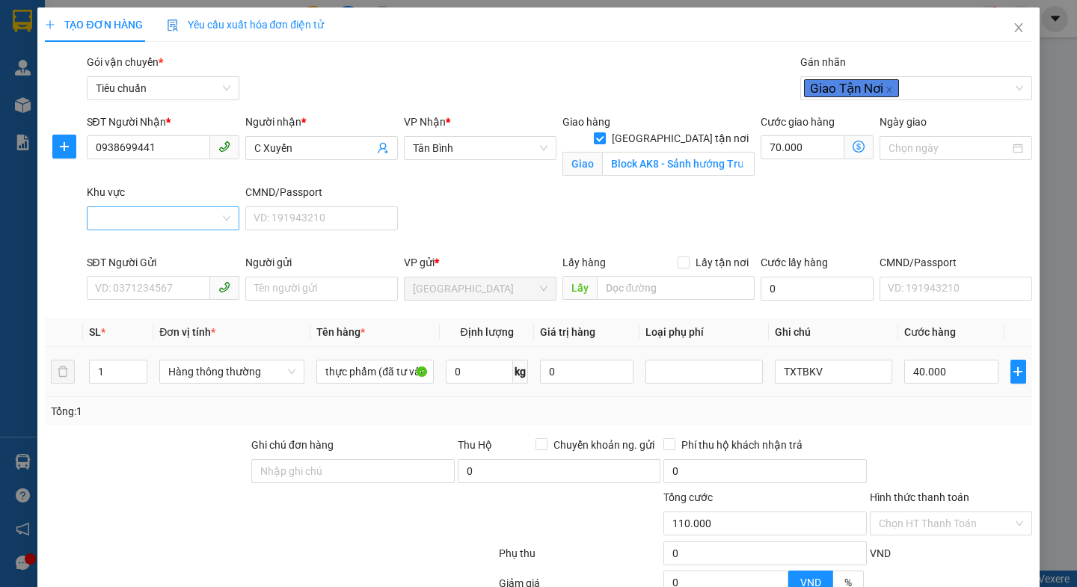
click at [139, 218] on input "Khu vực" at bounding box center [158, 218] width 124 height 22
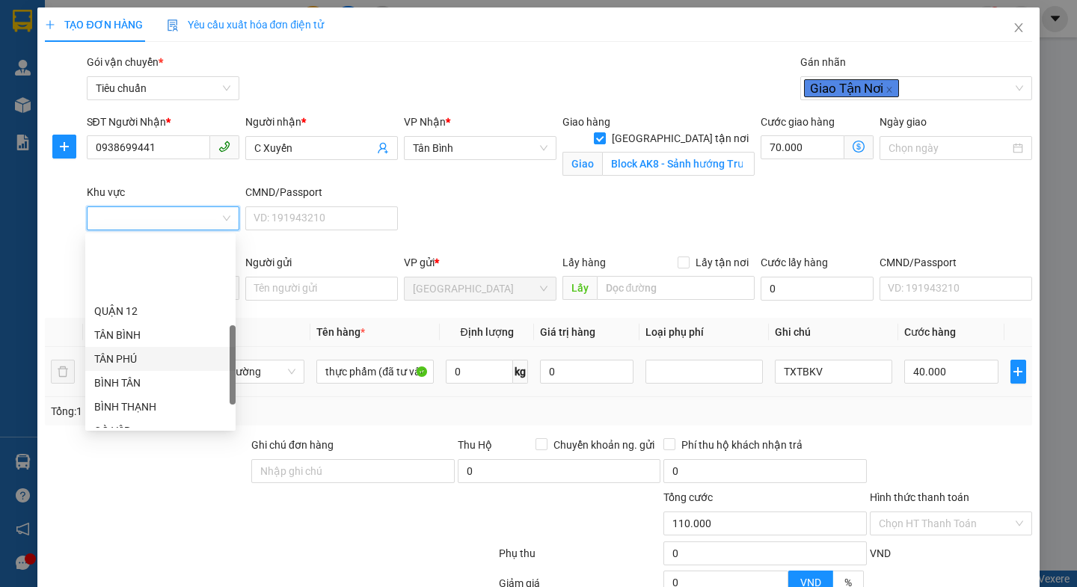
scroll to position [299, 0]
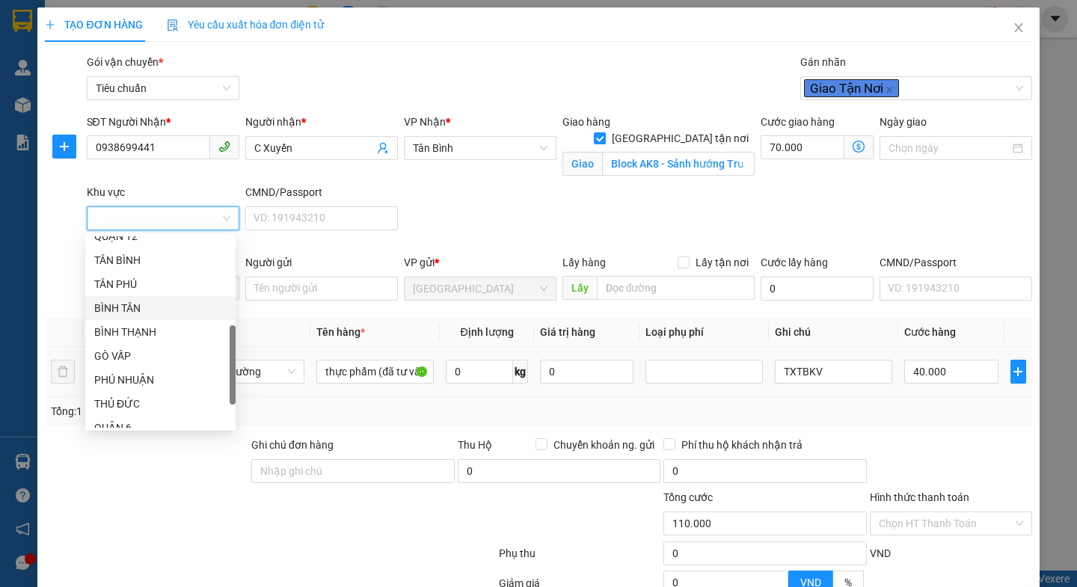
click at [117, 311] on div "BÌNH TÂN" at bounding box center [160, 308] width 132 height 16
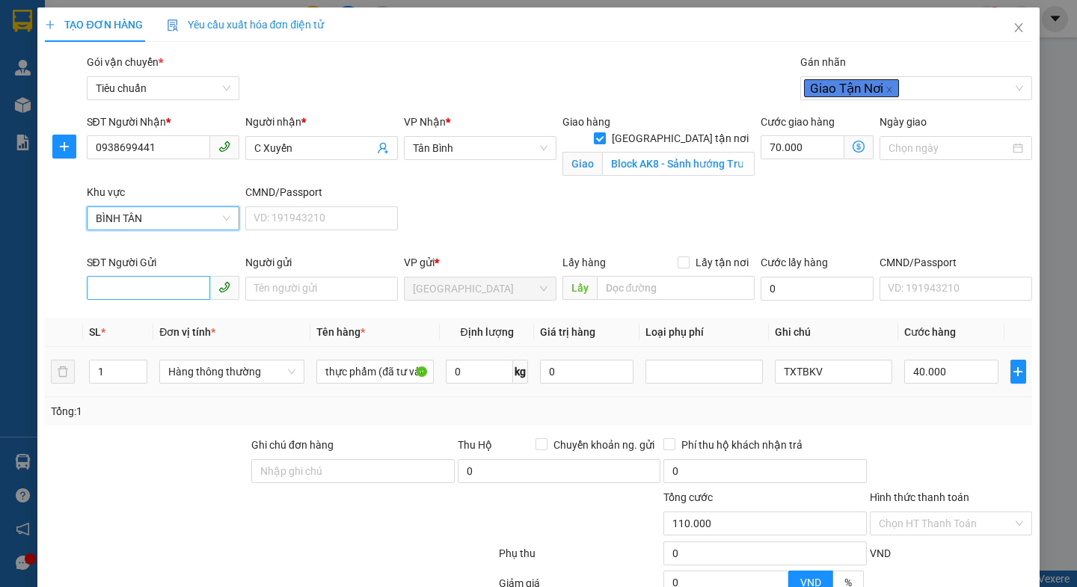
type input "40.000"
type input "0"
click at [168, 293] on input "SĐT Người Gửi" at bounding box center [148, 288] width 123 height 24
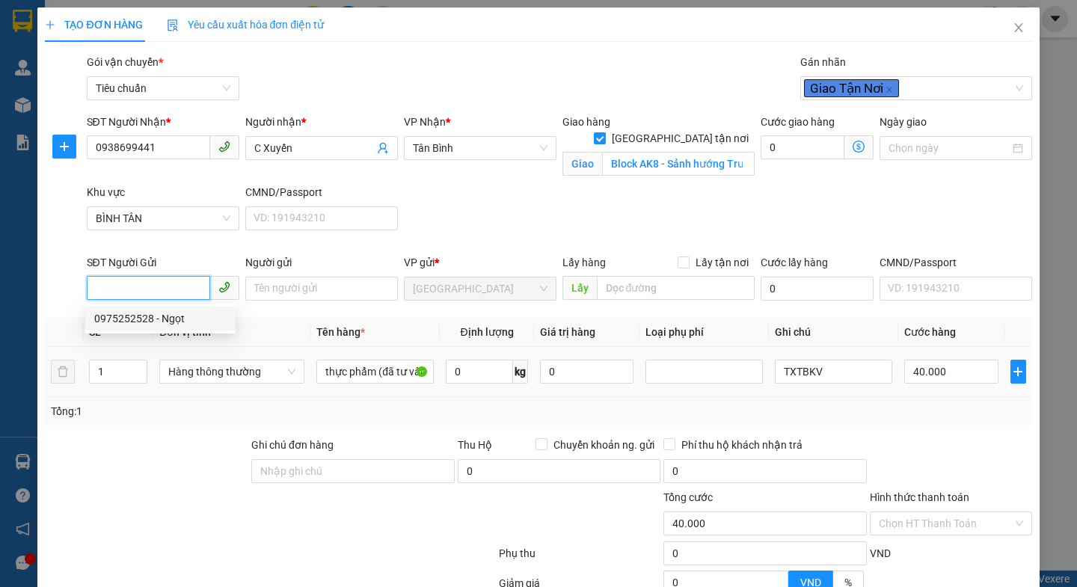
click at [155, 324] on div "0975252528 - Ngọt" at bounding box center [160, 318] width 132 height 16
type input "0975252528"
type input "Ngọt"
click at [182, 440] on div at bounding box center [146, 463] width 206 height 52
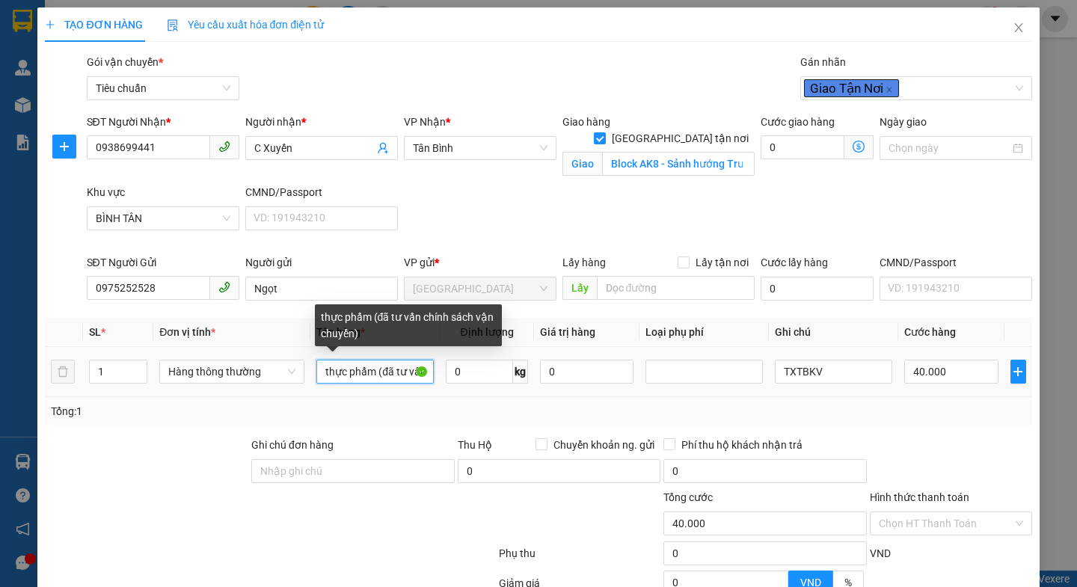
click at [392, 374] on input "thực phẩm (đã tư vấn chính sách vận chuyển)" at bounding box center [374, 372] width 117 height 24
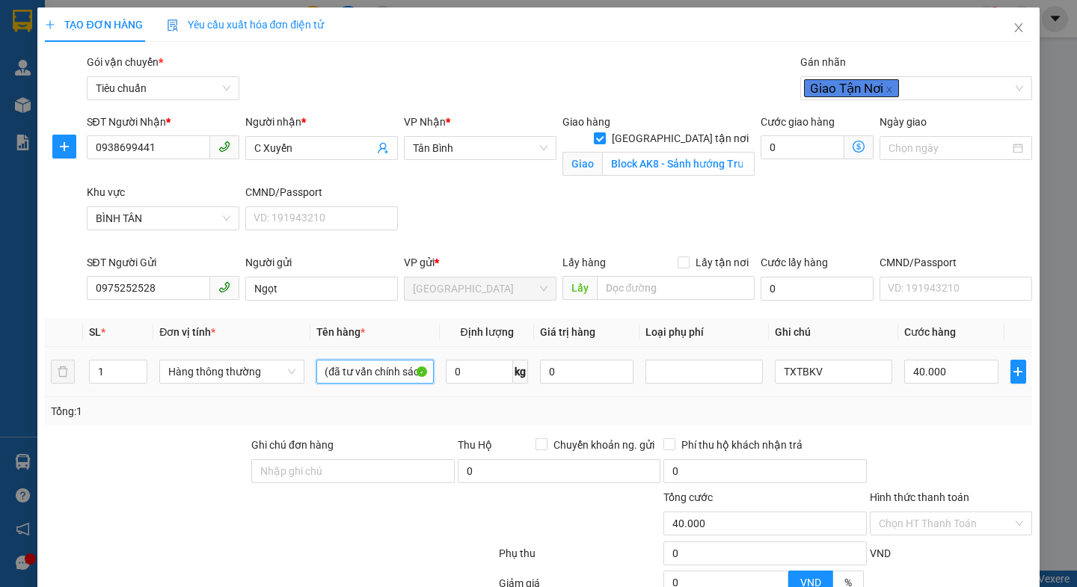
scroll to position [0, 67]
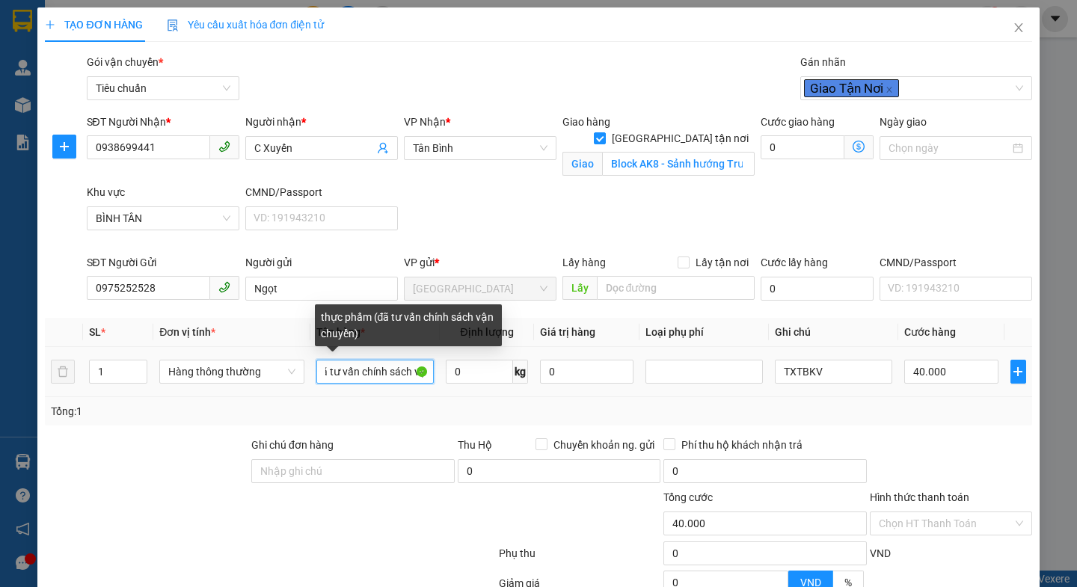
click at [409, 375] on input "thực phẩm (đã tư vấn chính sách vận chuyển)" at bounding box center [374, 372] width 117 height 24
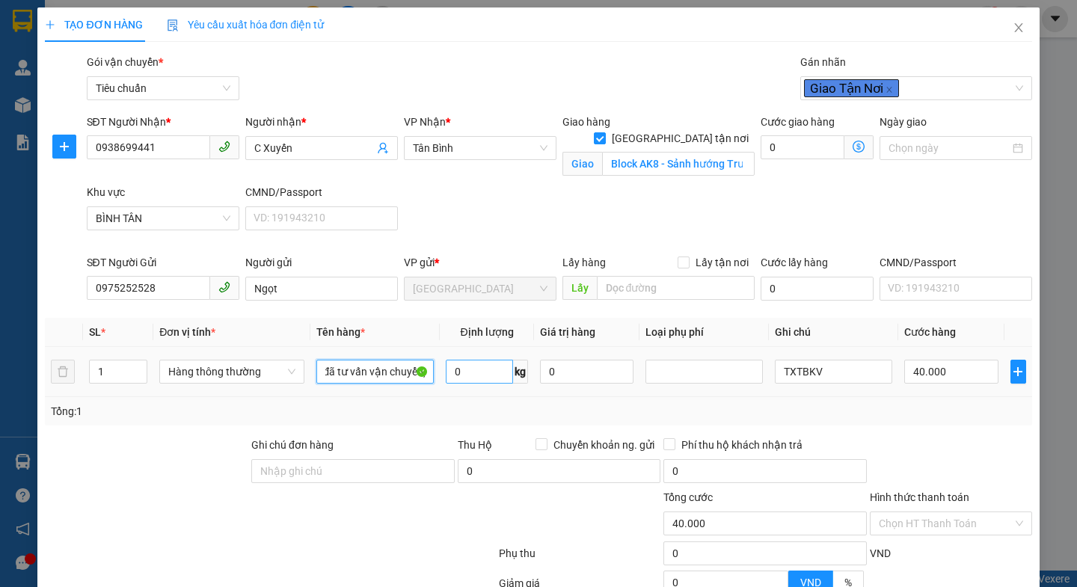
type input "thực phẩm (đã tư vấn vận chuyển)"
click at [482, 381] on input "0" at bounding box center [479, 372] width 67 height 24
type input "8"
click at [363, 519] on div at bounding box center [414, 515] width 165 height 52
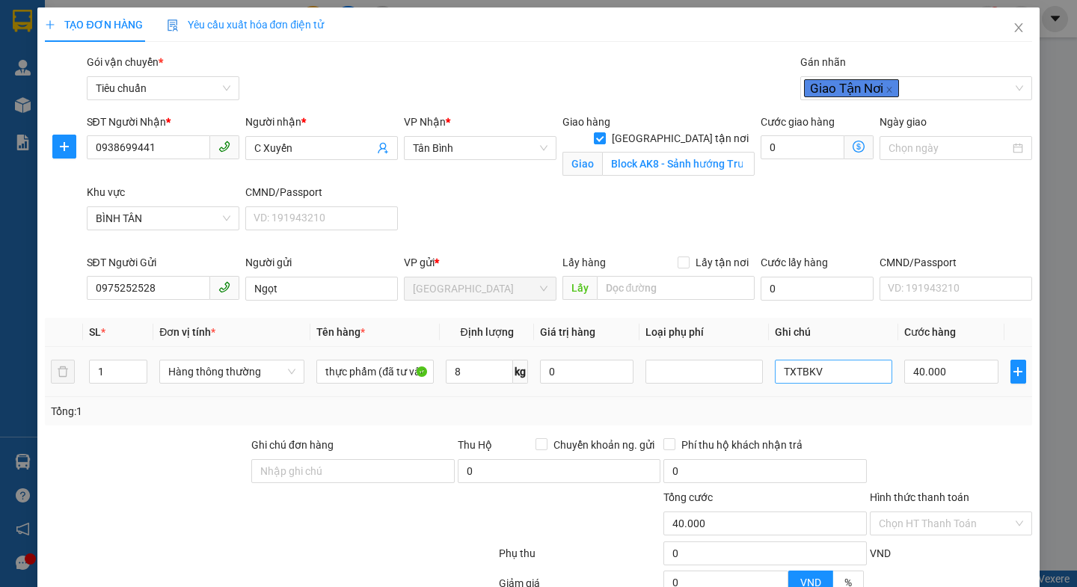
type input "120.000"
type input "80.000"
click at [852, 144] on icon "dollar-circle" at bounding box center [858, 147] width 12 height 12
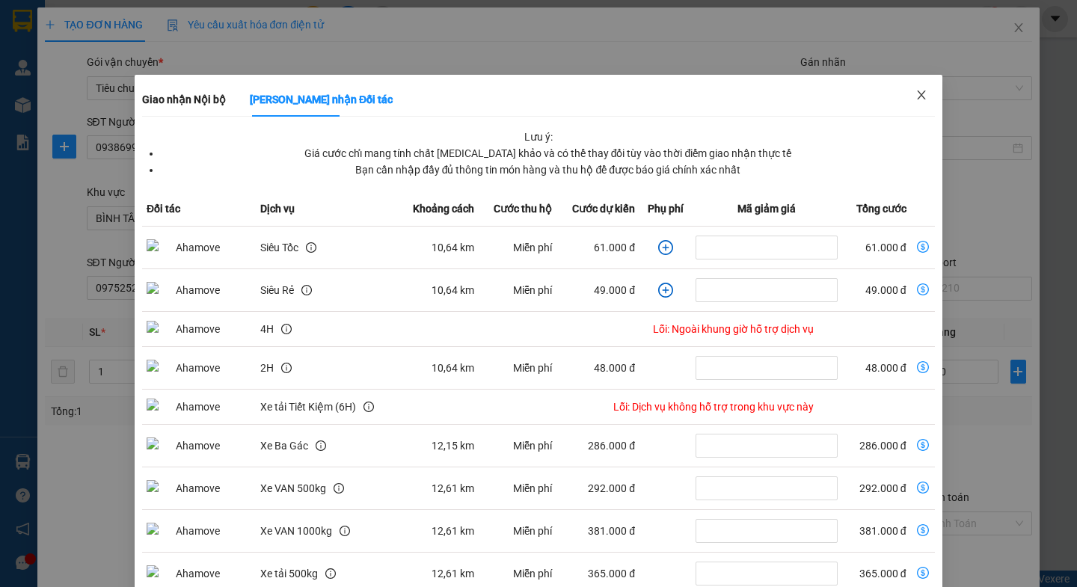
click at [917, 94] on icon "close" at bounding box center [921, 94] width 8 height 9
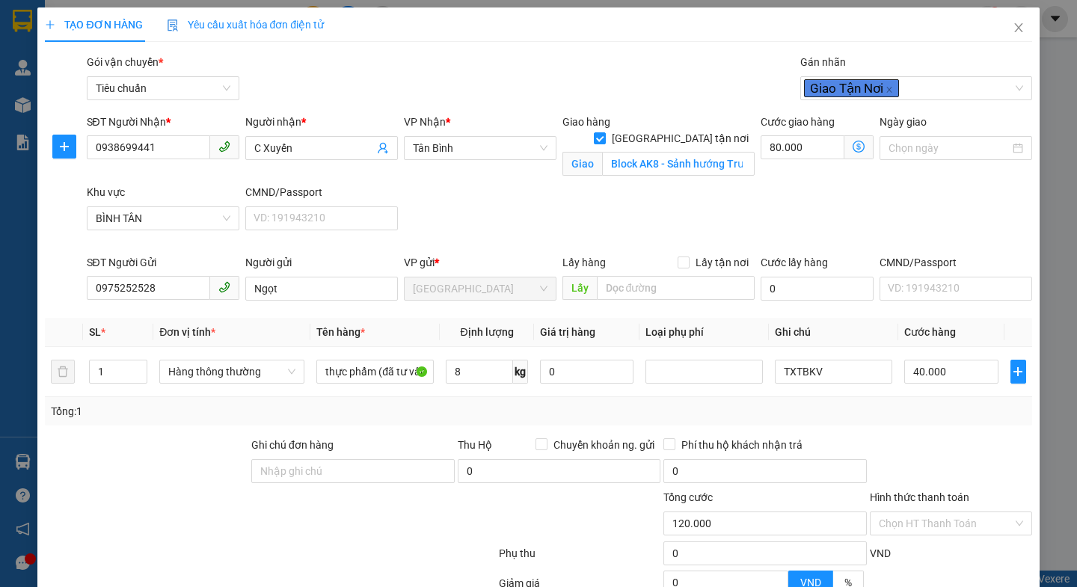
click at [861, 133] on icon "close" at bounding box center [859, 133] width 1 height 1
click at [807, 143] on input "80.000" at bounding box center [802, 147] width 84 height 24
type input "40.007"
type input "7"
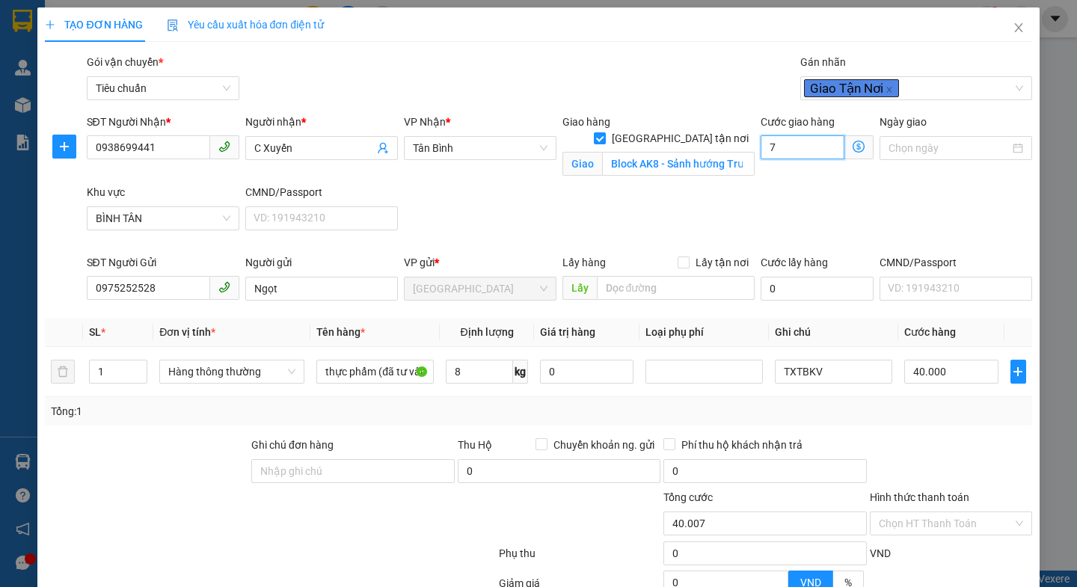
type input "40.070"
type input "70"
type input "110.000"
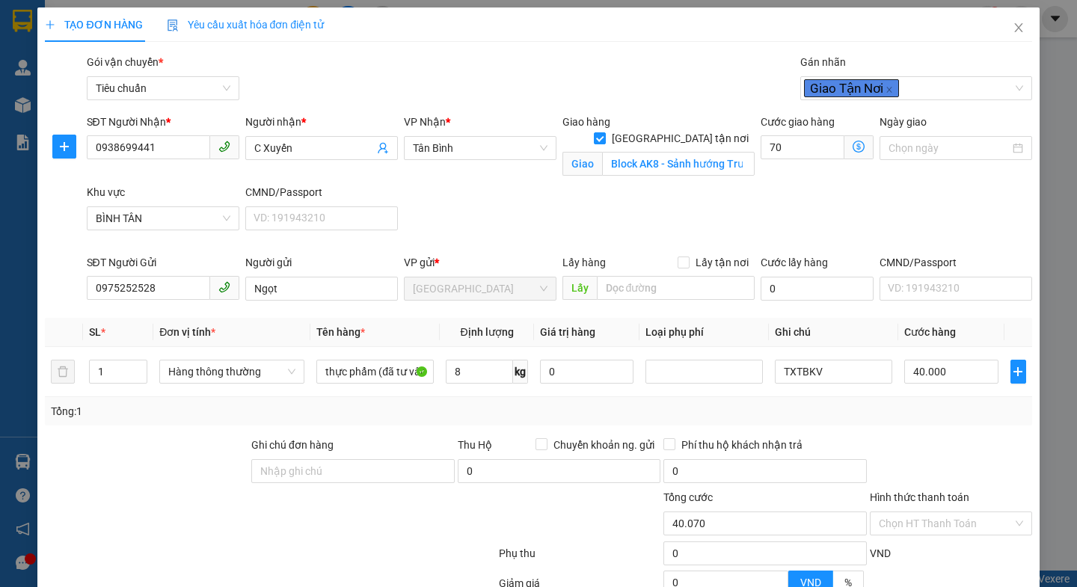
type input "70.000"
drag, startPoint x: 872, startPoint y: 236, endPoint x: 922, endPoint y: 239, distance: 50.2
click at [875, 235] on div "SĐT Người Nhận * 0938699441 Người nhận * C Xuyến VP Nhận * Tân Bình Giao hàng G…" at bounding box center [559, 184] width 951 height 141
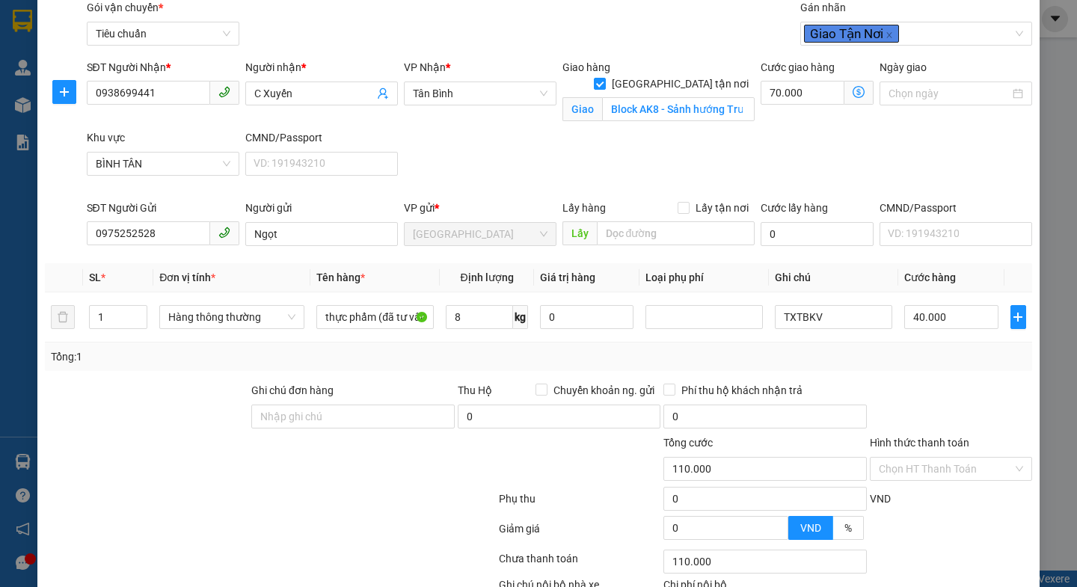
scroll to position [155, 0]
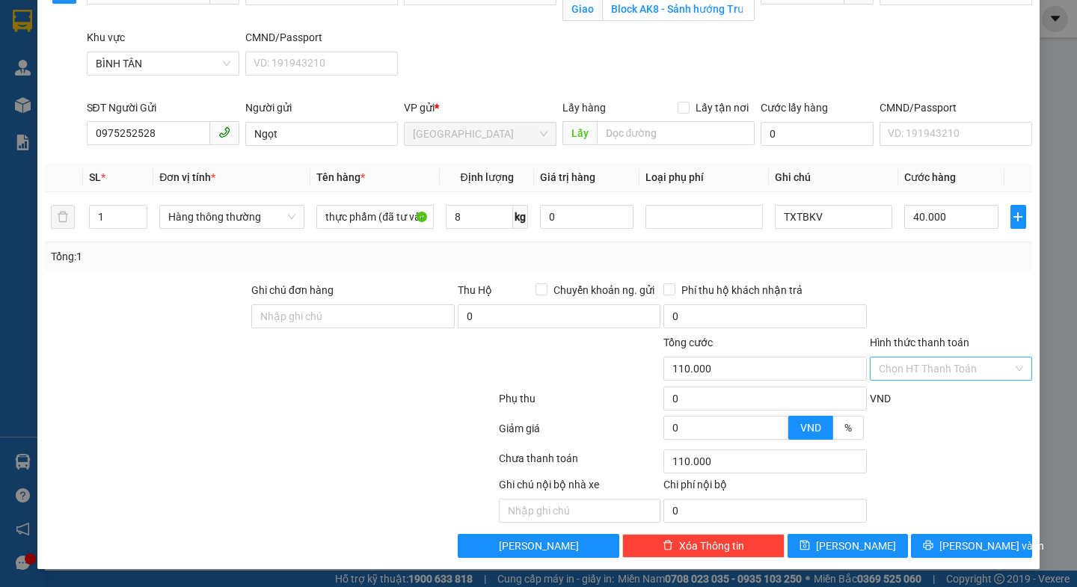
click at [930, 372] on input "Hình thức thanh toán" at bounding box center [945, 368] width 134 height 22
click at [923, 403] on div "Tại văn phòng" at bounding box center [940, 398] width 142 height 16
type input "0"
click at [933, 541] on icon "printer" at bounding box center [928, 546] width 10 height 10
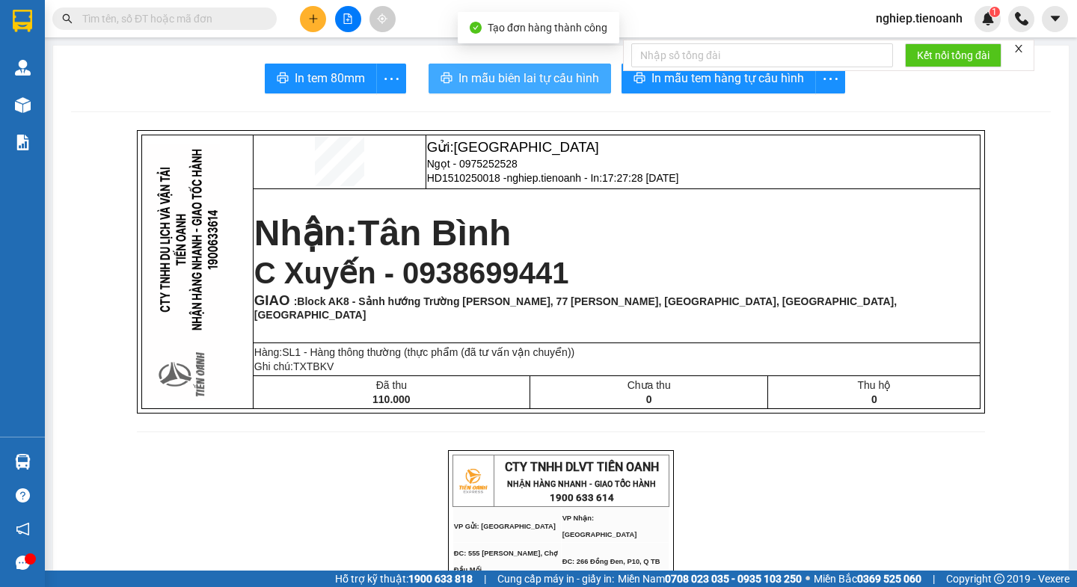
click at [470, 78] on span "In mẫu biên lai tự cấu hình" at bounding box center [528, 78] width 141 height 19
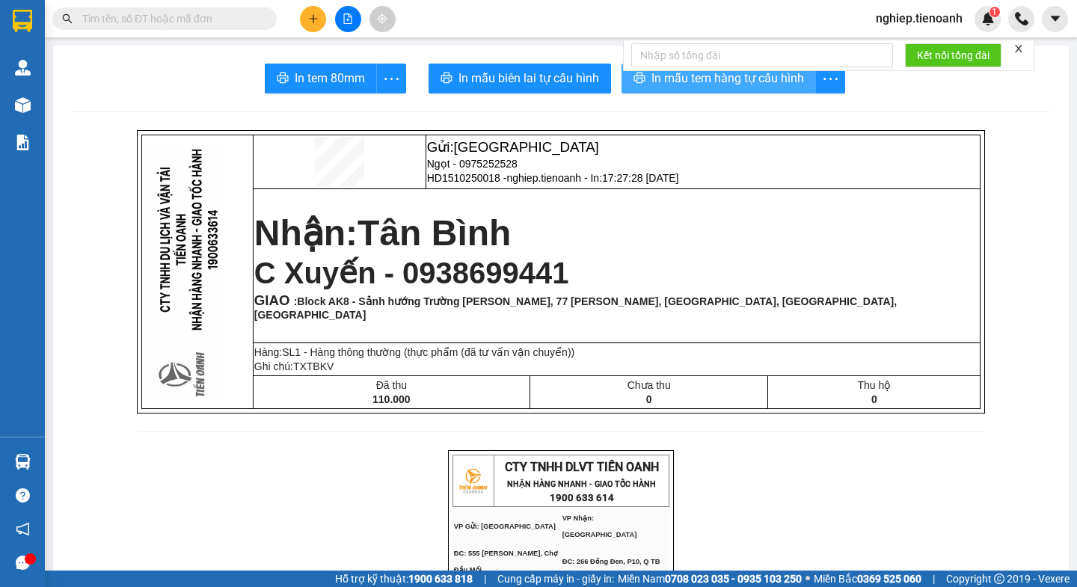
click at [730, 81] on span "In mẫu tem hàng tự cấu hình" at bounding box center [727, 78] width 153 height 19
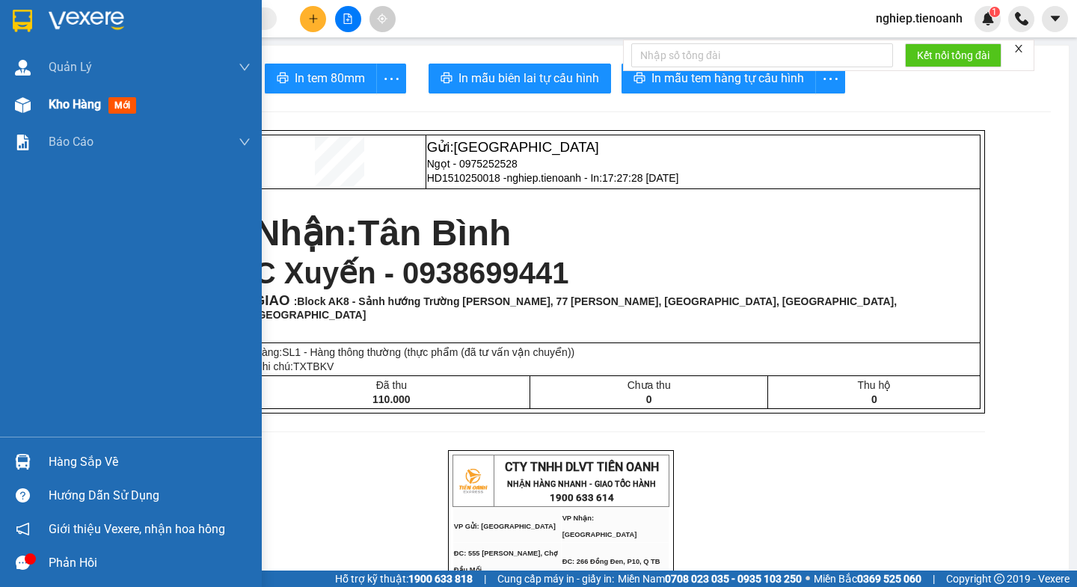
click at [62, 108] on span "Kho hàng" at bounding box center [75, 104] width 52 height 14
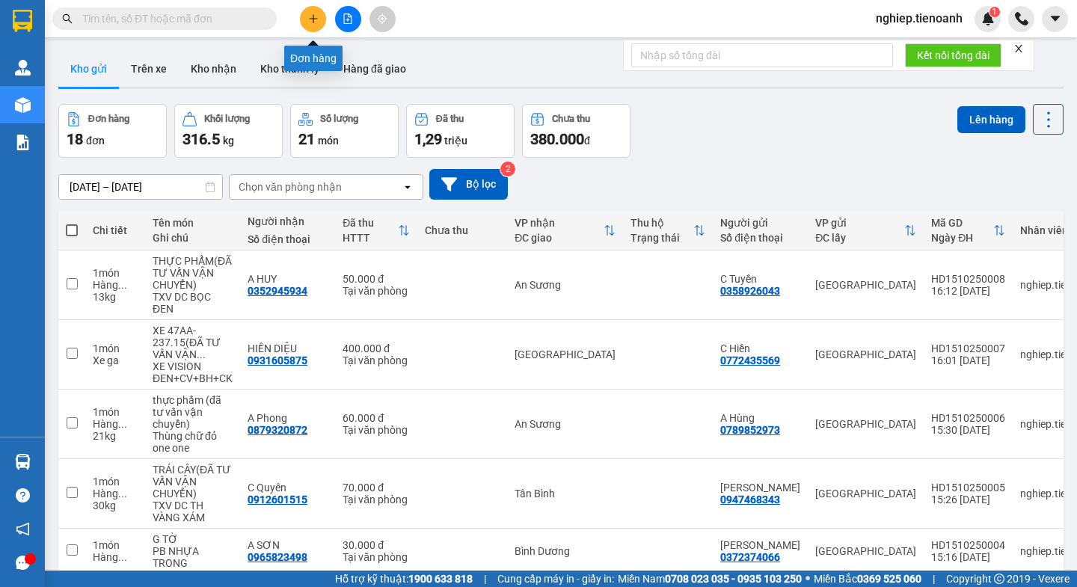
click at [313, 21] on icon "plus" at bounding box center [313, 18] width 10 height 10
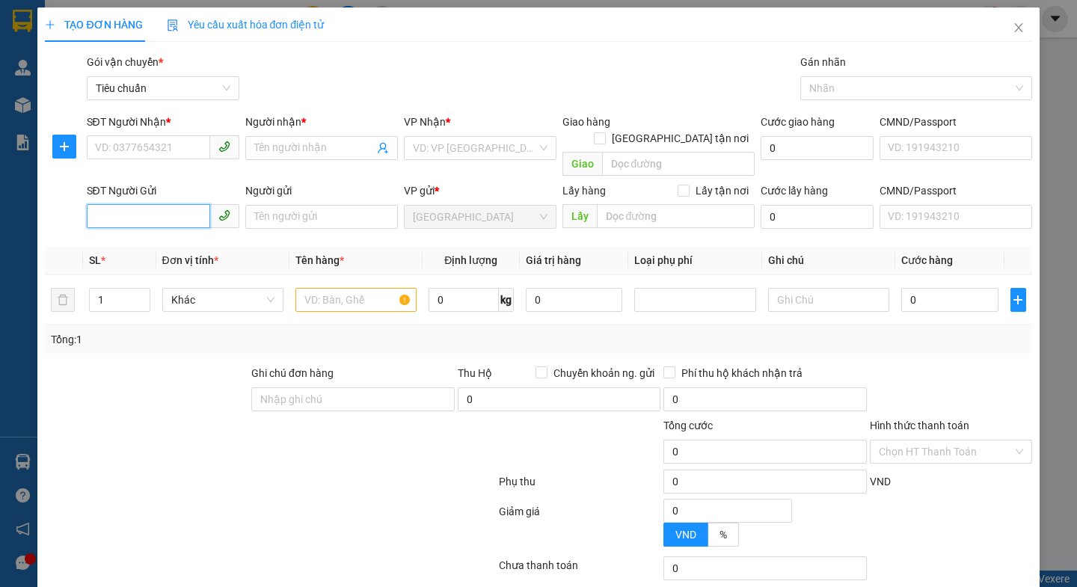
click at [129, 204] on input "SĐT Người Gửi" at bounding box center [148, 216] width 123 height 24
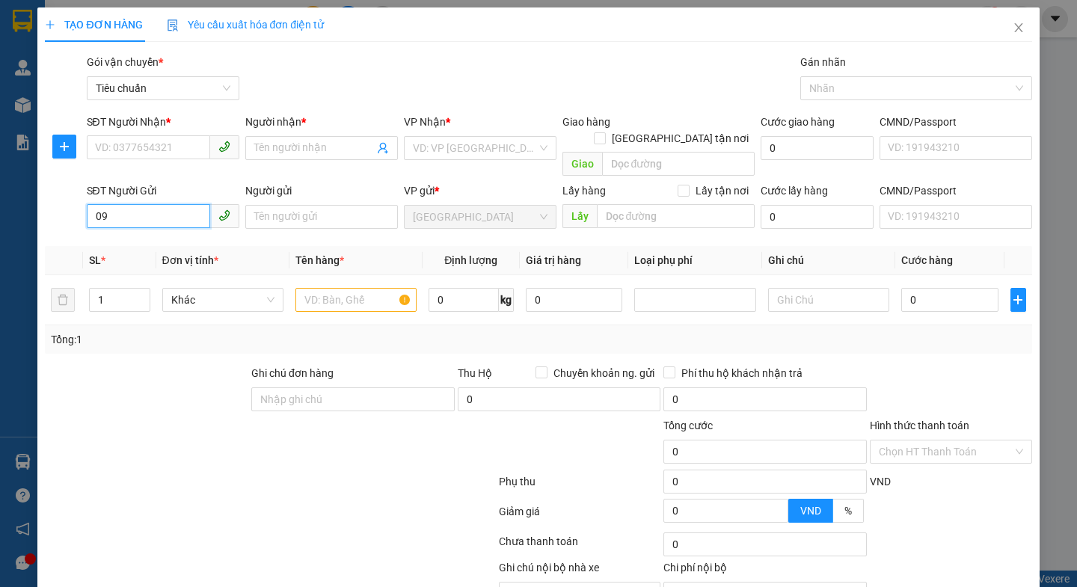
type input "0"
click at [135, 140] on input "SĐT Người Nhận *" at bounding box center [148, 147] width 123 height 24
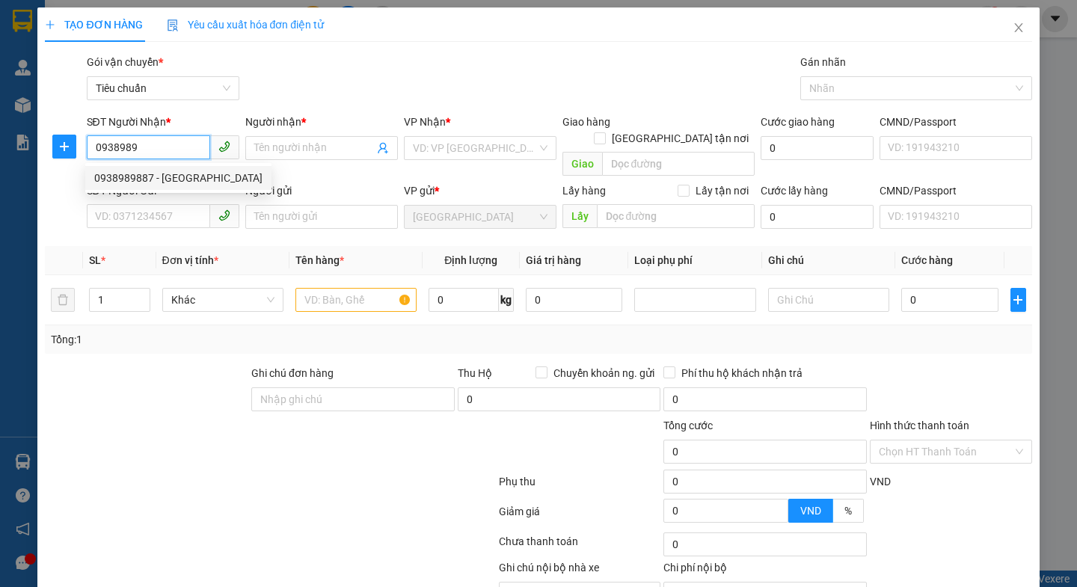
drag, startPoint x: 165, startPoint y: 176, endPoint x: 160, endPoint y: 217, distance: 40.7
click at [166, 176] on div "0938989887 - ANH HẢI" at bounding box center [178, 178] width 168 height 16
type input "0938989887"
type input "ANH HẢI"
type input "0938989887"
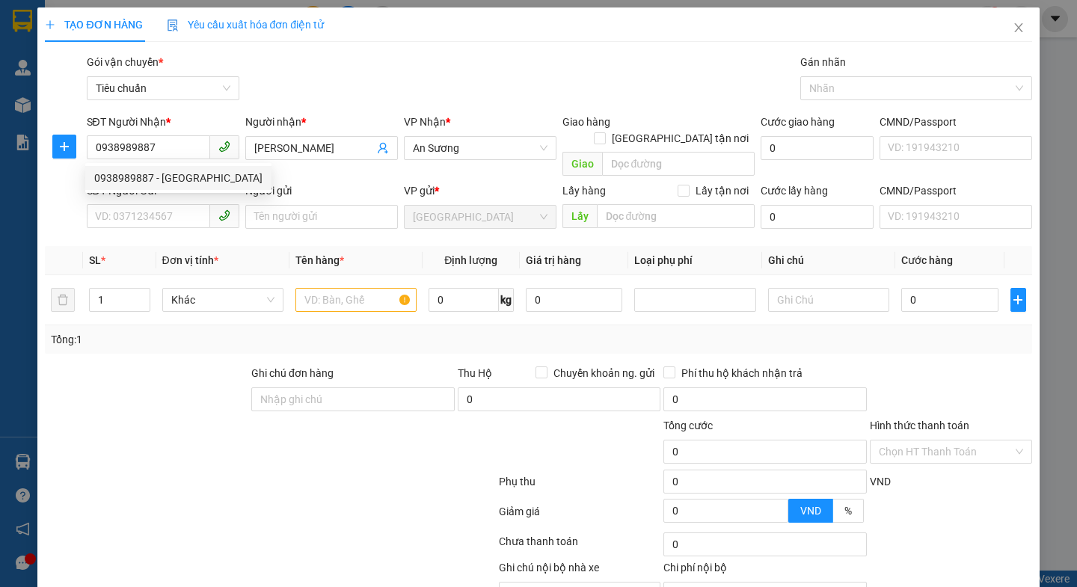
type input "30.000"
drag, startPoint x: 157, startPoint y: 360, endPoint x: 135, endPoint y: 209, distance: 152.6
click at [160, 365] on div at bounding box center [146, 391] width 206 height 52
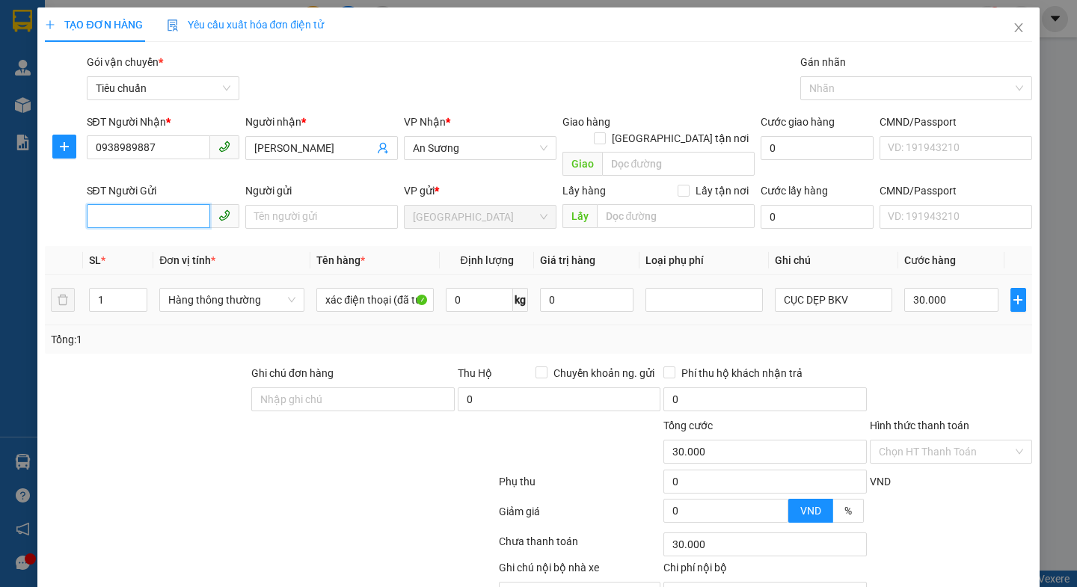
click at [144, 204] on input "SĐT Người Gửi" at bounding box center [148, 216] width 123 height 24
click at [153, 230] on div "0947091379 - C Hà" at bounding box center [167, 230] width 147 height 16
type input "0947091379"
type input "[PERSON_NAME]"
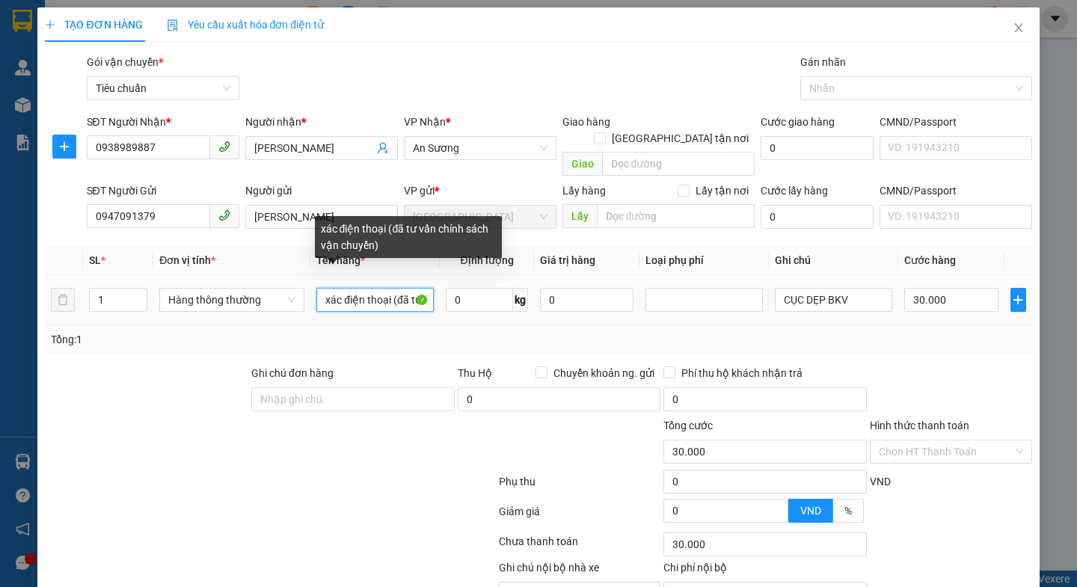
click at [419, 288] on input "xác điện thoại (đã tư vấn chính sách vận chuyển)" at bounding box center [374, 300] width 117 height 24
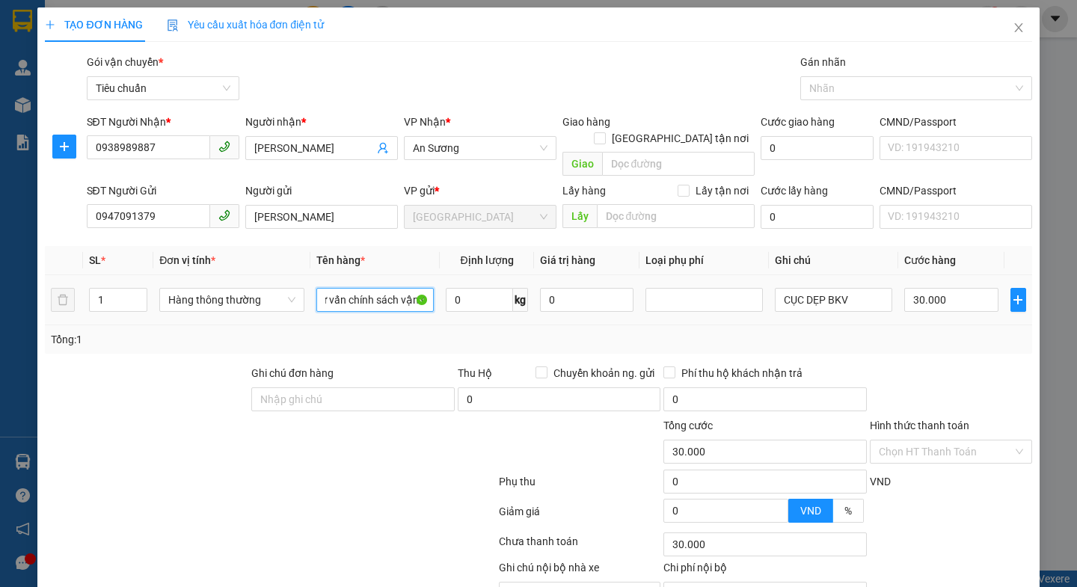
scroll to position [0, 117]
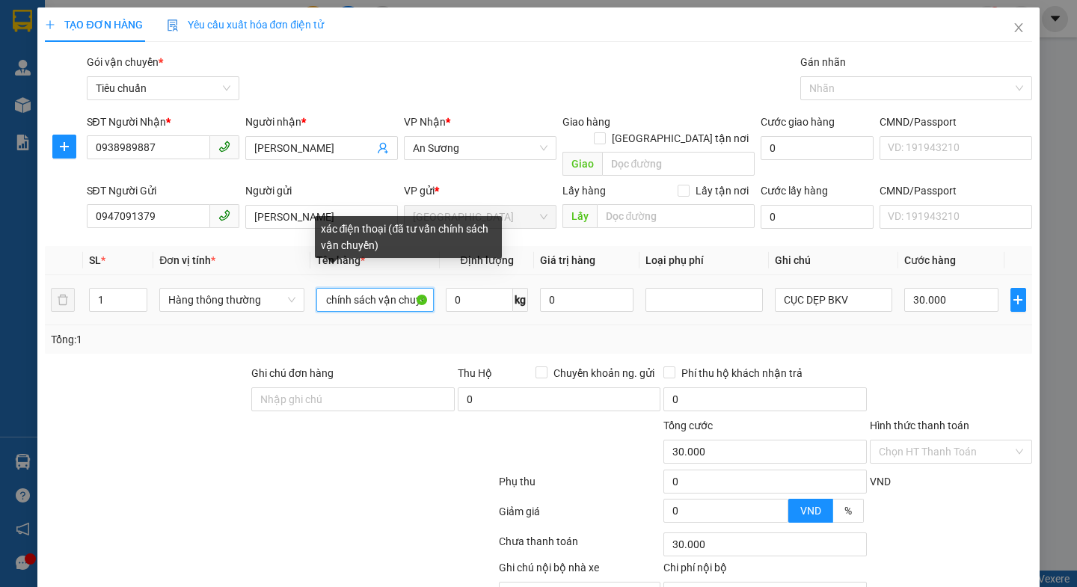
click at [371, 289] on input "xác điện thoại (đã tư vấn chính sách vận chuyển)" at bounding box center [374, 300] width 117 height 24
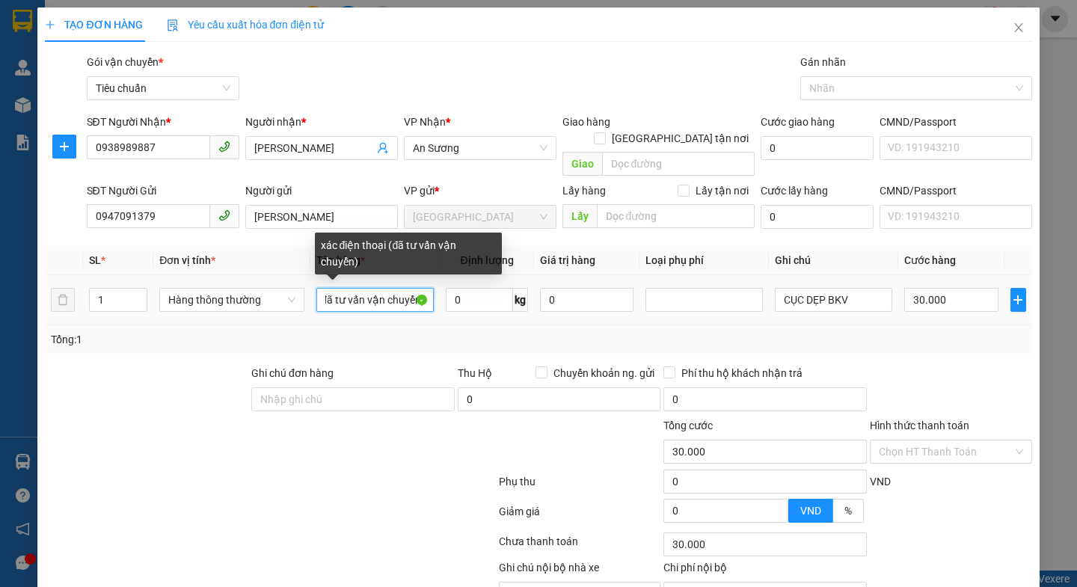
scroll to position [0, 74]
click at [403, 288] on input "xác điện thoại (đã tư vấn vận chuyển)" at bounding box center [374, 300] width 117 height 24
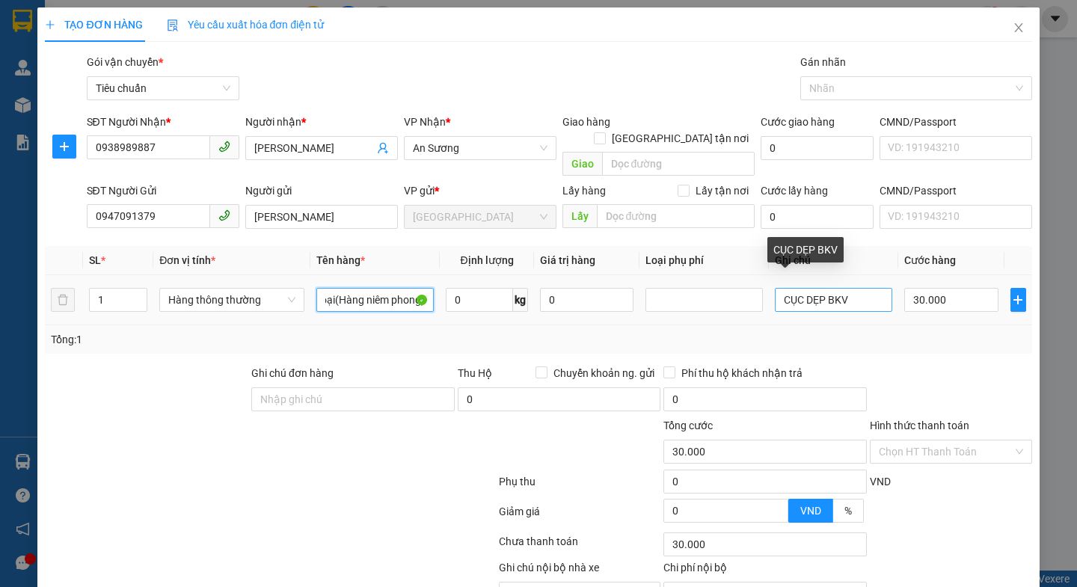
type input "xác điện thoại(Hàng niêm phong)"
click at [843, 288] on input "CỤC DẸP BKV" at bounding box center [833, 300] width 117 height 24
drag, startPoint x: 821, startPoint y: 283, endPoint x: 810, endPoint y: 303, distance: 22.1
click at [821, 288] on input "CỤC DẸP BKV" at bounding box center [833, 300] width 117 height 24
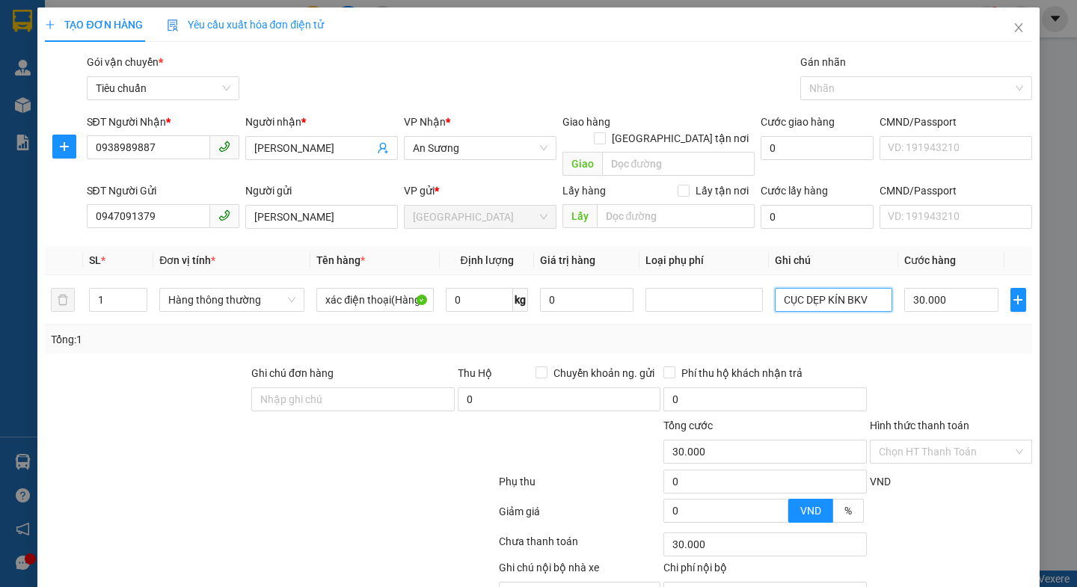
scroll to position [67, 0]
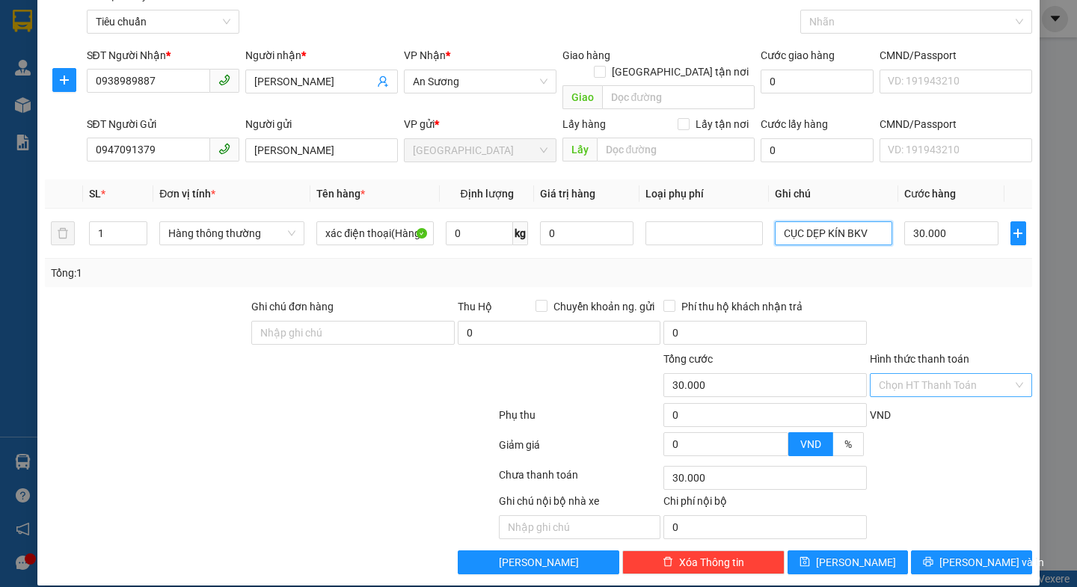
type input "CỤC DẸP KÍN BKV"
click at [917, 374] on input "Hình thức thanh toán" at bounding box center [945, 385] width 134 height 22
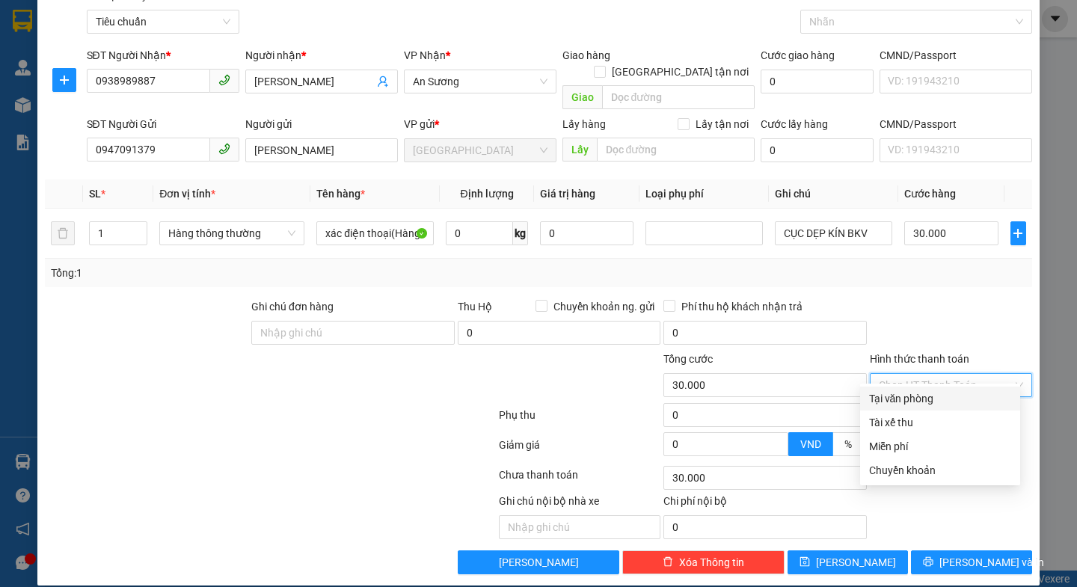
click at [916, 402] on div "Tại văn phòng" at bounding box center [940, 398] width 142 height 16
type input "0"
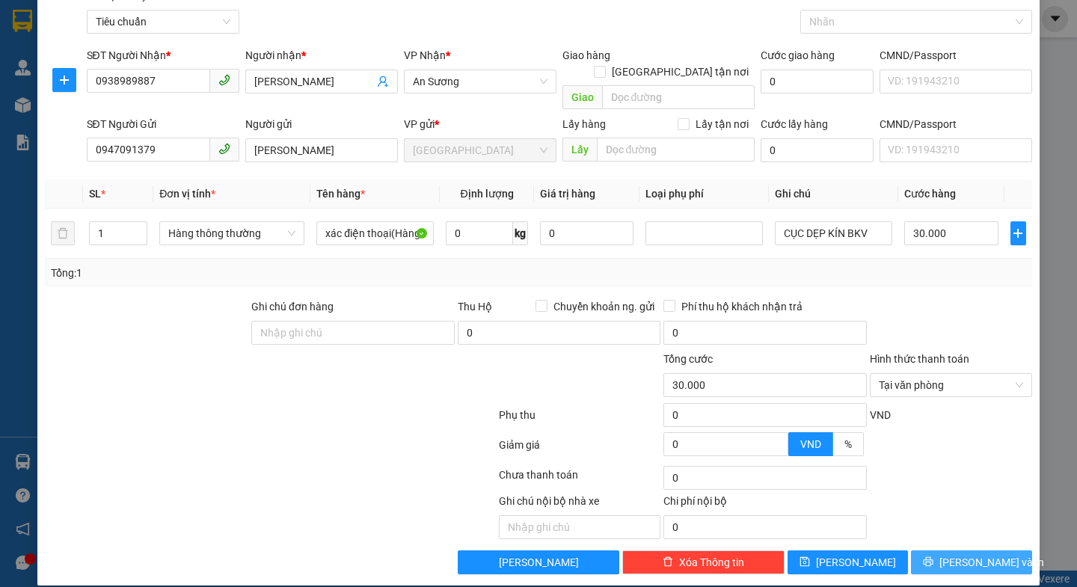
drag, startPoint x: 952, startPoint y: 550, endPoint x: 923, endPoint y: 494, distance: 63.2
click at [952, 554] on span "[PERSON_NAME] và In" at bounding box center [991, 562] width 105 height 16
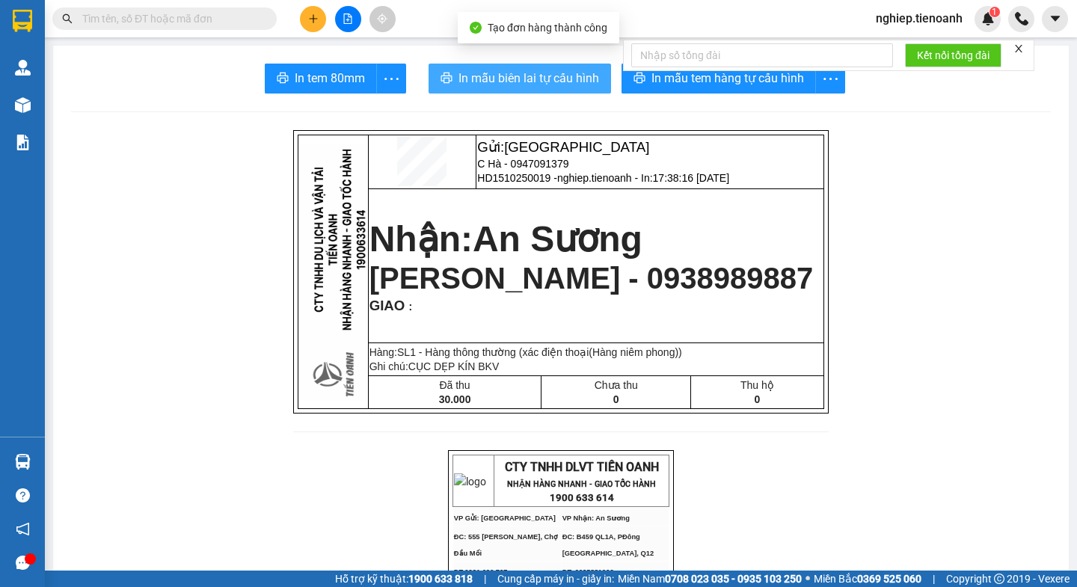
click at [549, 80] on span "In mẫu biên lai tự cấu hình" at bounding box center [528, 78] width 141 height 19
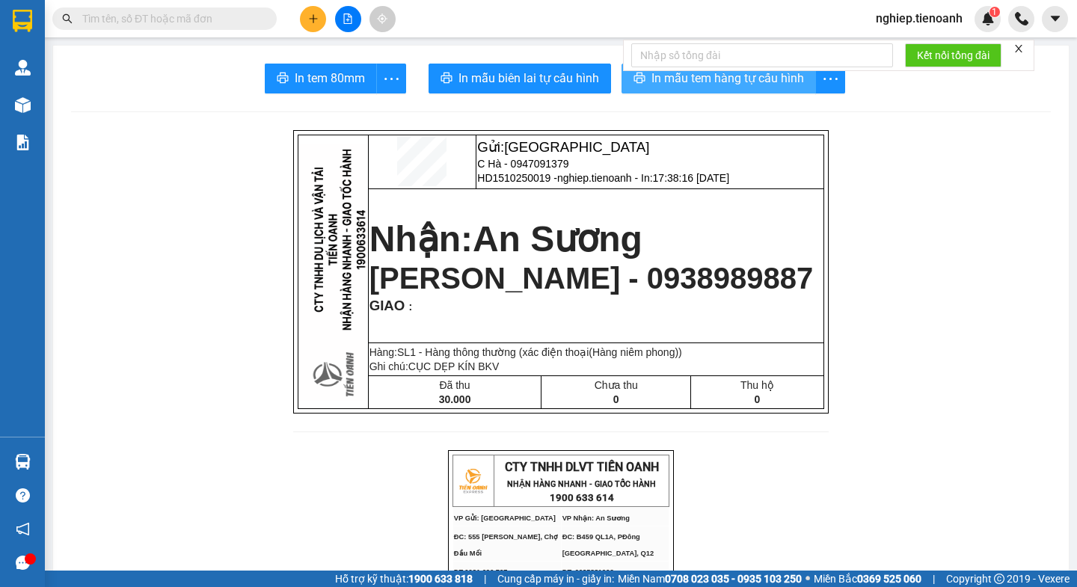
click at [731, 78] on span "In mẫu tem hàng tự cấu hình" at bounding box center [727, 78] width 153 height 19
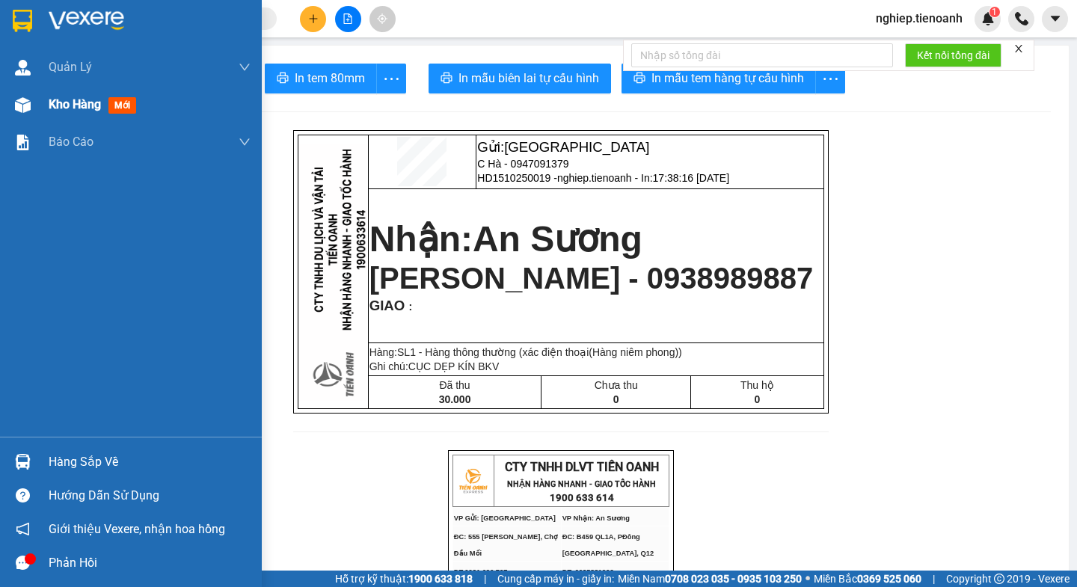
click at [73, 99] on span "Kho hàng" at bounding box center [75, 104] width 52 height 14
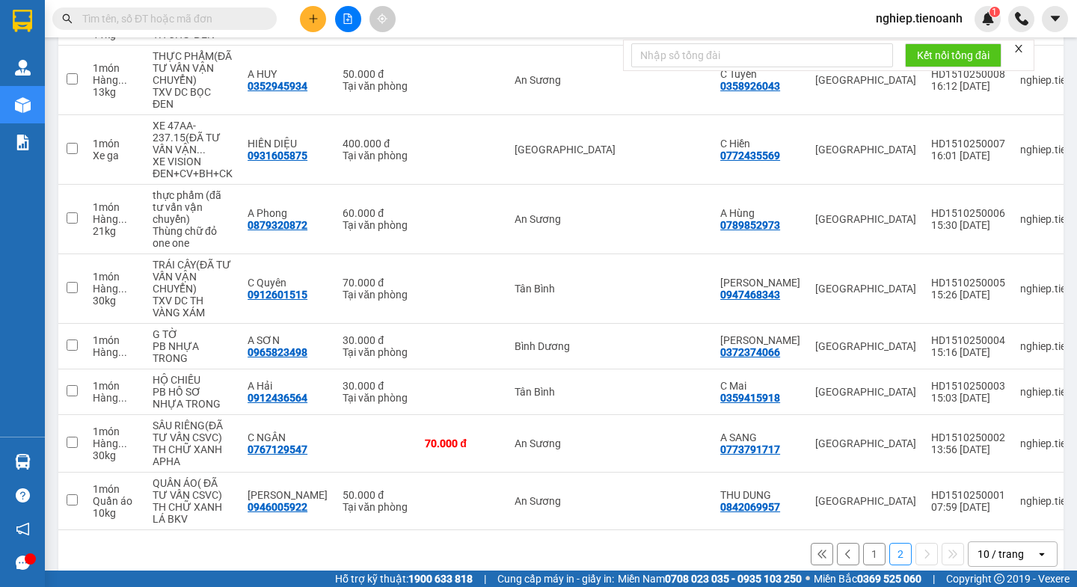
scroll to position [265, 0]
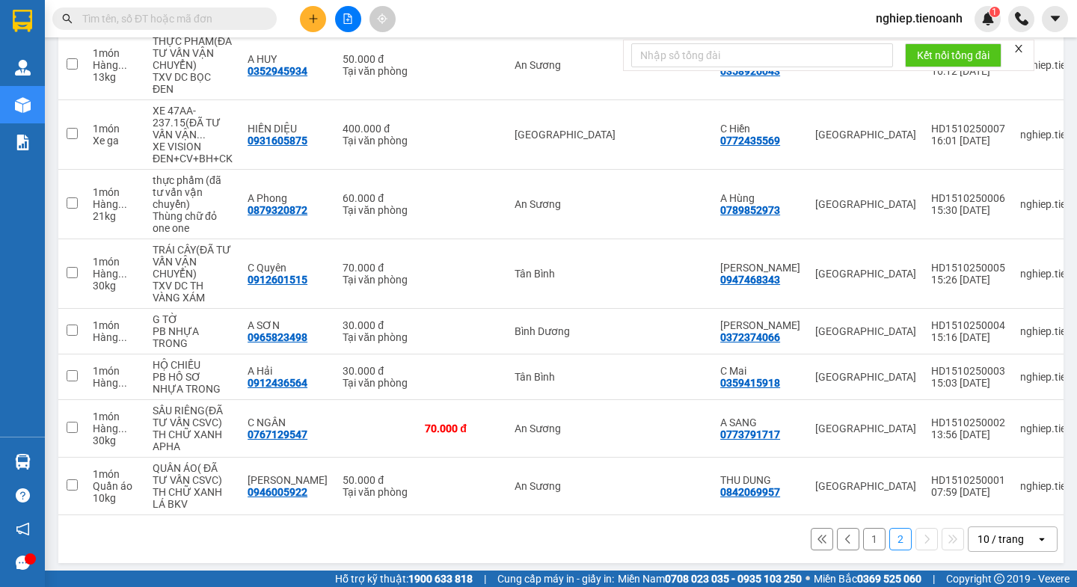
click at [864, 532] on button "1" at bounding box center [874, 539] width 22 height 22
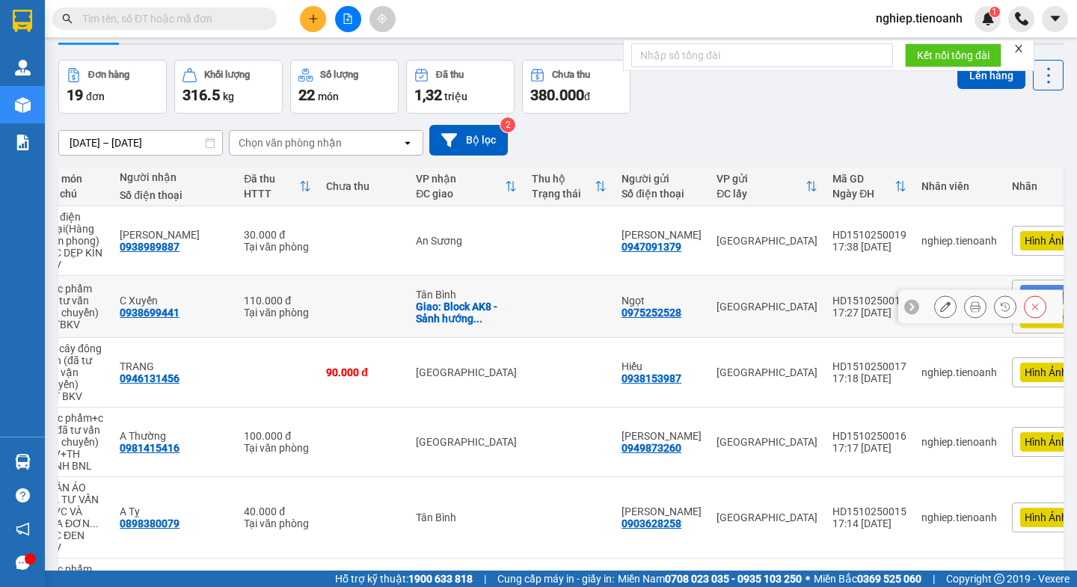
scroll to position [0, 0]
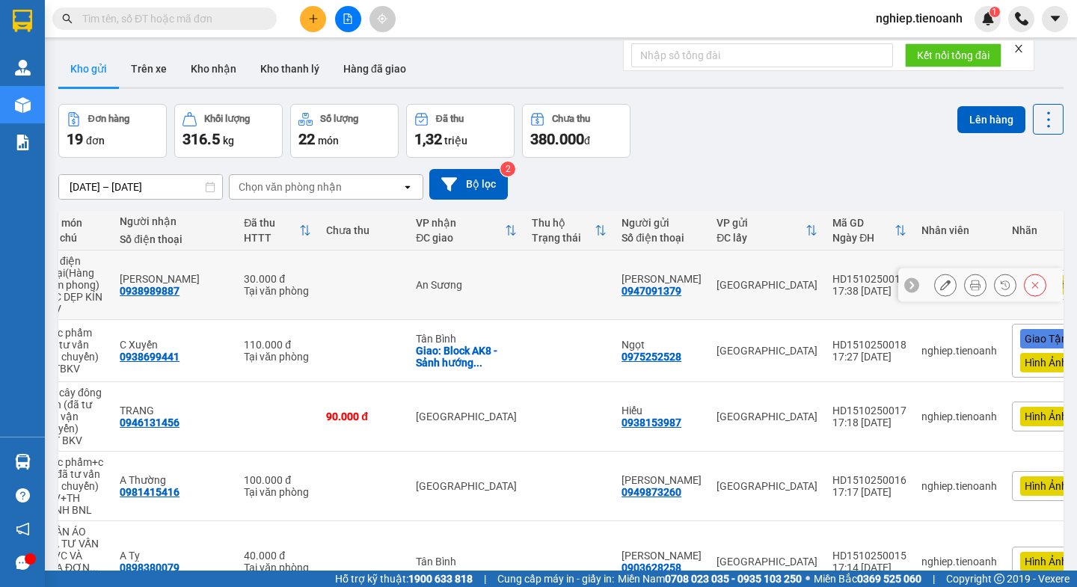
click at [938, 291] on button at bounding box center [945, 285] width 21 height 26
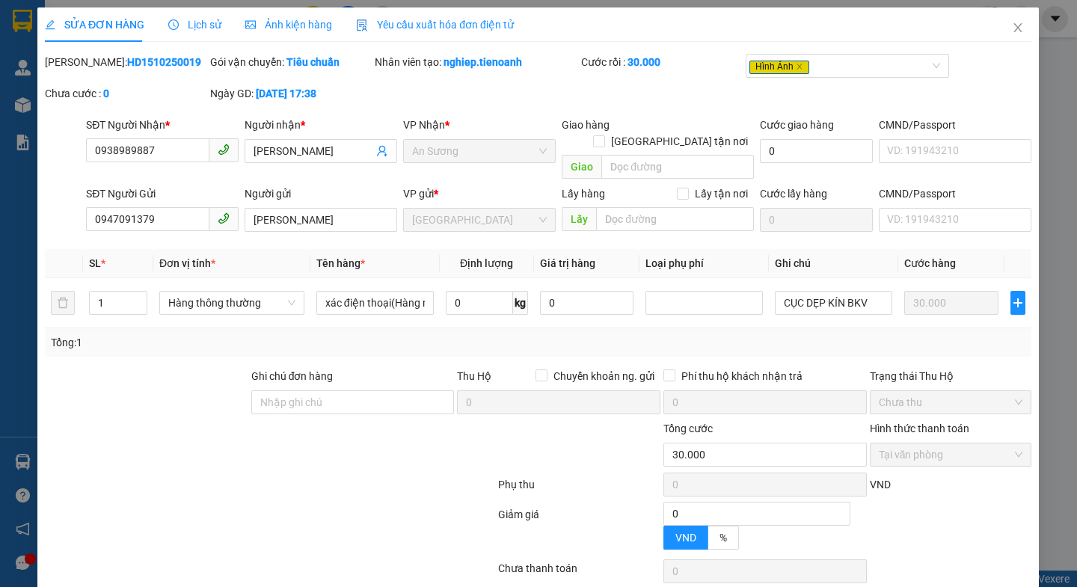
type input "0938989887"
type input "ANH HẢI"
type input "0947091379"
type input "[PERSON_NAME]"
type input "0"
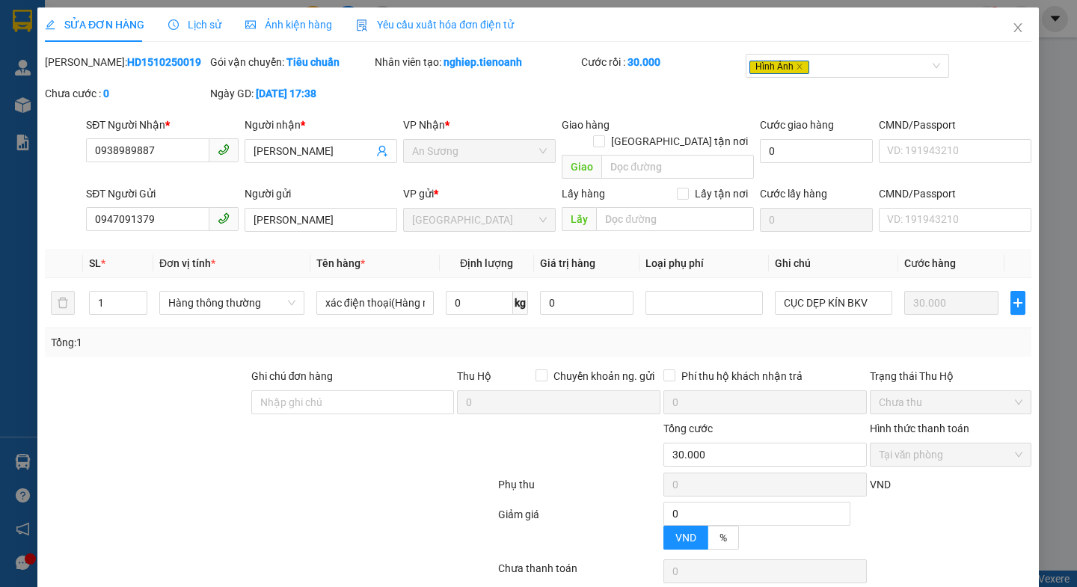
type input "30.000"
click at [299, 25] on span "Ảnh kiện hàng" at bounding box center [289, 25] width 87 height 12
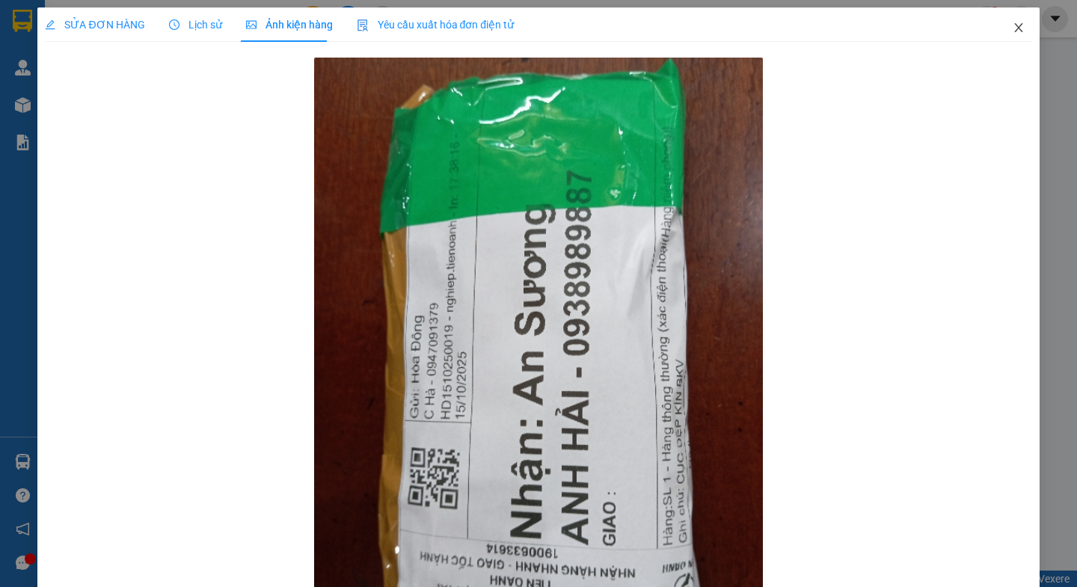
click at [1014, 26] on icon "close" at bounding box center [1018, 27] width 8 height 9
